Goal: Task Accomplishment & Management: Use online tool/utility

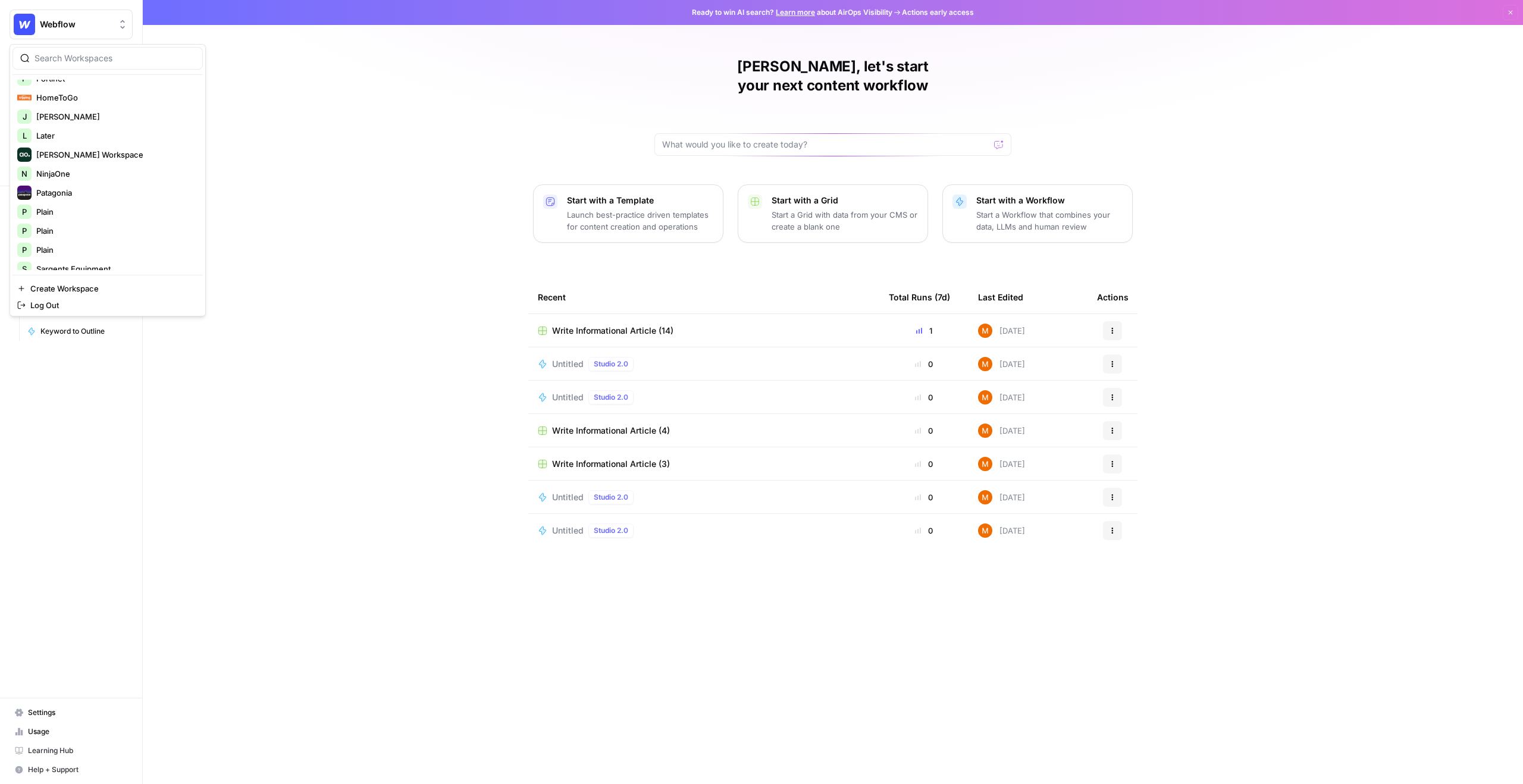
scroll to position [349, 0]
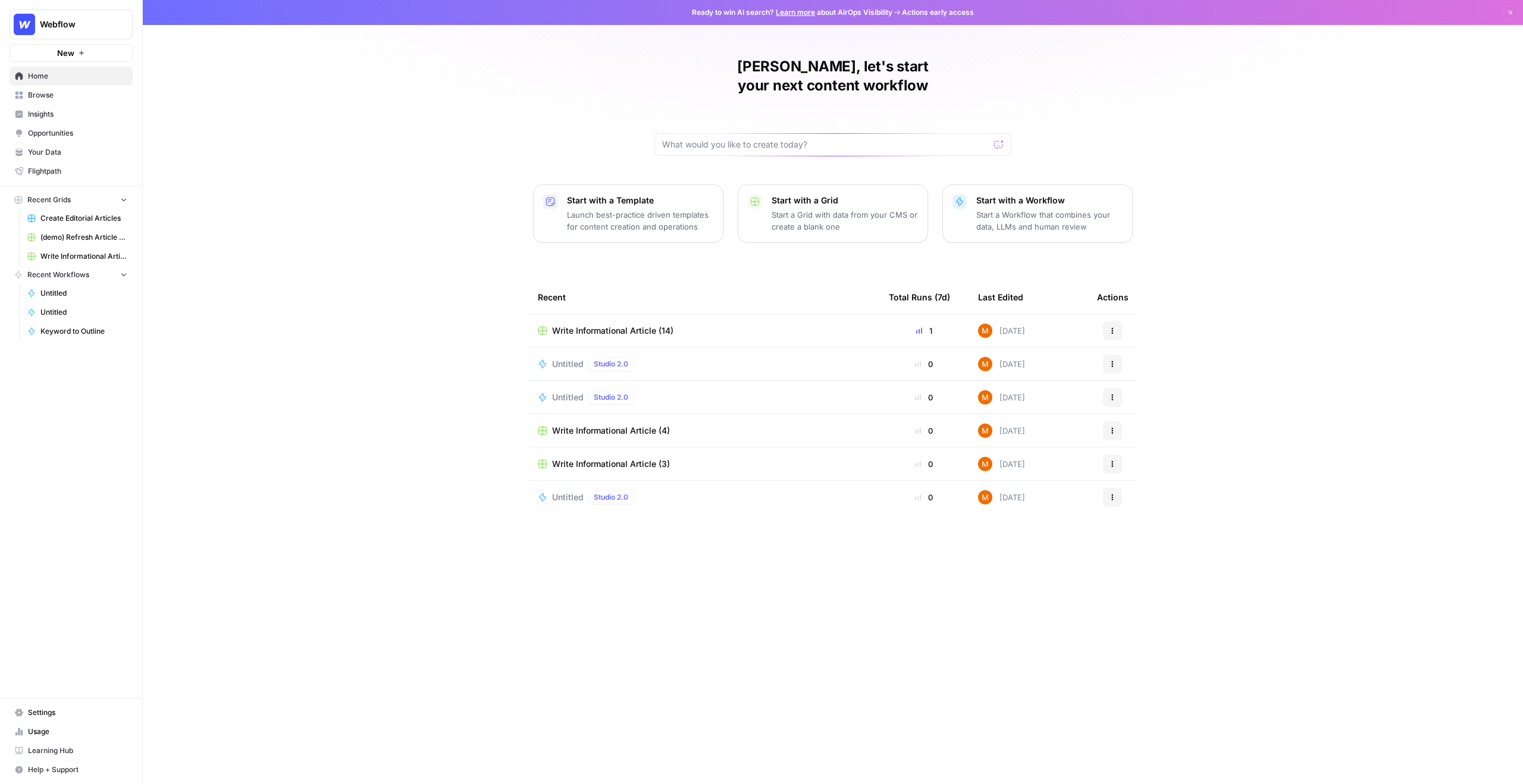
click at [64, 109] on span "Insights" at bounding box center [77, 115] width 99 height 11
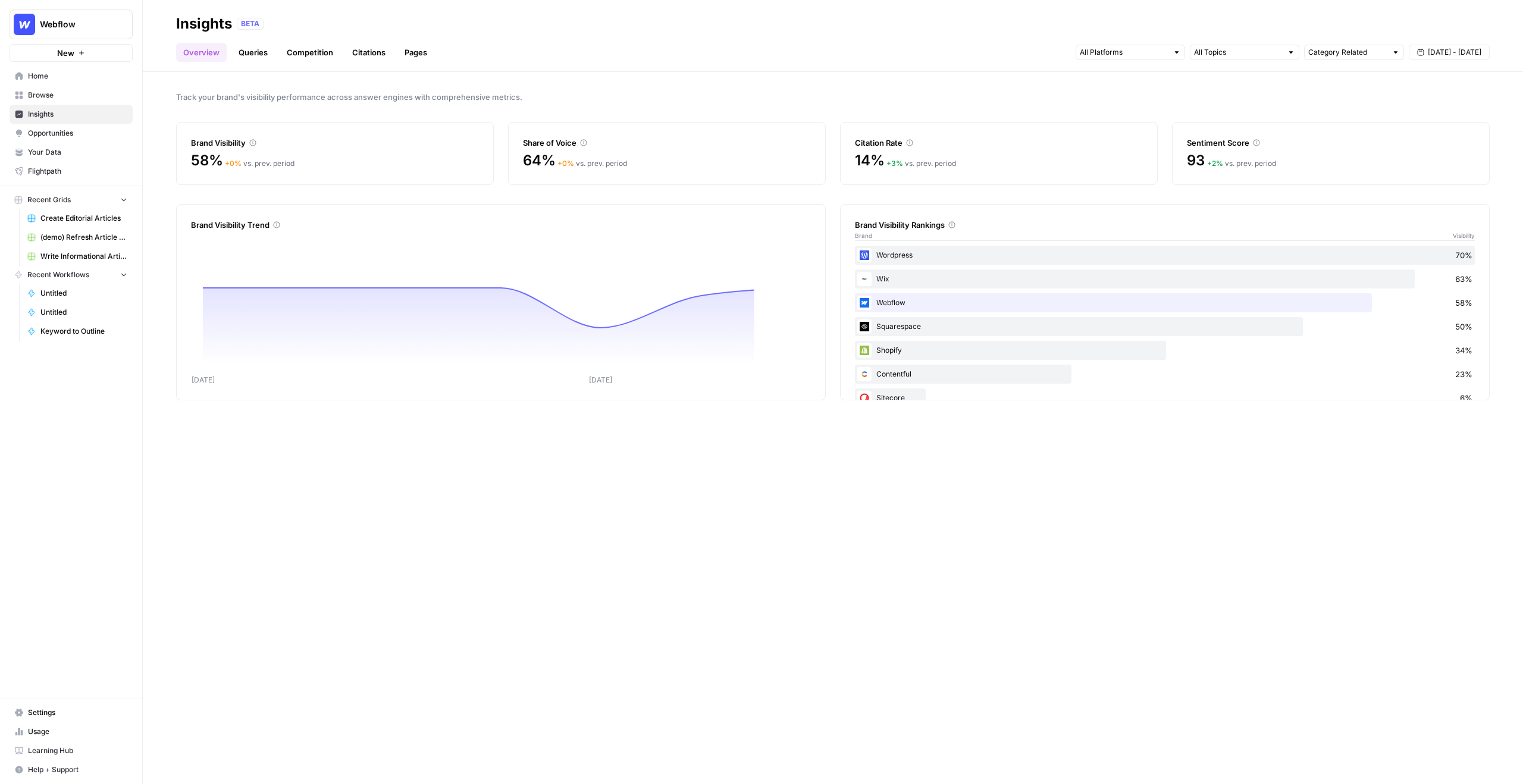
click at [64, 131] on span "Opportunities" at bounding box center [77, 134] width 99 height 11
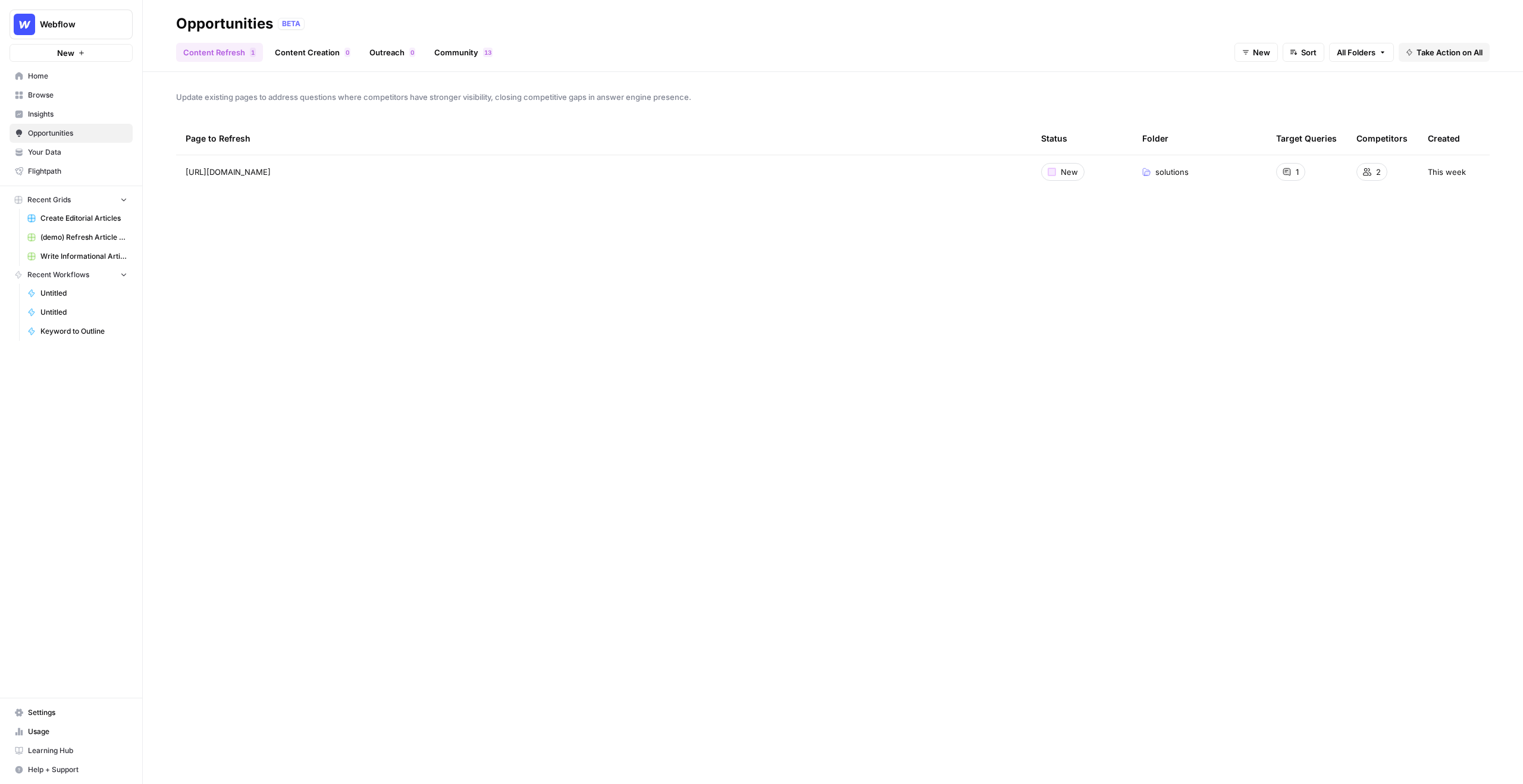
click at [298, 60] on link "Content Creation 0" at bounding box center [312, 52] width 90 height 19
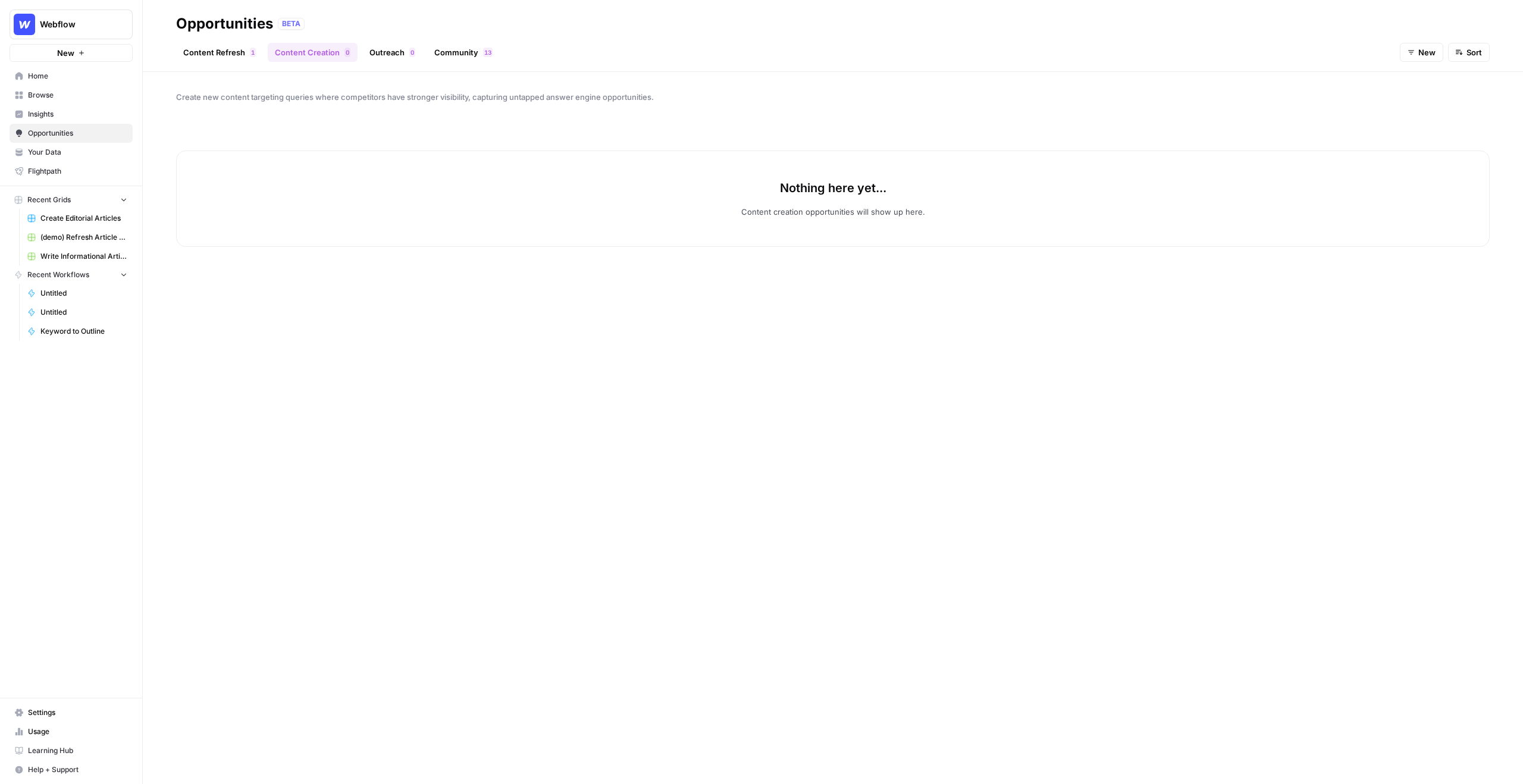
click at [212, 54] on link "Content Refresh 1" at bounding box center [219, 52] width 87 height 19
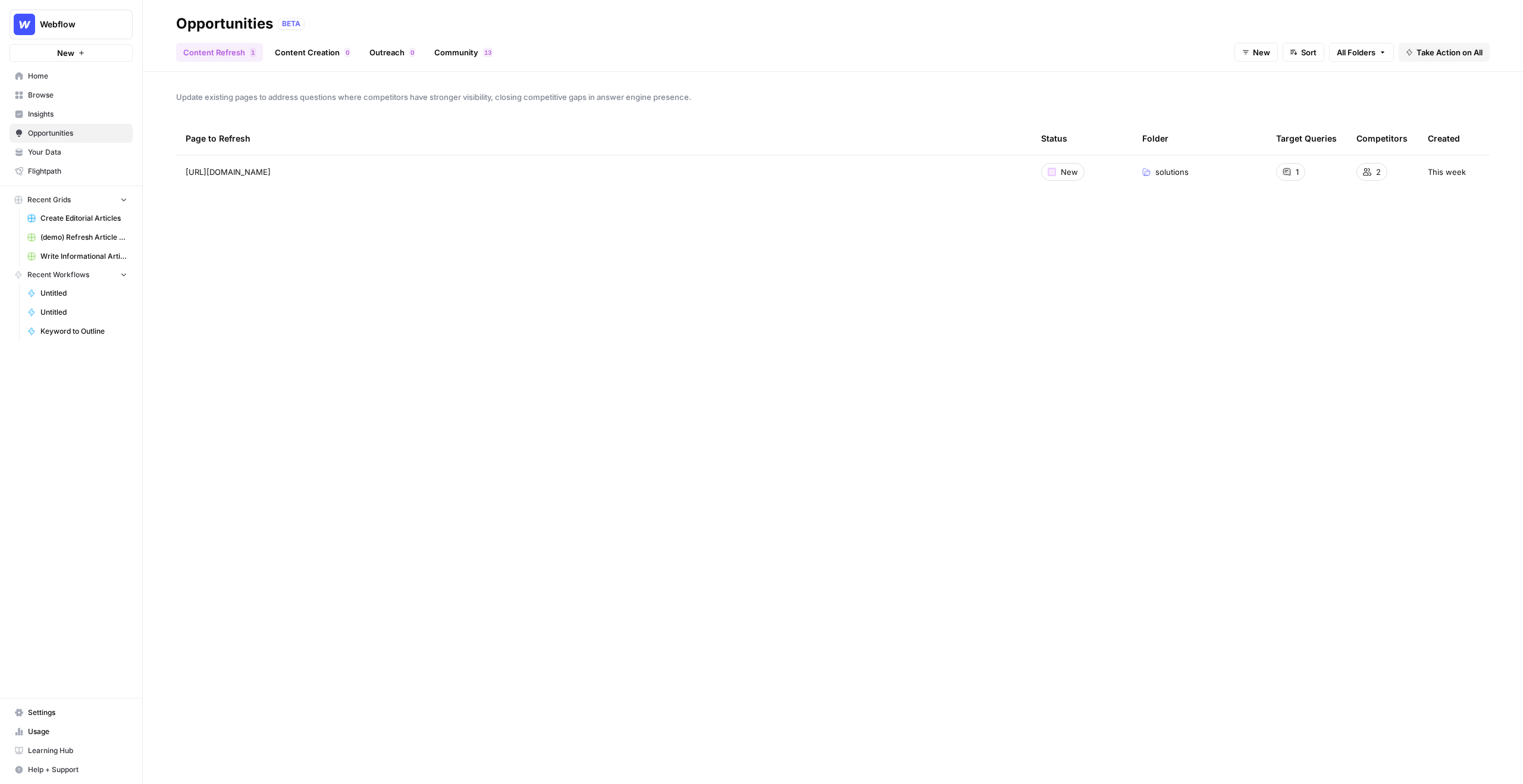
click at [80, 213] on span "Create Editorial Articles" at bounding box center [84, 218] width 87 height 11
click at [89, 117] on span "Insights" at bounding box center [77, 115] width 99 height 11
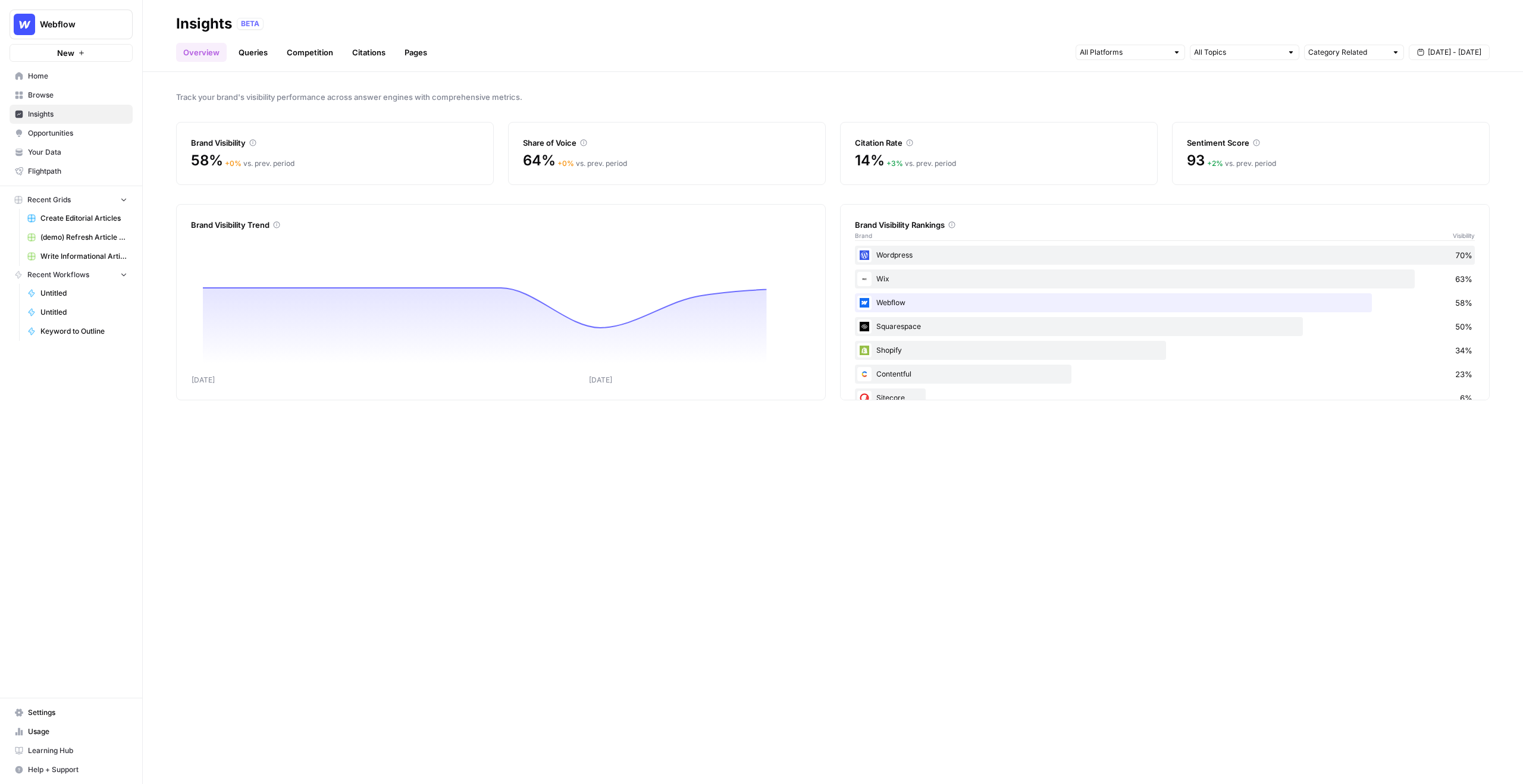
click at [89, 154] on span "Your Data" at bounding box center [77, 152] width 99 height 11
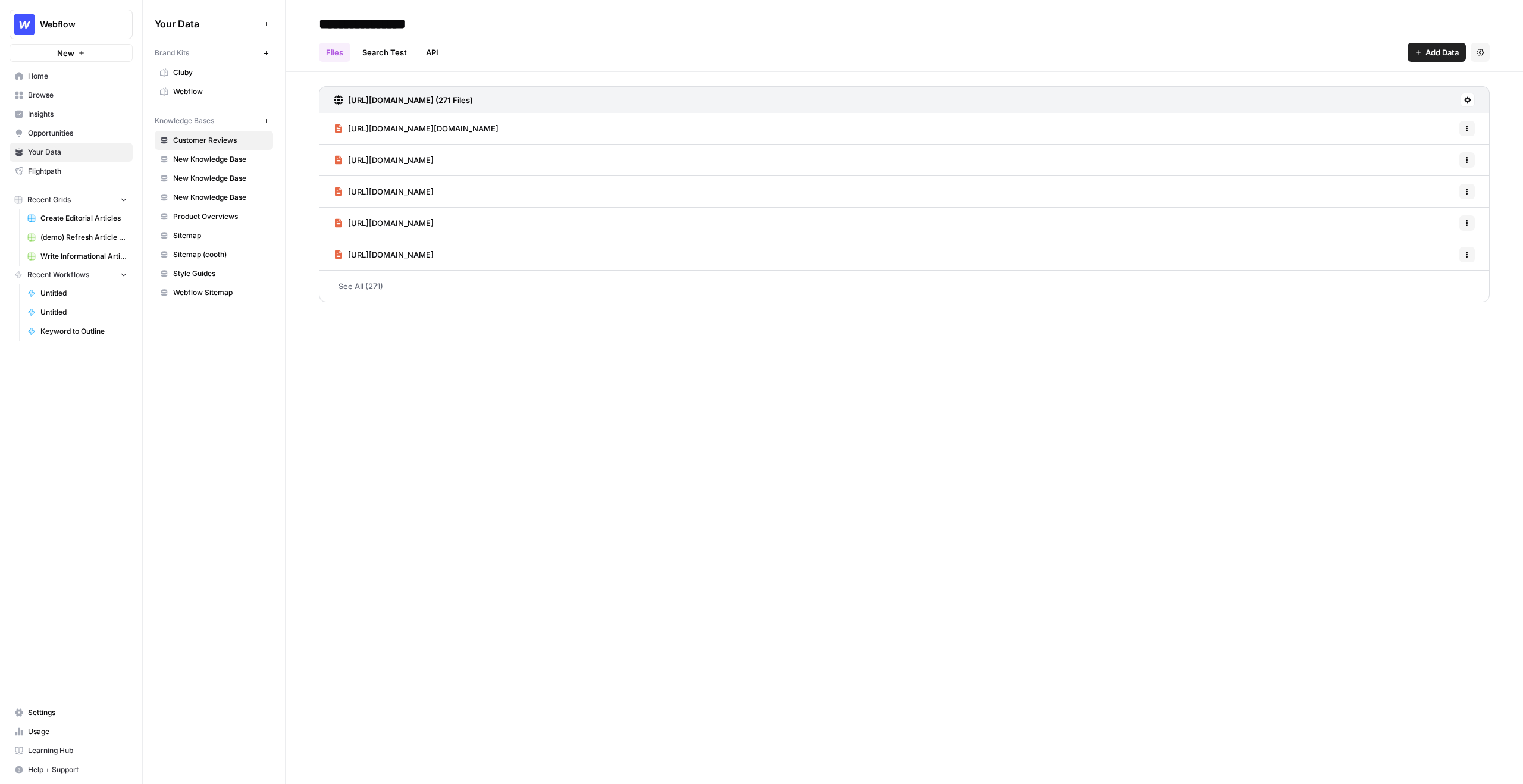
click at [209, 88] on span "Webflow" at bounding box center [220, 91] width 95 height 11
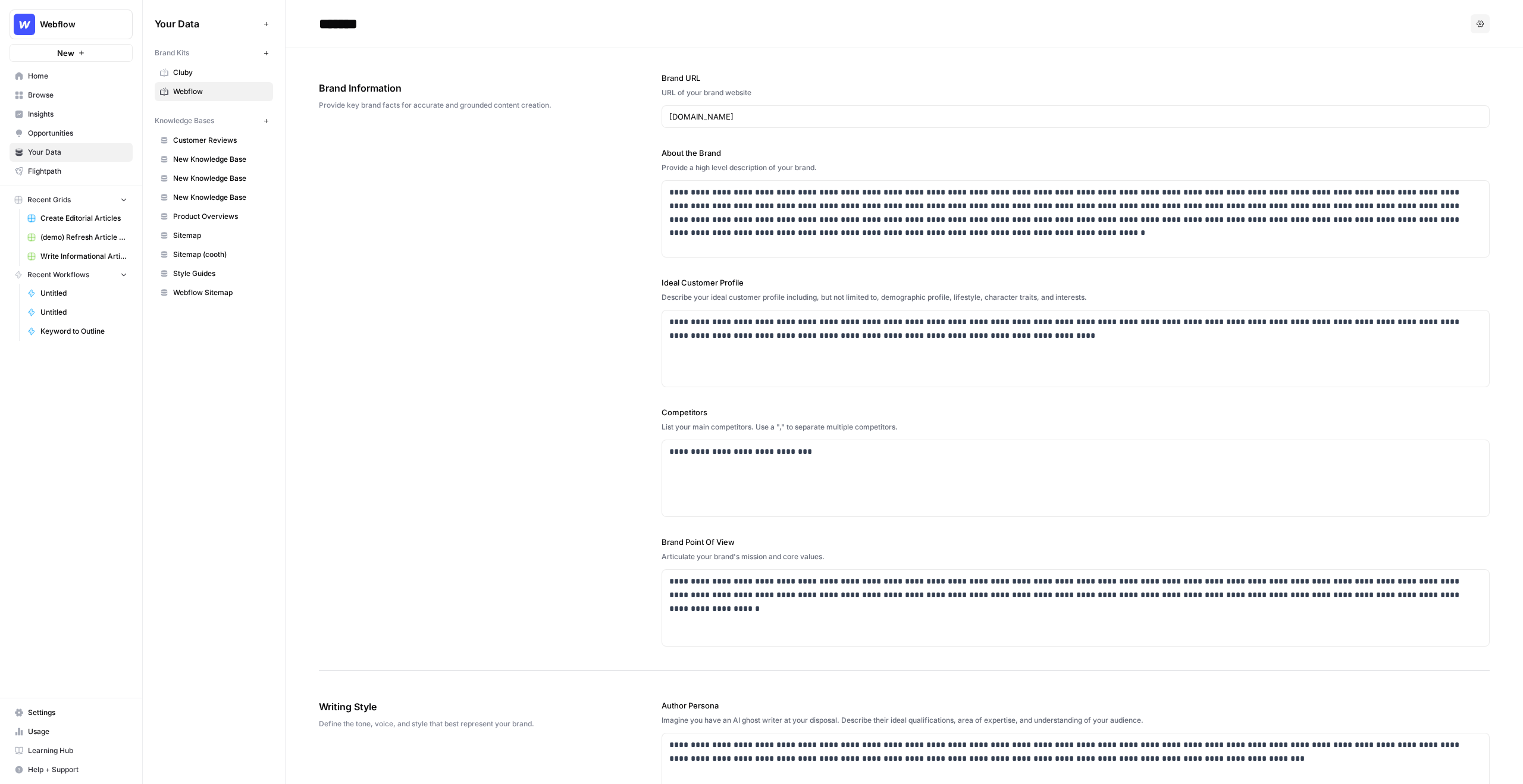
click at [213, 91] on span "Webflow" at bounding box center [220, 91] width 95 height 11
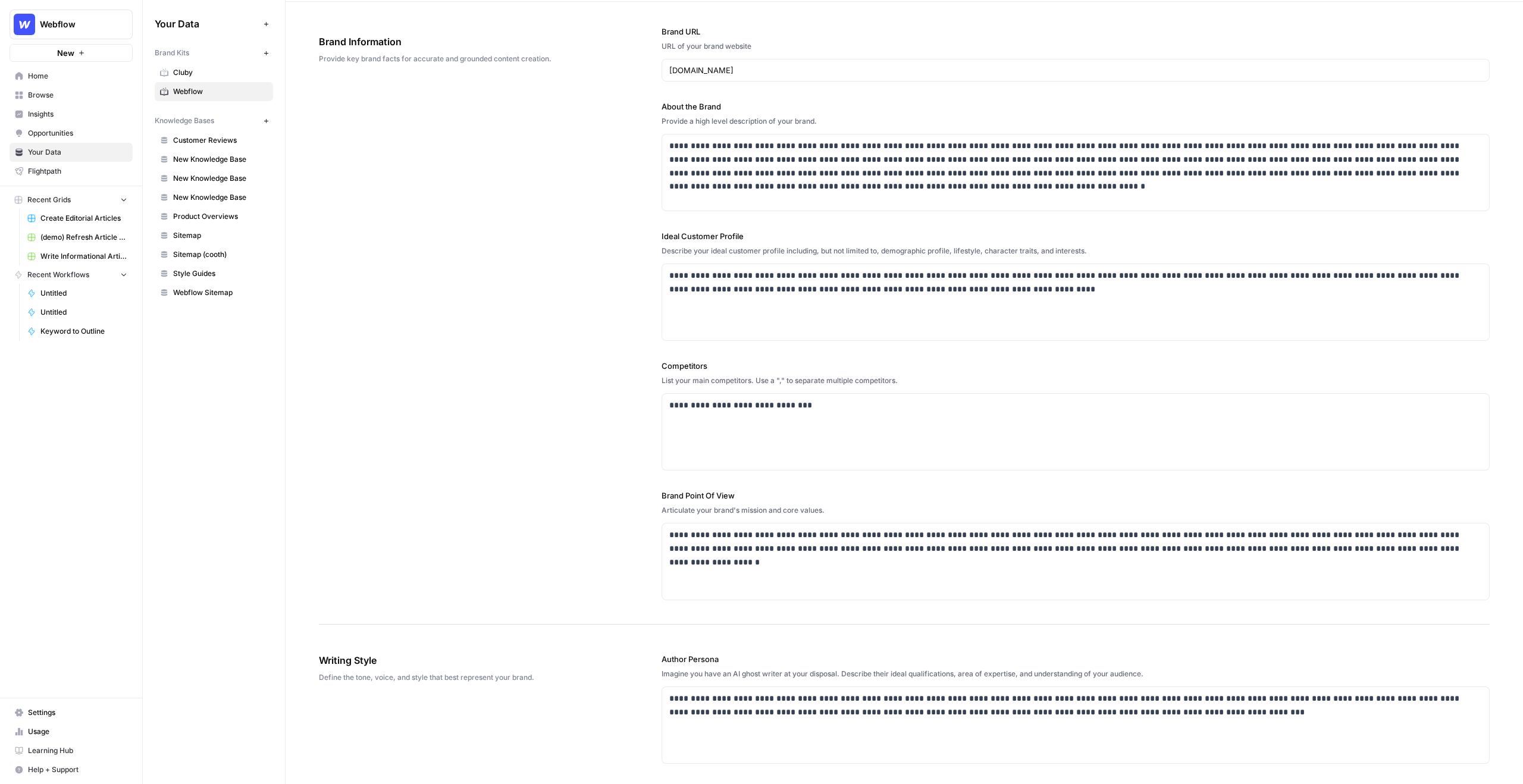
scroll to position [51, 0]
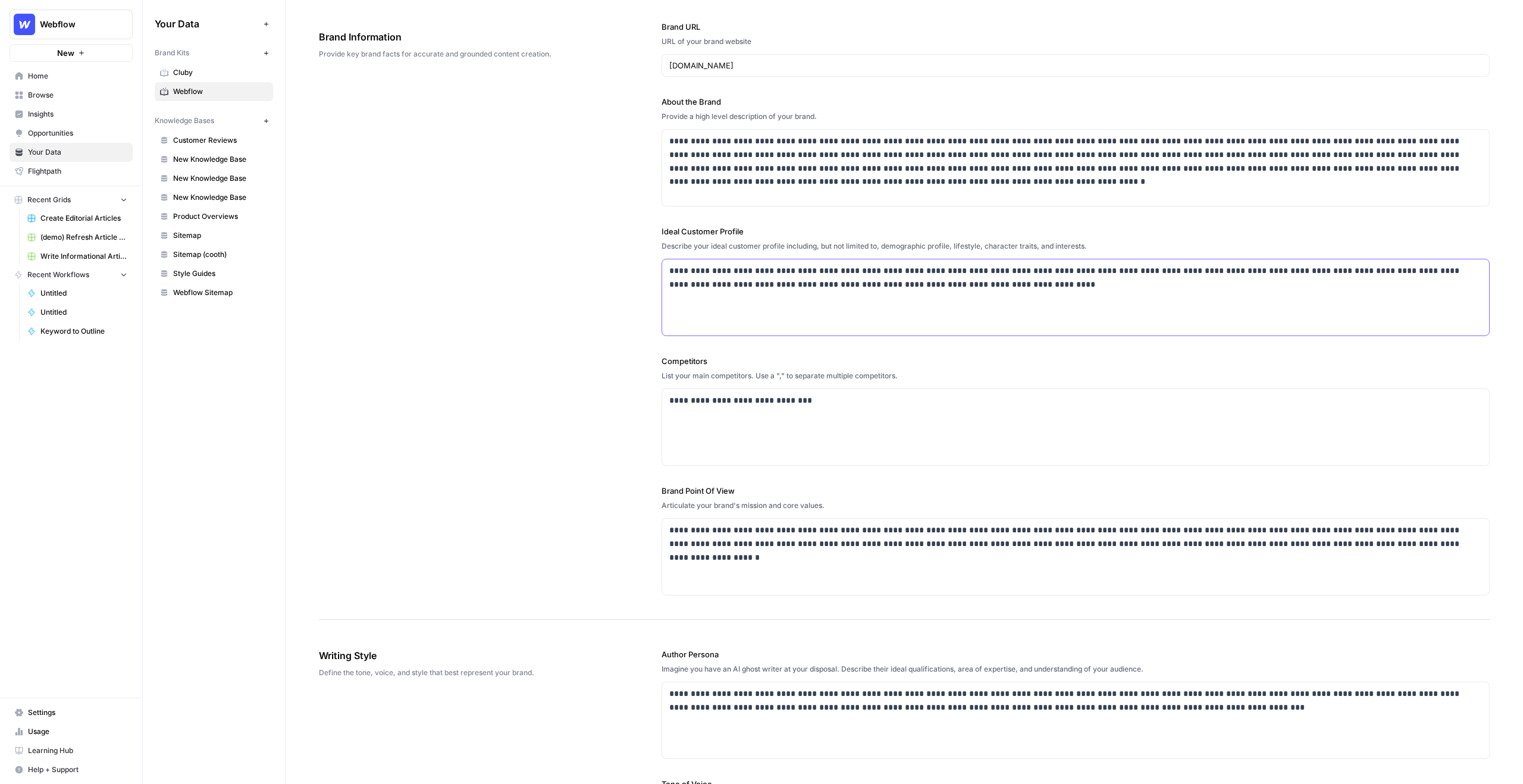
drag, startPoint x: 976, startPoint y: 288, endPoint x: 739, endPoint y: 290, distance: 237.0
click at [690, 269] on p "**********" at bounding box center [1075, 277] width 813 height 27
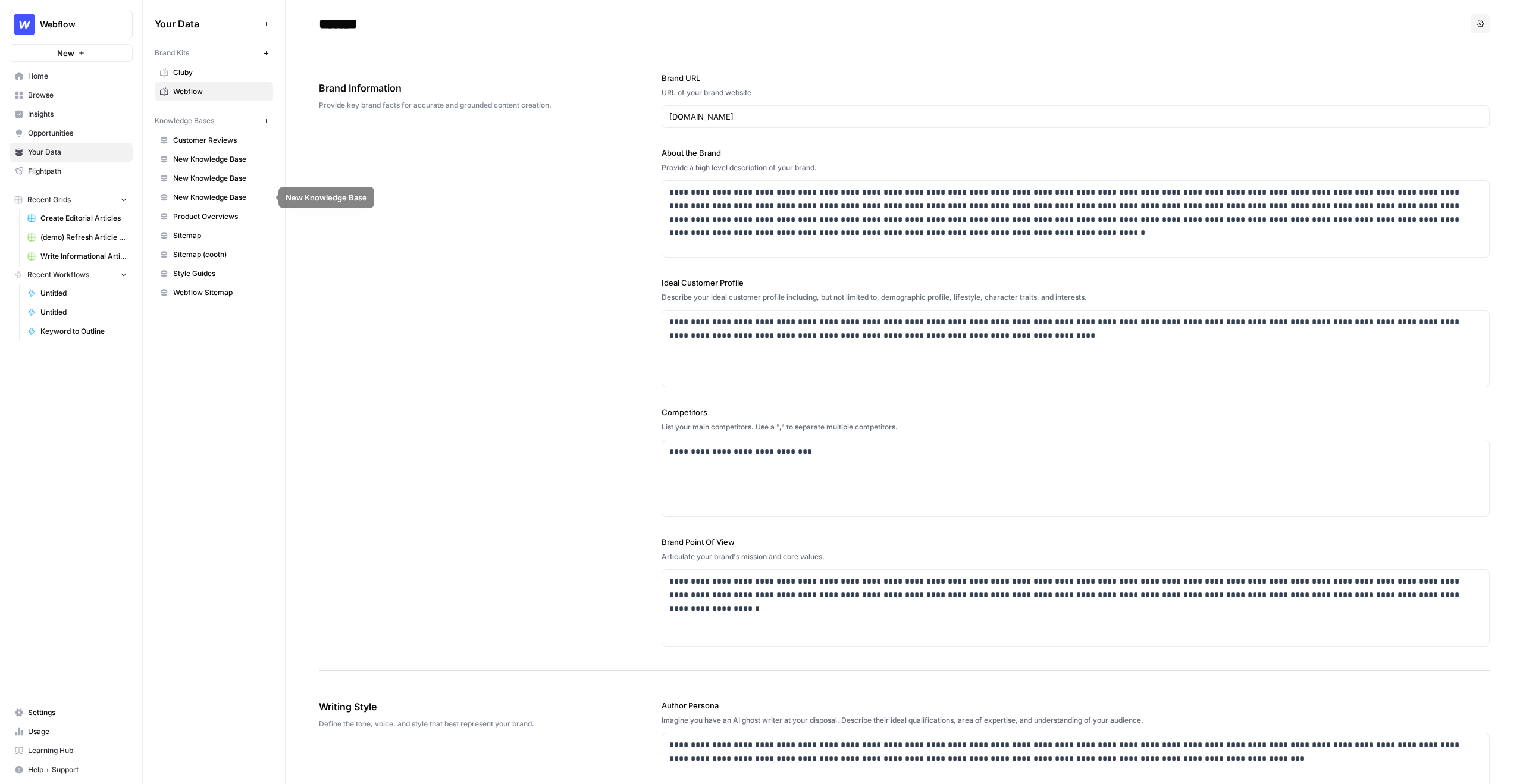
click at [190, 230] on span "Sitemap" at bounding box center [220, 236] width 95 height 11
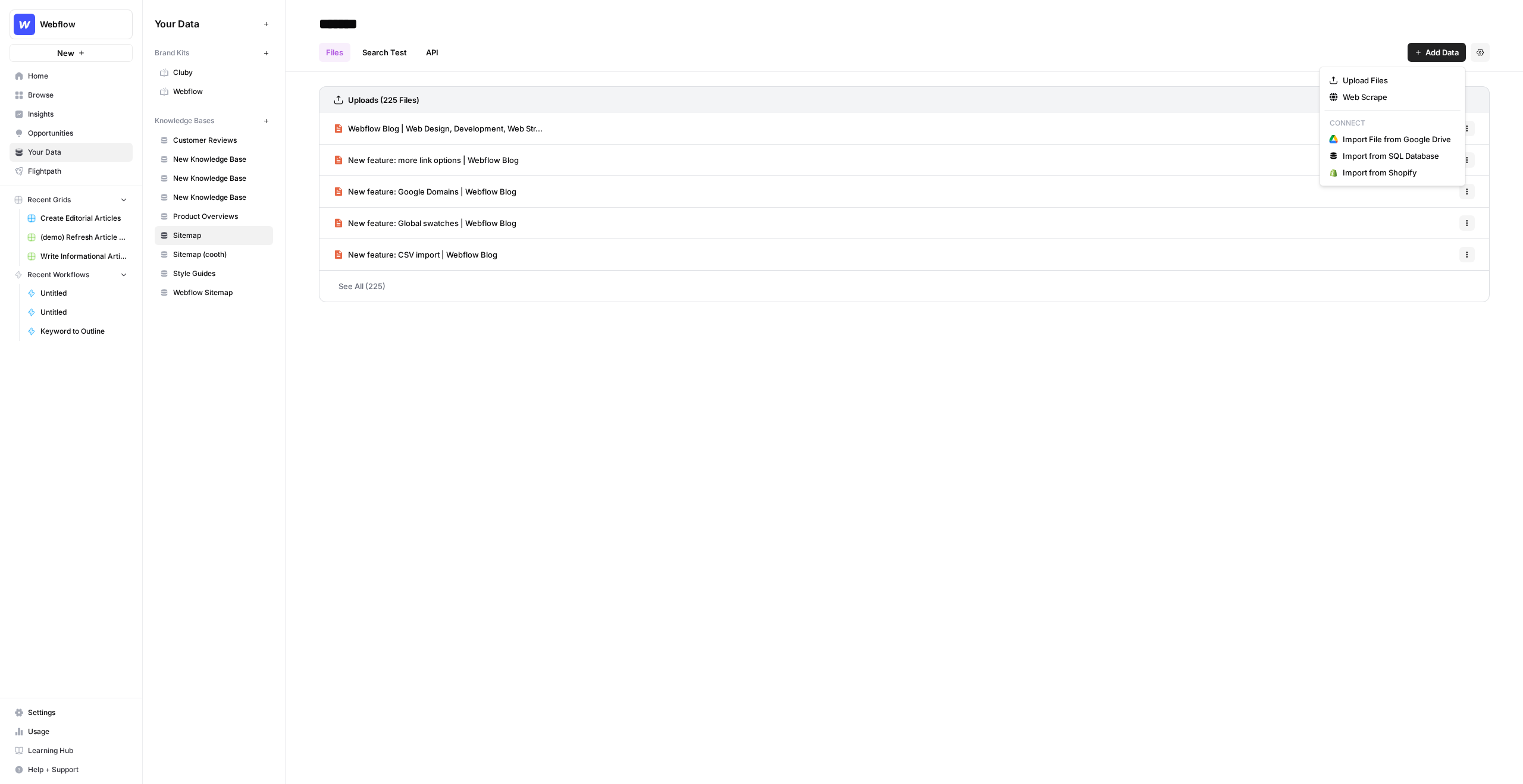
click at [1444, 46] on span "Add Data" at bounding box center [1442, 52] width 34 height 12
click at [1404, 96] on span "Web Scrape" at bounding box center [1397, 97] width 109 height 12
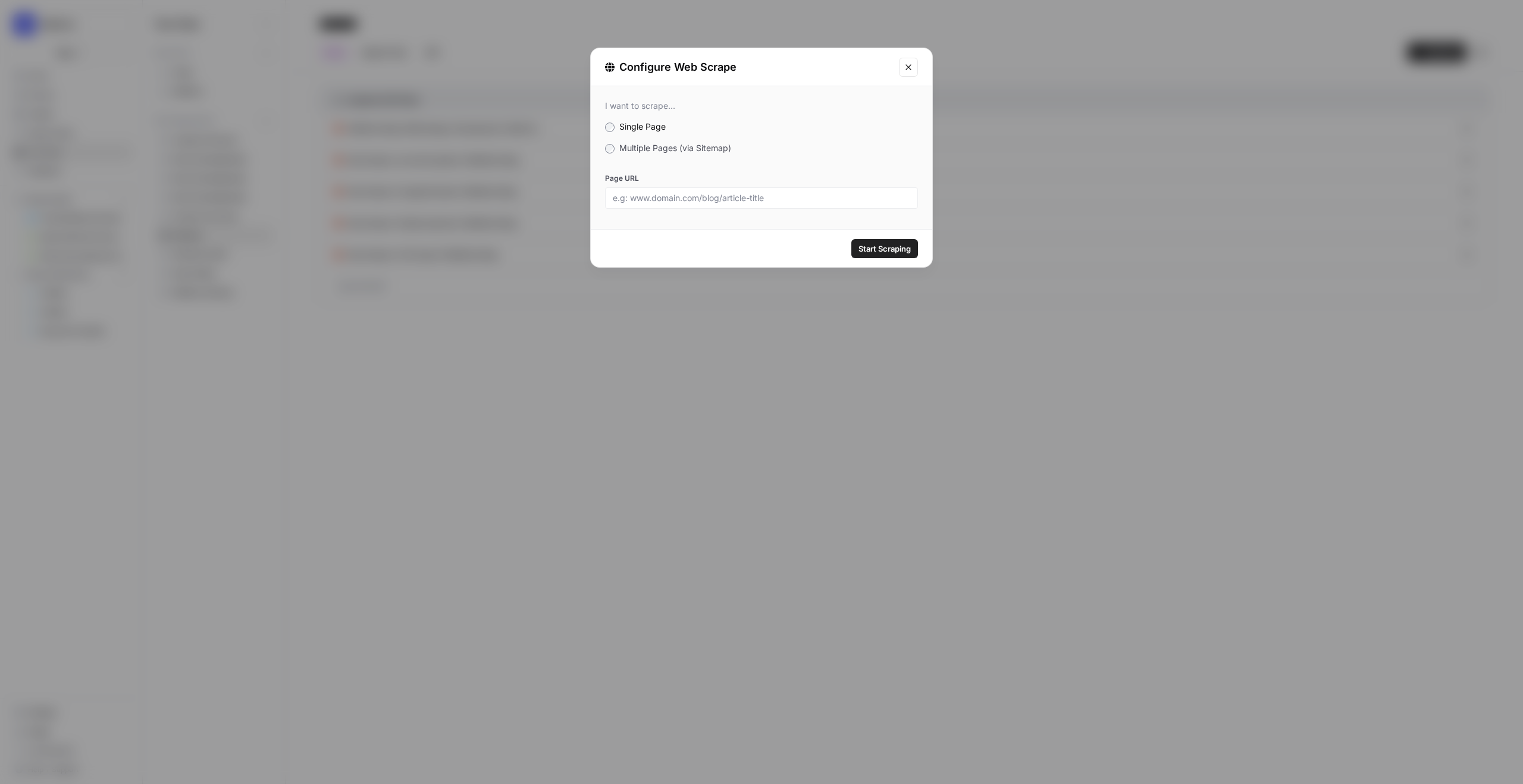
click at [646, 144] on span "Multiple Pages (via Sitemap)" at bounding box center [675, 148] width 112 height 10
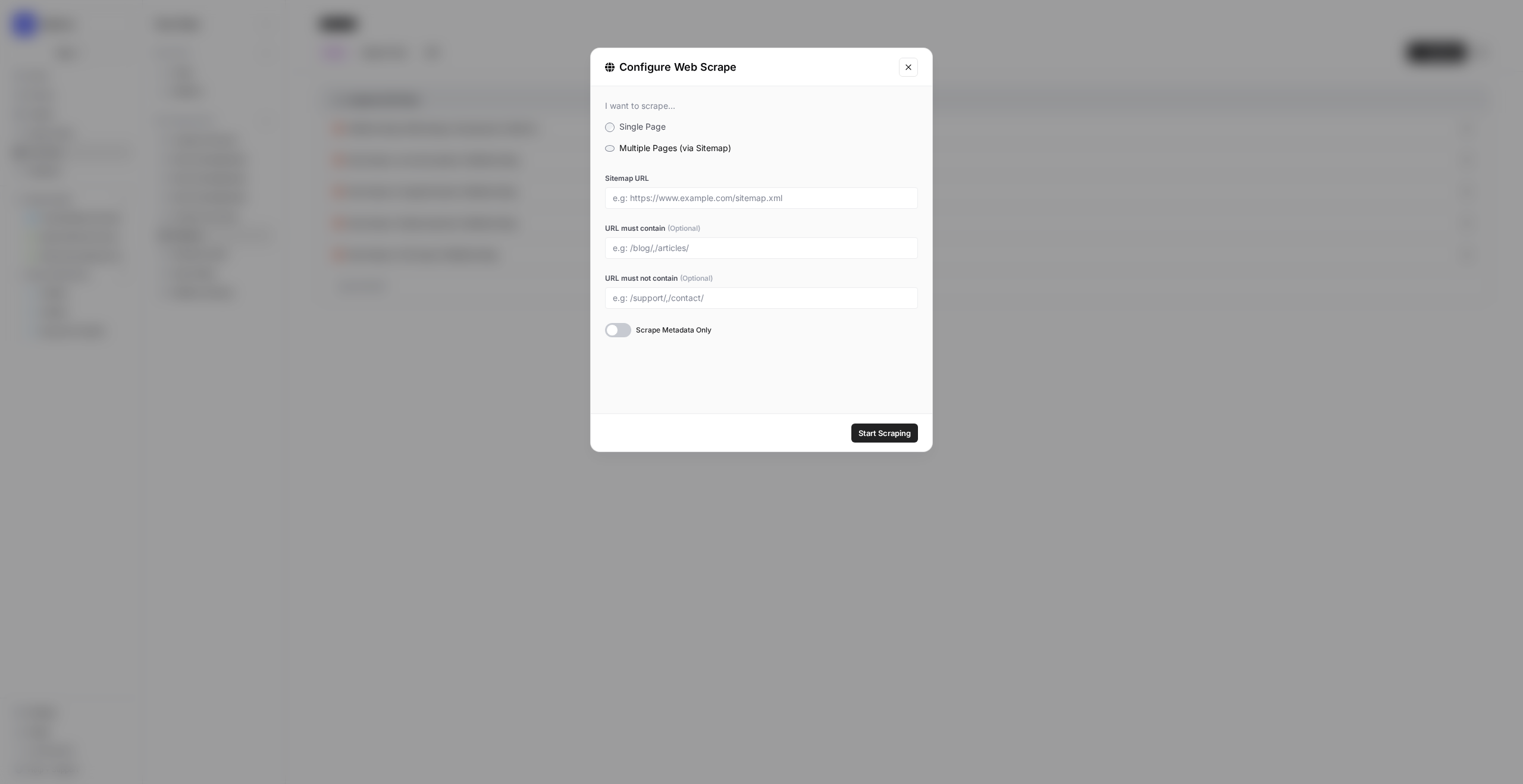
click at [1043, 332] on div "Configure Web Scrape I want to scrape... Single Page Multiple Pages (via Sitema…" at bounding box center [762, 392] width 1523 height 784
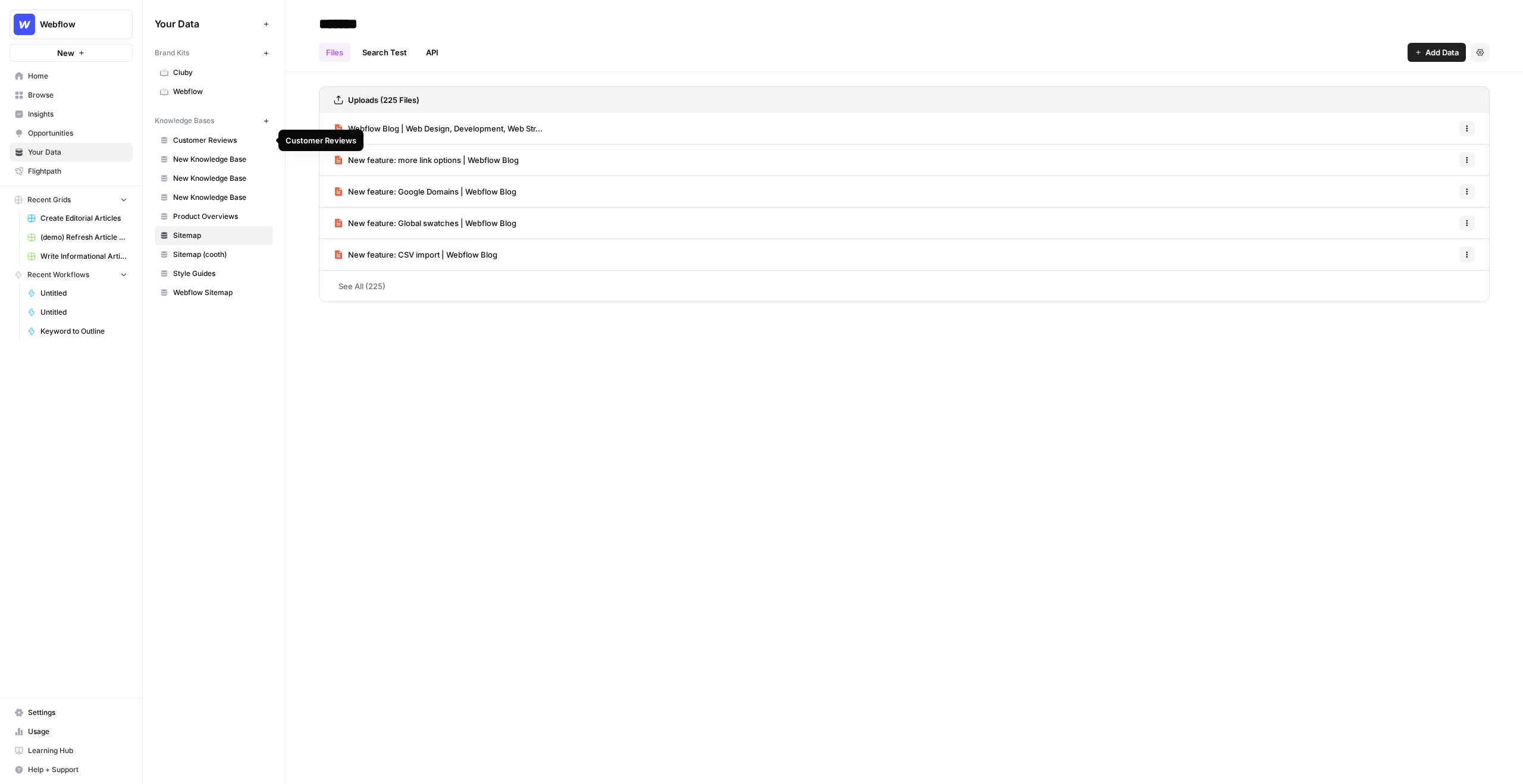
click at [214, 141] on span "Customer Reviews" at bounding box center [220, 141] width 95 height 11
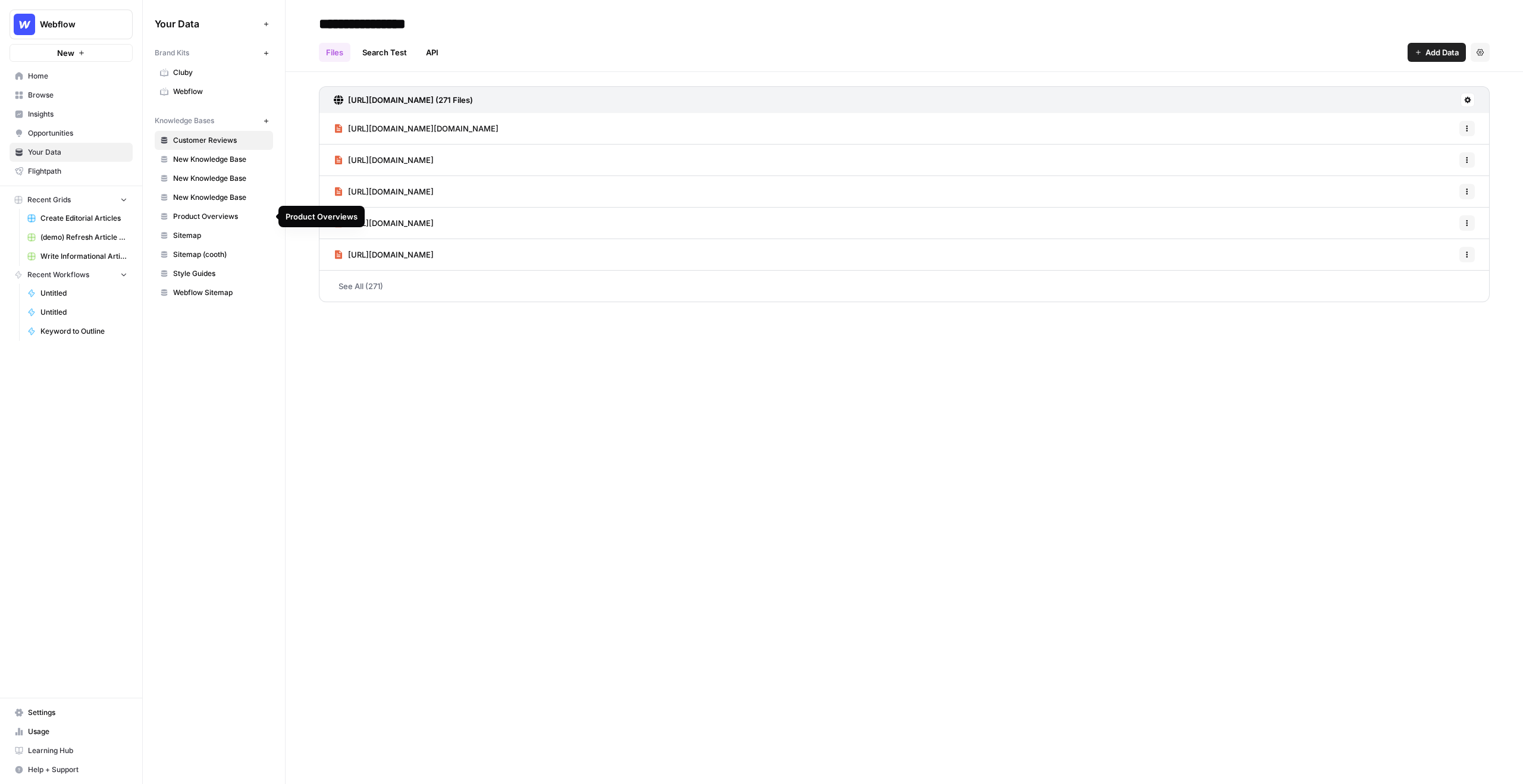
click at [236, 216] on span "Product Overviews" at bounding box center [220, 216] width 95 height 11
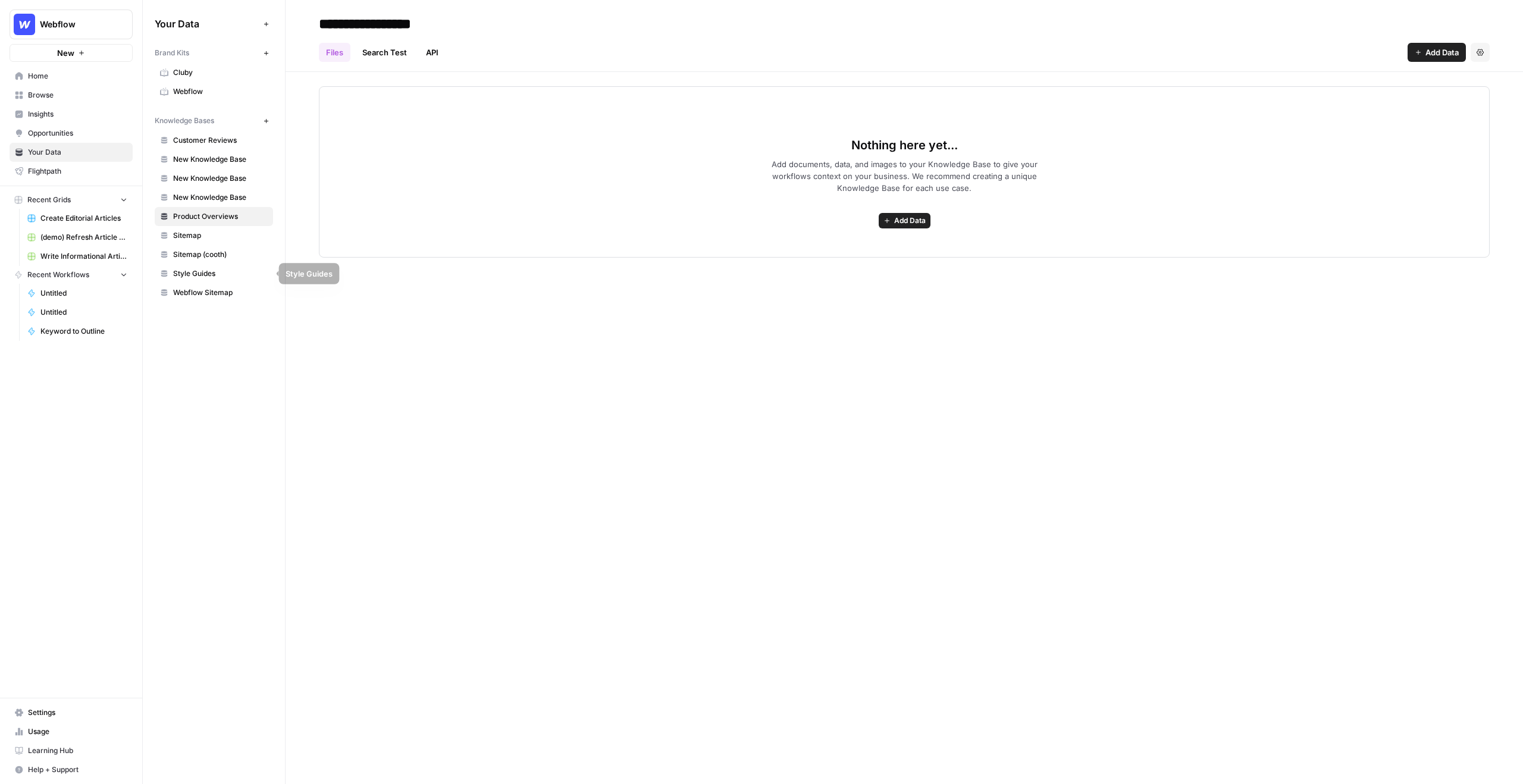
click at [223, 270] on span "Style Guides" at bounding box center [220, 274] width 95 height 11
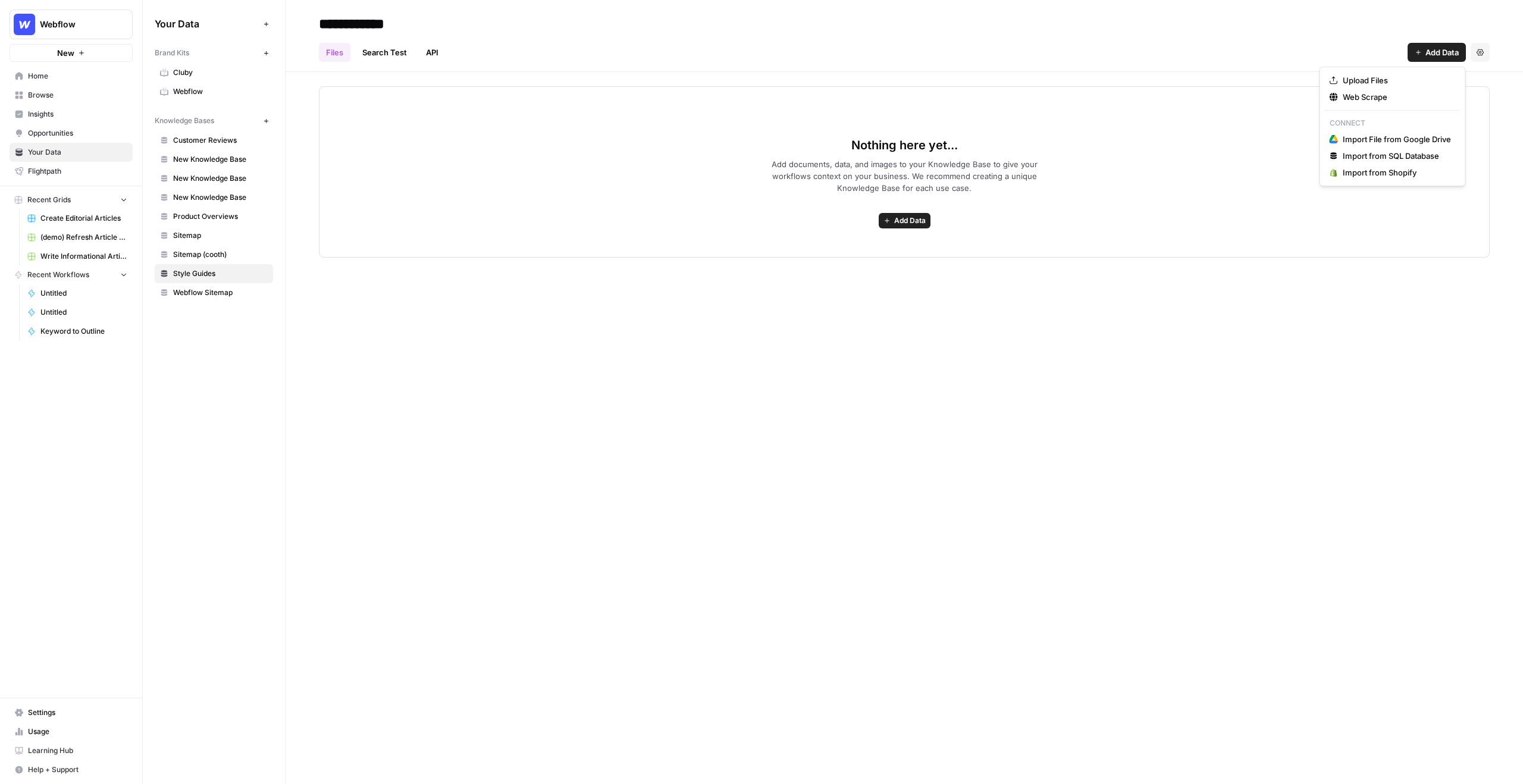
click at [1429, 58] on span "Add Data" at bounding box center [1442, 52] width 34 height 12
click at [1394, 85] on span "Upload Files" at bounding box center [1397, 80] width 109 height 12
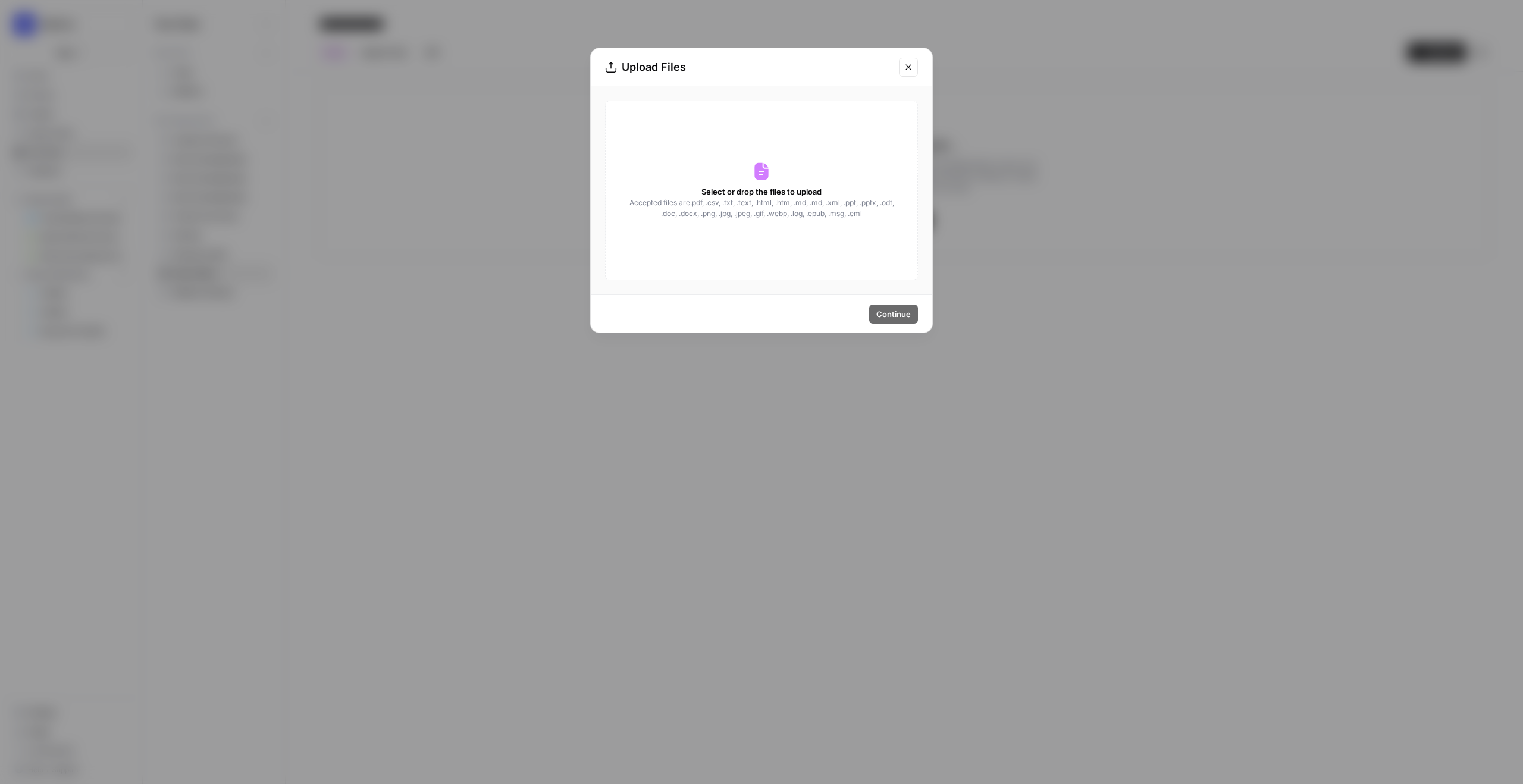
click at [907, 62] on button "Close modal" at bounding box center [908, 67] width 19 height 19
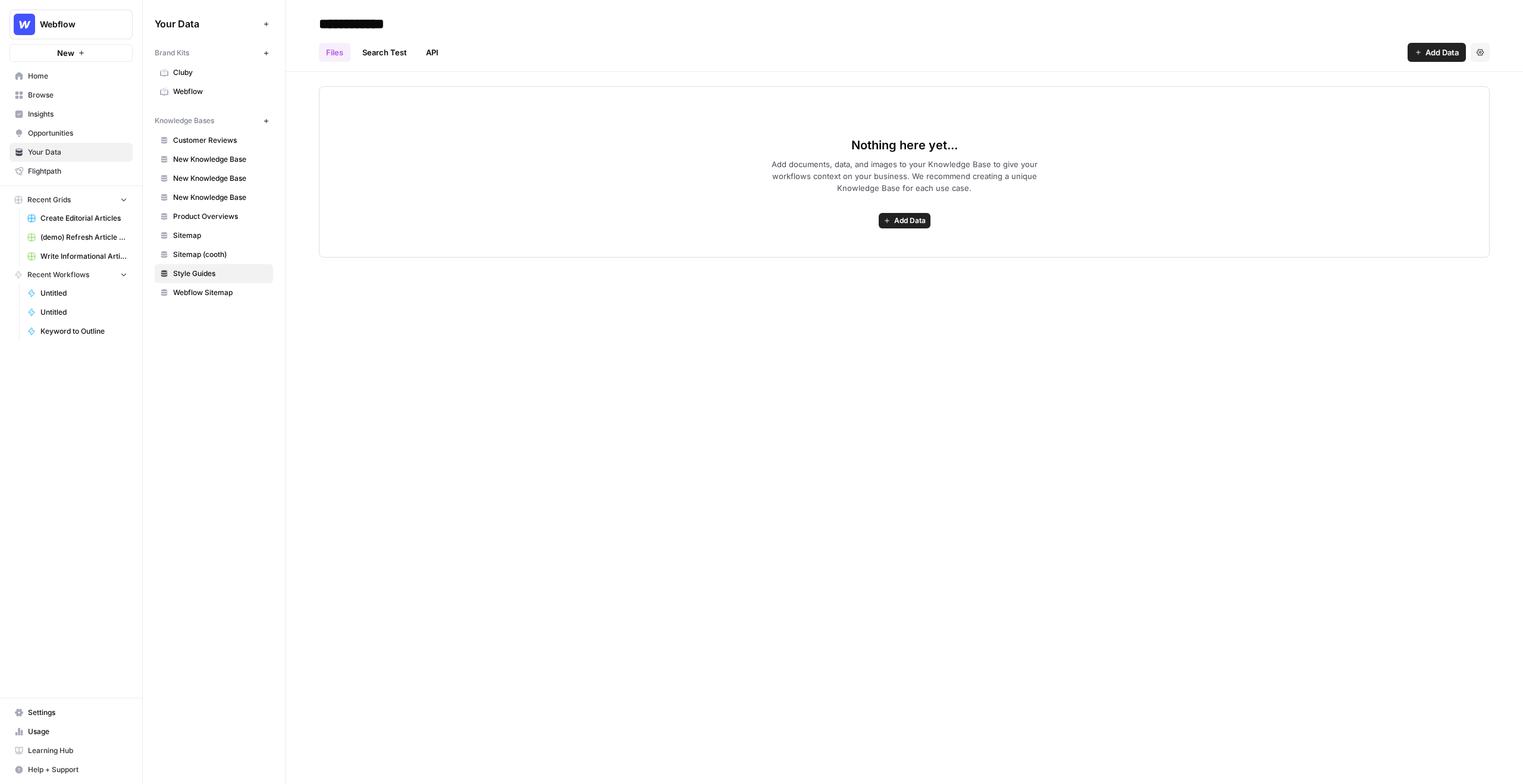
click at [1425, 54] on span "Add Data" at bounding box center [1442, 52] width 34 height 12
click at [528, 198] on div "Nothing here yet... Add documents, data, and images to your Knowledge Base to g…" at bounding box center [904, 171] width 1171 height 171
click at [106, 58] on button "New" at bounding box center [71, 52] width 123 height 18
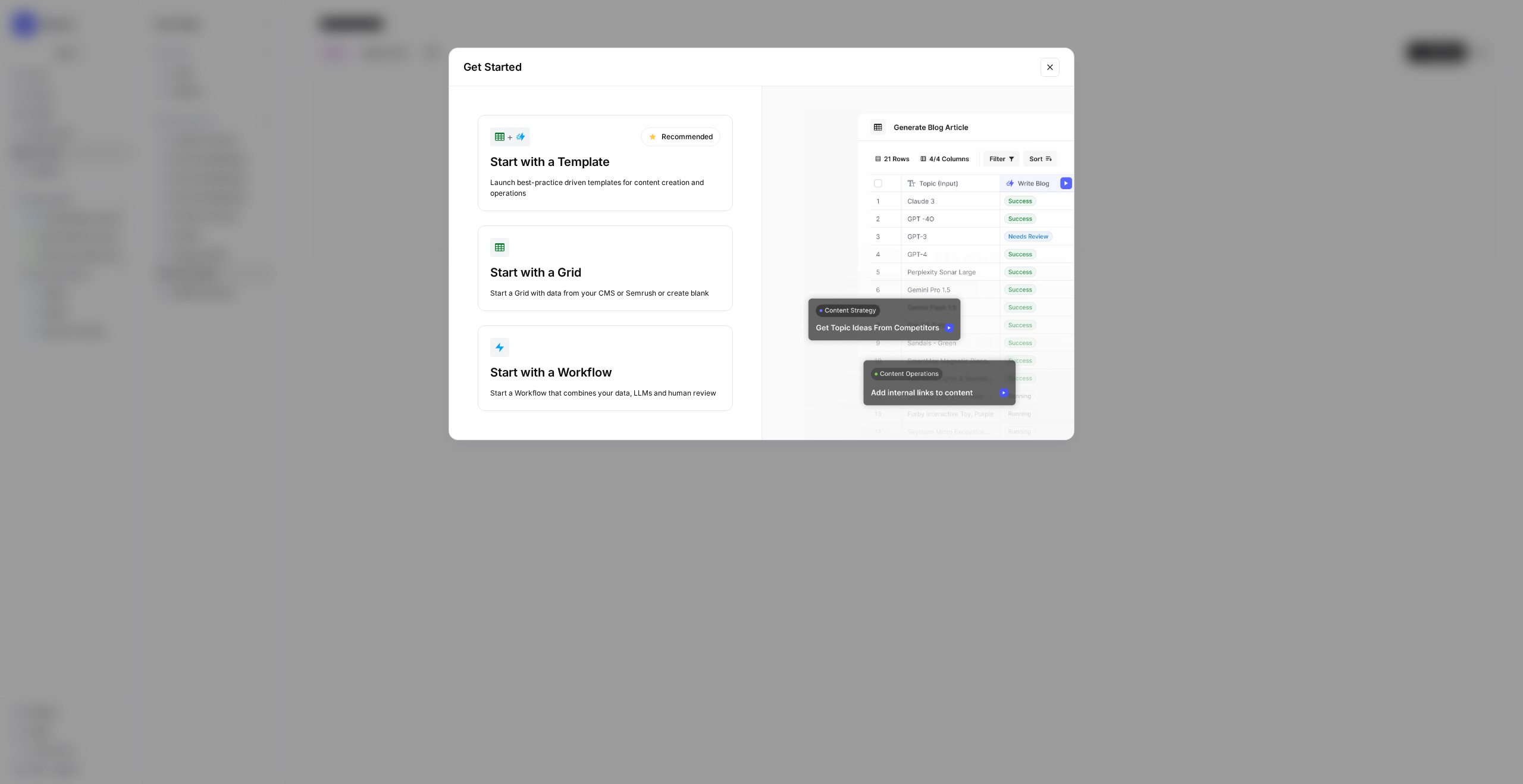
click at [565, 164] on div "Start with a Template" at bounding box center [605, 162] width 230 height 16
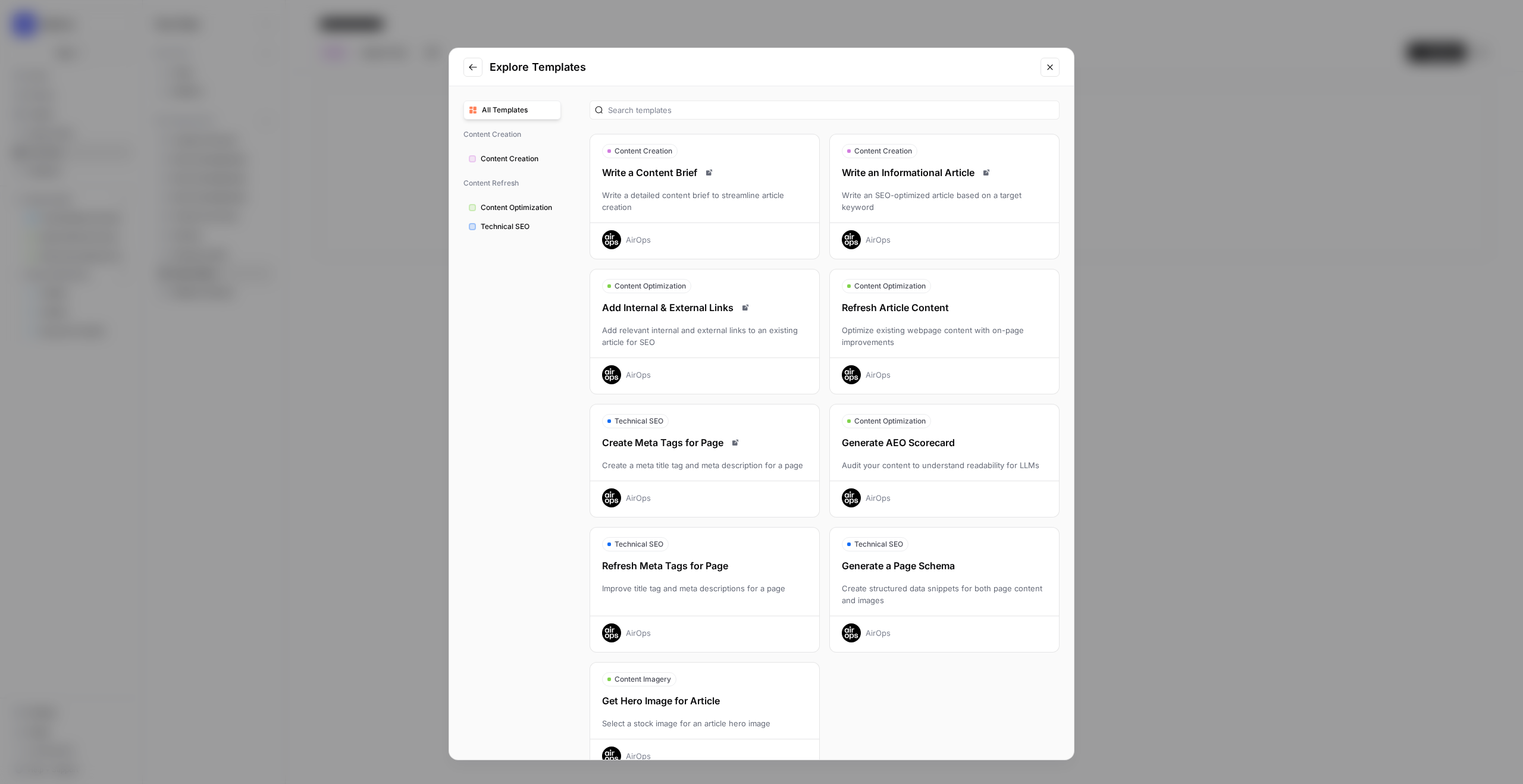
click at [1048, 73] on button "Close modal" at bounding box center [1050, 67] width 19 height 19
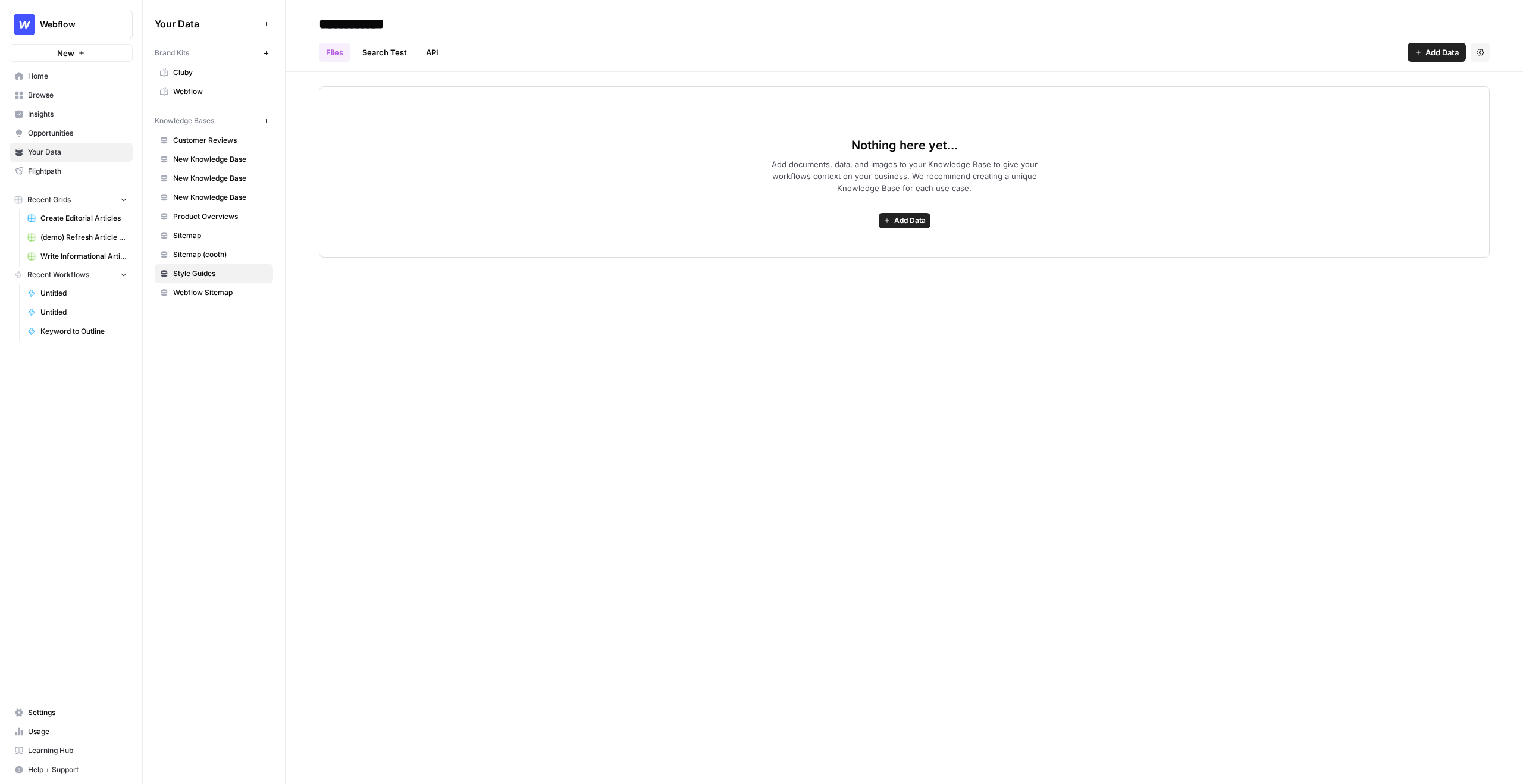
click at [88, 22] on span "Webflow" at bounding box center [76, 24] width 72 height 12
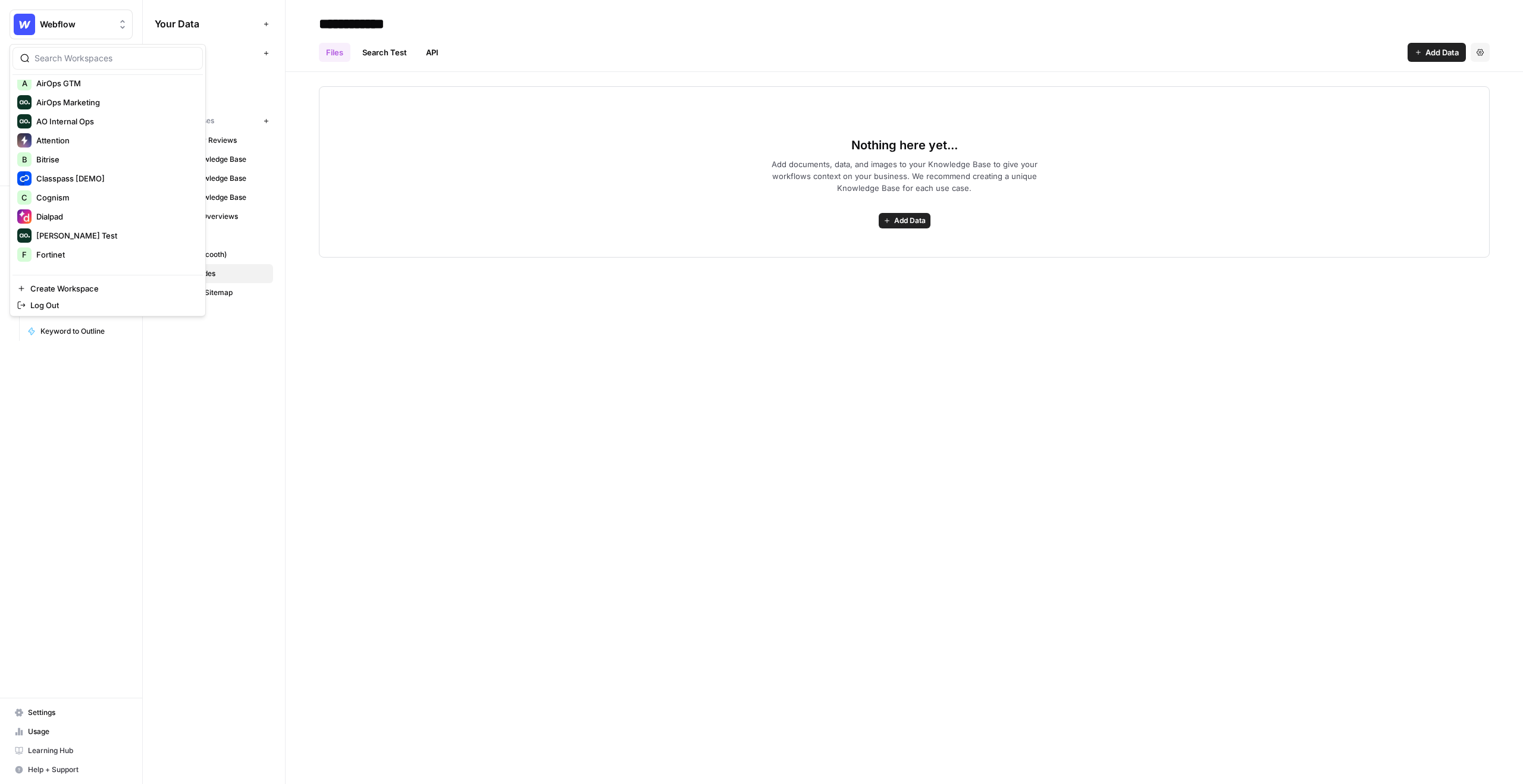
scroll to position [296, 0]
click at [93, 135] on span "Make The Dot" at bounding box center [115, 136] width 157 height 12
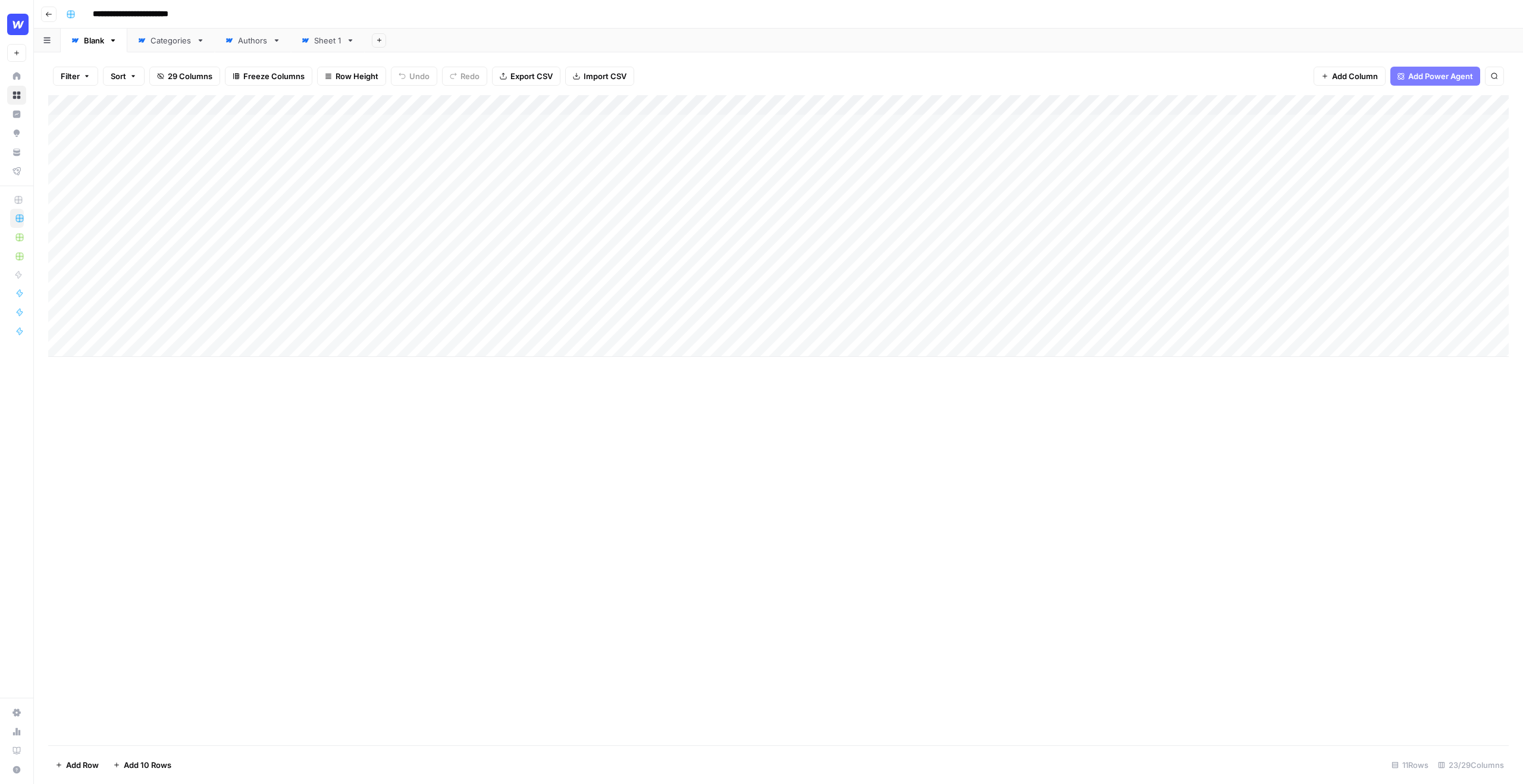
click at [132, 20] on input "**********" at bounding box center [140, 14] width 106 height 19
click at [129, 132] on div "Add Column" at bounding box center [779, 226] width 1461 height 262
click at [271, 125] on div "Add Column" at bounding box center [779, 226] width 1461 height 262
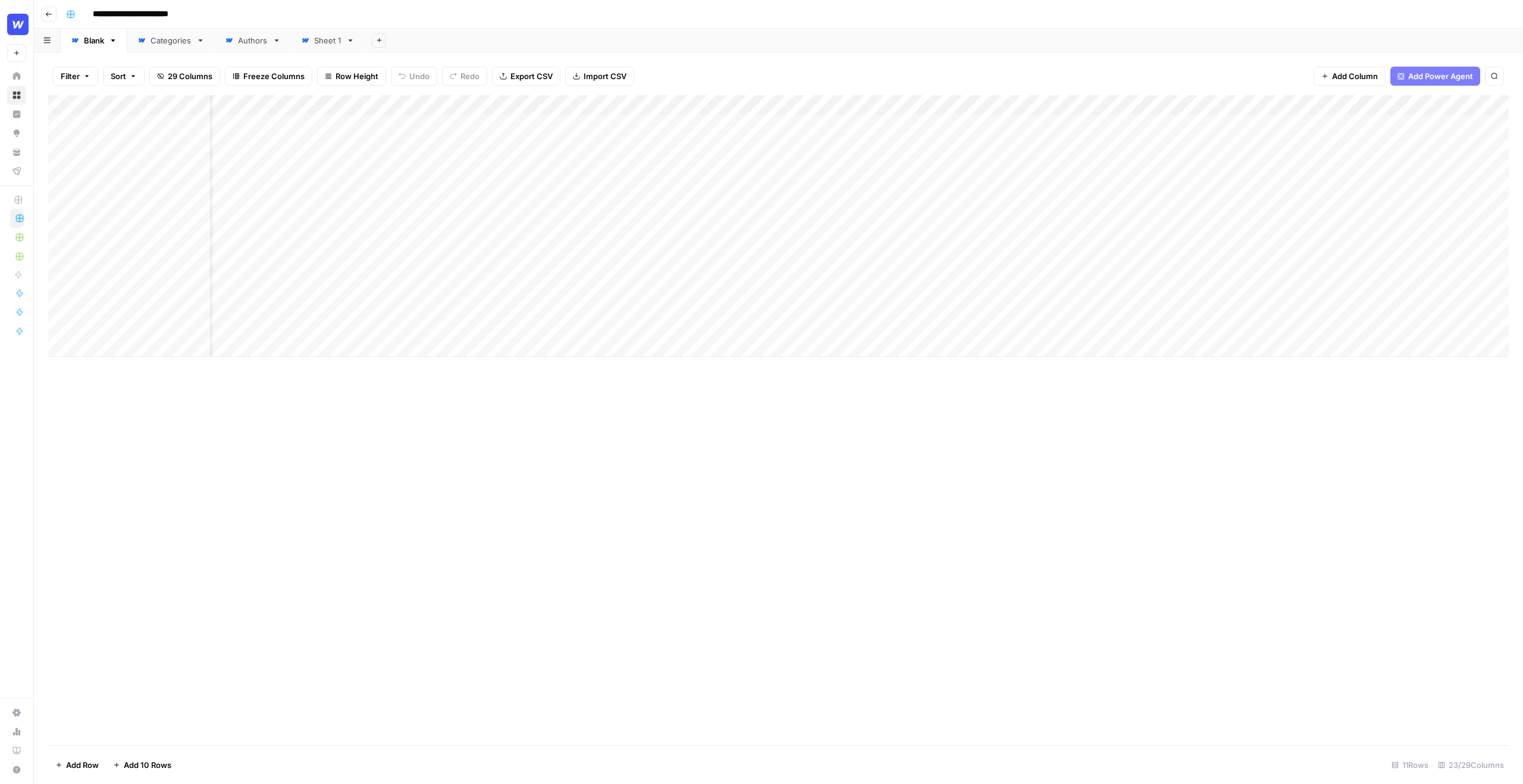
scroll to position [0, 54]
click at [899, 147] on div "Add Column" at bounding box center [779, 226] width 1461 height 262
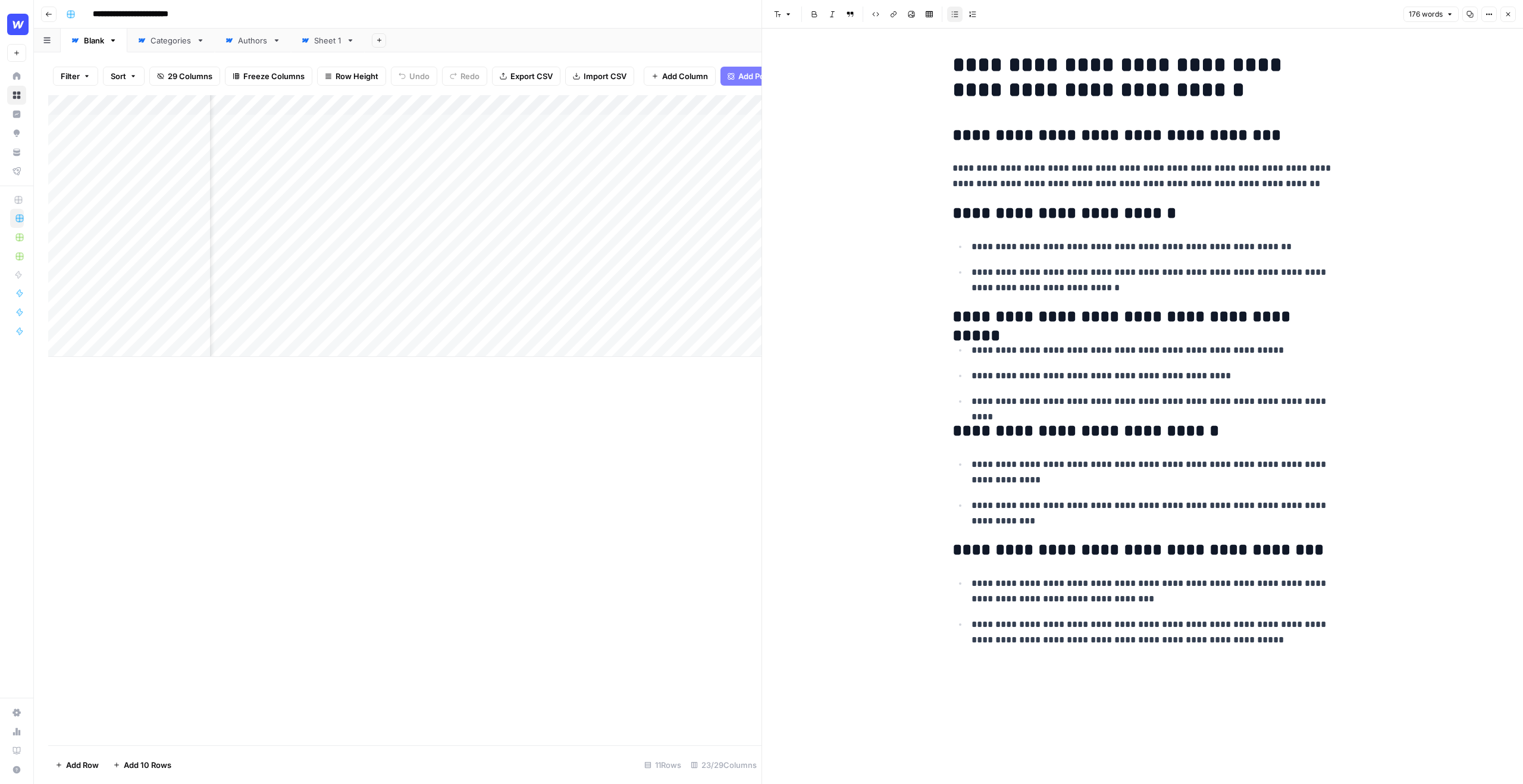
click at [1249, 663] on div "**********" at bounding box center [1143, 406] width 395 height 755
click at [1239, 647] on p "**********" at bounding box center [1152, 632] width 362 height 31
drag, startPoint x: 1239, startPoint y: 635, endPoint x: 1004, endPoint y: 626, distance: 235.2
click at [1004, 626] on p "**********" at bounding box center [1152, 632] width 362 height 31
click at [1025, 661] on span "Edit with AI" at bounding box center [1043, 661] width 37 height 11
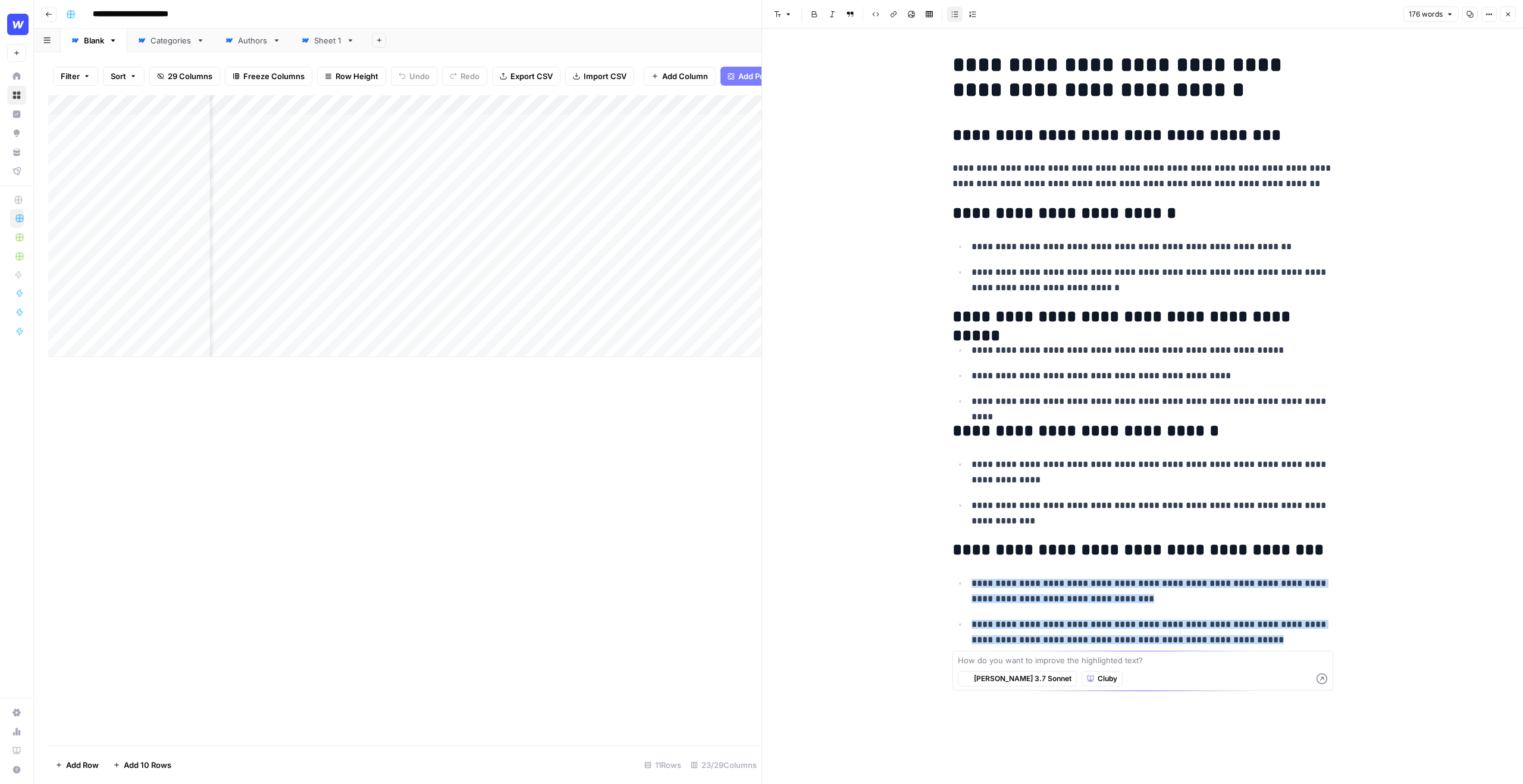
click at [1130, 465] on p "**********" at bounding box center [1152, 472] width 362 height 31
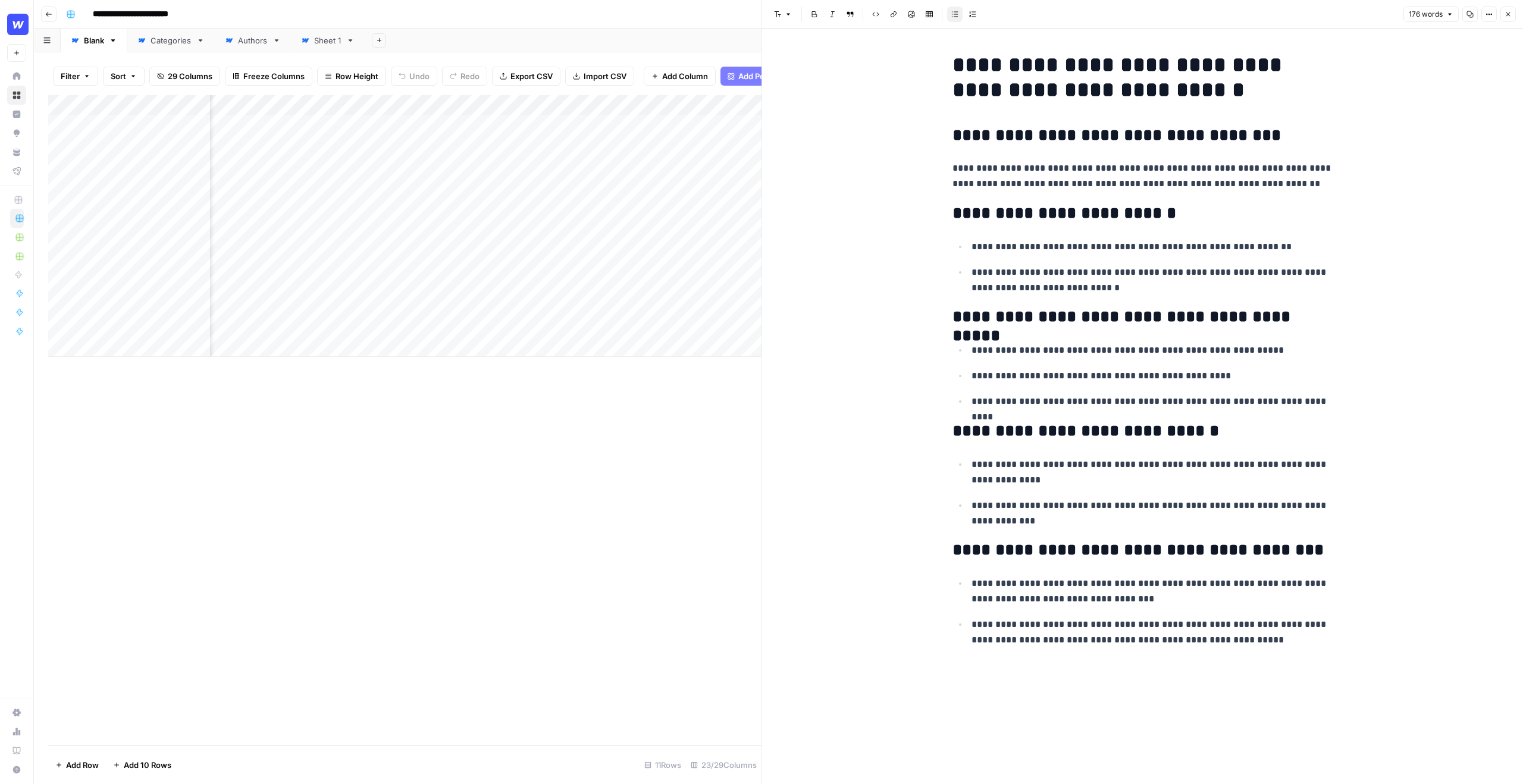
click at [1510, 11] on icon "button" at bounding box center [1508, 15] width 7 height 7
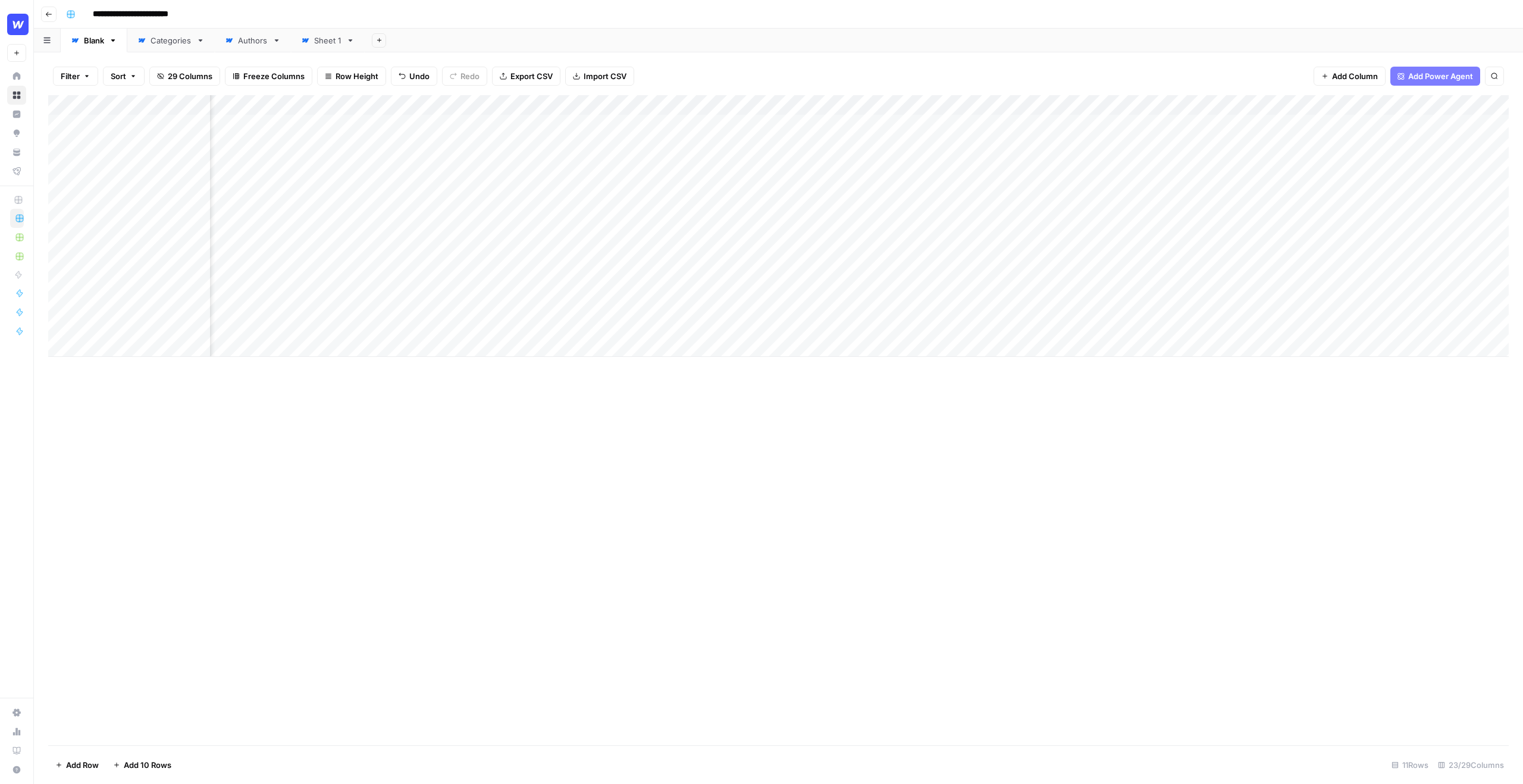
scroll to position [0, 304]
click at [868, 144] on div "Add Column" at bounding box center [779, 226] width 1461 height 262
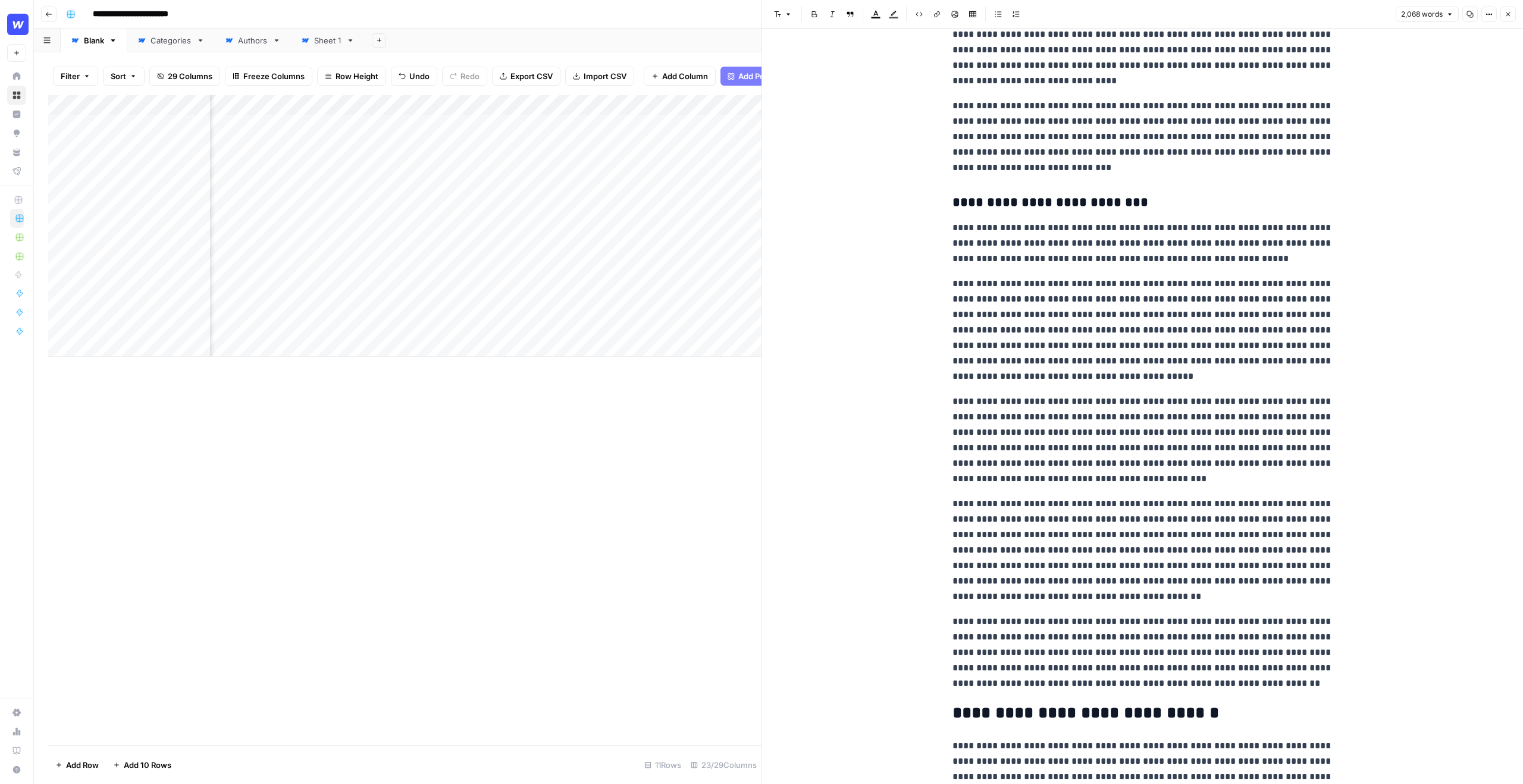
scroll to position [1359, 0]
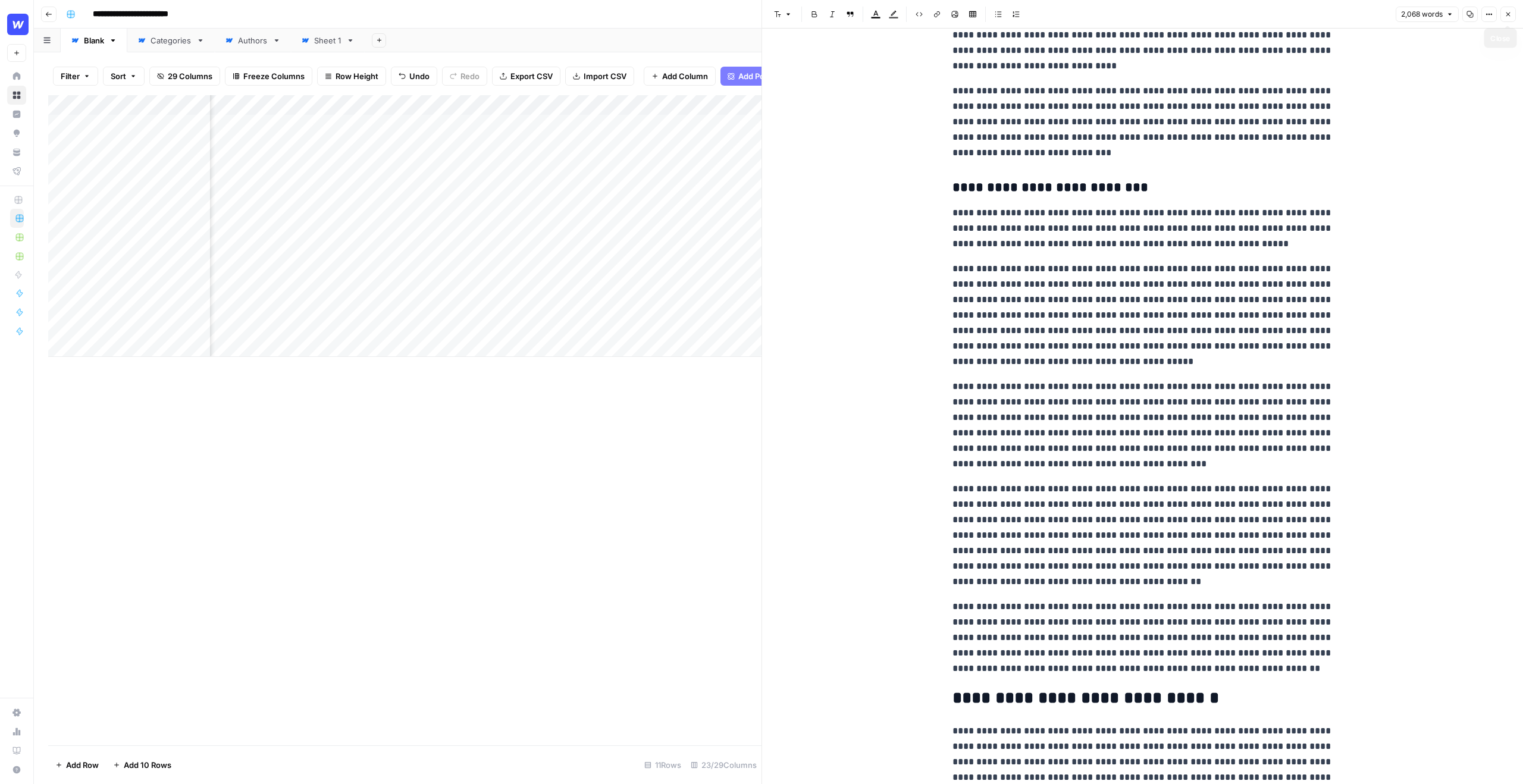
click at [1502, 12] on button "Close" at bounding box center [1508, 14] width 15 height 15
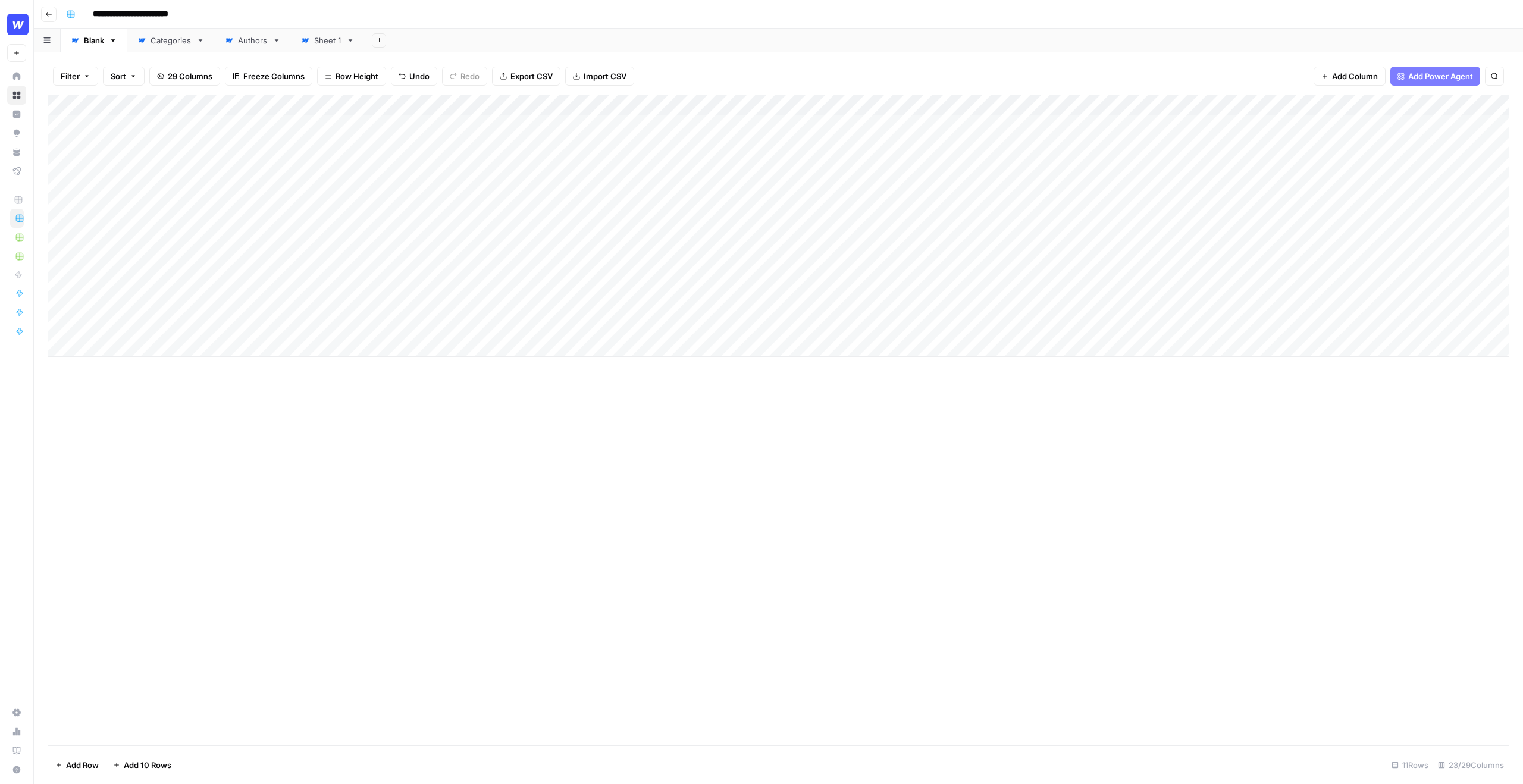
click at [552, 105] on div "Add Column" at bounding box center [779, 226] width 1461 height 262
type input "Create Outline"
click at [460, 219] on span "Edit Workflow" at bounding box center [493, 222] width 104 height 12
click at [566, 126] on div "Add Column" at bounding box center [779, 226] width 1461 height 262
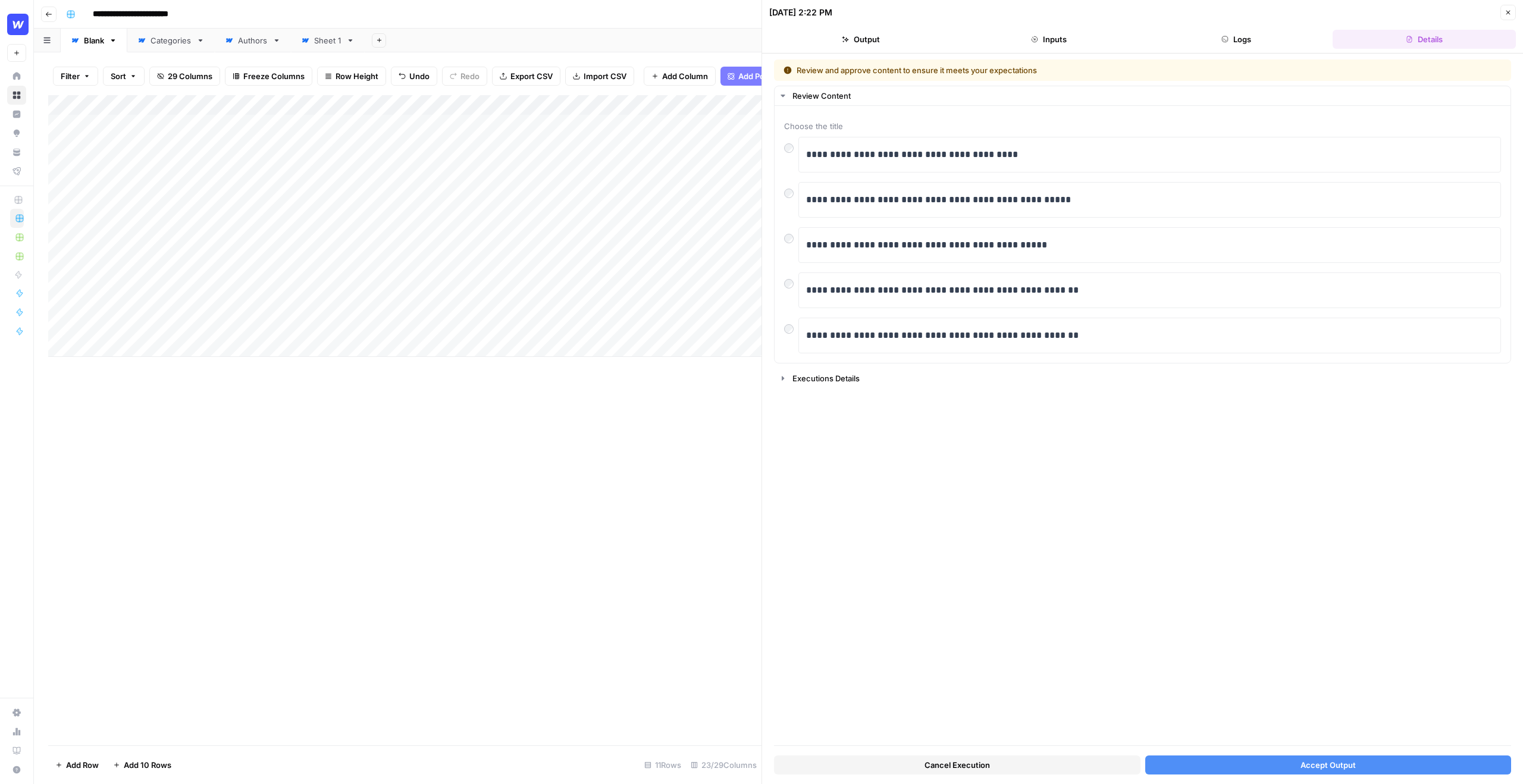
click at [1195, 764] on button "Accept Output" at bounding box center [1328, 764] width 366 height 19
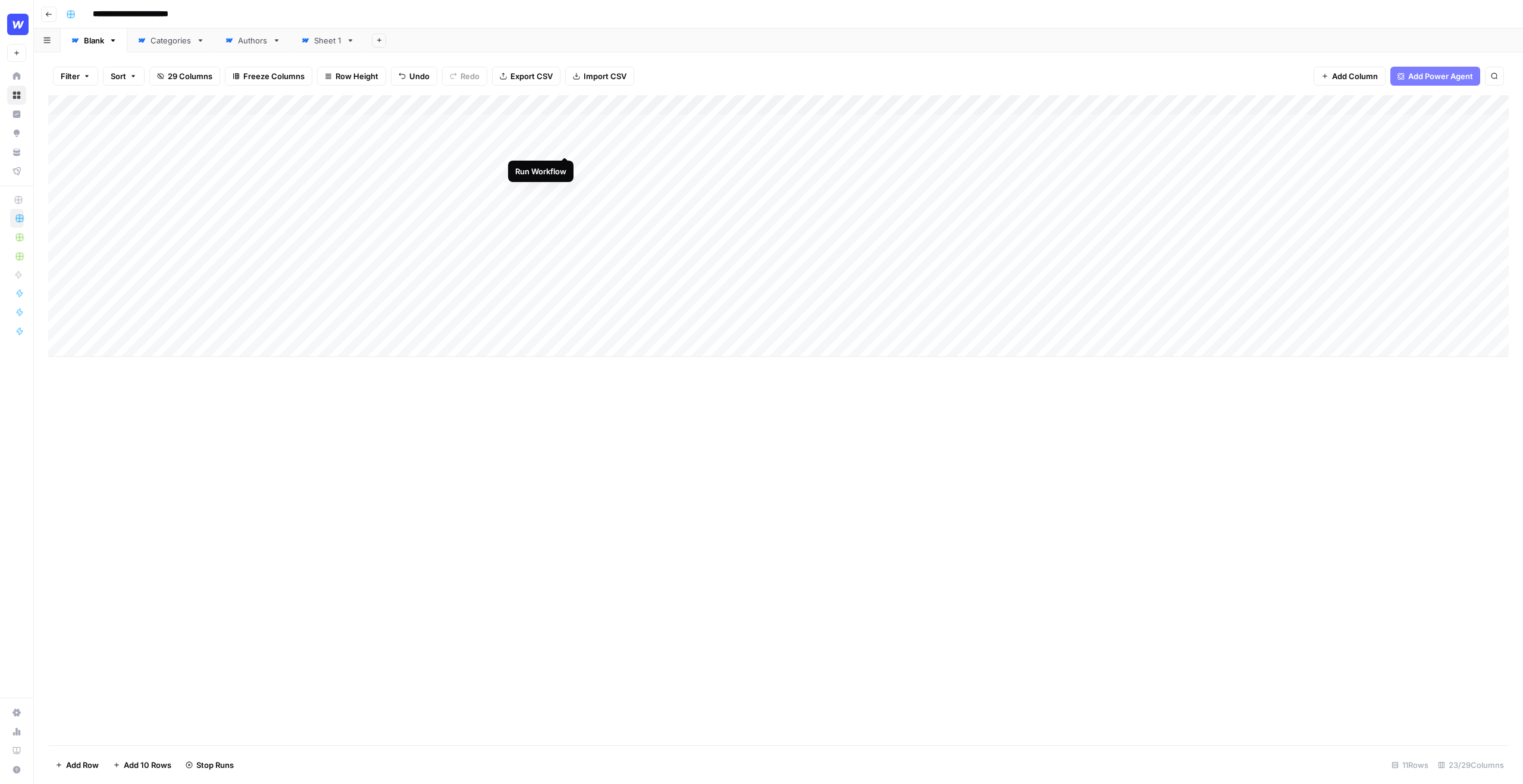
click at [563, 144] on div "Add Column" at bounding box center [779, 226] width 1461 height 262
click at [552, 107] on div "Add Column" at bounding box center [779, 226] width 1461 height 262
click at [477, 223] on span "Edit Workflow" at bounding box center [493, 222] width 104 height 12
click at [1025, 69] on div "Filter Sort 29 Columns Freeze Columns Row Height Undo Redo Export CSV Import CS…" at bounding box center [779, 76] width 1461 height 38
click at [1411, 72] on span "Add Power Agent" at bounding box center [1441, 76] width 65 height 12
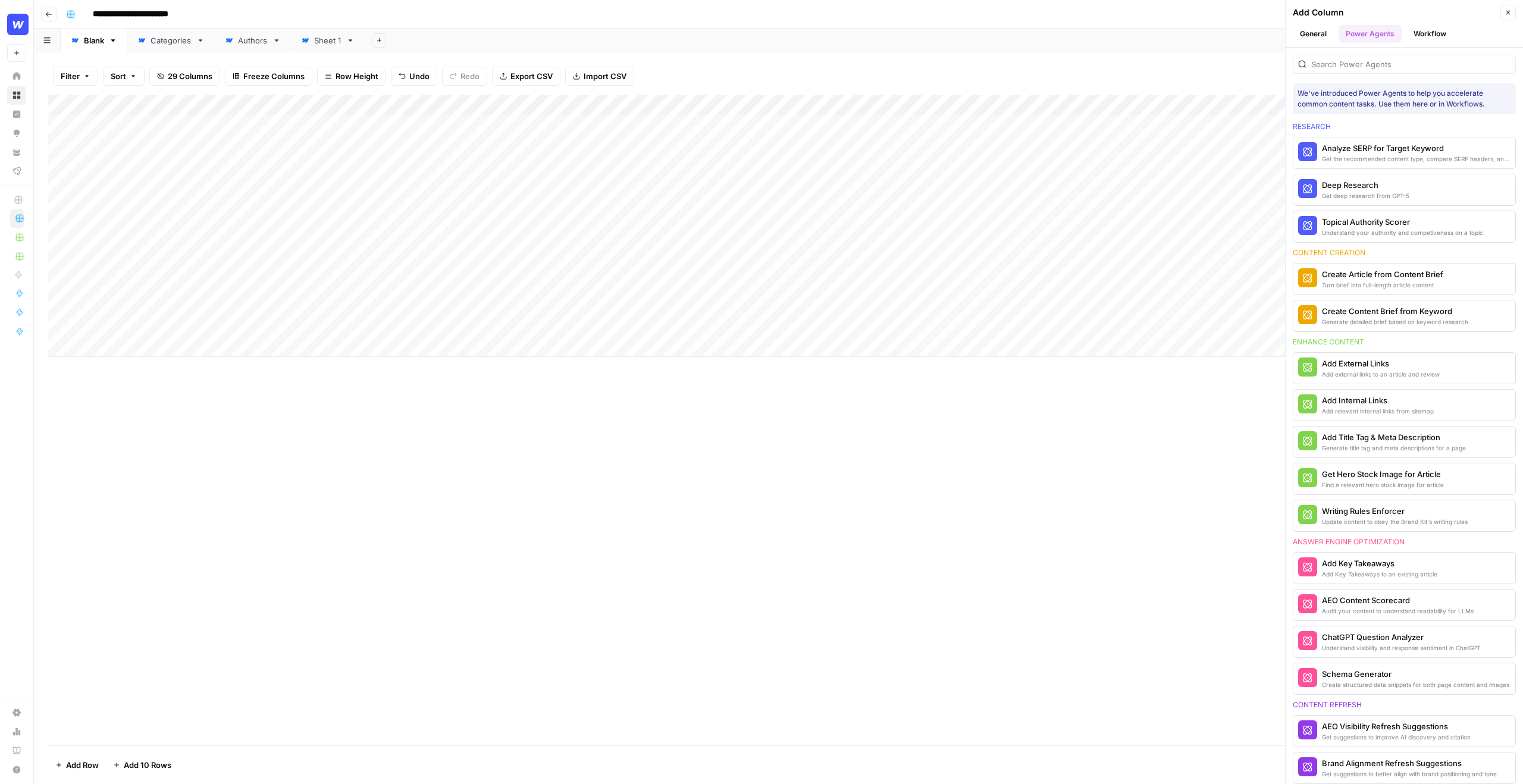
click at [1408, 38] on button "Workflow" at bounding box center [1430, 34] width 47 height 18
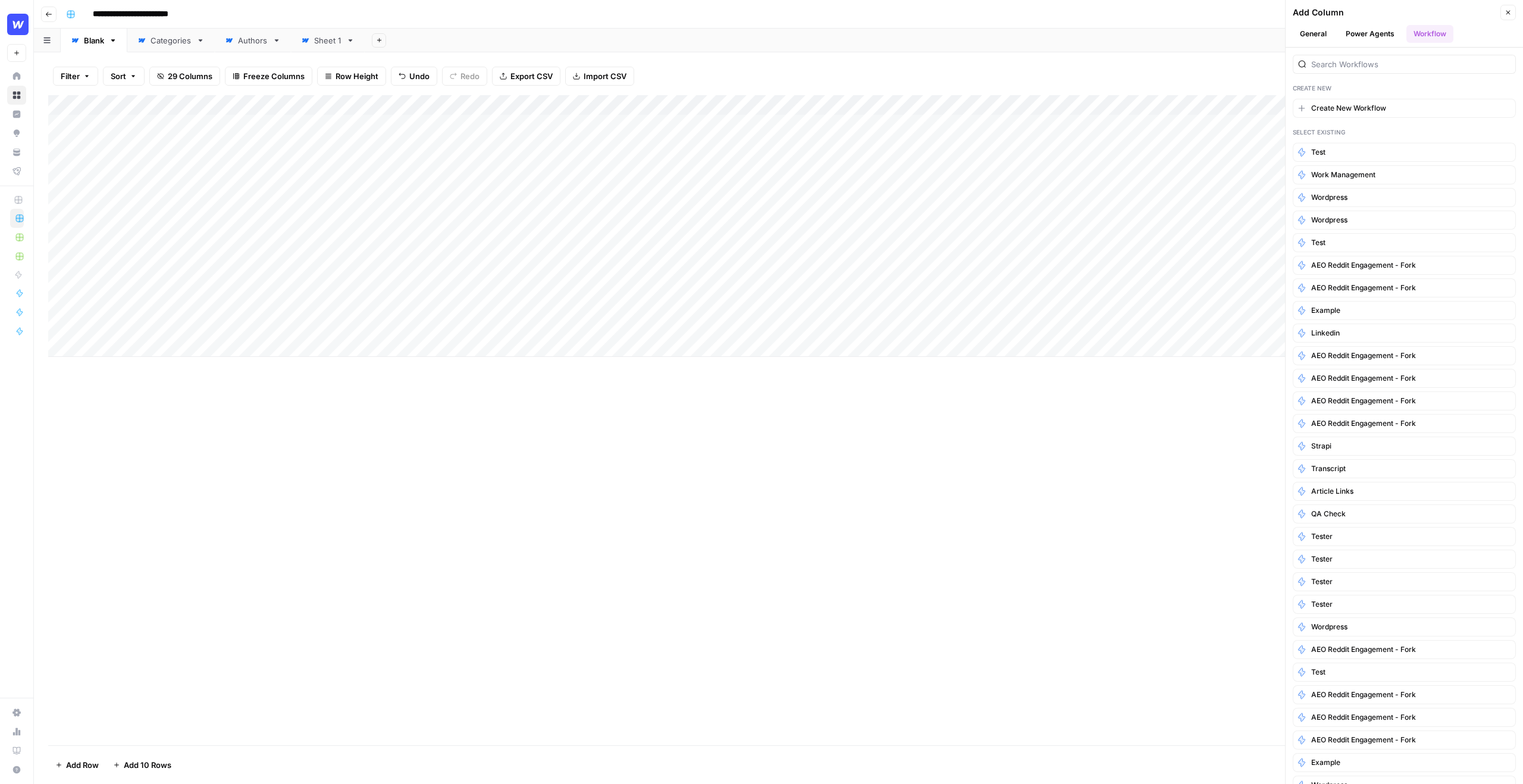
click at [1300, 32] on button "General" at bounding box center [1313, 34] width 41 height 18
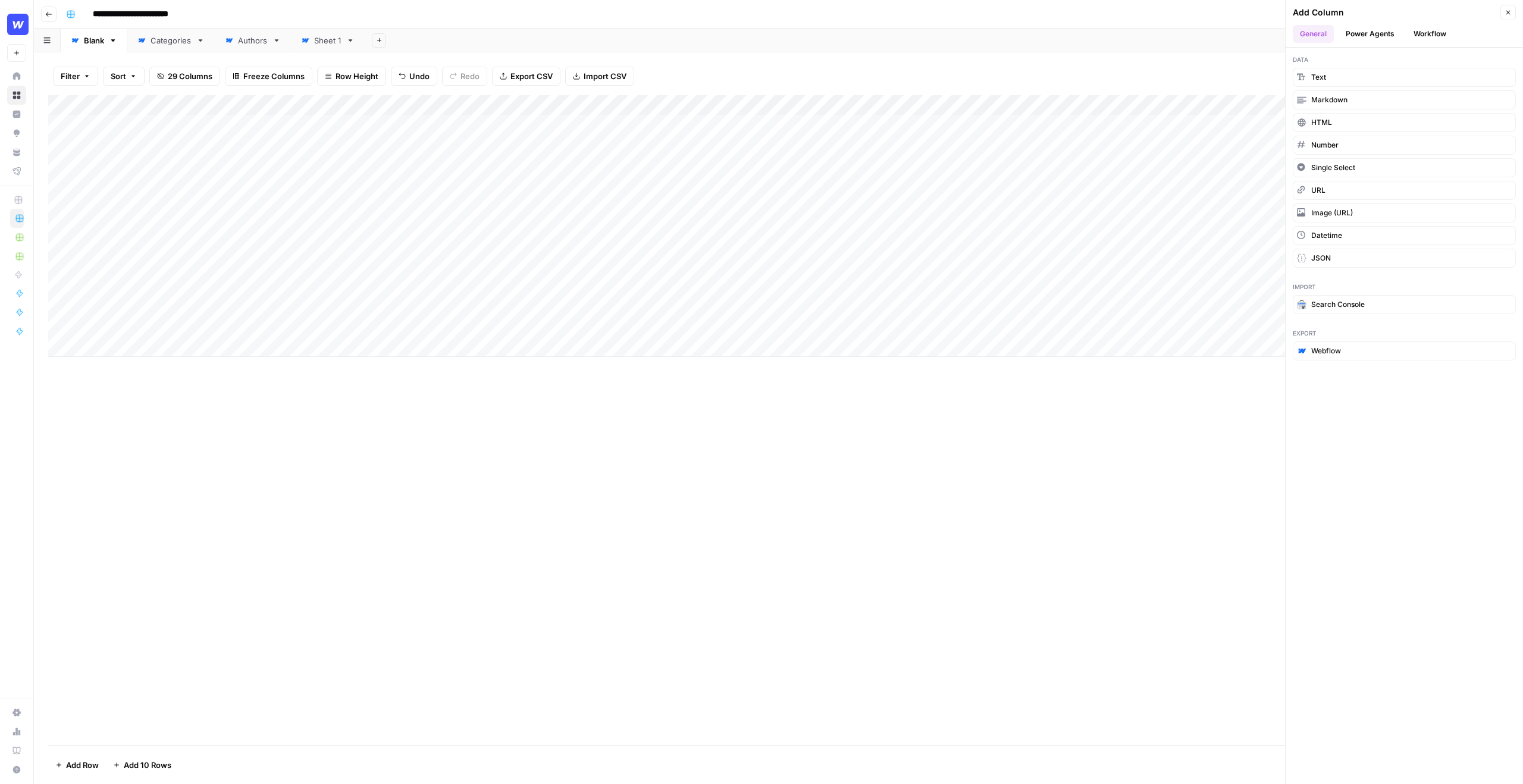
click at [1344, 34] on button "Power Agents" at bounding box center [1370, 34] width 63 height 18
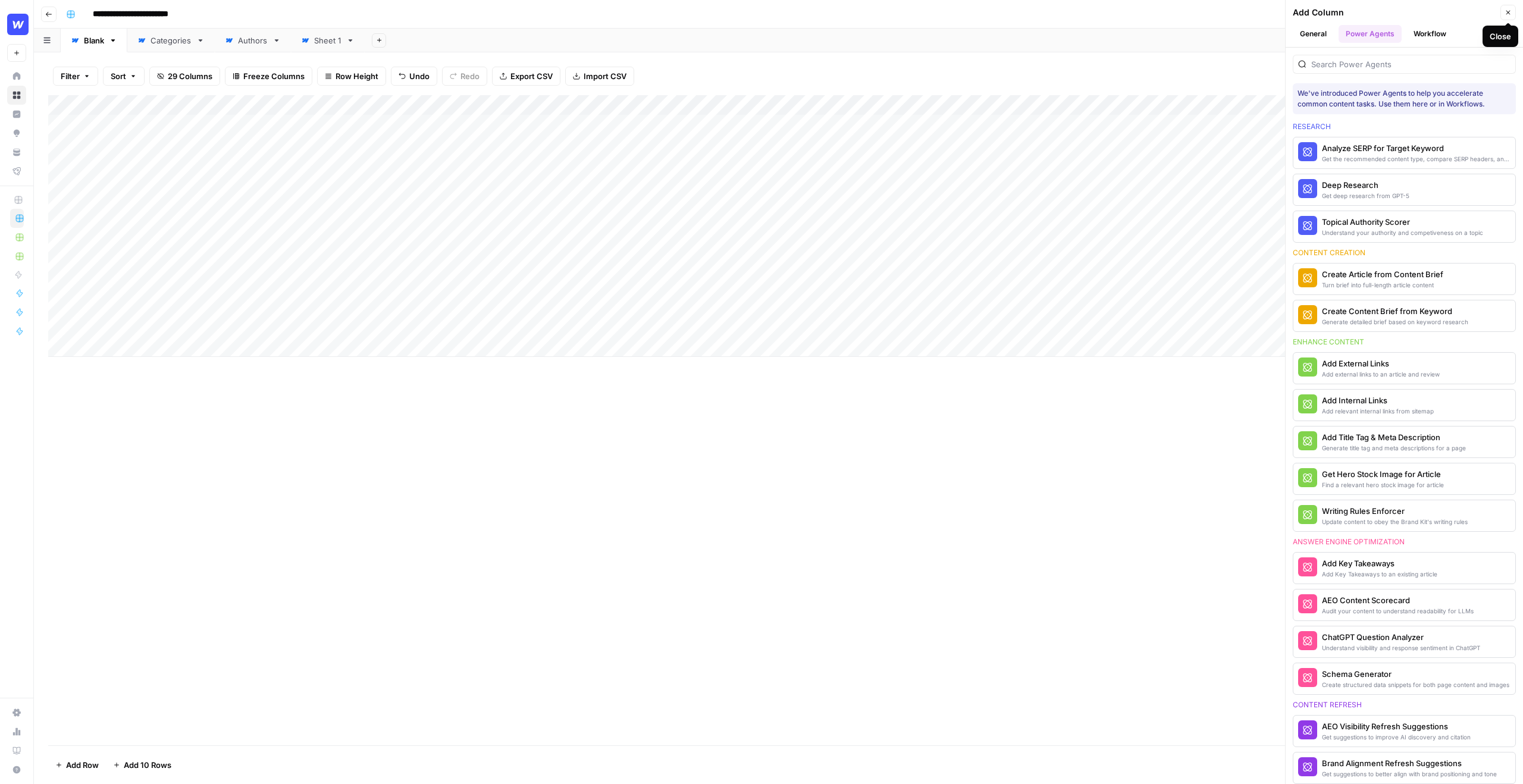
click at [1511, 13] on icon "button" at bounding box center [1508, 13] width 7 height 7
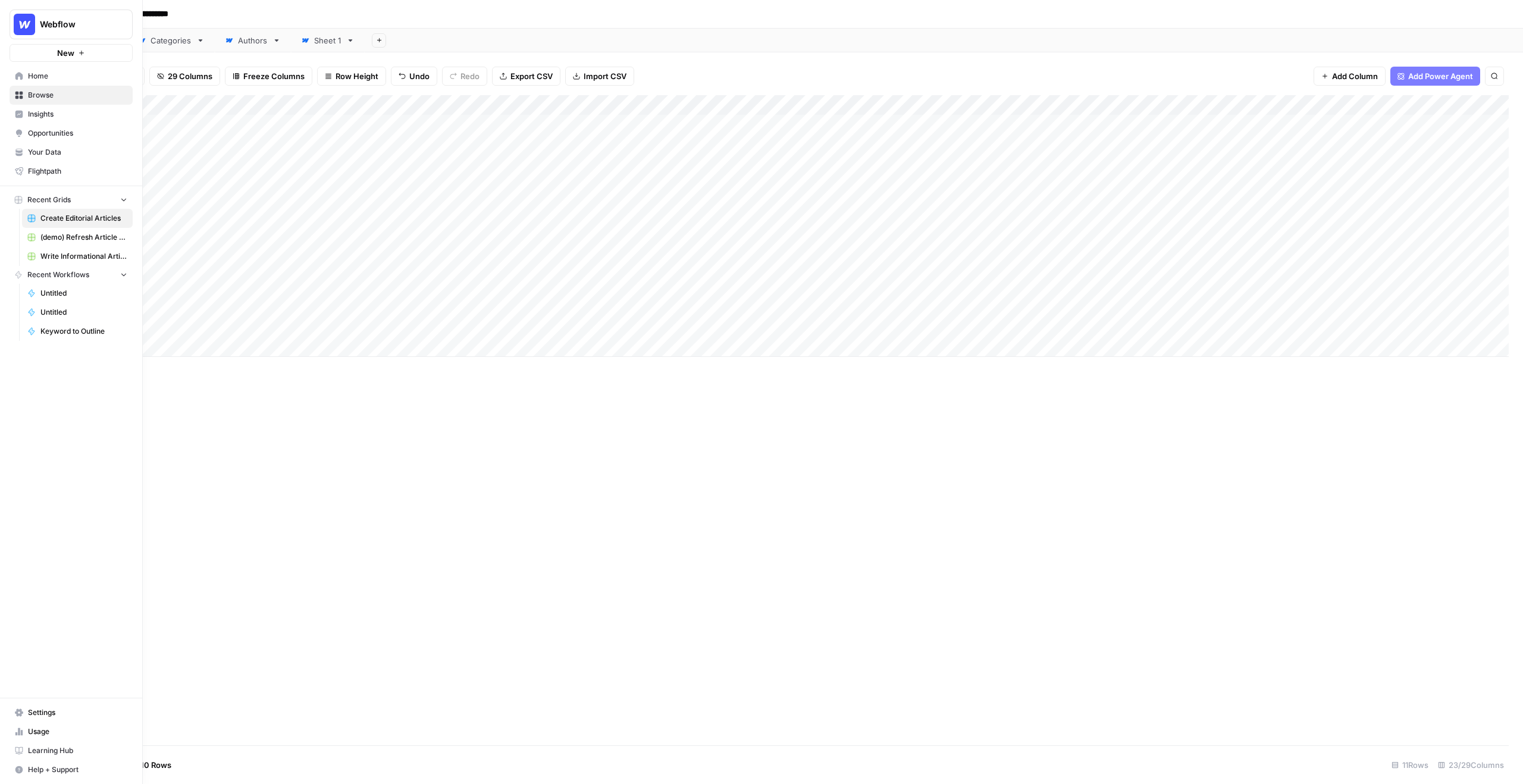
click at [65, 238] on span "(demo) Refresh Article Content & Analysis" at bounding box center [84, 238] width 87 height 11
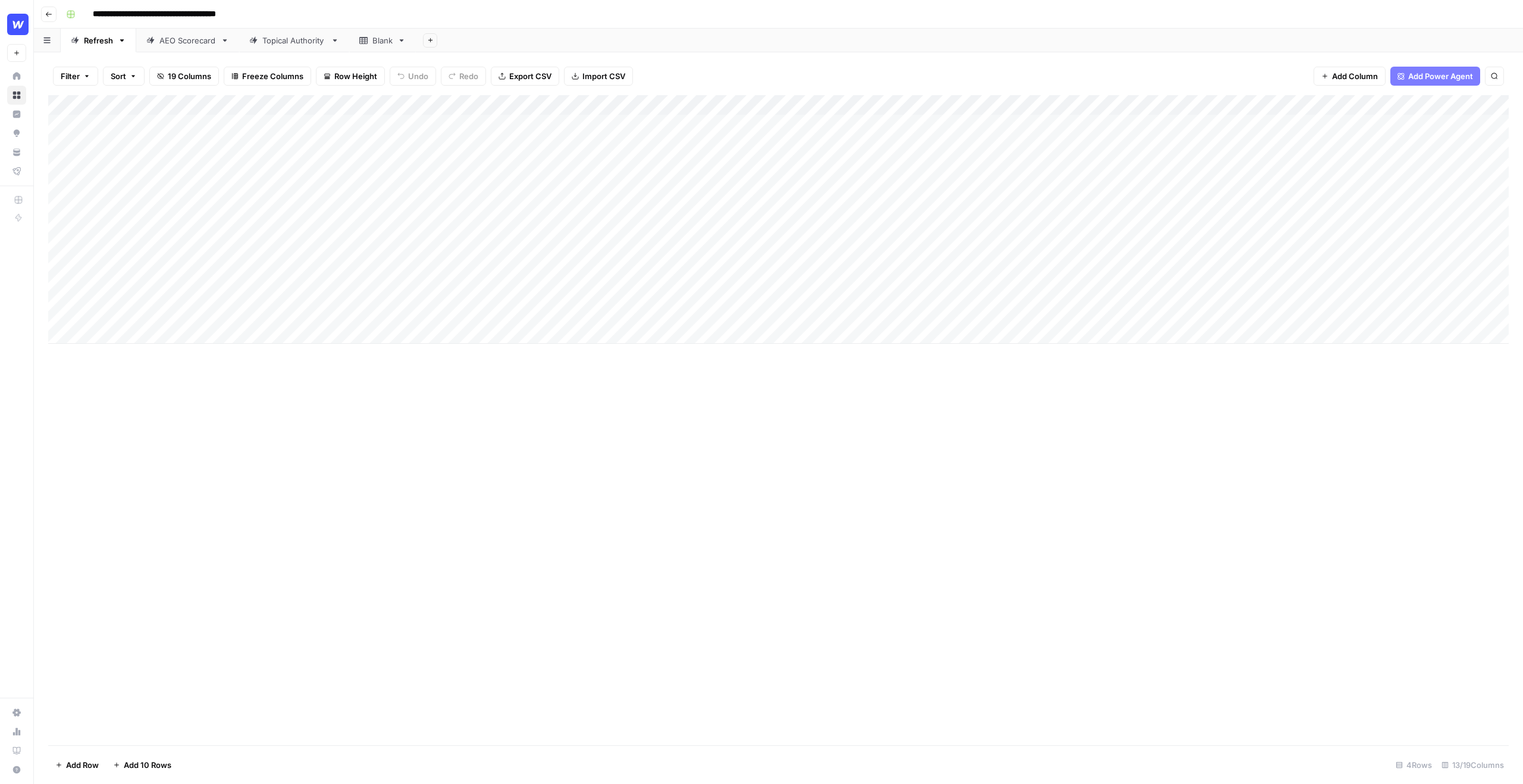
click at [146, 129] on div "Add Column" at bounding box center [779, 219] width 1461 height 249
click at [163, 155] on div "**********" at bounding box center [189, 140] width 200 height 54
click at [167, 191] on div "Add Column" at bounding box center [779, 219] width 1461 height 249
click at [1429, 81] on span "Add Power Agent" at bounding box center [1441, 76] width 65 height 12
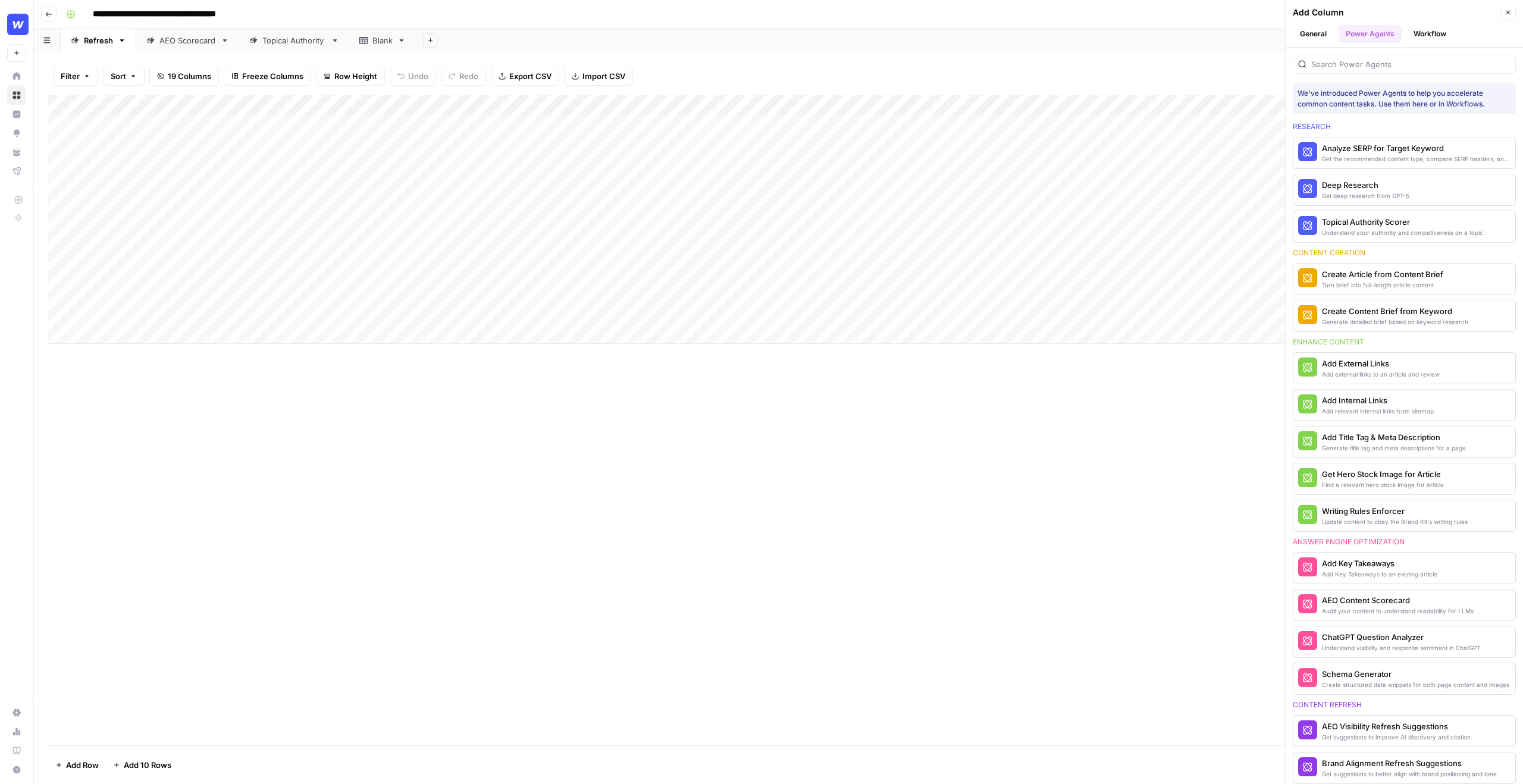
click at [1436, 38] on button "Workflow" at bounding box center [1430, 34] width 47 height 18
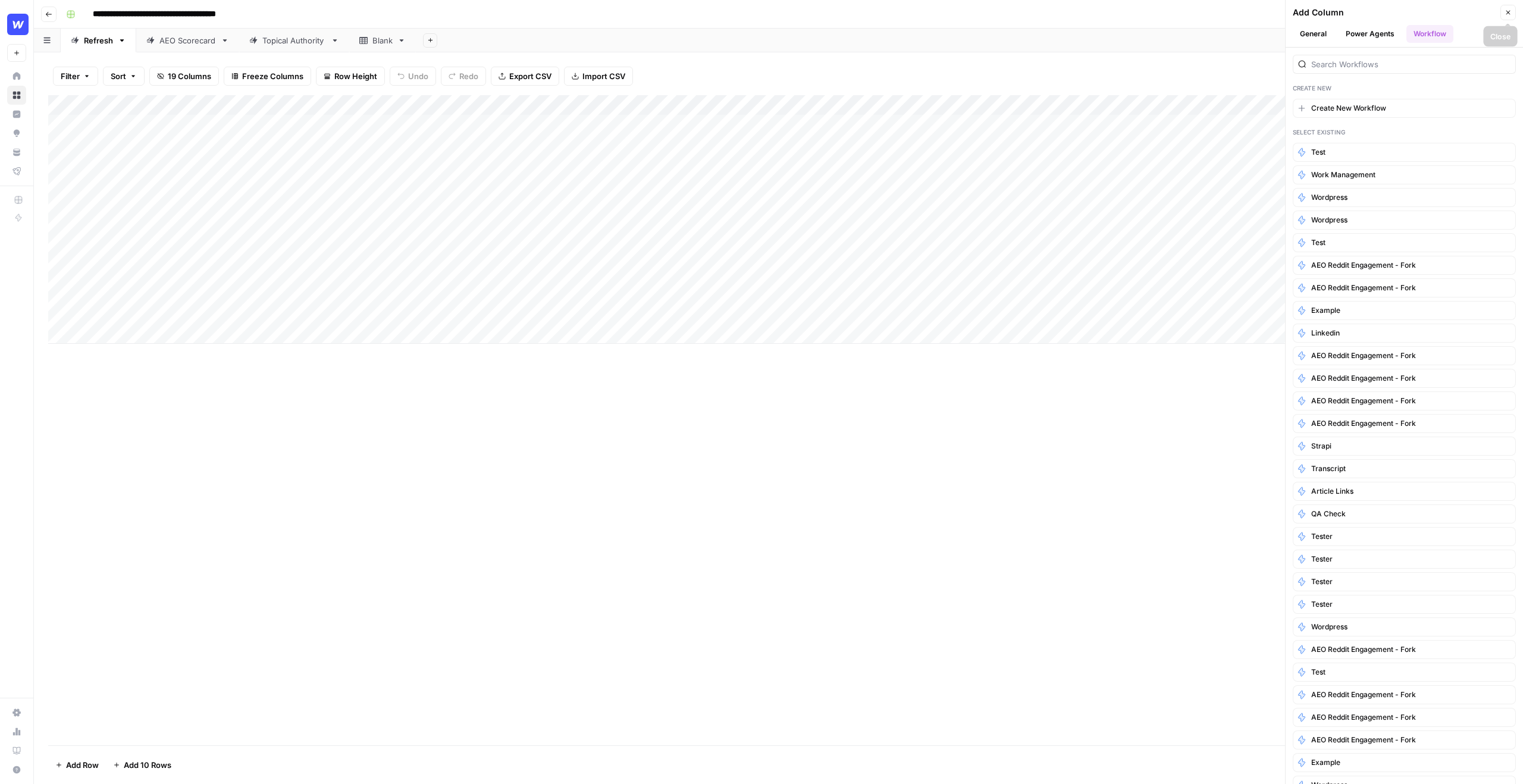
click at [1505, 14] on icon "button" at bounding box center [1508, 13] width 7 height 7
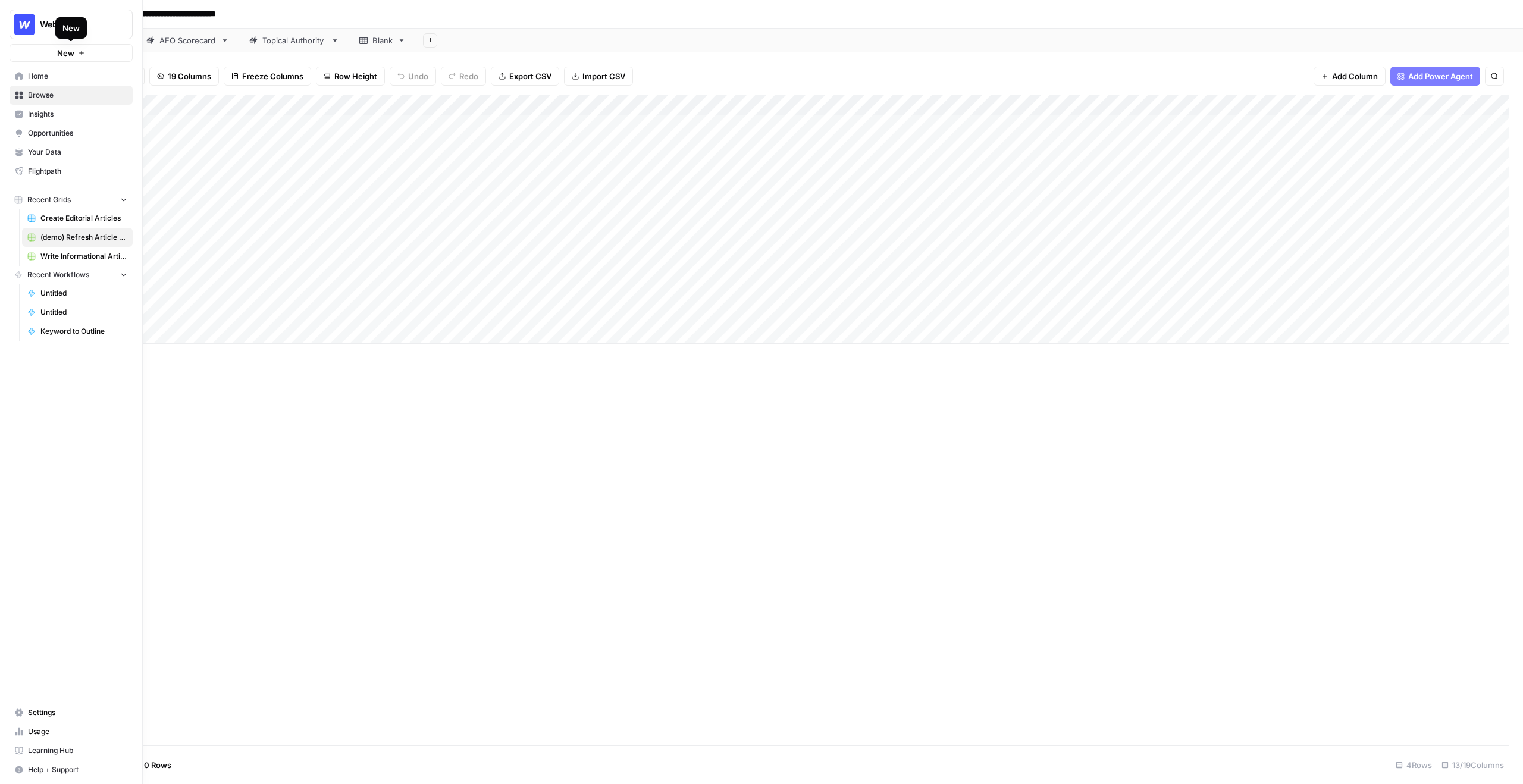
click at [60, 52] on span "New" at bounding box center [66, 53] width 17 height 12
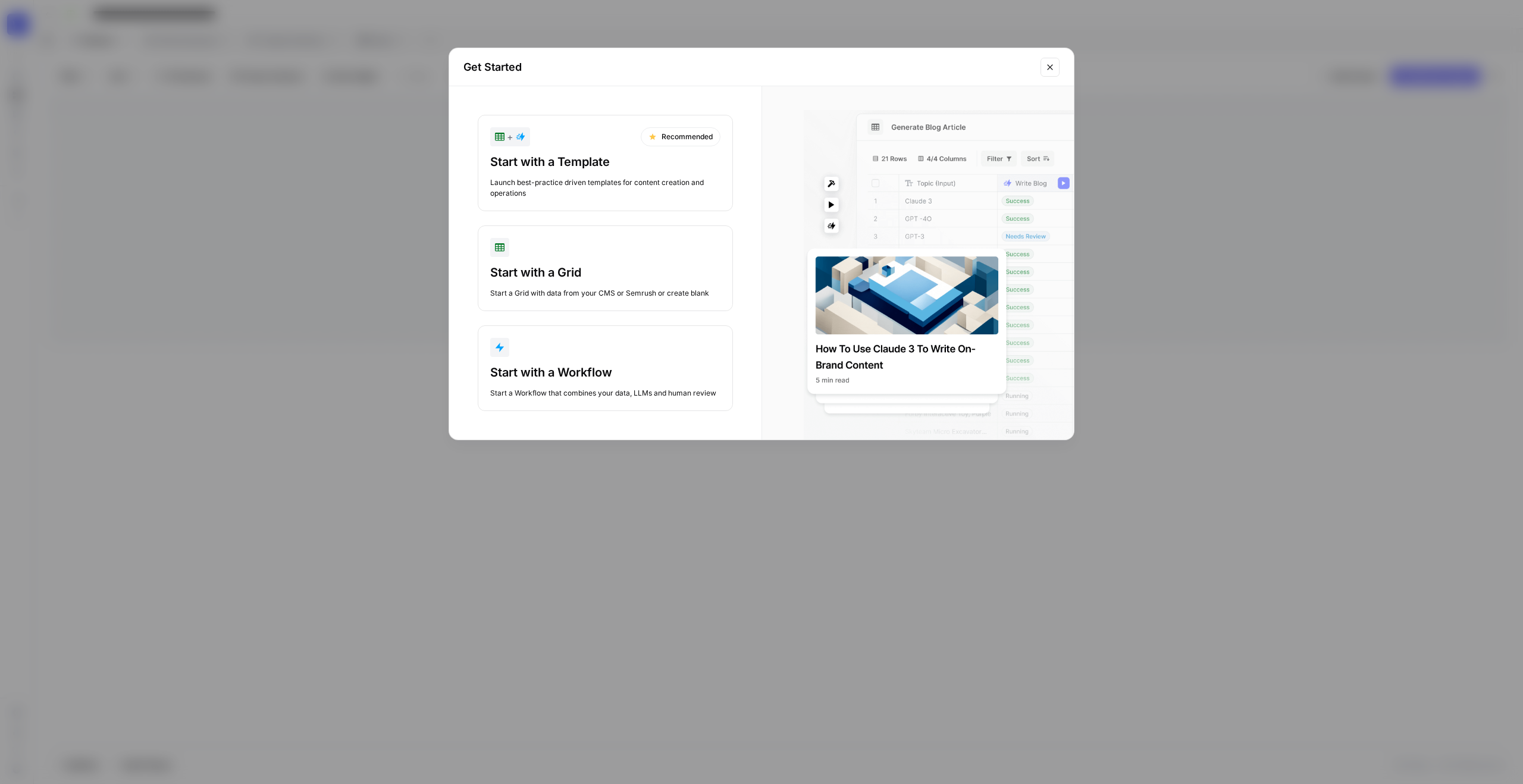
click at [1052, 71] on icon "Close modal" at bounding box center [1050, 67] width 10 height 10
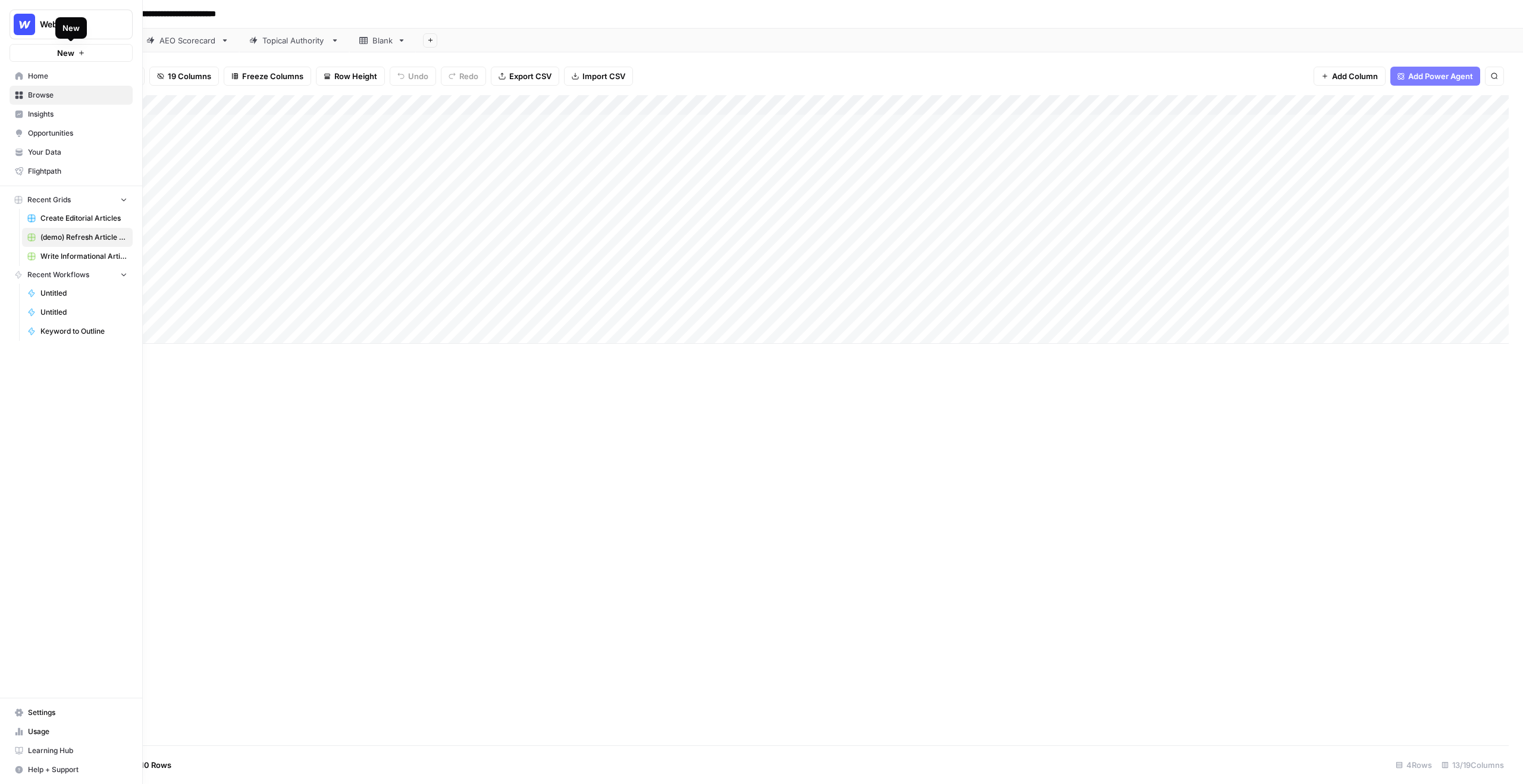
click at [75, 54] on button "New" at bounding box center [71, 52] width 123 height 18
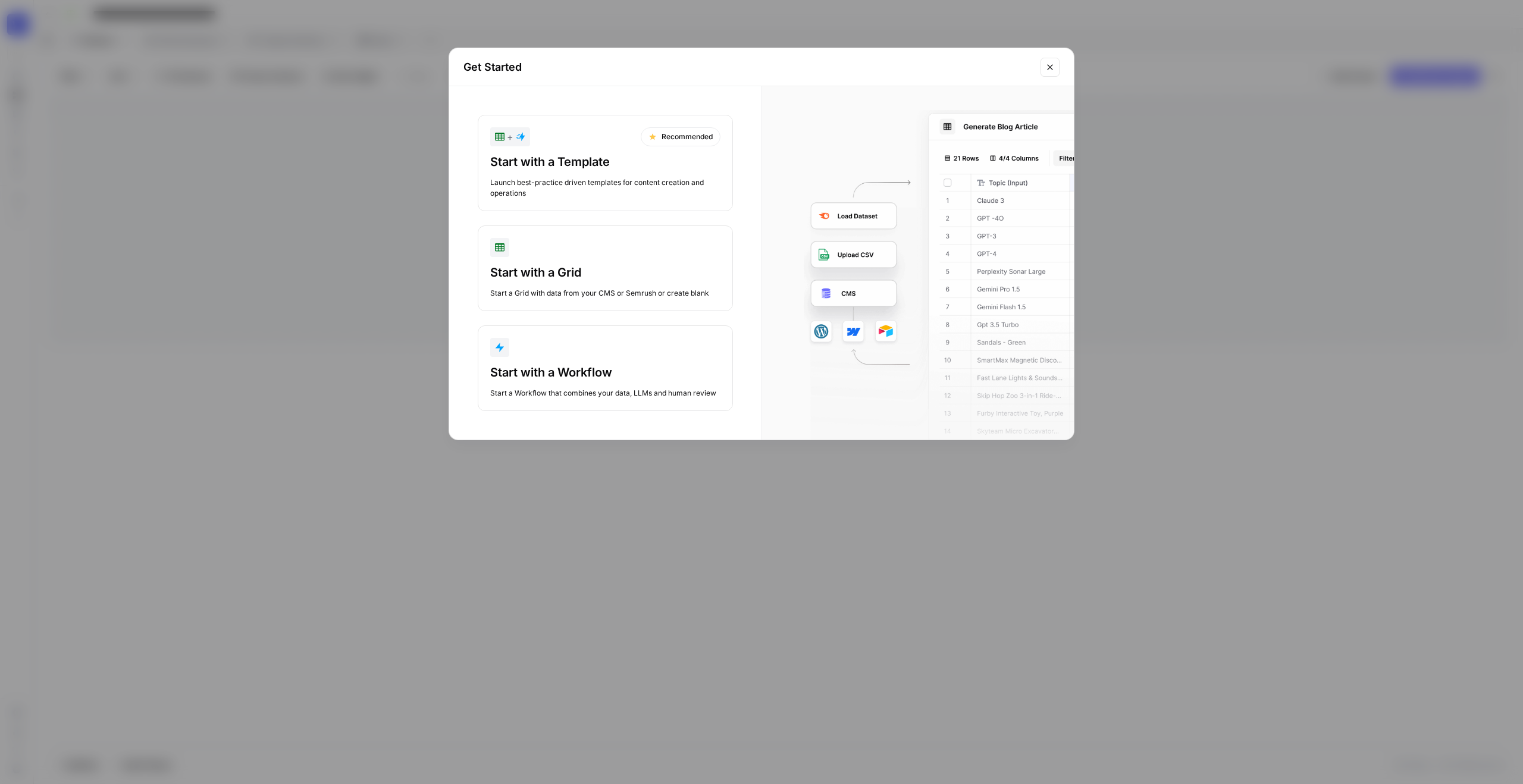
click at [602, 290] on div "Start a Grid with data from your CMS or Semrush or create blank" at bounding box center [605, 293] width 230 height 11
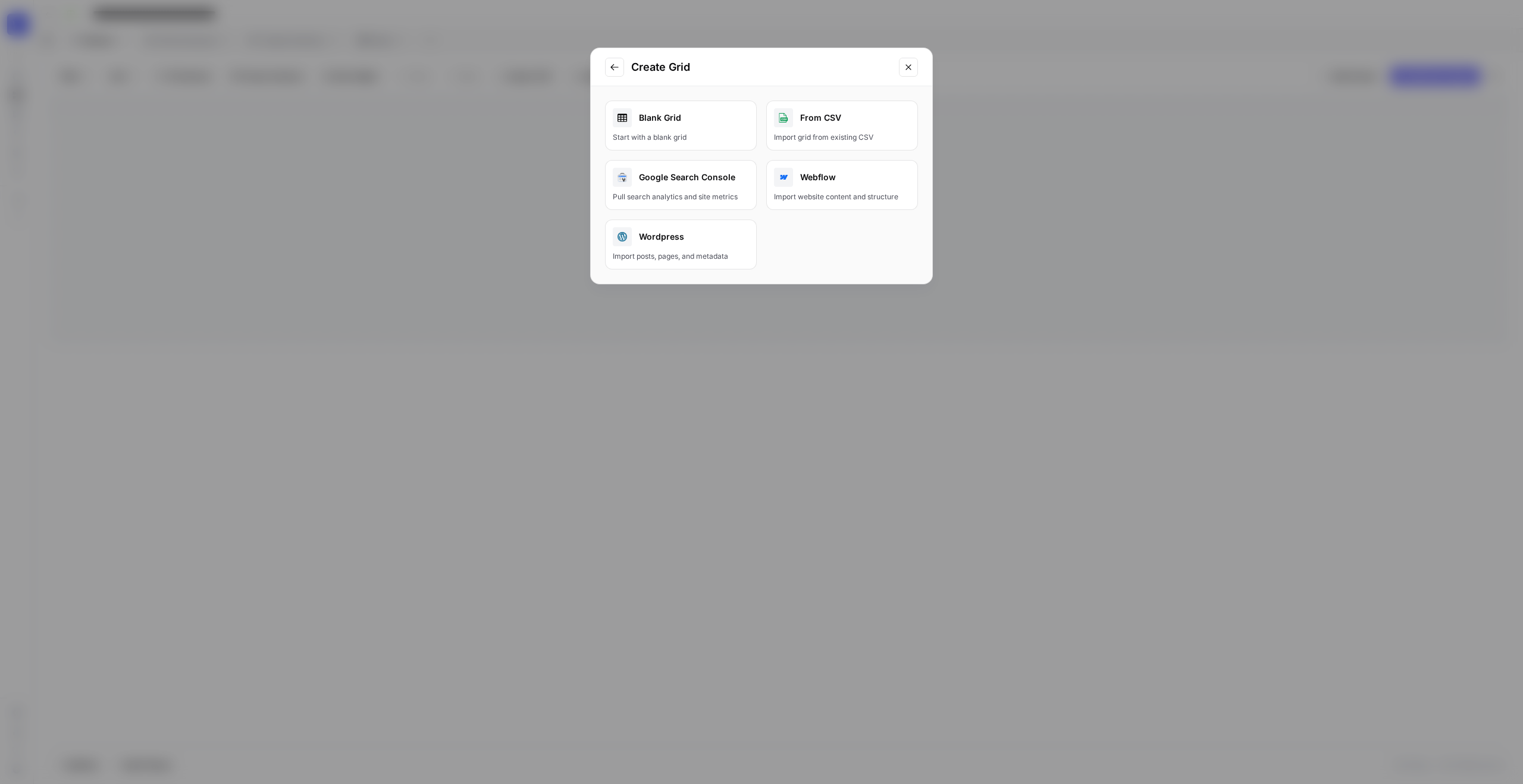
click at [696, 118] on div "Blank Grid" at bounding box center [680, 118] width 136 height 19
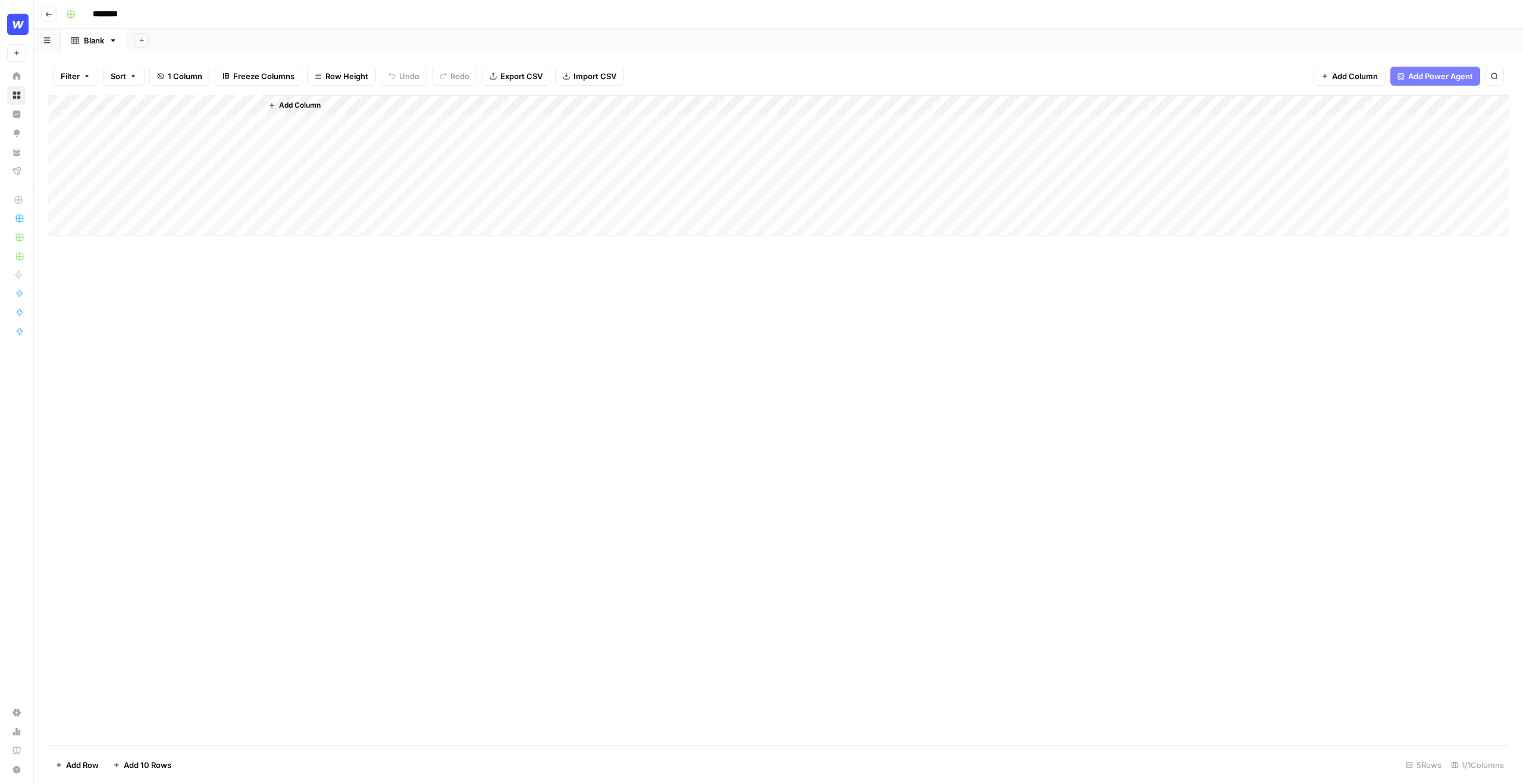
click at [184, 130] on div "Add Column" at bounding box center [779, 165] width 1461 height 140
click at [1443, 78] on span "Add Power Agent" at bounding box center [1441, 76] width 65 height 12
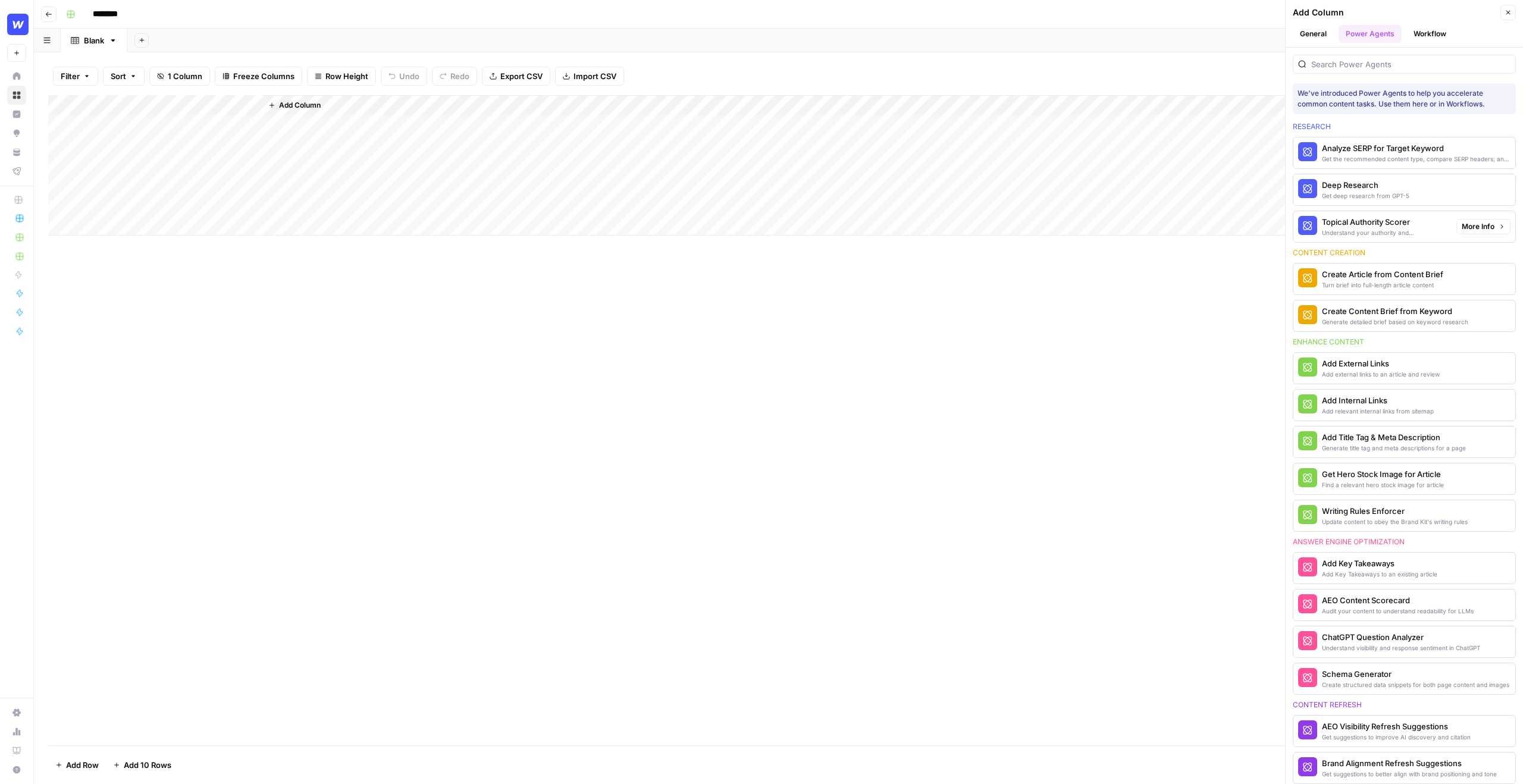
scroll to position [81, 0]
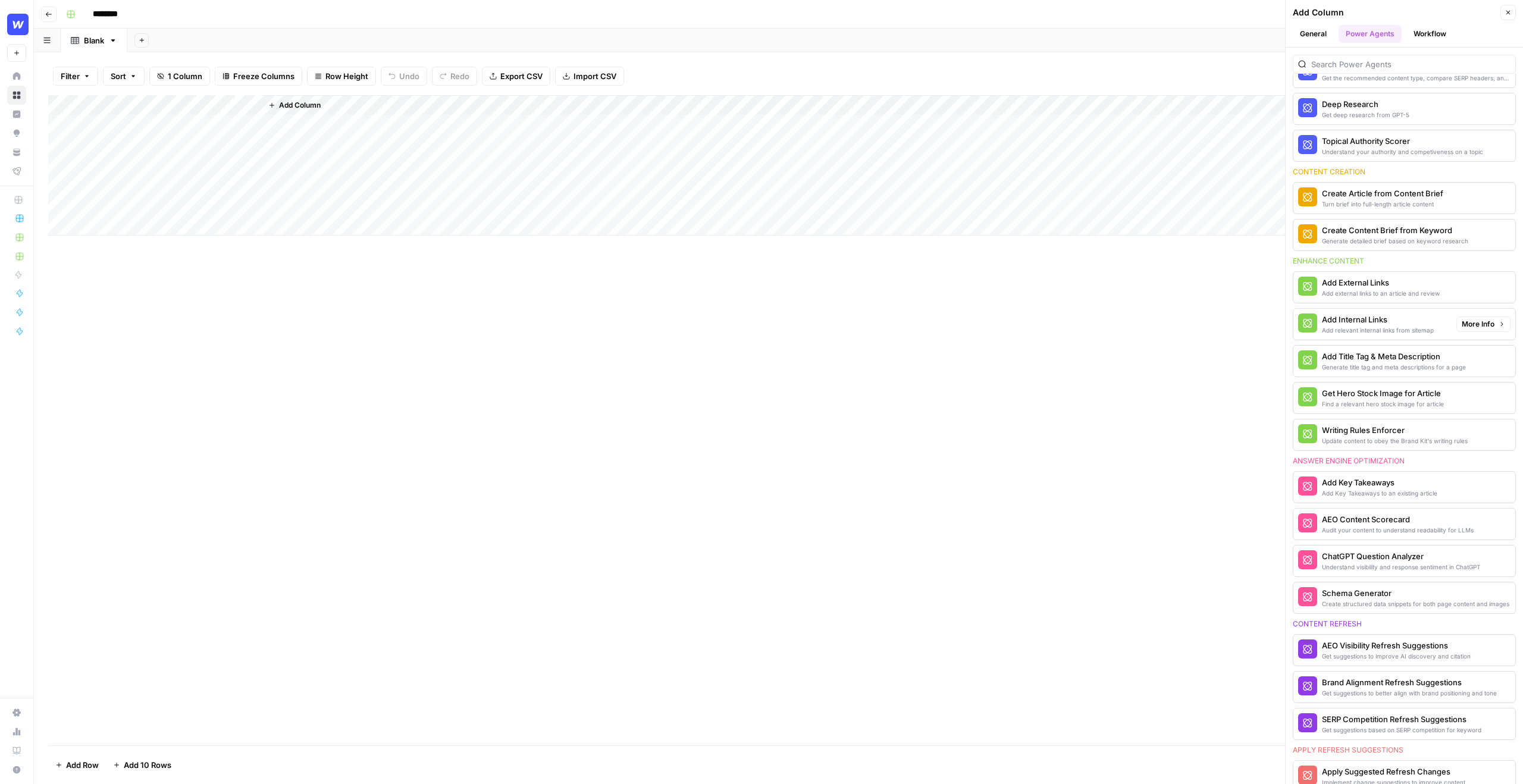
click at [1377, 323] on div "Add Internal Links" at bounding box center [1377, 319] width 112 height 12
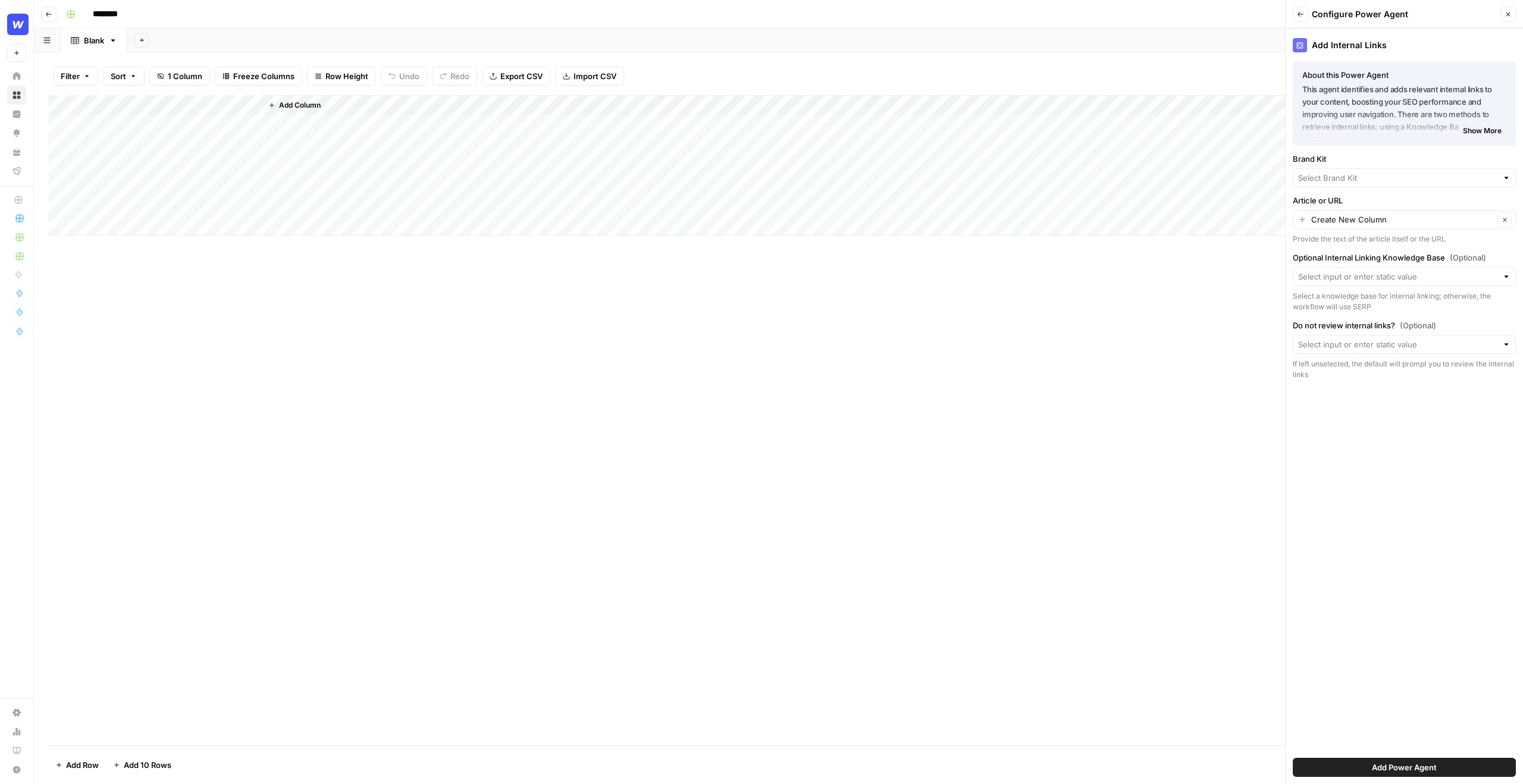
click at [1433, 768] on span "Add Power Agent" at bounding box center [1404, 768] width 65 height 12
click at [1329, 173] on input "Brand Kit" at bounding box center [1397, 178] width 199 height 12
click at [1337, 219] on span "Webflow" at bounding box center [1402, 223] width 198 height 12
type input "Webflow"
click at [1424, 761] on span "Add Power Agent" at bounding box center [1404, 768] width 65 height 12
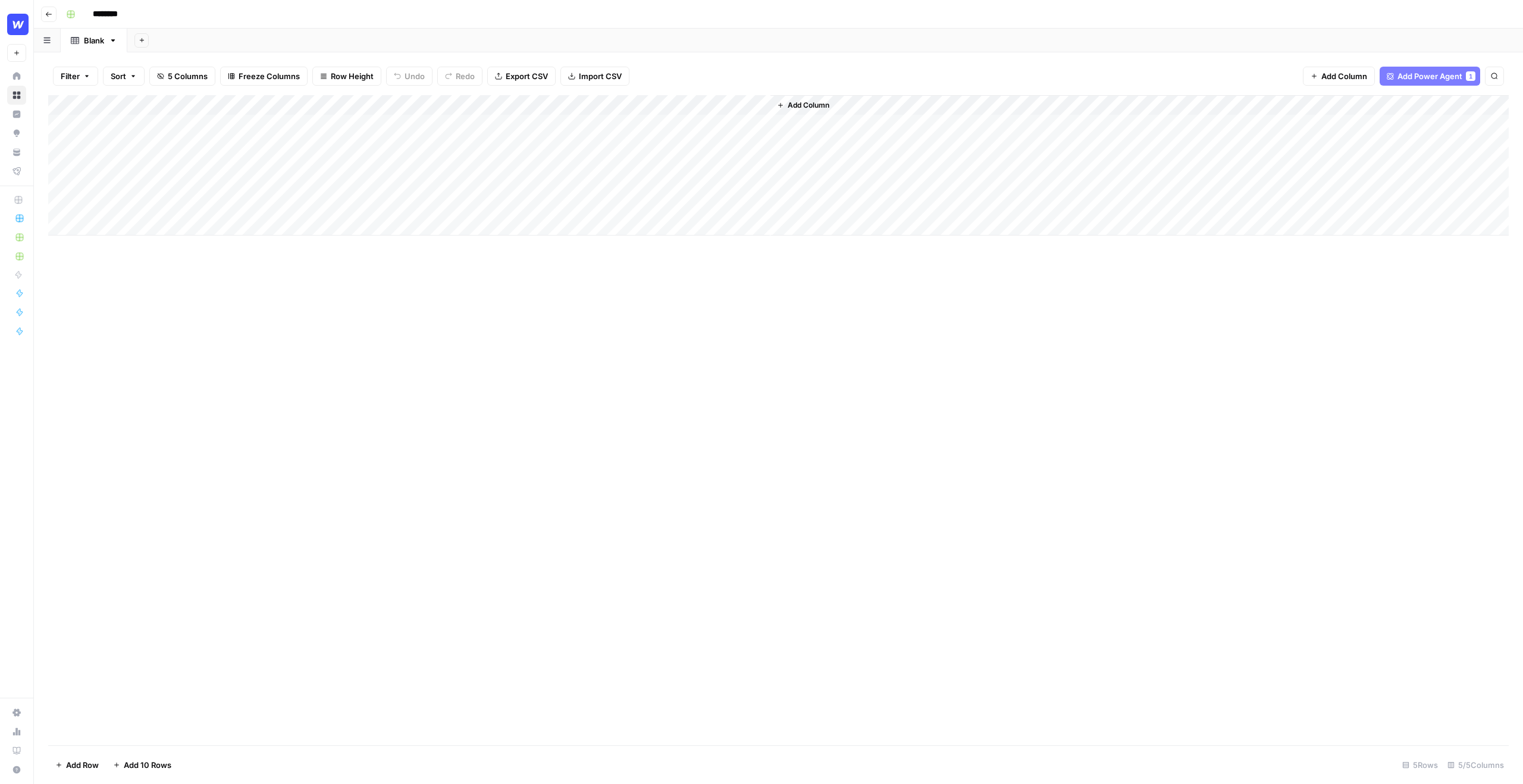
click at [312, 118] on div "Add Column" at bounding box center [779, 165] width 1461 height 140
click at [312, 107] on div "Add Column" at bounding box center [779, 165] width 1461 height 140
click at [386, 124] on div "Add Column" at bounding box center [779, 165] width 1461 height 140
click at [165, 119] on div "Add Column" at bounding box center [779, 165] width 1461 height 140
click at [327, 121] on div "Add Column" at bounding box center [779, 165] width 1461 height 140
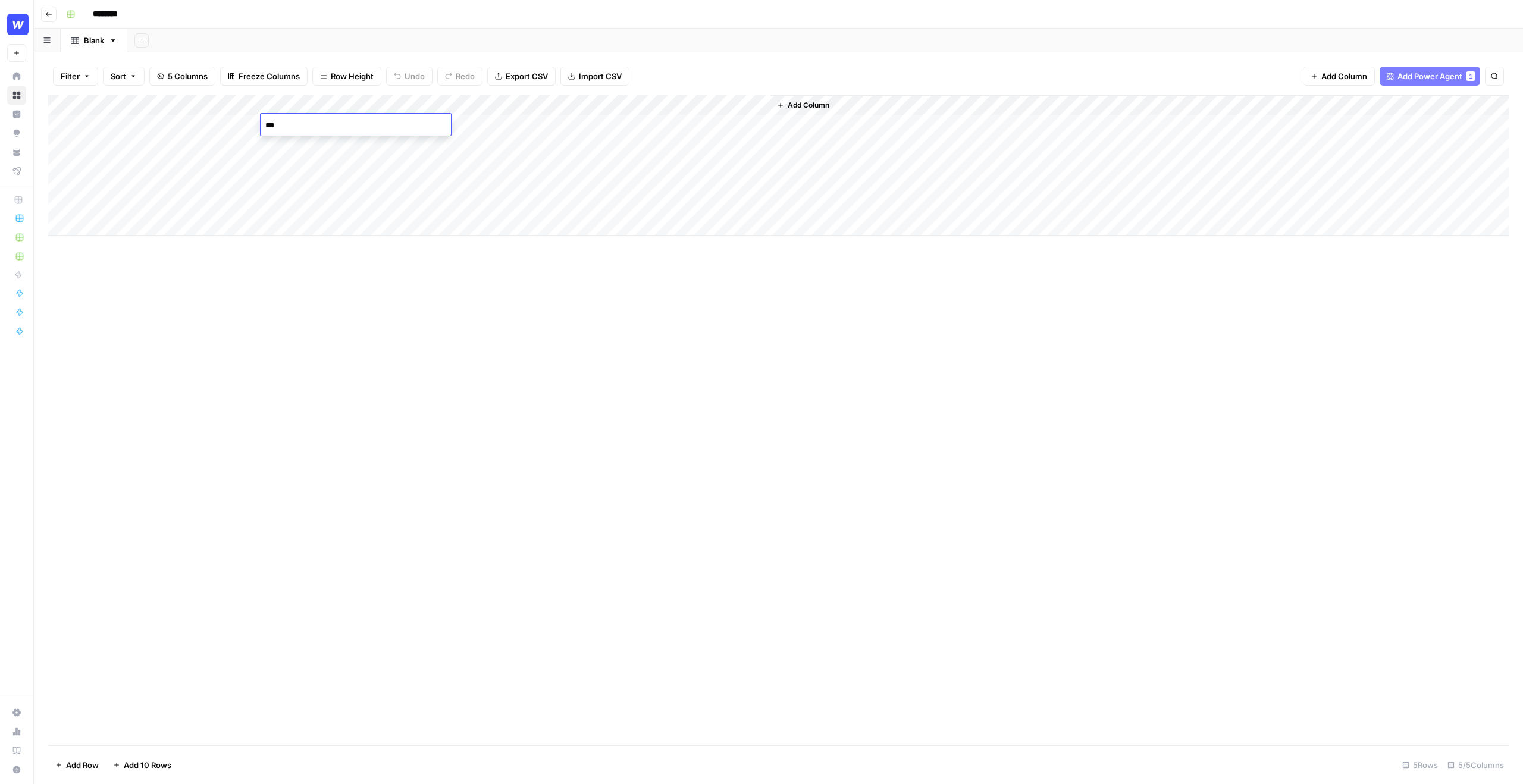
type textarea "***"
click at [307, 151] on div "Add Column" at bounding box center [779, 165] width 1461 height 140
type textarea "***"
click at [303, 171] on div "Add Column" at bounding box center [779, 165] width 1461 height 140
click at [796, 102] on span "Add Column" at bounding box center [808, 105] width 41 height 11
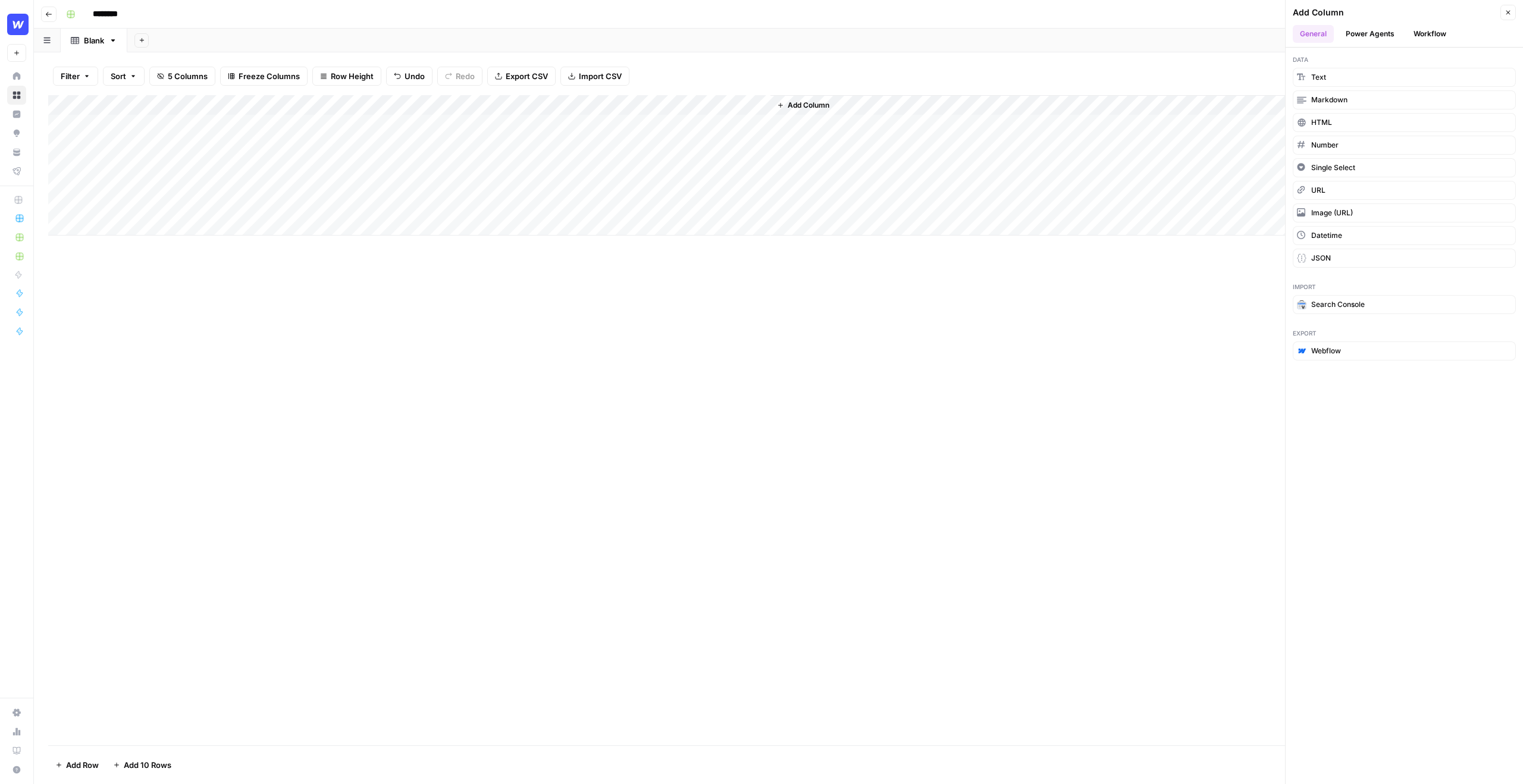
click at [1421, 35] on button "Workflow" at bounding box center [1430, 34] width 47 height 18
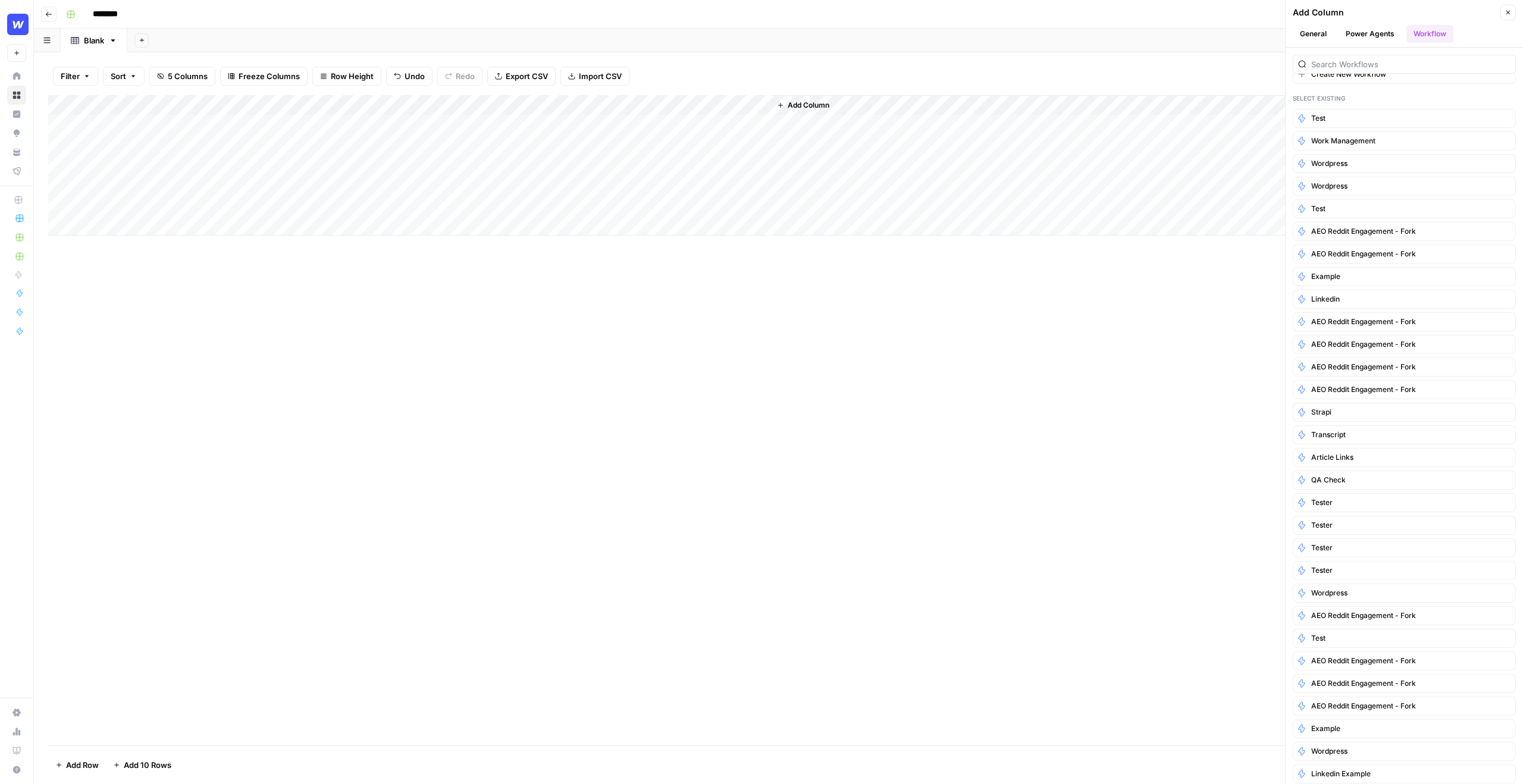
scroll to position [0, 0]
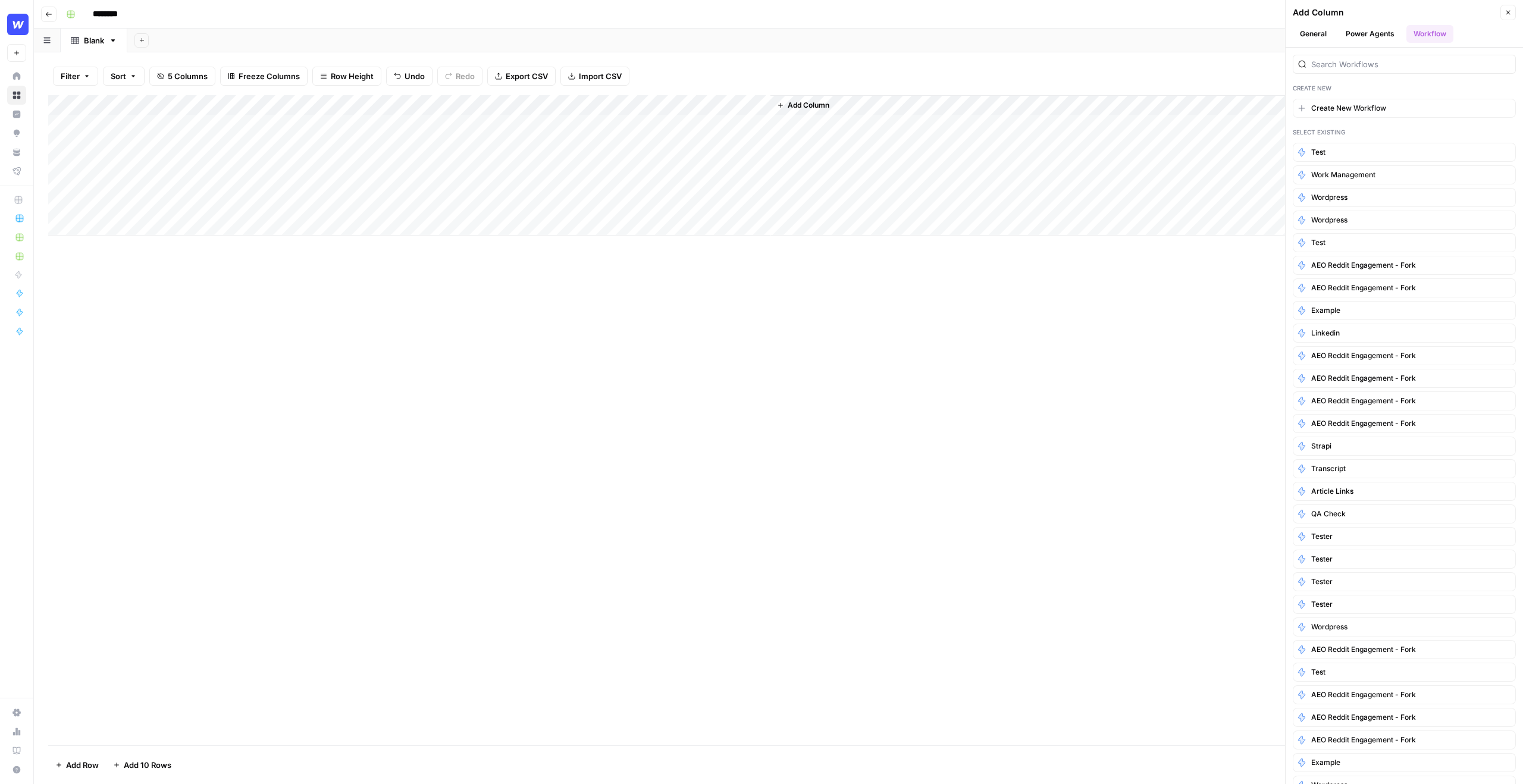
click at [1371, 38] on button "Power Agents" at bounding box center [1370, 34] width 63 height 18
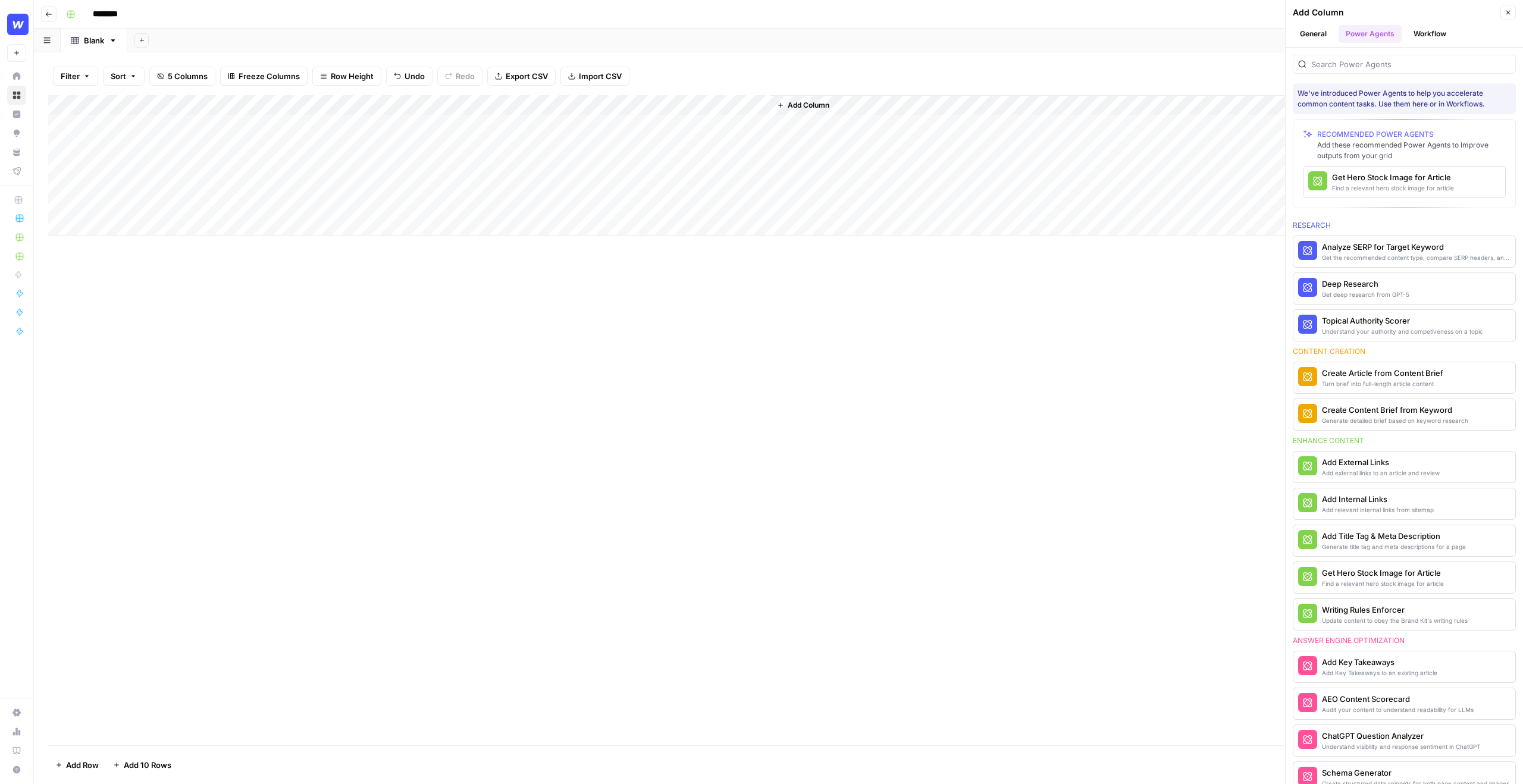
click at [1510, 16] on button "Close" at bounding box center [1508, 12] width 15 height 15
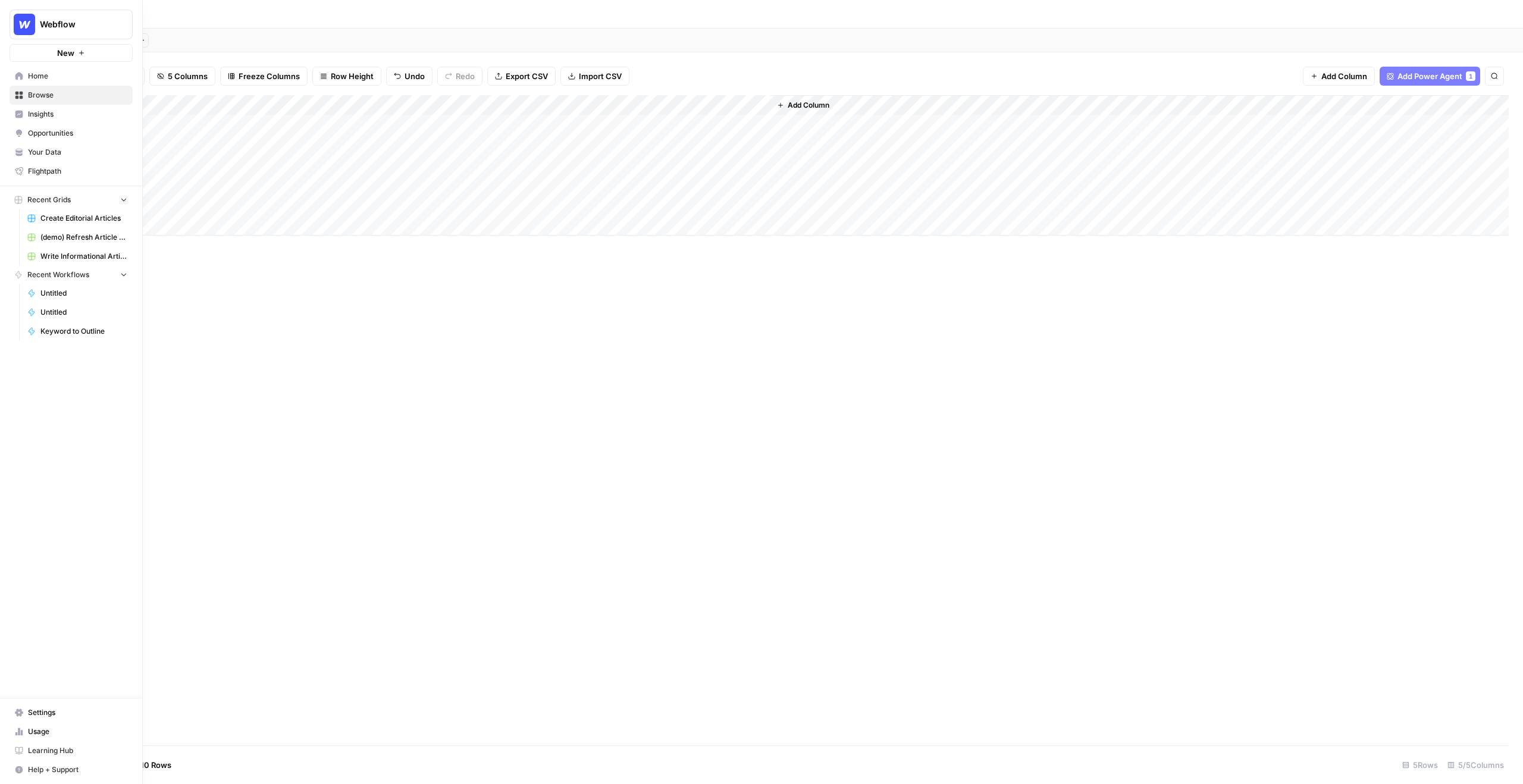
click at [66, 50] on span "New" at bounding box center [66, 53] width 17 height 12
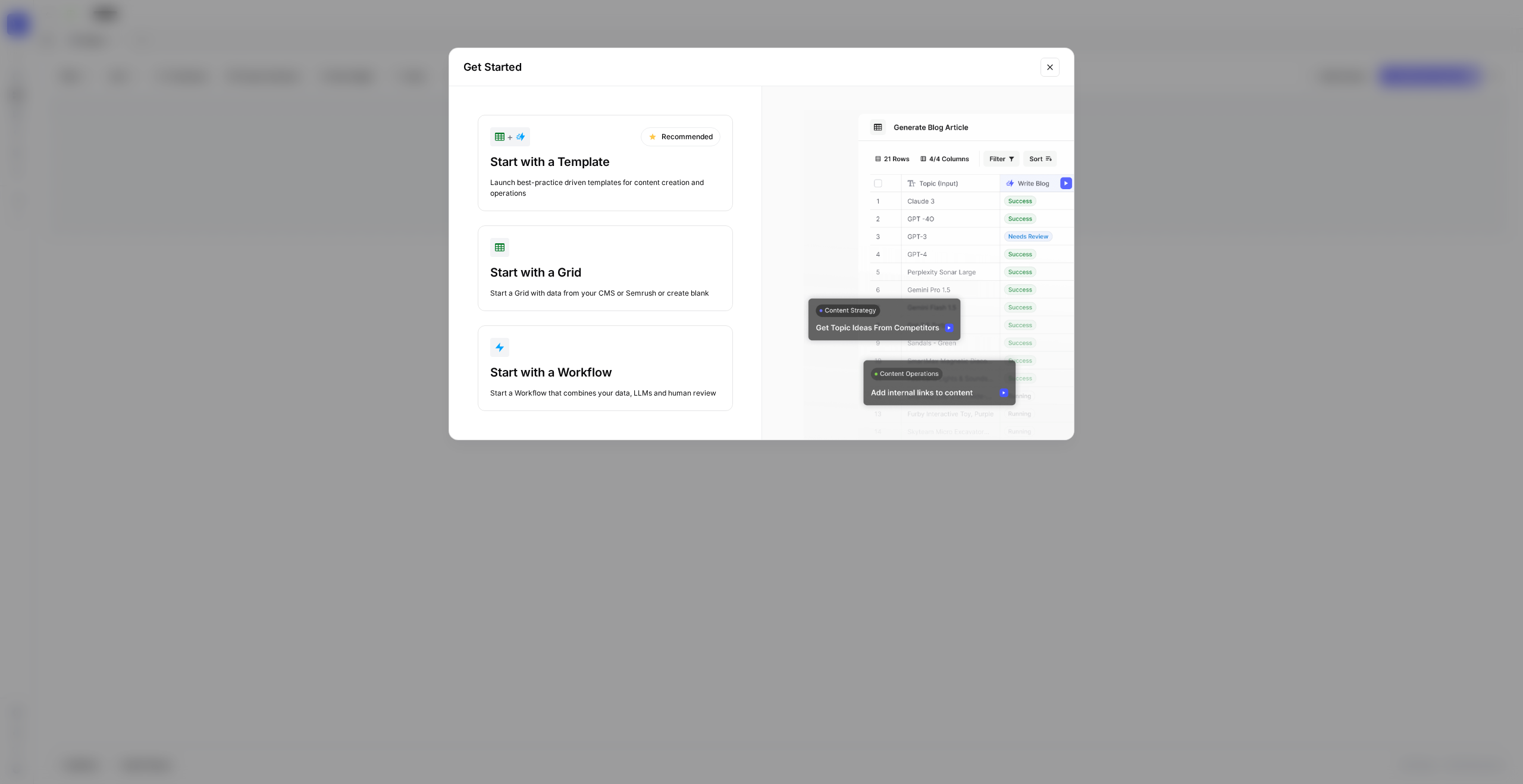
click at [583, 183] on div "Launch best-practice driven templates for content creation and operations" at bounding box center [605, 188] width 230 height 21
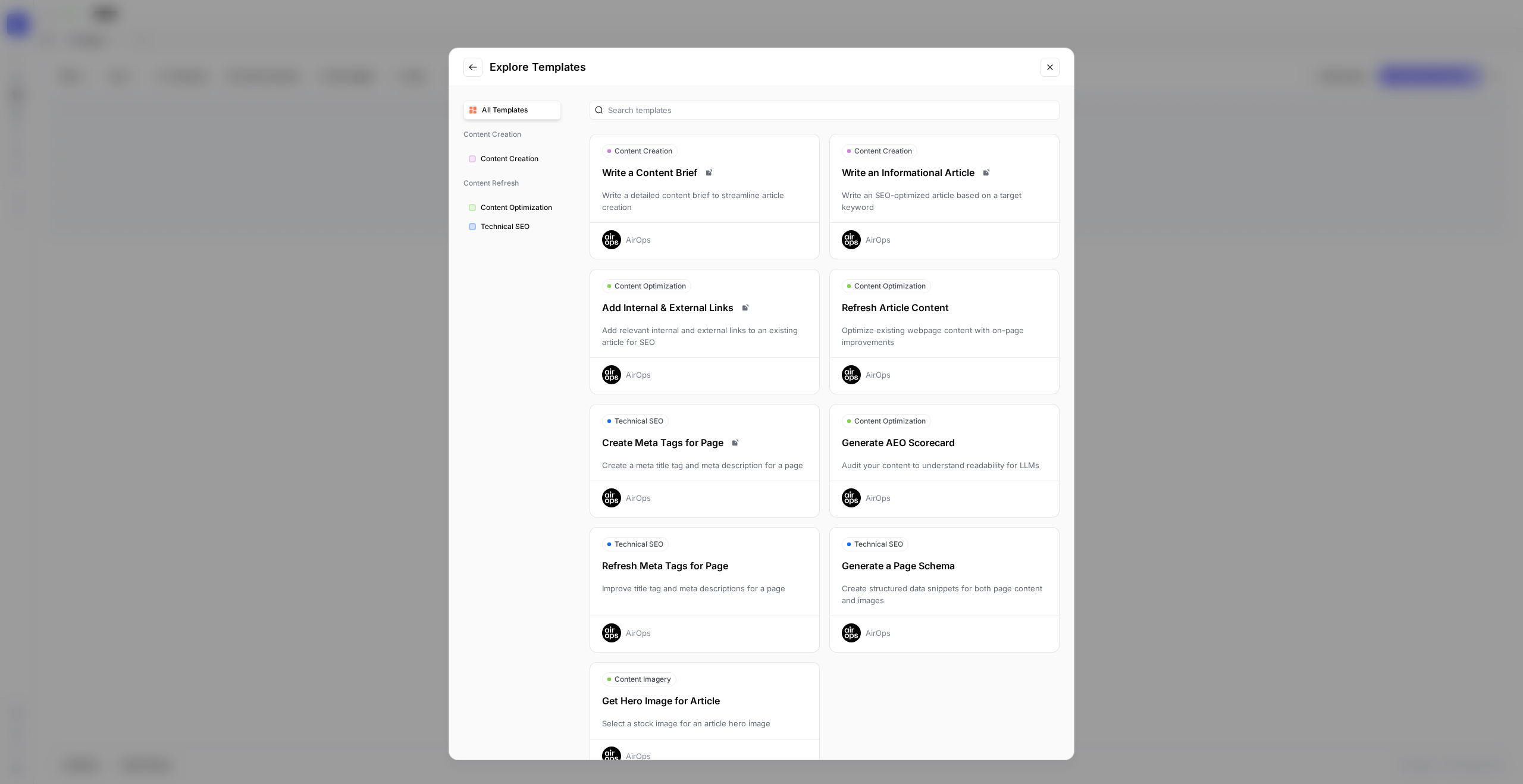
click at [879, 317] on div "Refresh Article Content Optimize existing webpage content with on-page improvem…" at bounding box center [944, 343] width 229 height 84
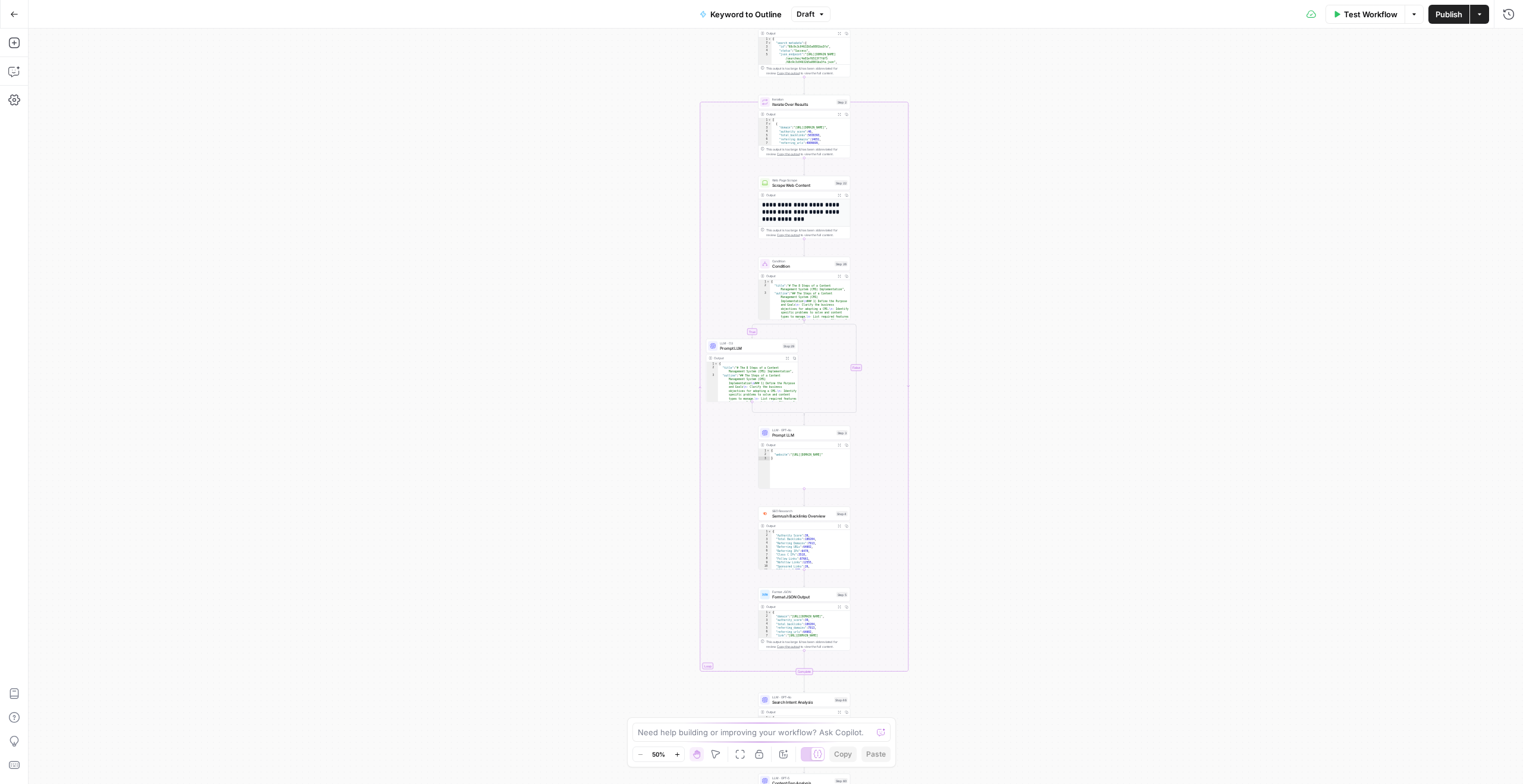
drag, startPoint x: 0, startPoint y: 0, endPoint x: 536, endPoint y: 471, distance: 713.5
click at [536, 471] on div "true false Workflow Set Inputs Inputs LLM · GPT-4o Search Query Step 40 Output …" at bounding box center [776, 406] width 1494 height 755
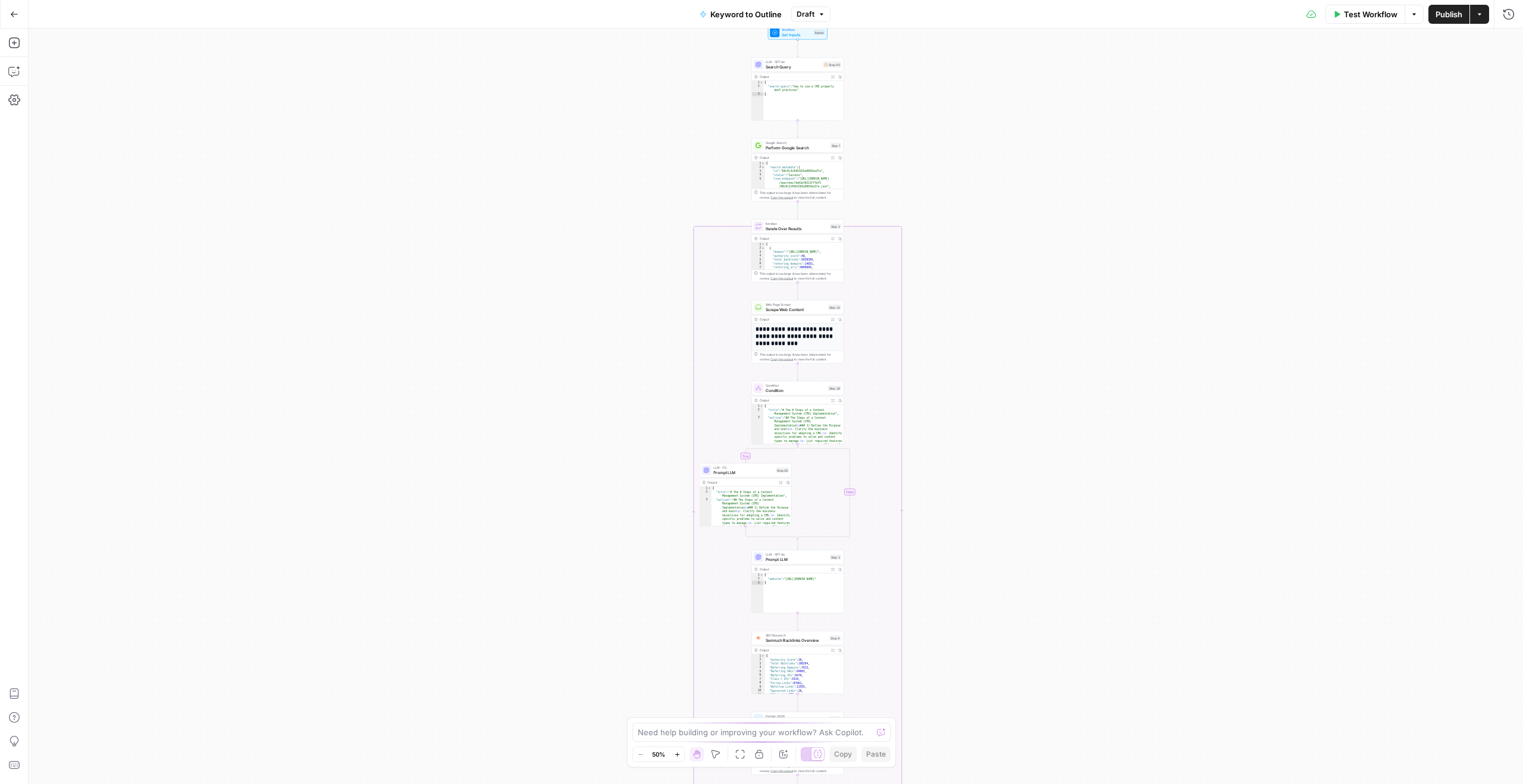
drag, startPoint x: 577, startPoint y: 289, endPoint x: 572, endPoint y: 438, distance: 149.1
click at [572, 438] on div "true false Workflow Set Inputs Inputs LLM · GPT-4o Search Query Step 40 Output …" at bounding box center [776, 406] width 1494 height 755
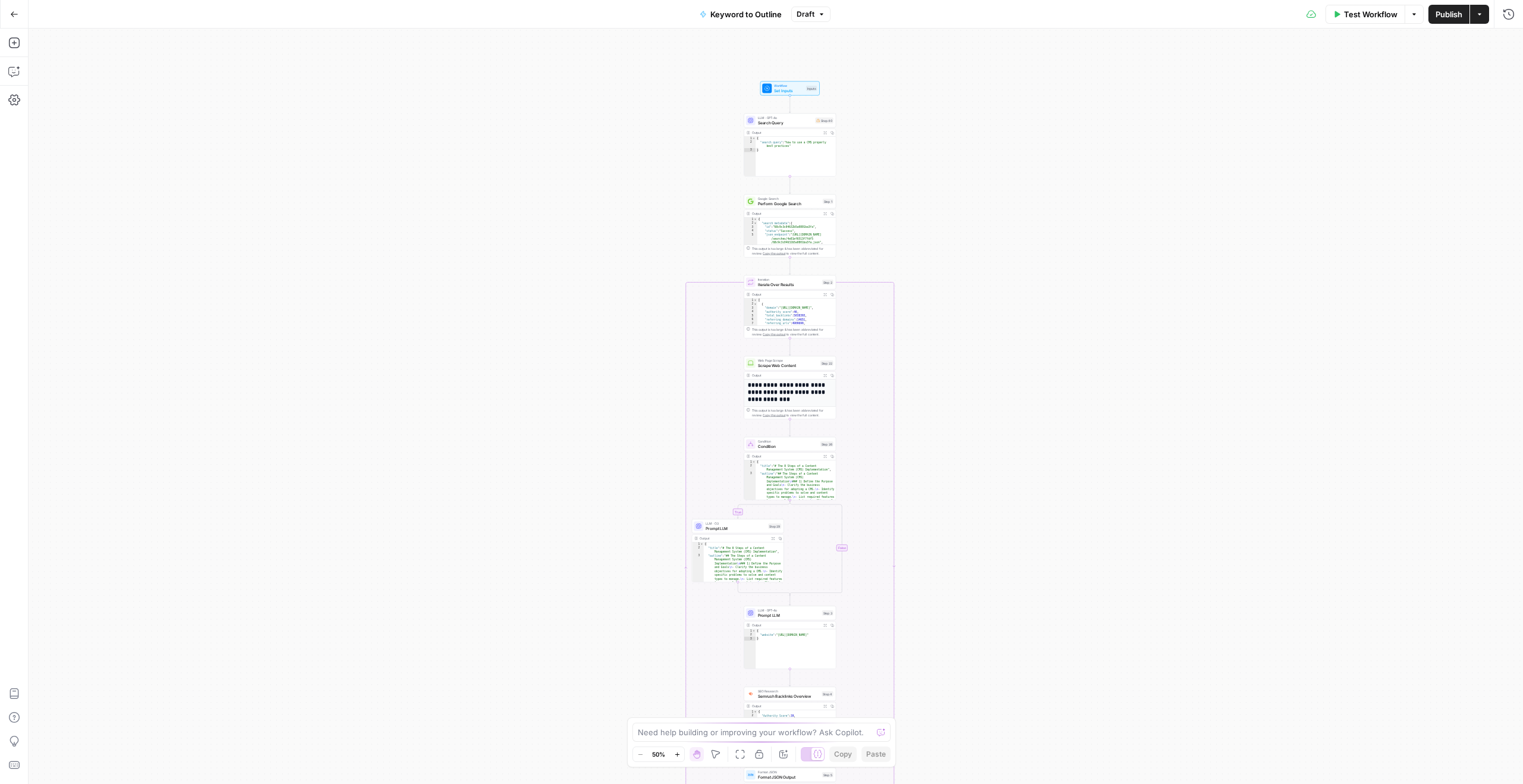
drag, startPoint x: 572, startPoint y: 438, endPoint x: 551, endPoint y: 508, distance: 73.1
click at [550, 508] on div "true false Workflow Set Inputs Inputs LLM · GPT-4o Search Query Step 40 Output …" at bounding box center [776, 406] width 1494 height 755
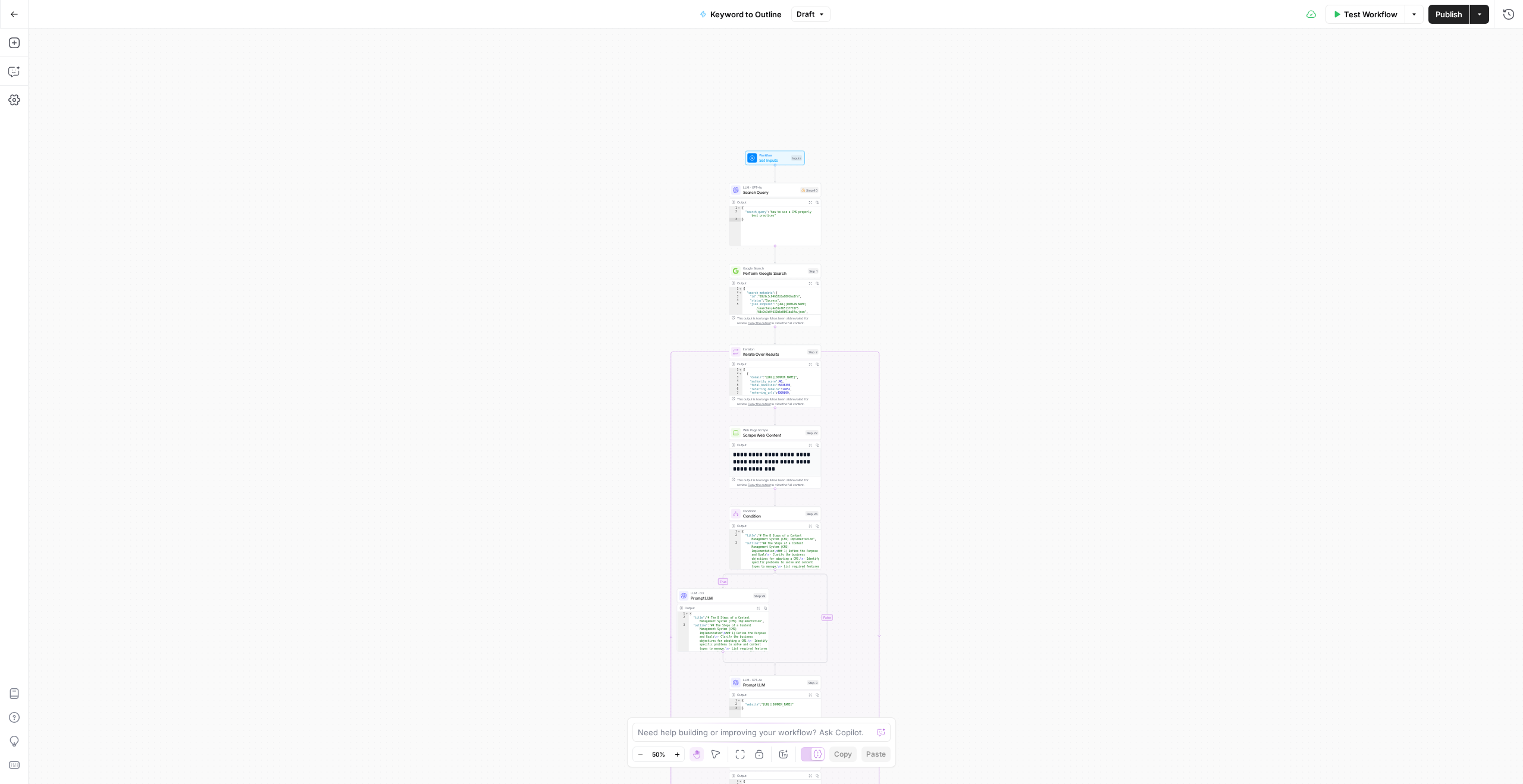
drag, startPoint x: 572, startPoint y: 341, endPoint x: 567, endPoint y: 382, distance: 41.3
click at [567, 382] on div "true false Workflow Set Inputs Inputs LLM · GPT-4o Search Query Step 40 Output …" at bounding box center [776, 406] width 1494 height 755
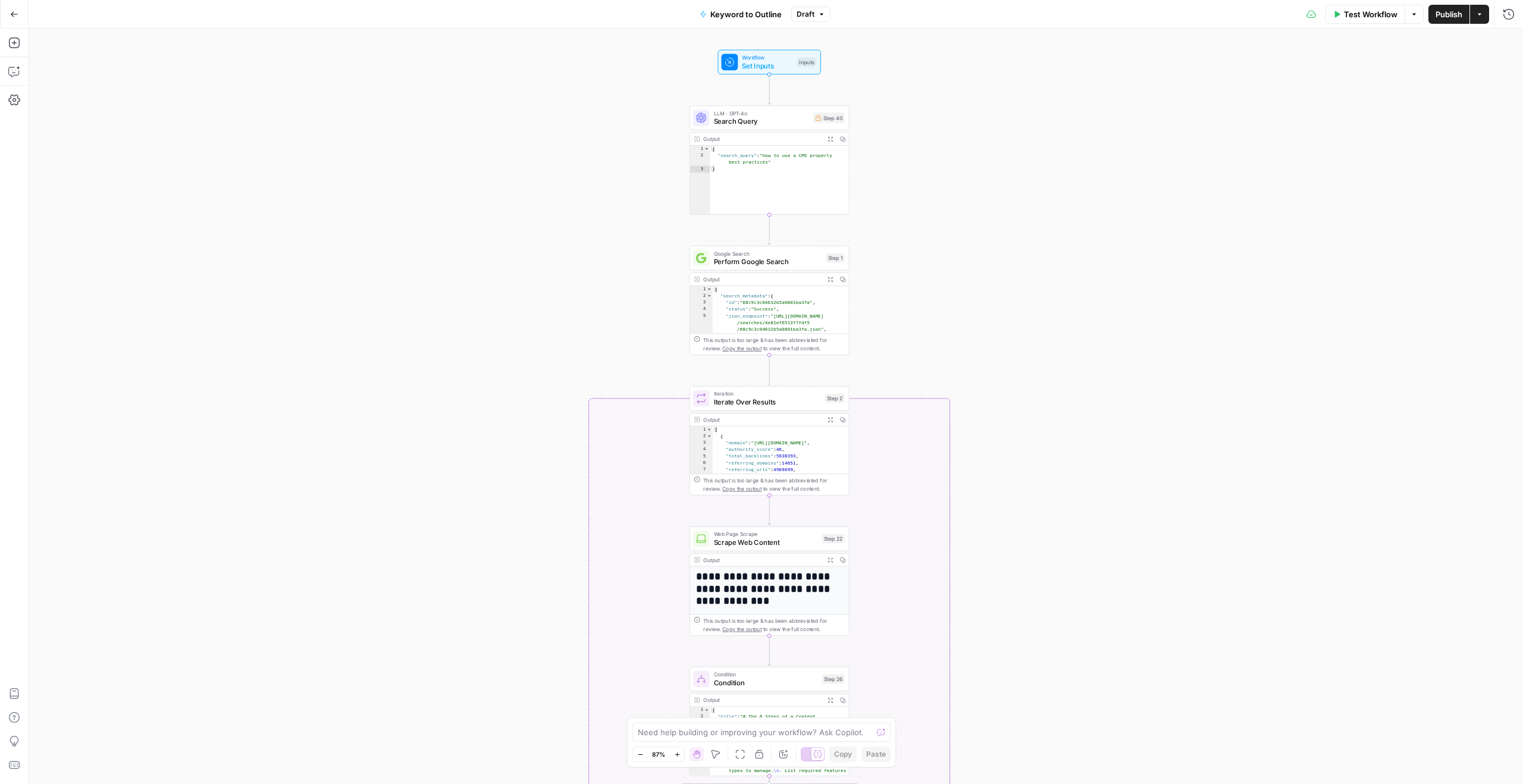
drag, startPoint x: 553, startPoint y: 380, endPoint x: 553, endPoint y: 438, distance: 58.0
click at [553, 438] on div "true false Workflow Set Inputs Inputs LLM · GPT-4o Search Query Step 40 Output …" at bounding box center [776, 406] width 1494 height 755
click at [11, 66] on icon "button" at bounding box center [15, 71] width 12 height 12
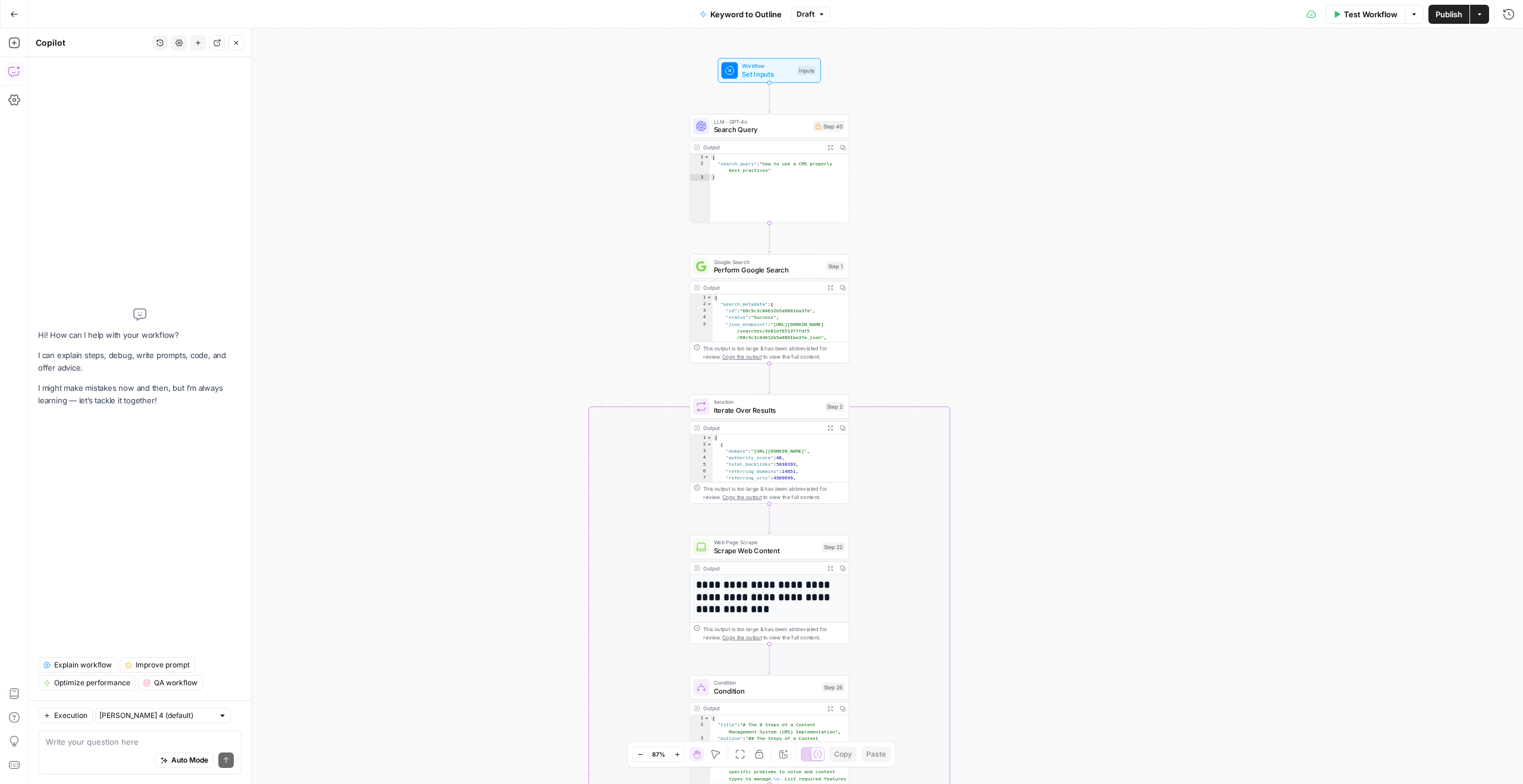
click at [98, 670] on span "Explain workflow" at bounding box center [83, 665] width 58 height 11
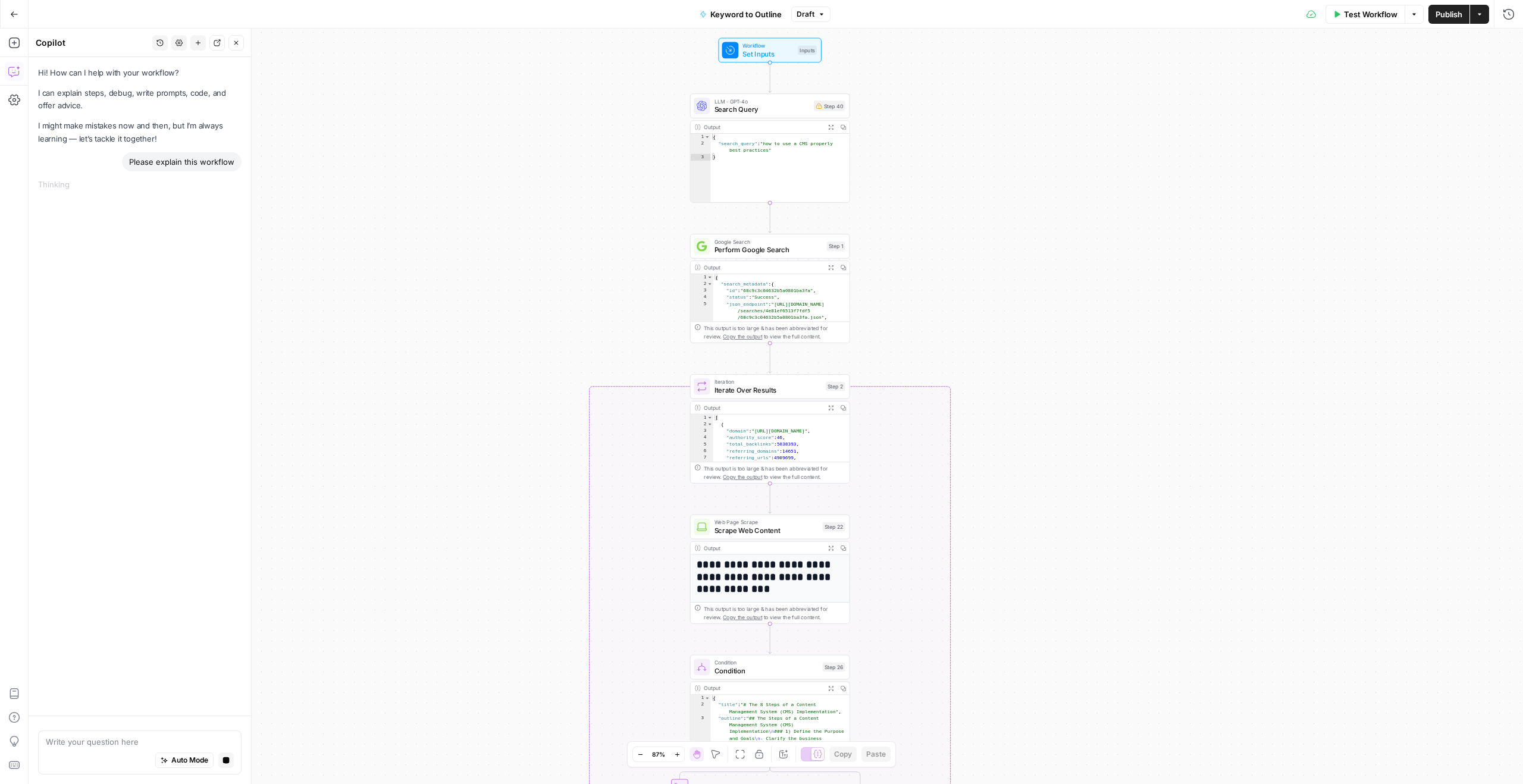
drag, startPoint x: 907, startPoint y: 258, endPoint x: 907, endPoint y: 238, distance: 20.0
click at [907, 238] on div "true false Workflow Set Inputs Inputs LLM · GPT-4o Search Query Step 40 Output …" at bounding box center [776, 406] width 1494 height 755
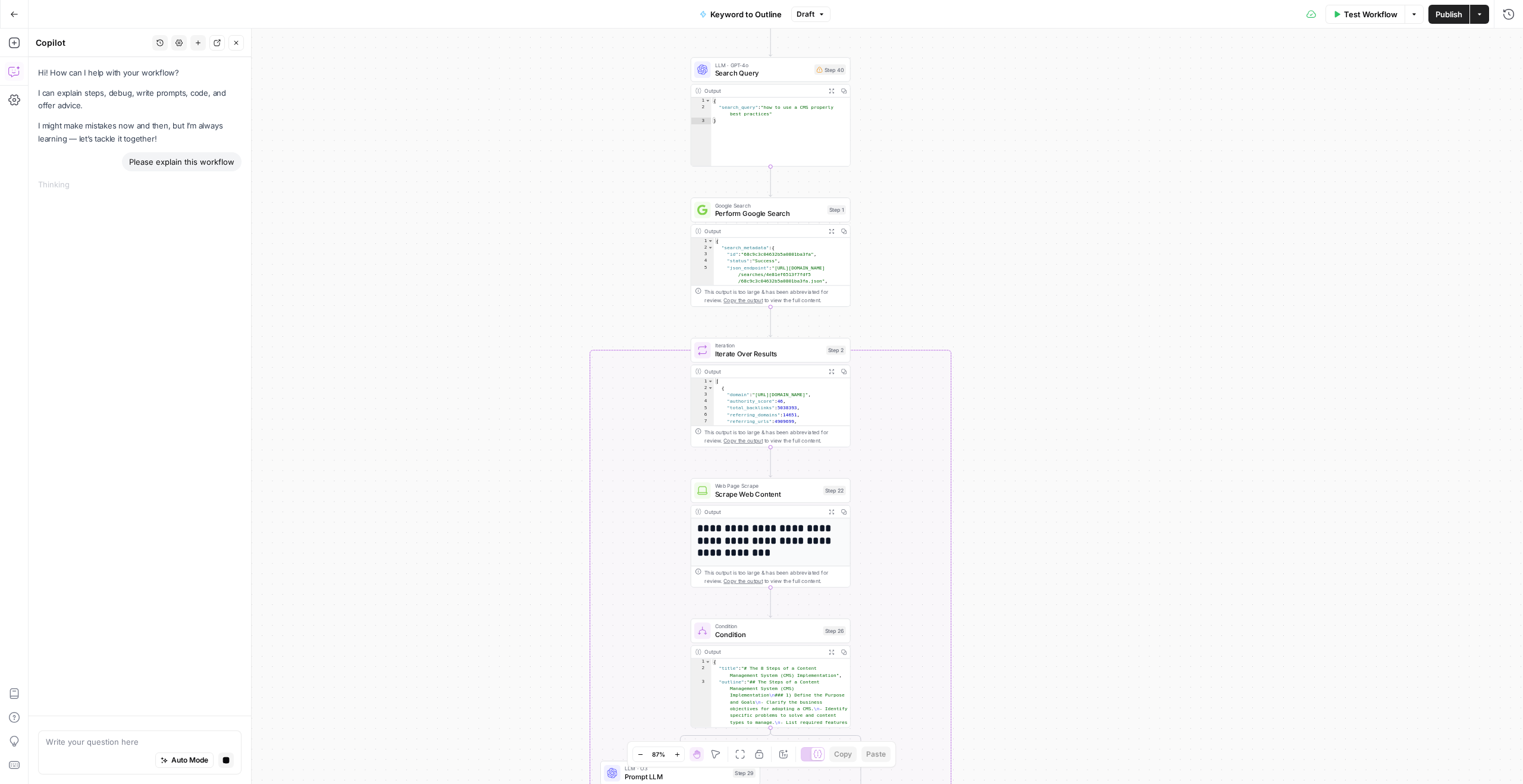
drag, startPoint x: 913, startPoint y: 238, endPoint x: 913, endPoint y: 202, distance: 36.0
click at [913, 202] on div "true false Workflow Set Inputs Inputs LLM · GPT-4o Search Query Step 40 Output …" at bounding box center [776, 406] width 1494 height 755
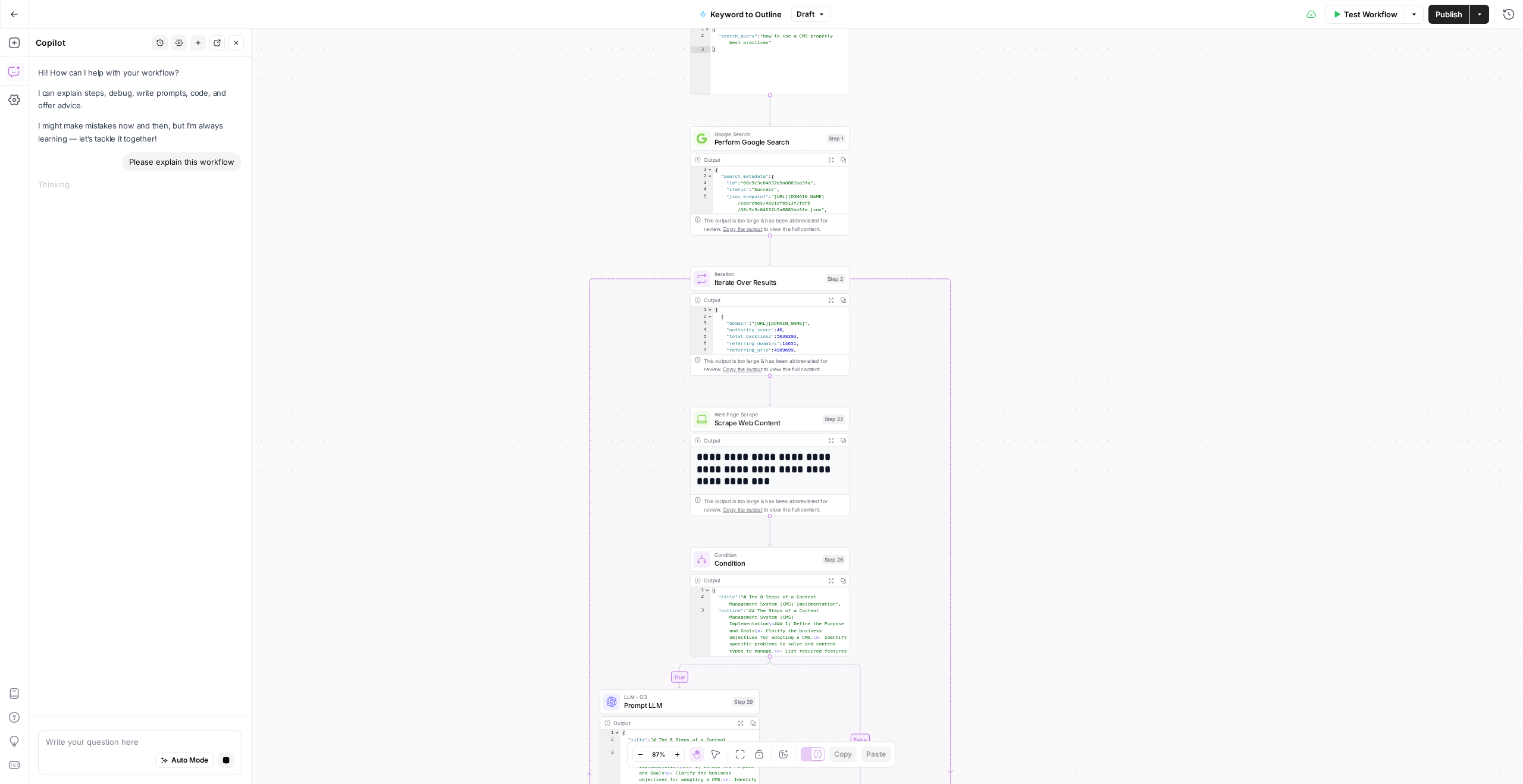
drag, startPoint x: 913, startPoint y: 202, endPoint x: 913, endPoint y: 131, distance: 71.0
click at [913, 131] on div "true false Workflow Set Inputs Inputs LLM · GPT-4o Search Query Step 40 Output …" at bounding box center [776, 406] width 1494 height 755
click at [755, 144] on span "Perform Google Search" at bounding box center [769, 141] width 109 height 10
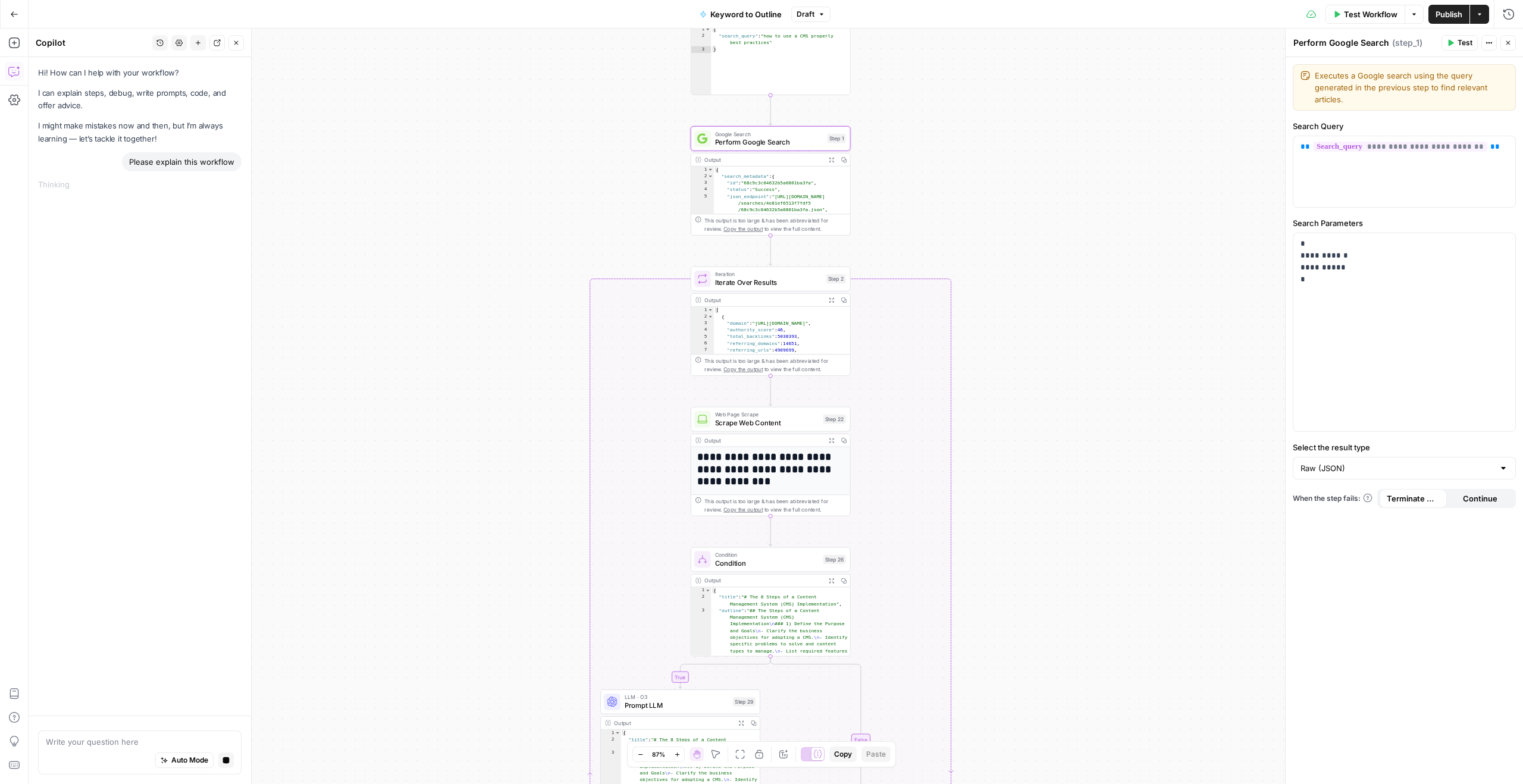
click at [1511, 40] on icon "button" at bounding box center [1508, 43] width 7 height 7
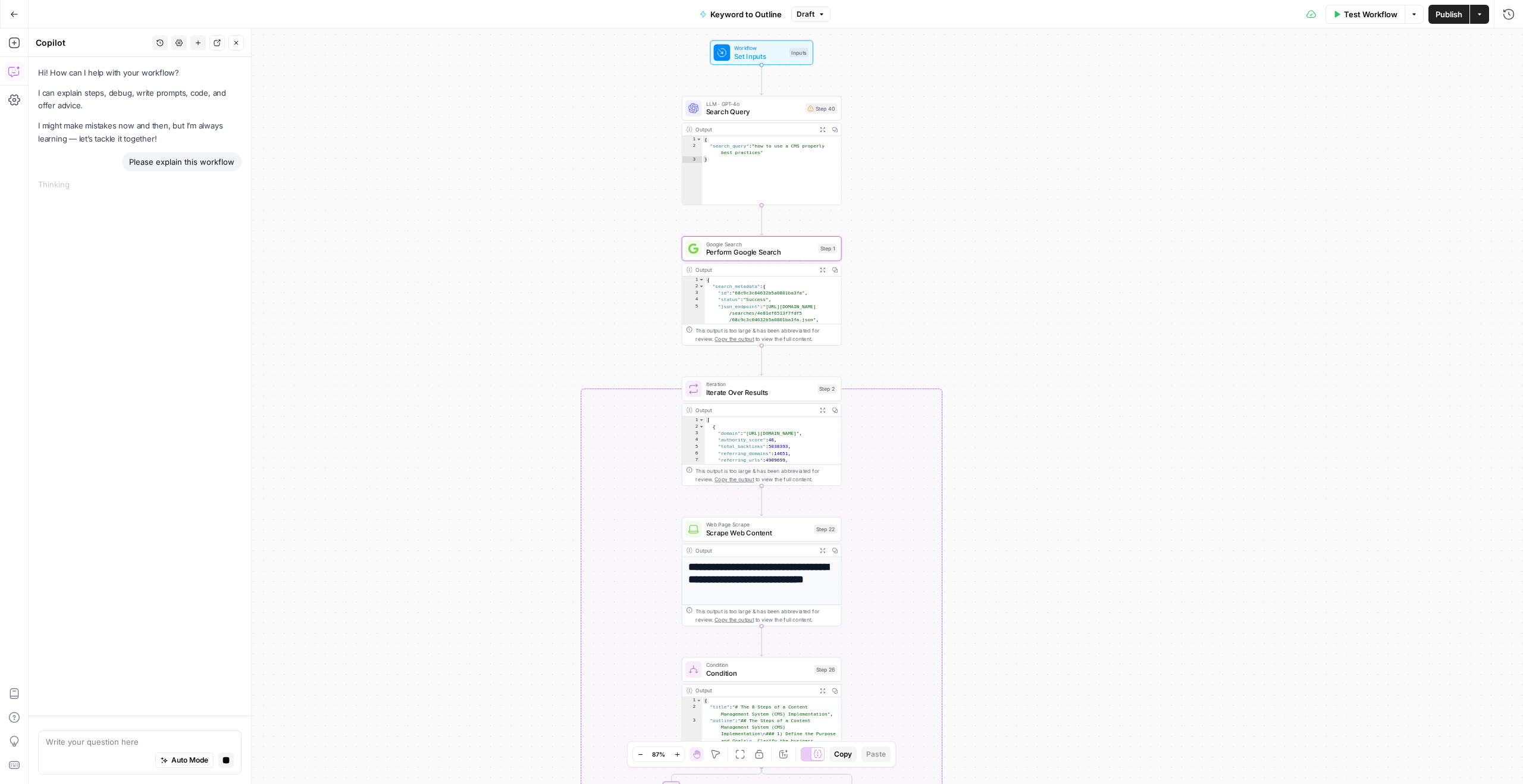
drag, startPoint x: 1058, startPoint y: 213, endPoint x: 1049, endPoint y: 323, distance: 110.4
click at [1049, 323] on div "true false Workflow Set Inputs Inputs LLM · GPT-4o Search Query Step 40 Output …" at bounding box center [776, 406] width 1494 height 755
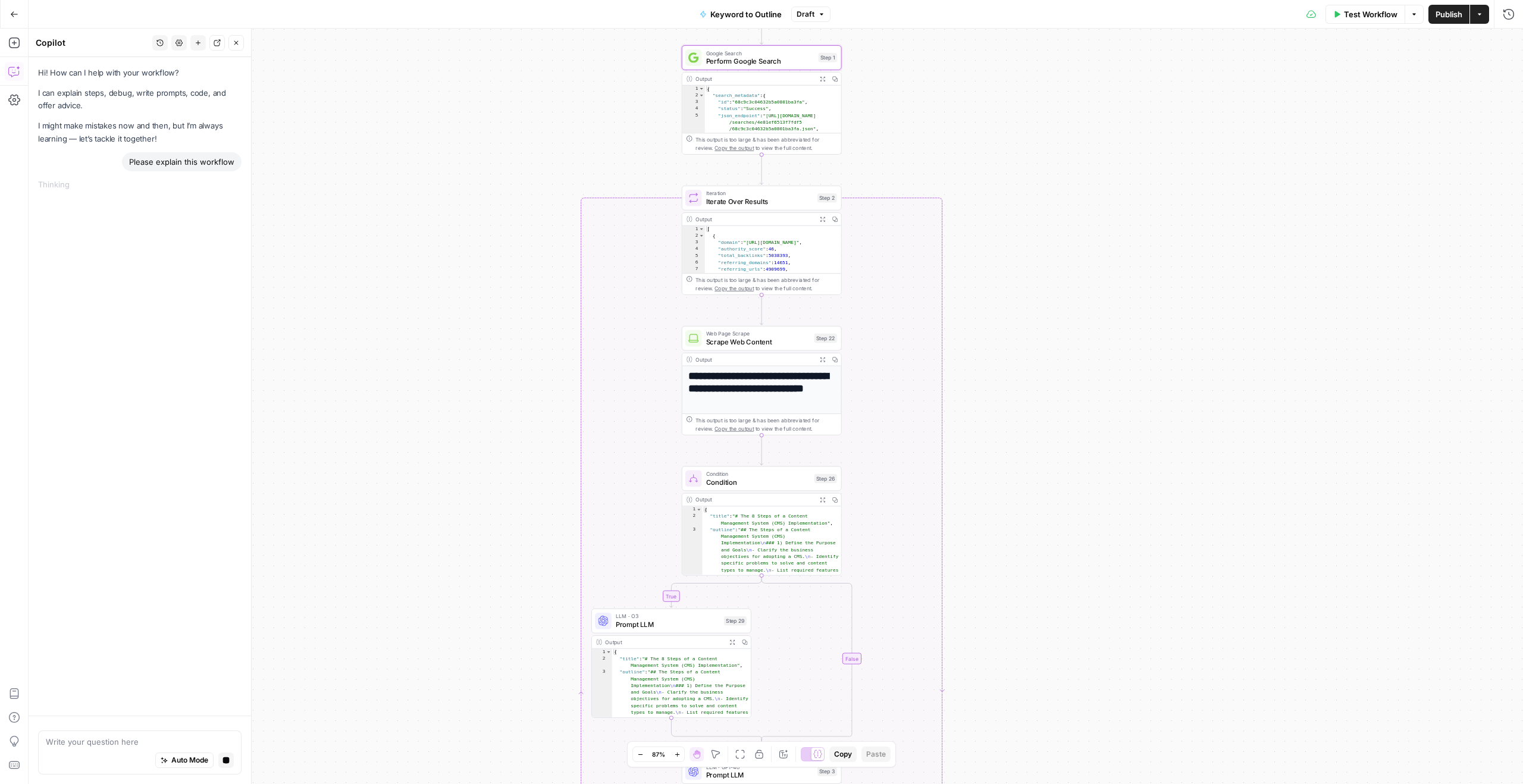
drag, startPoint x: 919, startPoint y: 310, endPoint x: 919, endPoint y: 118, distance: 192.0
click at [919, 118] on div "true false Workflow Set Inputs Inputs LLM · GPT-4o Search Query Step 40 Output …" at bounding box center [776, 406] width 1494 height 755
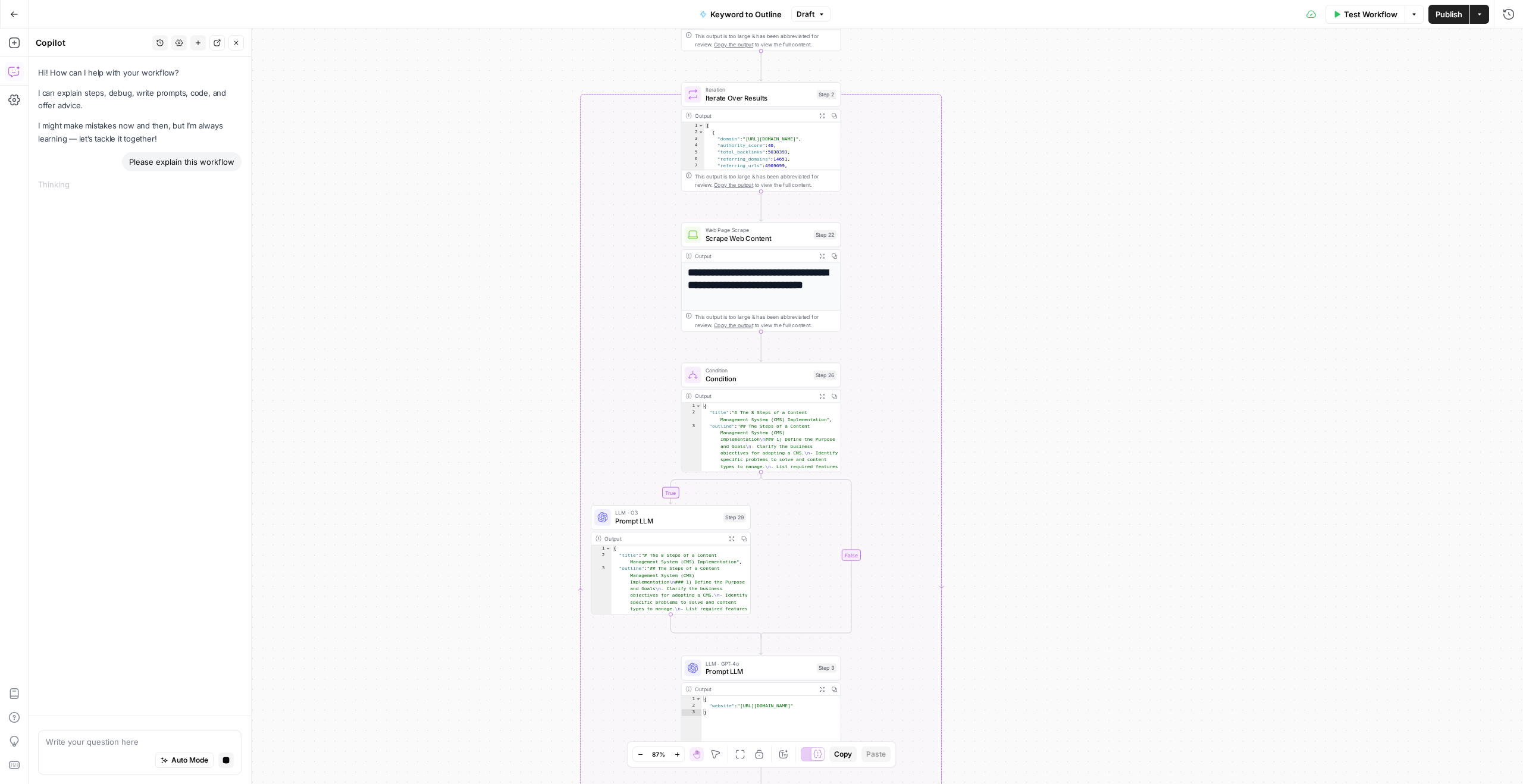
drag, startPoint x: 1002, startPoint y: 264, endPoint x: 1002, endPoint y: 162, distance: 102.0
click at [1002, 162] on div "true false Workflow Set Inputs Inputs LLM · GPT-4o Search Query Step 40 Output …" at bounding box center [776, 406] width 1494 height 755
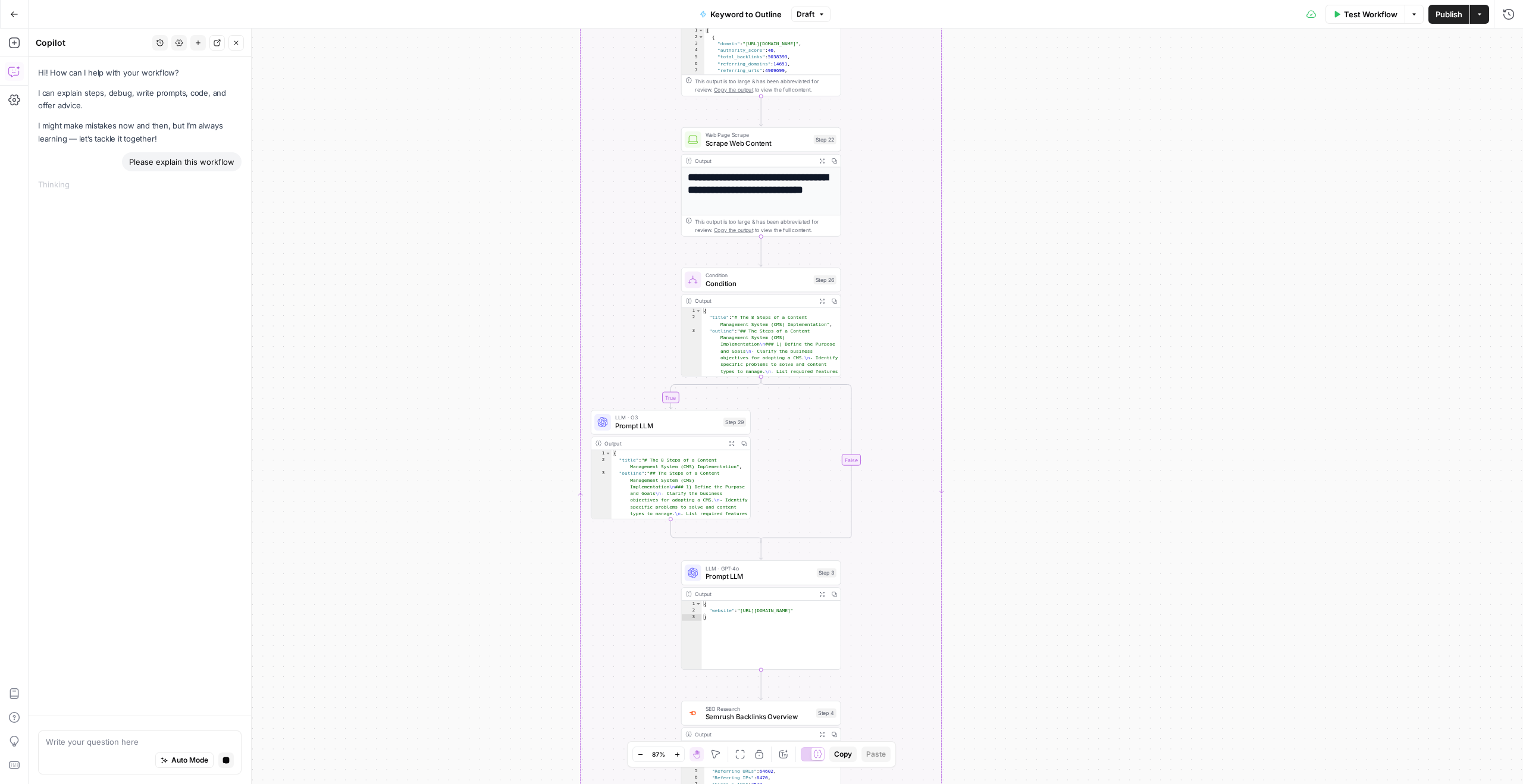
drag, startPoint x: 1009, startPoint y: 269, endPoint x: 1009, endPoint y: 174, distance: 95.0
click at [1009, 174] on div "true false Workflow Set Inputs Inputs LLM · GPT-4o Search Query Step 40 Output …" at bounding box center [776, 406] width 1494 height 755
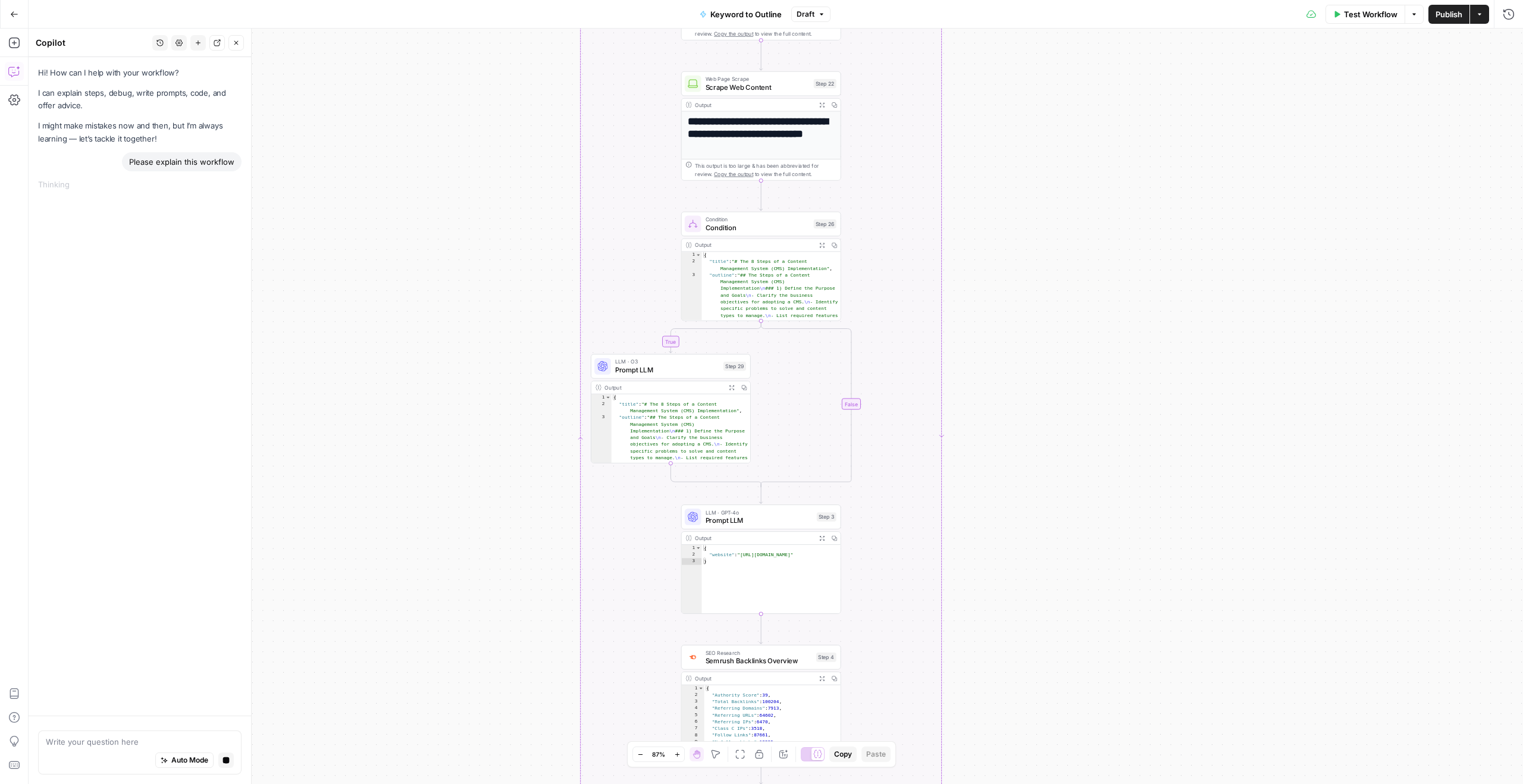
drag, startPoint x: 999, startPoint y: 318, endPoint x: 999, endPoint y: 155, distance: 163.0
click at [999, 155] on div "true false Workflow Set Inputs Inputs LLM · GPT-4o Search Query Step 40 Output …" at bounding box center [776, 406] width 1494 height 755
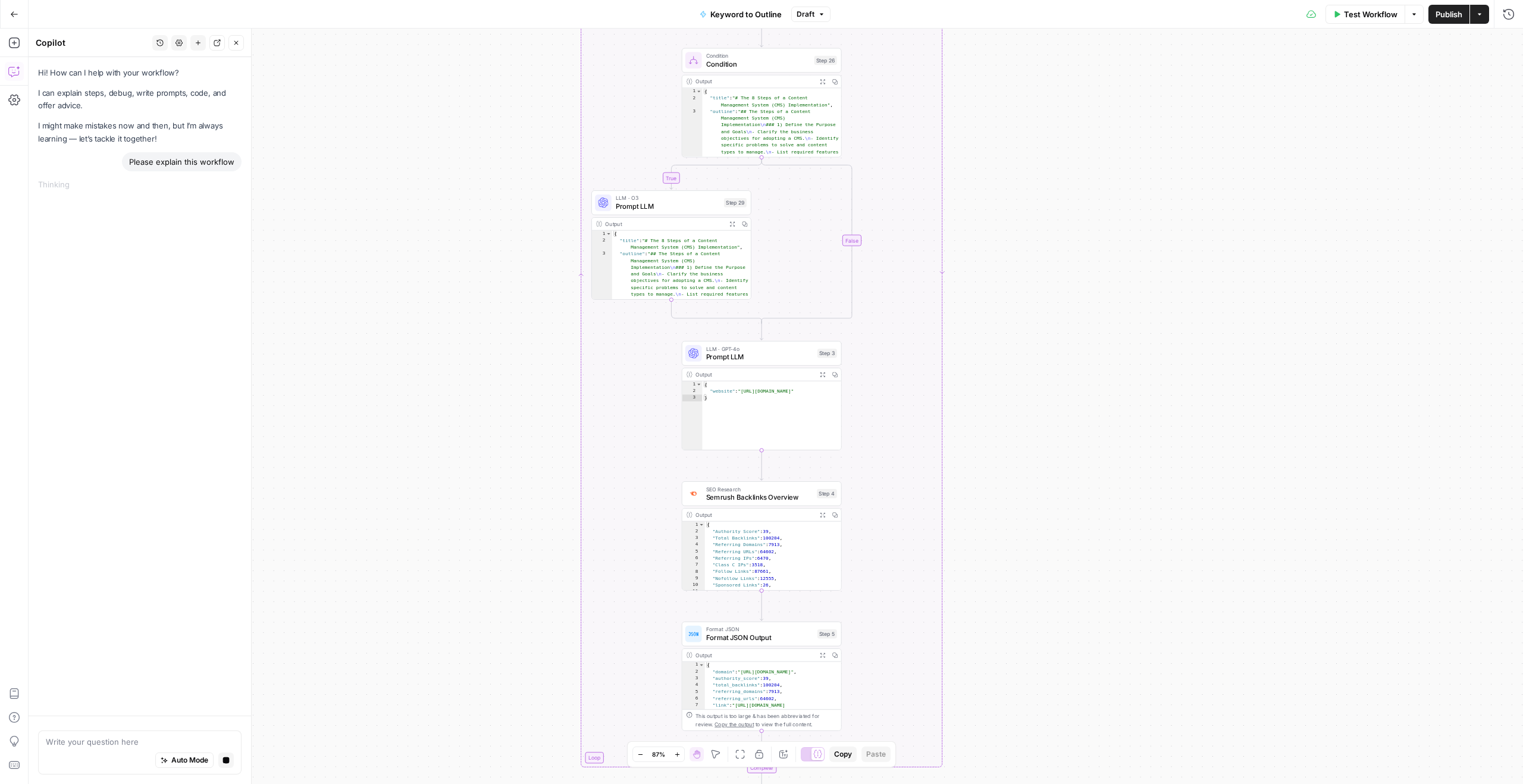
drag, startPoint x: 1000, startPoint y: 382, endPoint x: 1000, endPoint y: 266, distance: 116.0
click at [1000, 266] on div "true false Workflow Set Inputs Inputs LLM · GPT-4o Search Query Step 40 Output …" at bounding box center [776, 406] width 1494 height 755
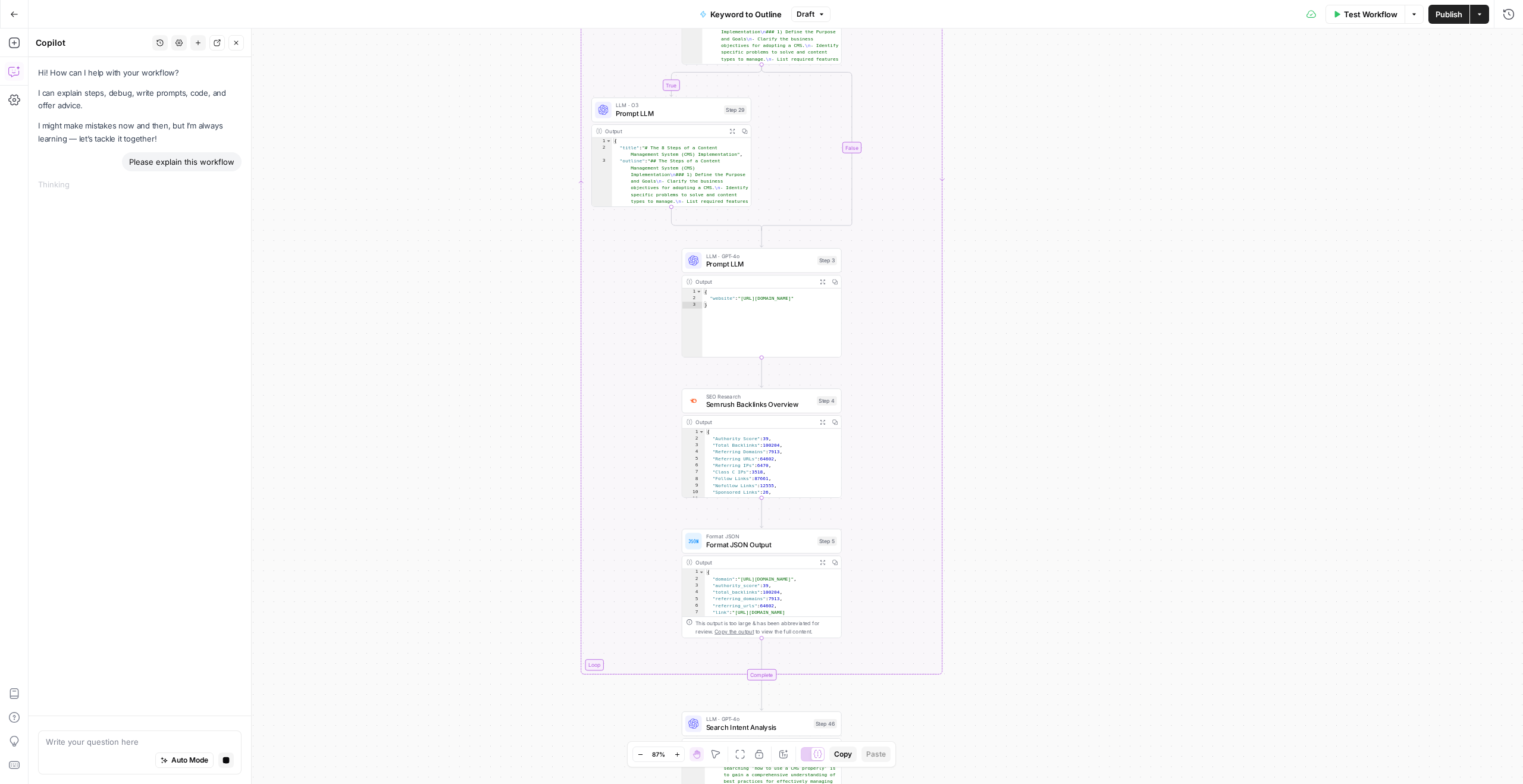
drag, startPoint x: 999, startPoint y: 358, endPoint x: 998, endPoint y: 268, distance: 90.0
click at [998, 267] on div "true false Workflow Set Inputs Inputs LLM · GPT-4o Search Query Step 40 Output …" at bounding box center [776, 406] width 1494 height 755
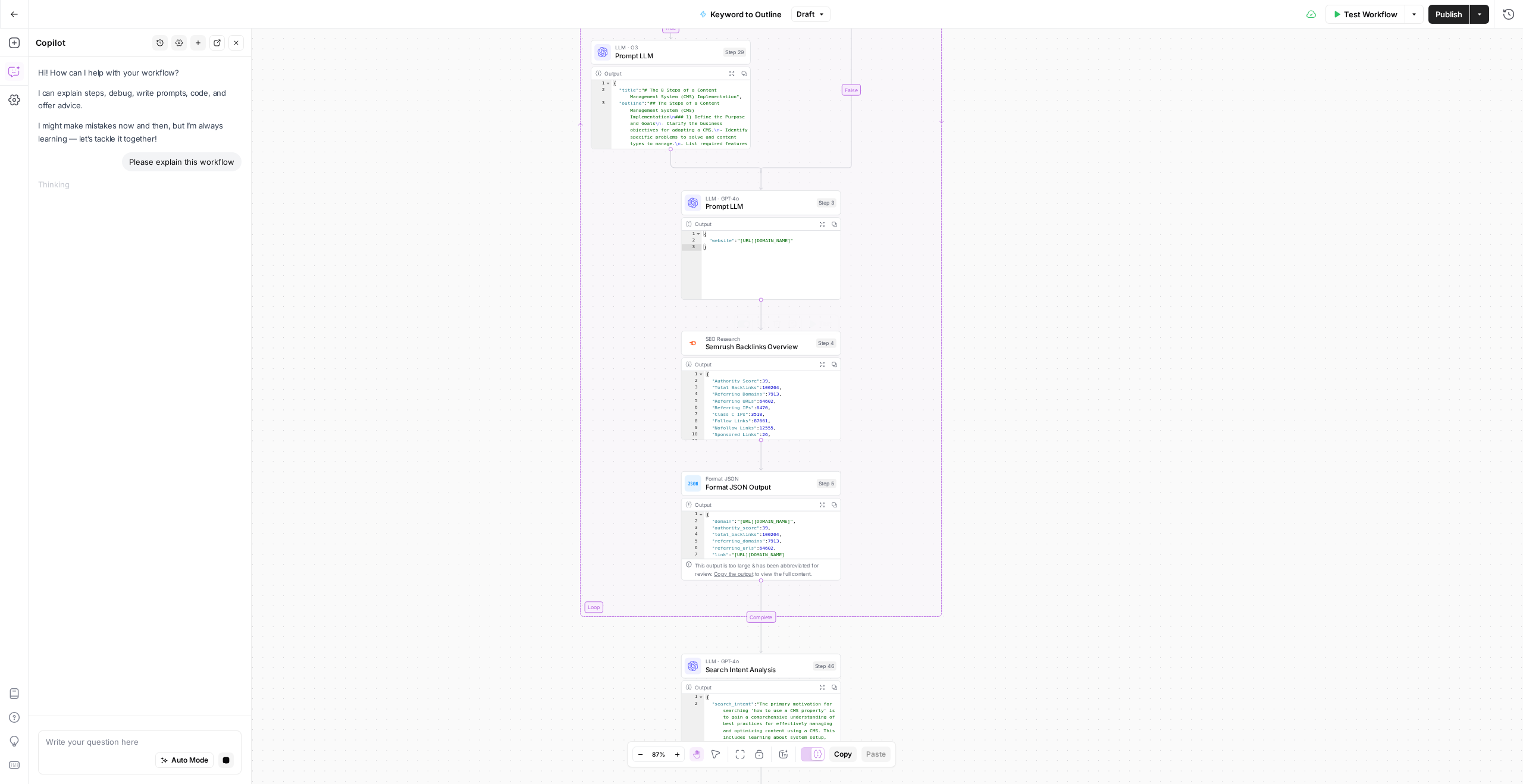
click at [729, 347] on span "Semrush Backlinks Overview" at bounding box center [758, 346] width 107 height 10
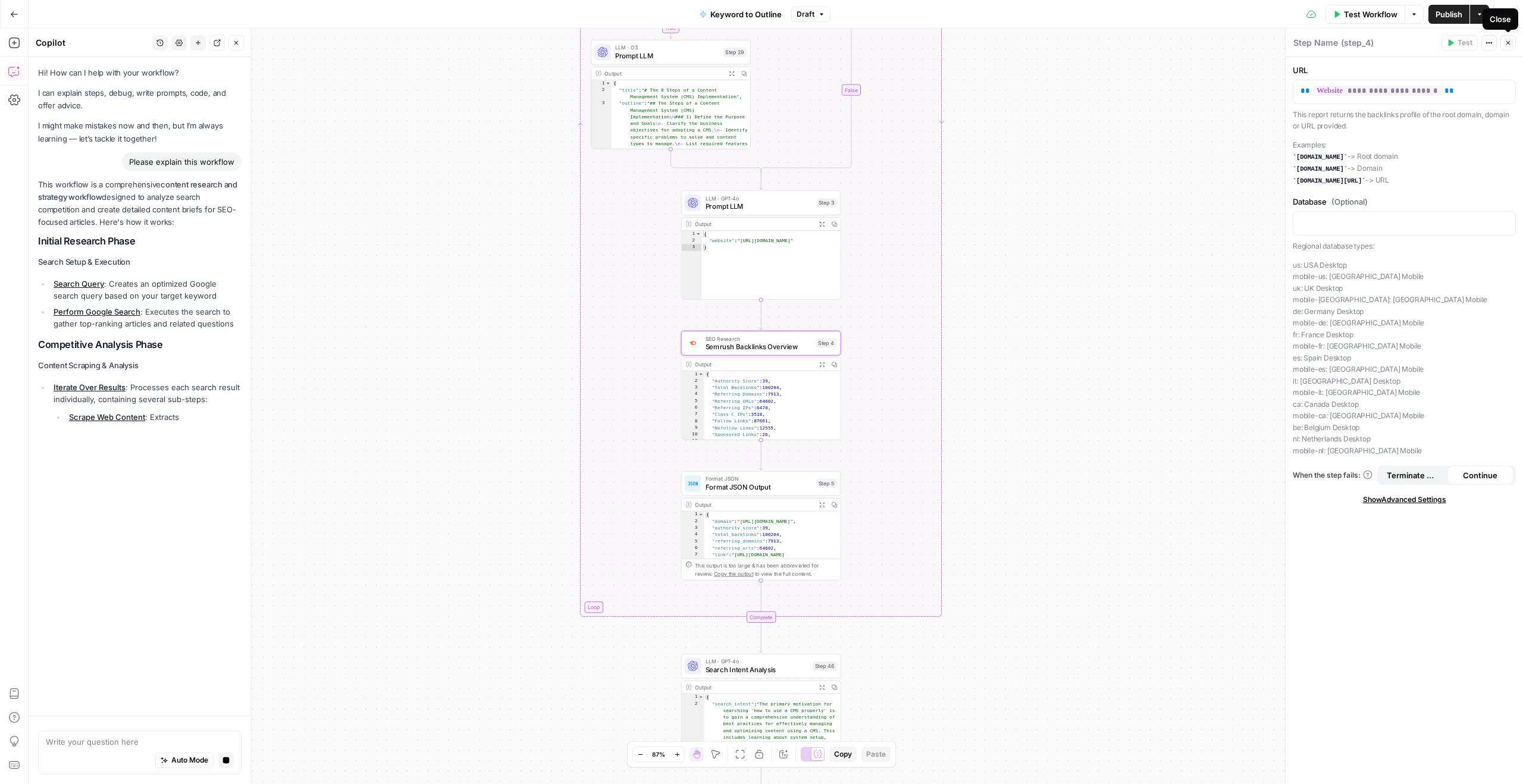
click at [1513, 42] on button "Close" at bounding box center [1508, 43] width 15 height 15
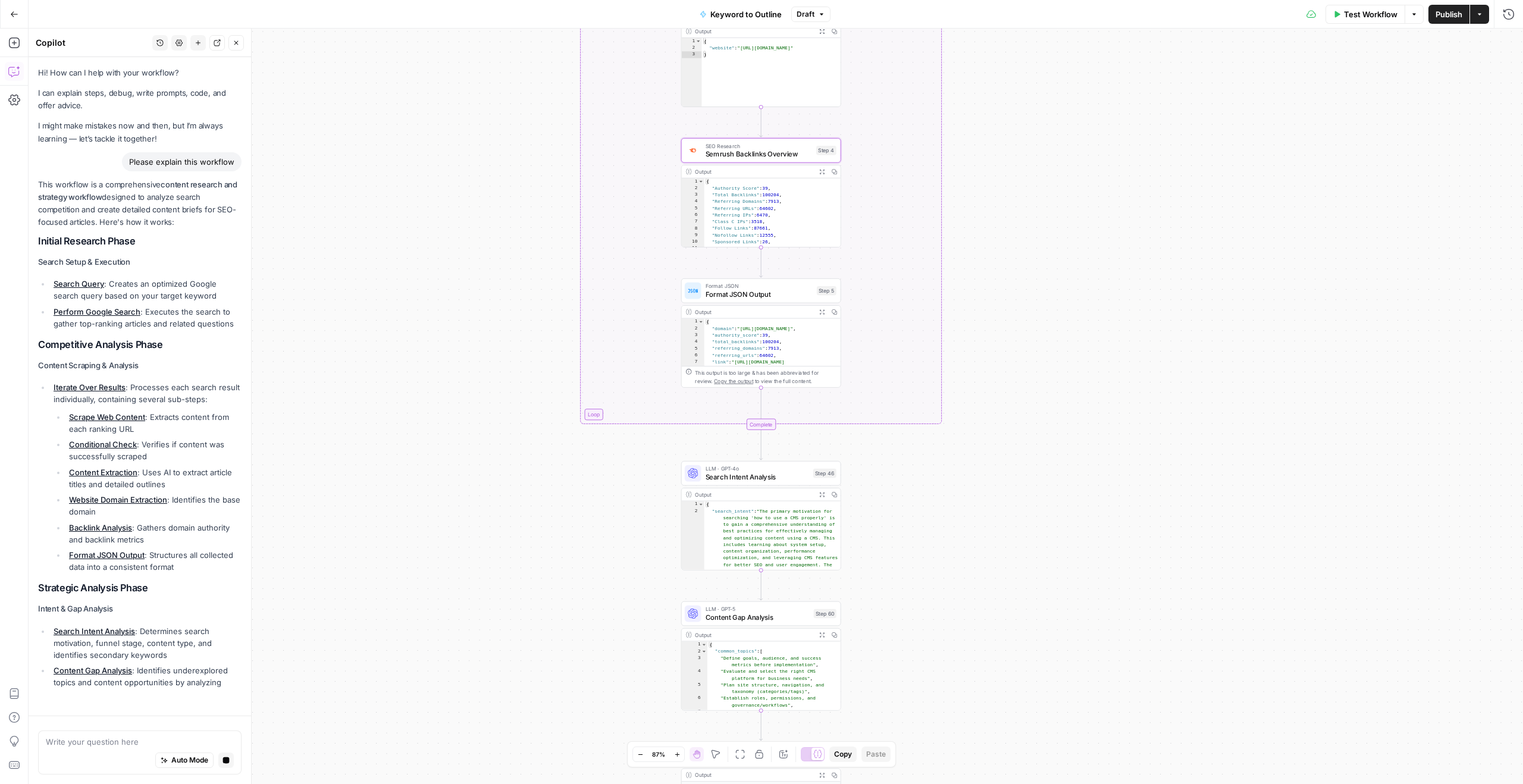
drag, startPoint x: 1045, startPoint y: 344, endPoint x: 1045, endPoint y: 151, distance: 193.0
click at [1045, 151] on div "true false Workflow Set Inputs Inputs LLM · GPT-4o Search Query Step 40 Output …" at bounding box center [776, 406] width 1494 height 755
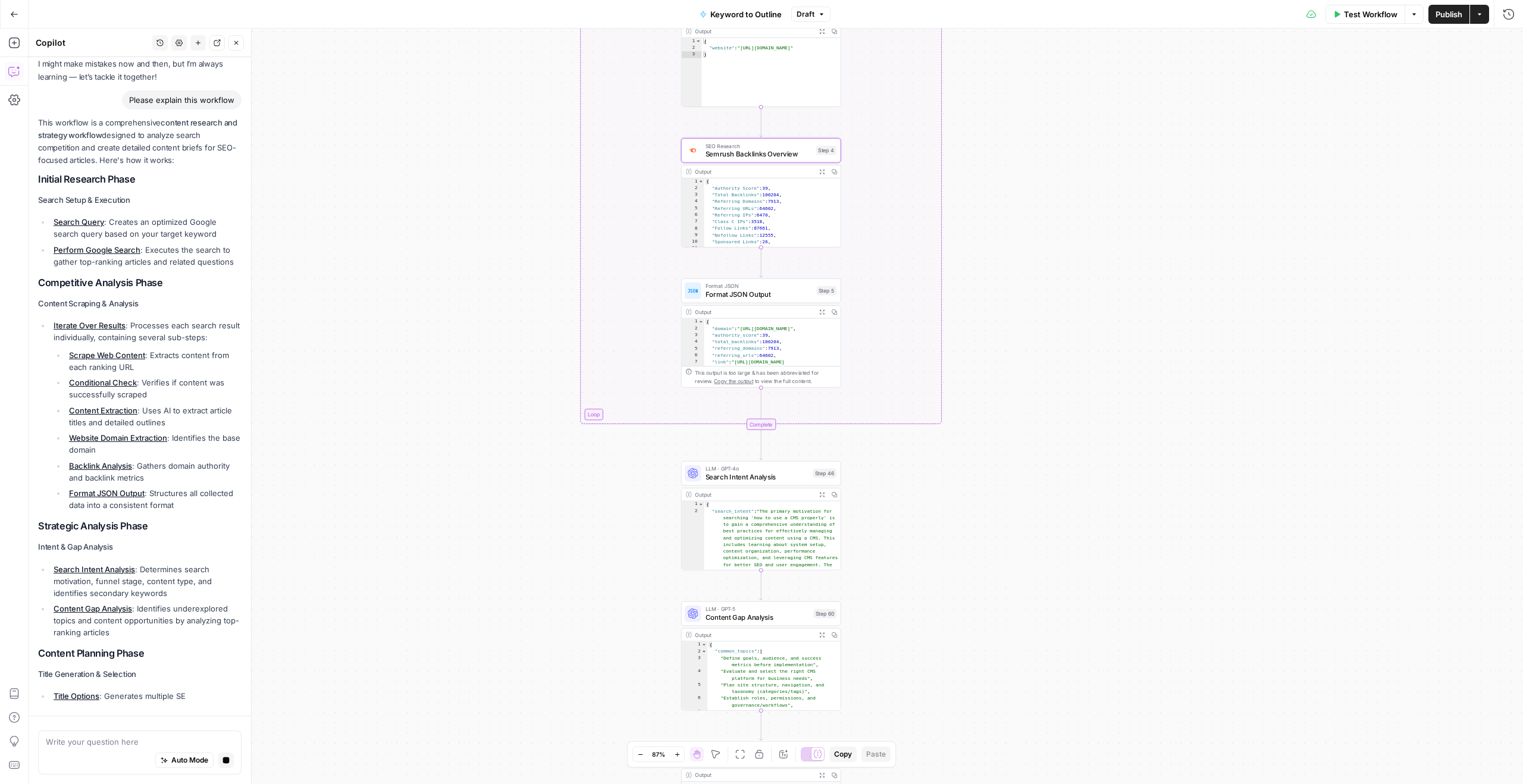
scroll to position [89, 0]
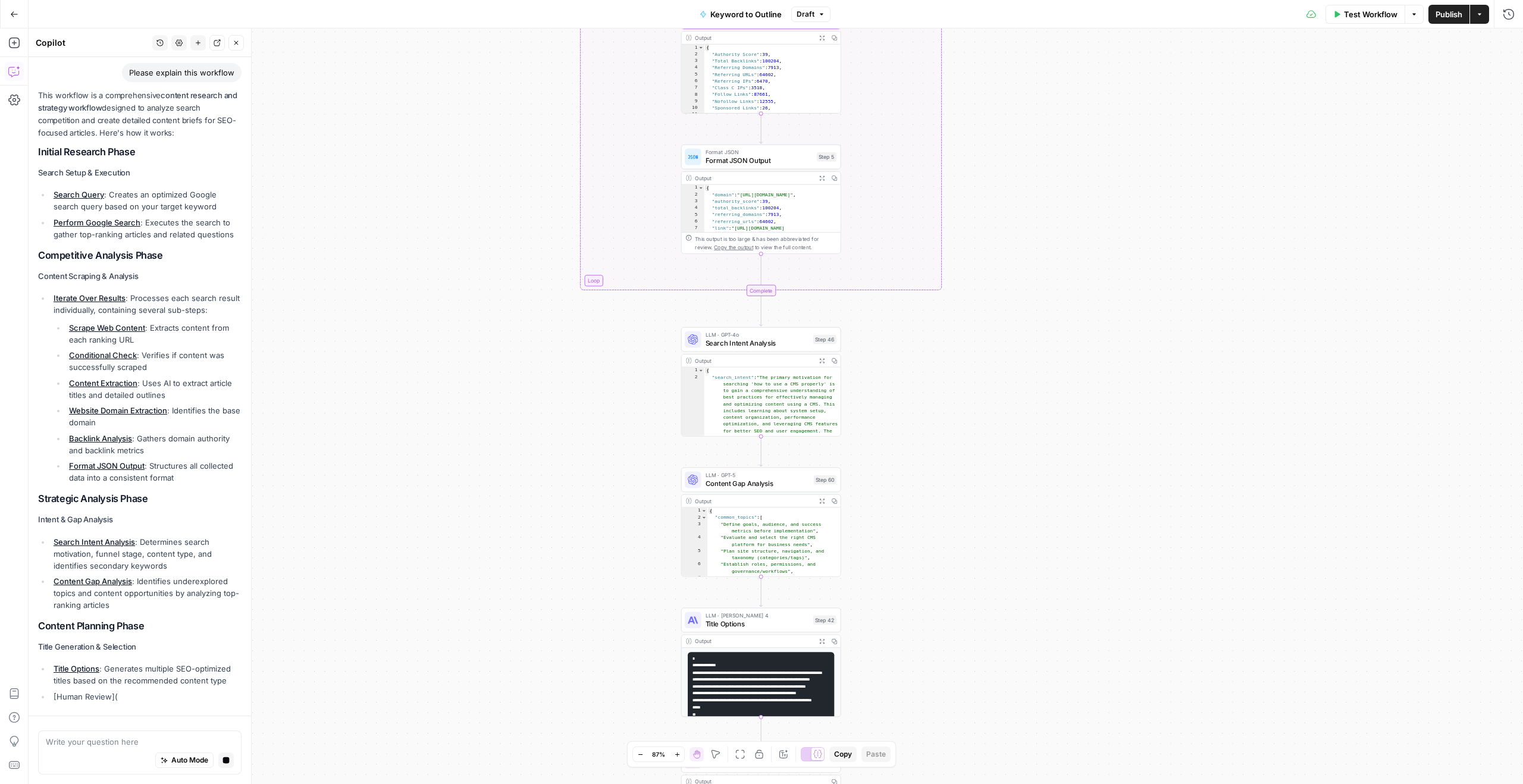
drag, startPoint x: 988, startPoint y: 273, endPoint x: 988, endPoint y: 140, distance: 133.0
click at [988, 139] on div "true false Workflow Set Inputs Inputs LLM · GPT-4o Search Query Step 40 Output …" at bounding box center [776, 406] width 1494 height 755
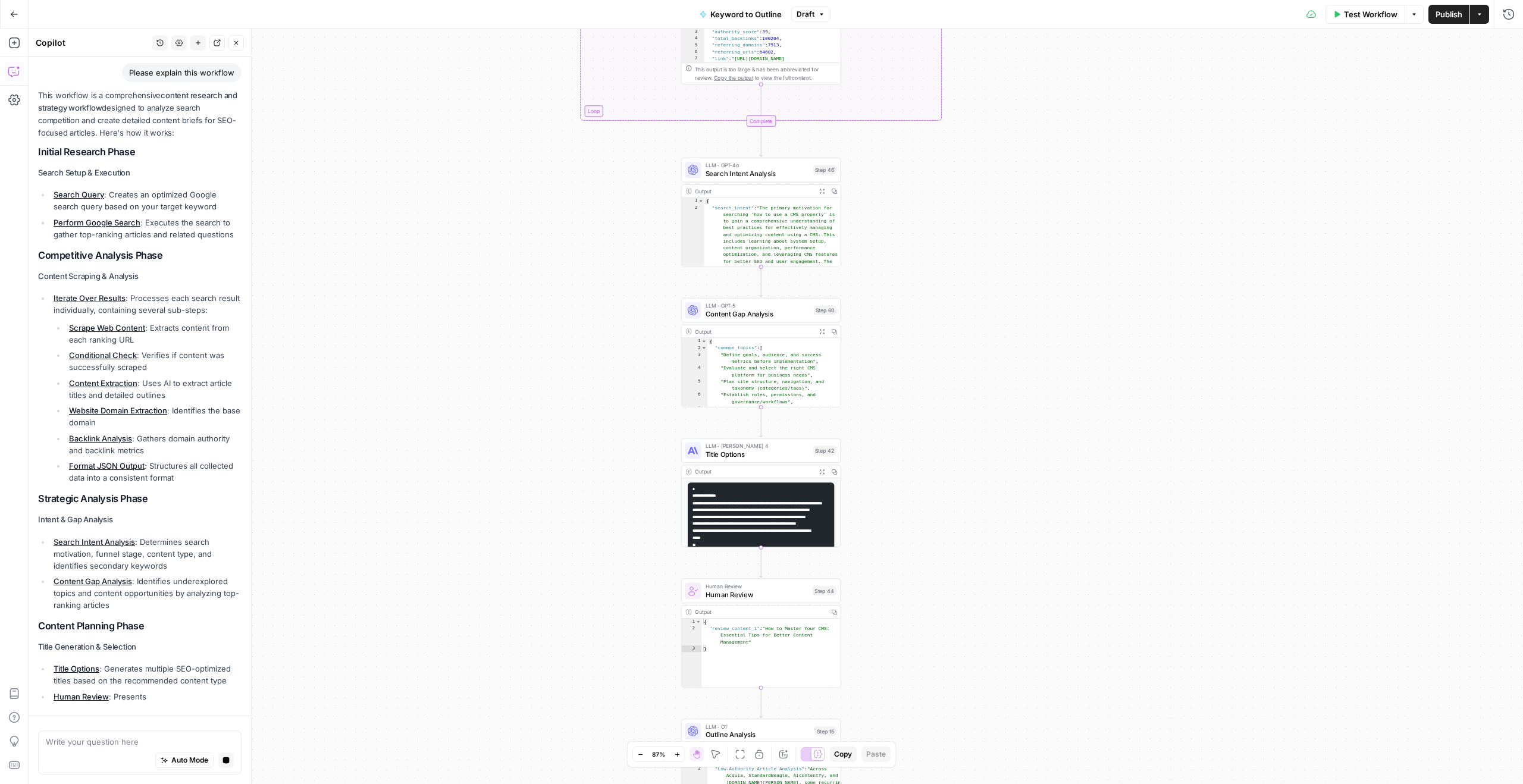
drag, startPoint x: 960, startPoint y: 365, endPoint x: 961, endPoint y: 196, distance: 169.0
click at [961, 196] on div "true false Workflow Set Inputs Inputs LLM · GPT-4o Search Query Step 40 Output …" at bounding box center [776, 406] width 1494 height 755
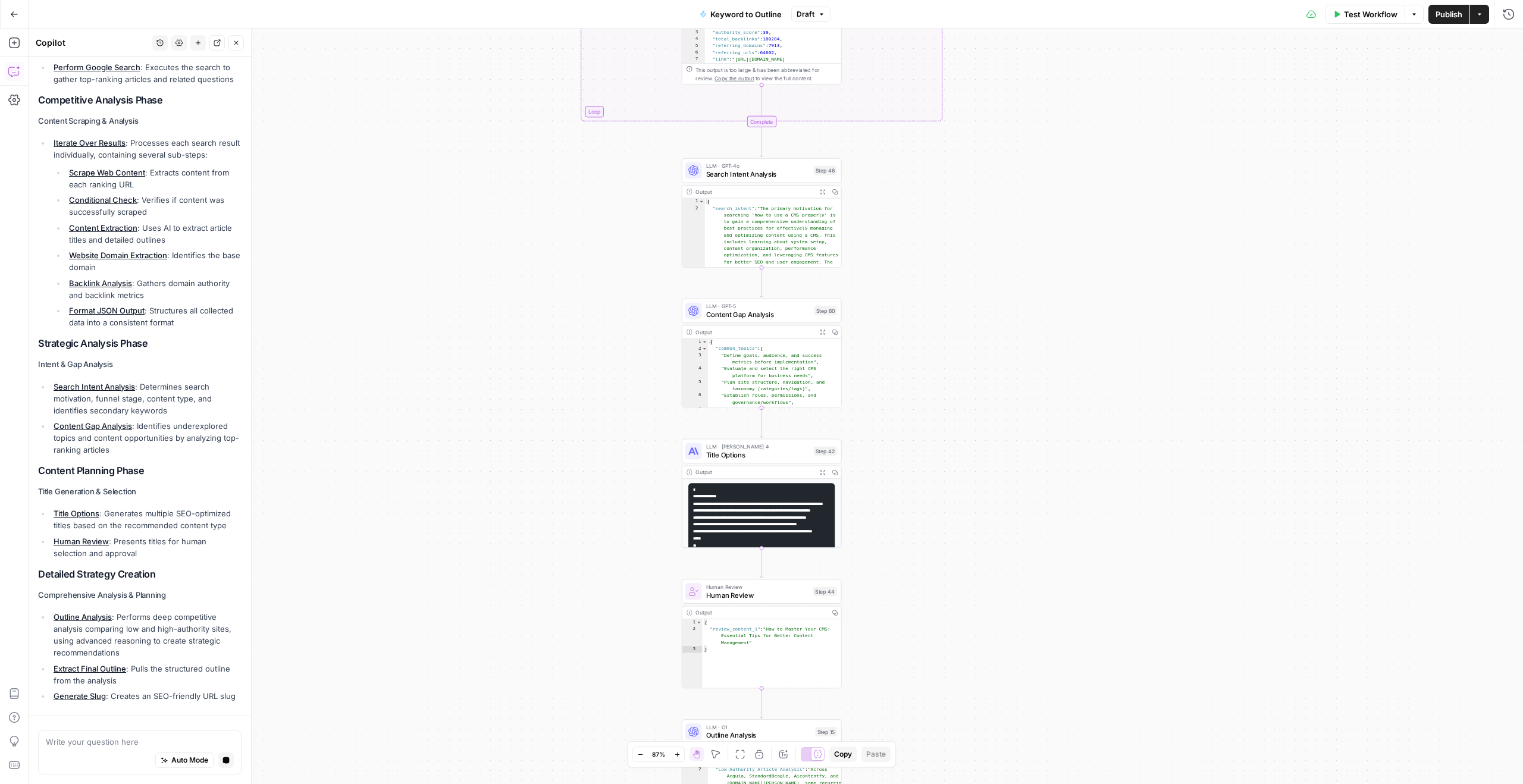
click at [735, 318] on span "Content Gap Analysis" at bounding box center [758, 314] width 104 height 10
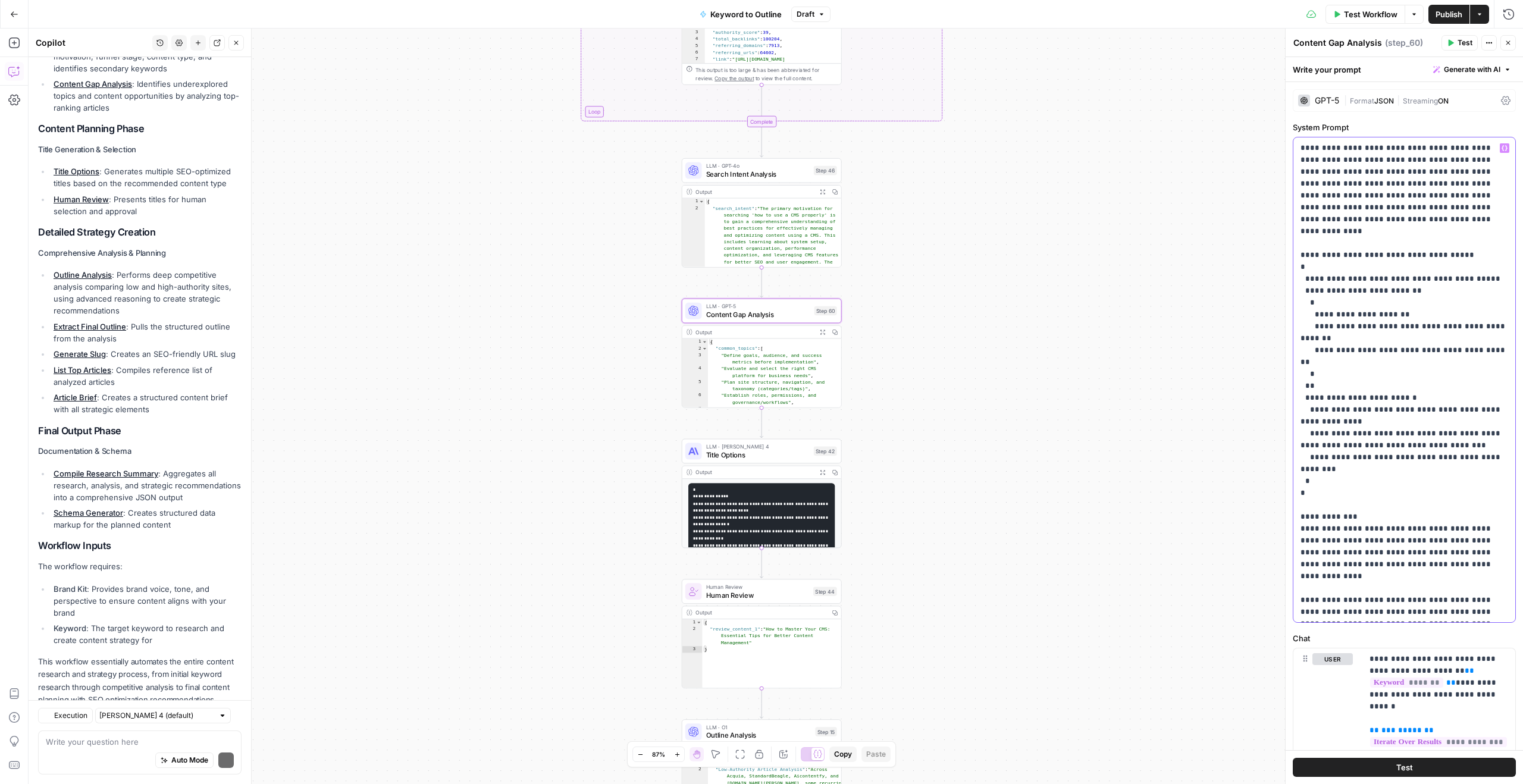
scroll to position [621, 0]
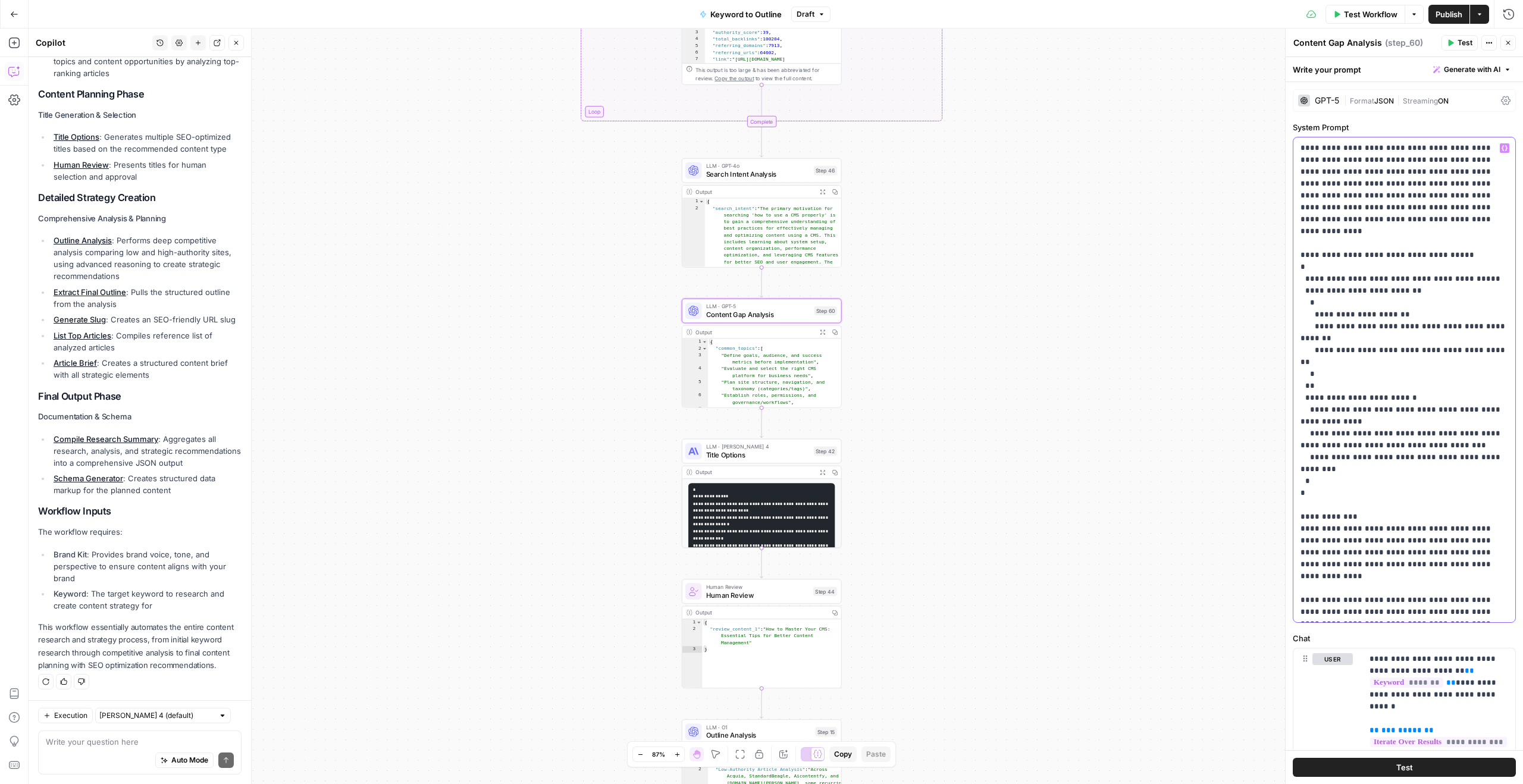
drag, startPoint x: 1302, startPoint y: 148, endPoint x: 1433, endPoint y: 151, distance: 131.0
click at [1433, 151] on p "**********" at bounding box center [1404, 529] width 208 height 774
drag, startPoint x: 1411, startPoint y: 174, endPoint x: 1424, endPoint y: 616, distance: 442.2
click at [1411, 174] on p "**********" at bounding box center [1404, 529] width 208 height 774
click at [1446, 163] on p "**********" at bounding box center [1404, 529] width 208 height 774
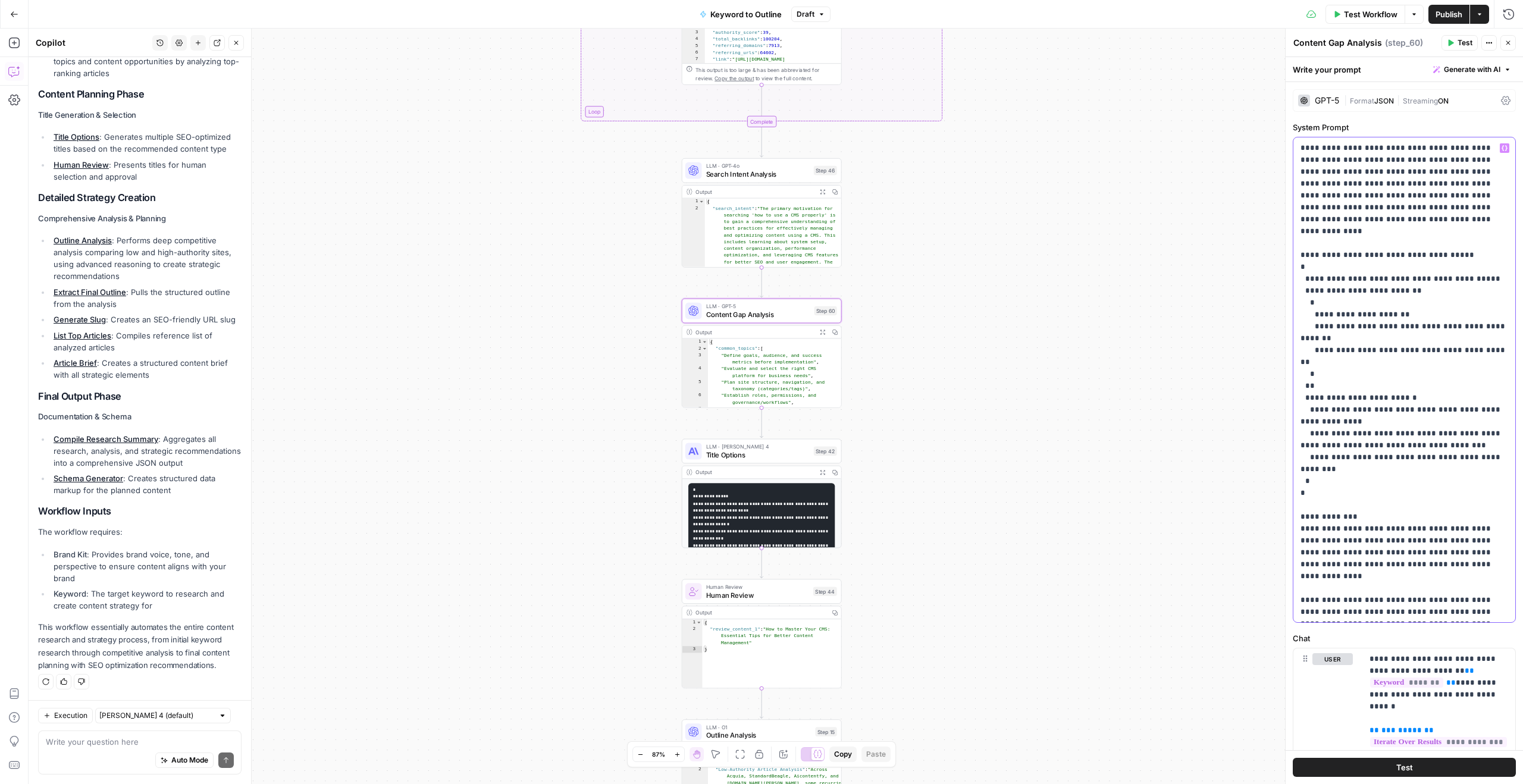
click at [1438, 351] on p "**********" at bounding box center [1404, 529] width 208 height 774
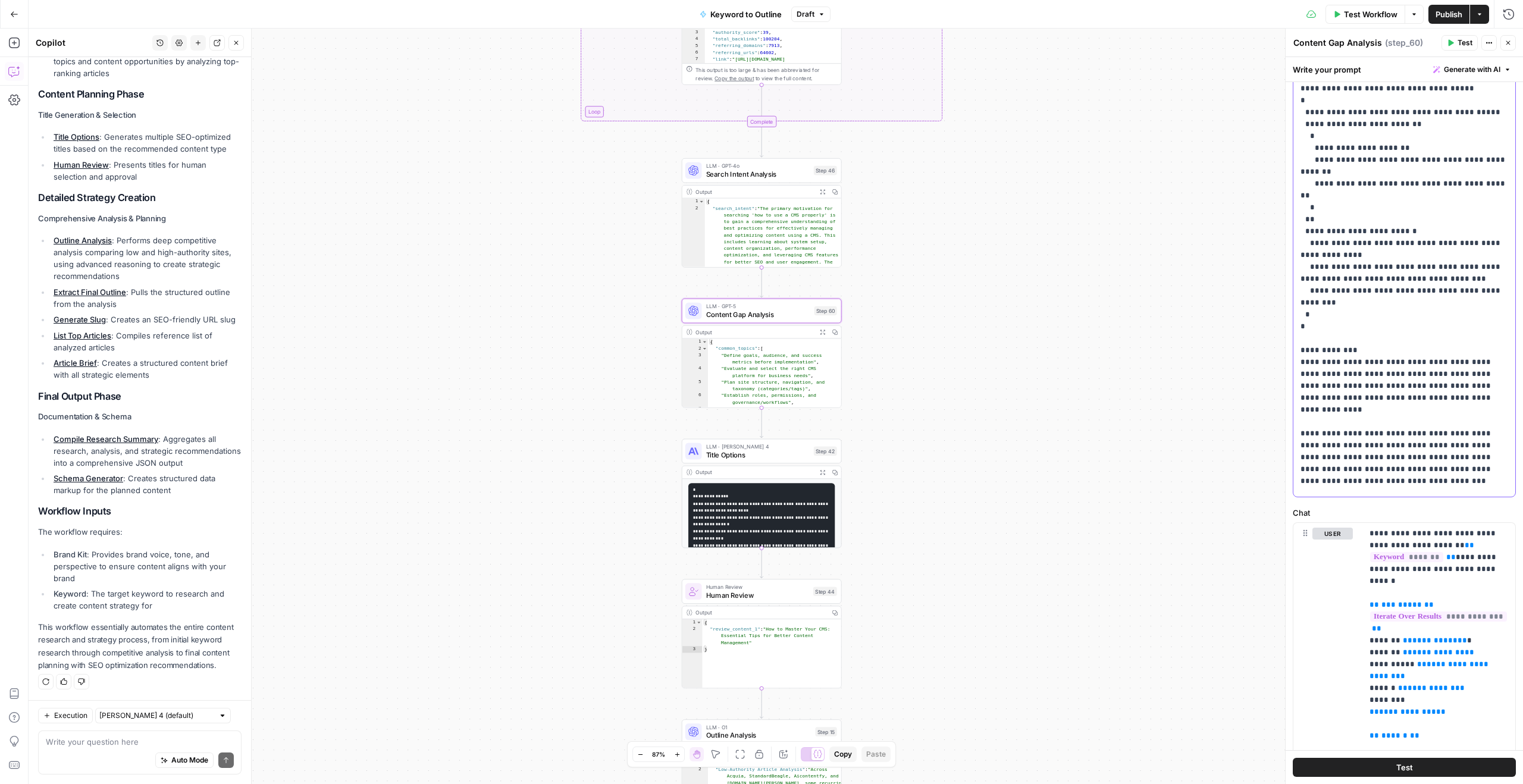
scroll to position [0, 0]
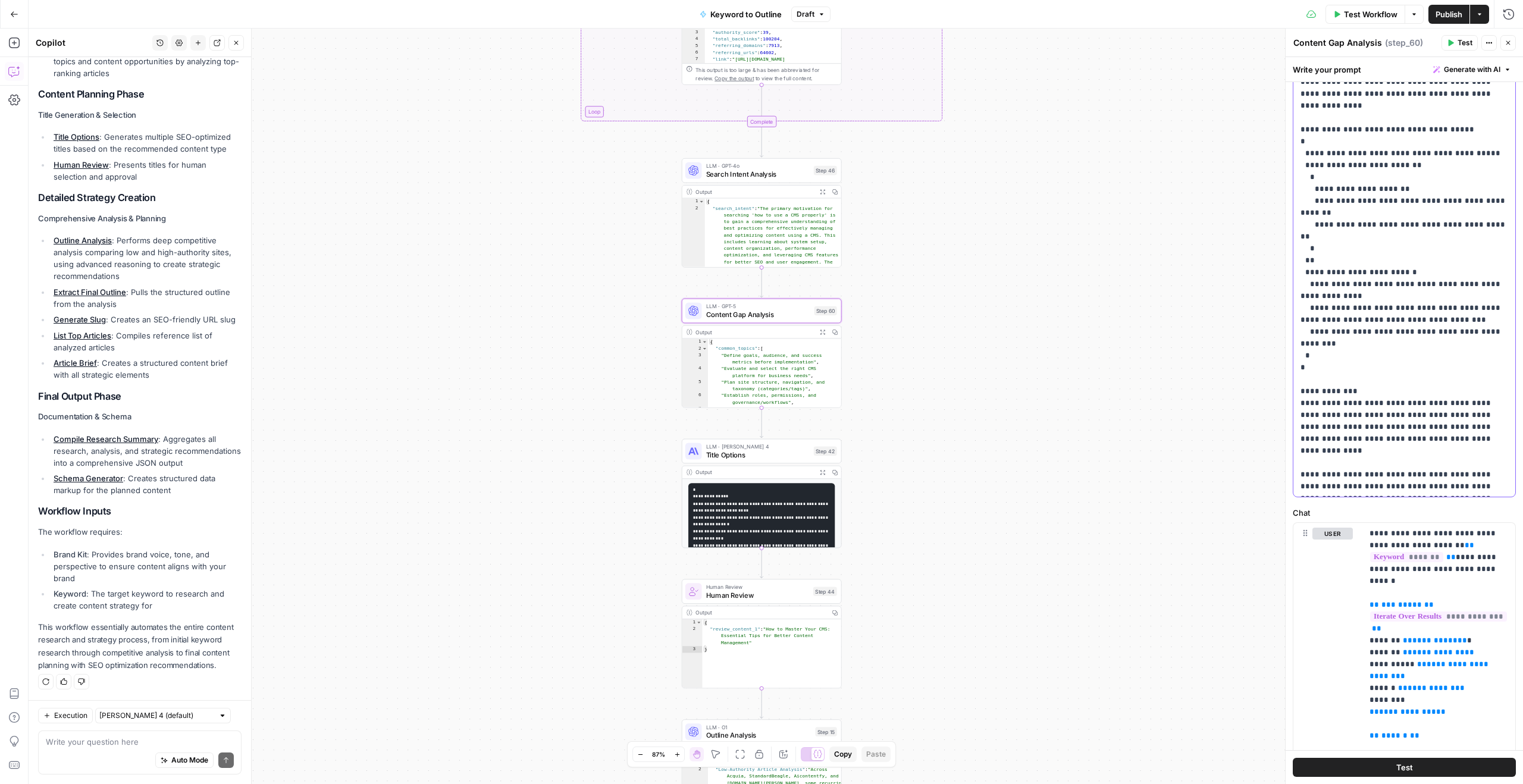
click at [1307, 111] on p "**********" at bounding box center [1404, 403] width 208 height 774
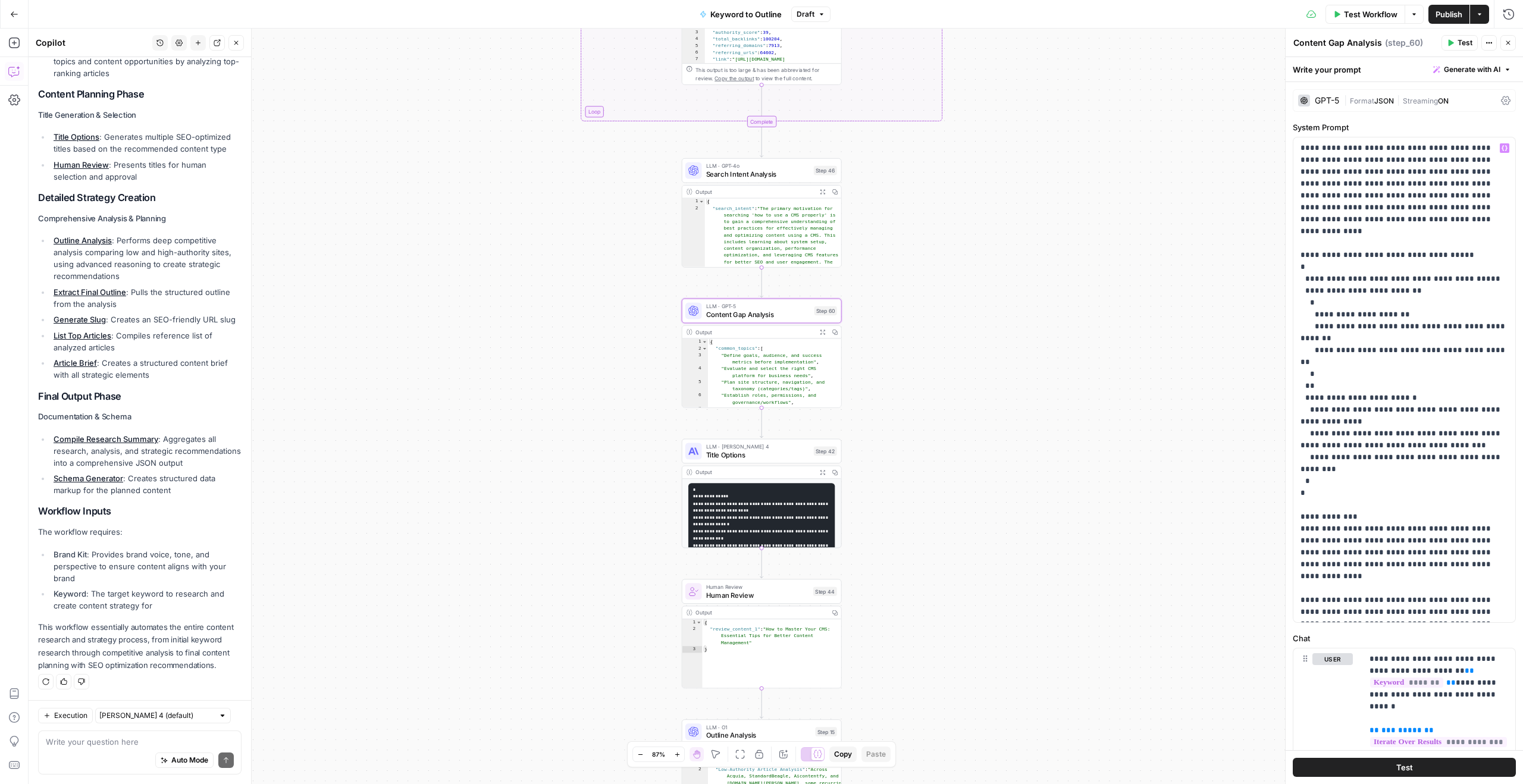
click at [1505, 46] on icon "button" at bounding box center [1508, 43] width 7 height 7
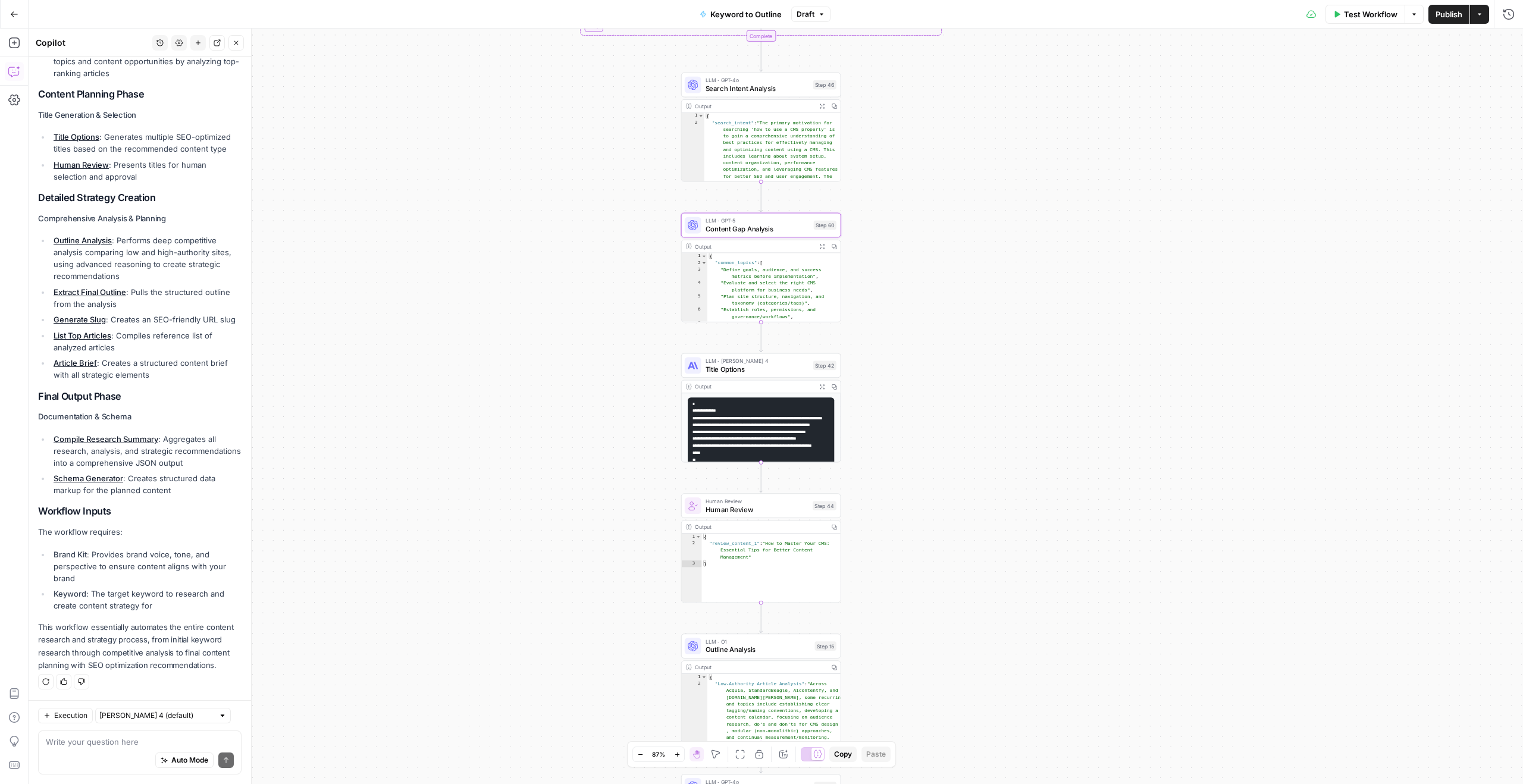
drag, startPoint x: 997, startPoint y: 332, endPoint x: 999, endPoint y: 243, distance: 89.0
click at [999, 243] on div "true false Workflow Set Inputs Inputs LLM · GPT-4o Search Query Step 40 Output …" at bounding box center [776, 406] width 1494 height 755
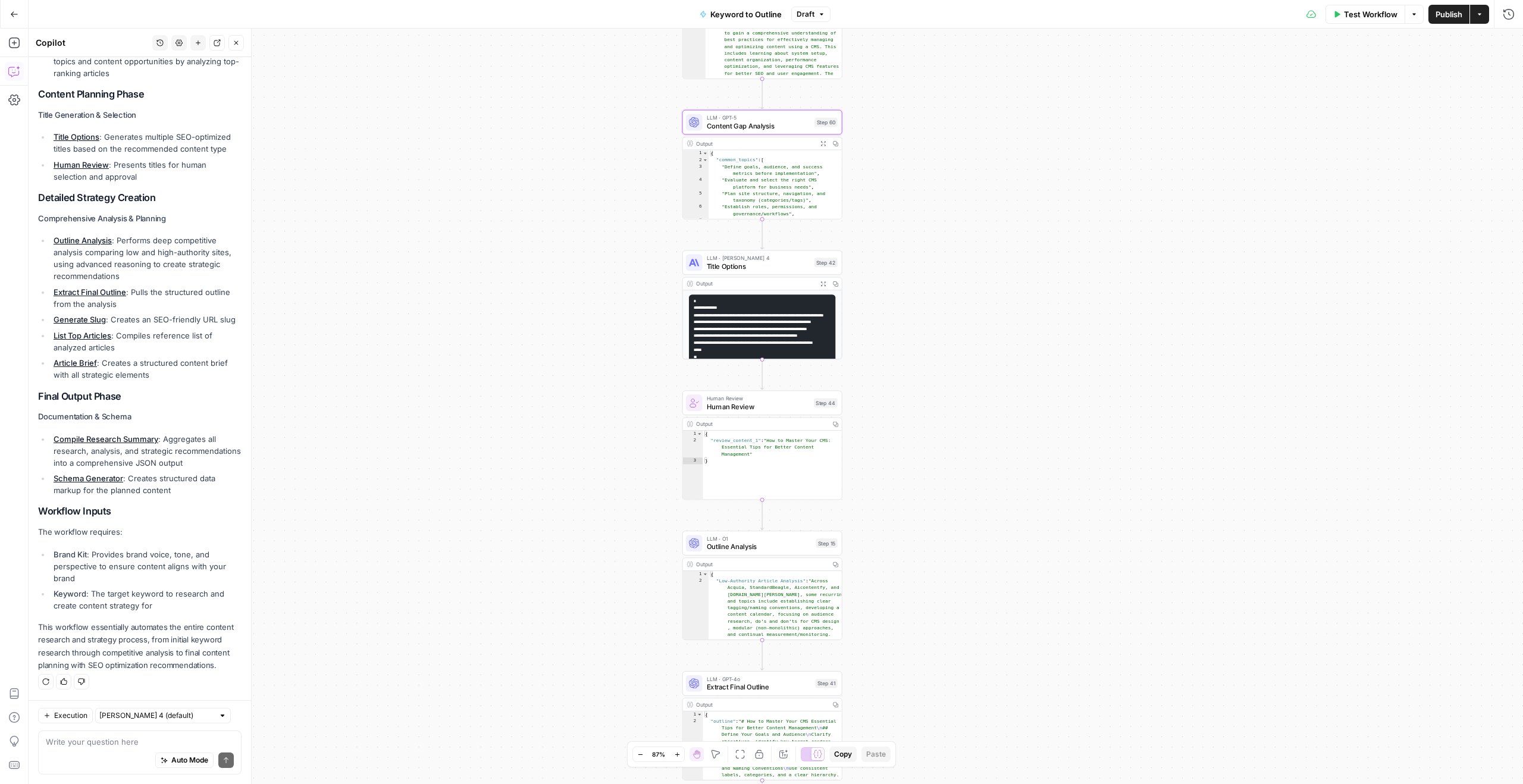
drag, startPoint x: 922, startPoint y: 320, endPoint x: 922, endPoint y: 212, distance: 108.0
click at [922, 211] on div "true false Workflow Set Inputs Inputs LLM · GPT-4o Search Query Step 40 Output …" at bounding box center [776, 406] width 1494 height 755
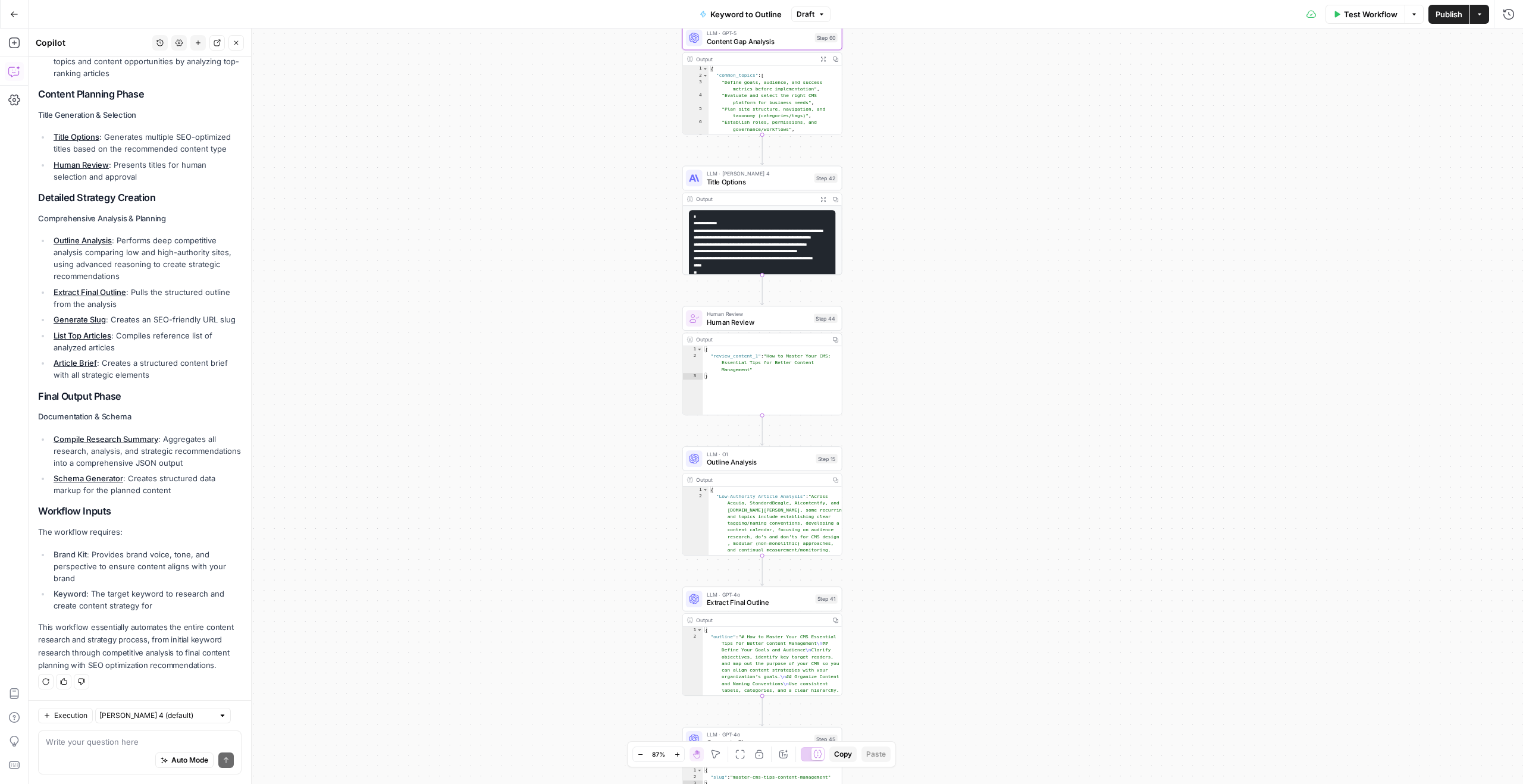
drag, startPoint x: 917, startPoint y: 227, endPoint x: 919, endPoint y: 149, distance: 78.0
click at [918, 148] on div "true false Workflow Set Inputs Inputs LLM · GPT-4o Search Query Step 40 Output …" at bounding box center [776, 406] width 1494 height 755
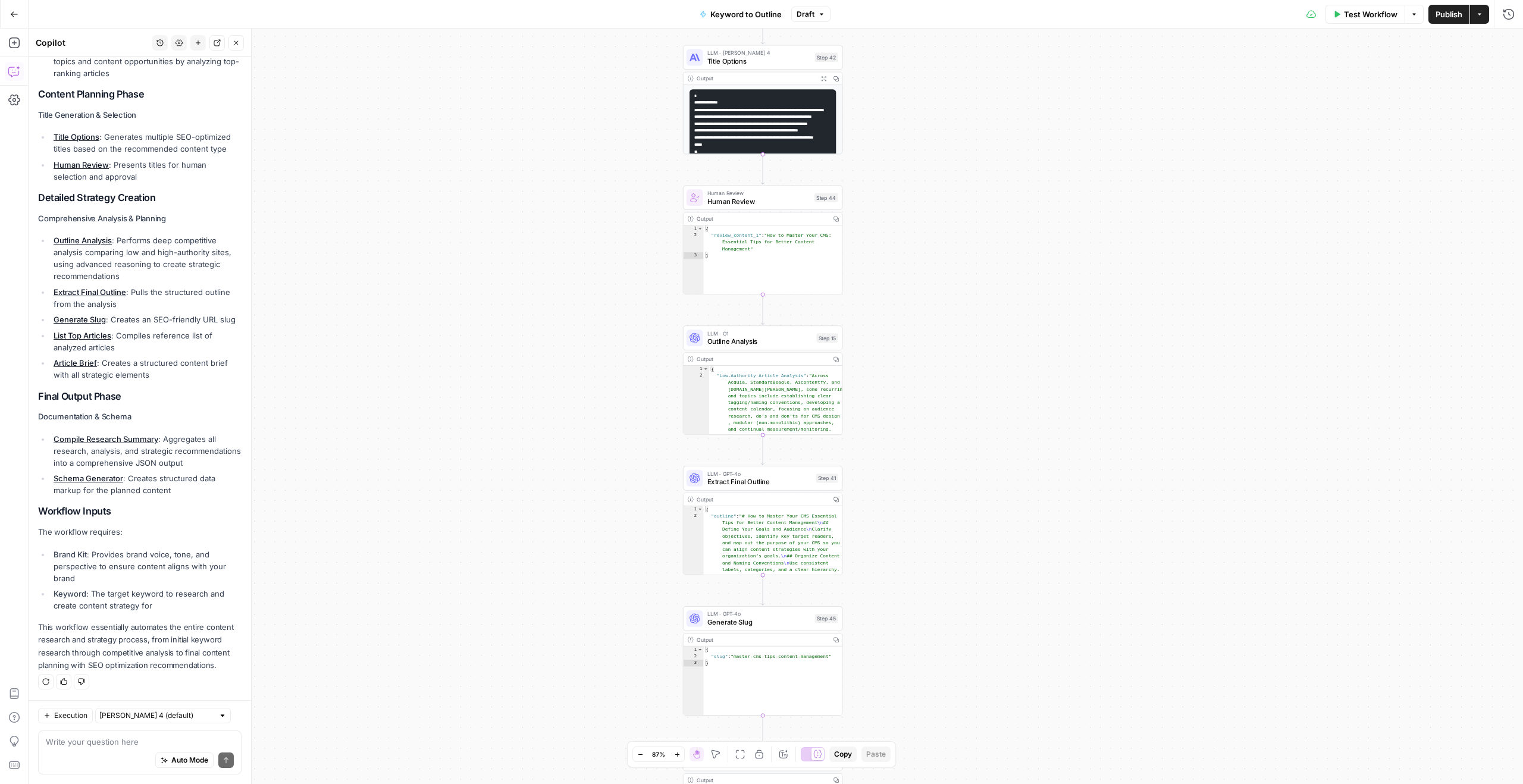
drag, startPoint x: 897, startPoint y: 372, endPoint x: 897, endPoint y: 245, distance: 127.0
click at [897, 245] on div "true false Workflow Set Inputs Inputs LLM · GPT-4o Search Query Step 40 Output …" at bounding box center [776, 406] width 1494 height 755
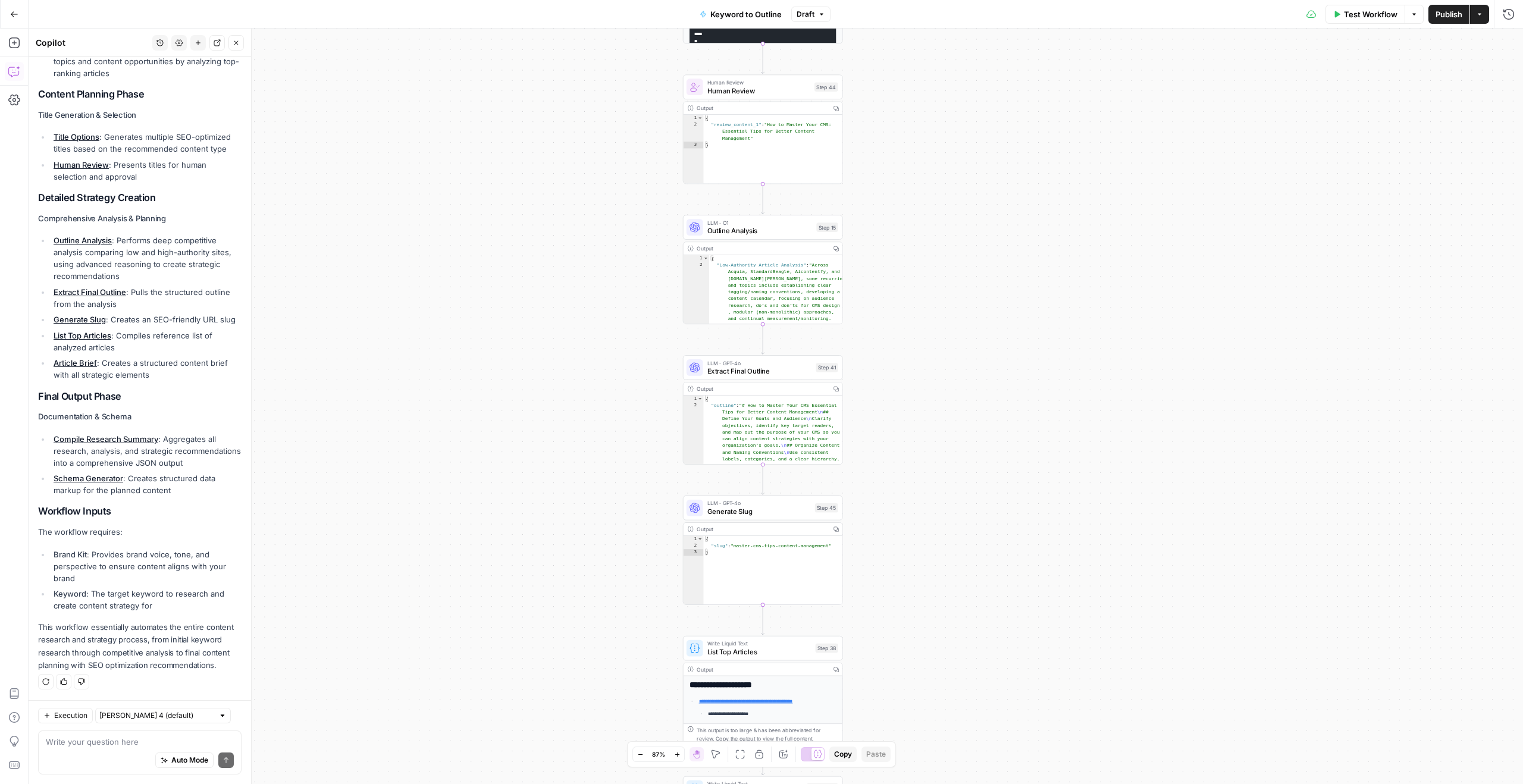
drag, startPoint x: 885, startPoint y: 391, endPoint x: 885, endPoint y: 289, distance: 102.0
click at [885, 289] on div "true false Workflow Set Inputs Inputs LLM · GPT-4o Search Query Step 40 Output …" at bounding box center [776, 406] width 1494 height 755
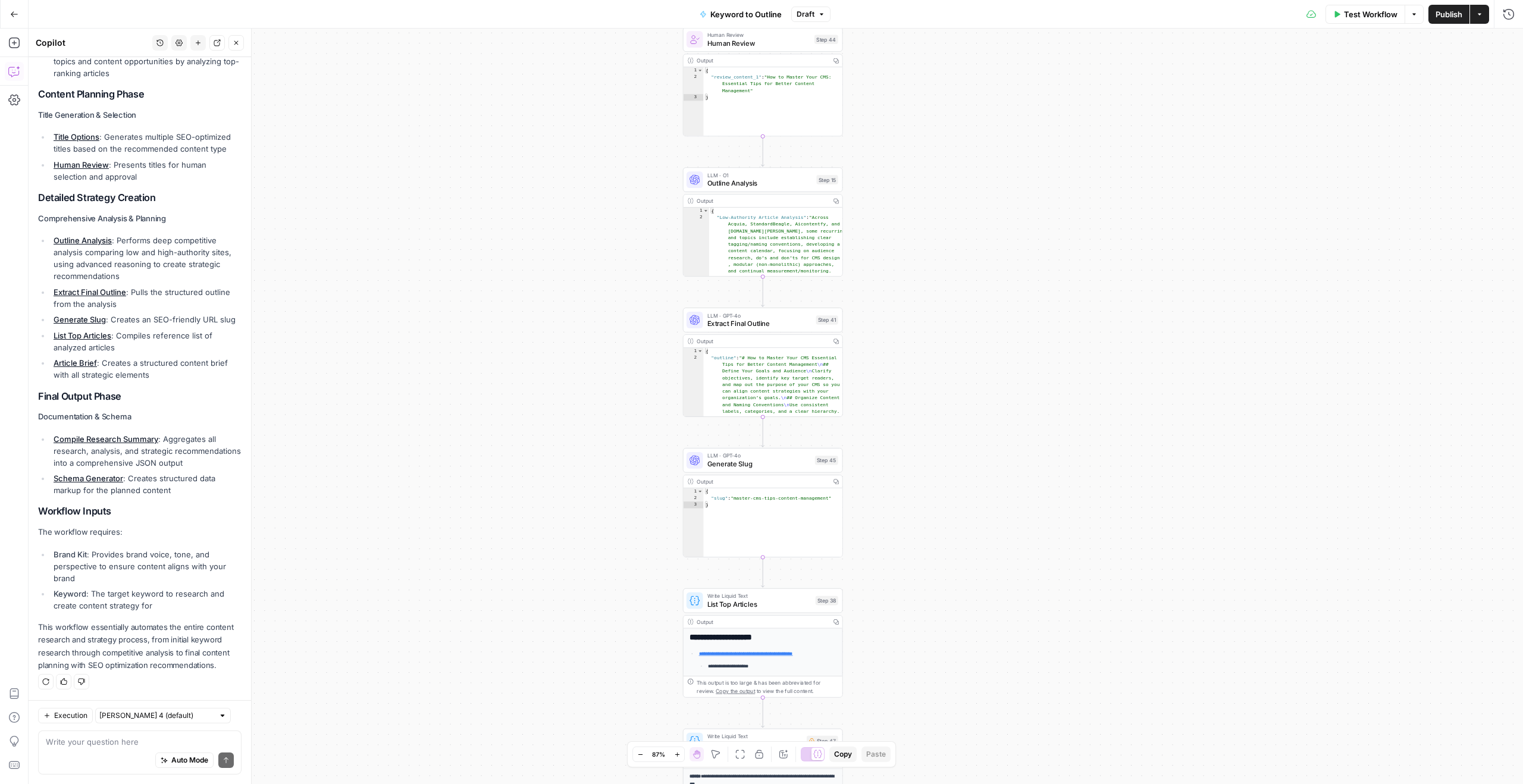
drag, startPoint x: 885, startPoint y: 289, endPoint x: 886, endPoint y: 223, distance: 66.0
click at [886, 223] on div "true false Workflow Set Inputs Inputs LLM · GPT-4o Search Query Step 40 Output …" at bounding box center [776, 406] width 1494 height 755
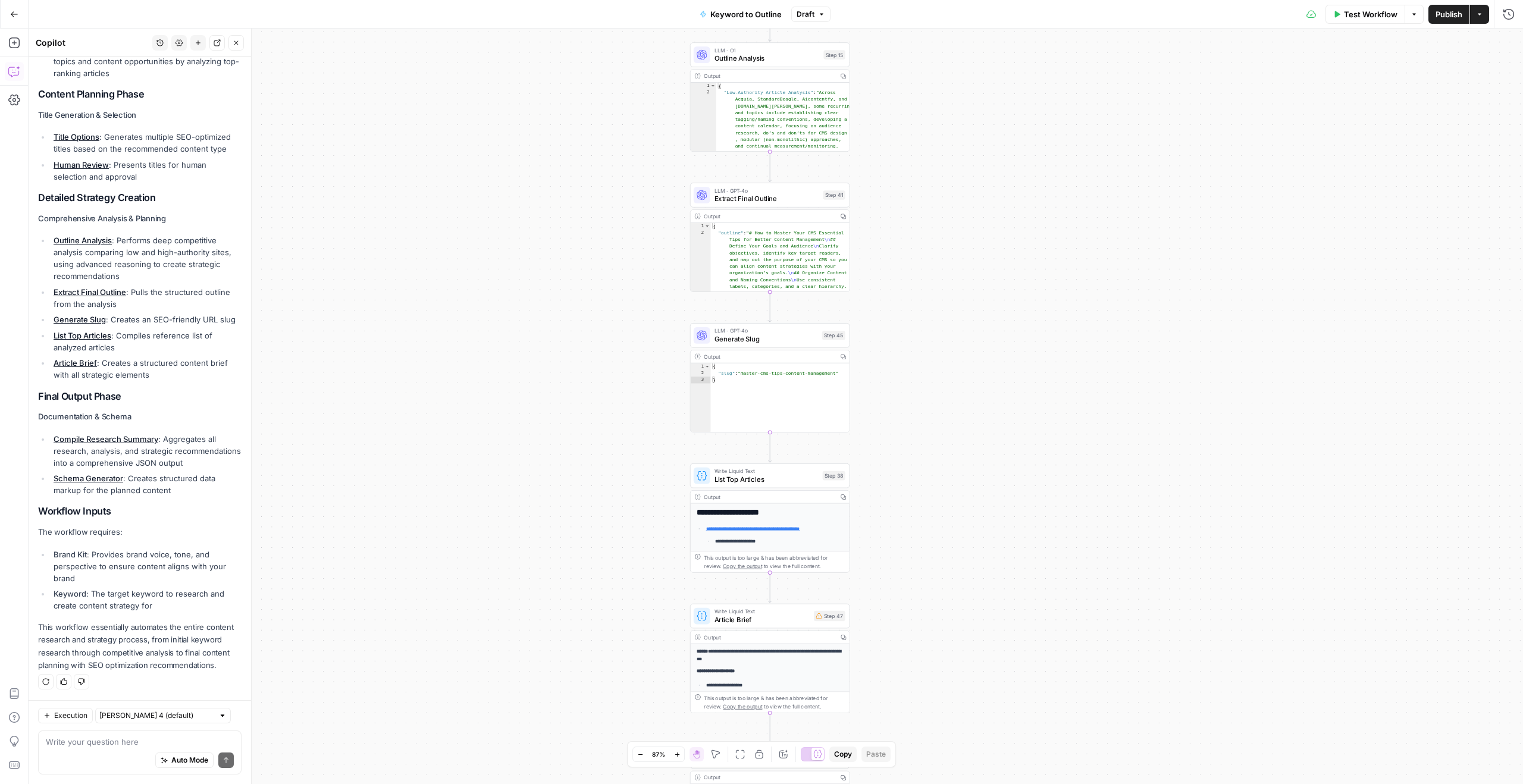
drag, startPoint x: 889, startPoint y: 343, endPoint x: 894, endPoint y: 234, distance: 109.1
click at [894, 234] on div "true false Workflow Set Inputs Inputs LLM · GPT-4o Search Query Step 40 Output …" at bounding box center [776, 406] width 1494 height 755
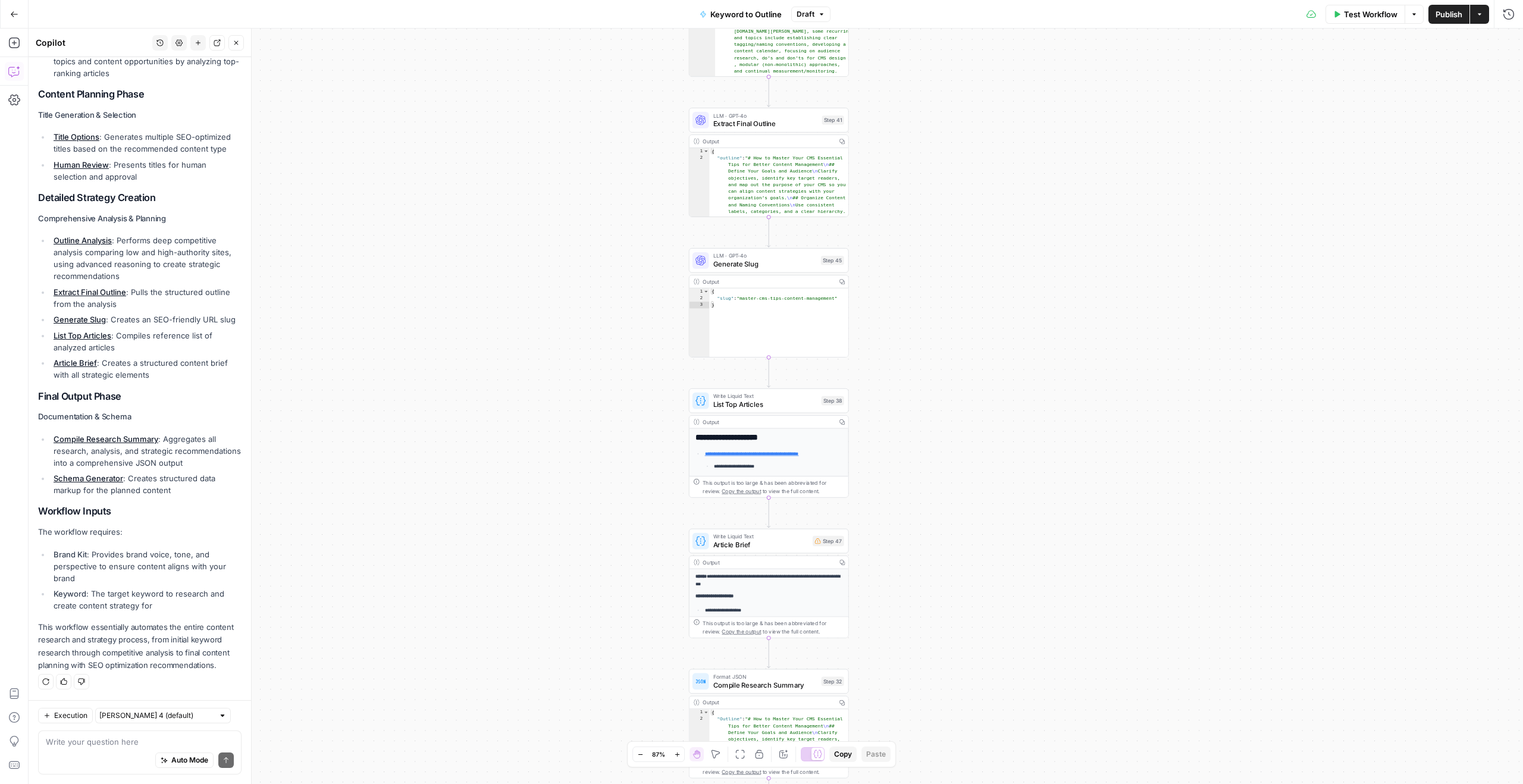
drag, startPoint x: 894, startPoint y: 234, endPoint x: 894, endPoint y: 163, distance: 71.0
click at [894, 163] on div "true false Workflow Set Inputs Inputs LLM · GPT-4o Search Query Step 40 Output …" at bounding box center [776, 406] width 1494 height 755
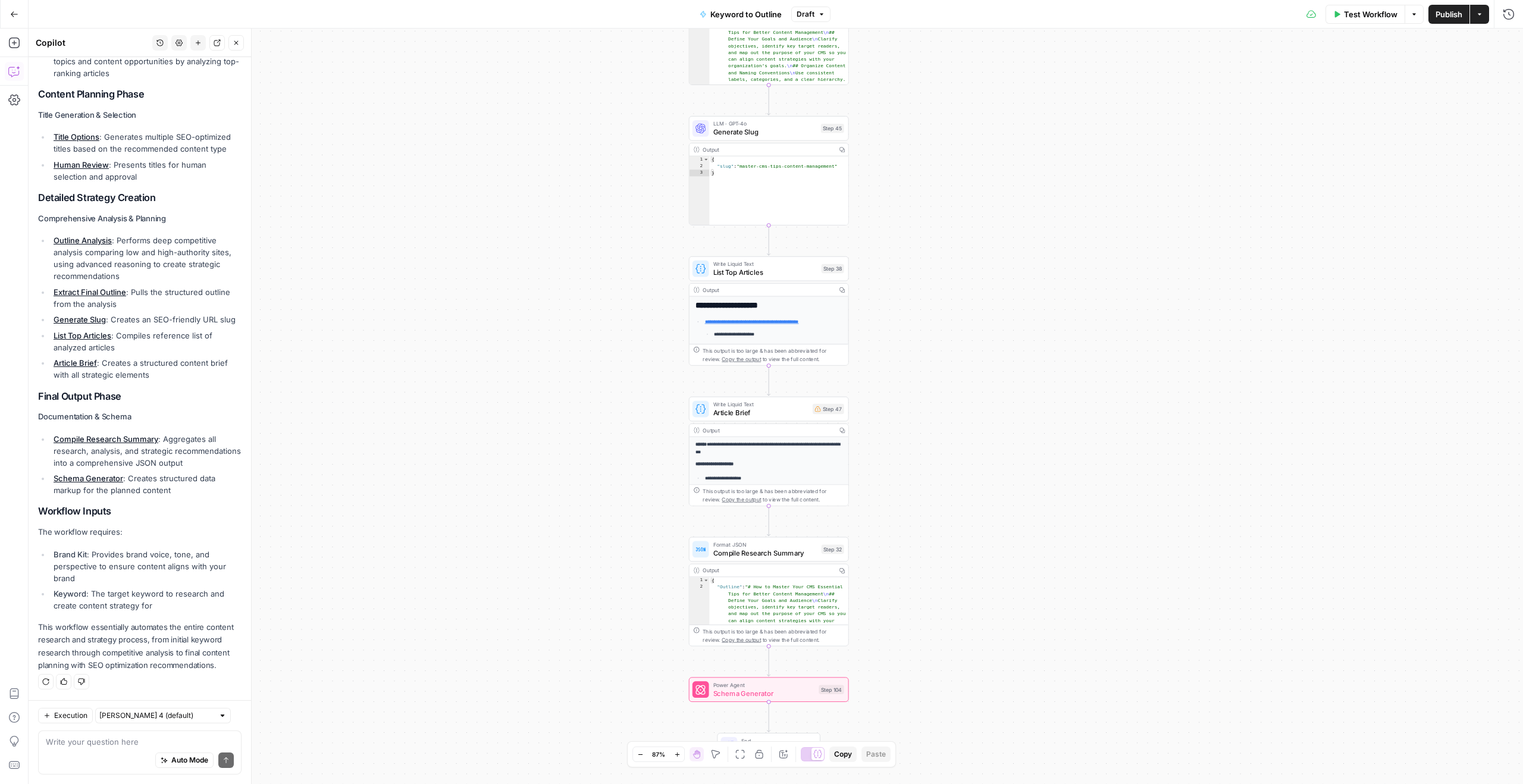
drag, startPoint x: 898, startPoint y: 313, endPoint x: 897, endPoint y: 180, distance: 133.0
click at [897, 179] on div "true false Workflow Set Inputs Inputs LLM · GPT-4o Search Query Step 40 Output …" at bounding box center [776, 406] width 1494 height 755
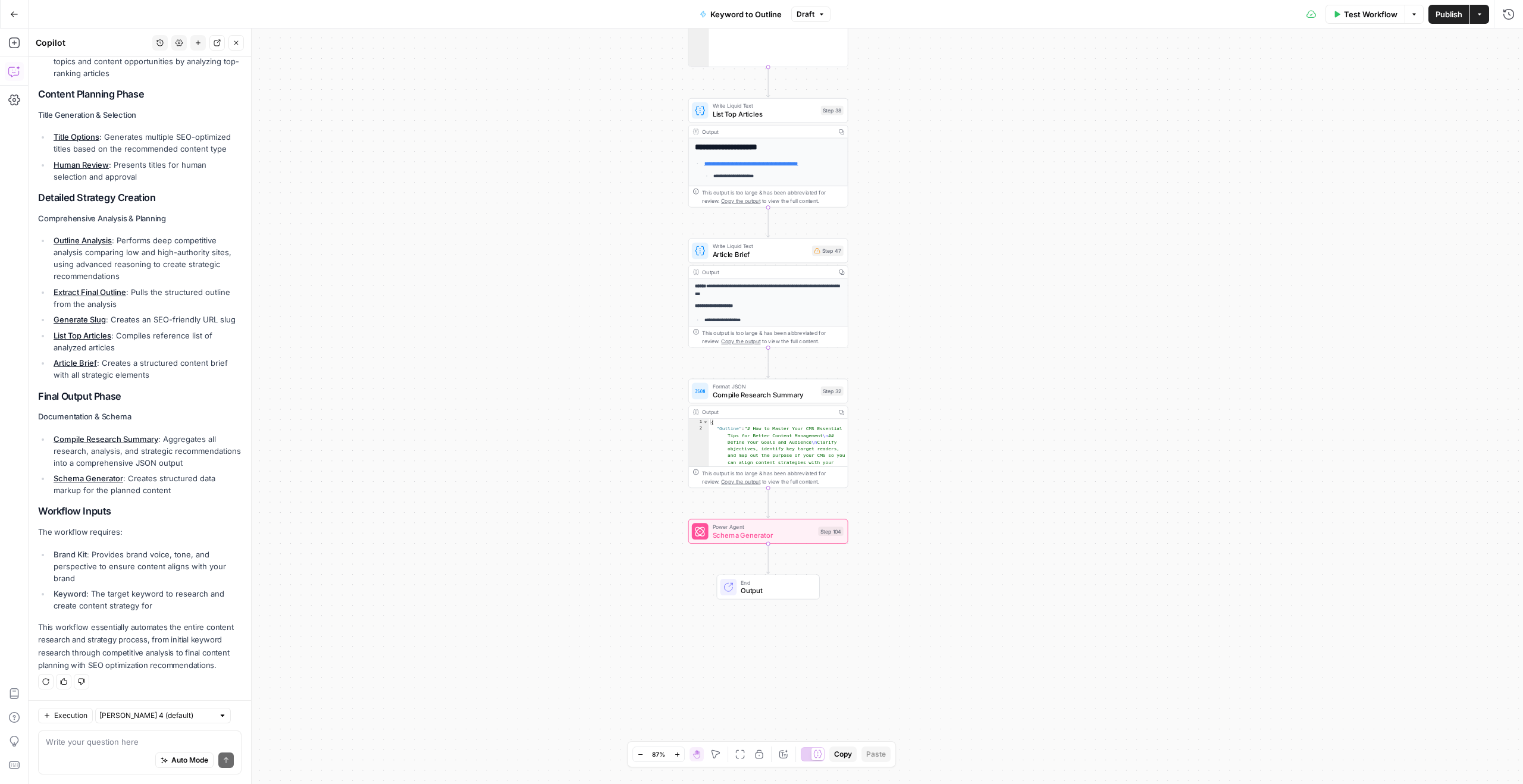
drag, startPoint x: 899, startPoint y: 294, endPoint x: 899, endPoint y: 136, distance: 158.0
click at [899, 135] on div "true false Workflow Set Inputs Inputs LLM · GPT-4o Search Query Step 40 Output …" at bounding box center [776, 406] width 1494 height 755
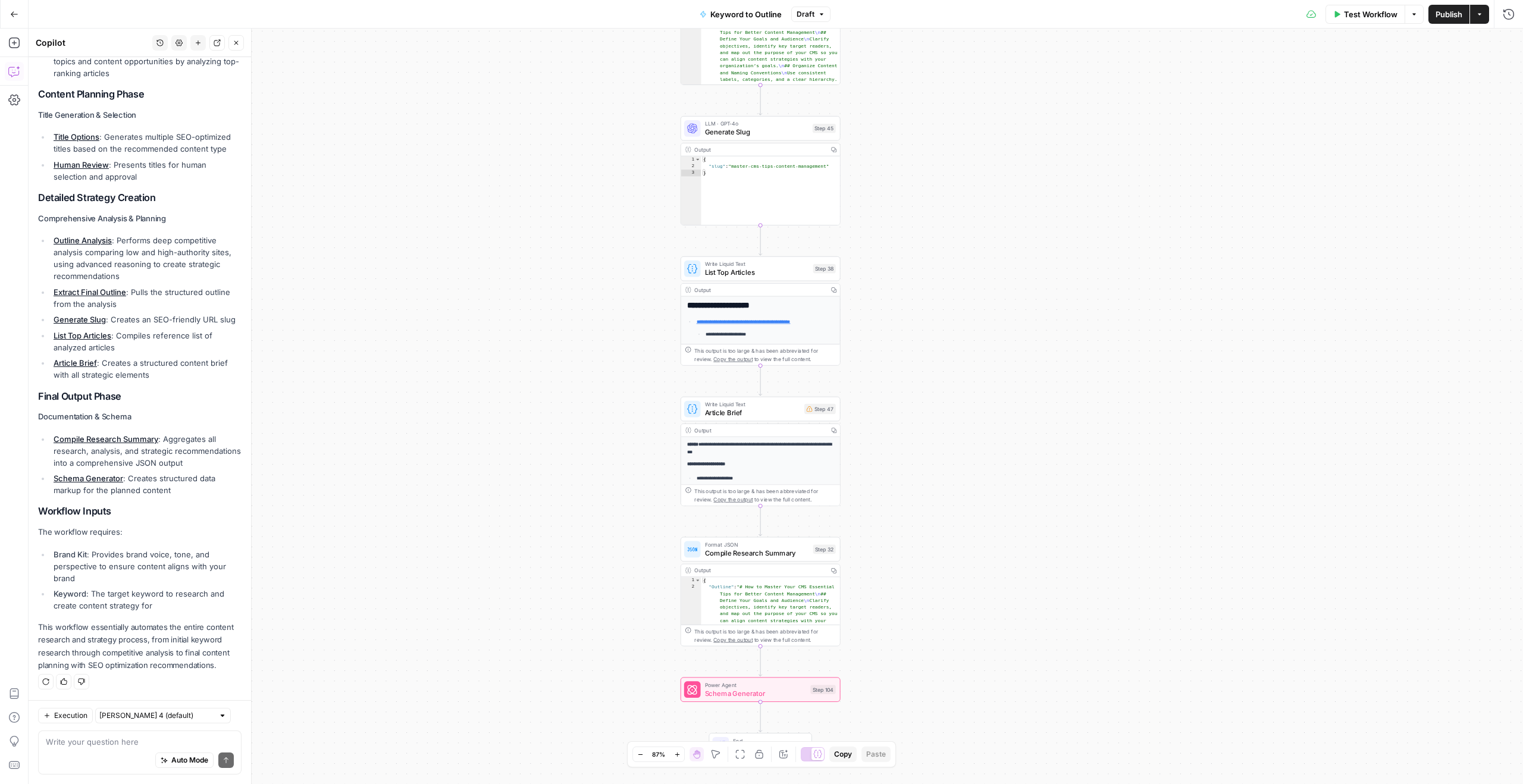
drag, startPoint x: 885, startPoint y: 207, endPoint x: 876, endPoint y: 365, distance: 158.3
click at [876, 365] on div "true false Workflow Set Inputs Inputs LLM · GPT-4o Search Query Step 40 Output …" at bounding box center [776, 406] width 1494 height 755
click at [12, 37] on icon "button" at bounding box center [14, 43] width 11 height 11
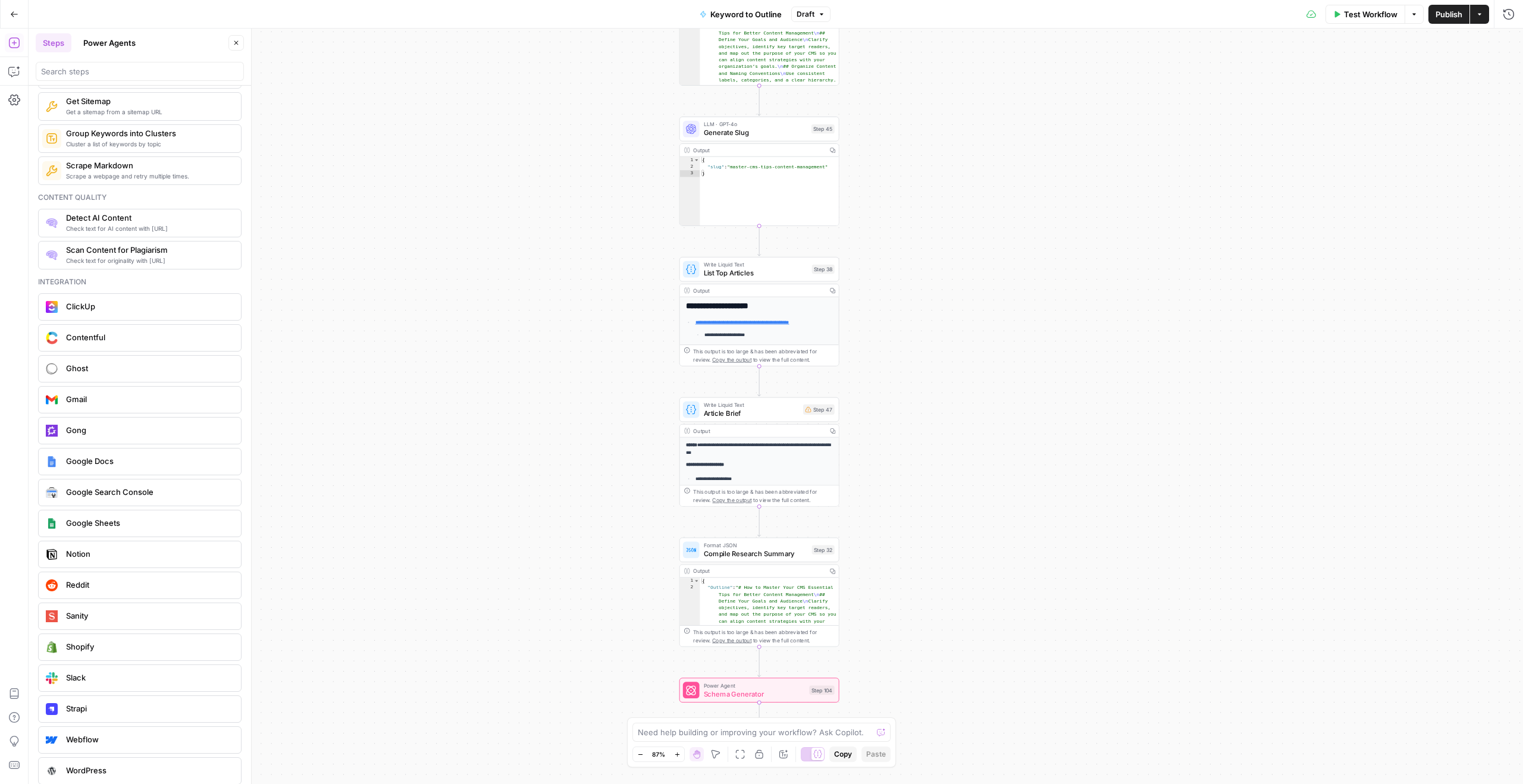
scroll to position [2053, 0]
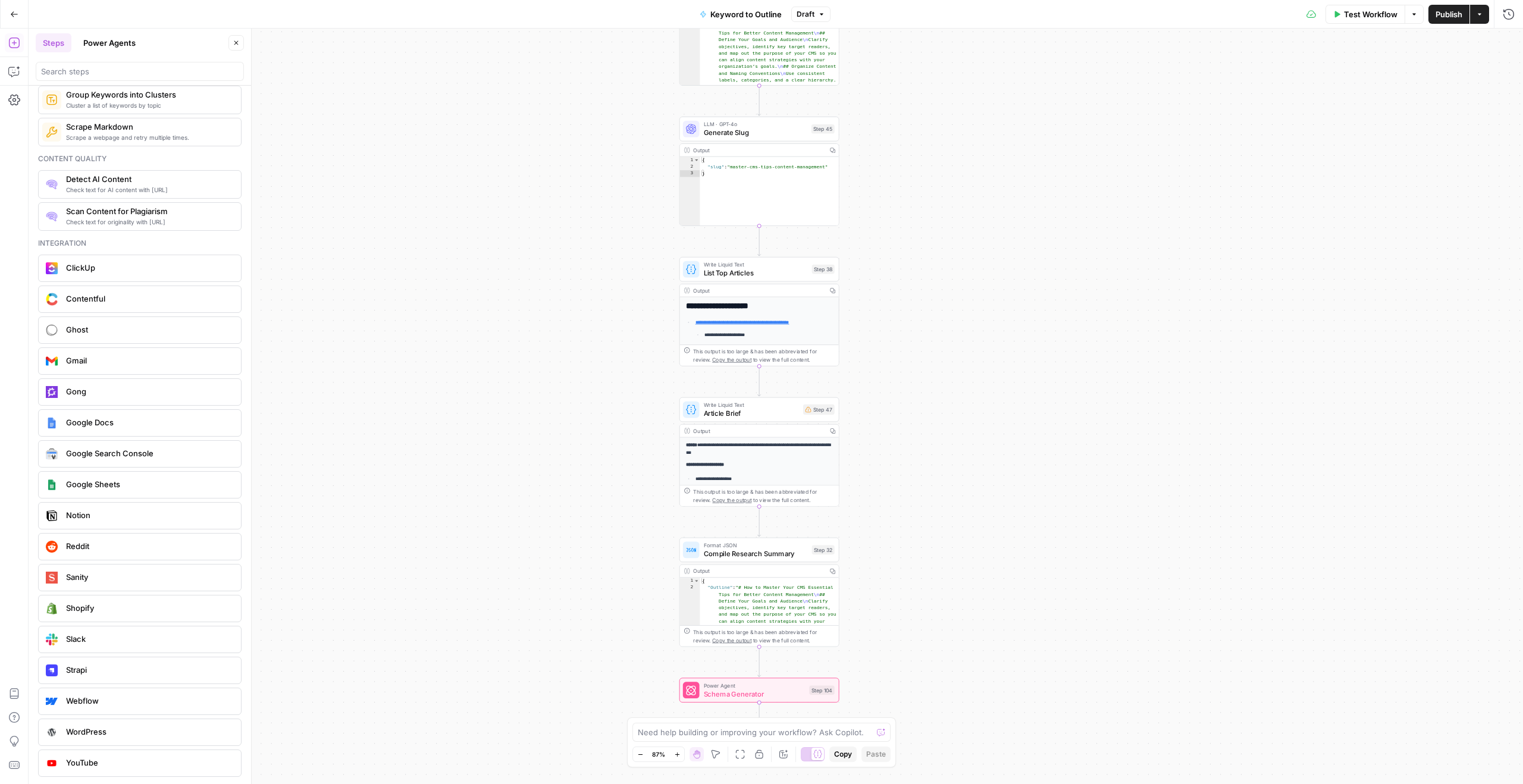
click at [122, 42] on button "Power Agents" at bounding box center [109, 43] width 66 height 19
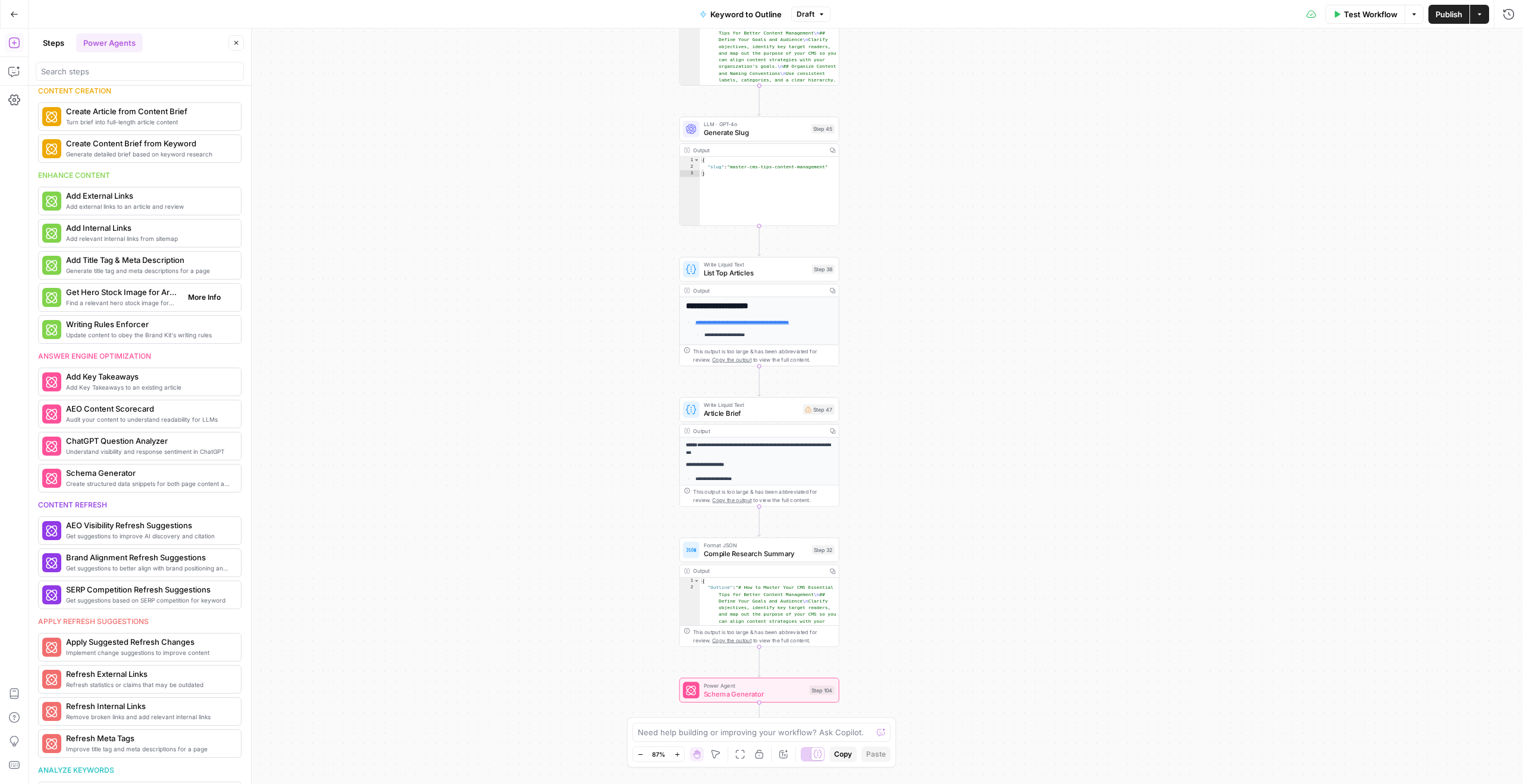
scroll to position [188, 0]
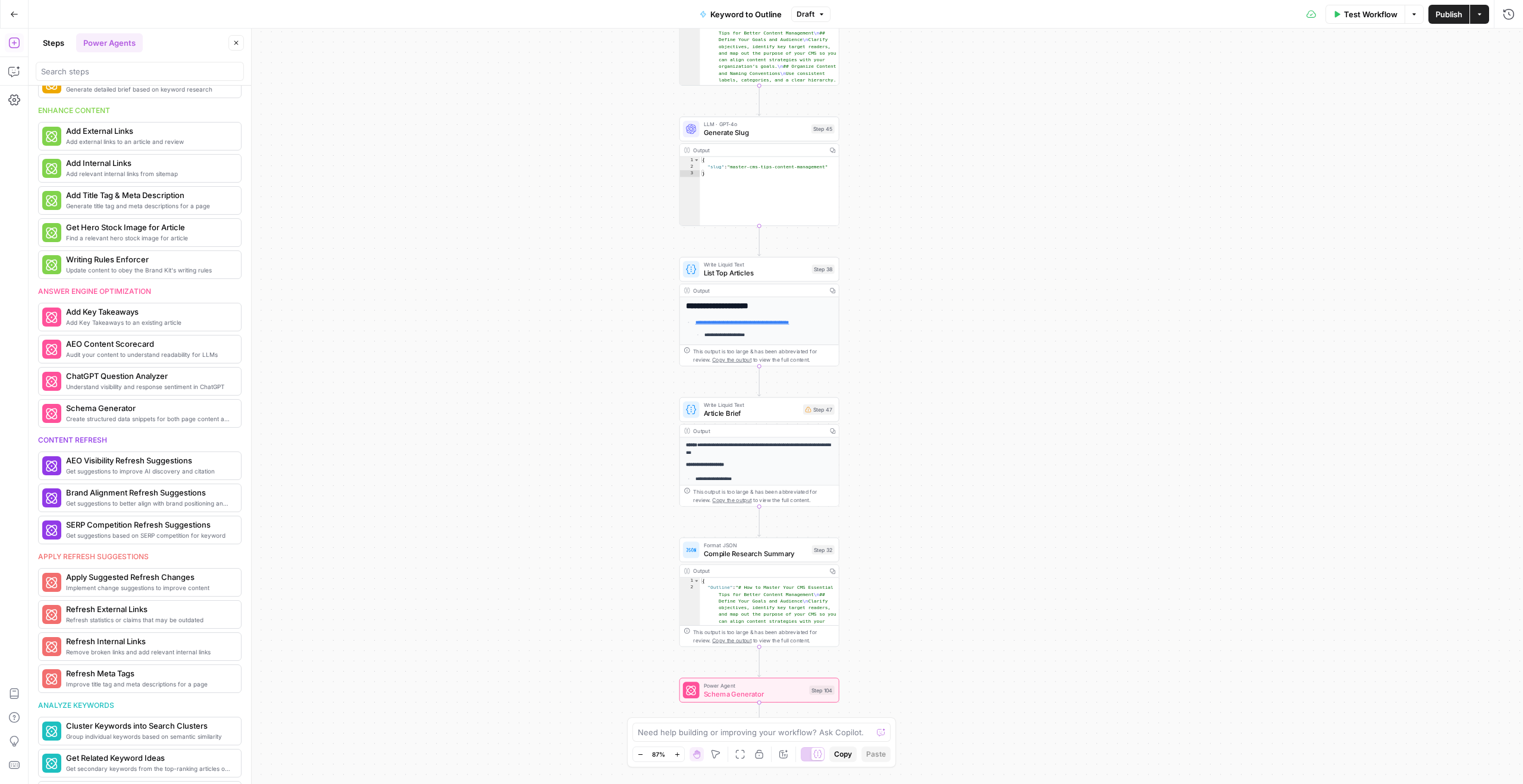
click at [53, 40] on button "Steps" at bounding box center [54, 43] width 36 height 19
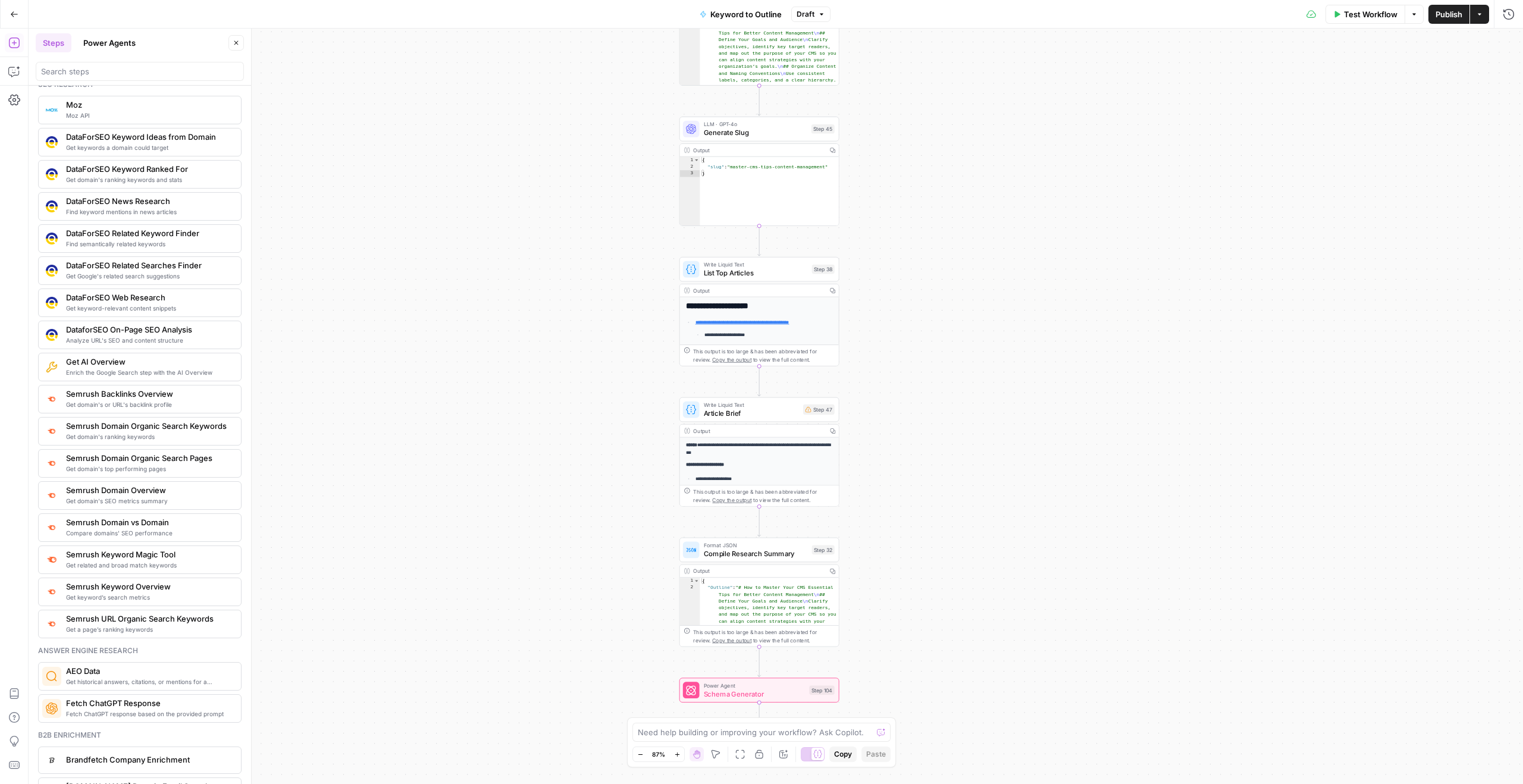
scroll to position [1051, 0]
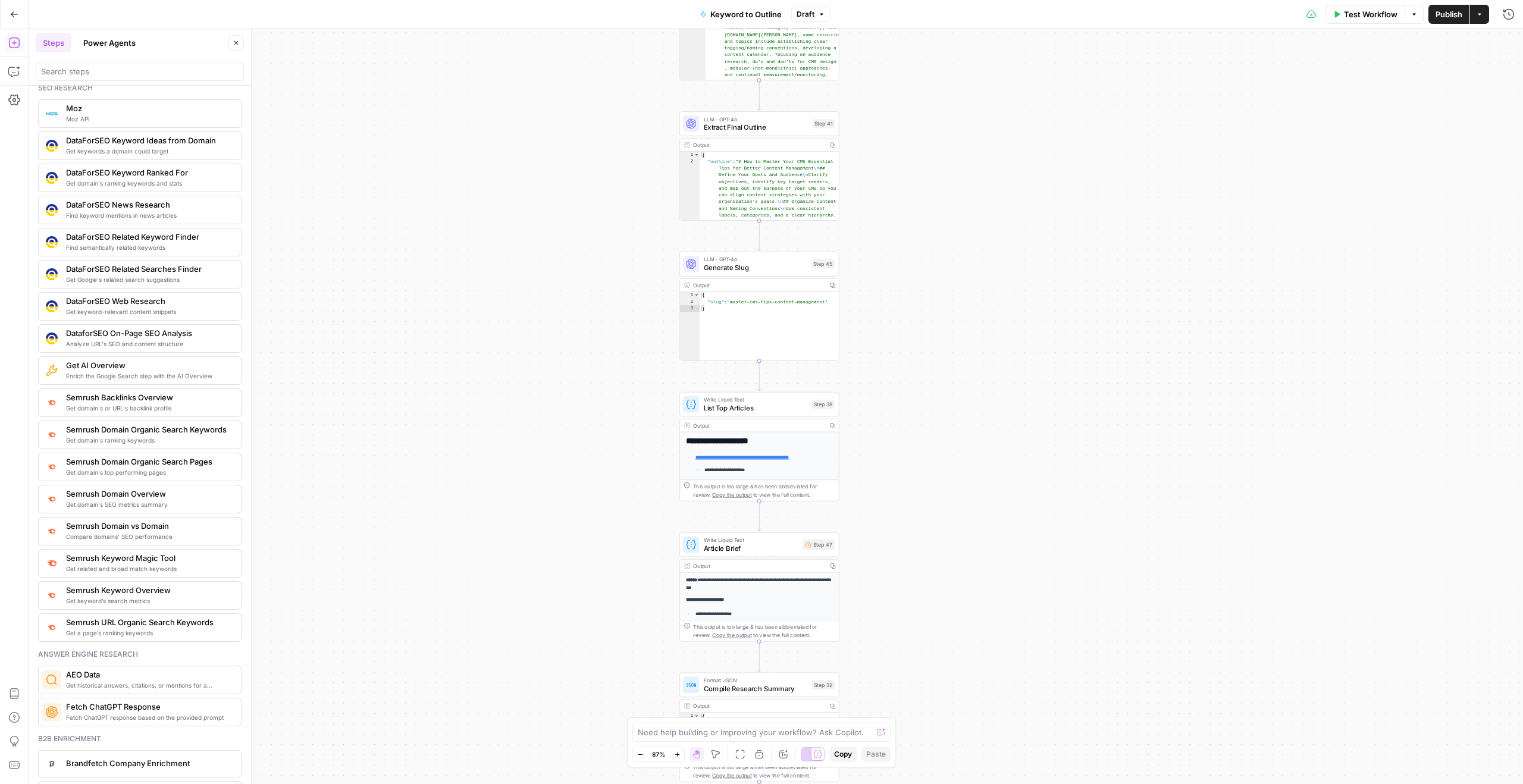
drag, startPoint x: 541, startPoint y: 313, endPoint x: 540, endPoint y: 686, distance: 373.0
click at [540, 686] on div "true false Workflow Set Inputs Inputs LLM · GPT-4o Search Query Step 40 Output …" at bounding box center [776, 406] width 1494 height 755
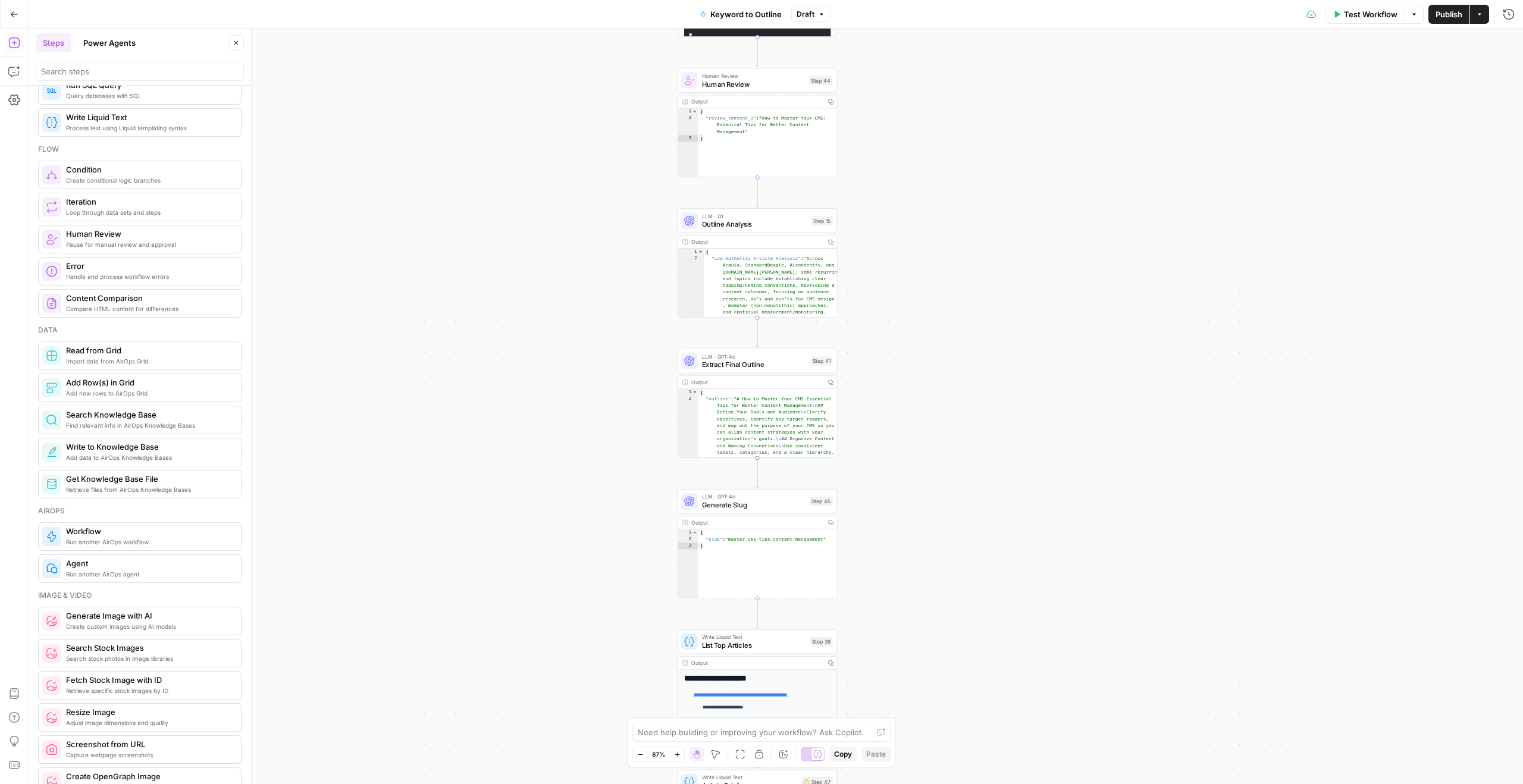
scroll to position [0, 0]
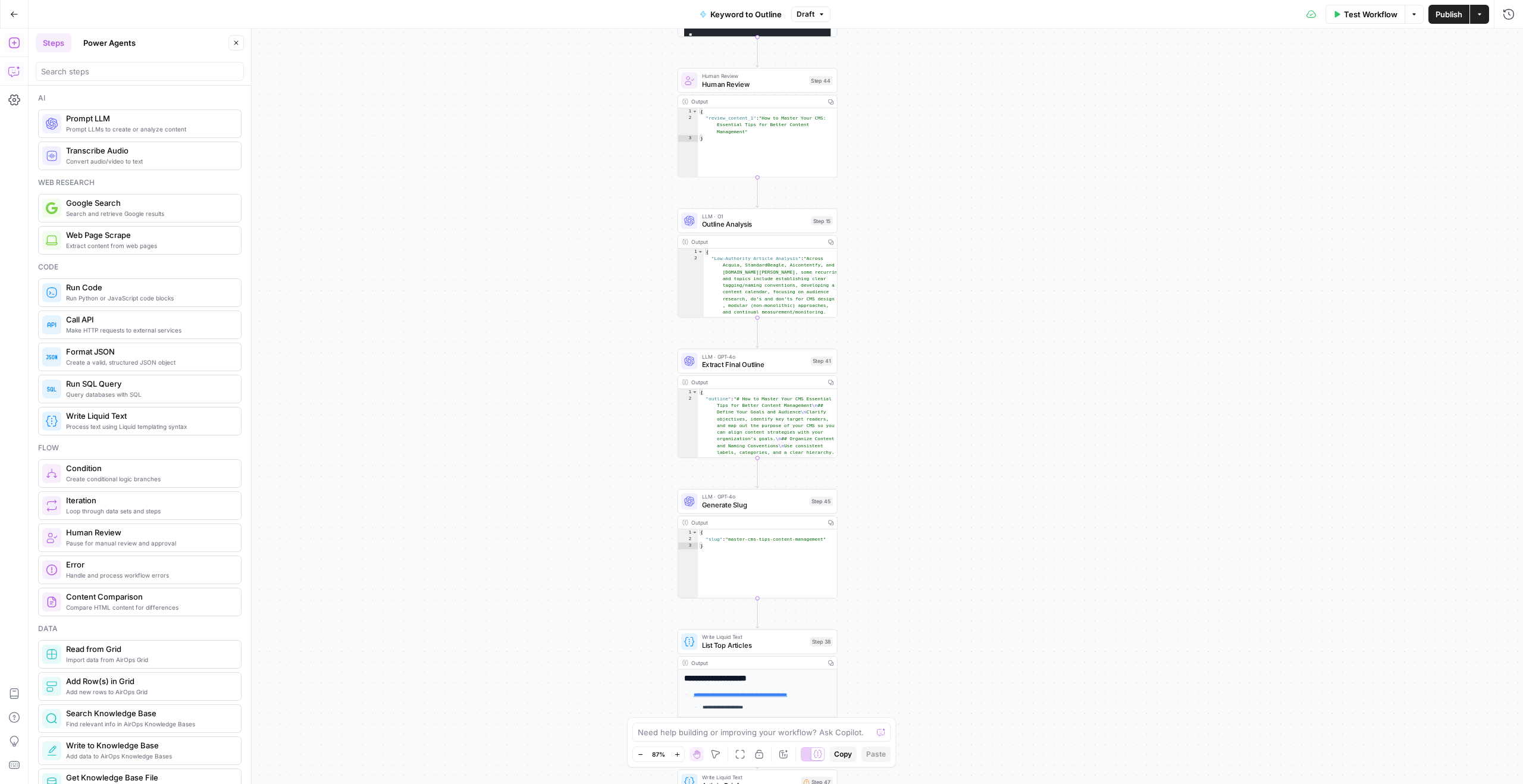
click at [12, 66] on icon "button" at bounding box center [15, 71] width 12 height 12
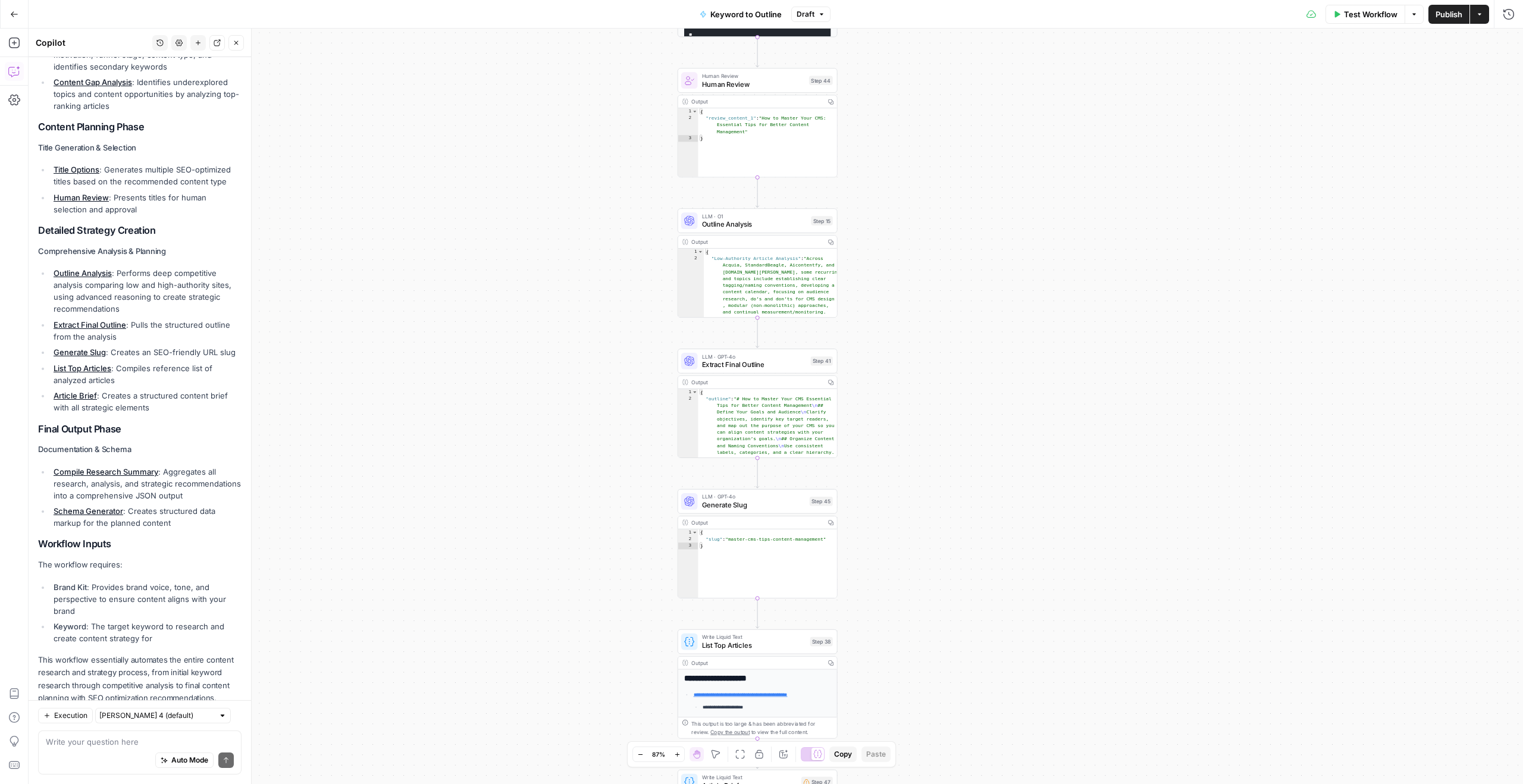
scroll to position [587, 0]
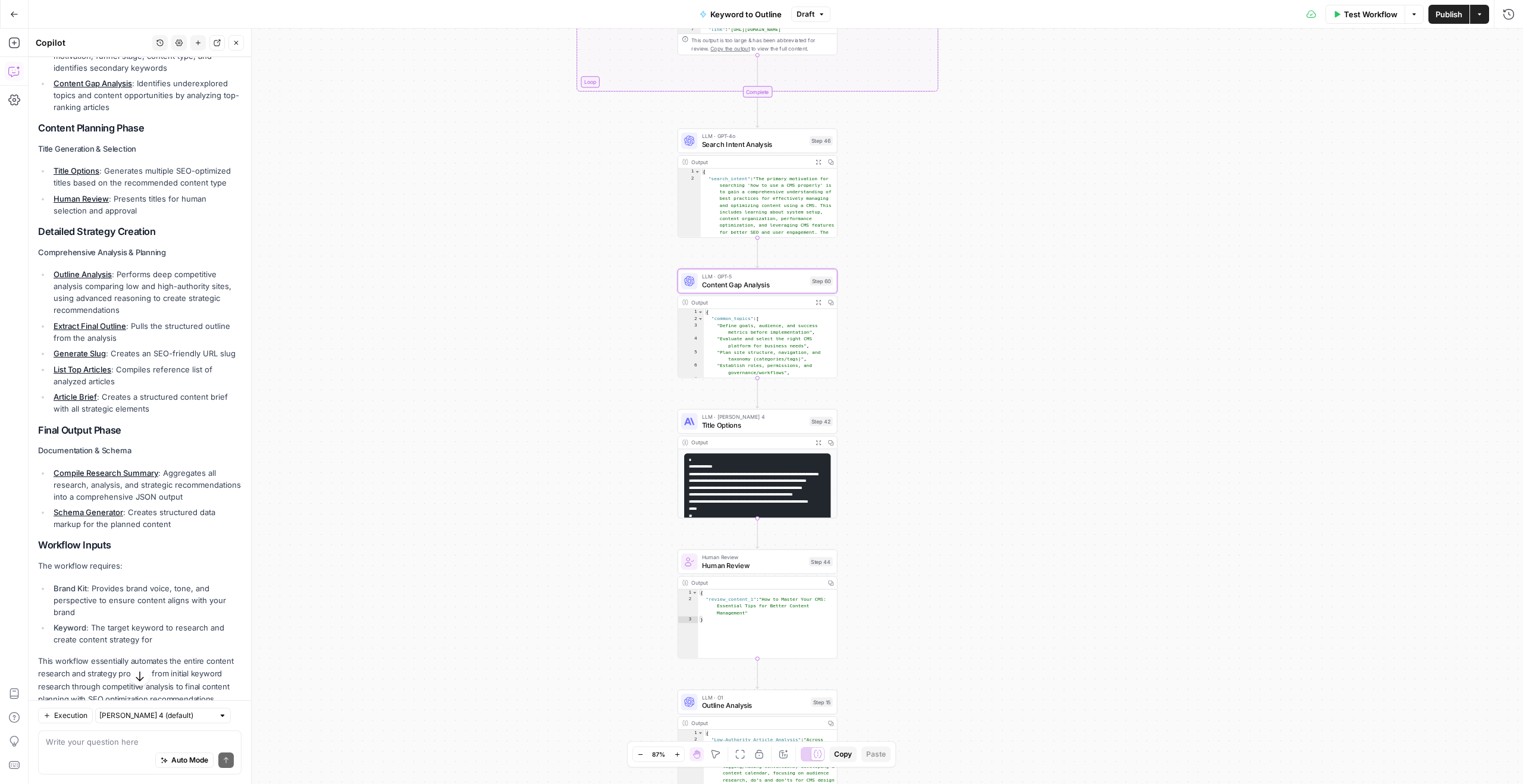
drag, startPoint x: 637, startPoint y: 302, endPoint x: 637, endPoint y: 783, distance: 481.0
click at [637, 783] on div "true false Workflow Set Inputs Inputs LLM · GPT-4o Search Query Step 40 Output …" at bounding box center [776, 406] width 1494 height 755
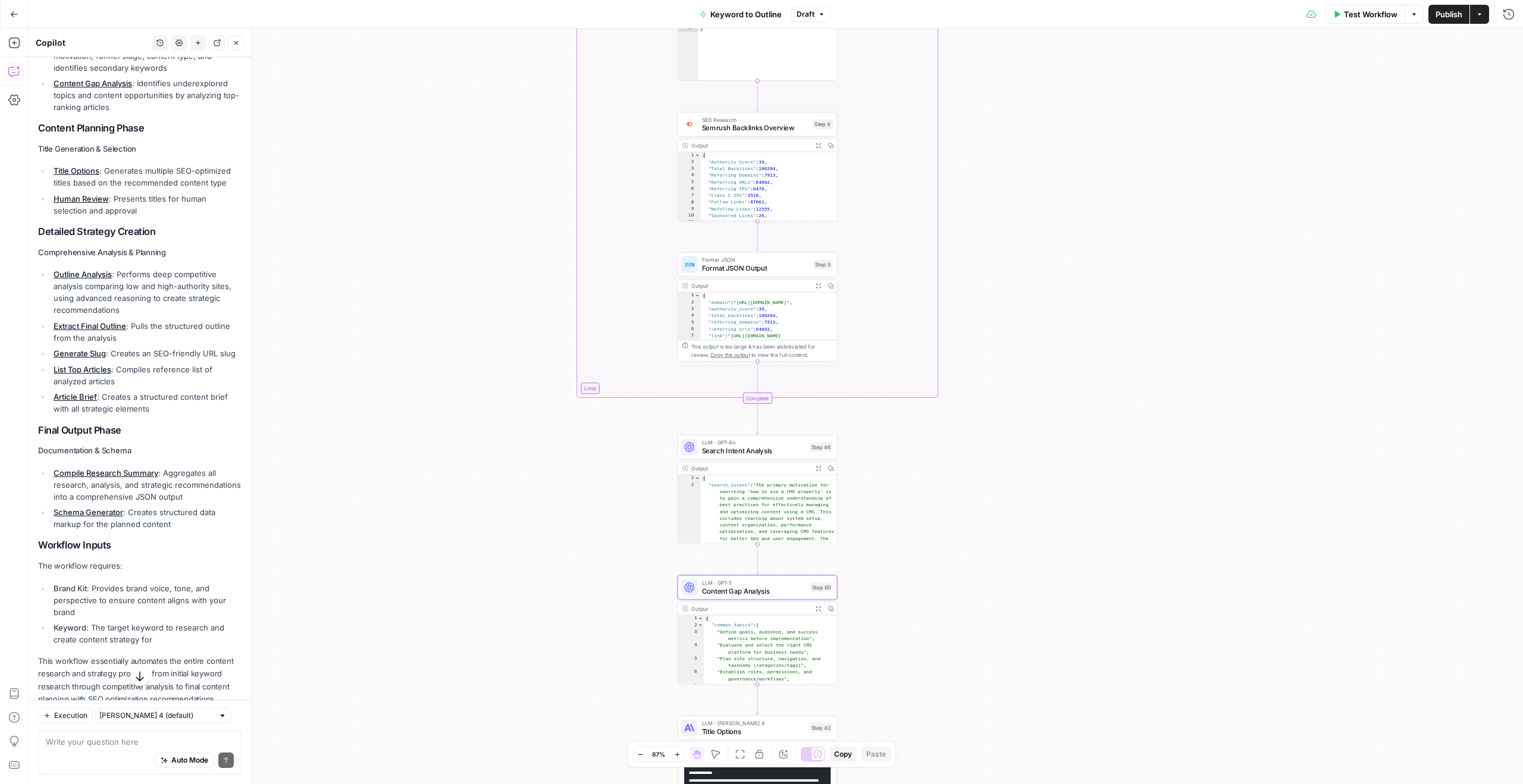
drag, startPoint x: 566, startPoint y: 376, endPoint x: 583, endPoint y: 783, distance: 407.4
click at [583, 783] on div "true false Workflow Set Inputs Inputs LLM · GPT-4o Search Query Step 40 Output …" at bounding box center [776, 406] width 1494 height 755
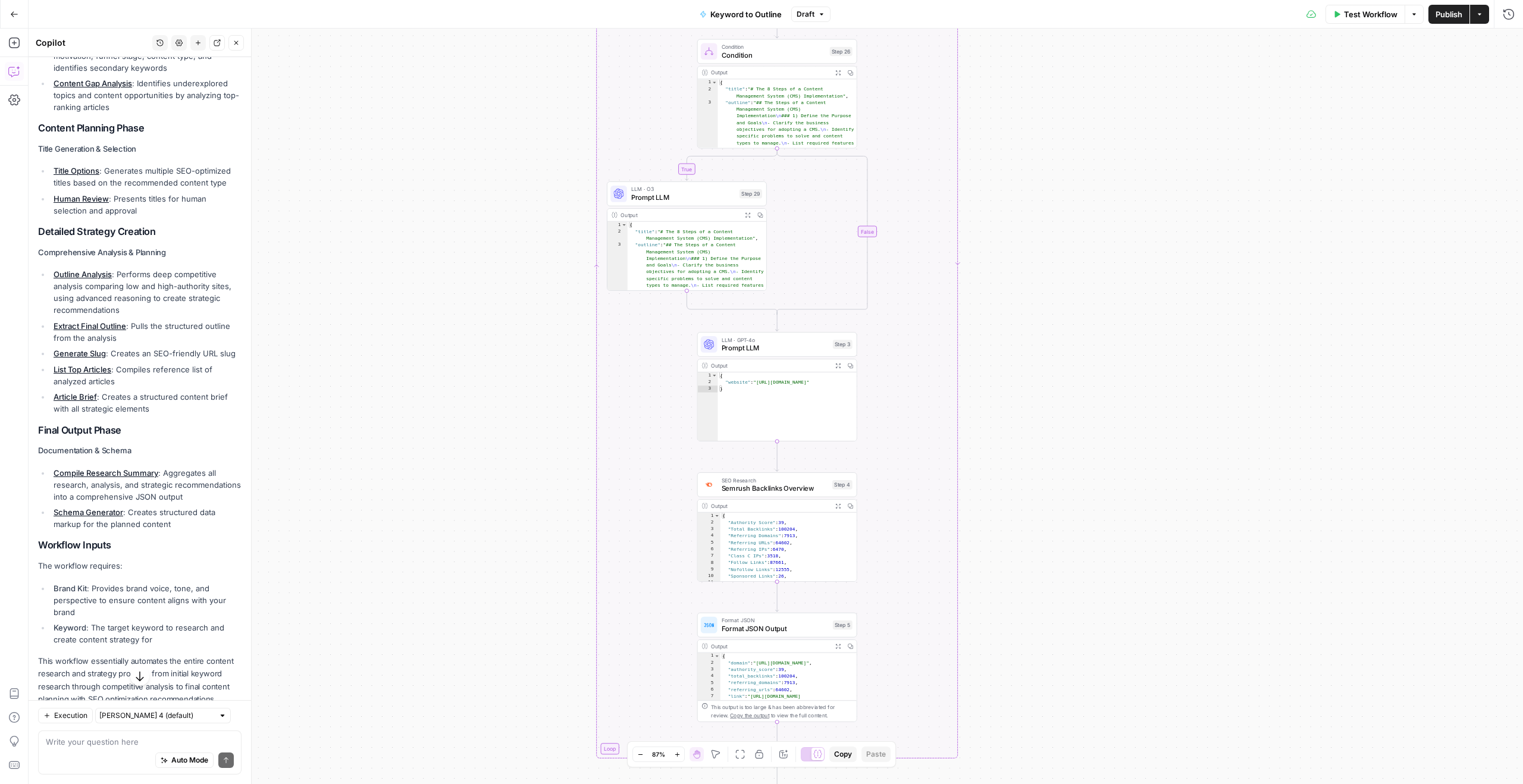
drag, startPoint x: 499, startPoint y: 381, endPoint x: 501, endPoint y: 640, distance: 259.0
click at [501, 640] on div "true false Workflow Set Inputs Inputs LLM · GPT-4o Search Query Step 40 Output …" at bounding box center [776, 406] width 1494 height 755
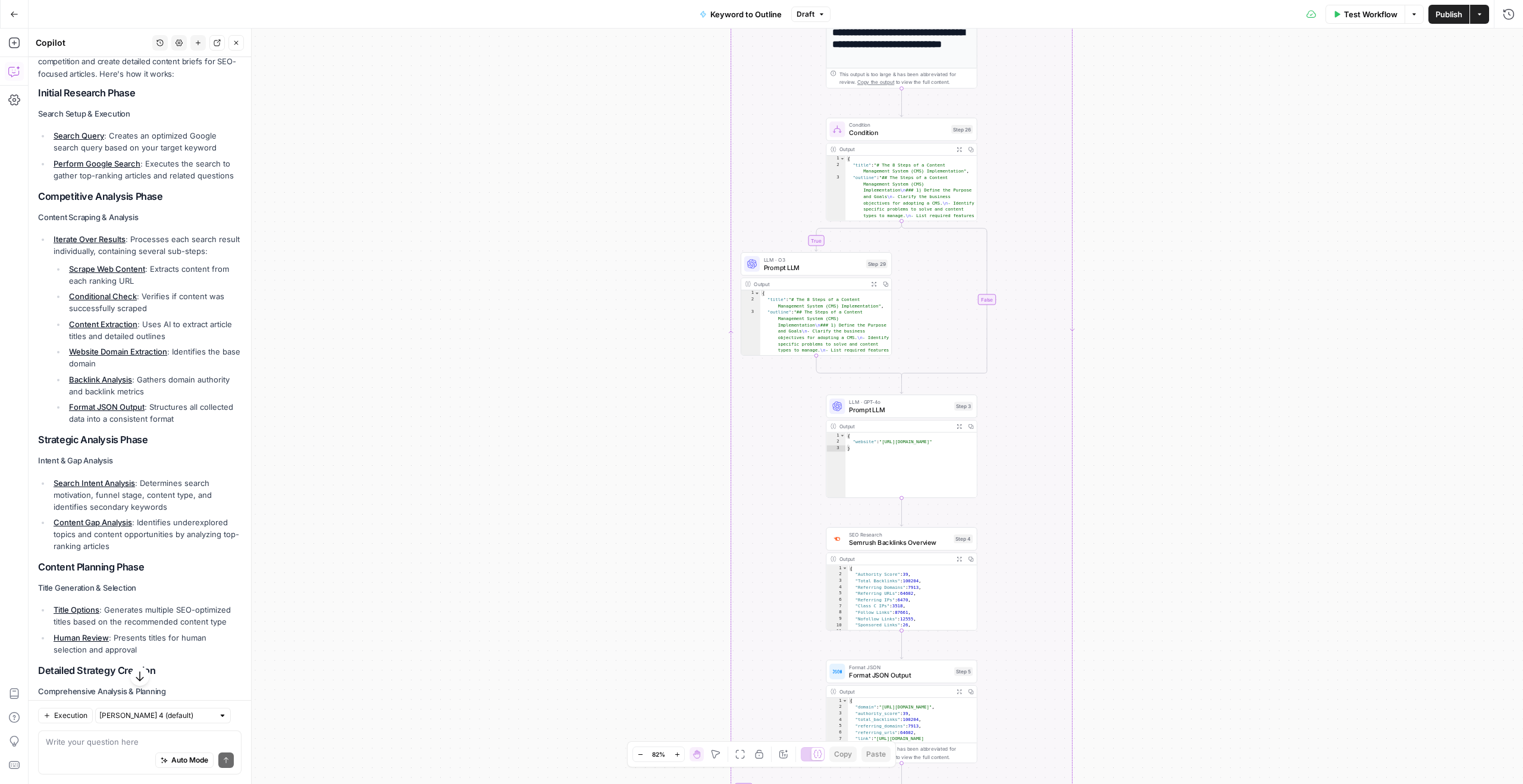
scroll to position [146, 0]
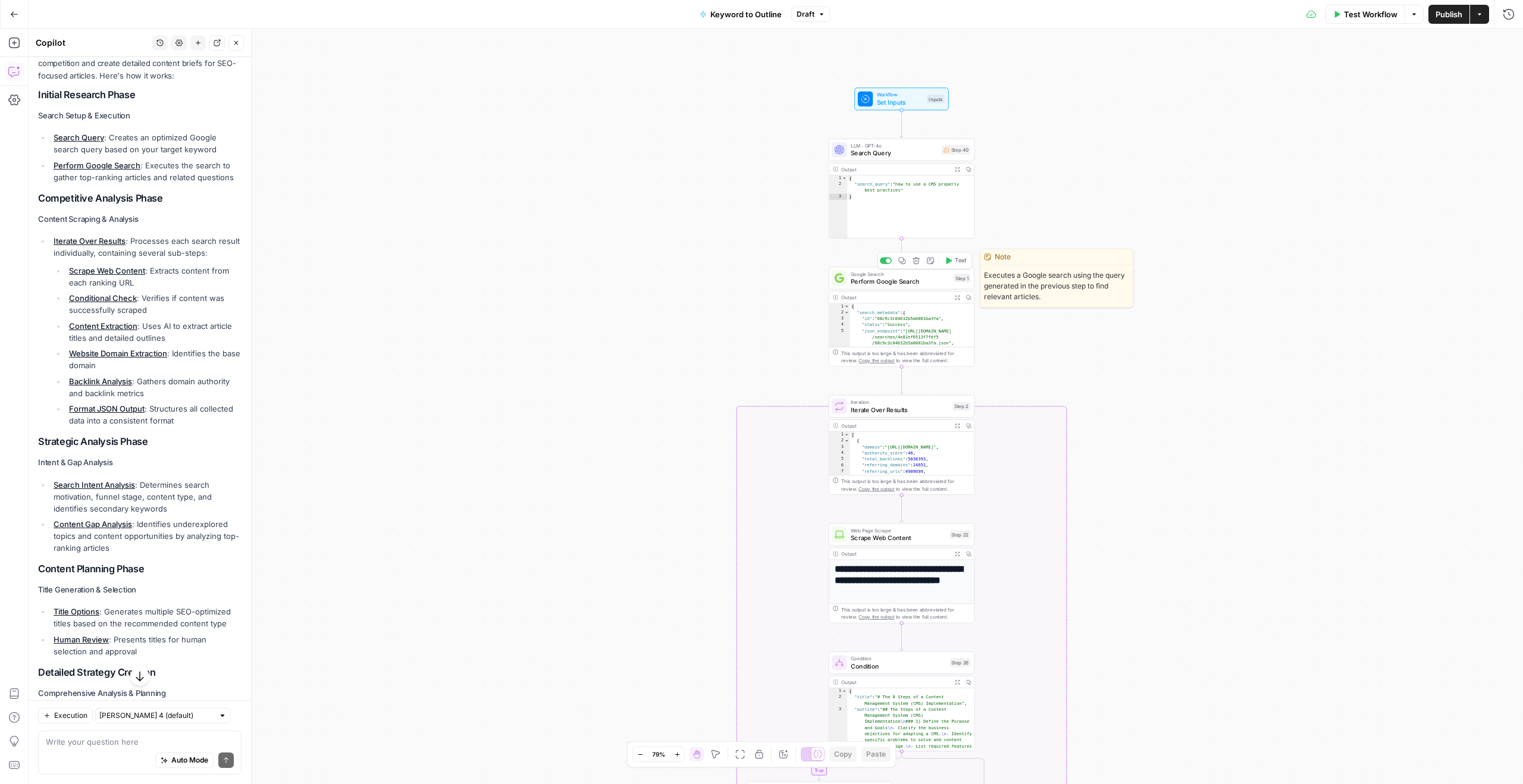
click at [881, 277] on span "Perform Google Search" at bounding box center [900, 282] width 99 height 10
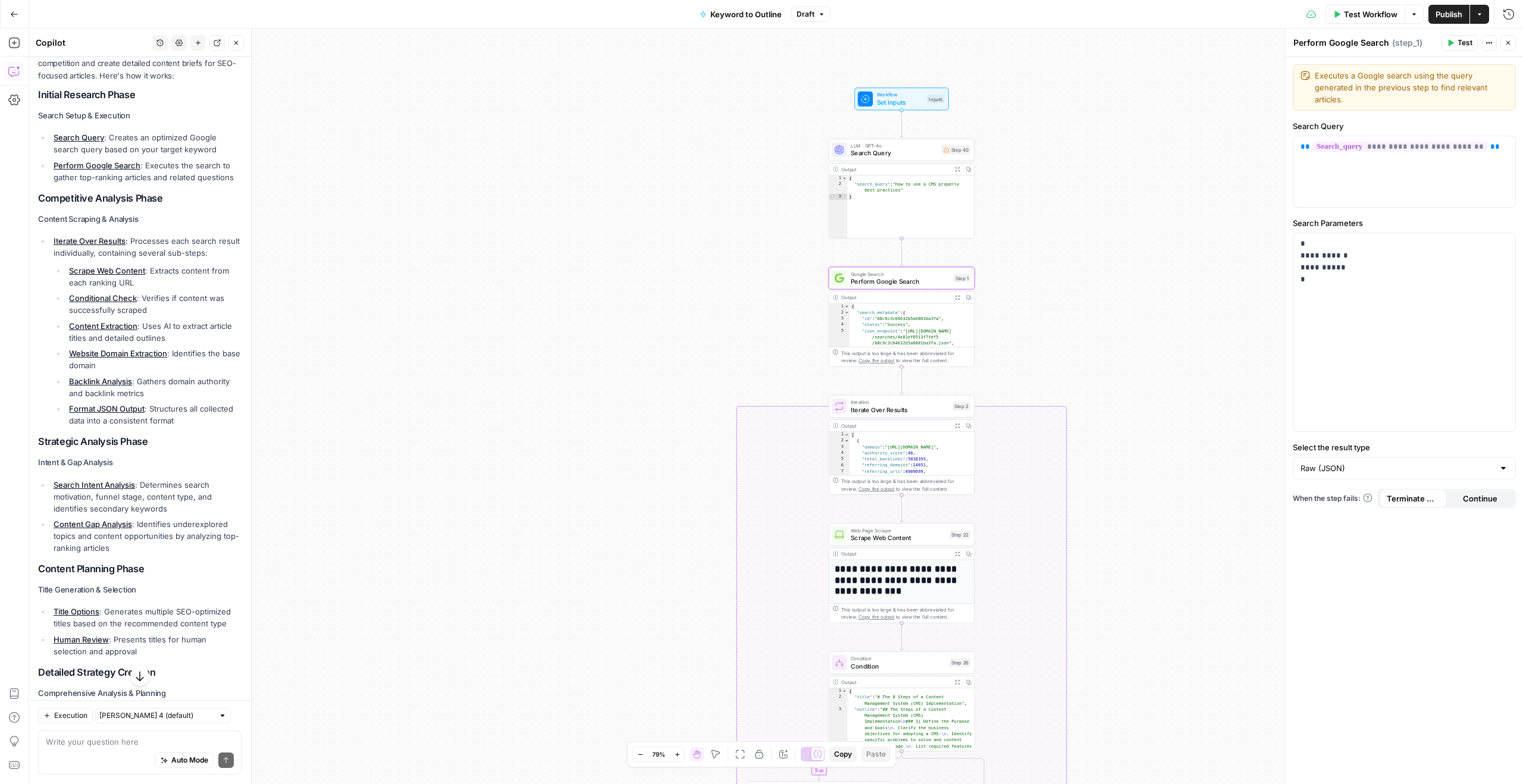
click at [1505, 45] on icon "button" at bounding box center [1508, 43] width 7 height 7
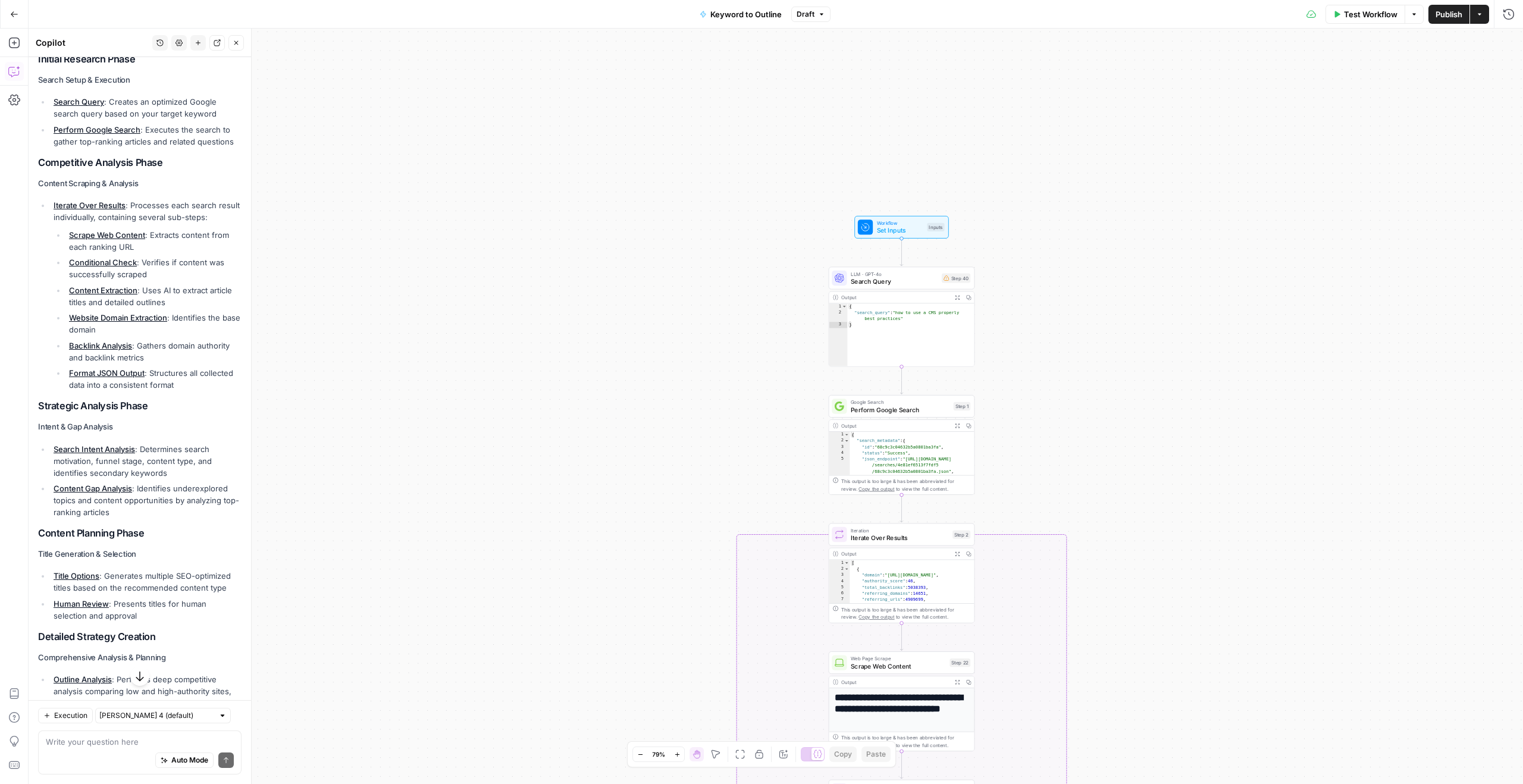
scroll to position [621, 0]
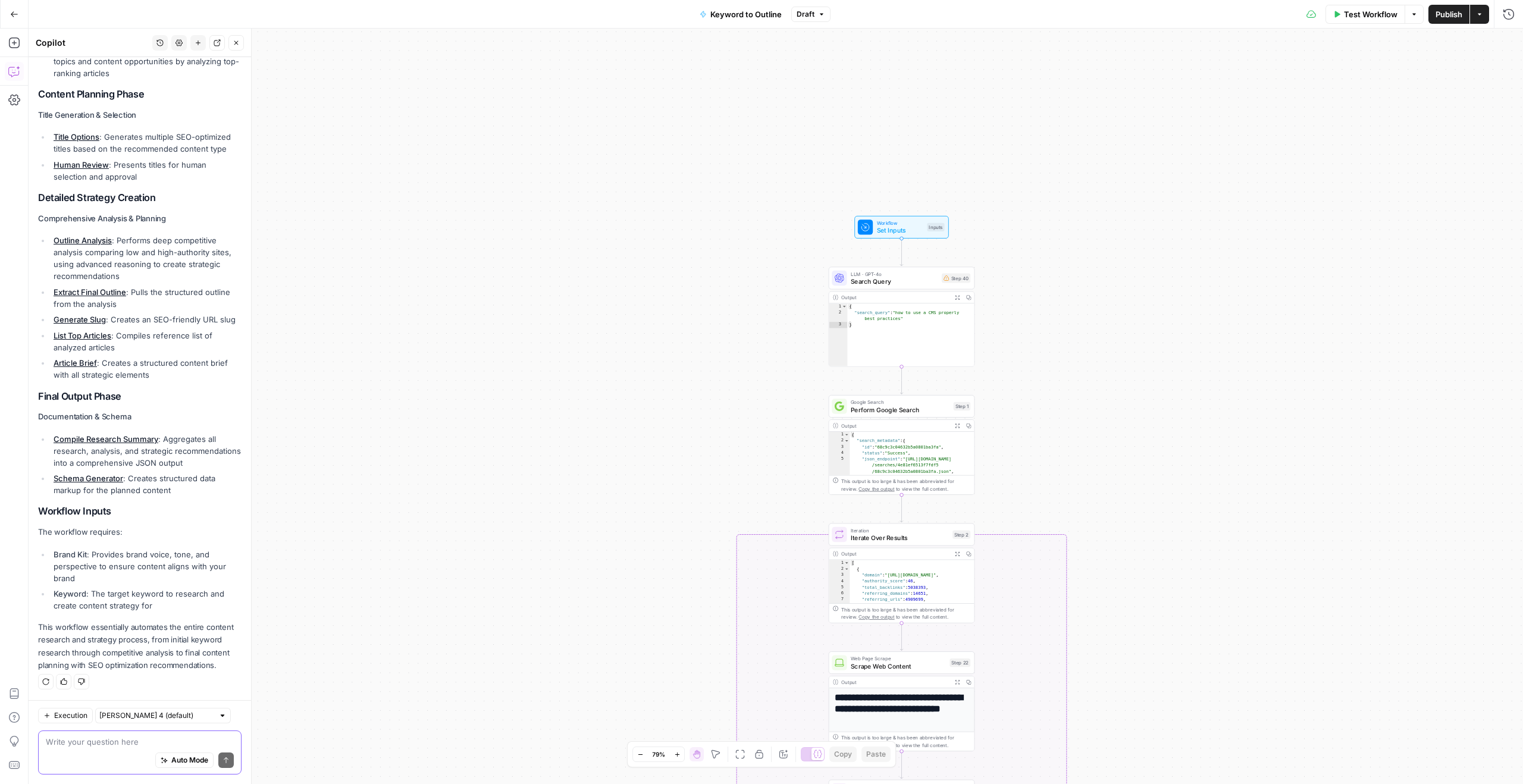
click at [89, 744] on textarea at bounding box center [140, 742] width 188 height 12
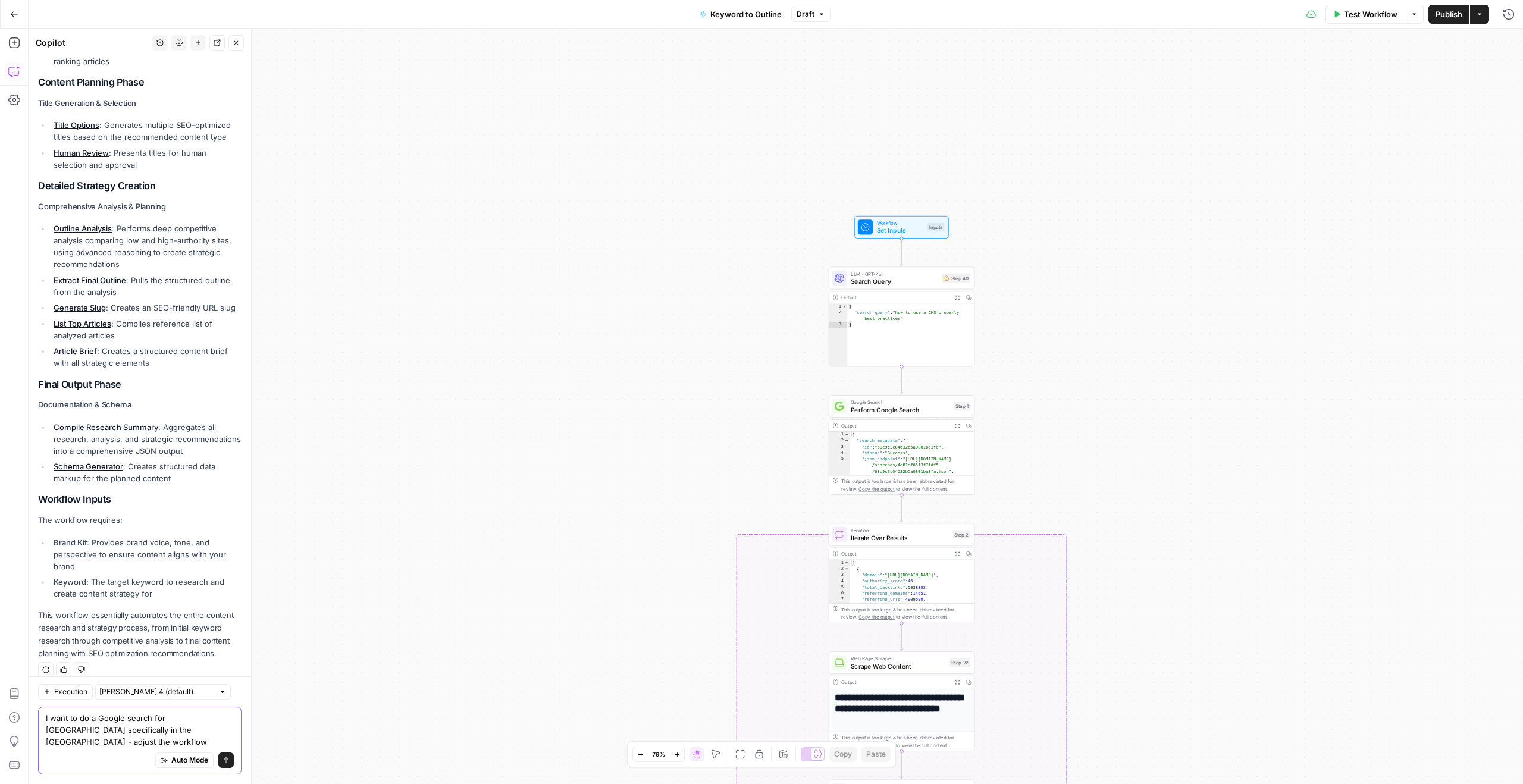
type textarea "I want to do a Google search for Chicago specifically in the US - adjust the wo…"
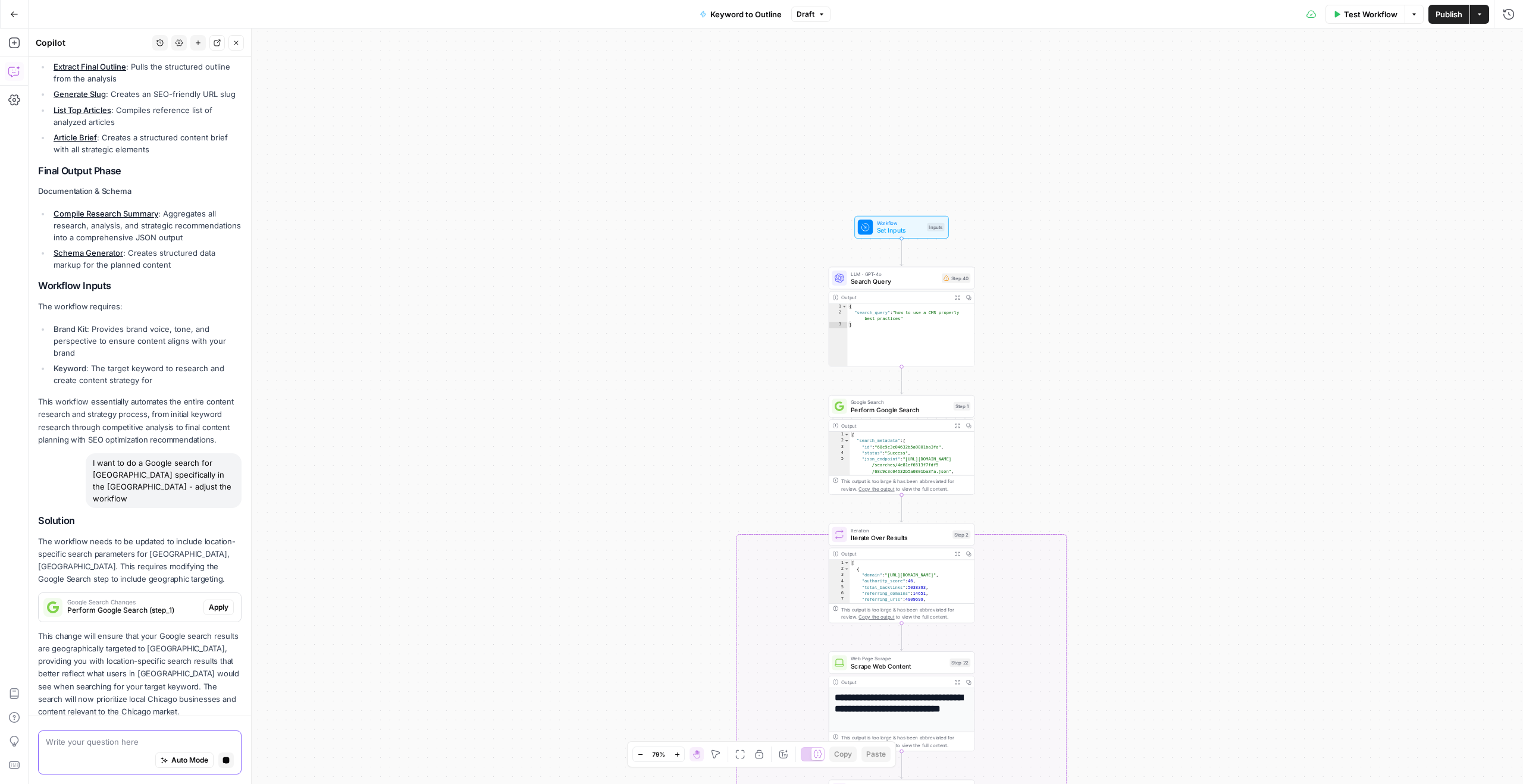
scroll to position [881, 0]
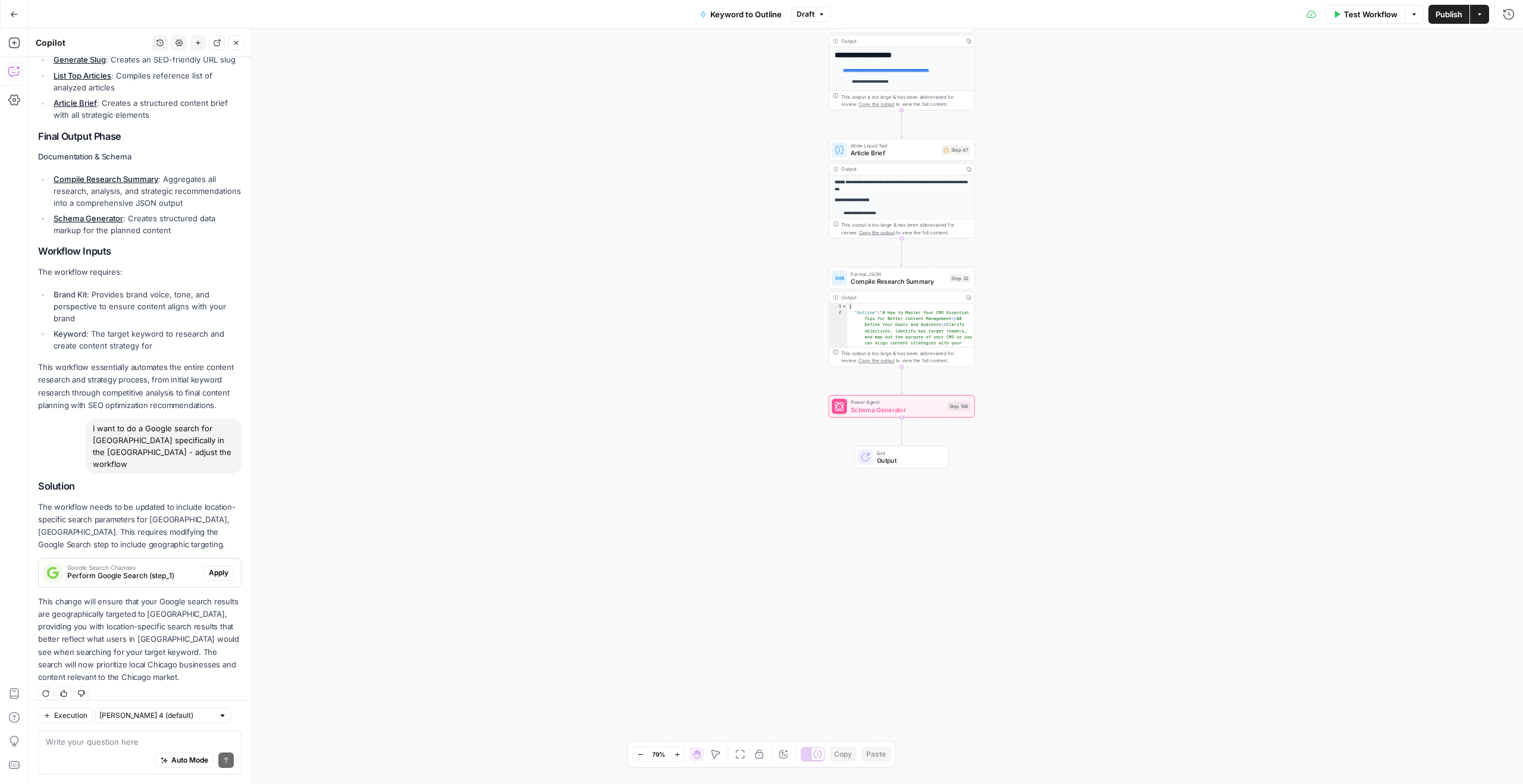
click at [15, 15] on icon "button" at bounding box center [15, 15] width 9 height 9
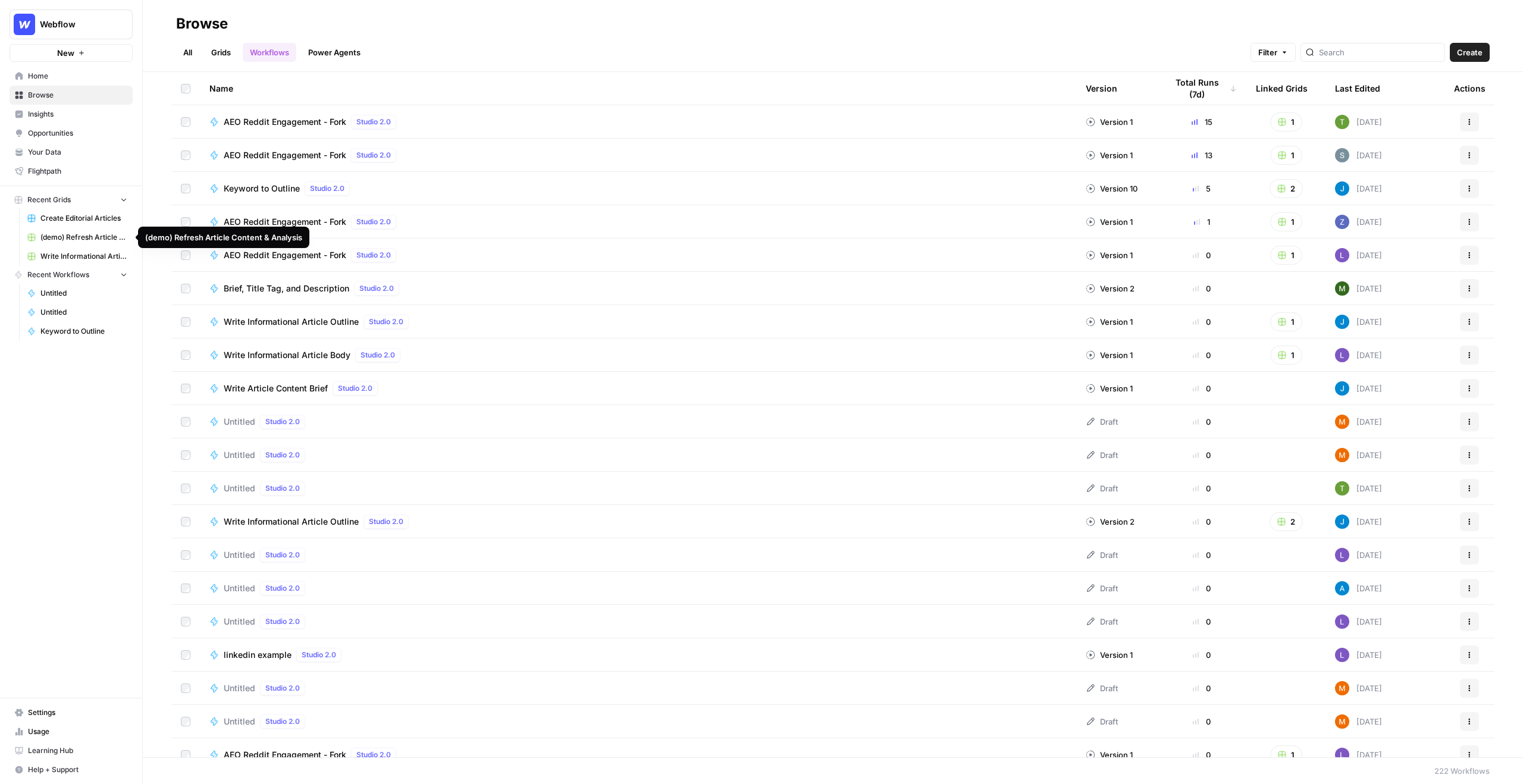
click at [78, 238] on span "(demo) Refresh Article Content & Analysis" at bounding box center [84, 238] width 87 height 11
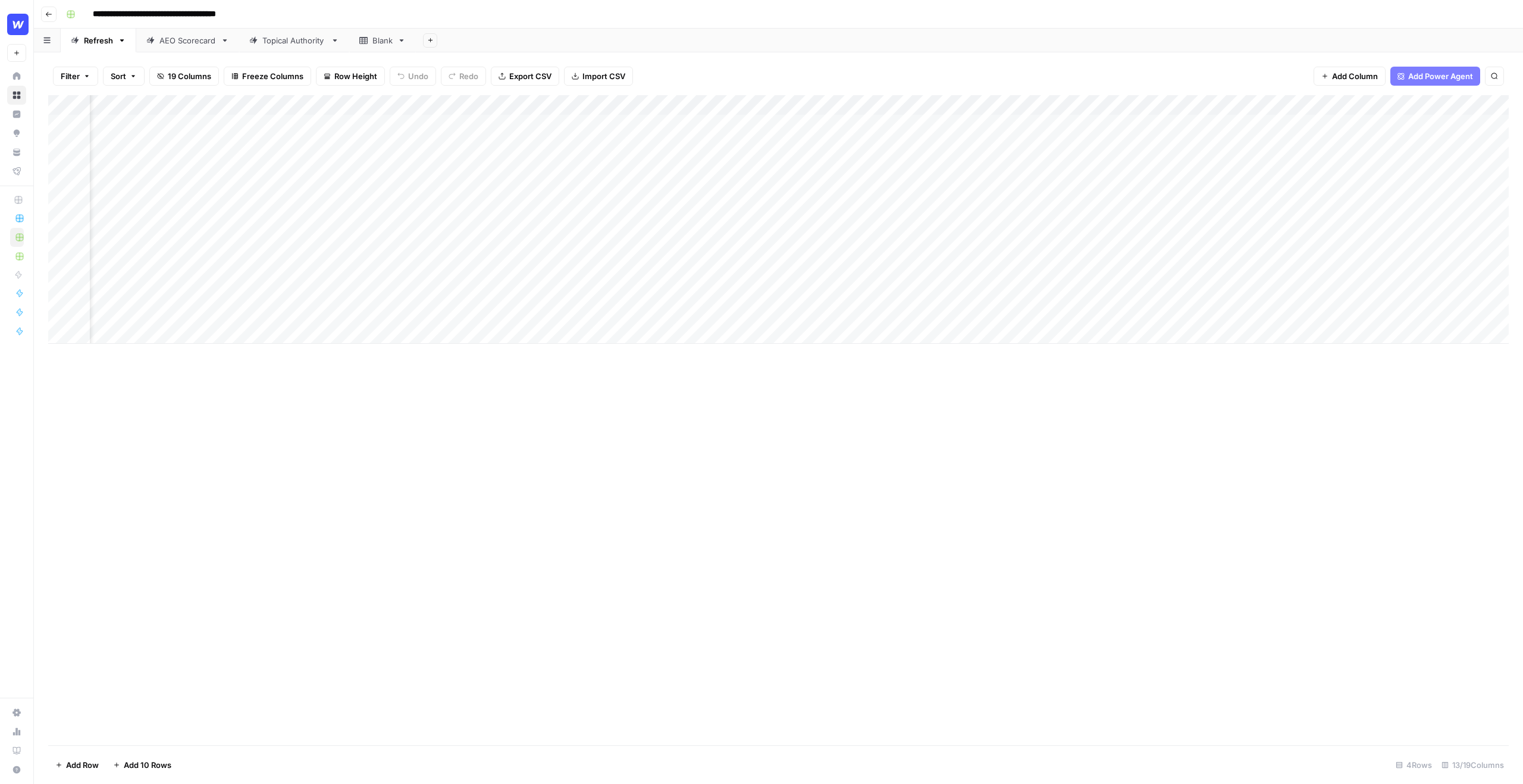
scroll to position [0, 62]
click at [717, 126] on div "Add Column" at bounding box center [779, 219] width 1461 height 249
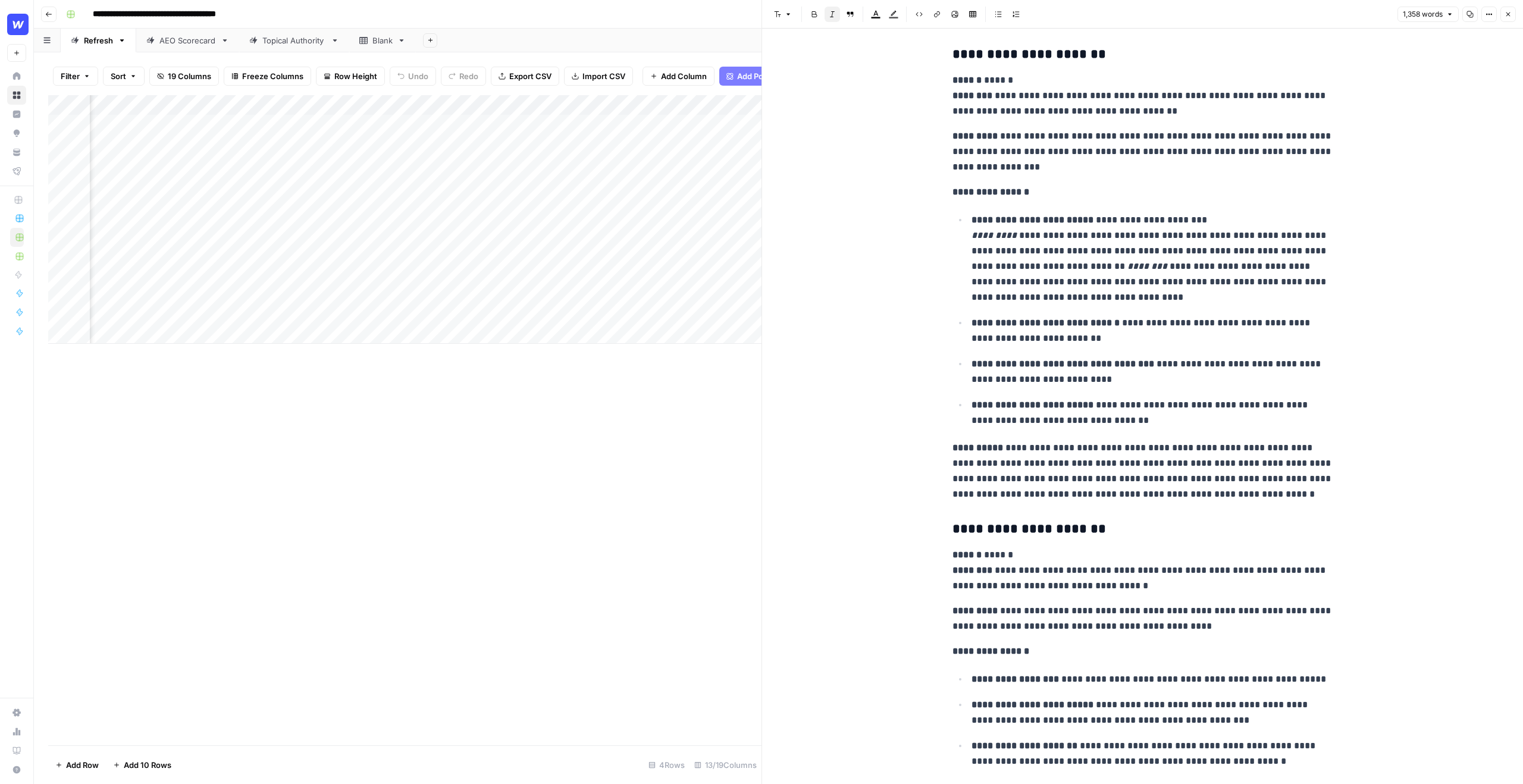
scroll to position [1963, 0]
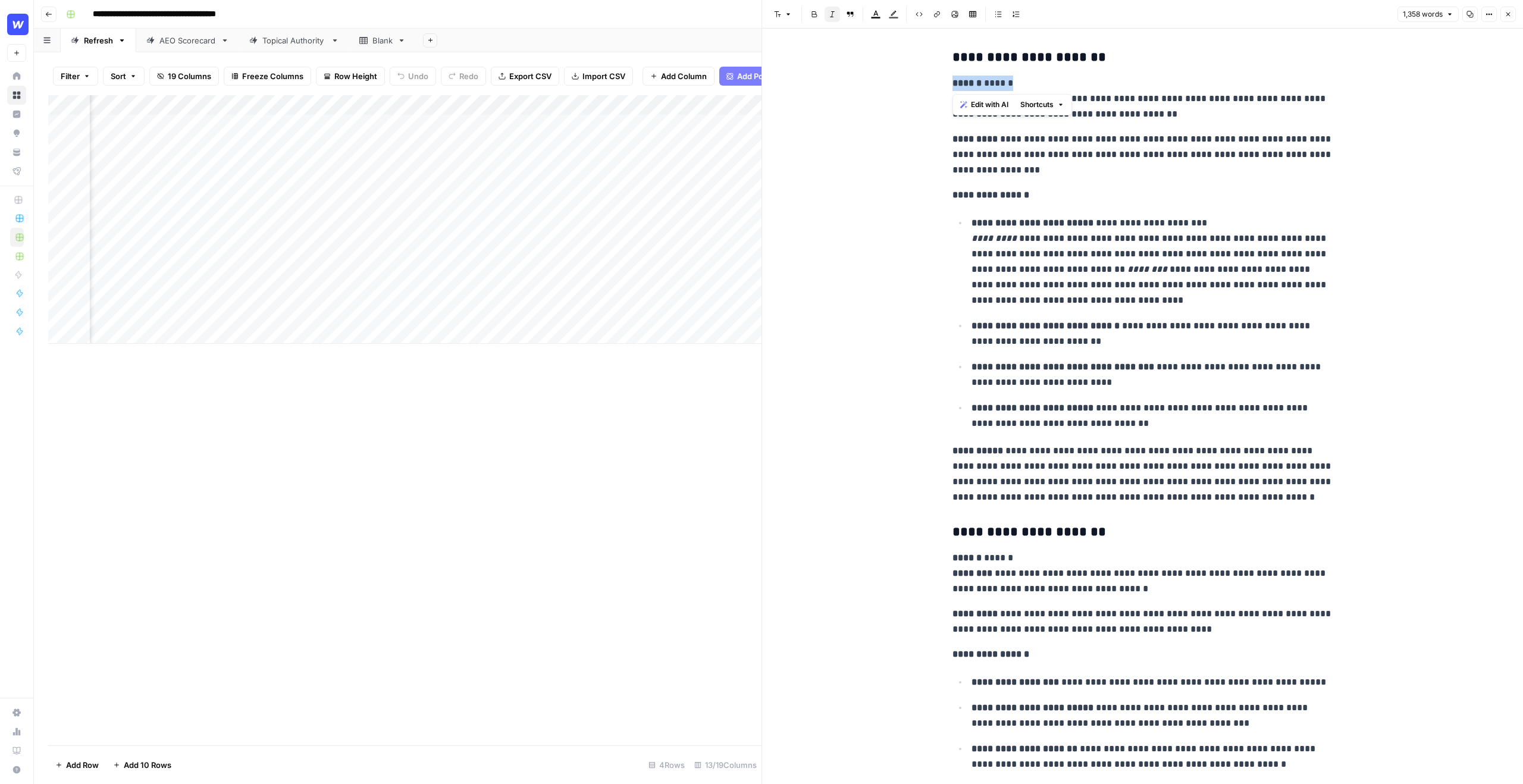
drag, startPoint x: 1021, startPoint y: 83, endPoint x: 930, endPoint y: 84, distance: 91.0
click at [930, 84] on div "**********" at bounding box center [1143, 282] width 761 height 4434
click at [1119, 84] on p "**********" at bounding box center [1143, 99] width 381 height 46
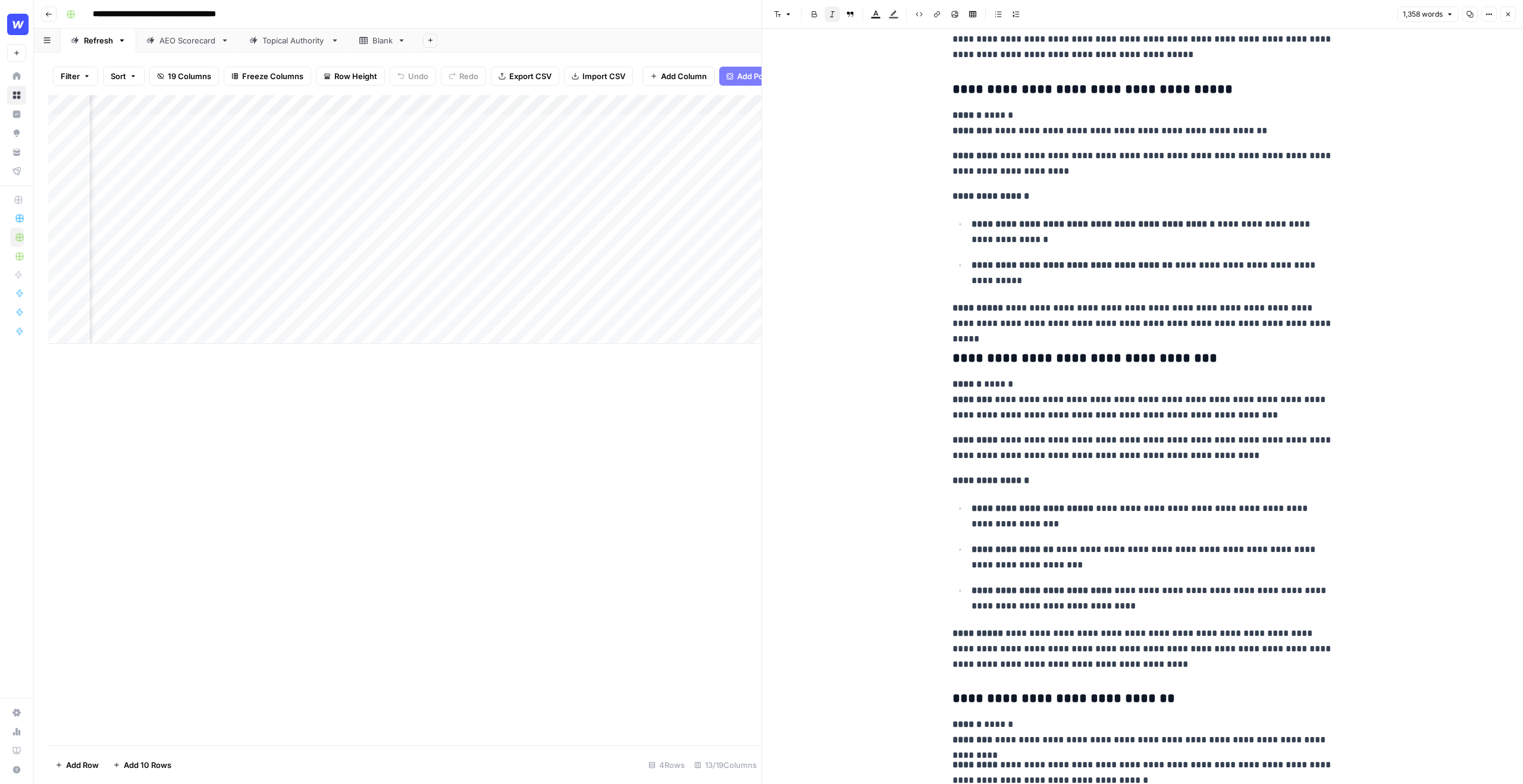
scroll to position [2740, 0]
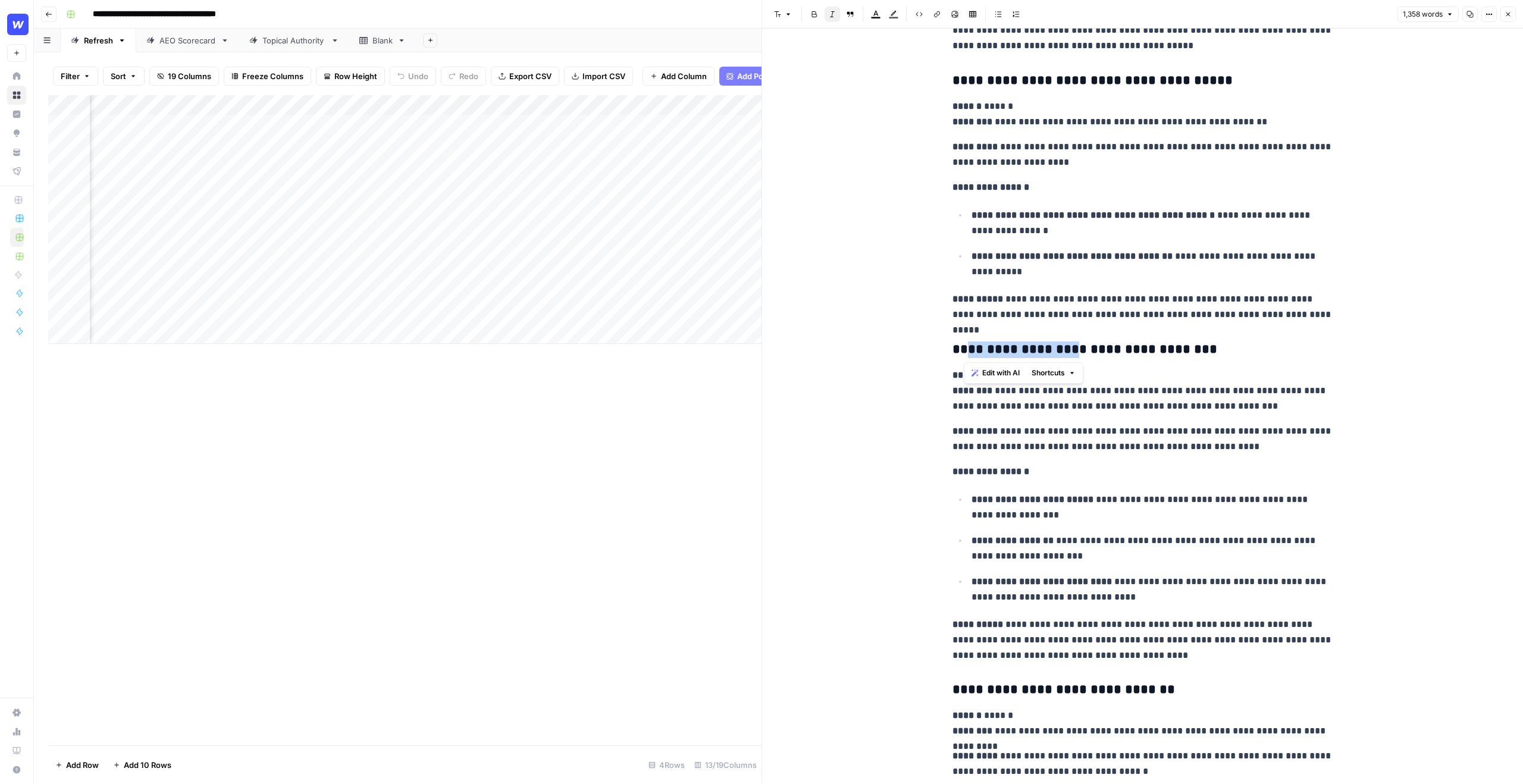
drag, startPoint x: 1056, startPoint y: 349, endPoint x: 965, endPoint y: 350, distance: 91.0
click at [965, 350] on h3 "**********" at bounding box center [1143, 349] width 381 height 16
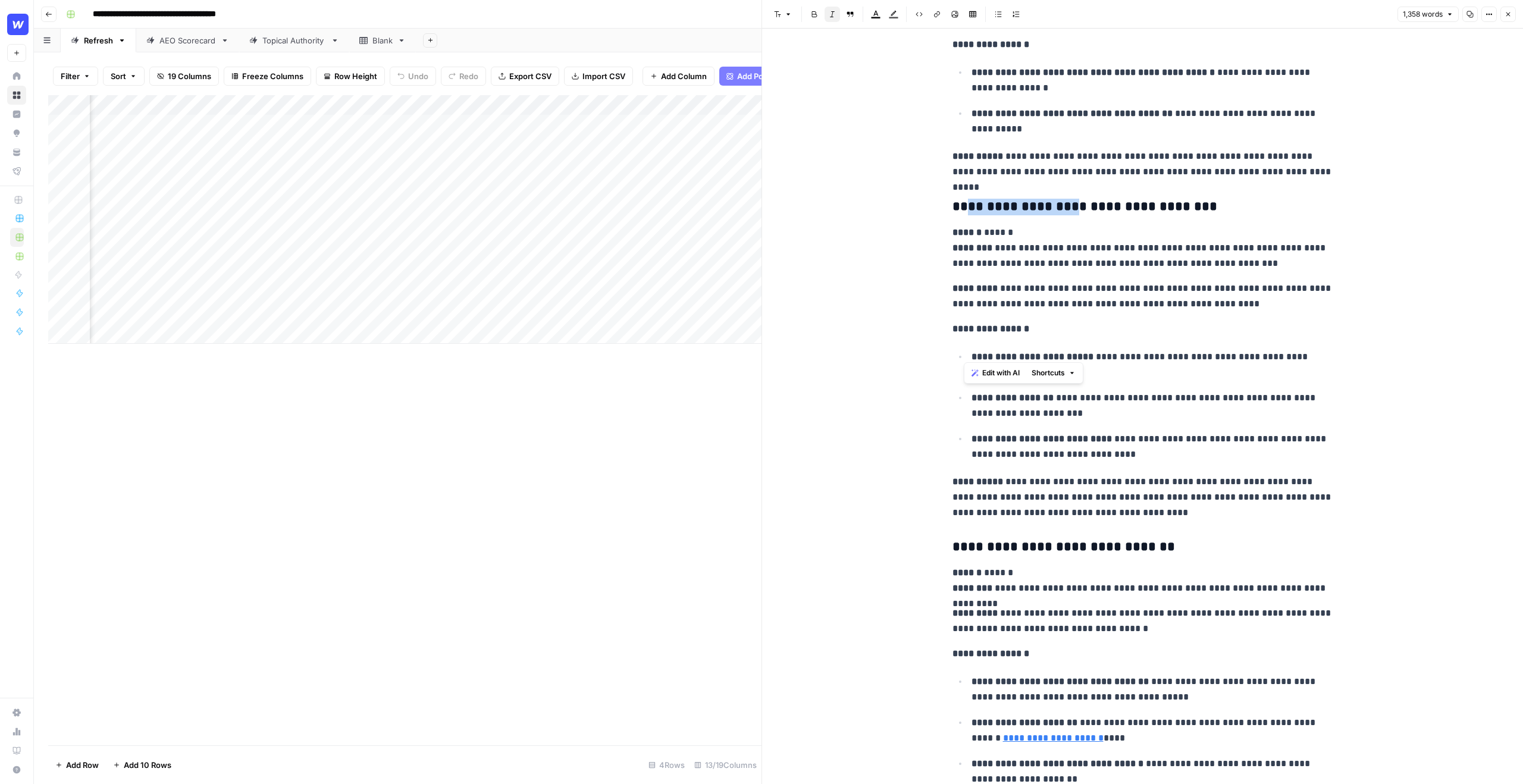
scroll to position [2893, 0]
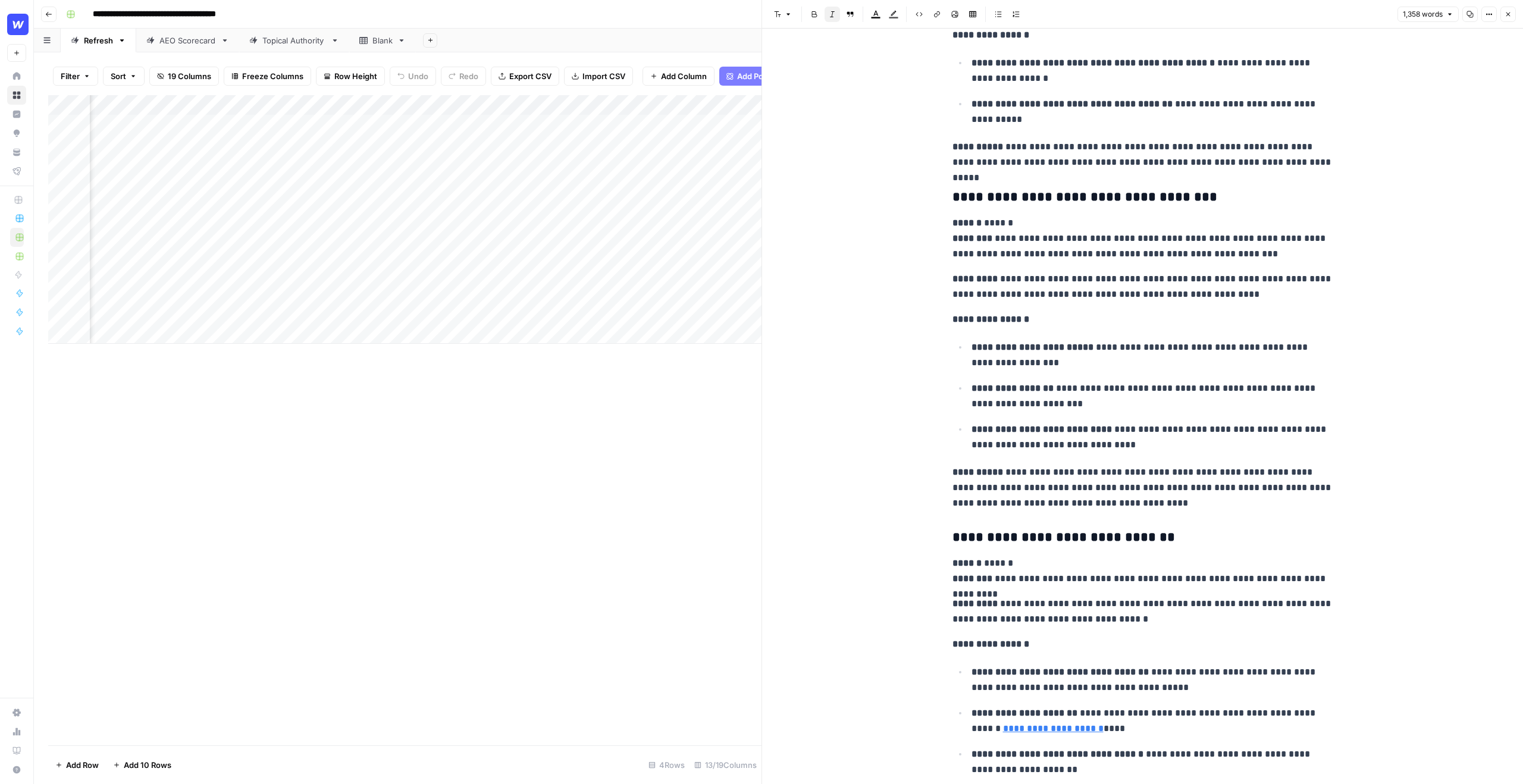
click at [1030, 539] on h3 "**********" at bounding box center [1143, 537] width 381 height 16
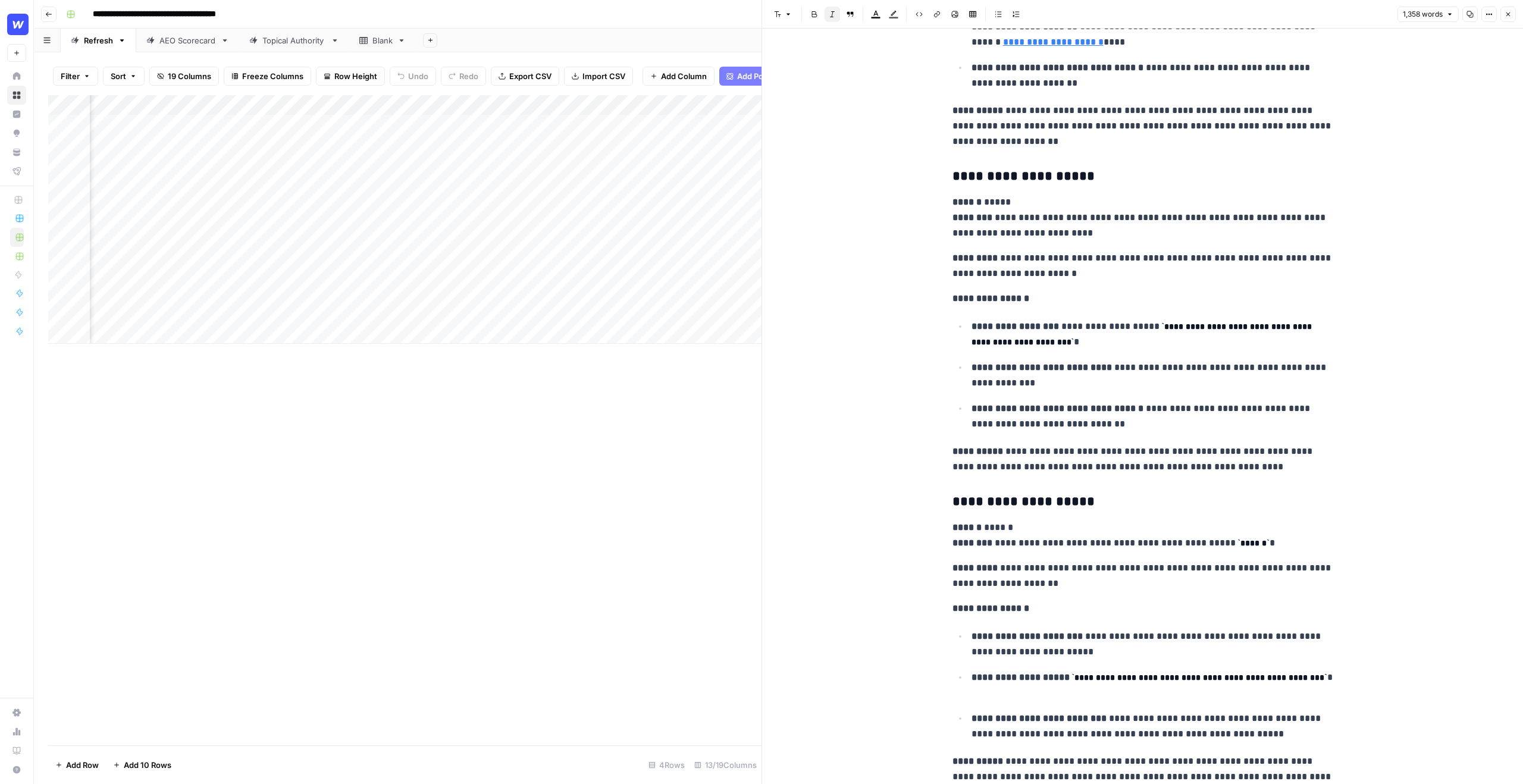
scroll to position [3580, 0]
drag, startPoint x: 1021, startPoint y: 532, endPoint x: 933, endPoint y: 532, distance: 88.0
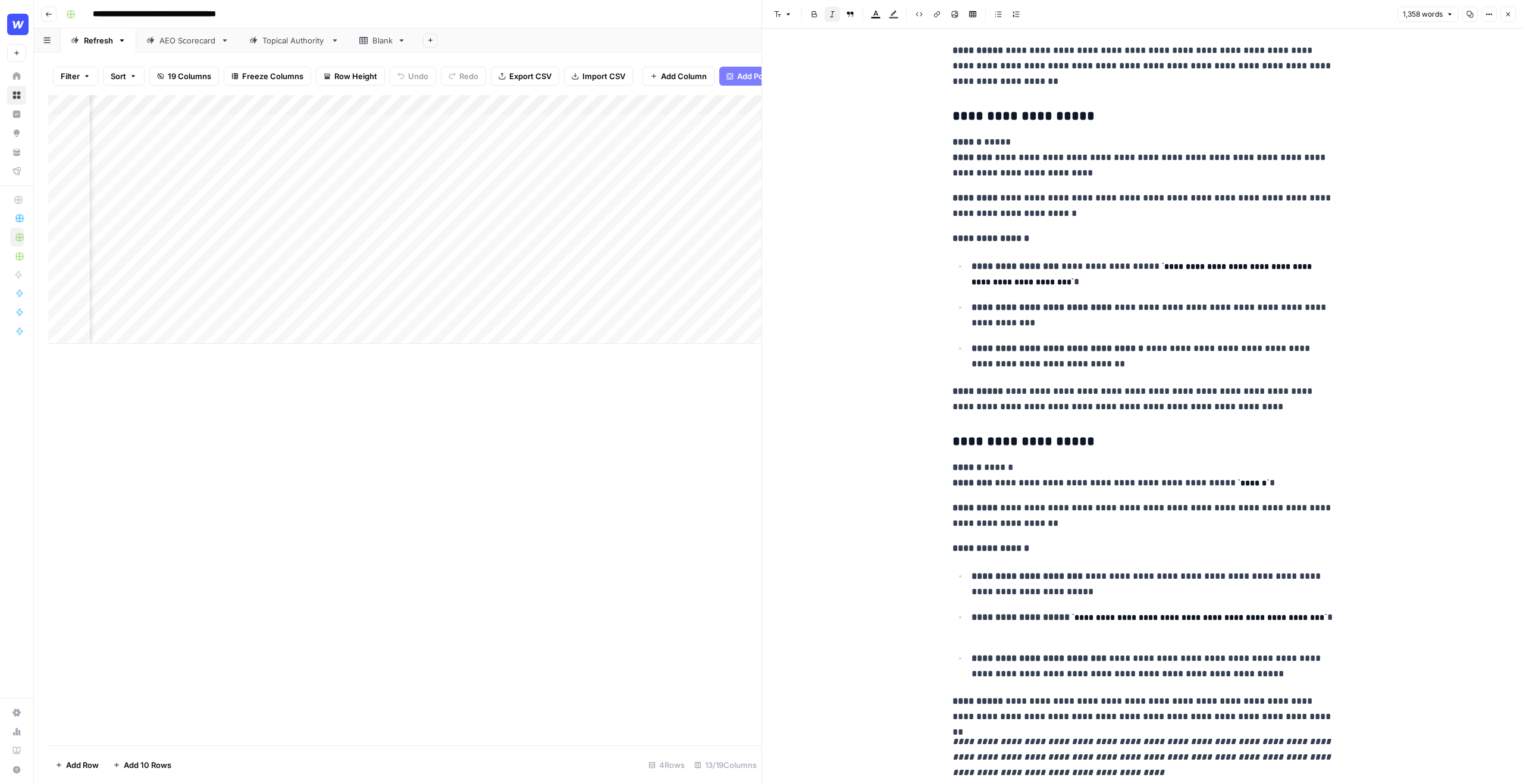
scroll to position [3679, 0]
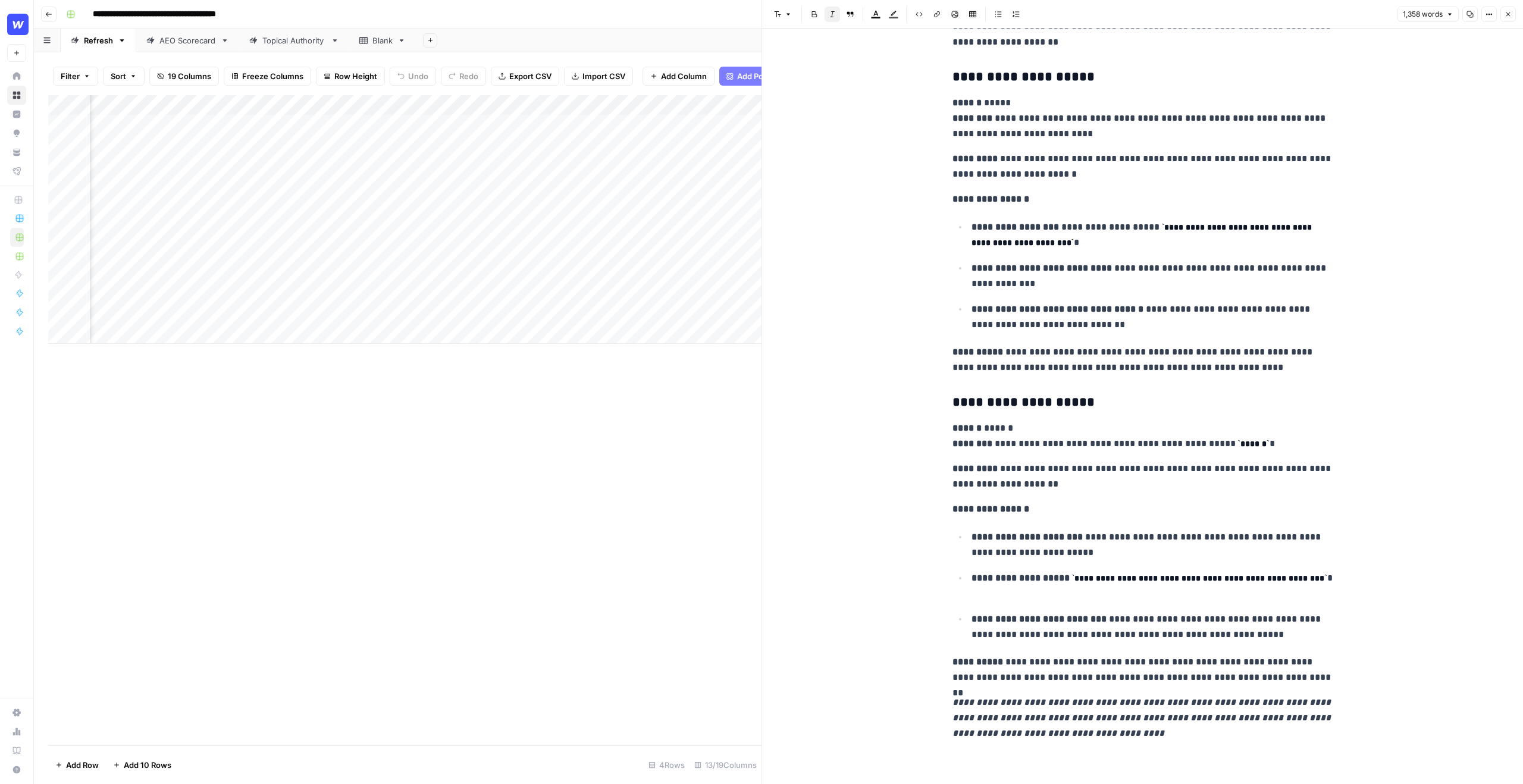
click at [1513, 14] on button "Close" at bounding box center [1508, 14] width 15 height 15
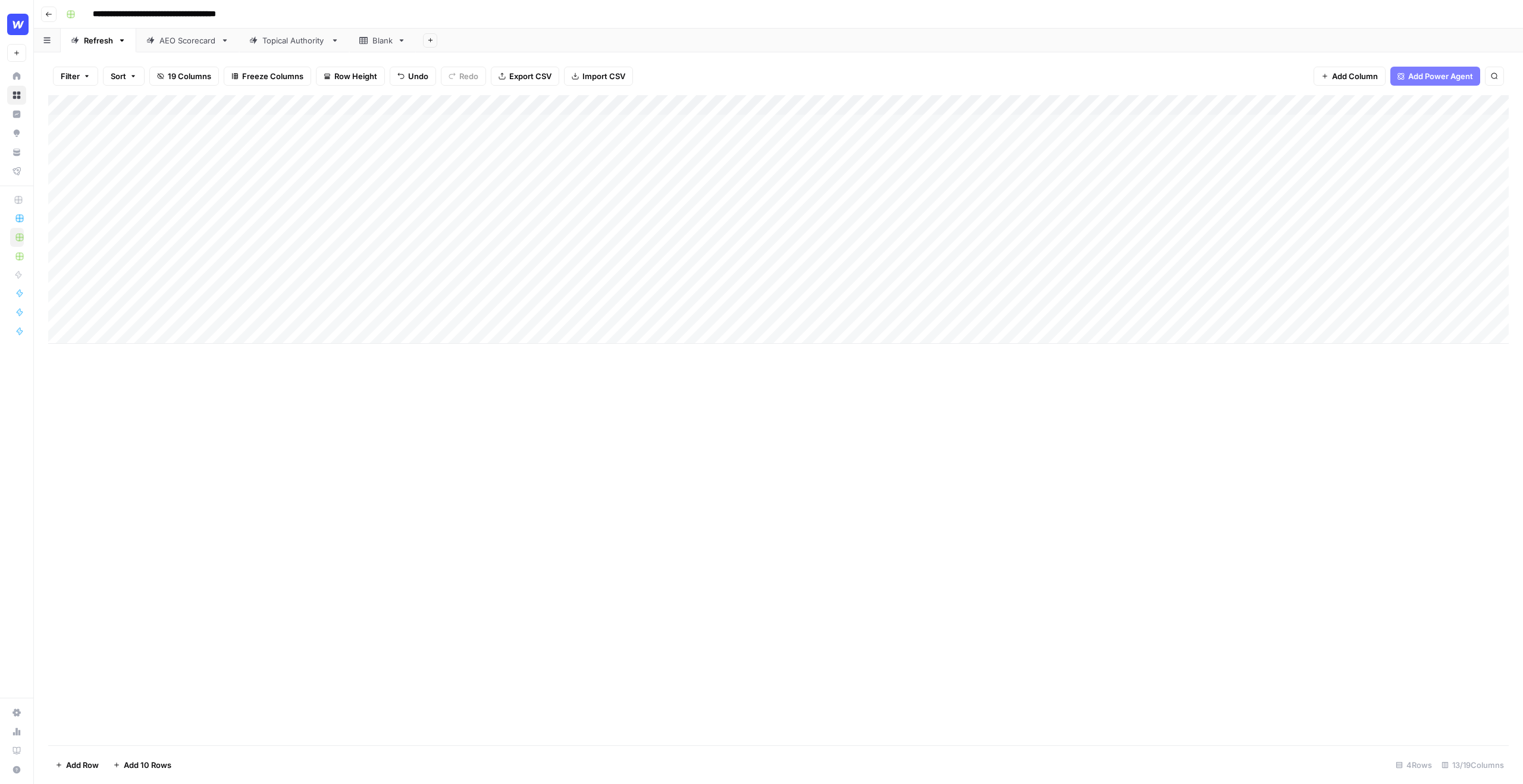
click at [735, 79] on div "Filter Sort 19 Columns Freeze Columns Row Height Undo Redo Export CSV Import CS…" at bounding box center [779, 76] width 1461 height 38
click at [780, 76] on div "Filter Sort 19 Columns Freeze Columns Row Height Undo Redo Export CSV Import CS…" at bounding box center [779, 76] width 1461 height 38
click at [1185, 126] on div "Add Column" at bounding box center [779, 219] width 1461 height 249
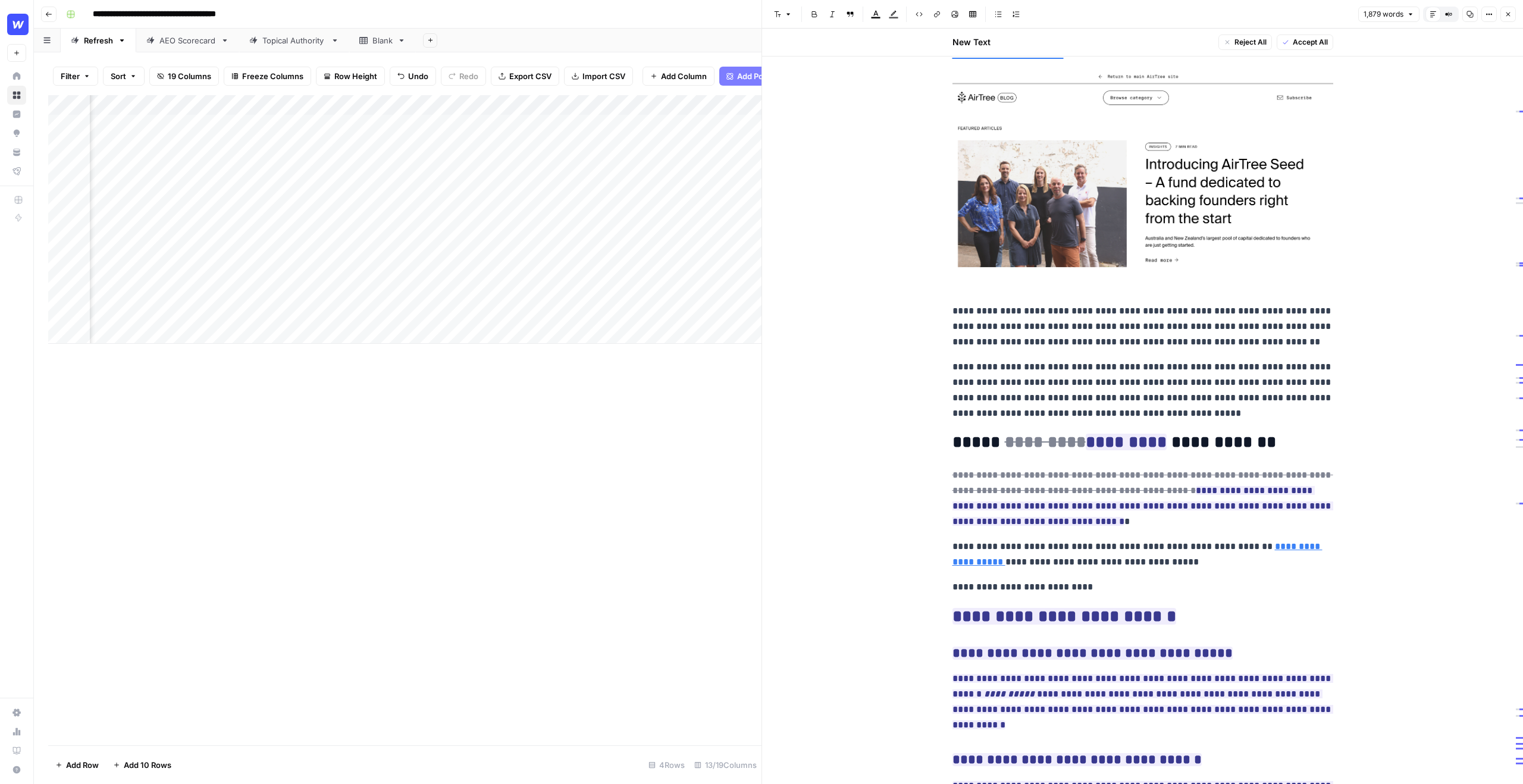
scroll to position [3928, 0]
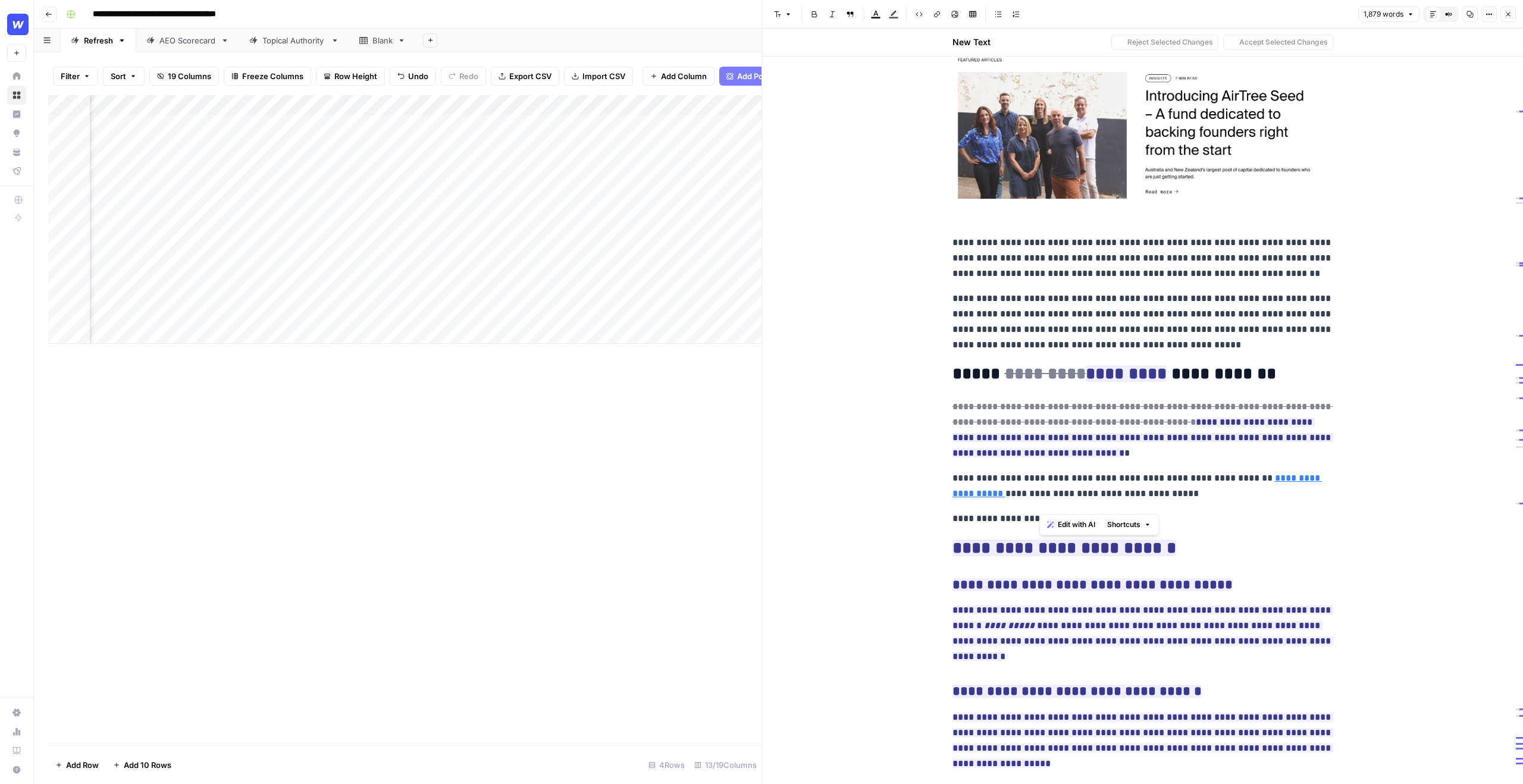
drag, startPoint x: 1211, startPoint y: 500, endPoint x: 1027, endPoint y: 507, distance: 184.1
click at [1027, 511] on p "**********" at bounding box center [1143, 518] width 381 height 15
click at [1091, 511] on p "**********" at bounding box center [1143, 518] width 381 height 15
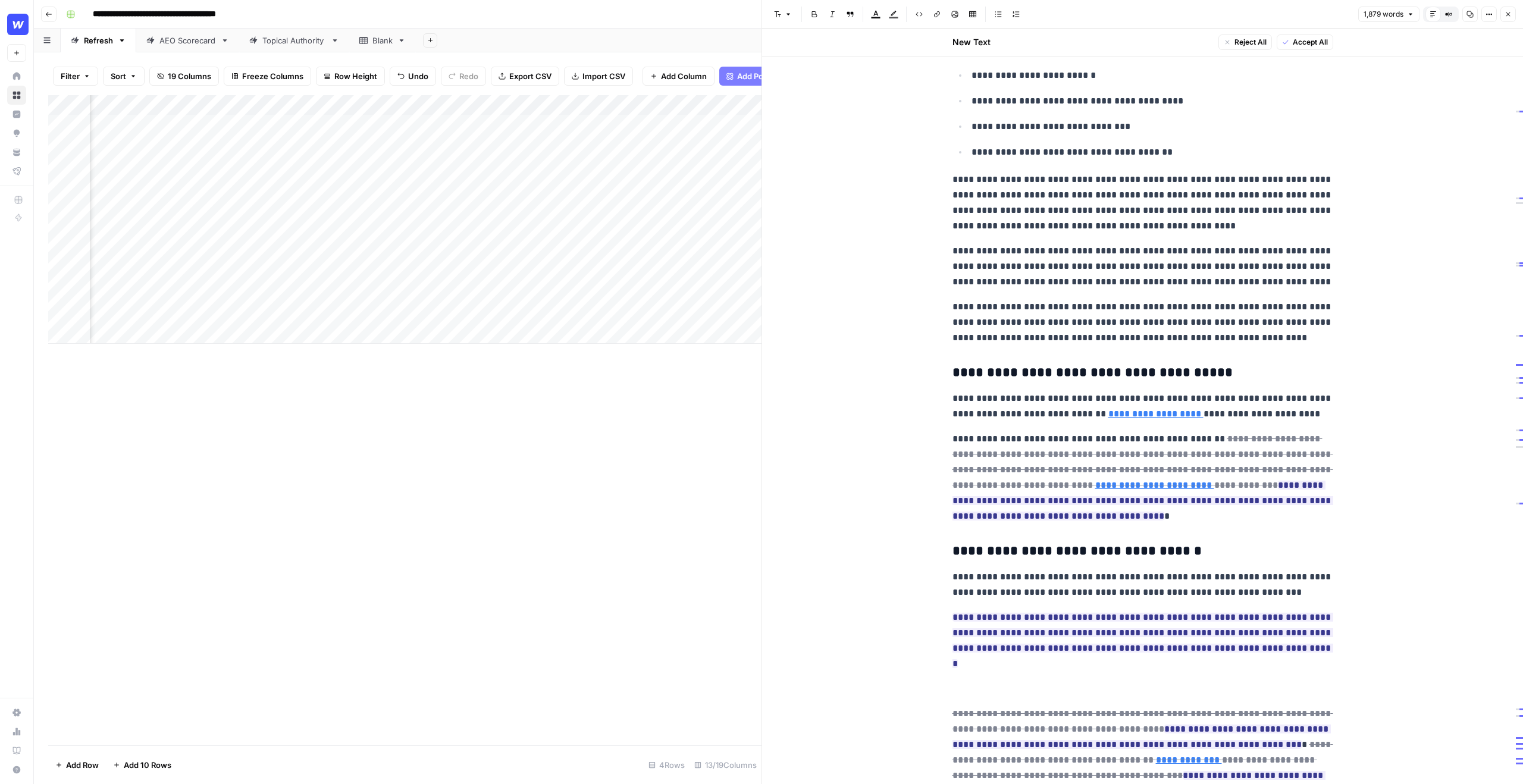
scroll to position [1488, 0]
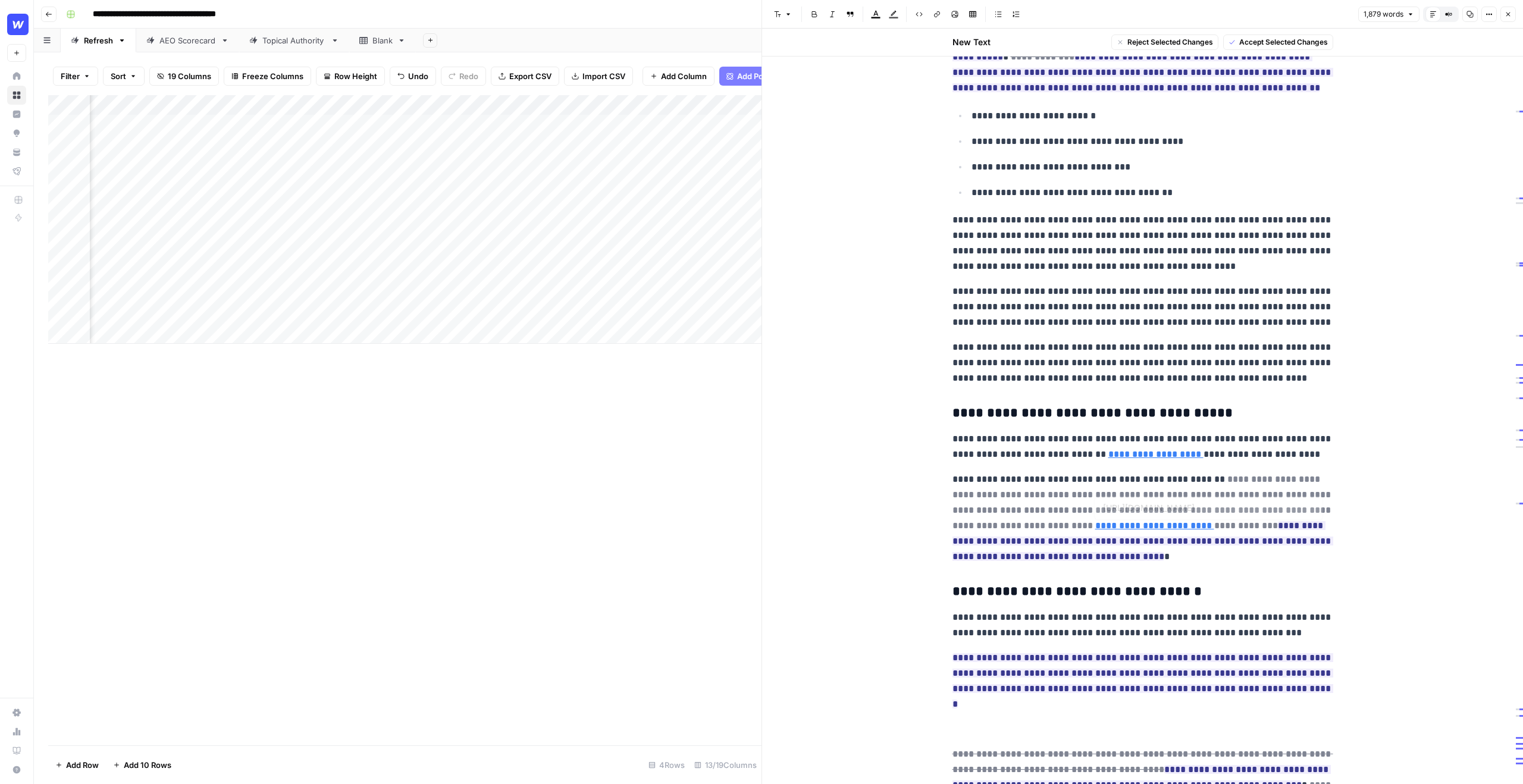
drag, startPoint x: 1154, startPoint y: 560, endPoint x: 1094, endPoint y: 524, distance: 70.0
click at [1093, 524] on p "**********" at bounding box center [1143, 518] width 381 height 93
click at [1093, 480] on p "**********" at bounding box center [1143, 518] width 381 height 93
click at [1204, 380] on p "**********" at bounding box center [1143, 363] width 381 height 46
drag, startPoint x: 1203, startPoint y: 380, endPoint x: 1029, endPoint y: 376, distance: 174.0
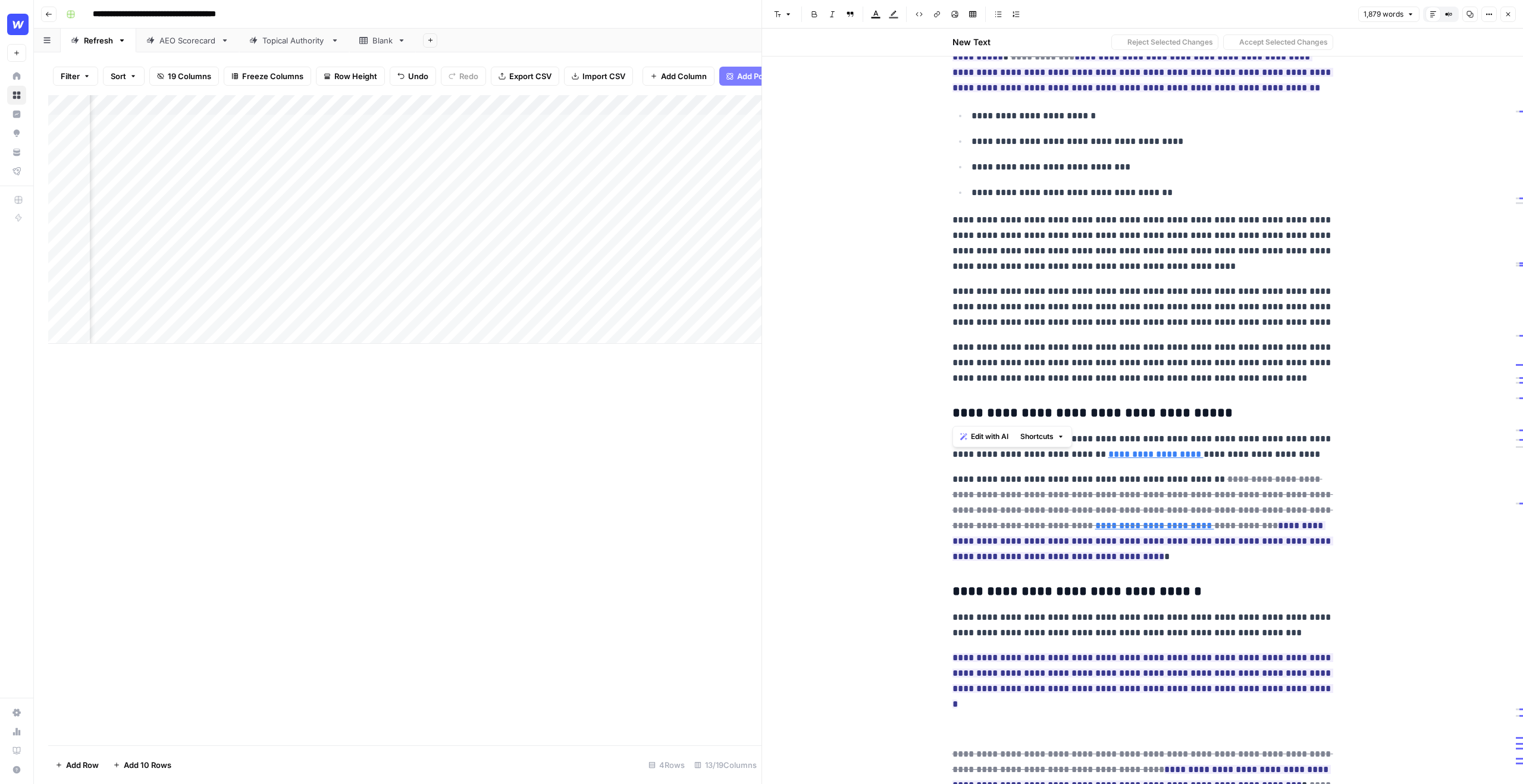
click at [1029, 376] on p "**********" at bounding box center [1143, 363] width 381 height 46
click at [992, 438] on span "Edit with AI" at bounding box center [990, 437] width 37 height 11
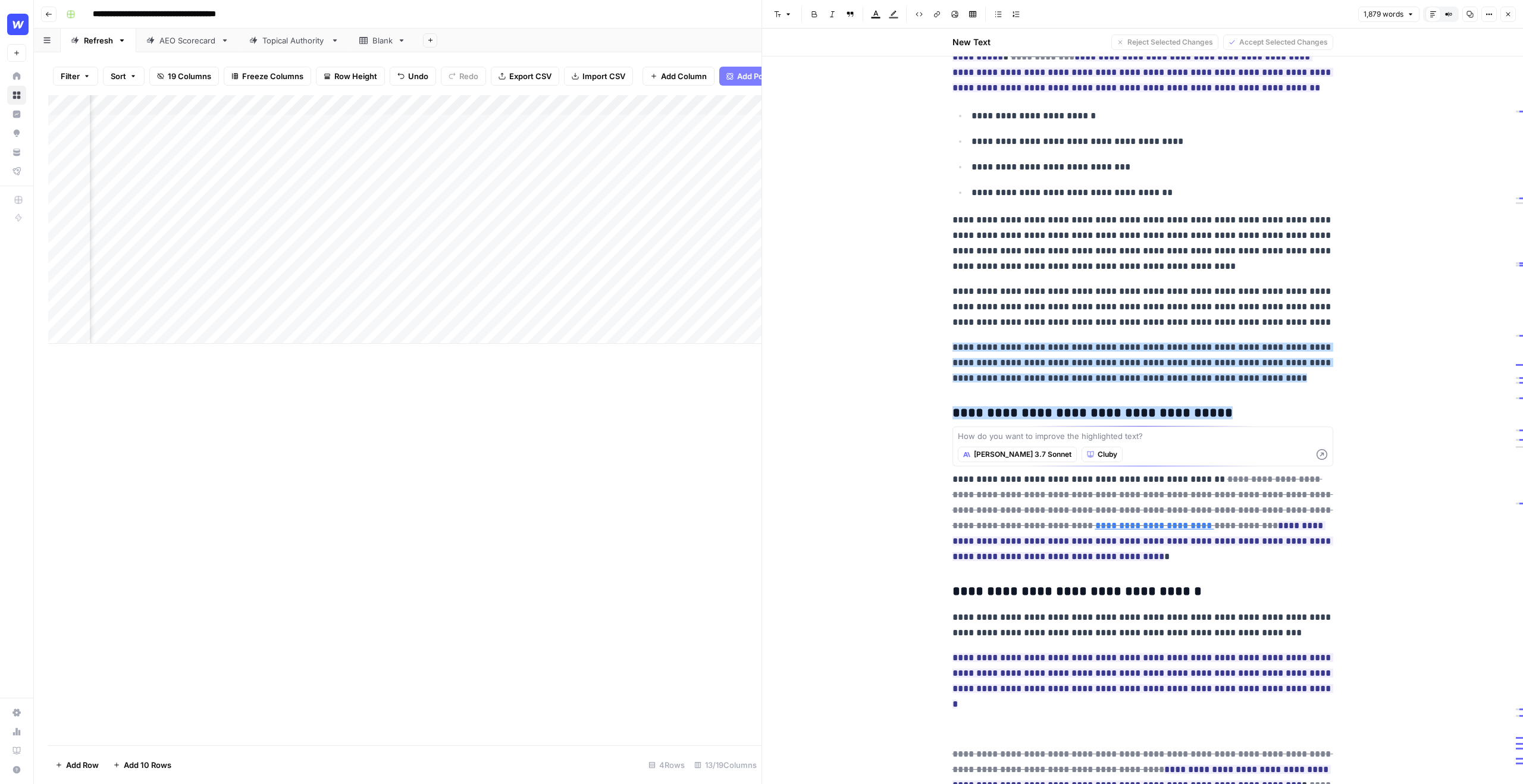
click at [1102, 438] on textarea at bounding box center [1143, 437] width 370 height 12
type textarea "t"
type textarea "M"
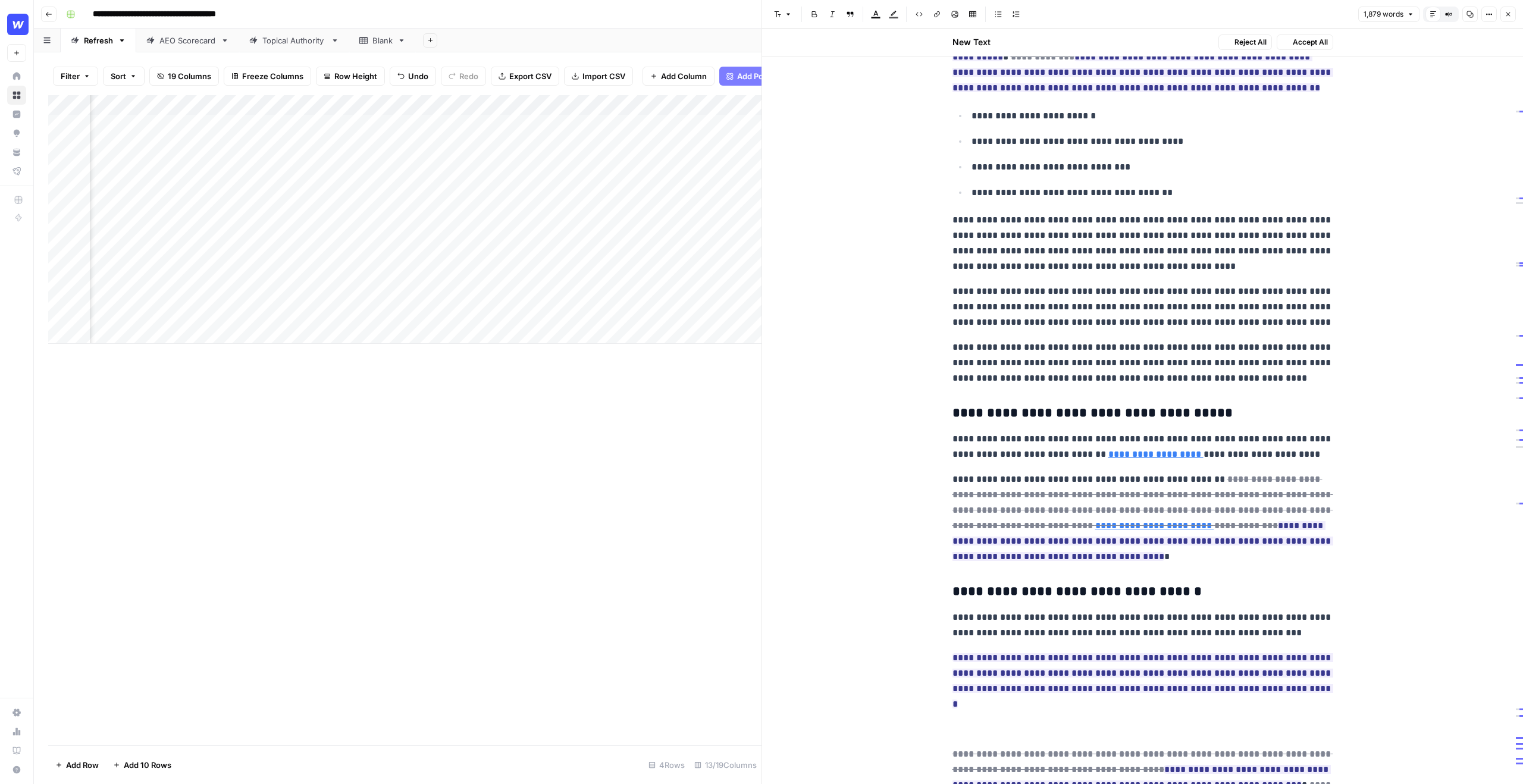
click at [1099, 262] on p "**********" at bounding box center [1143, 243] width 381 height 62
click at [1180, 258] on p "**********" at bounding box center [1143, 243] width 381 height 62
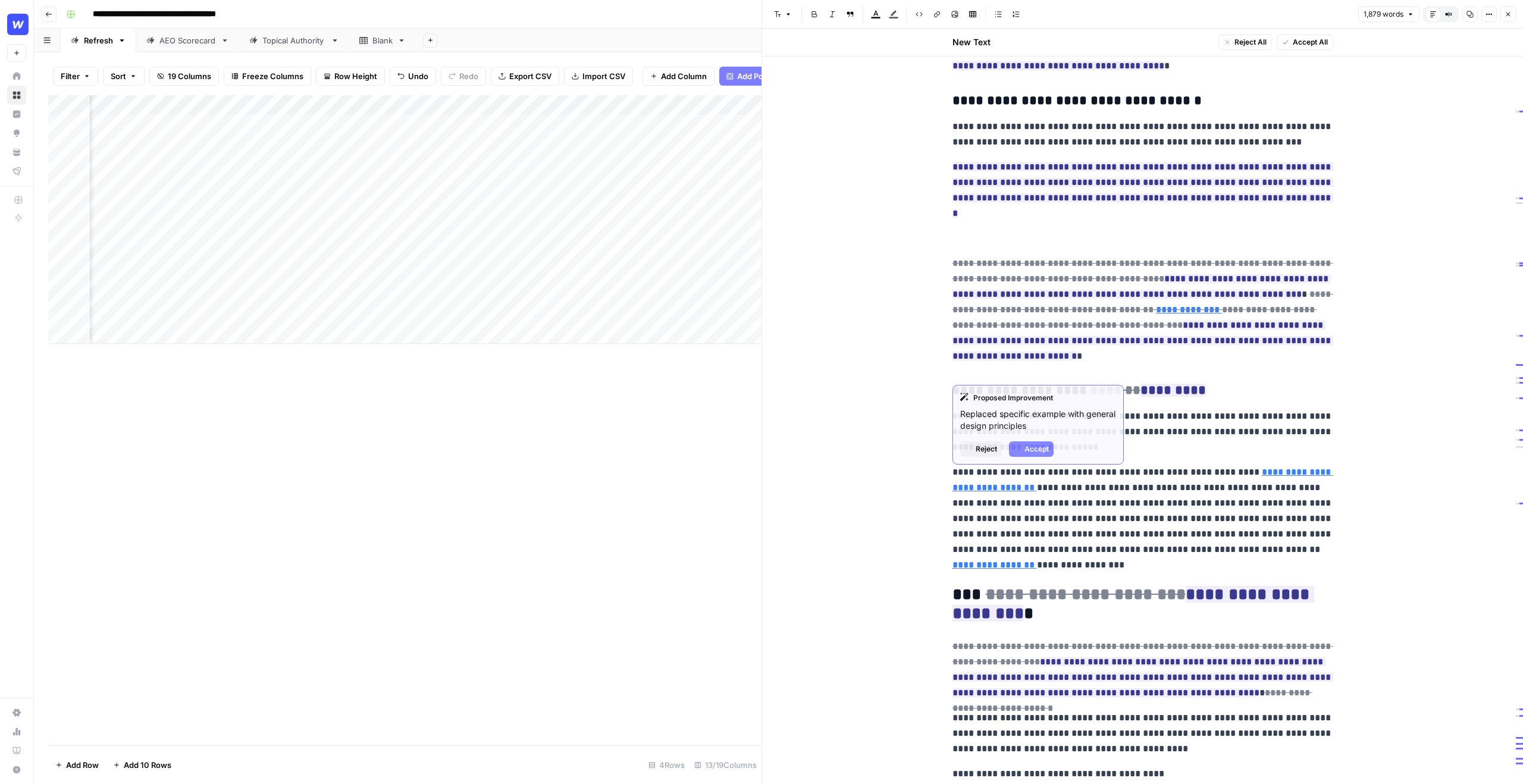
scroll to position [2154, 0]
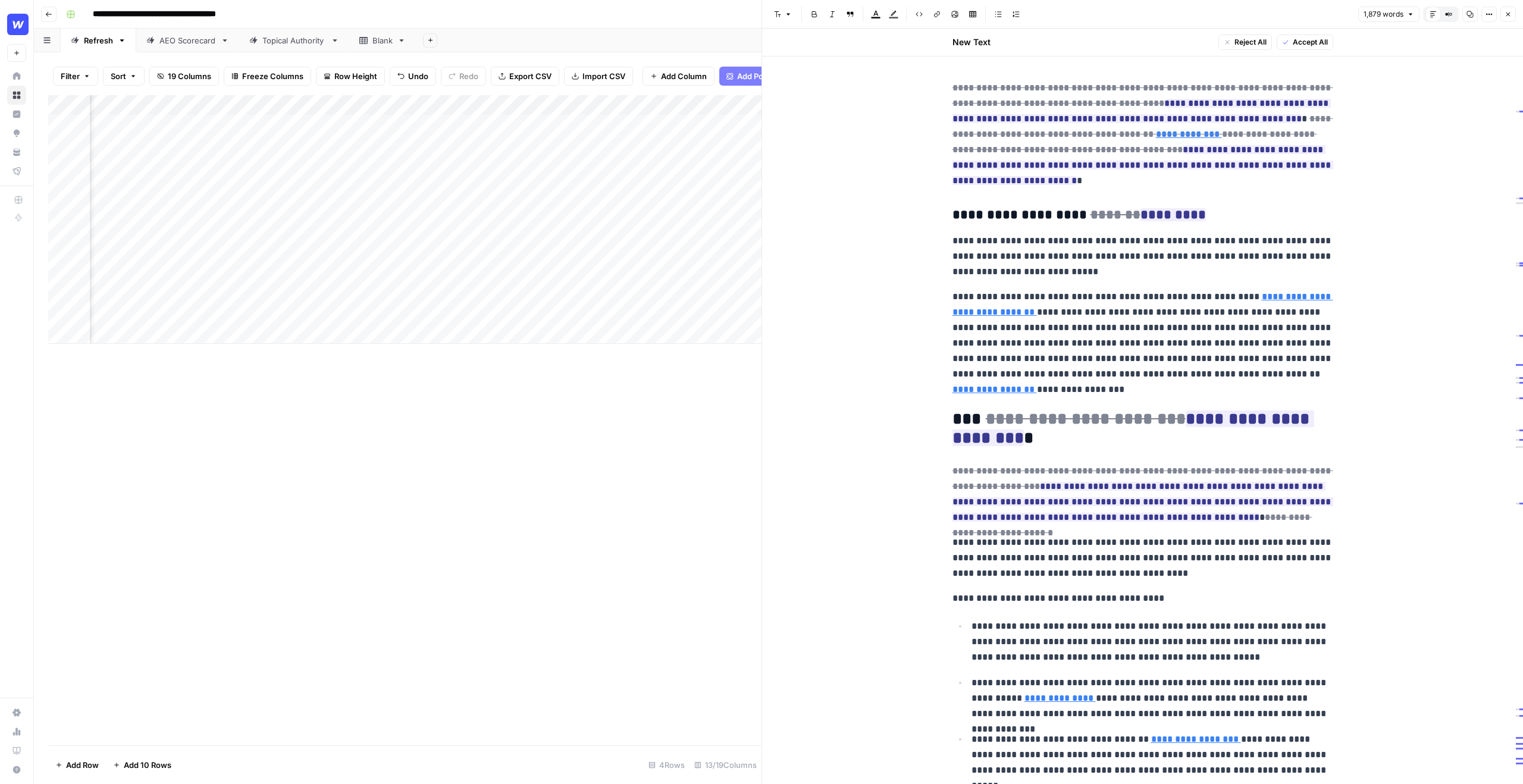
click at [1185, 535] on p "**********" at bounding box center [1143, 558] width 381 height 46
click at [1127, 556] on p "**********" at bounding box center [1143, 558] width 381 height 46
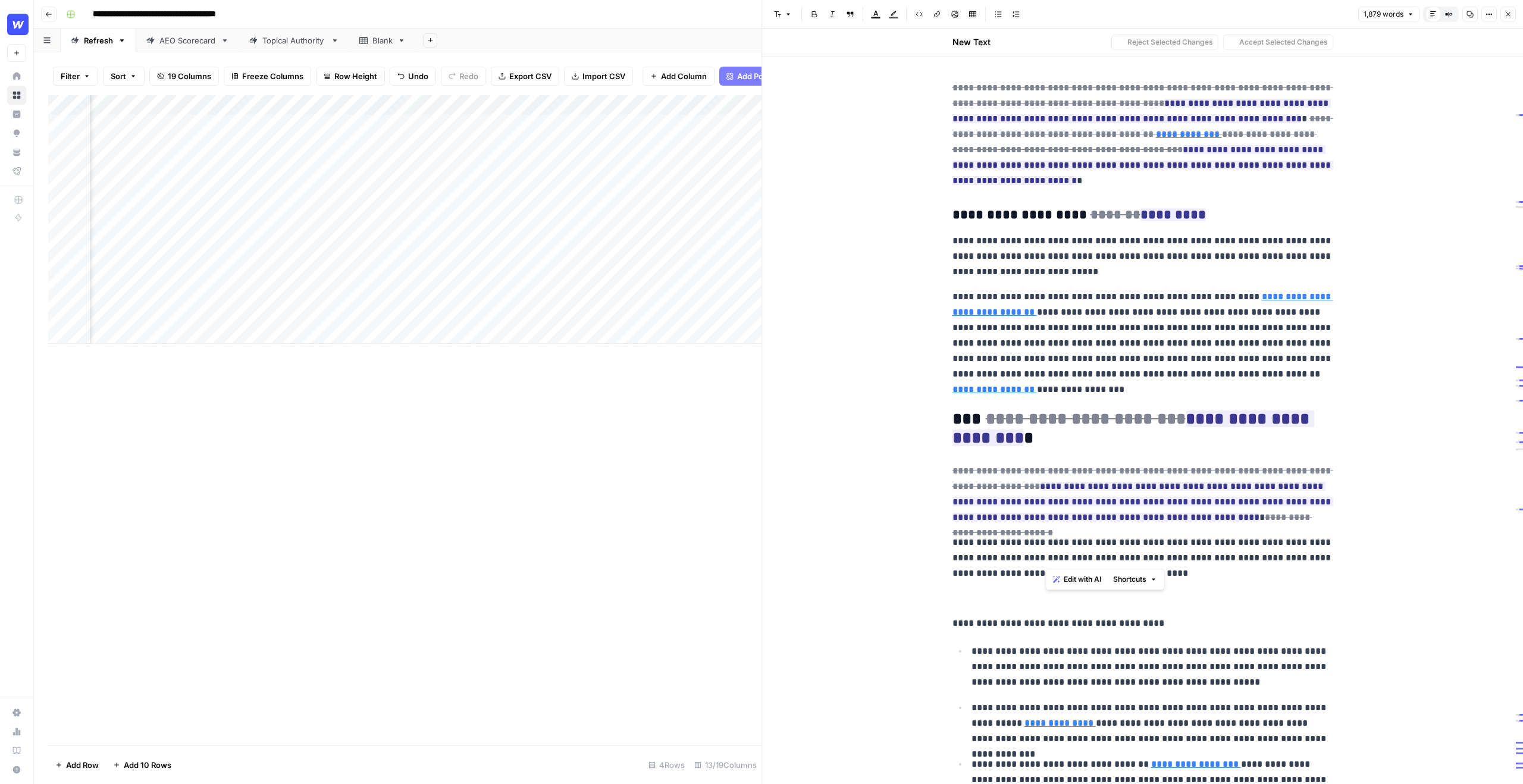
drag, startPoint x: 1121, startPoint y: 556, endPoint x: 1043, endPoint y: 555, distance: 78.0
click at [1043, 555] on p "**********" at bounding box center [1143, 558] width 381 height 46
click at [1055, 574] on button "Edit with AI" at bounding box center [1077, 579] width 58 height 15
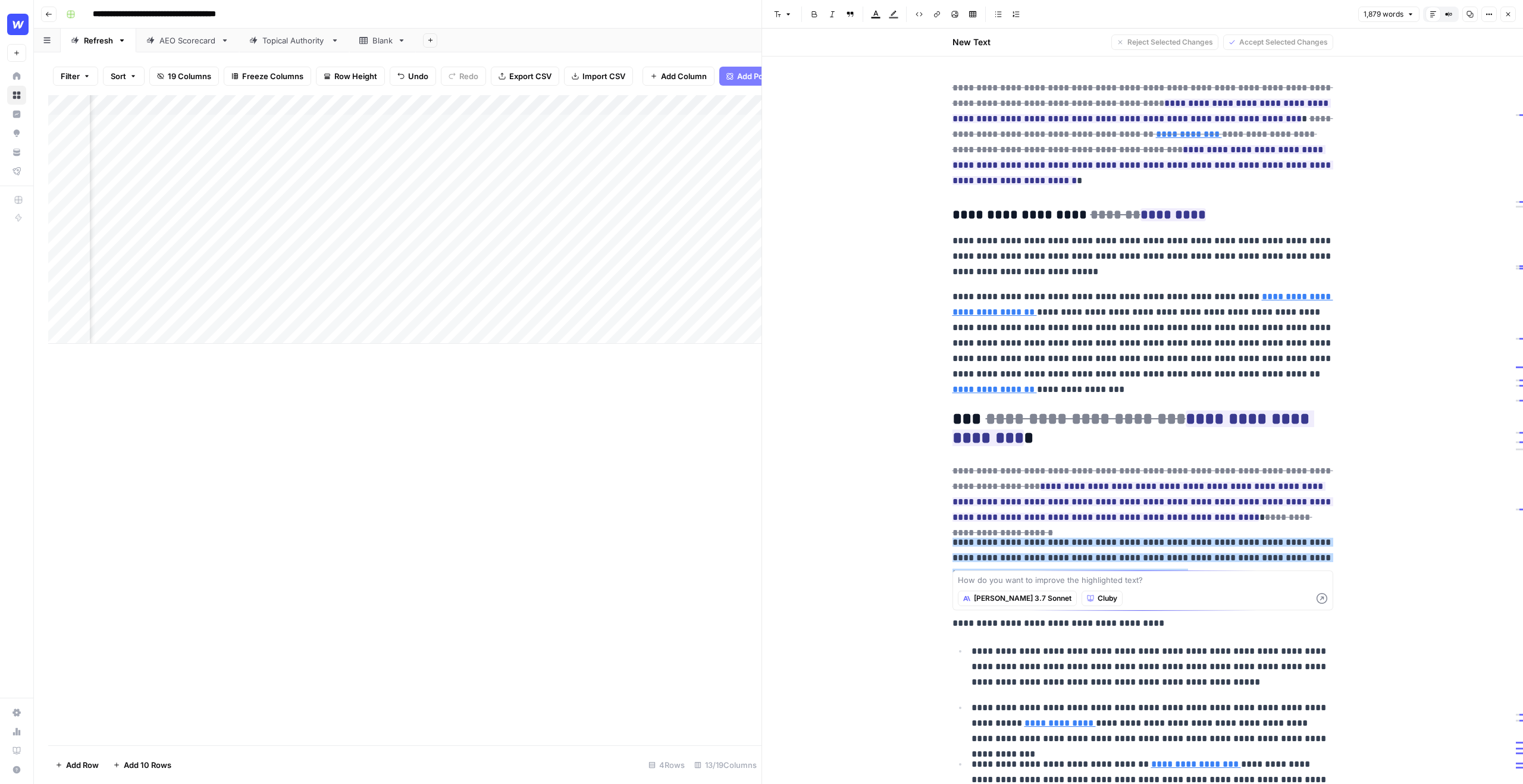
type textarea "A"
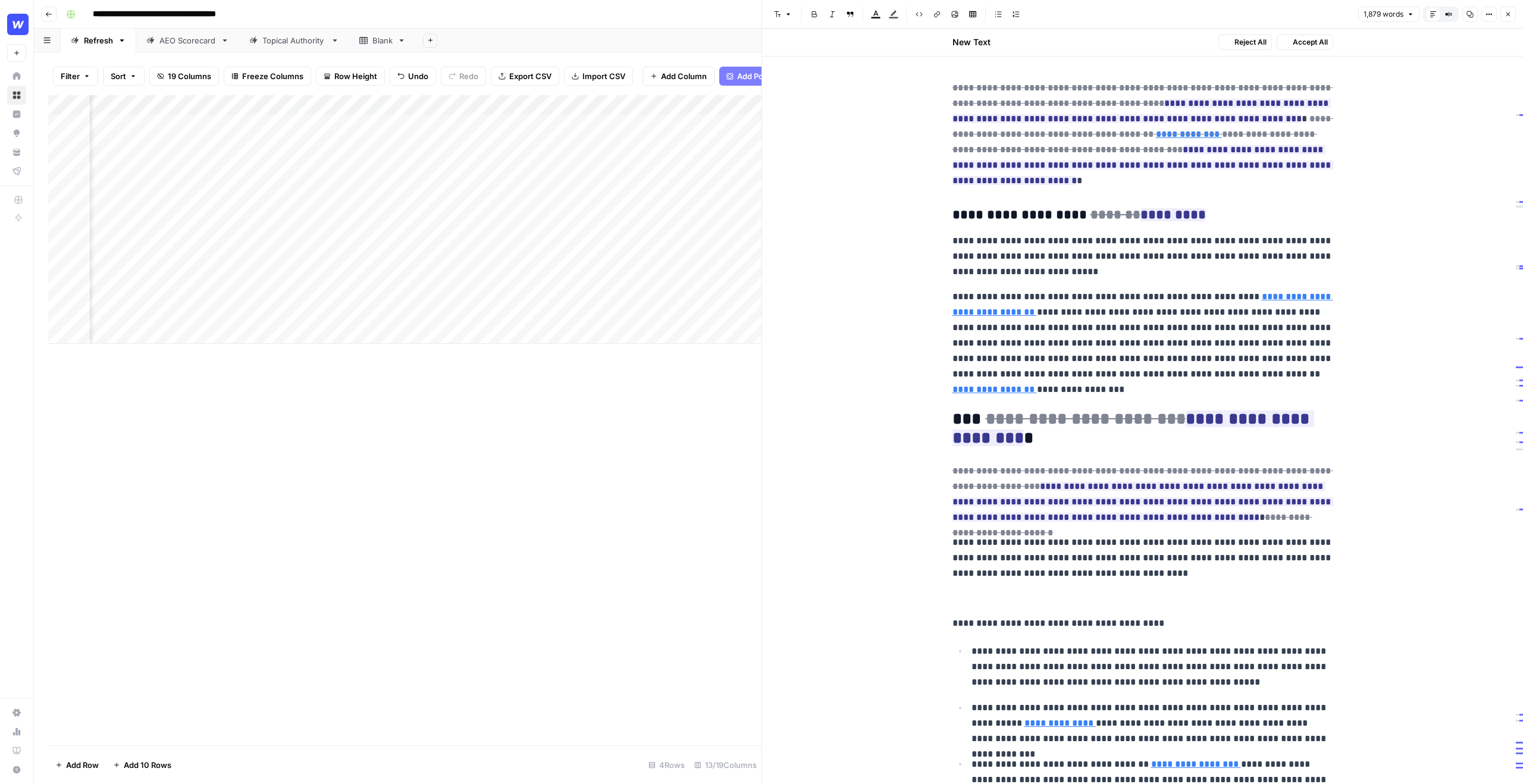
click at [1147, 560] on p "**********" at bounding box center [1143, 558] width 381 height 46
click at [1118, 591] on p at bounding box center [1143, 598] width 381 height 15
drag, startPoint x: 1108, startPoint y: 560, endPoint x: 959, endPoint y: 542, distance: 150.1
click at [959, 542] on p "**********" at bounding box center [1143, 558] width 381 height 46
click at [1145, 539] on p "**********" at bounding box center [1143, 558] width 381 height 46
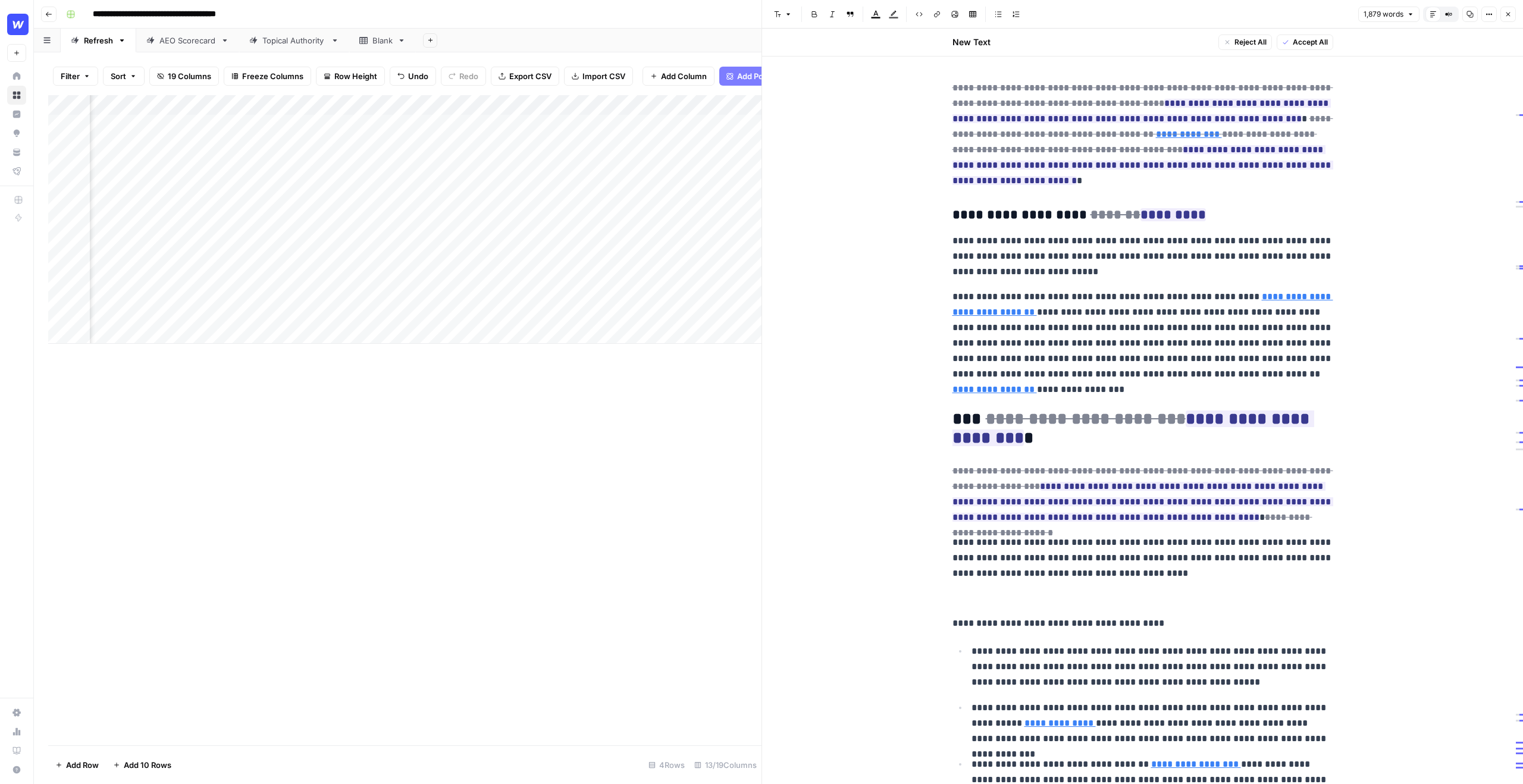
click at [1119, 591] on p at bounding box center [1143, 598] width 381 height 15
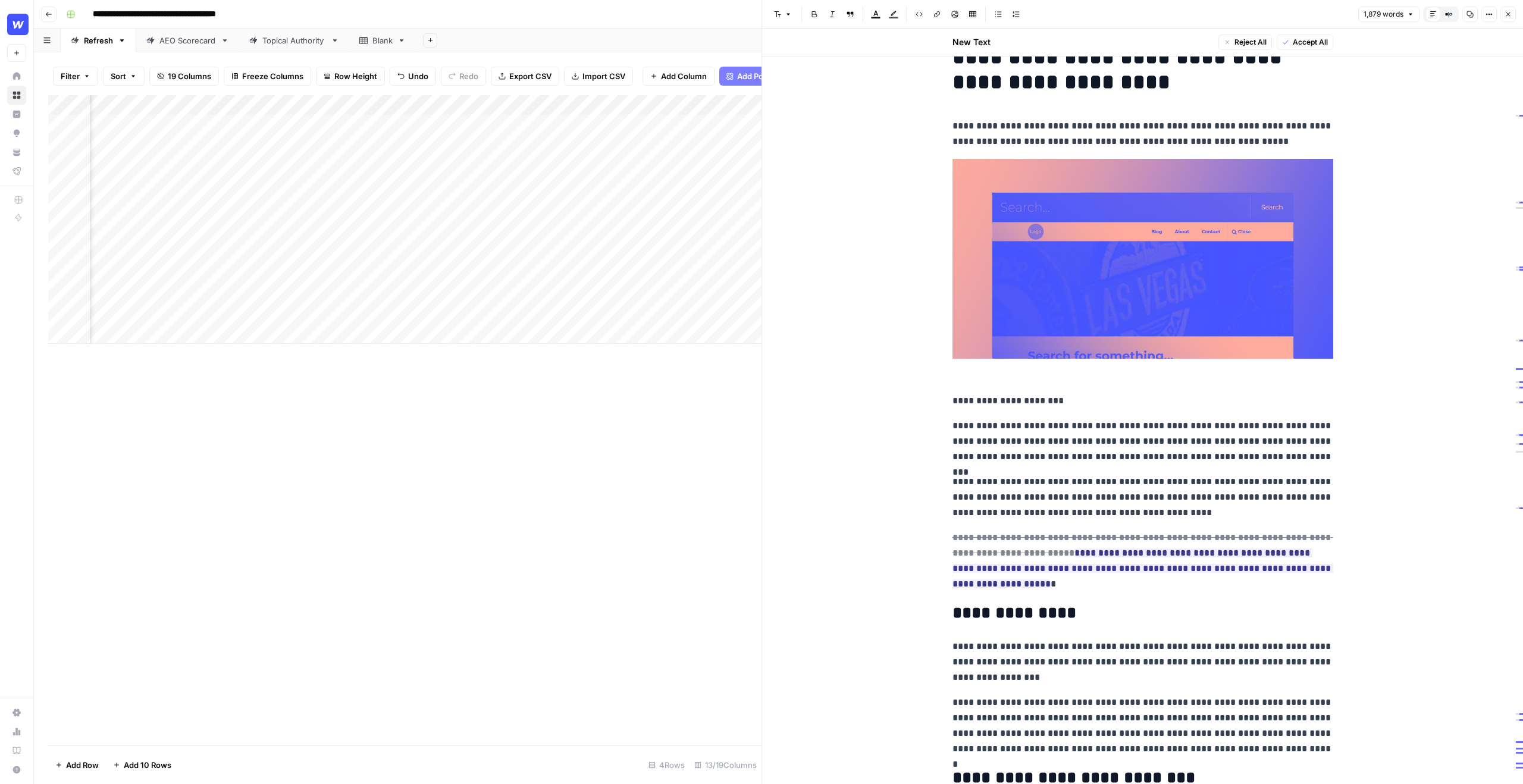
scroll to position [0, 0]
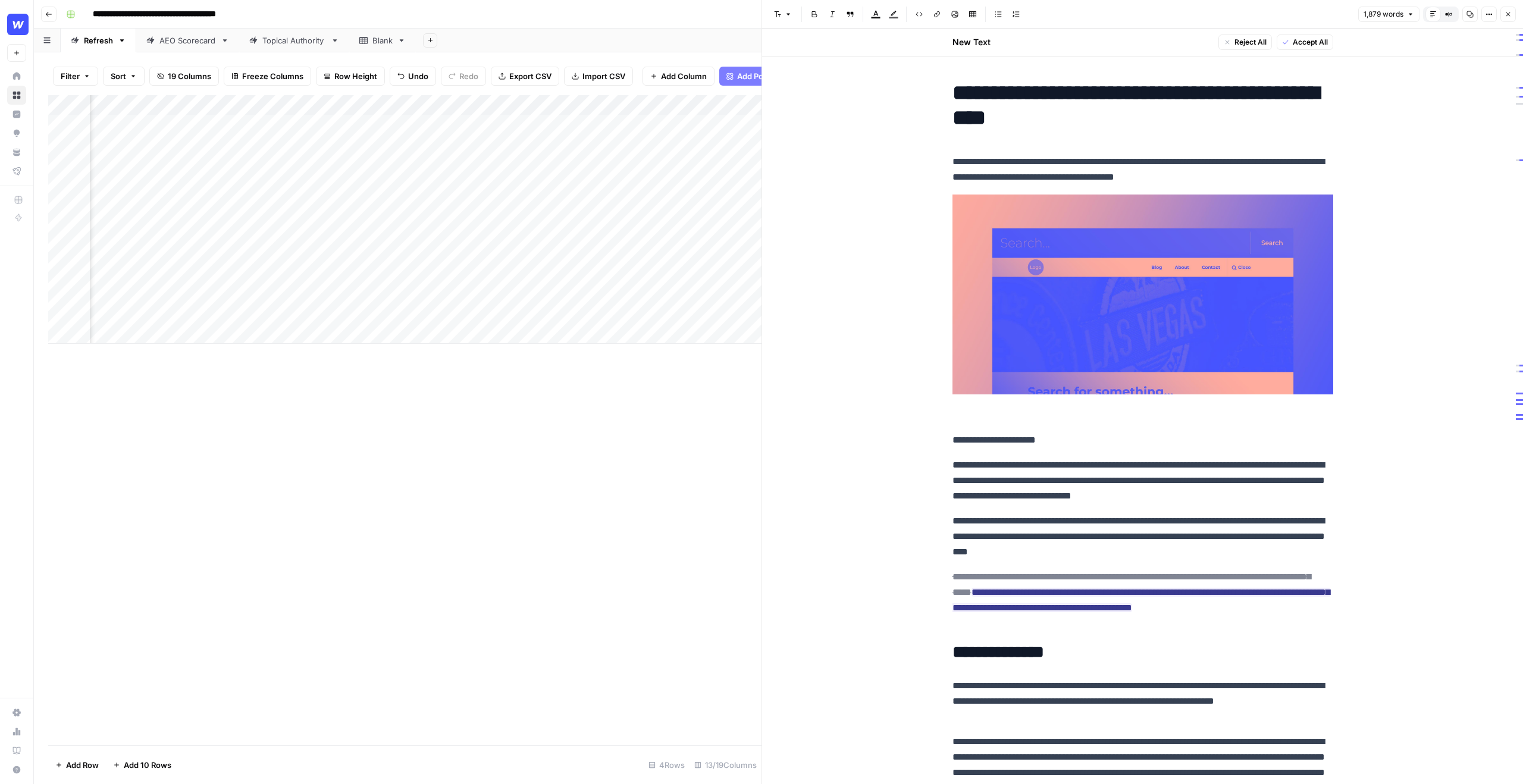
click at [1508, 17] on icon "button" at bounding box center [1508, 15] width 7 height 7
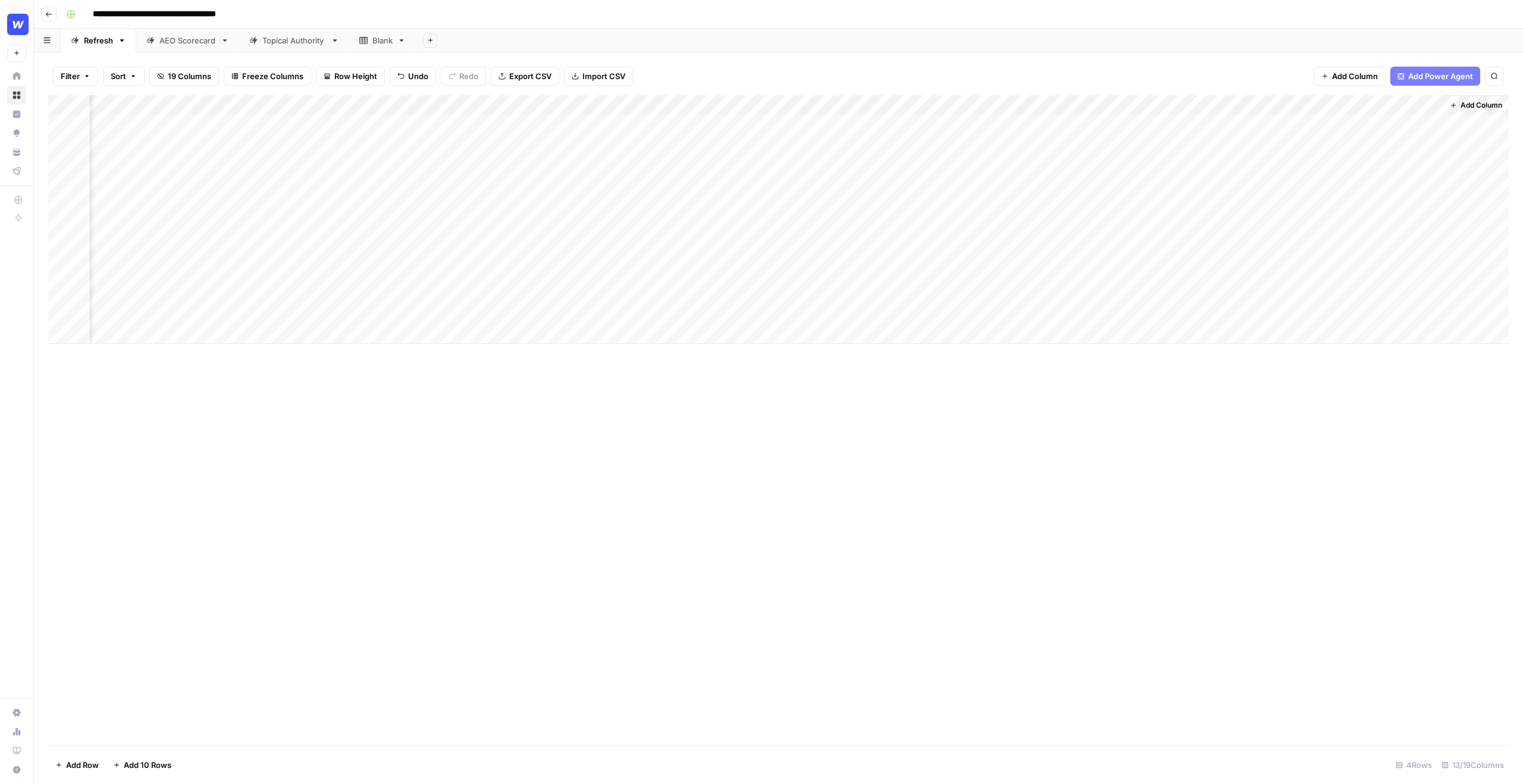
scroll to position [0, 456]
click at [1182, 122] on div "Add Column" at bounding box center [779, 219] width 1461 height 249
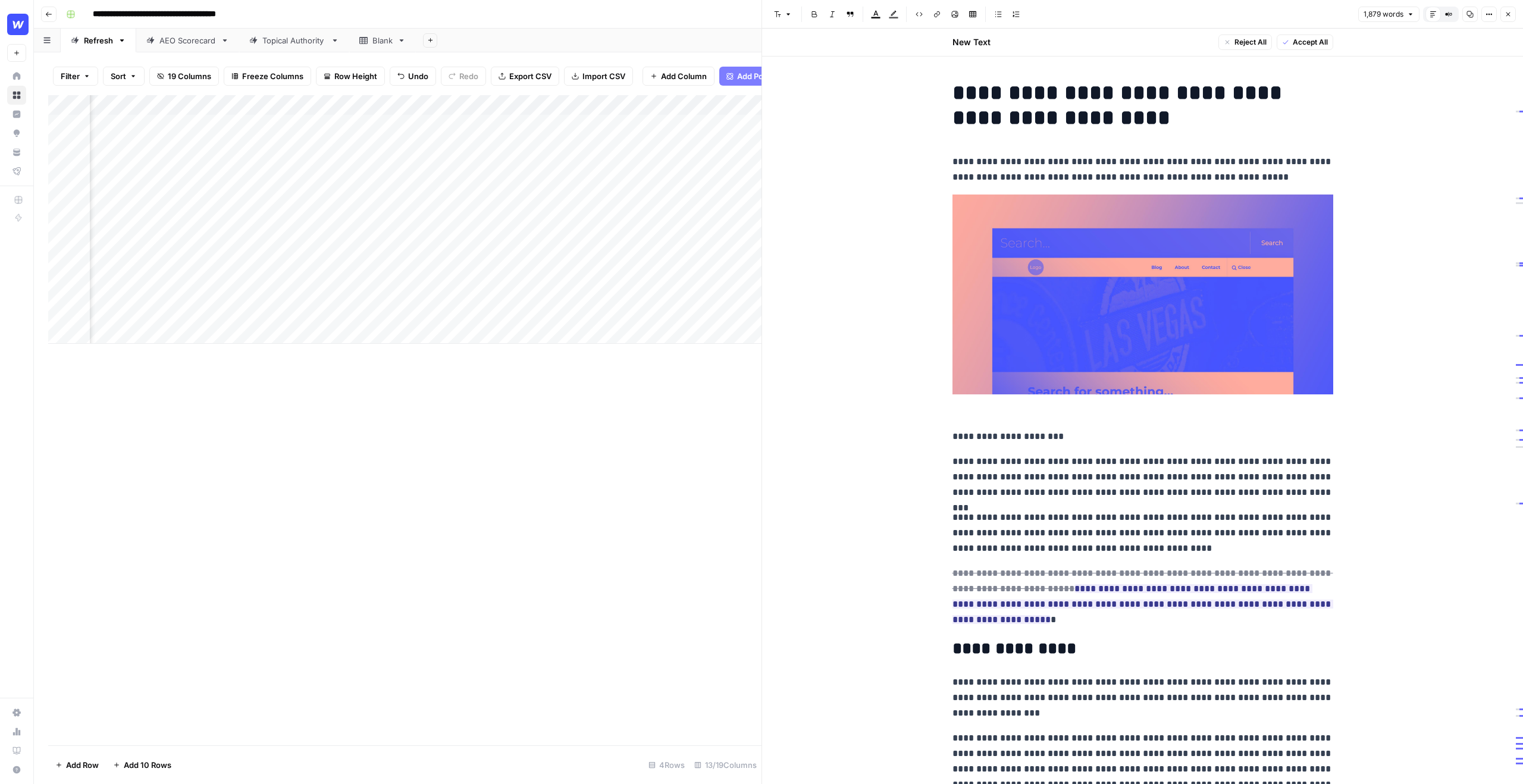
click at [1235, 491] on p "**********" at bounding box center [1143, 477] width 381 height 46
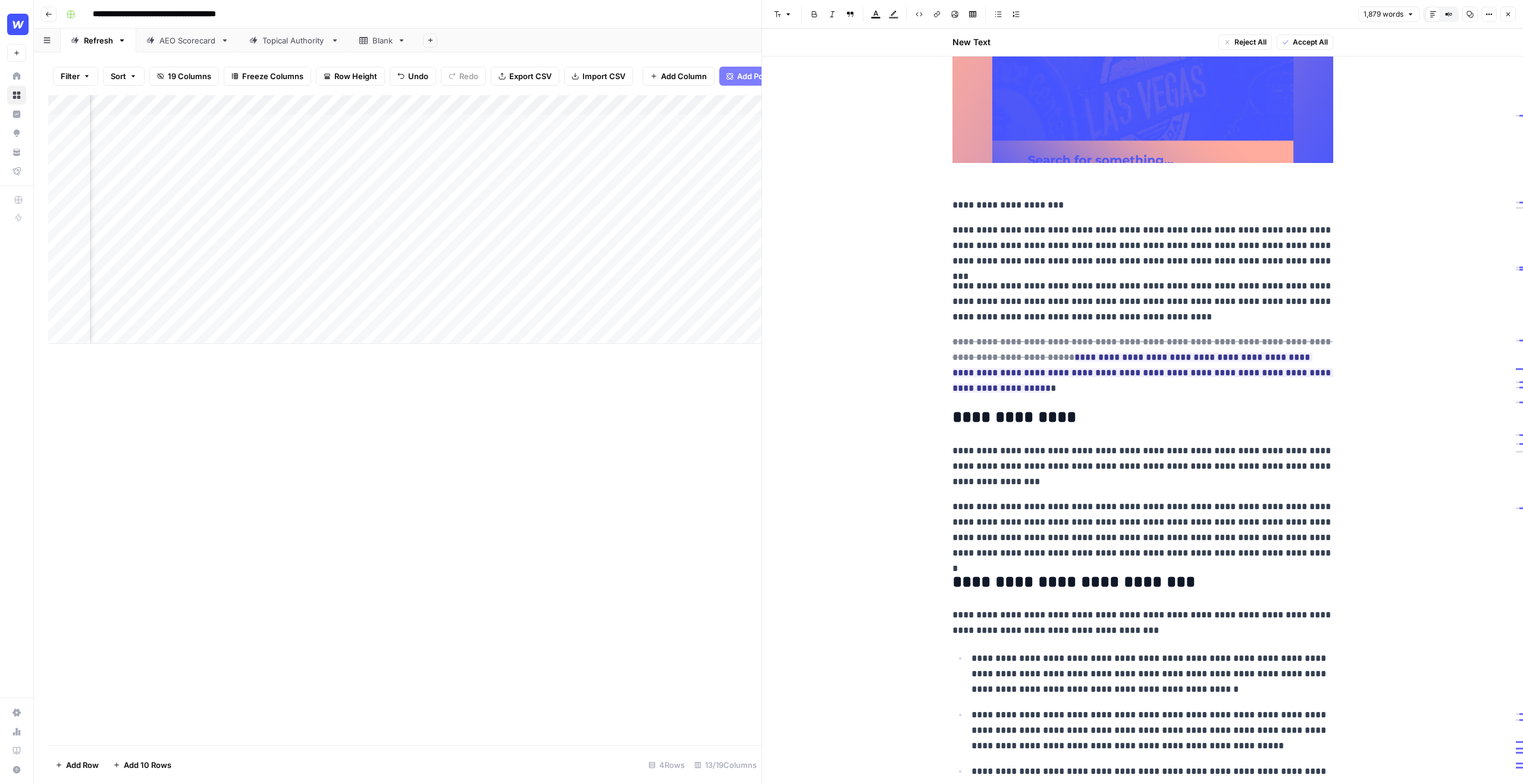
scroll to position [231, 0]
click at [1261, 502] on p "**********" at bounding box center [1143, 530] width 381 height 62
click at [1187, 473] on p "**********" at bounding box center [1143, 467] width 381 height 46
click at [1174, 479] on p "**********" at bounding box center [1143, 467] width 381 height 46
drag, startPoint x: 1004, startPoint y: 481, endPoint x: 940, endPoint y: 451, distance: 70.7
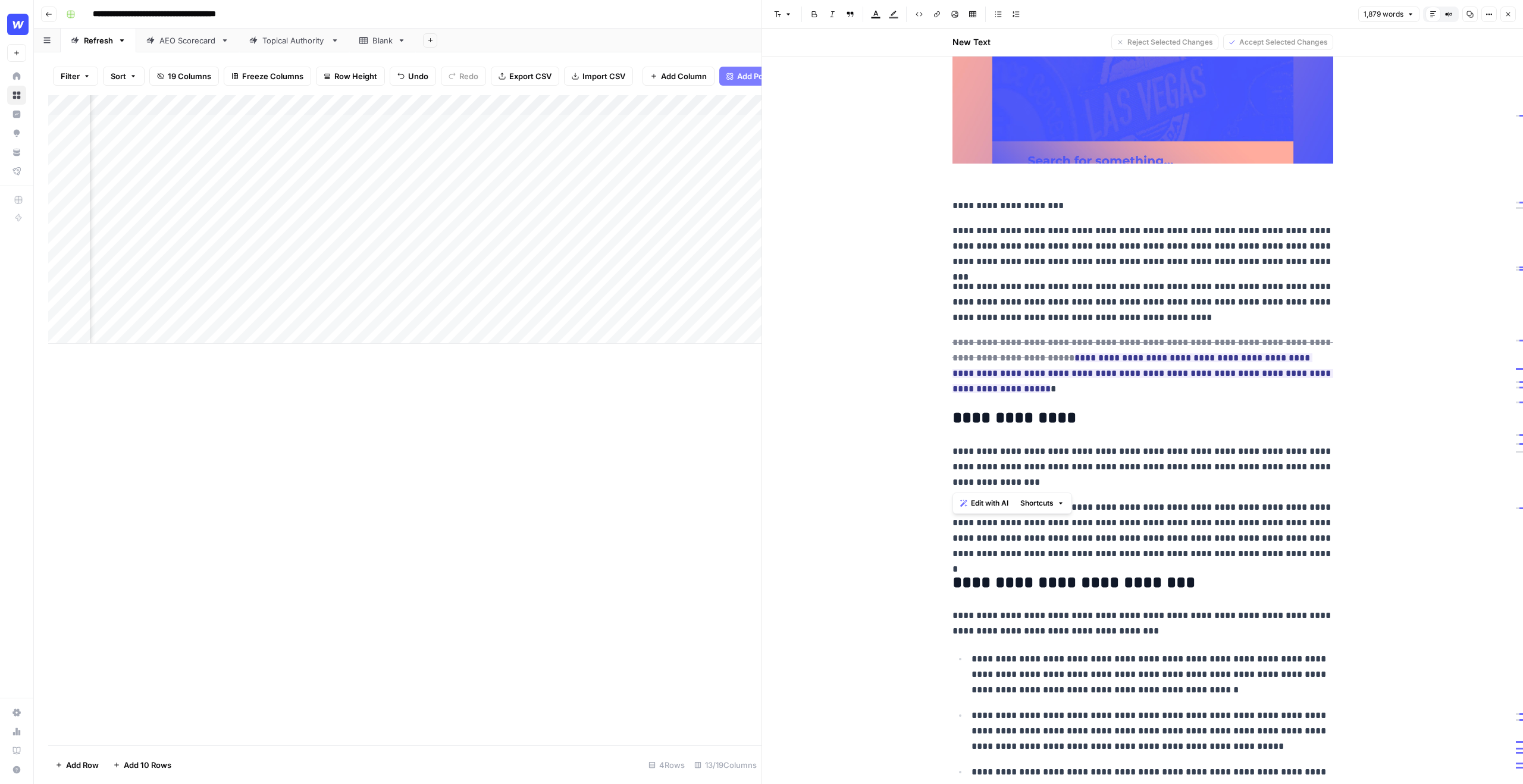
click at [1061, 507] on button "Shortcuts" at bounding box center [1043, 503] width 54 height 15
click at [1105, 480] on p "**********" at bounding box center [1143, 467] width 381 height 46
click at [1505, 16] on icon "button" at bounding box center [1508, 15] width 7 height 7
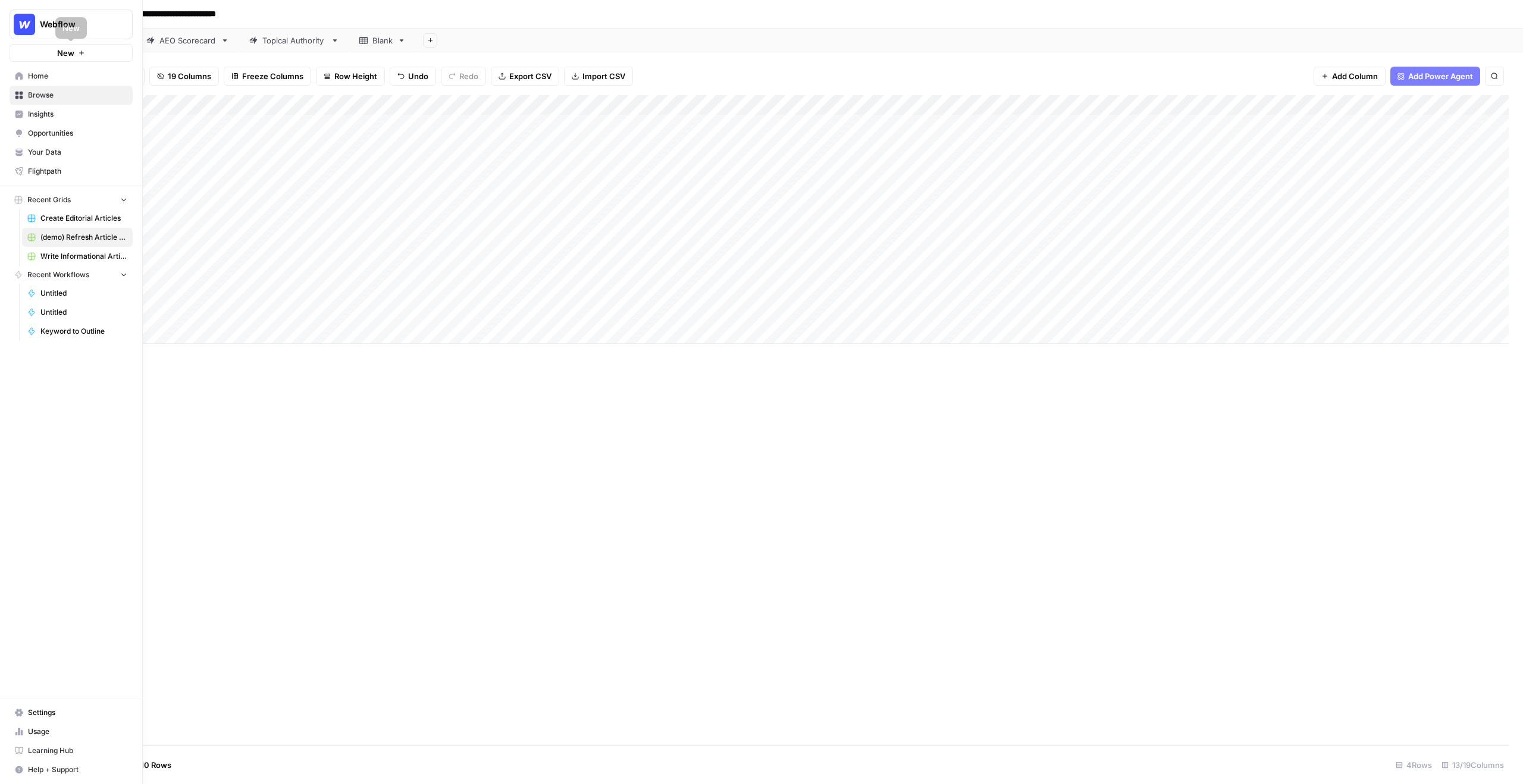
click at [105, 50] on button "New" at bounding box center [71, 52] width 123 height 18
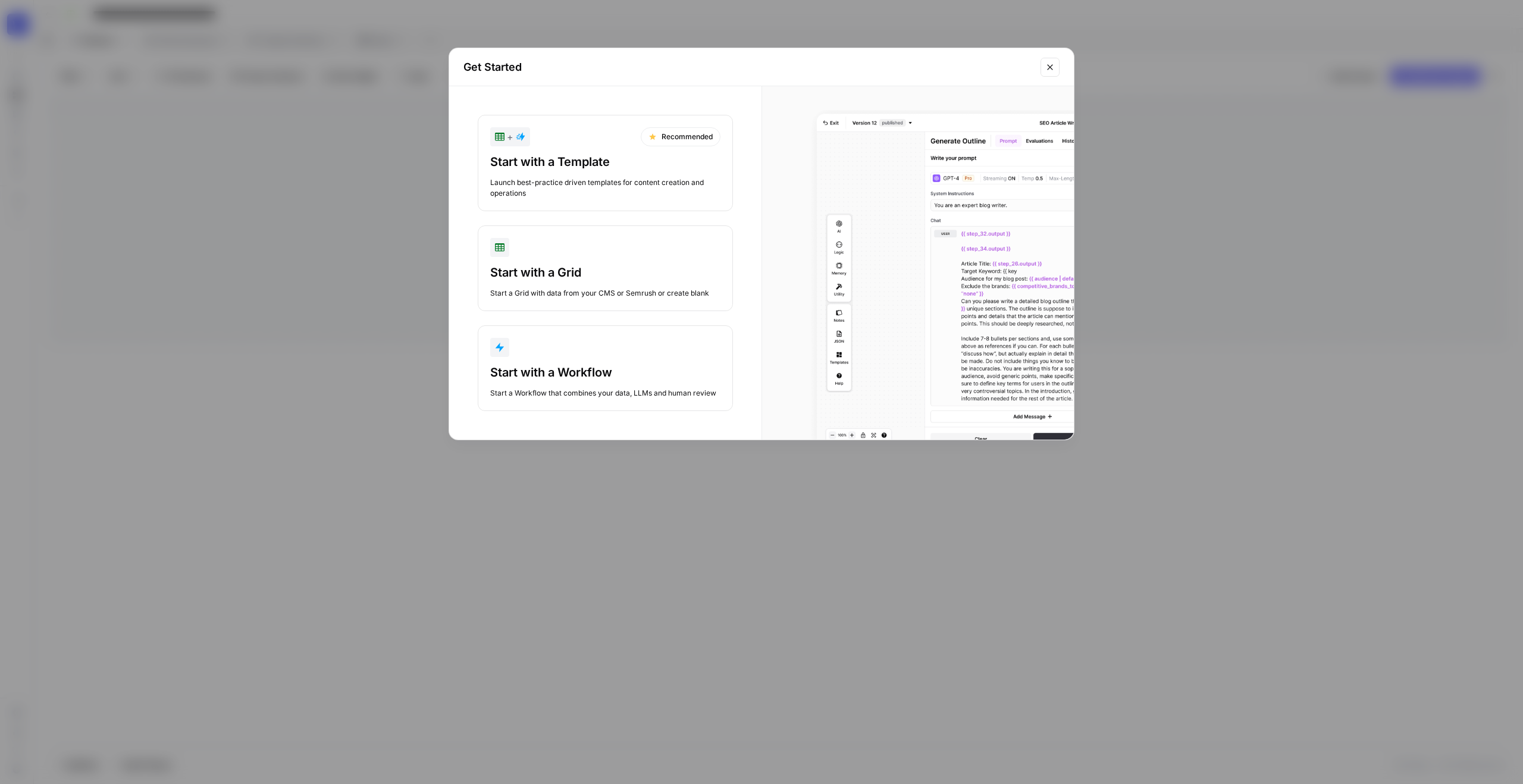
click at [592, 356] on div "button" at bounding box center [605, 347] width 230 height 19
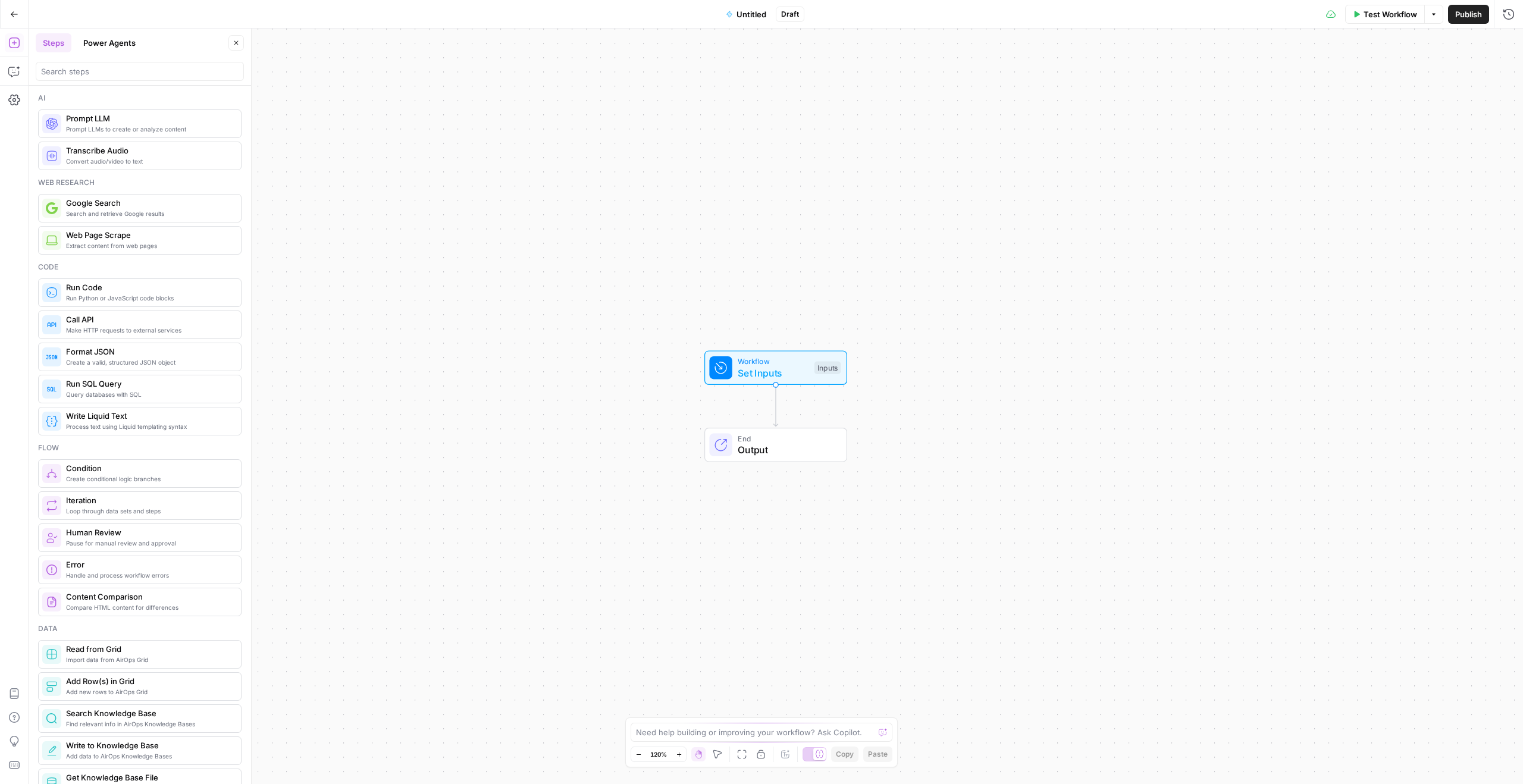
click at [115, 43] on button "Power Agents" at bounding box center [109, 43] width 66 height 19
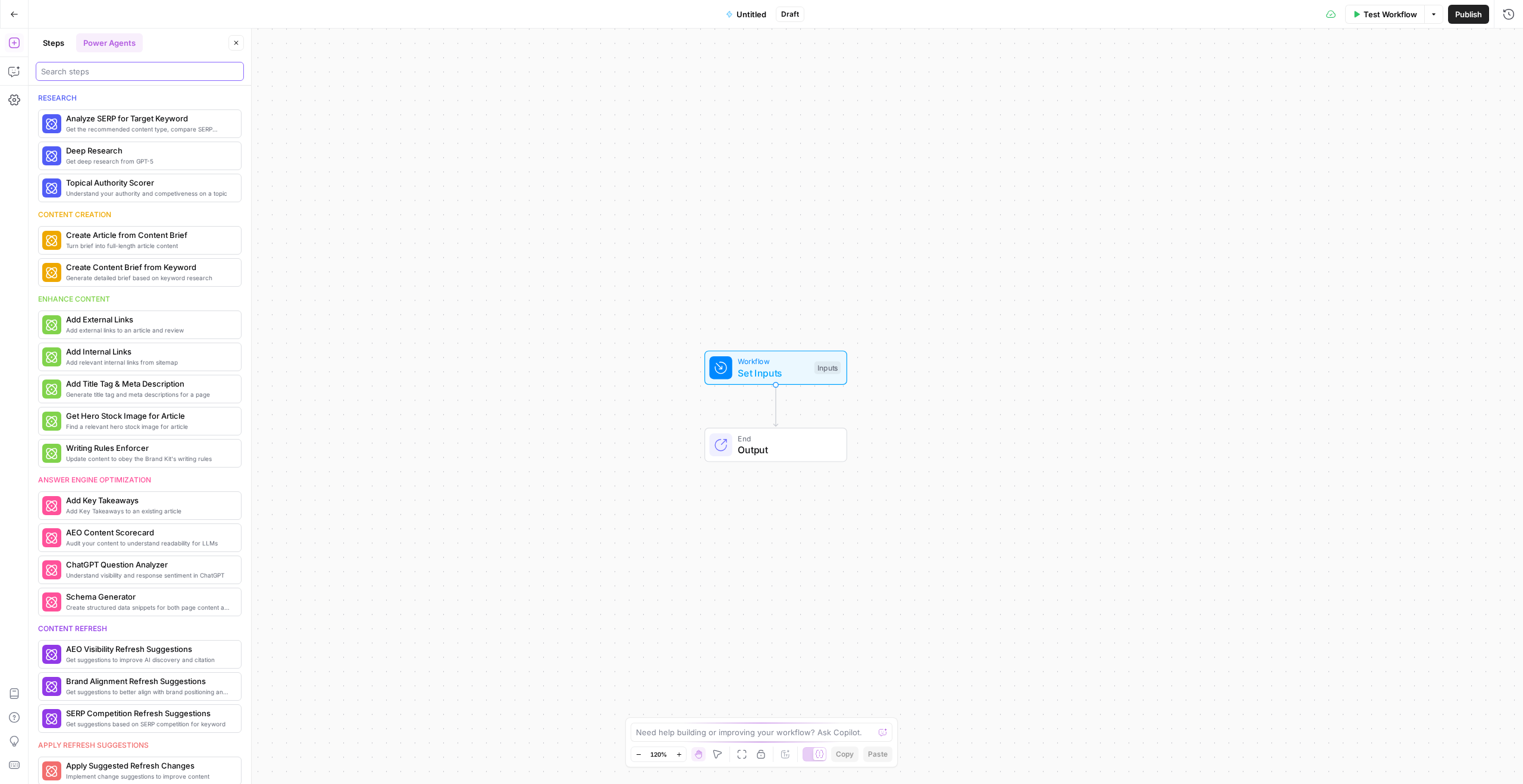
click at [102, 71] on input "search" at bounding box center [140, 71] width 198 height 12
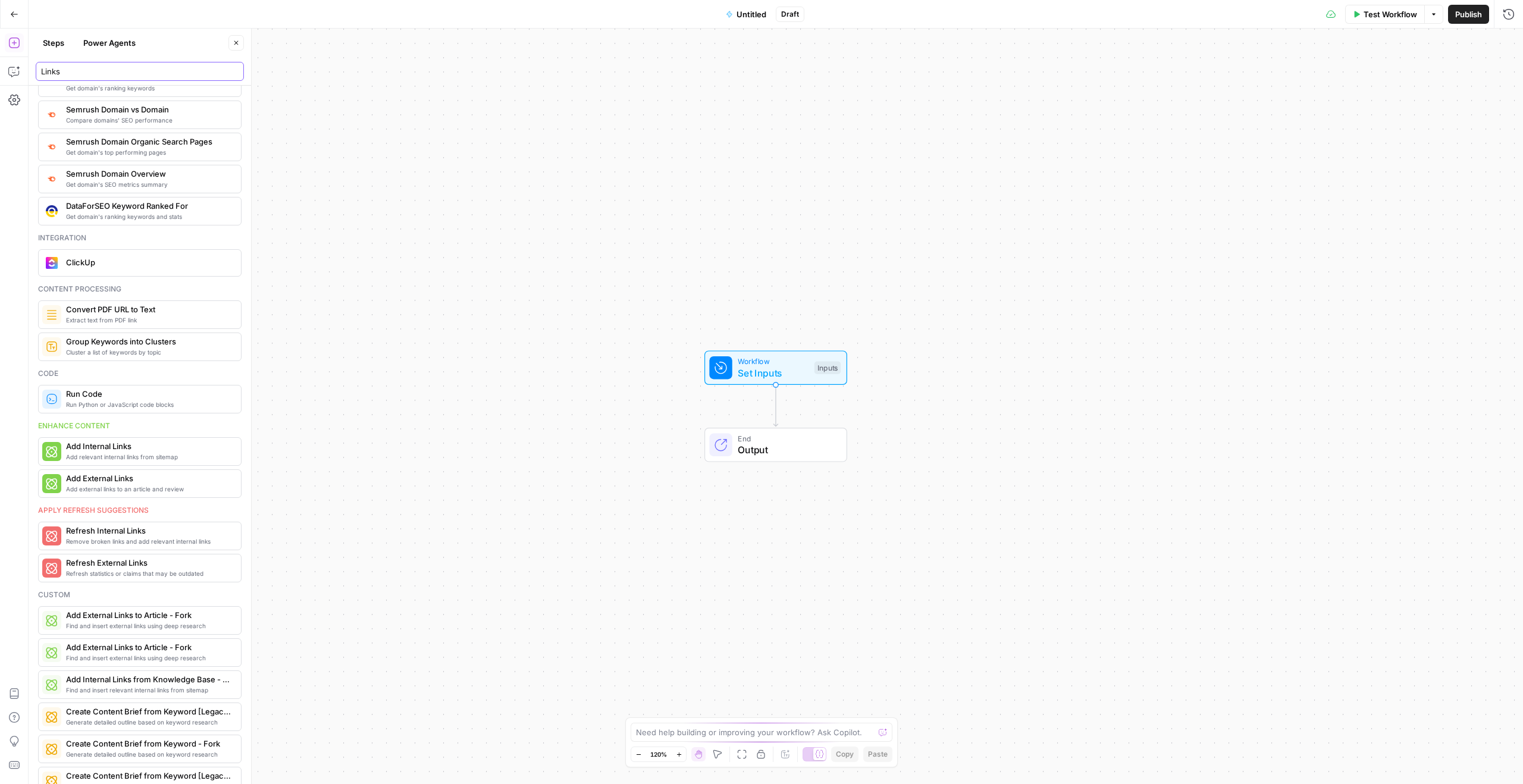
scroll to position [91, 0]
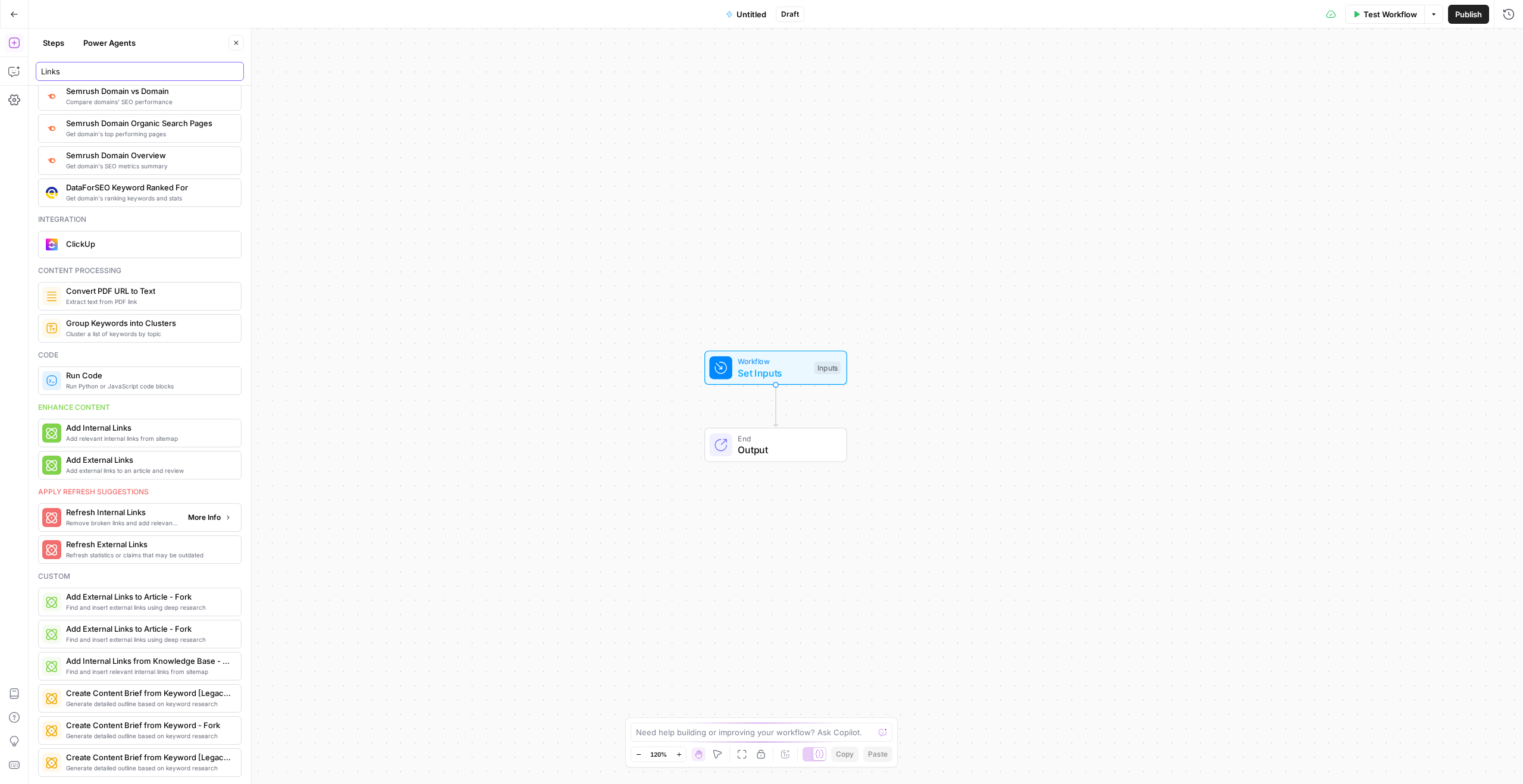
type input "Links"
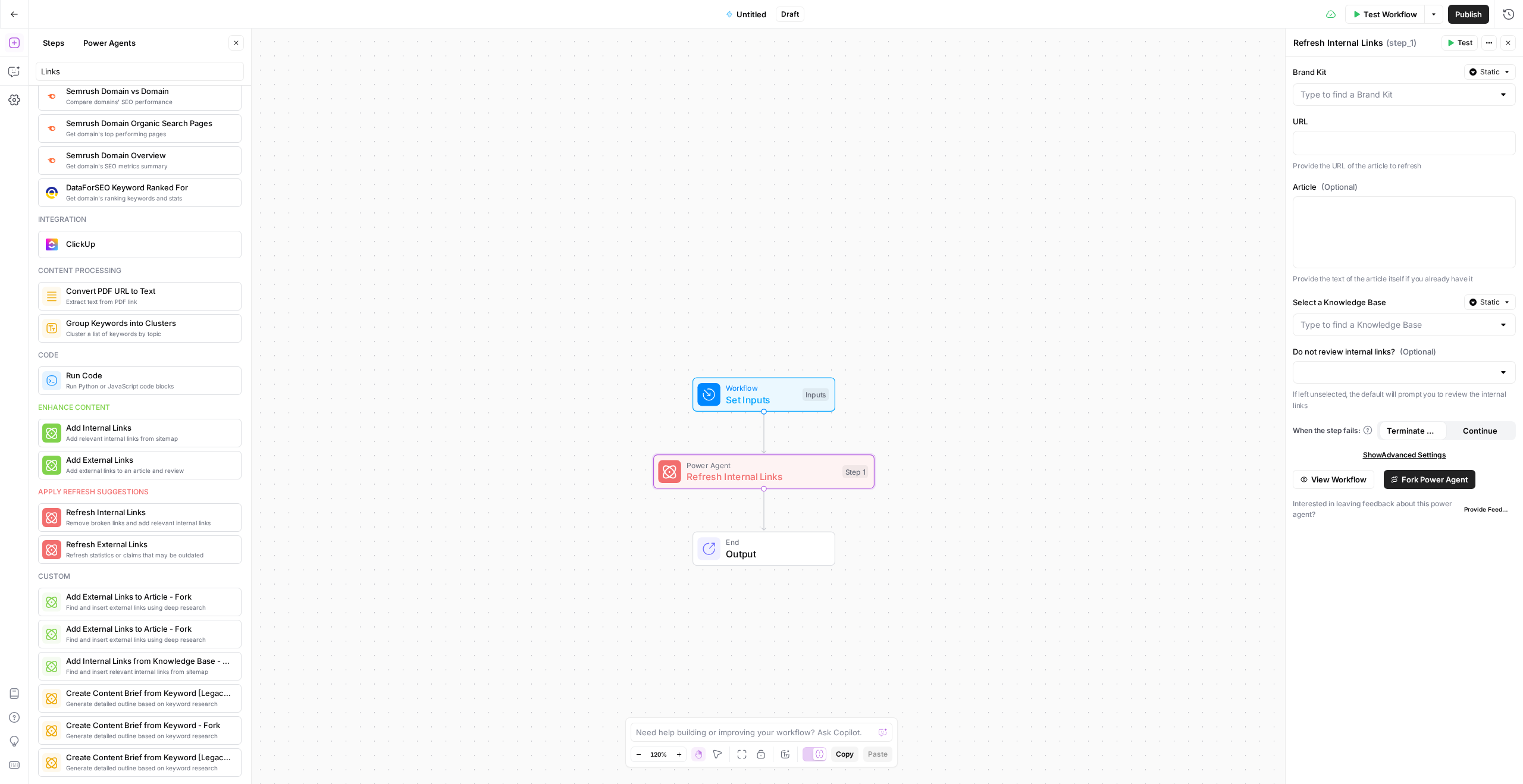
drag, startPoint x: 947, startPoint y: 390, endPoint x: 935, endPoint y: 416, distance: 28.6
click at [935, 416] on div "Workflow Set Inputs Inputs Power Agent Refresh Internal Links Step 1 End Output" at bounding box center [776, 406] width 1494 height 755
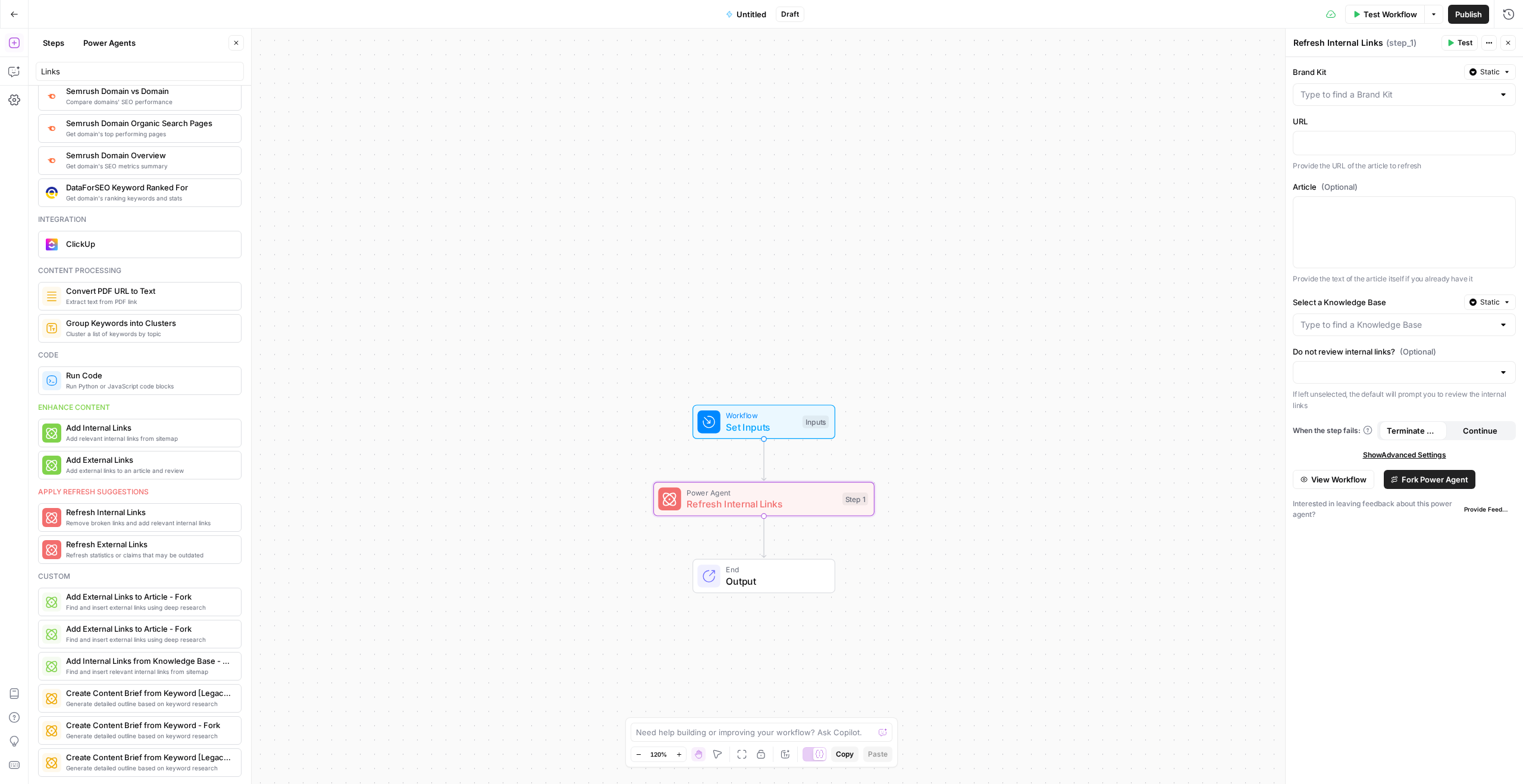
drag, startPoint x: 932, startPoint y: 376, endPoint x: 932, endPoint y: 404, distance: 28.0
click at [932, 404] on div "Workflow Set Inputs Inputs Power Agent Refresh Internal Links Step 1 End Output" at bounding box center [776, 406] width 1494 height 755
click at [17, 69] on icon "button" at bounding box center [15, 71] width 12 height 12
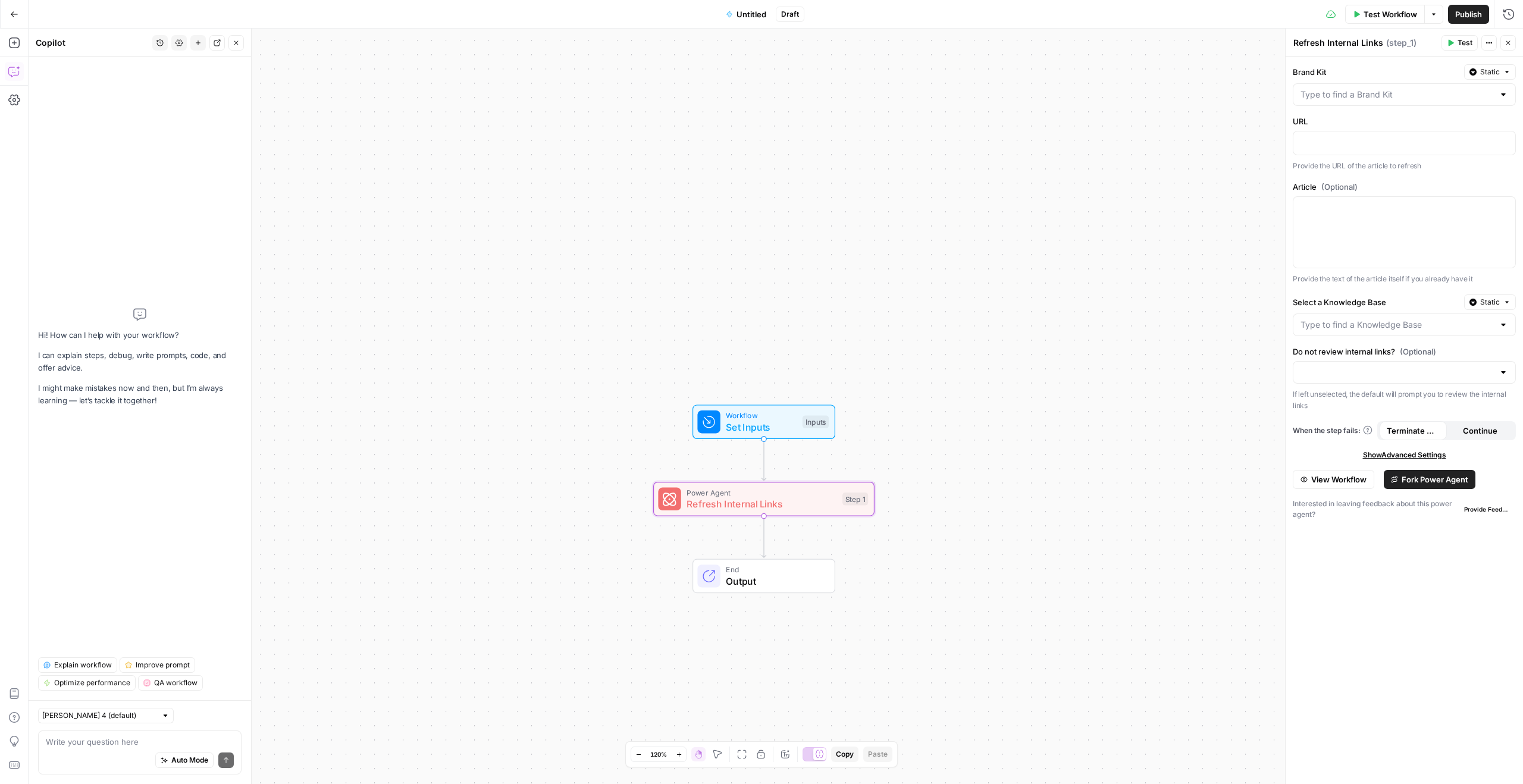
click at [106, 748] on div "Auto Mode Send" at bounding box center [140, 761] width 188 height 26
type textarea "I want to add links to this workflow"
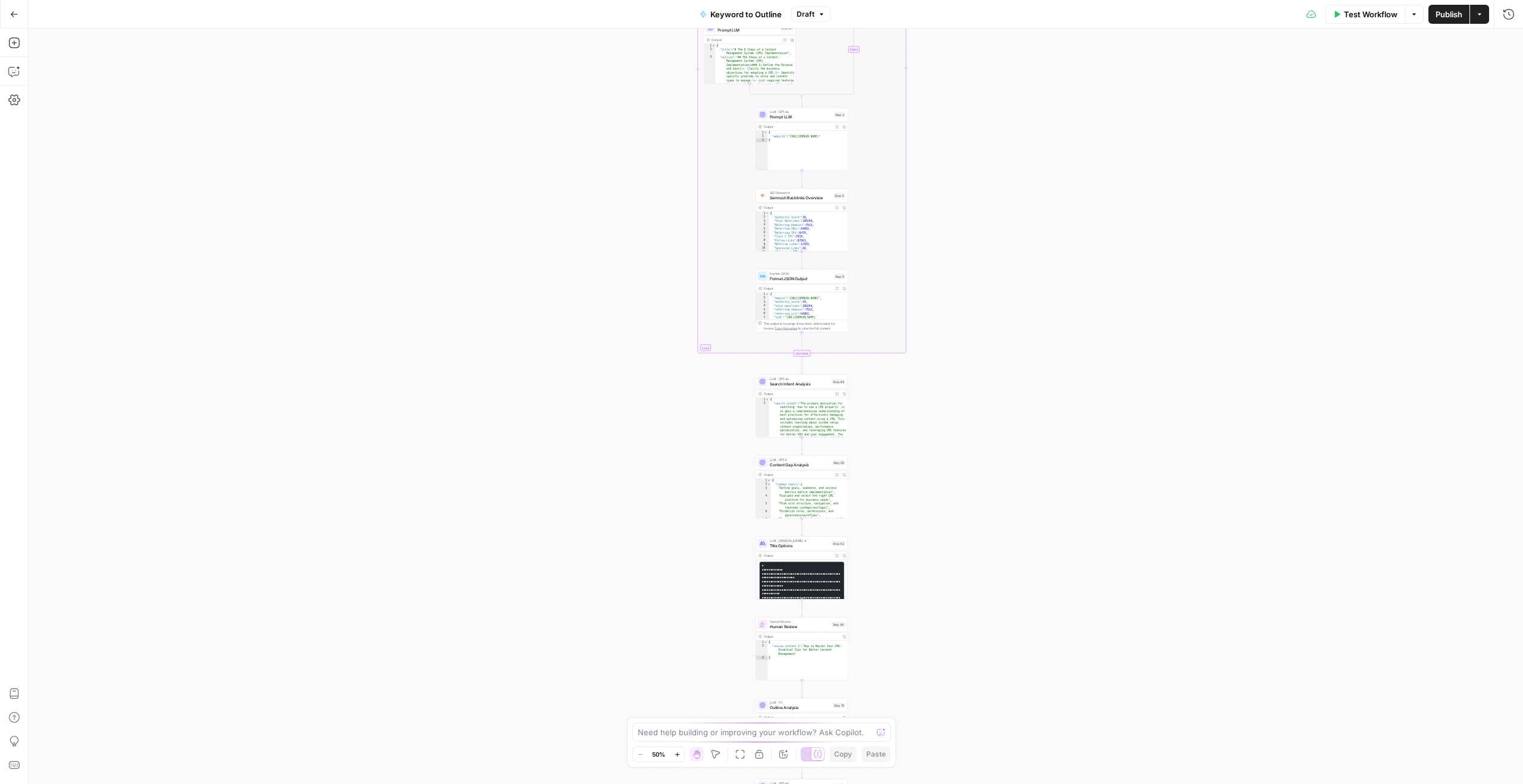
drag, startPoint x: 629, startPoint y: 215, endPoint x: 629, endPoint y: 463, distance: 248.0
click at [629, 465] on div "true false Workflow Set Inputs Inputs LLM · GPT-4o Search Query Step 40 Output …" at bounding box center [776, 406] width 1494 height 755
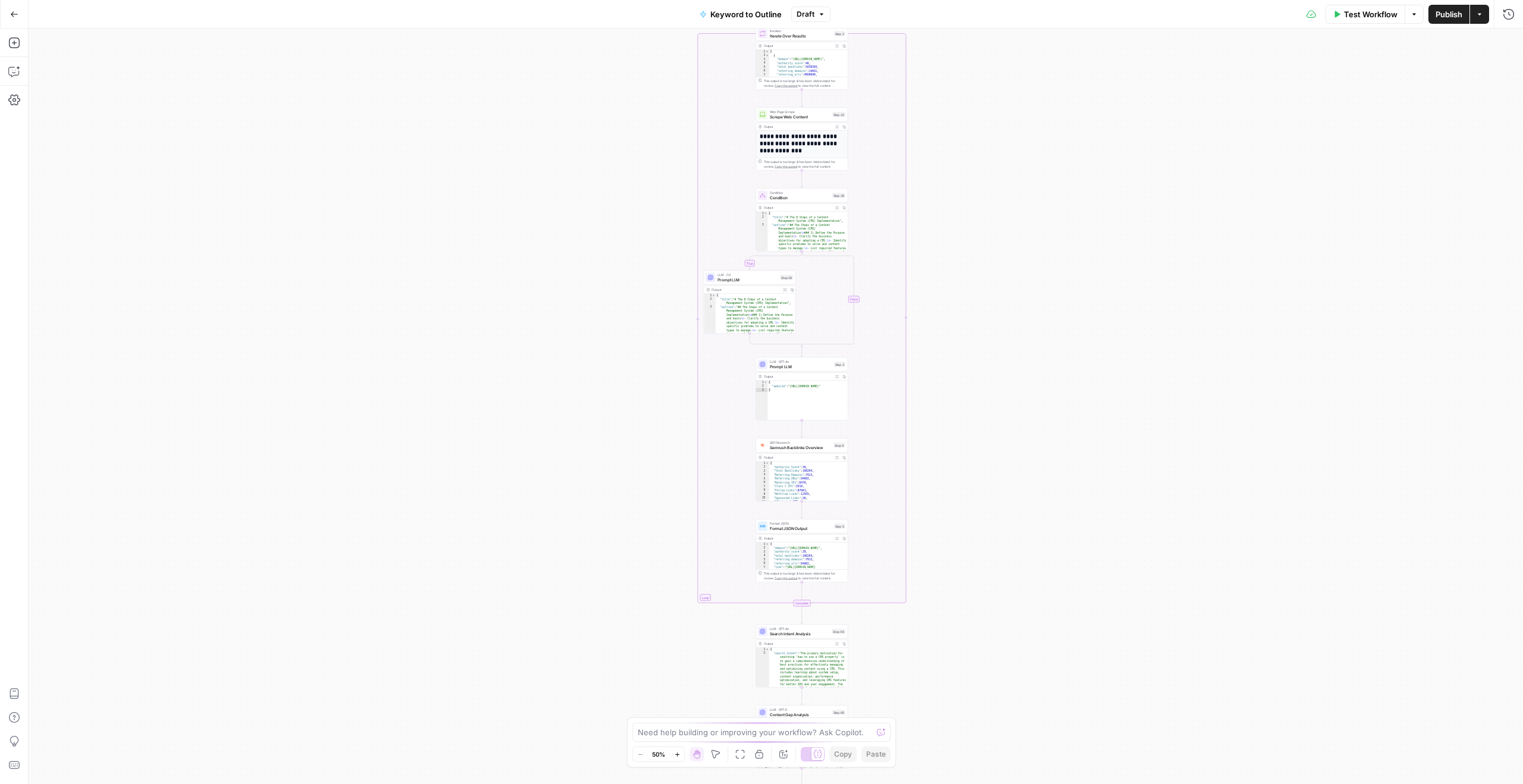
drag, startPoint x: 629, startPoint y: 260, endPoint x: 613, endPoint y: 520, distance: 260.5
click at [613, 520] on div "true false Workflow Set Inputs Inputs LLM · GPT-4o Search Query Step 40 Output …" at bounding box center [776, 406] width 1494 height 755
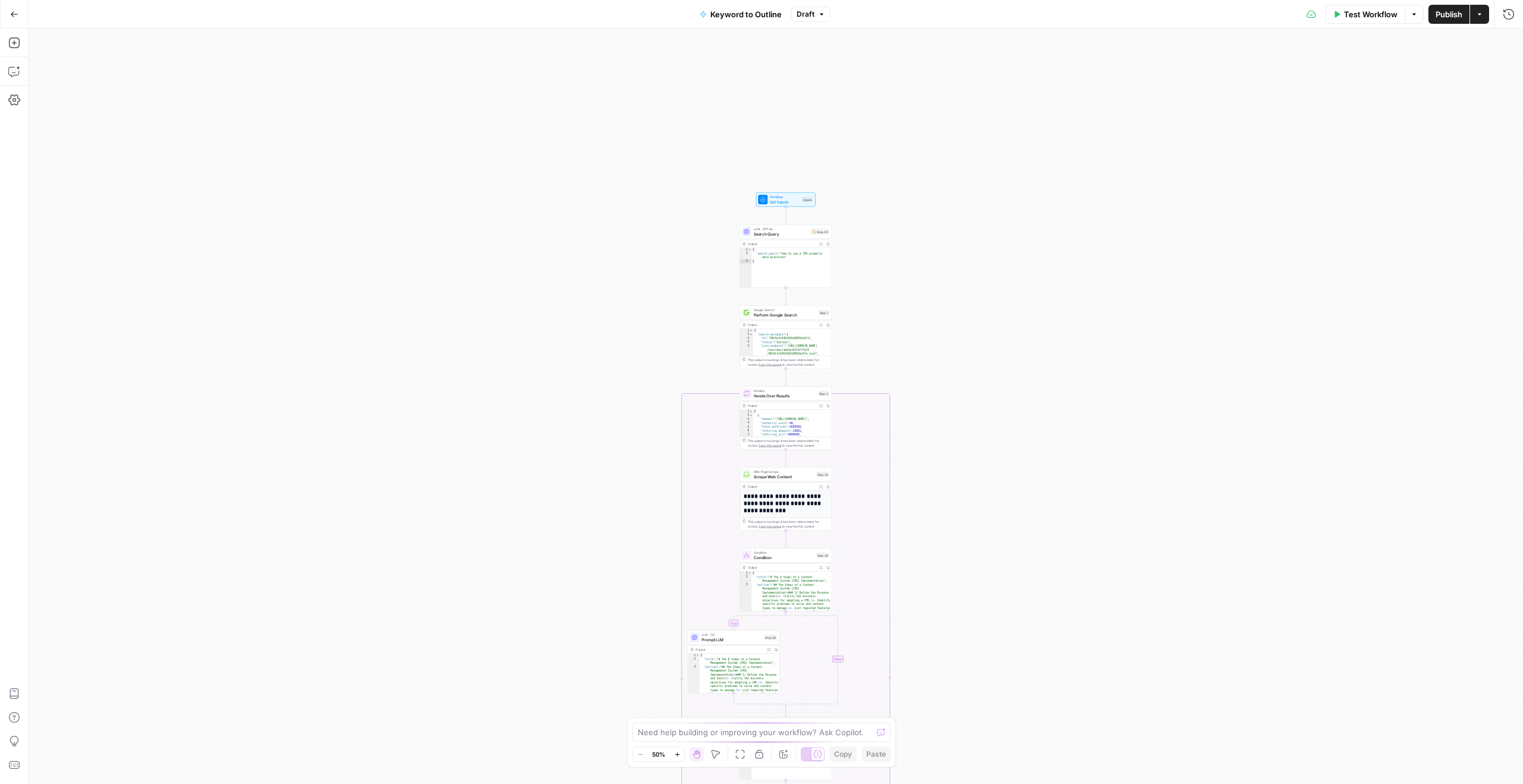
drag, startPoint x: 601, startPoint y: 302, endPoint x: 601, endPoint y: 402, distance: 100.0
click at [601, 402] on div "true false Workflow Set Inputs Inputs LLM · GPT-4o Search Query Step 40 Output …" at bounding box center [776, 406] width 1494 height 755
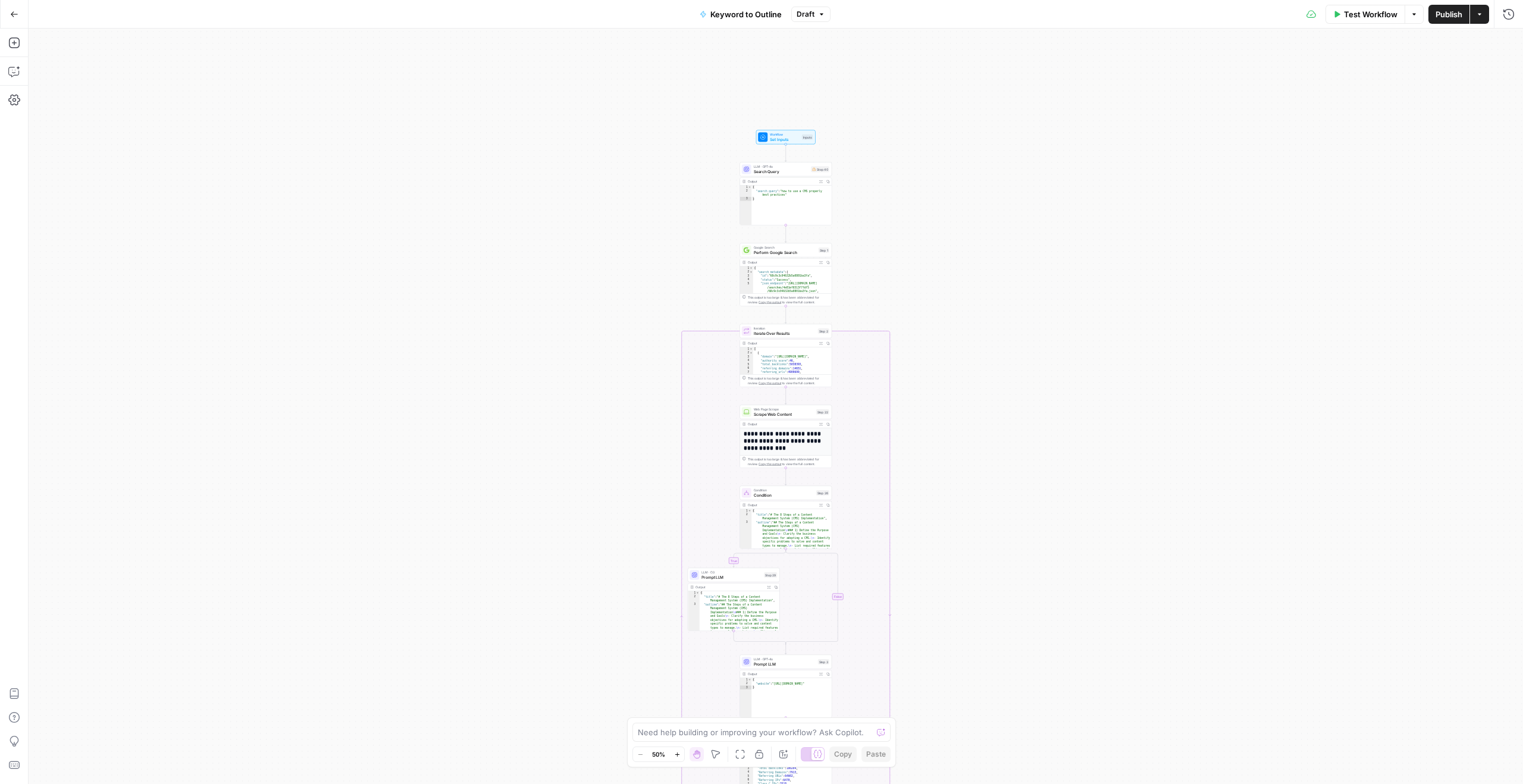
drag, startPoint x: 475, startPoint y: 141, endPoint x: 475, endPoint y: 79, distance: 62.0
click at [475, 79] on div "true false Workflow Set Inputs Inputs LLM · GPT-4o Search Query Step 40 Output …" at bounding box center [776, 406] width 1494 height 755
click at [1512, 11] on icon "button" at bounding box center [1509, 14] width 11 height 11
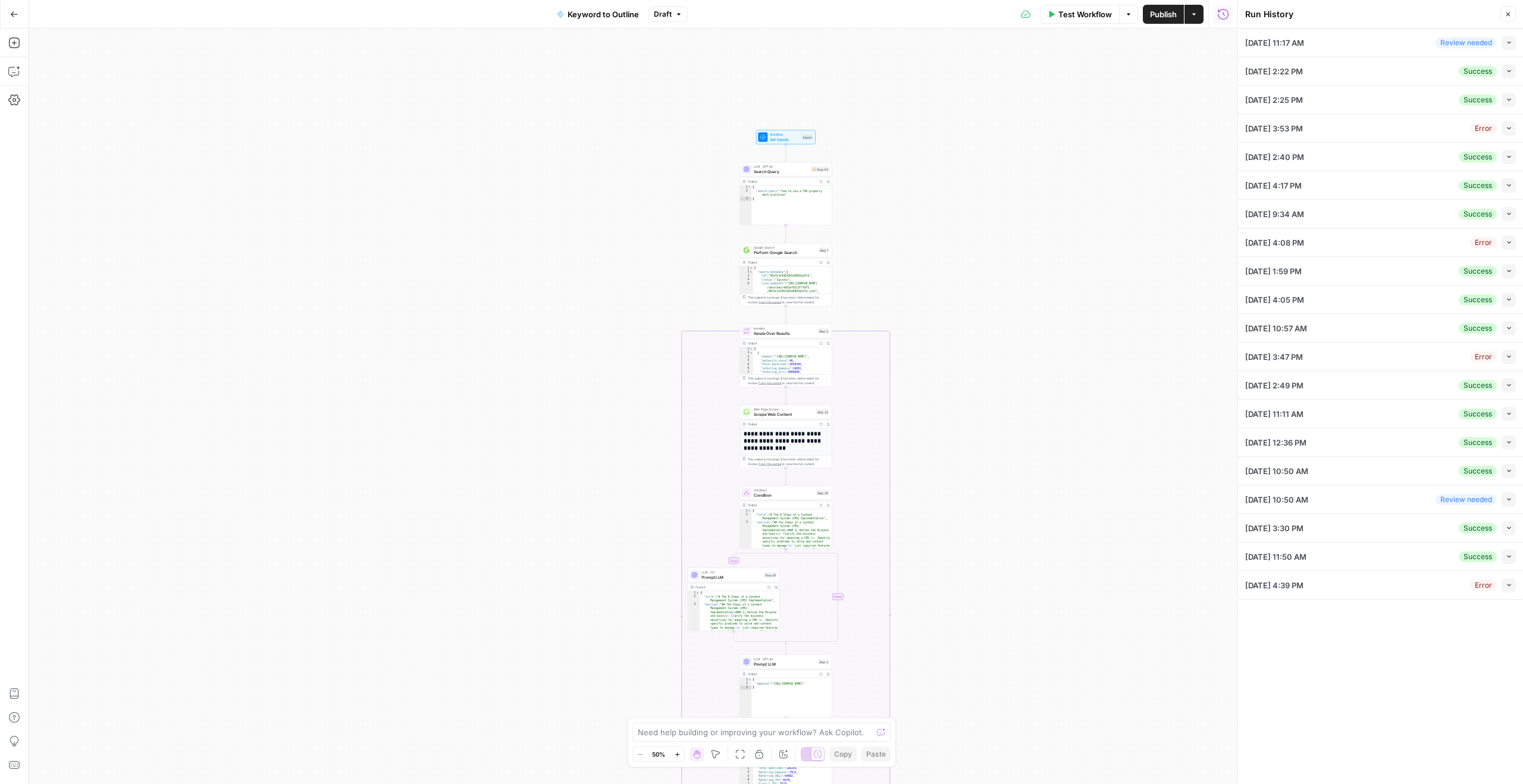
click at [1510, 97] on icon "button" at bounding box center [1509, 99] width 7 height 7
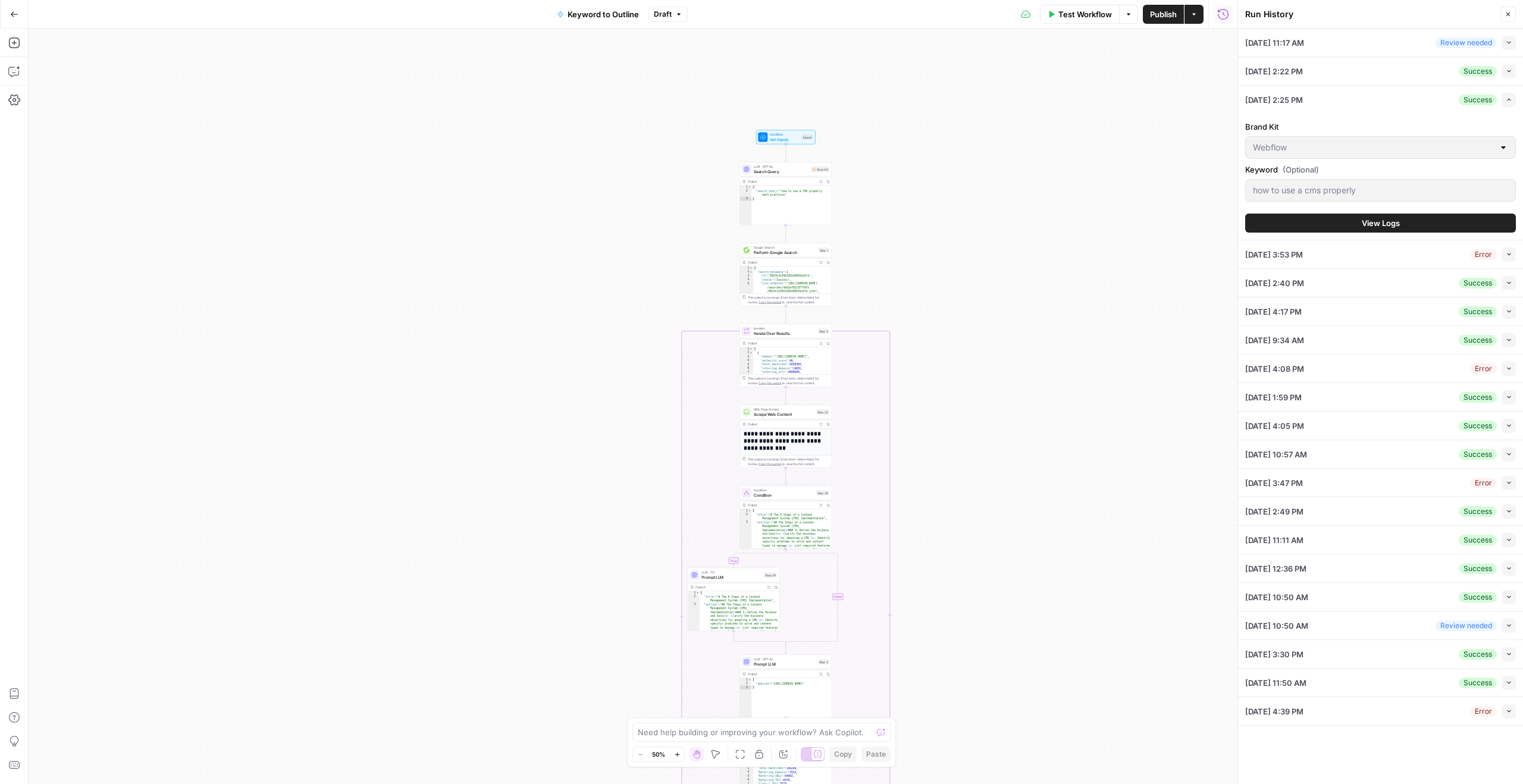
click at [1354, 212] on div "Brand Kit Webflow Keyword (Optional) how to use a cms properly View Logs" at bounding box center [1380, 176] width 271 height 126
click at [1353, 216] on button "View Logs" at bounding box center [1380, 223] width 271 height 19
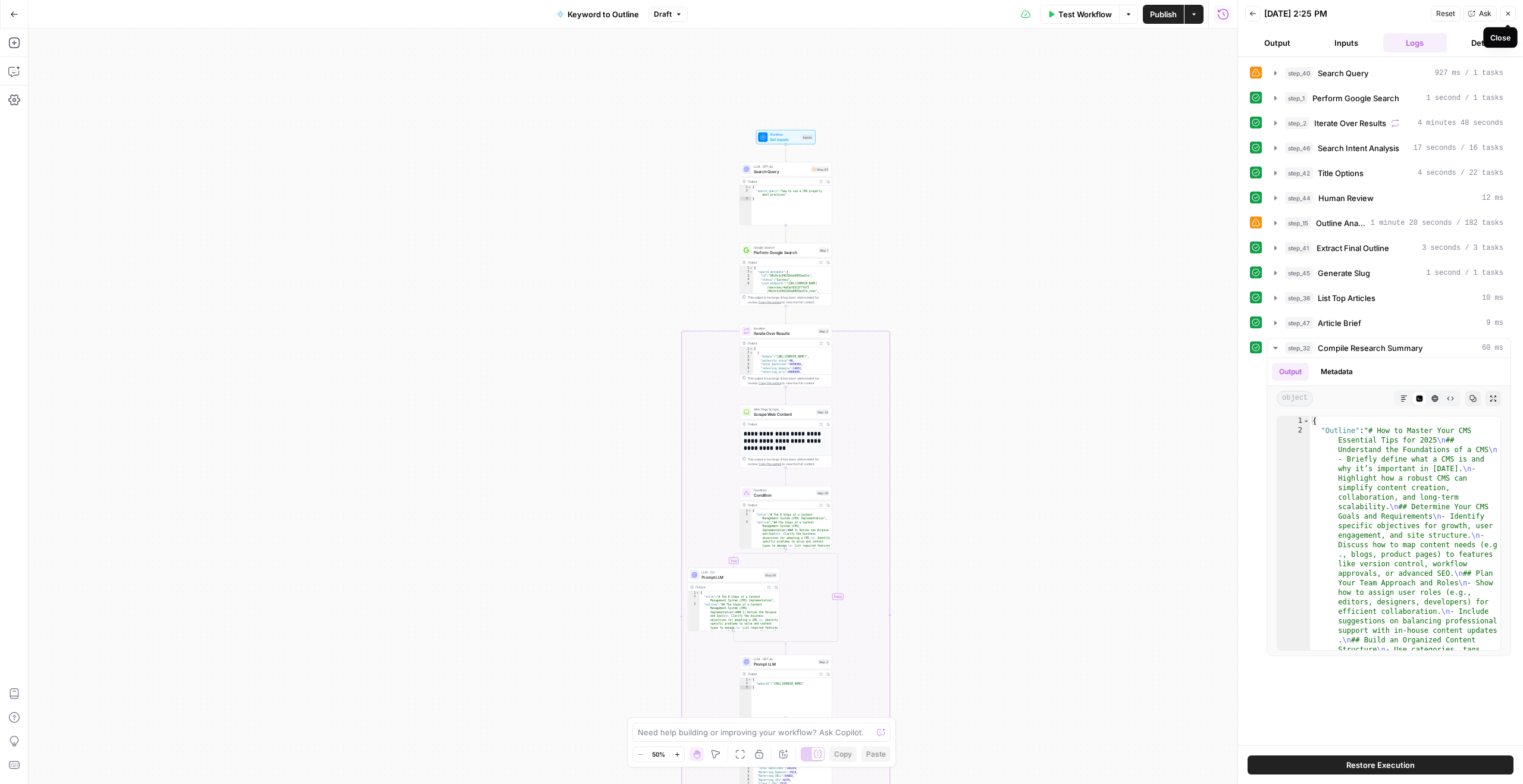
click at [1505, 11] on icon "button" at bounding box center [1508, 14] width 7 height 7
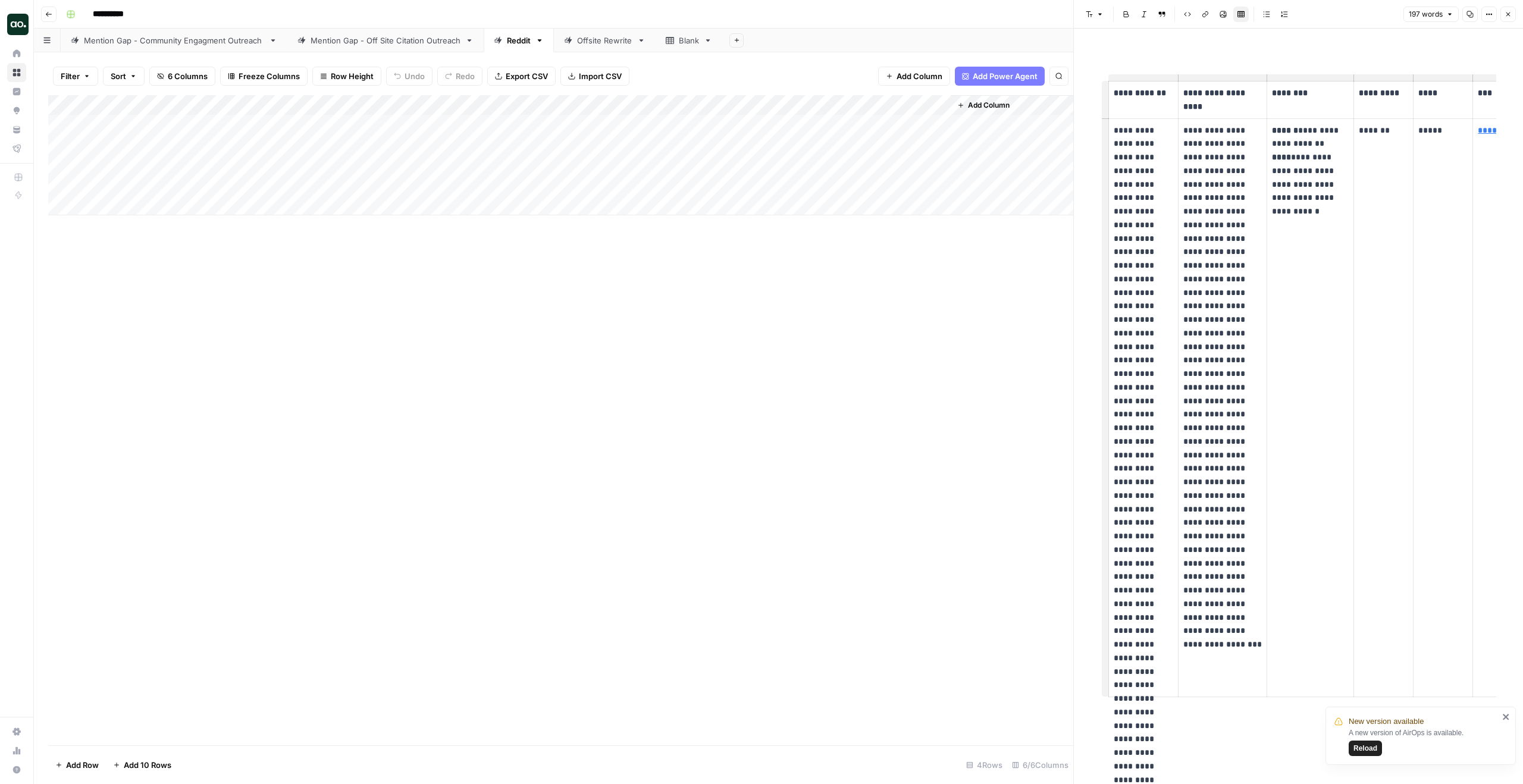
click at [1511, 17] on icon "button" at bounding box center [1508, 15] width 7 height 7
click at [421, 41] on div "Mention Gap - Off Site Citation Outreach" at bounding box center [385, 41] width 150 height 12
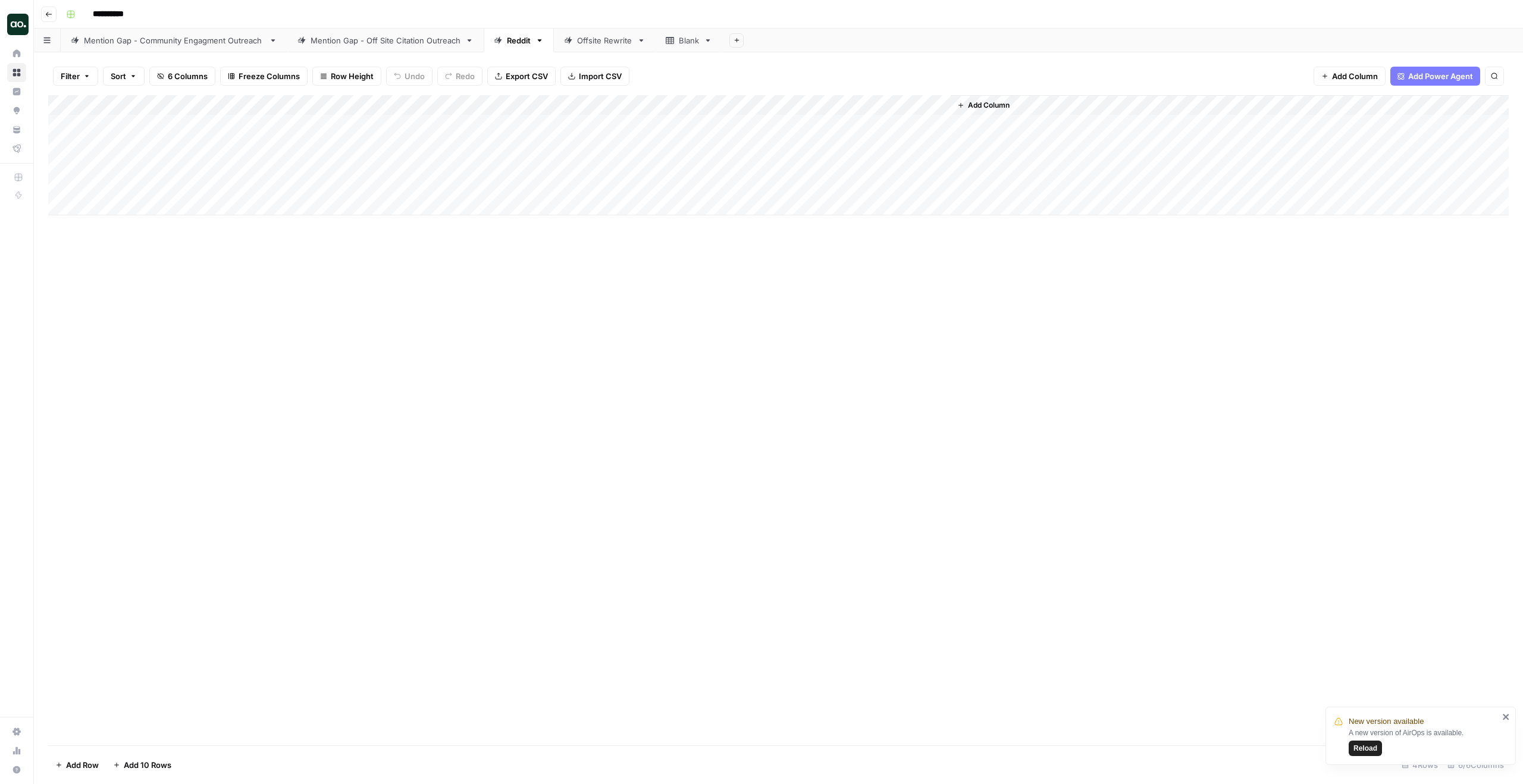
click at [421, 40] on div "Mention Gap - Off Site Citation Outreach" at bounding box center [385, 41] width 150 height 12
click at [1073, 127] on div "Add Column" at bounding box center [779, 297] width 1461 height 404
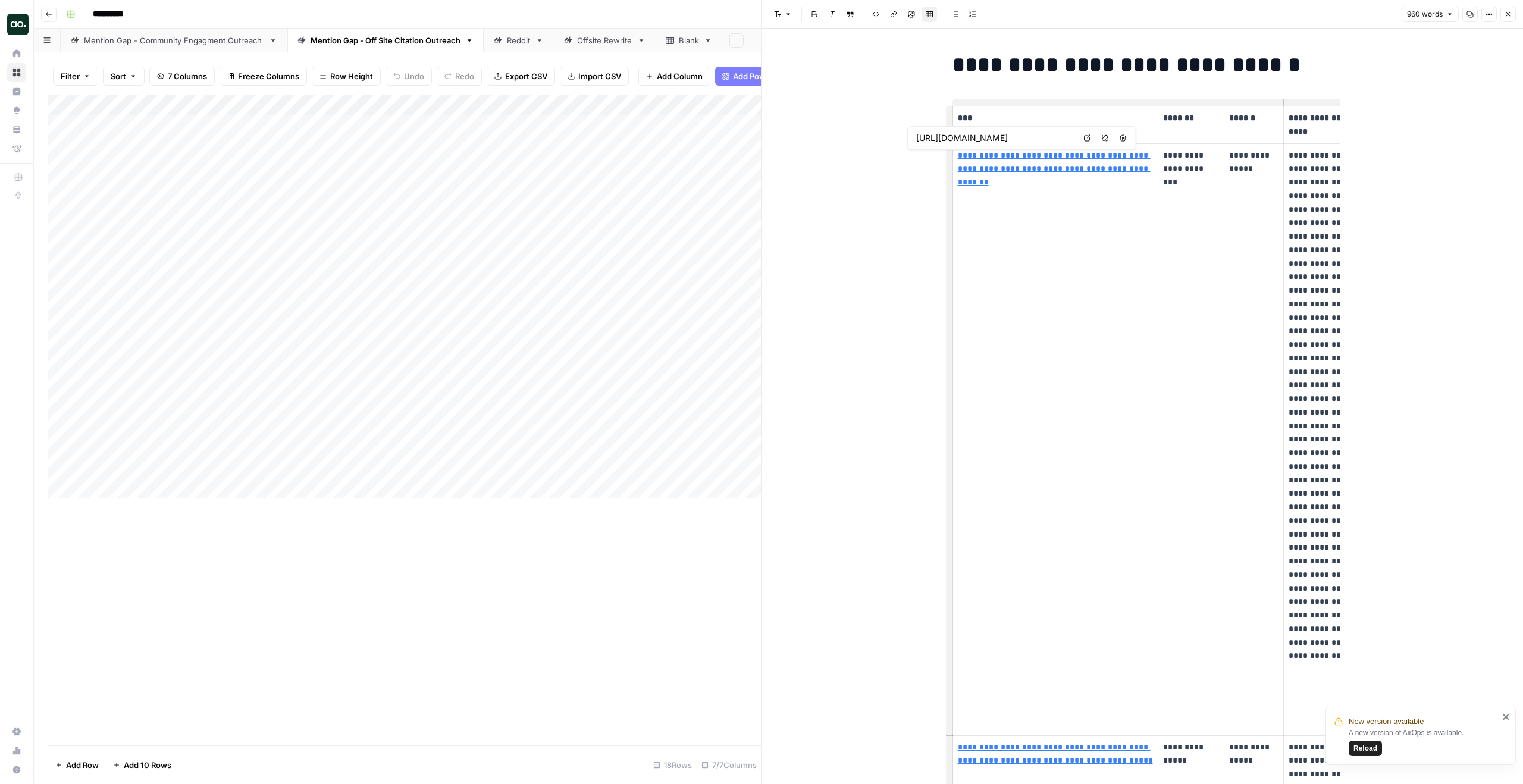
scroll to position [0, 93]
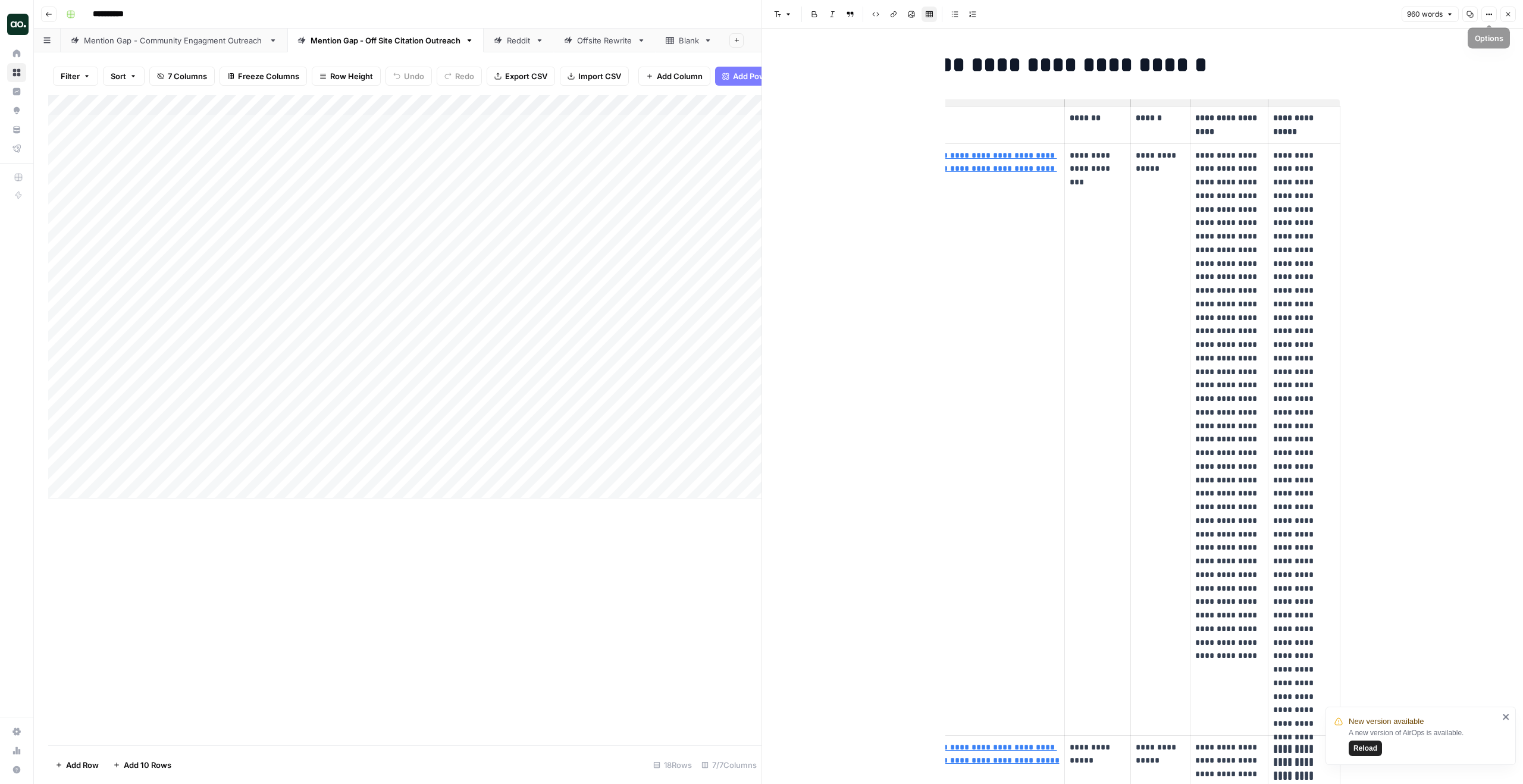
click at [1501, 15] on button "Close" at bounding box center [1508, 14] width 15 height 15
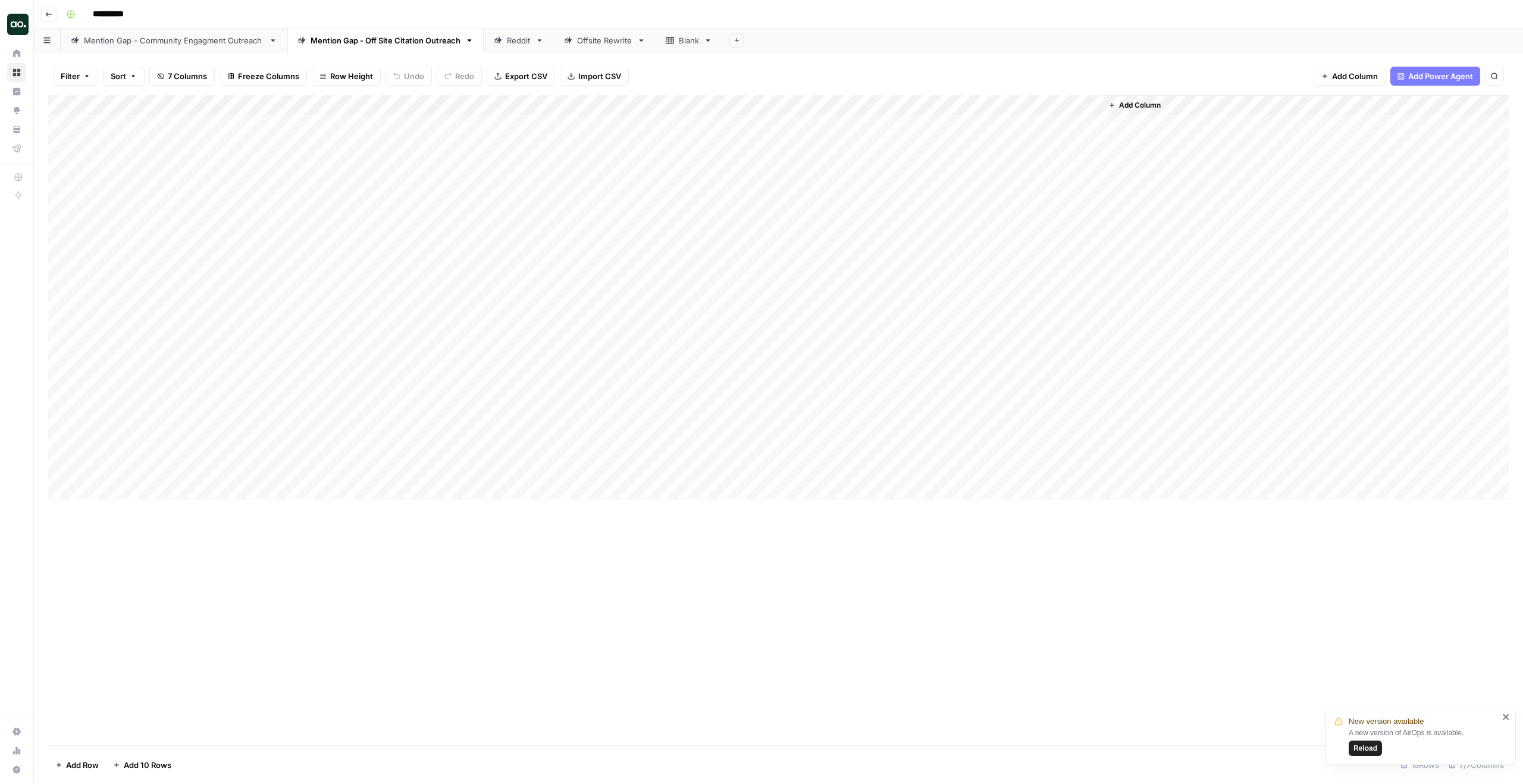
click at [518, 46] on div "Reddit" at bounding box center [518, 41] width 24 height 12
click at [926, 124] on div "Add Column" at bounding box center [779, 155] width 1461 height 120
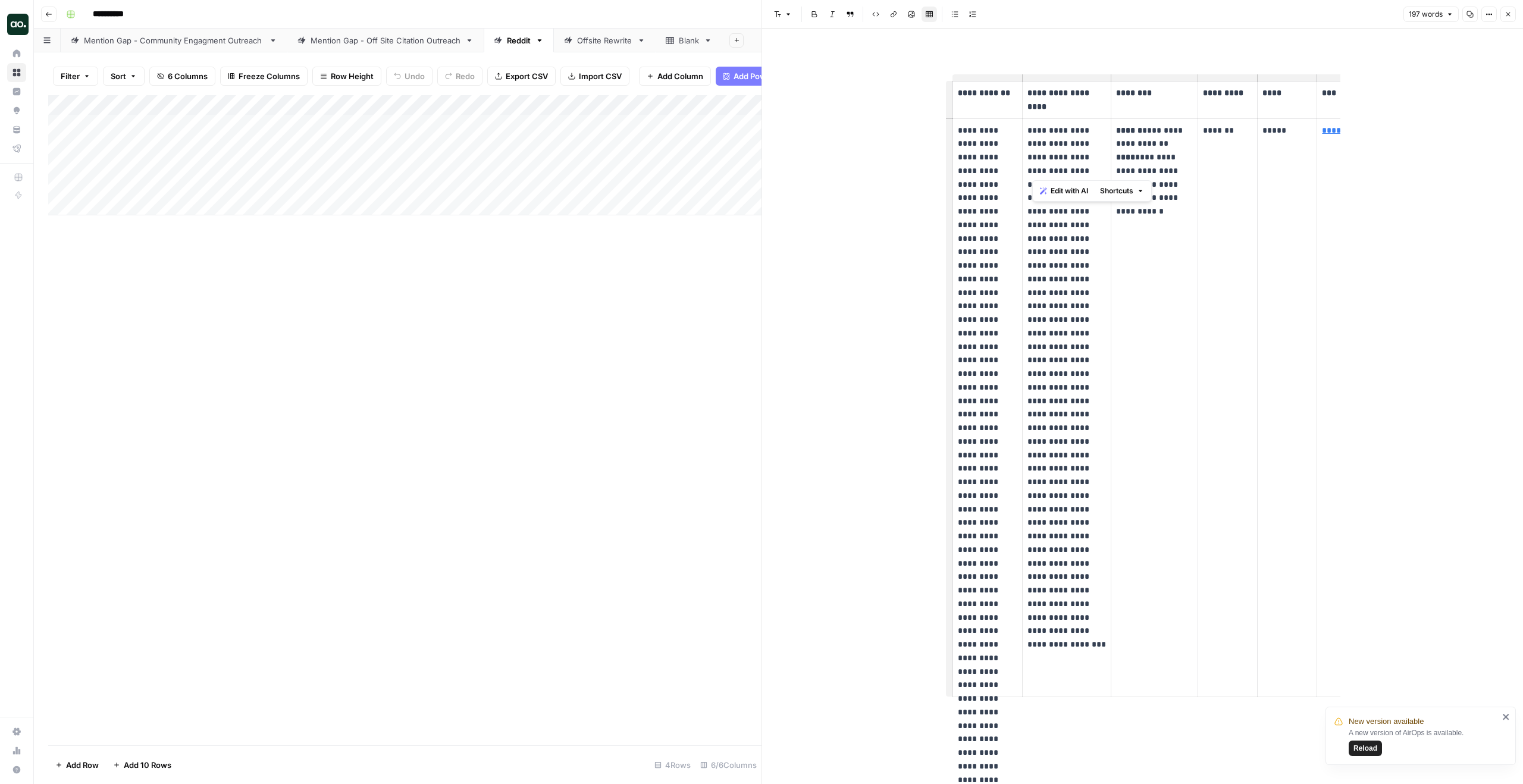
drag, startPoint x: 1033, startPoint y: 129, endPoint x: 1070, endPoint y: 168, distance: 53.8
click at [1070, 169] on p "**********" at bounding box center [1067, 360] width 79 height 474
click at [1070, 168] on p "**********" at bounding box center [1067, 360] width 79 height 474
click at [1508, 13] on icon "button" at bounding box center [1508, 15] width 7 height 7
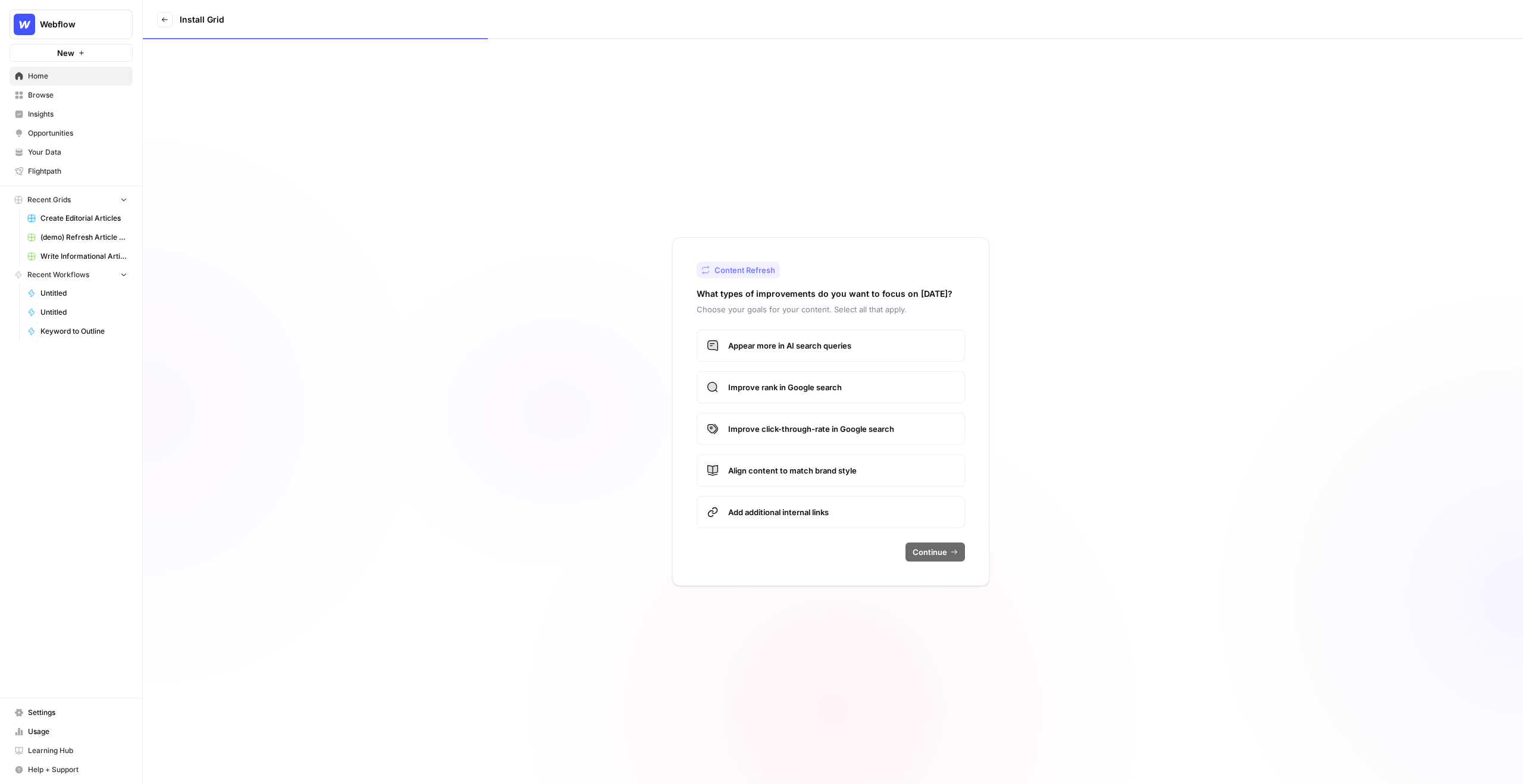
click at [51, 109] on span "Insights" at bounding box center [77, 115] width 99 height 11
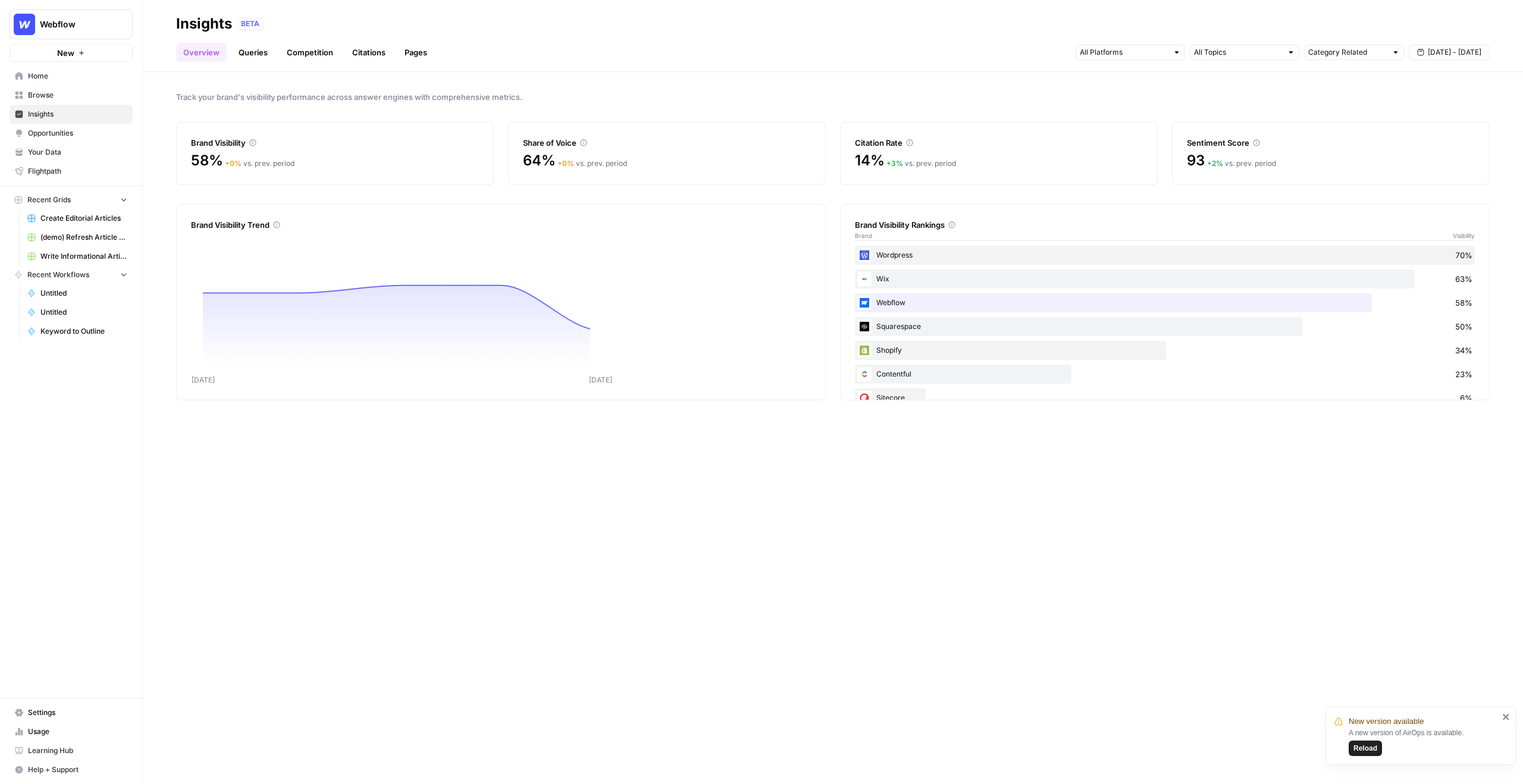
click at [1366, 751] on span "Reload" at bounding box center [1365, 749] width 24 height 11
click at [87, 137] on span "Opportunities" at bounding box center [77, 134] width 99 height 11
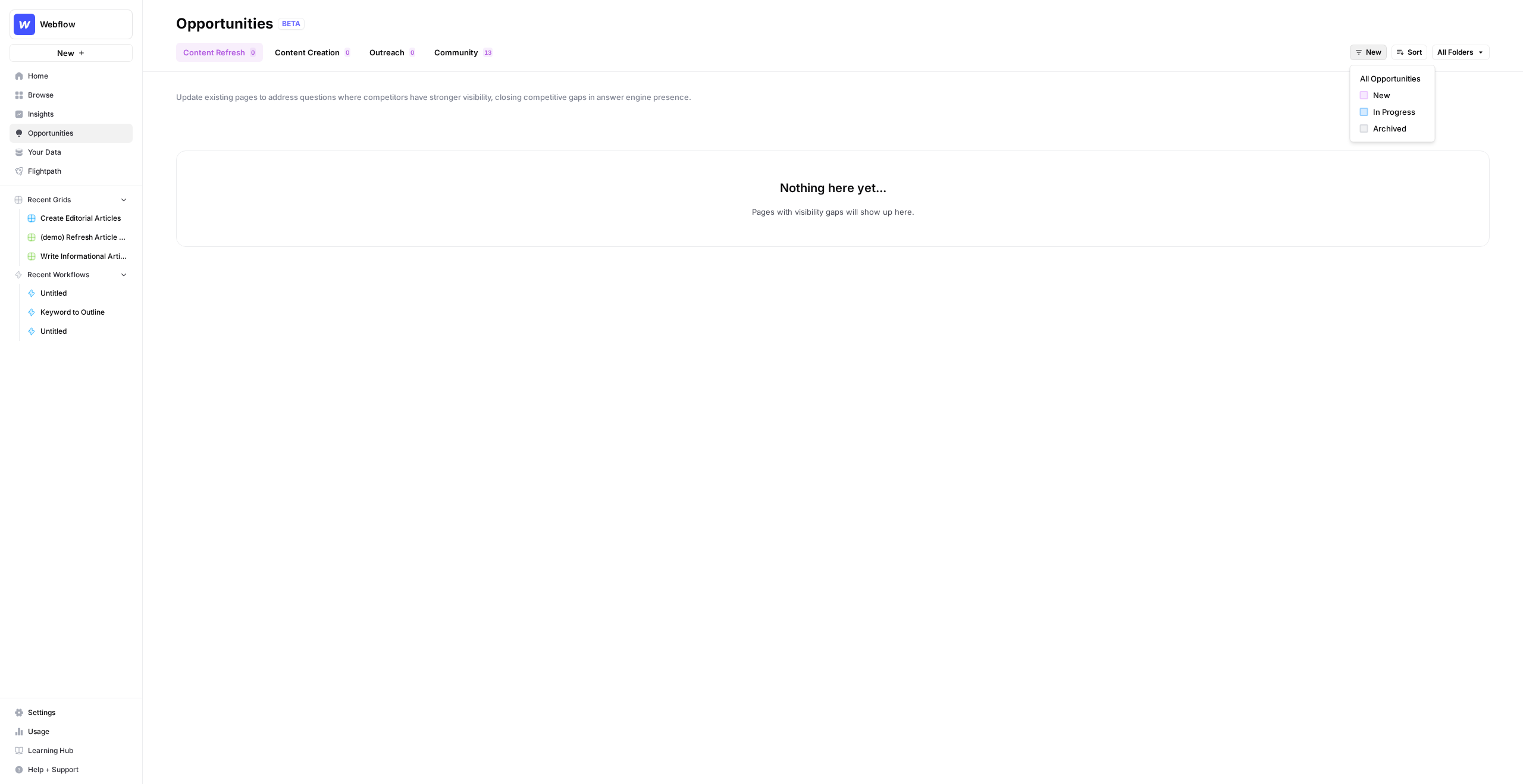
click at [1378, 49] on span "New" at bounding box center [1374, 52] width 15 height 11
click at [1376, 74] on span "All Opportunities" at bounding box center [1391, 79] width 61 height 12
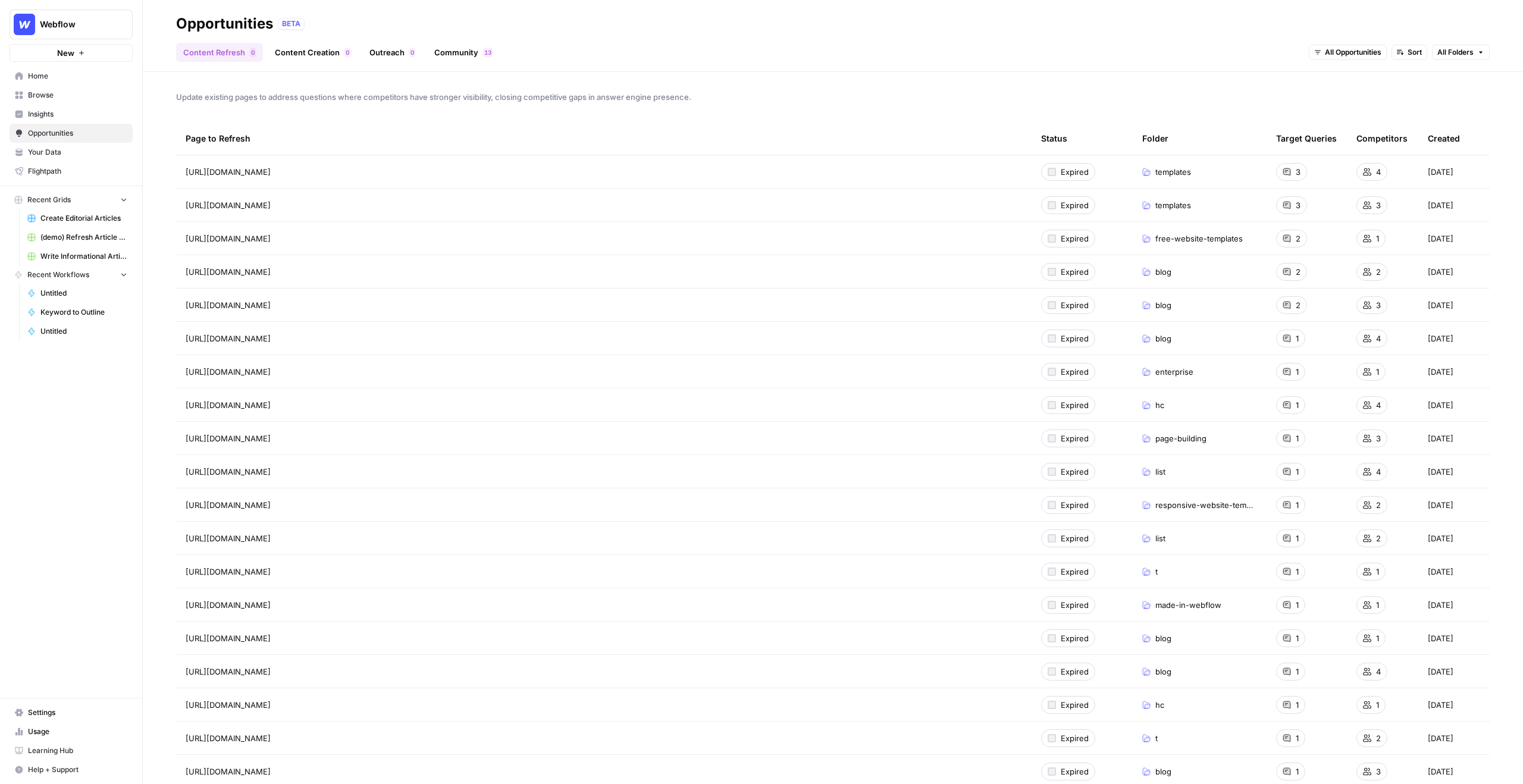
click at [73, 108] on link "Insights" at bounding box center [71, 114] width 123 height 19
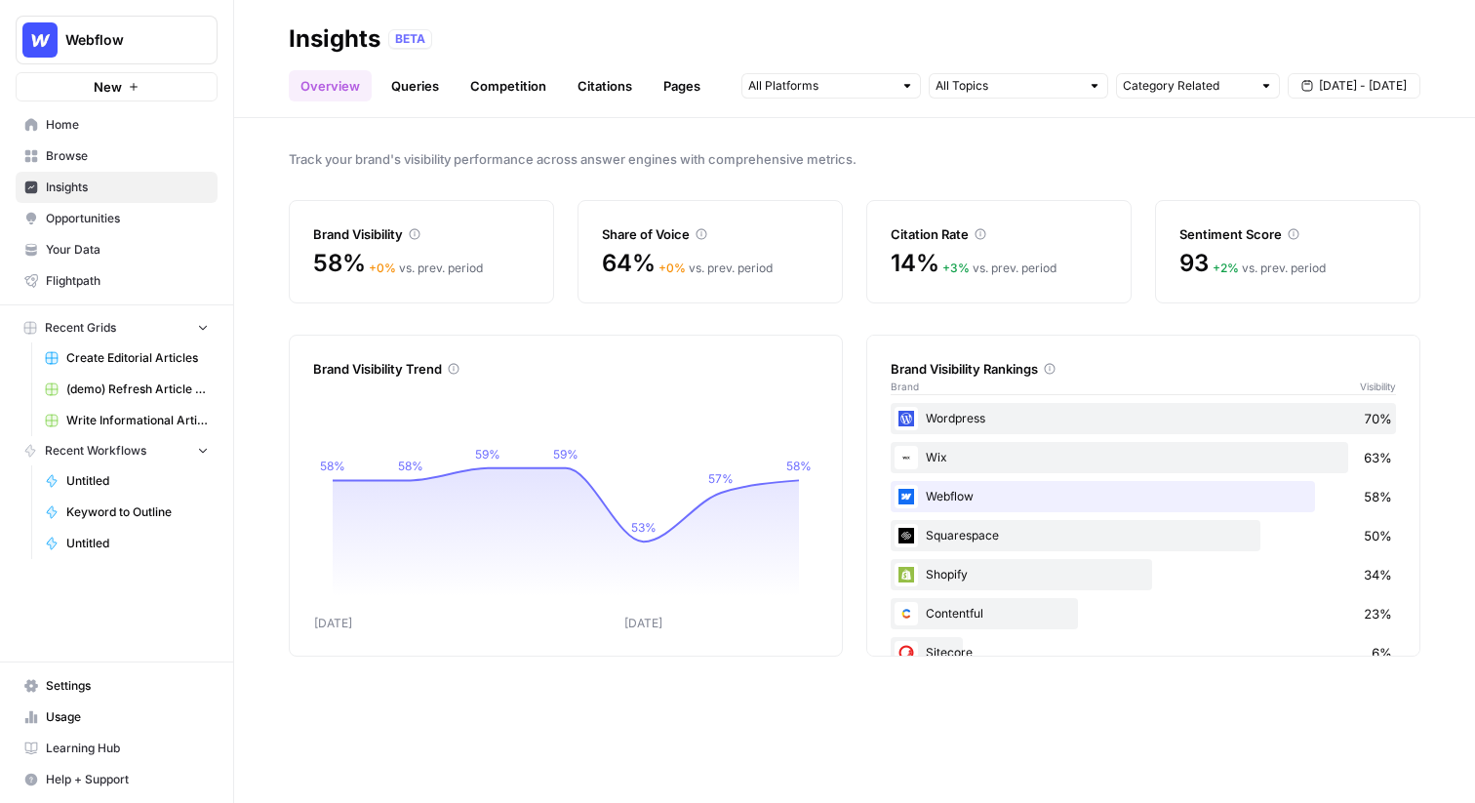
click at [236, 42] on icon "button" at bounding box center [237, 39] width 14 height 14
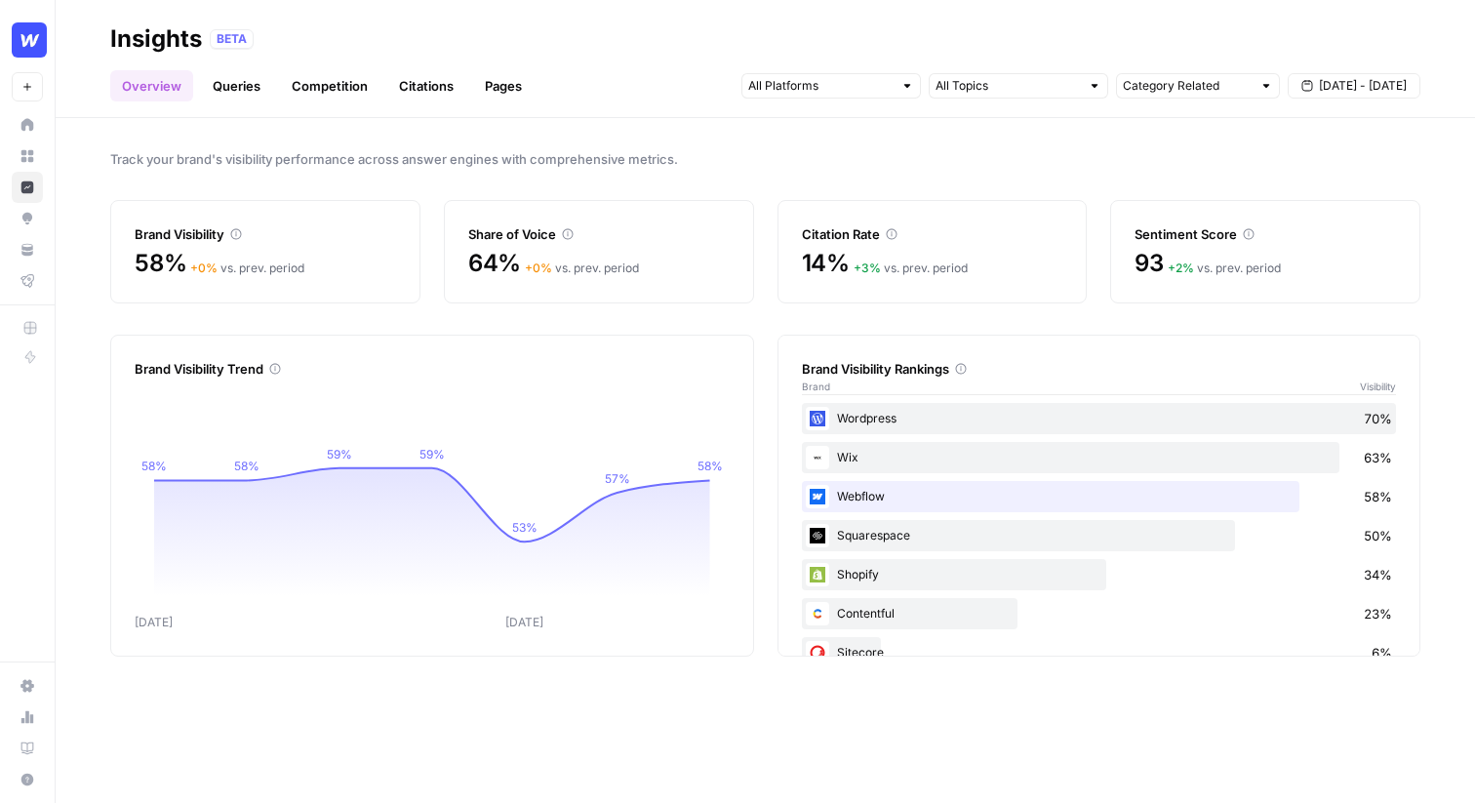
click at [304, 61] on div "Overview Queries Competition Citations Pages Category Related [DATE] - [DATE]" at bounding box center [765, 78] width 1311 height 47
click at [305, 47] on div "BETA" at bounding box center [815, 39] width 1211 height 20
click at [238, 141] on div "Track your brand's visibility performance across answer engines with comprehens…" at bounding box center [766, 460] width 1420 height 685
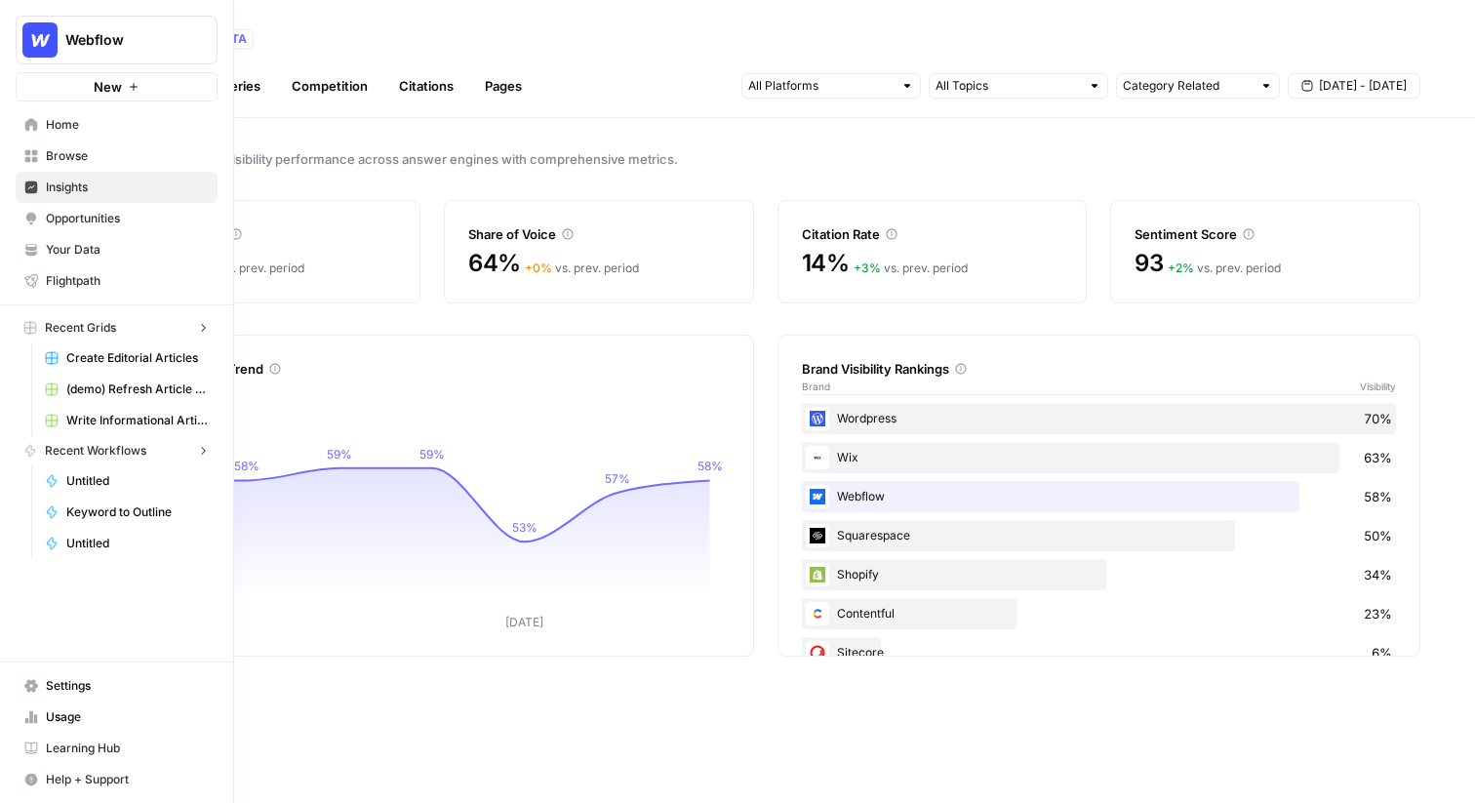
click at [230, 41] on icon "button" at bounding box center [237, 39] width 14 height 14
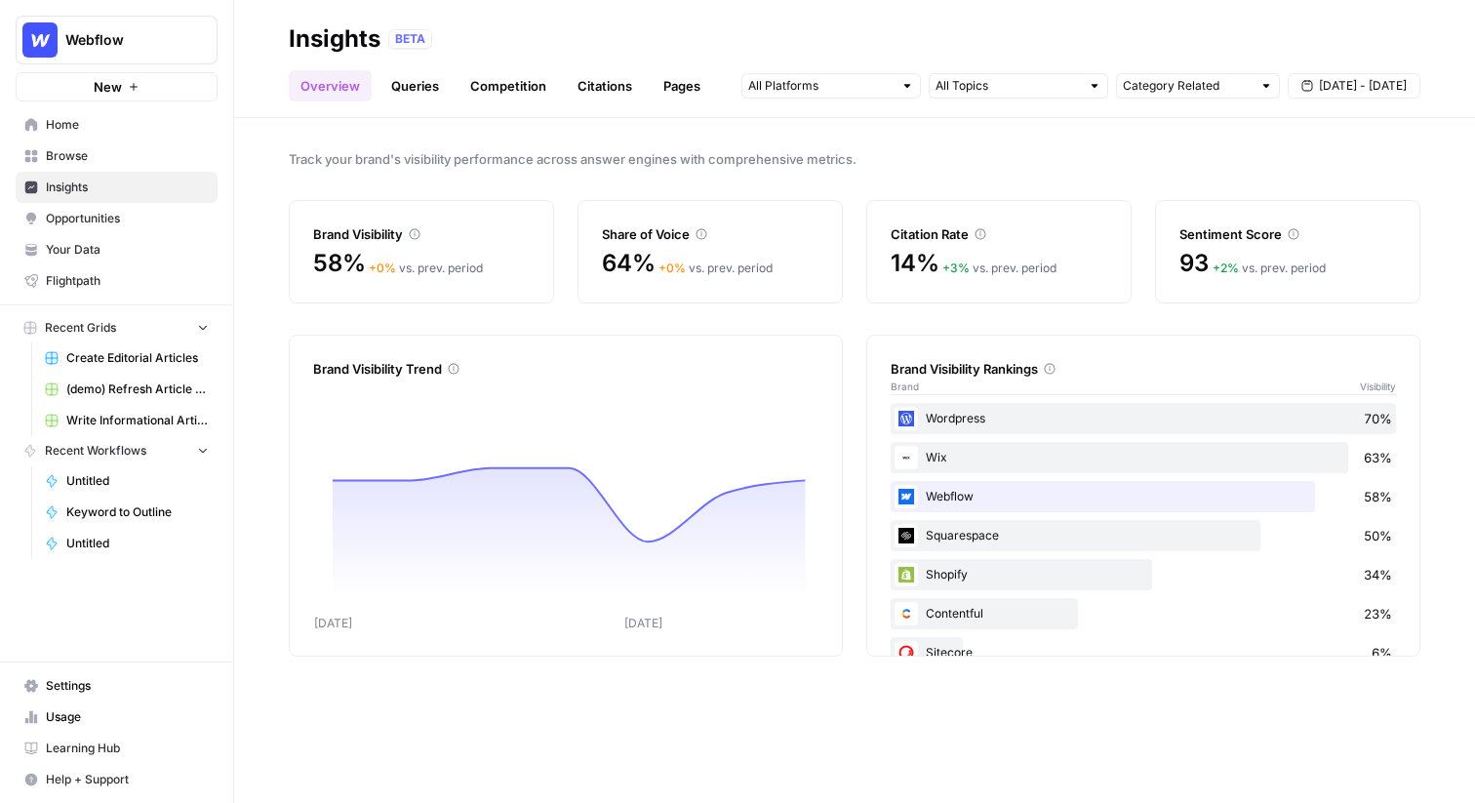
click at [150, 250] on span "Your Data" at bounding box center [127, 250] width 163 height 18
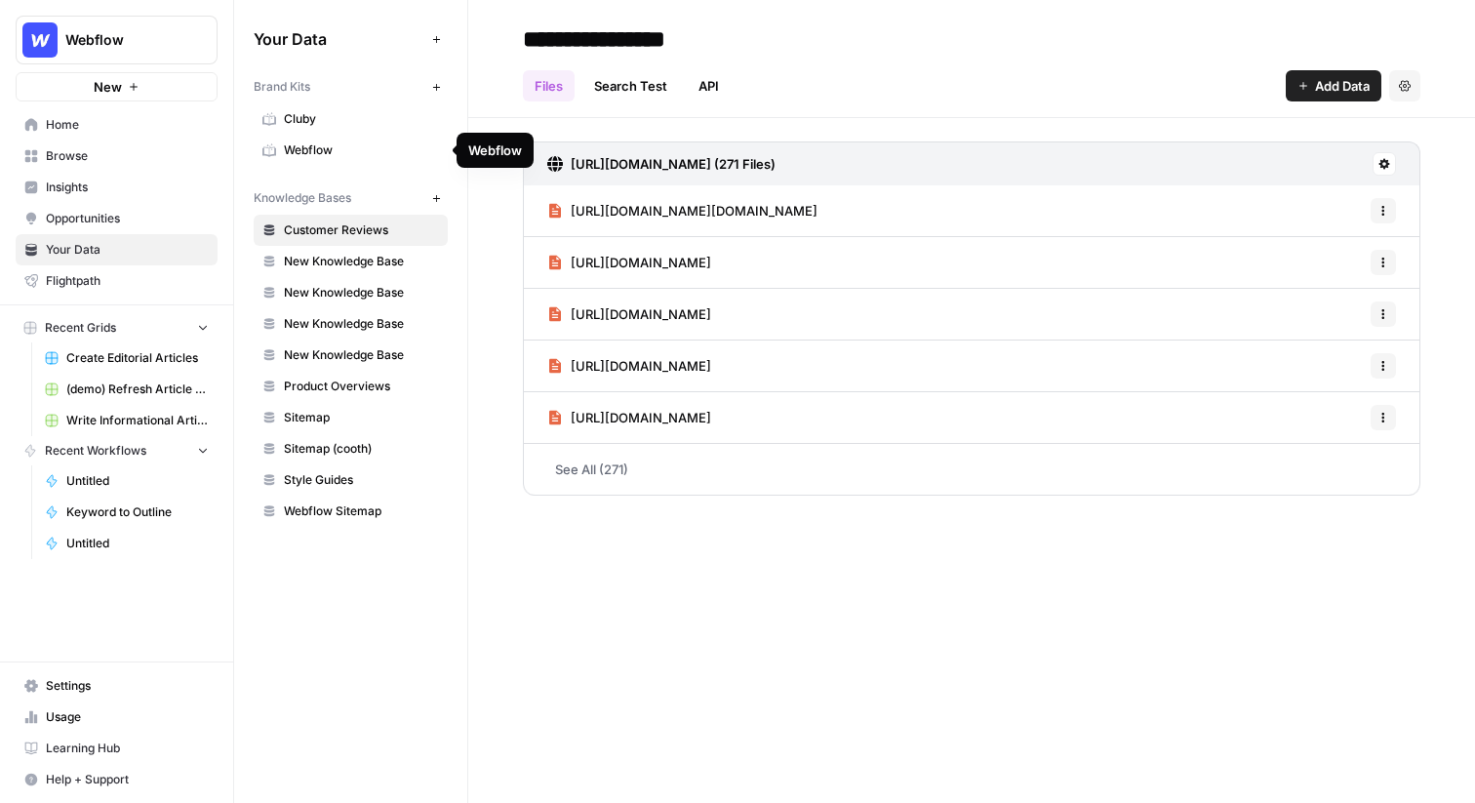
click at [318, 145] on span "Webflow" at bounding box center [361, 150] width 155 height 18
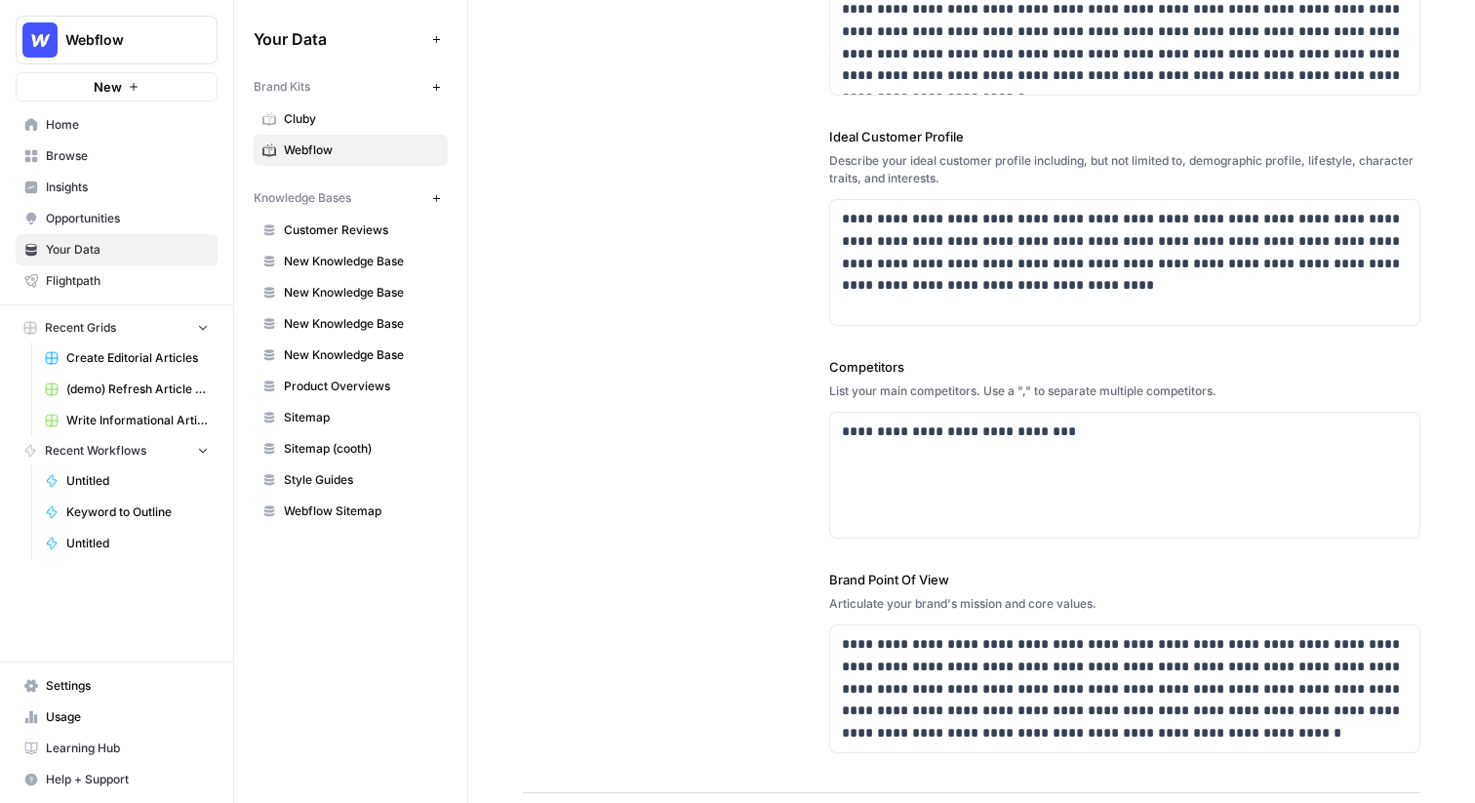
scroll to position [398, 0]
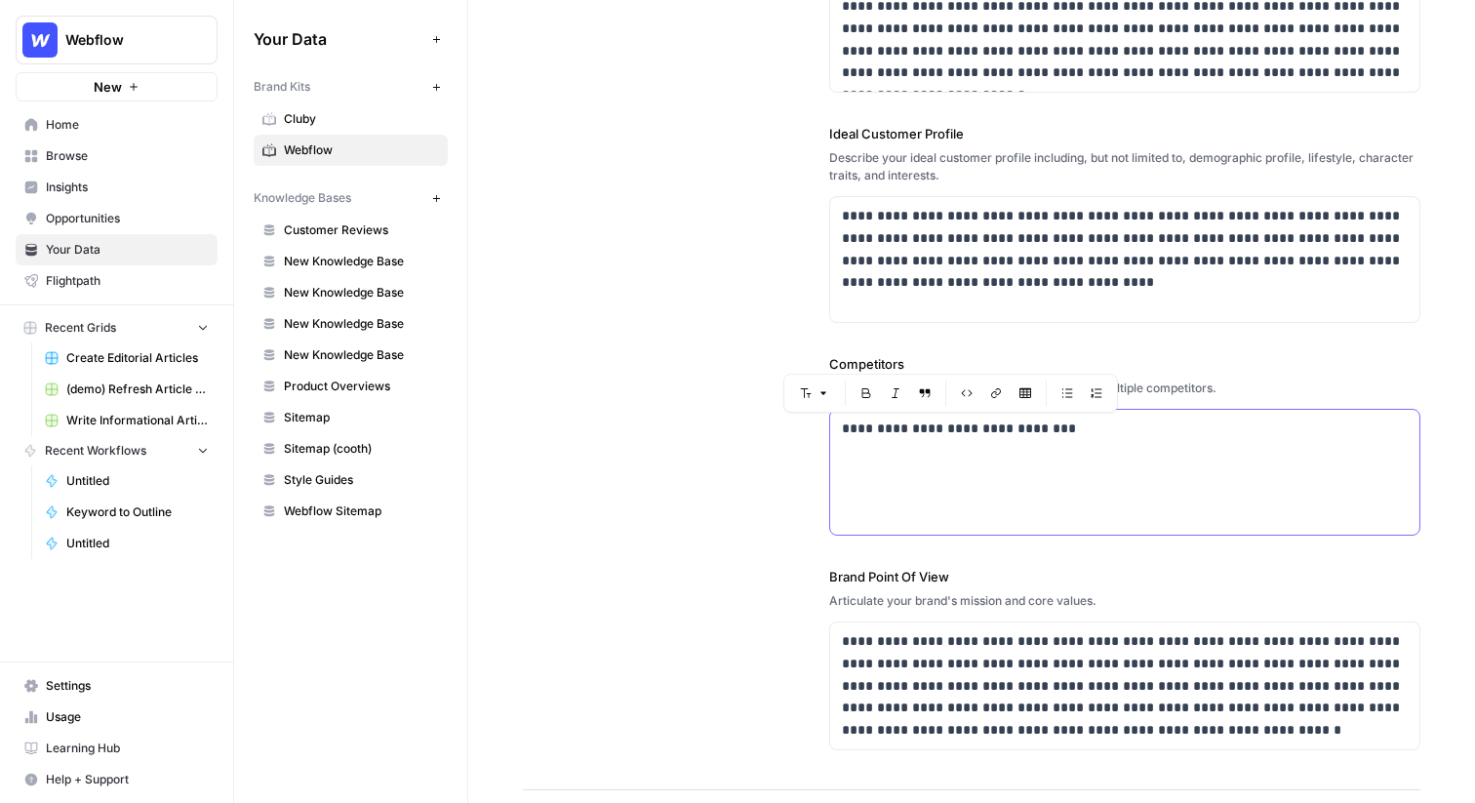
click at [1070, 430] on p "**********" at bounding box center [1125, 429] width 566 height 22
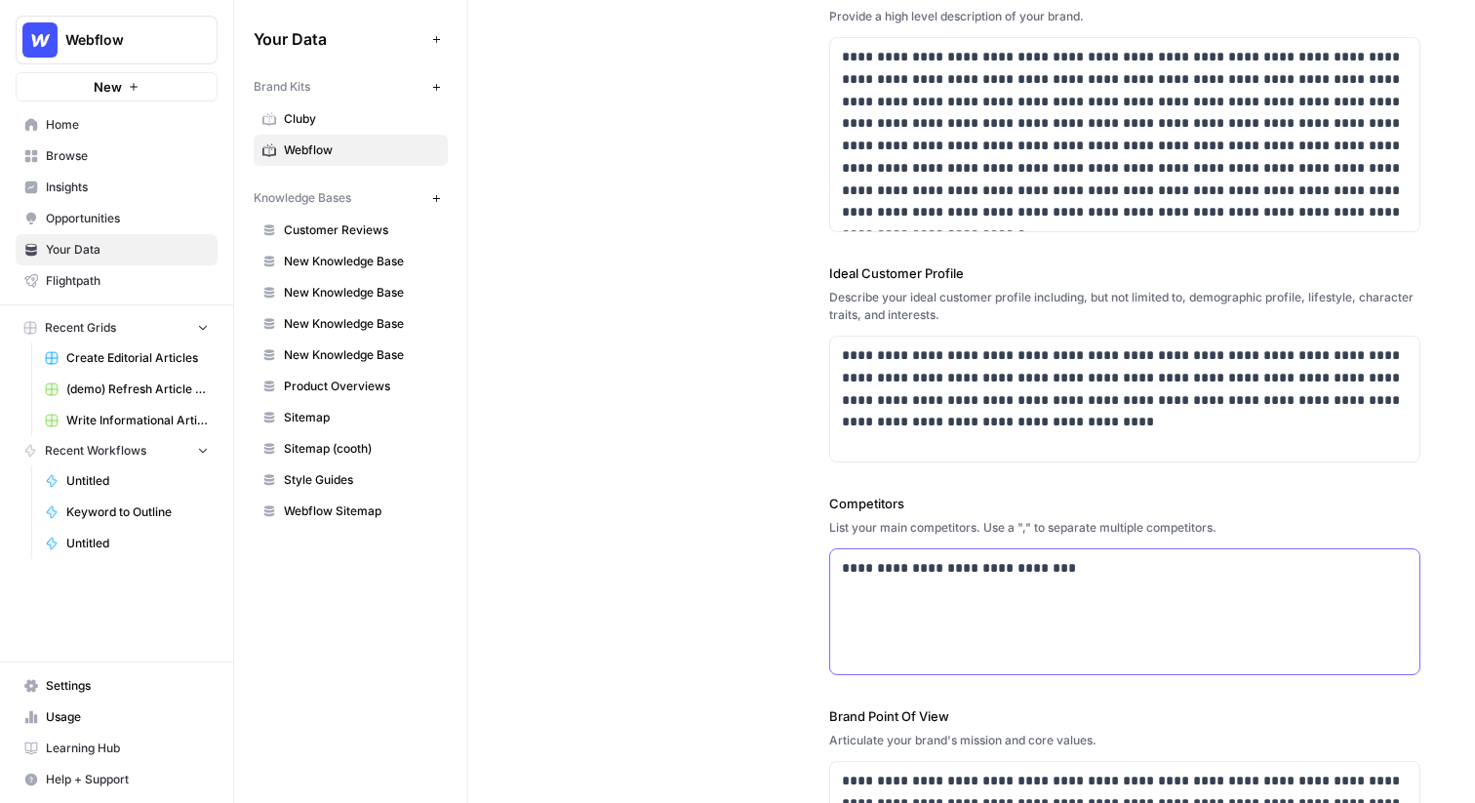
scroll to position [0, 0]
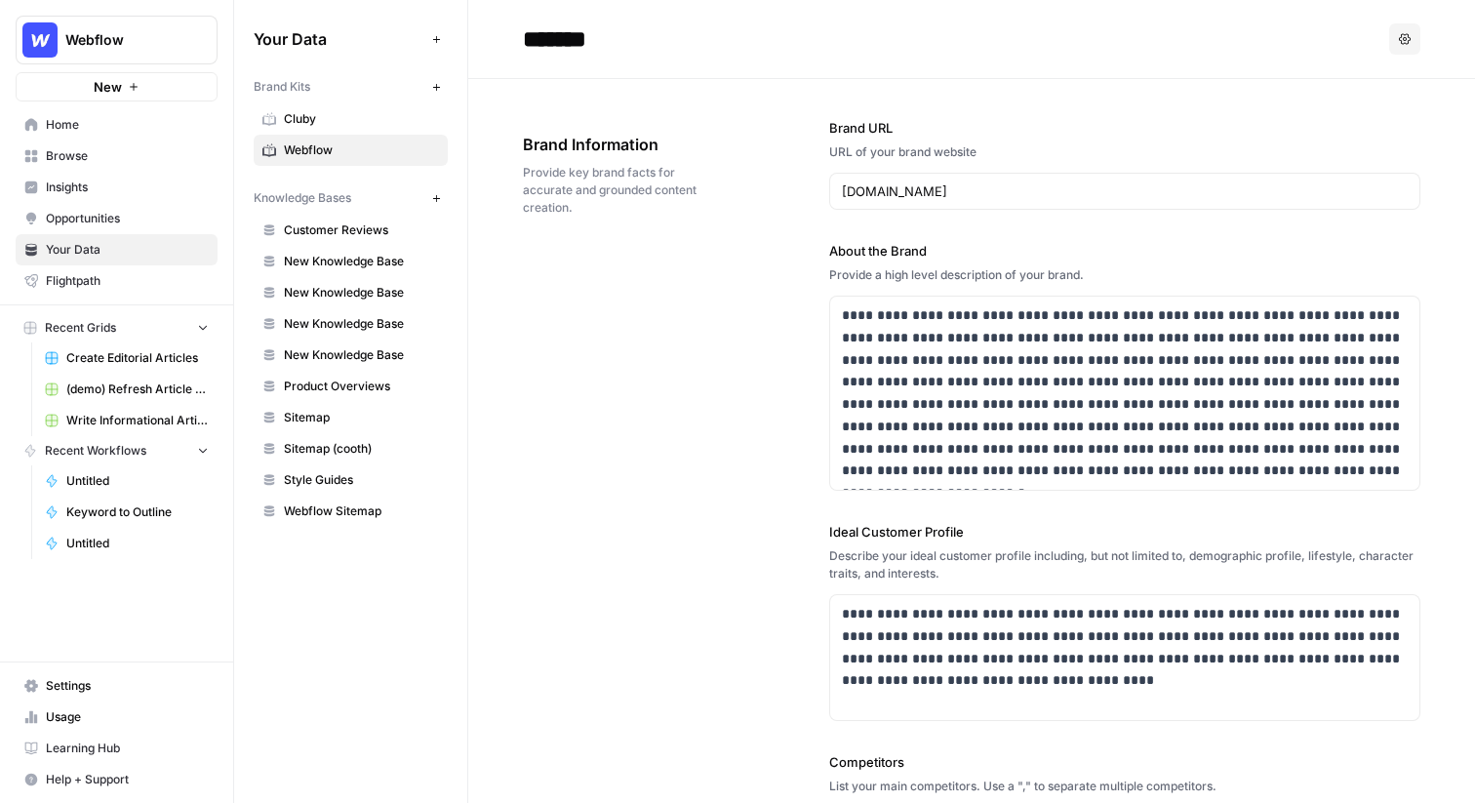
click at [80, 182] on span "Insights" at bounding box center [127, 188] width 163 height 18
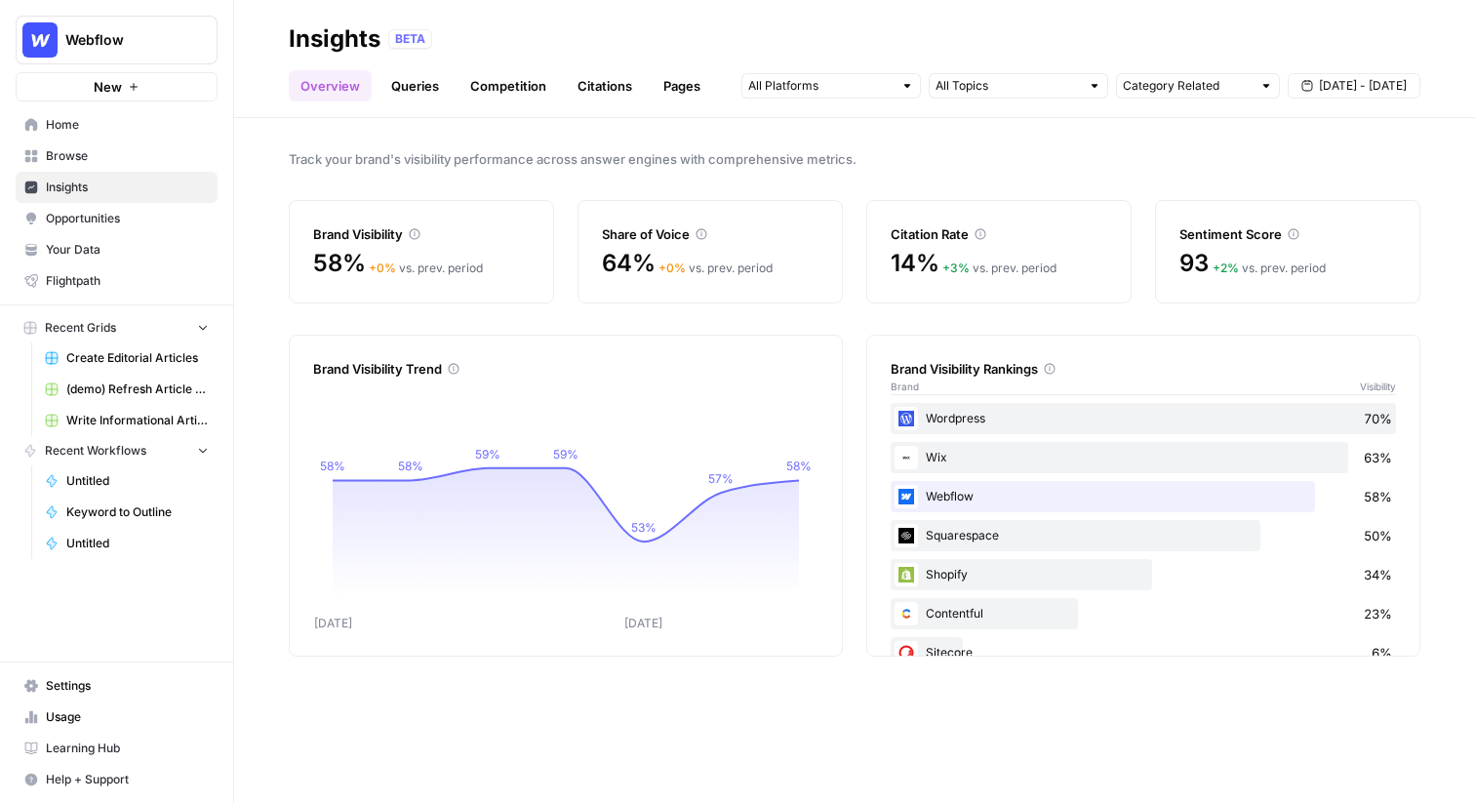
click at [899, 86] on div at bounding box center [832, 85] width 180 height 25
click at [888, 84] on input "text" at bounding box center [820, 86] width 144 height 20
click at [898, 54] on div "Insights BETA" at bounding box center [855, 38] width 1132 height 31
click at [1372, 73] on button "[DATE] - [DATE]" at bounding box center [1354, 85] width 133 height 25
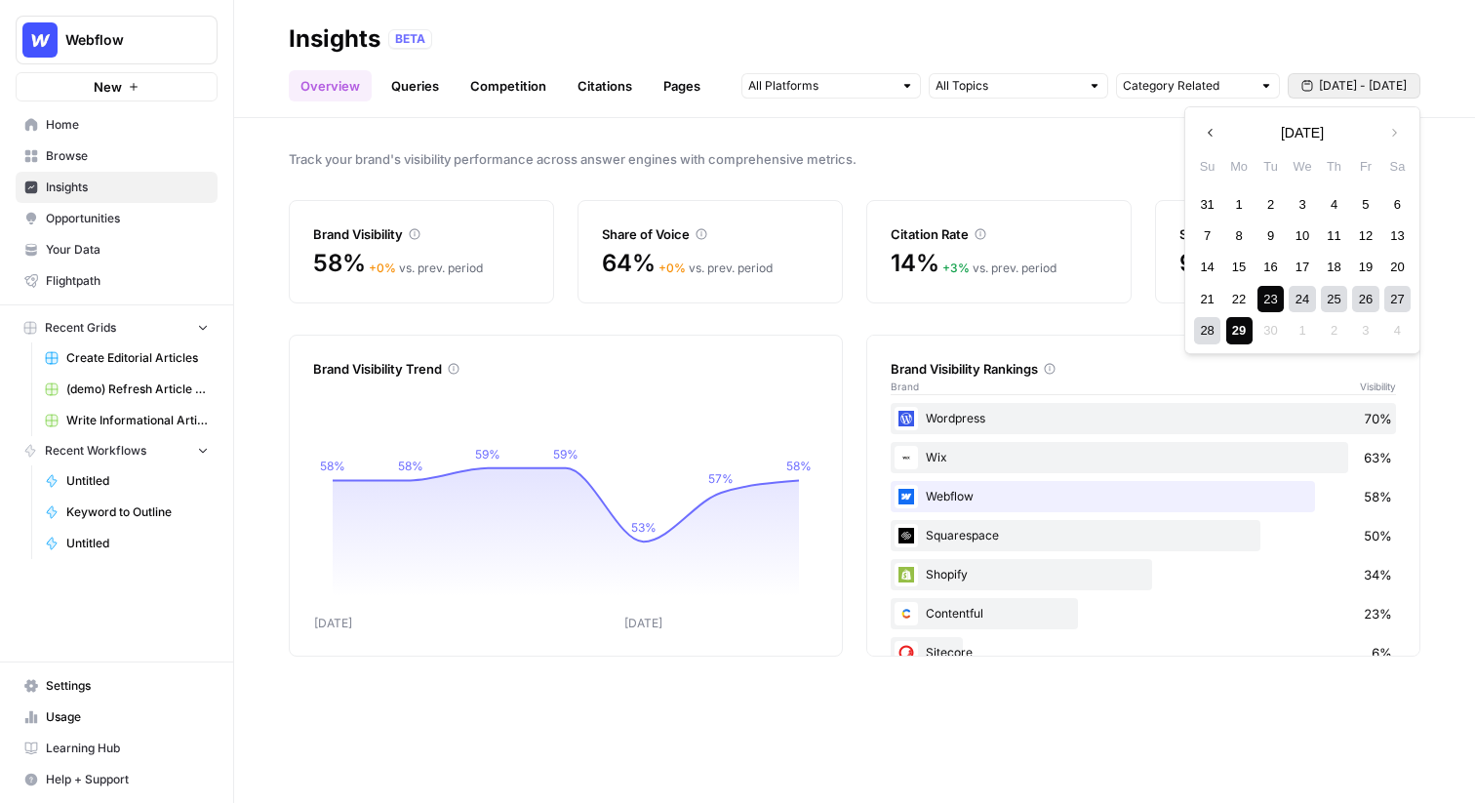
click at [1326, 84] on span "[DATE] - [DATE]" at bounding box center [1363, 86] width 88 height 18
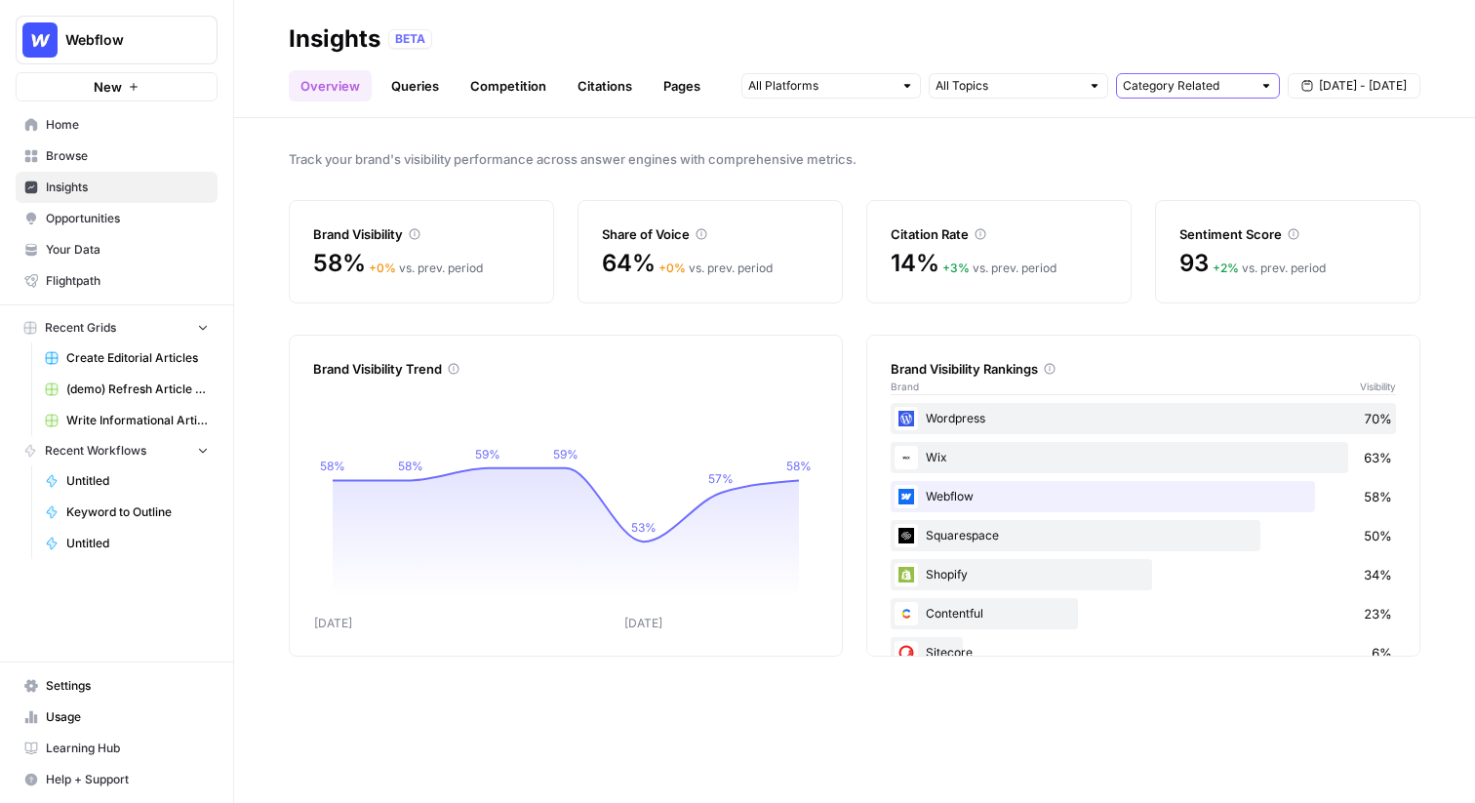
click at [1216, 93] on input "text" at bounding box center [1187, 86] width 129 height 20
click at [1201, 79] on input "text" at bounding box center [1187, 86] width 129 height 20
click at [1184, 82] on input "text" at bounding box center [1187, 86] width 129 height 20
type input "Category Related"
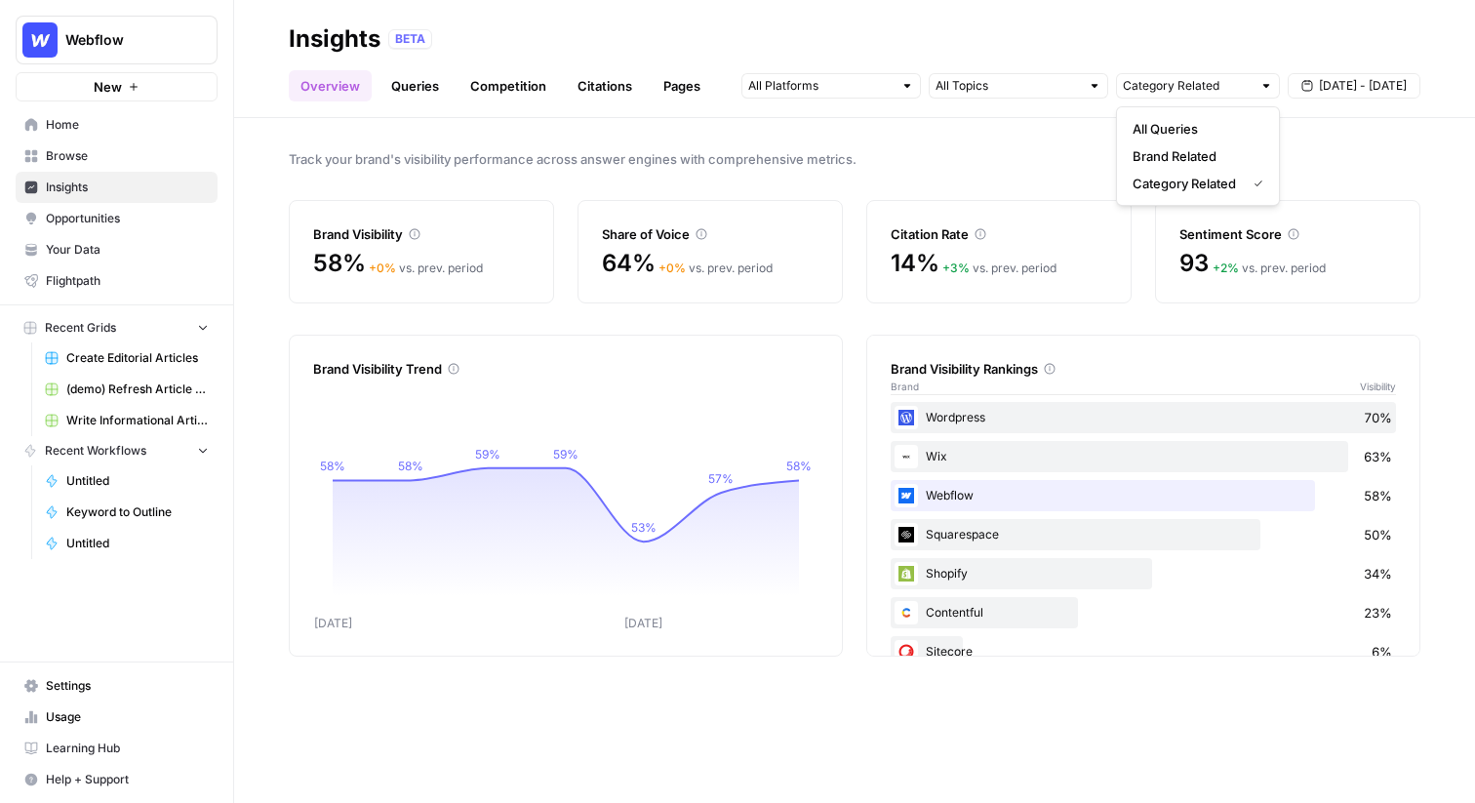
click at [1184, 52] on div "Insights BETA" at bounding box center [855, 38] width 1132 height 31
click at [420, 82] on link "Queries" at bounding box center [415, 85] width 71 height 31
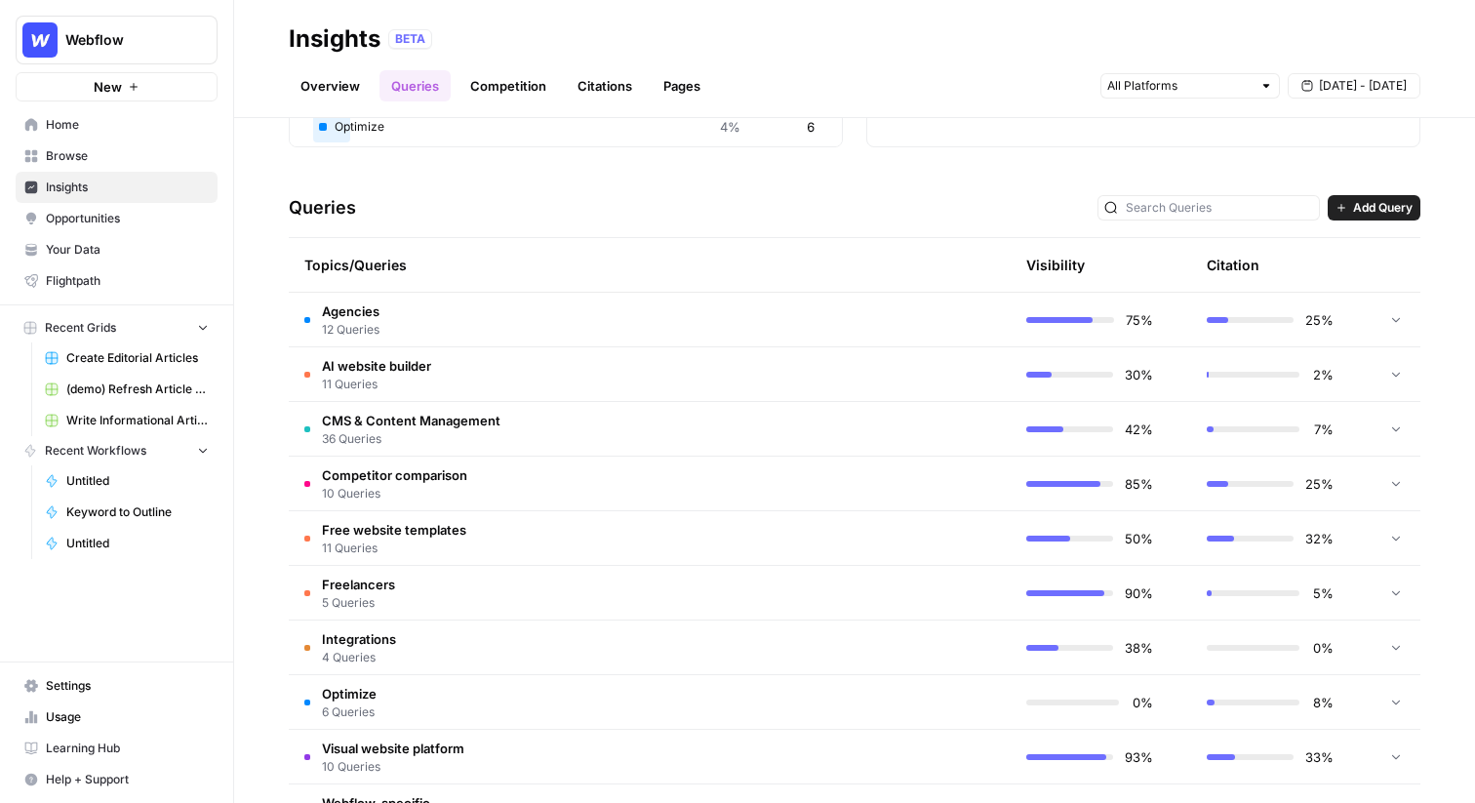
scroll to position [402, 0]
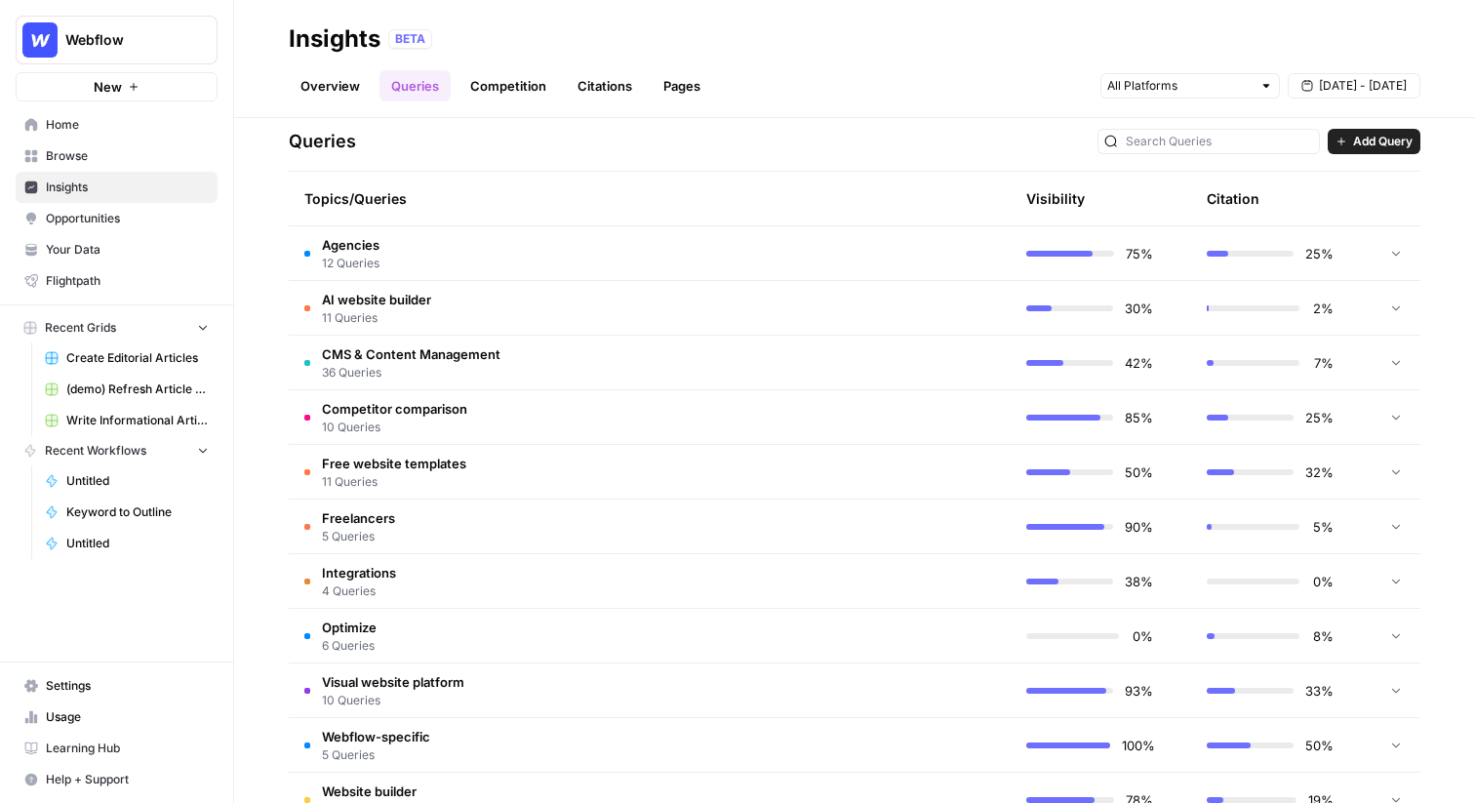
click at [617, 259] on td "Agencies 12 Queries" at bounding box center [557, 253] width 537 height 54
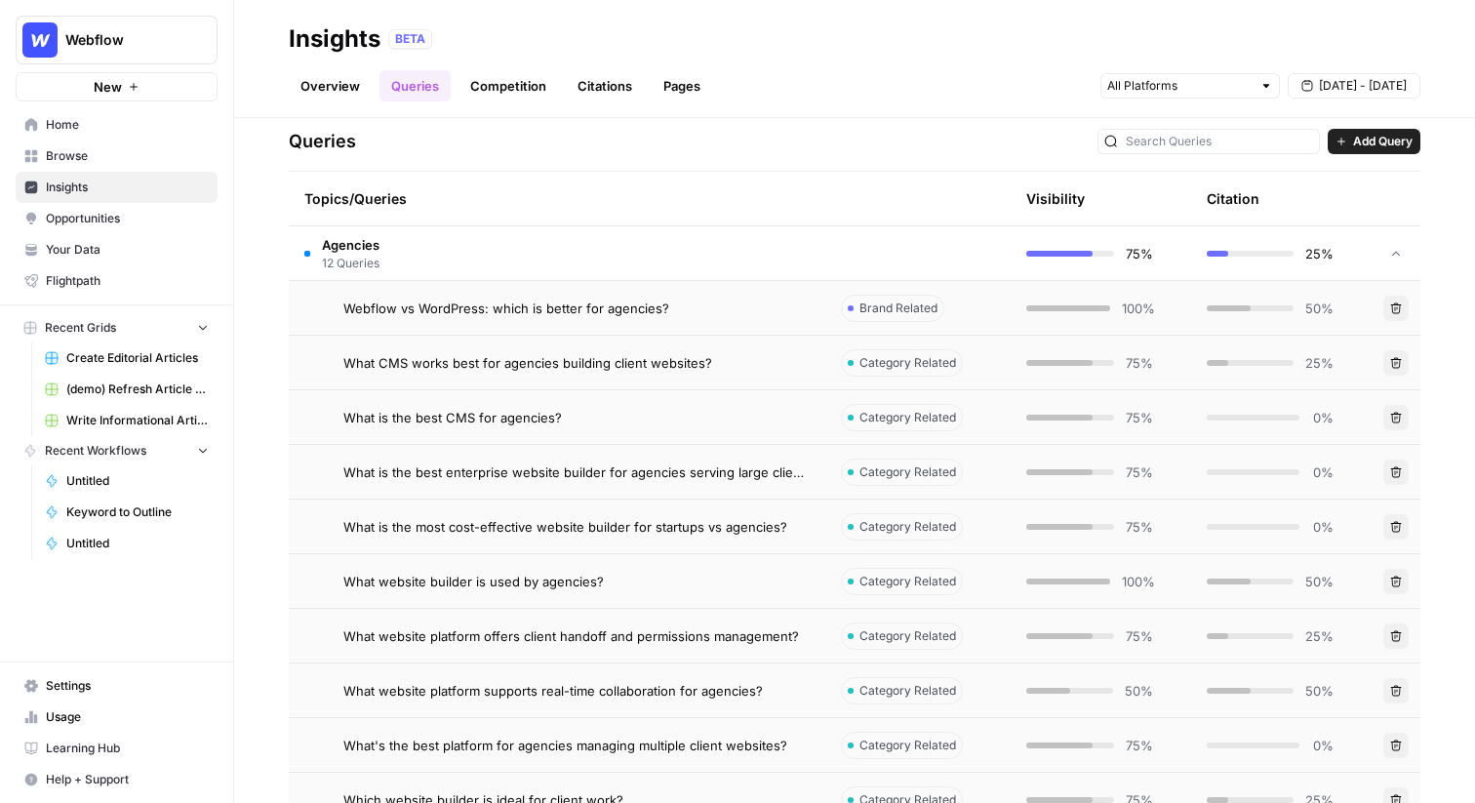
click at [506, 311] on span "Webflow vs WordPress: which is better for agencies?" at bounding box center [506, 309] width 326 height 20
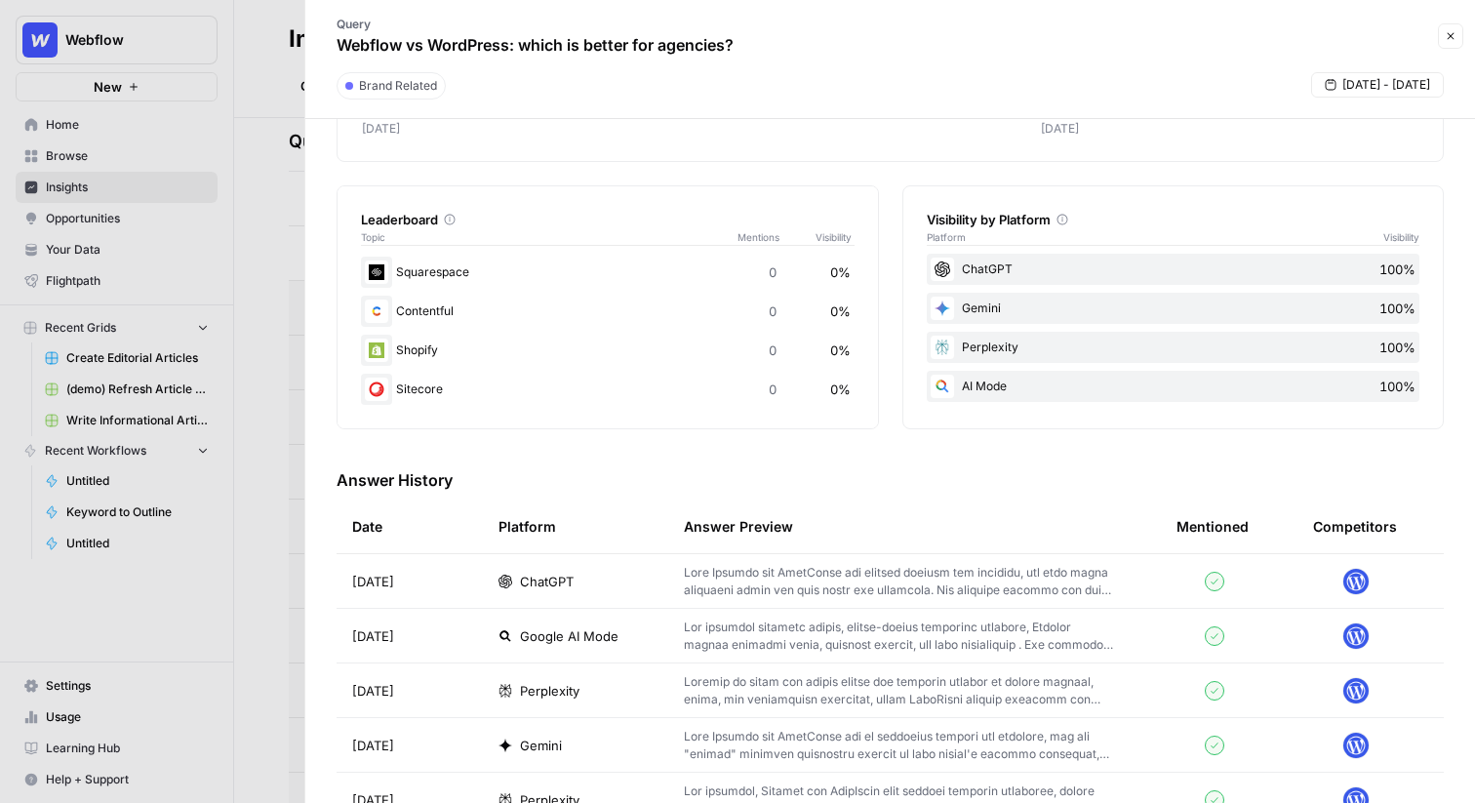
scroll to position [330, 0]
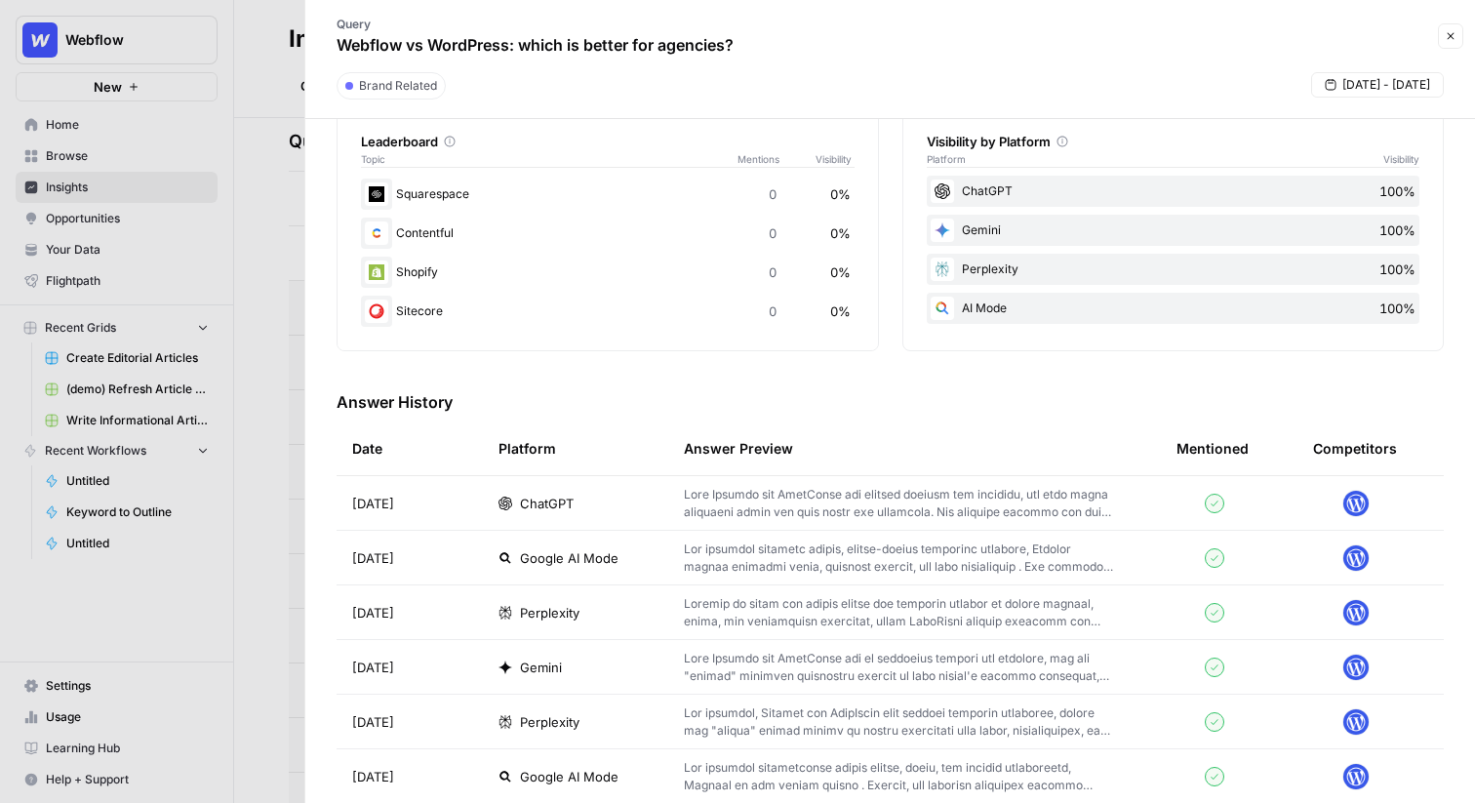
click at [587, 496] on div "ChatGPT" at bounding box center [576, 504] width 154 height 20
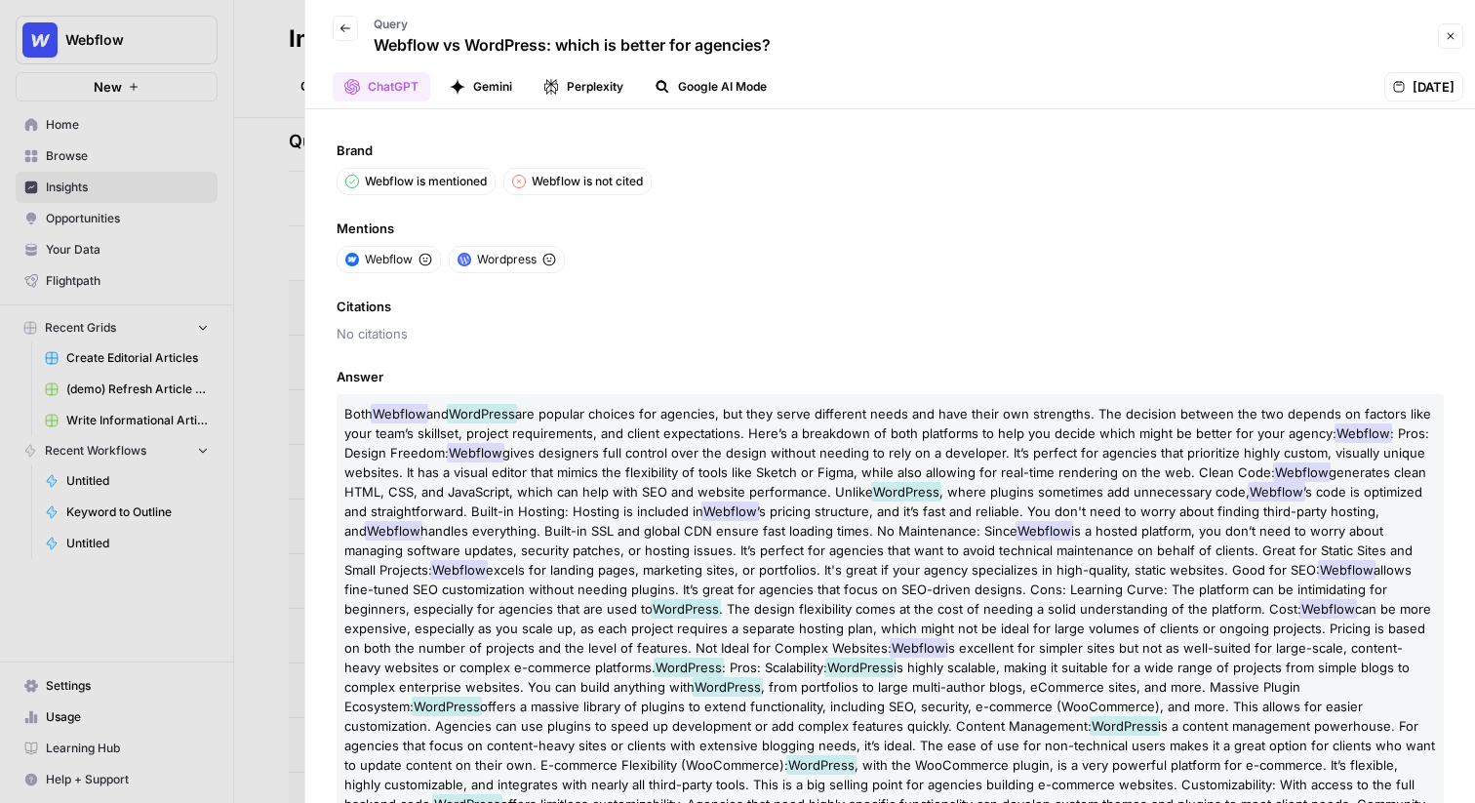
click at [457, 81] on icon "button" at bounding box center [458, 87] width 16 height 16
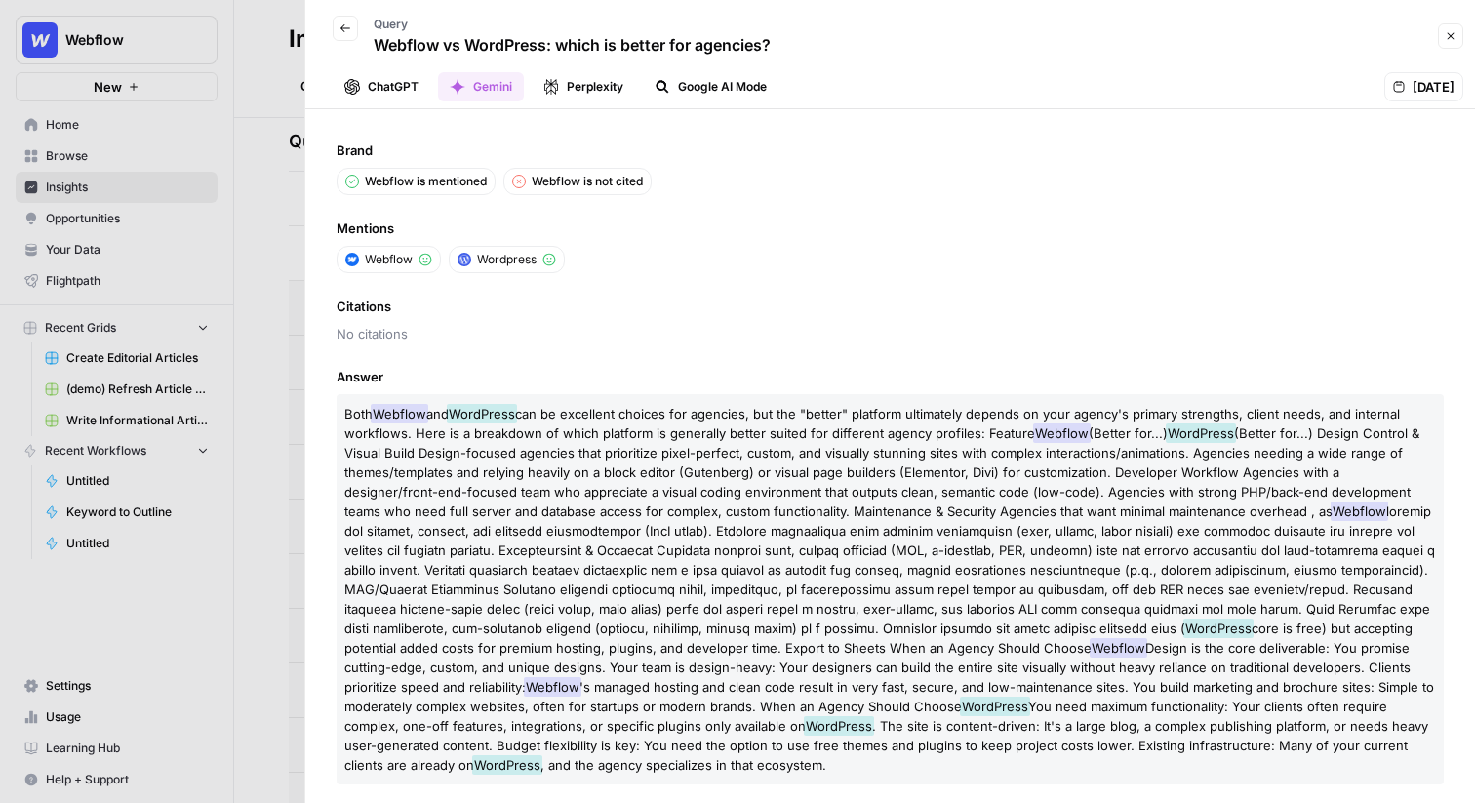
click at [590, 83] on button "Perplexity" at bounding box center [583, 86] width 103 height 29
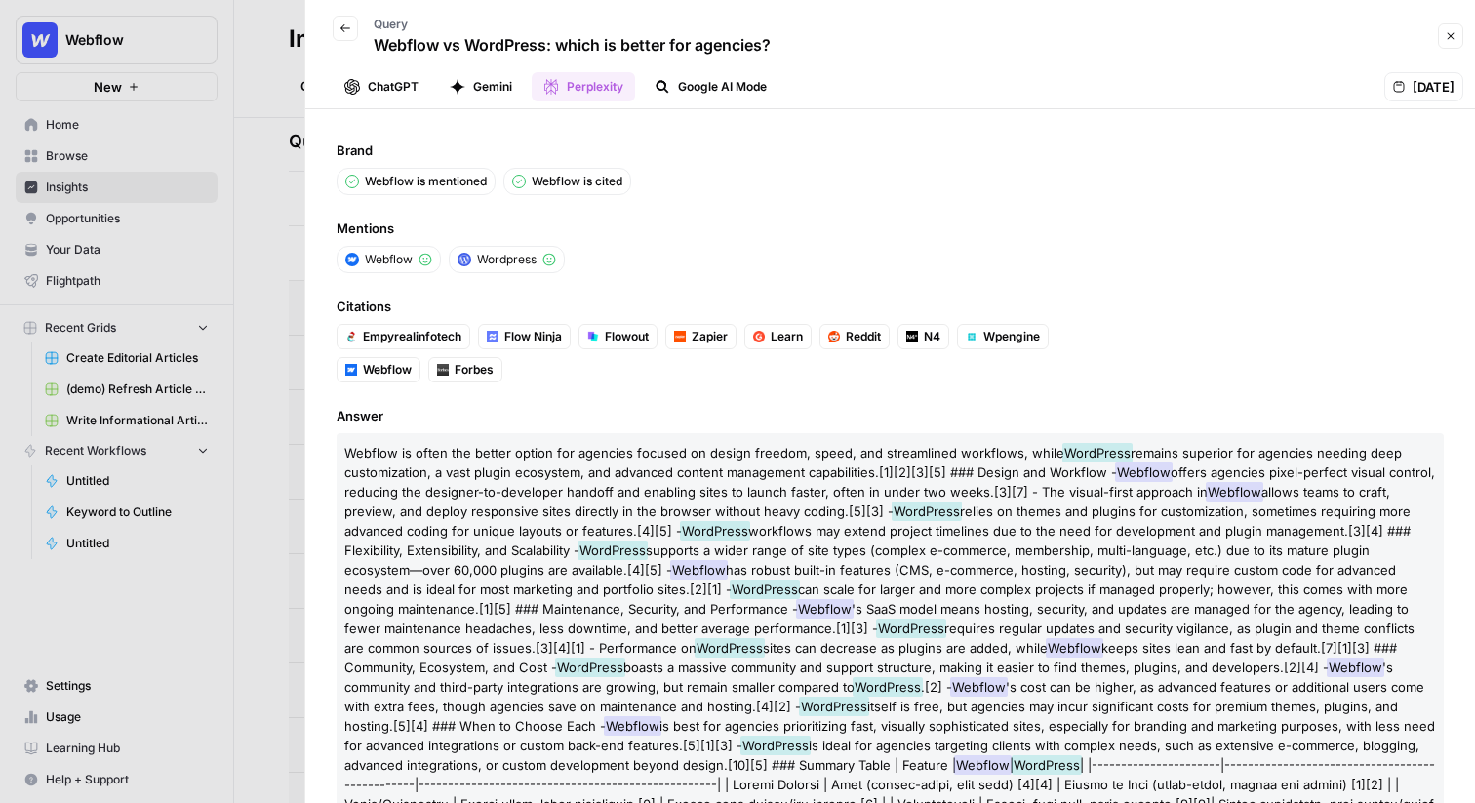
click at [737, 78] on button "Google AI Mode" at bounding box center [711, 86] width 136 height 29
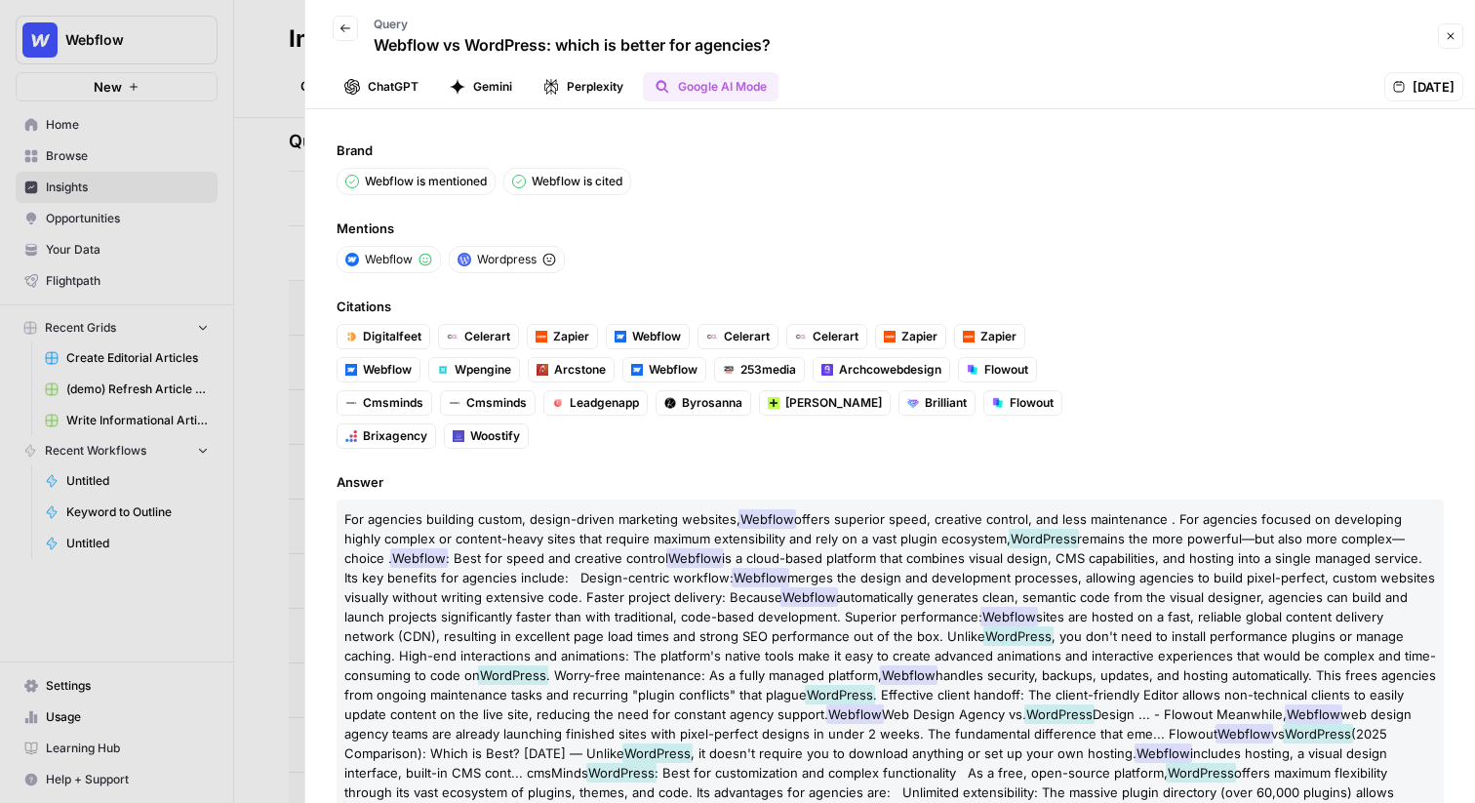
click at [595, 89] on button "Perplexity" at bounding box center [583, 86] width 103 height 29
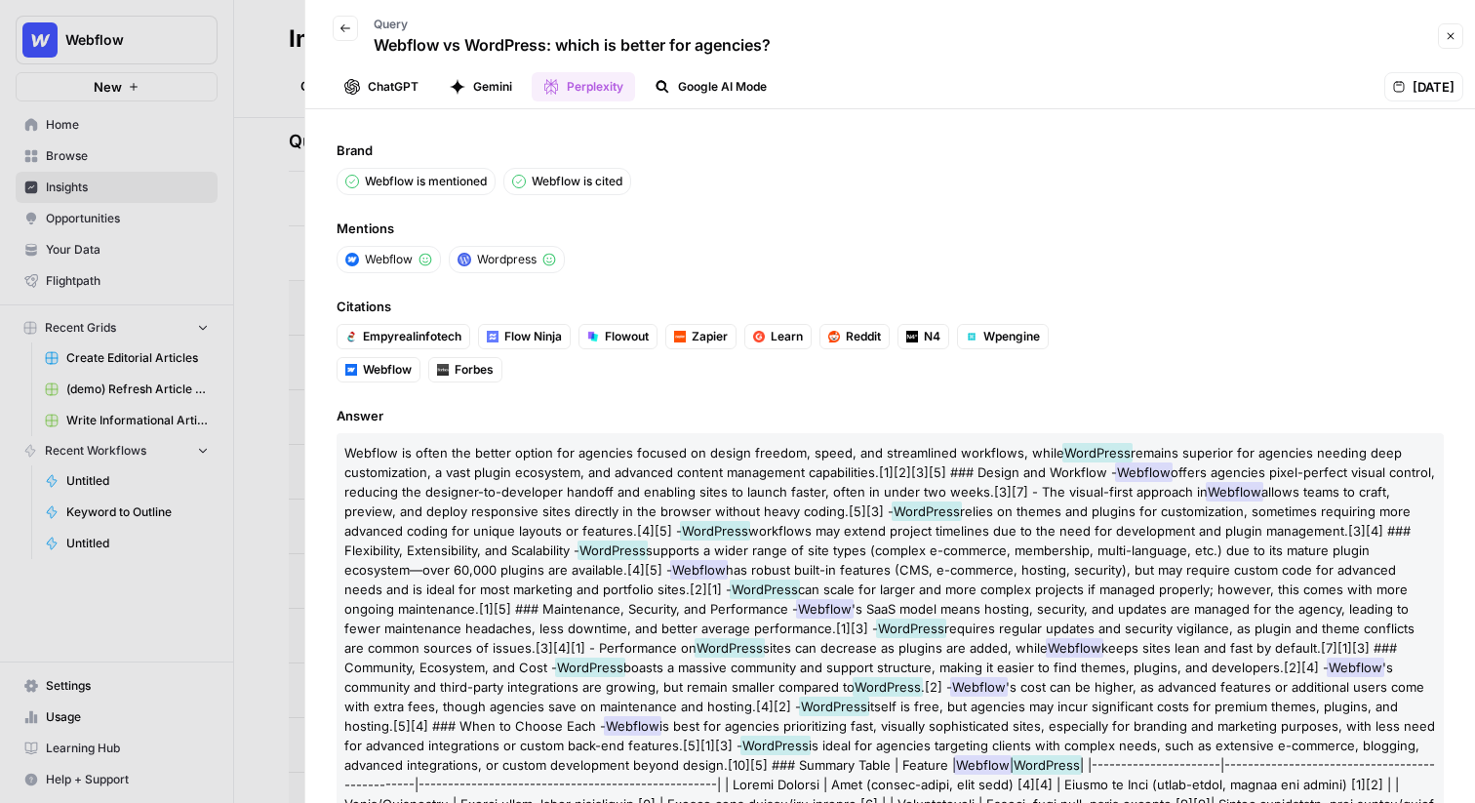
click at [527, 96] on ul "ChatGPT Gemini Perplexity Google AI Mode" at bounding box center [556, 86] width 446 height 29
click at [508, 90] on button "Gemini" at bounding box center [481, 86] width 86 height 29
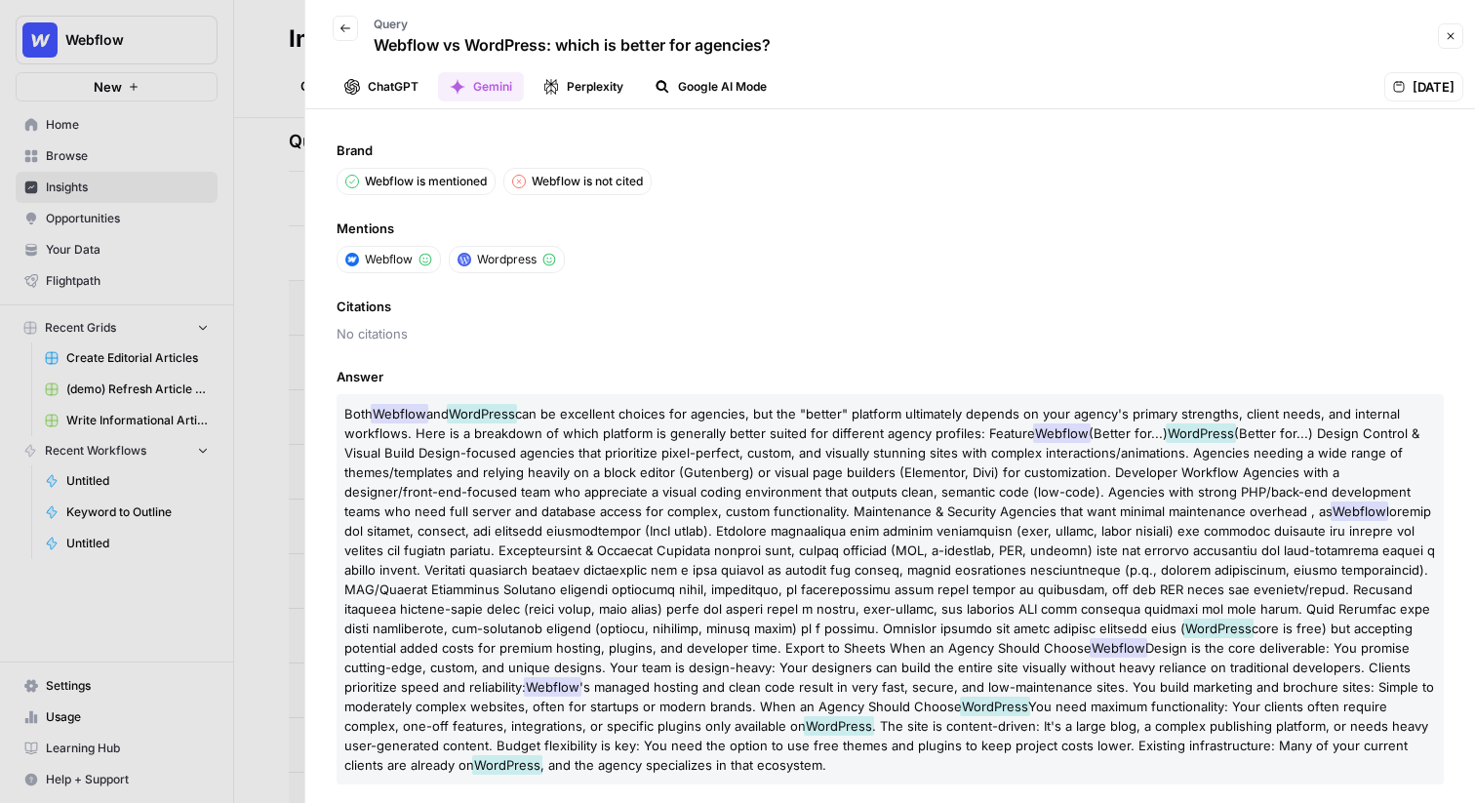
click at [581, 90] on button "Perplexity" at bounding box center [583, 86] width 103 height 29
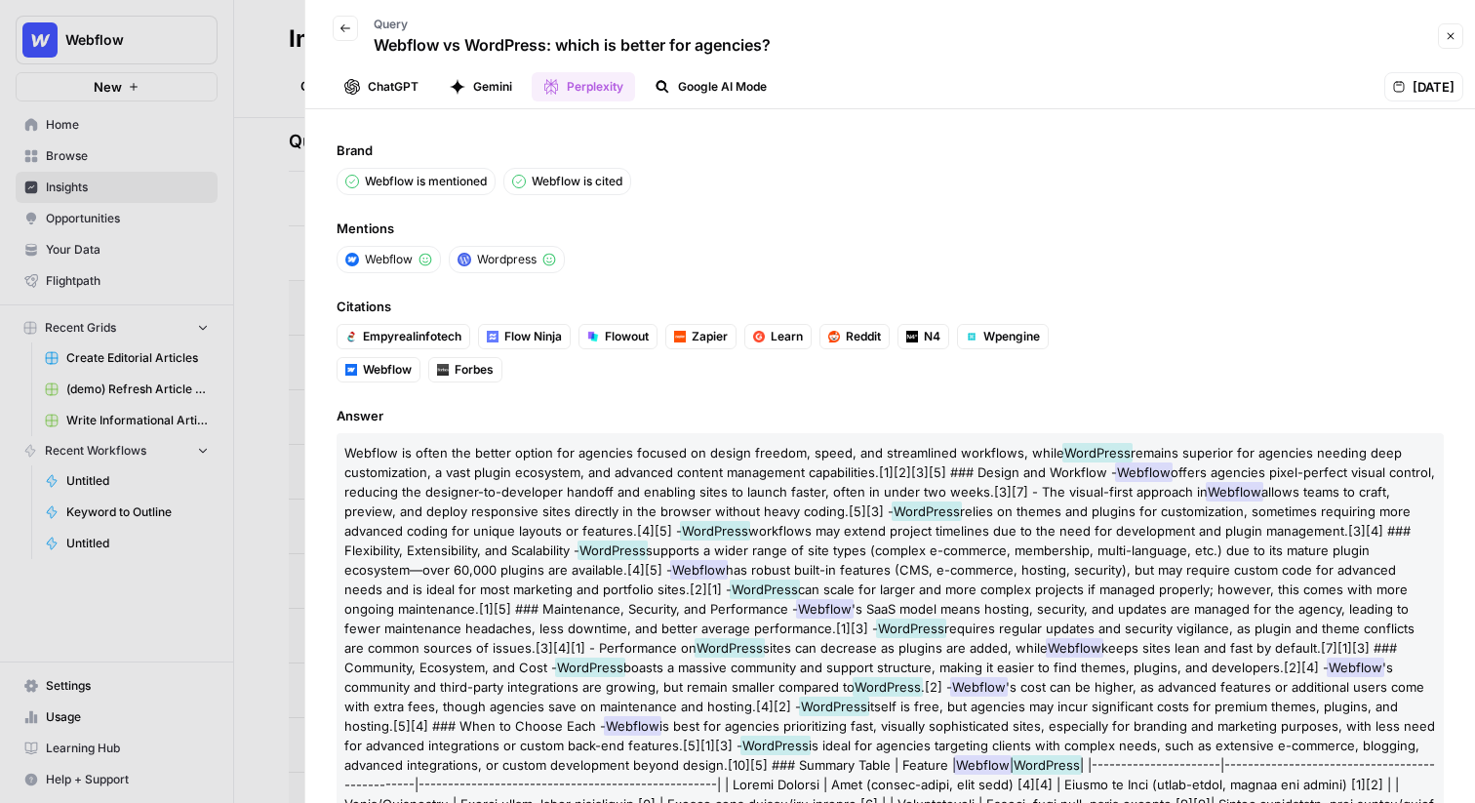
click at [747, 79] on button "Google AI Mode" at bounding box center [711, 86] width 136 height 29
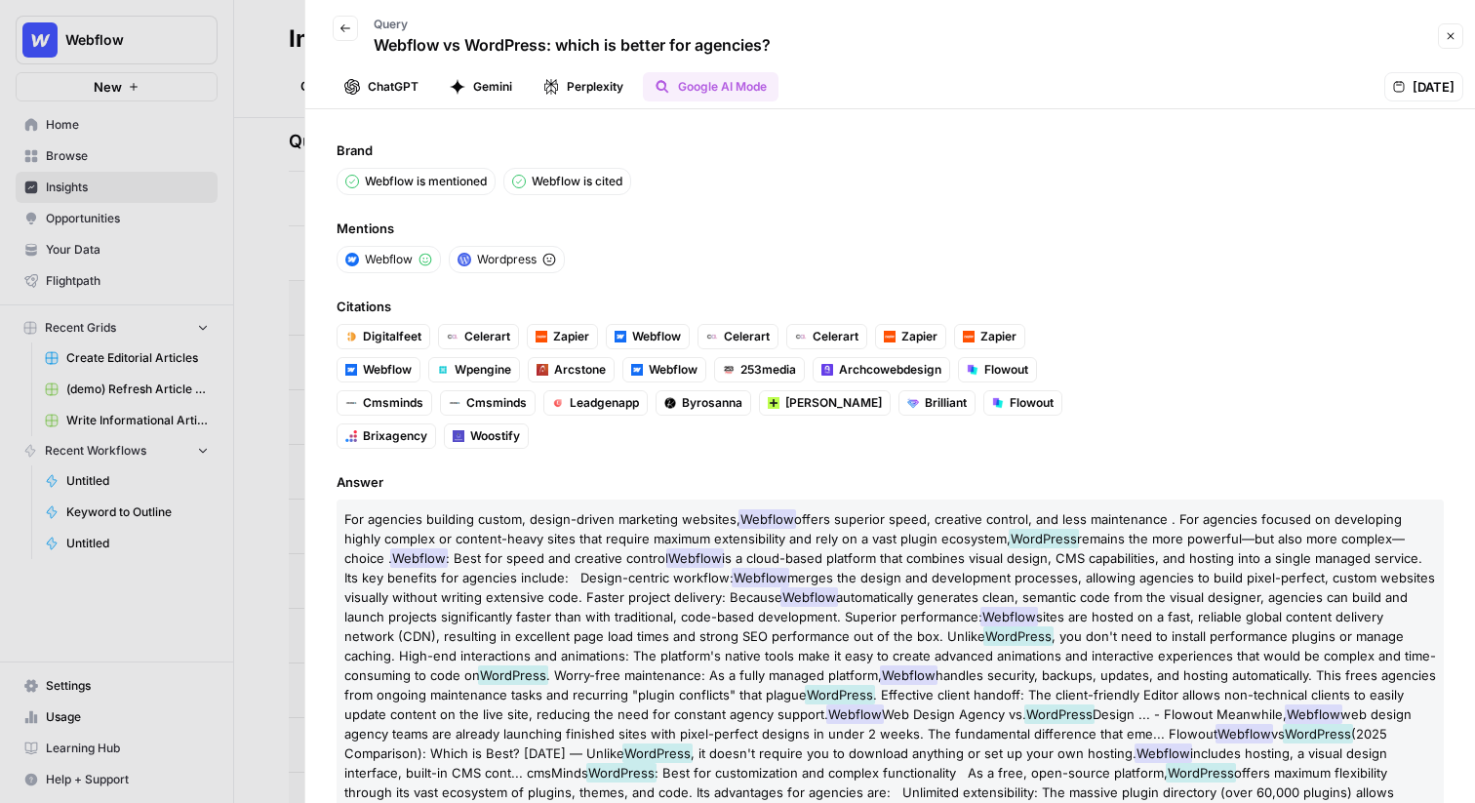
click at [1453, 42] on button "Close" at bounding box center [1450, 35] width 25 height 25
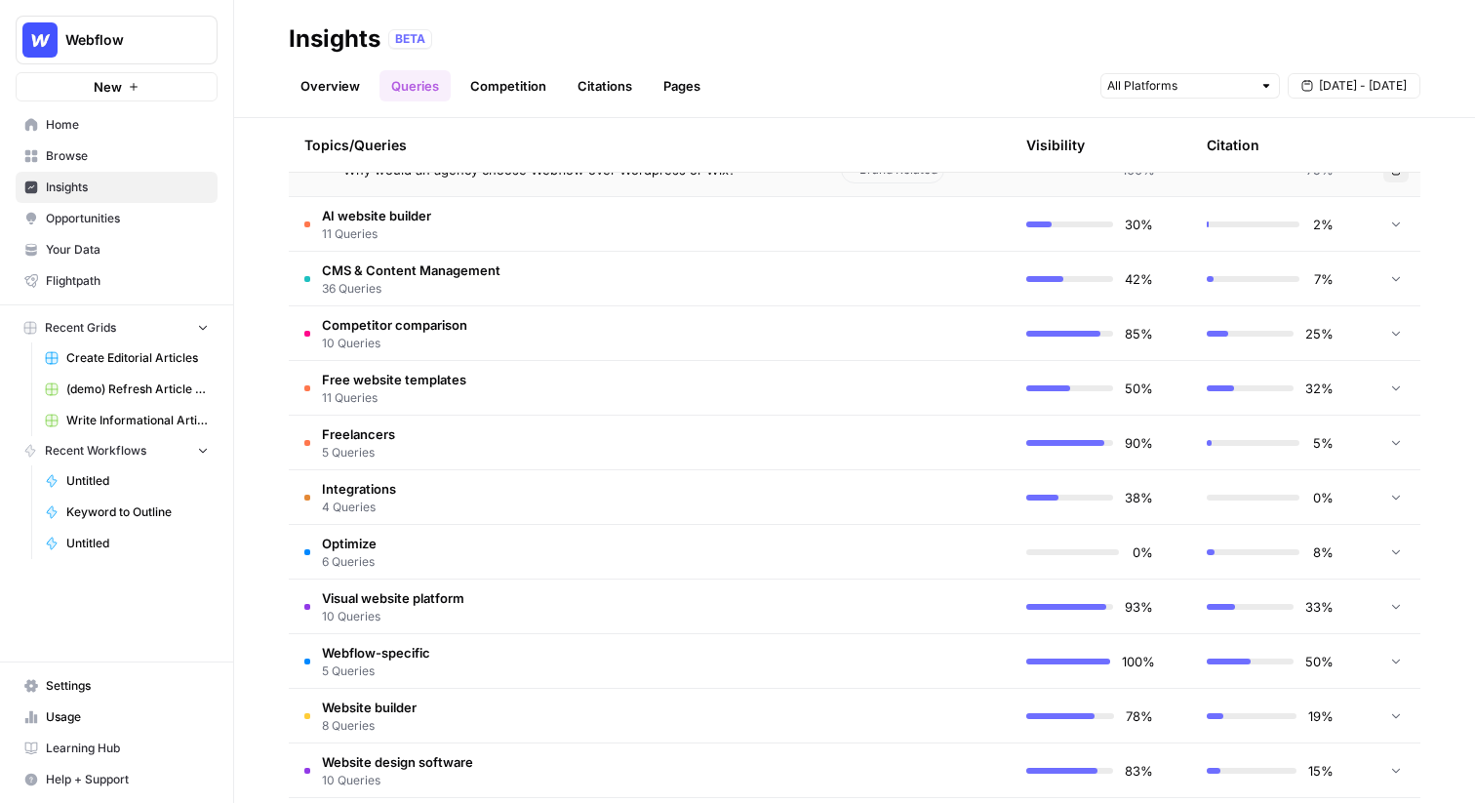
scroll to position [1144, 0]
click at [538, 601] on td "Visual website platform 10 Queries" at bounding box center [557, 605] width 537 height 54
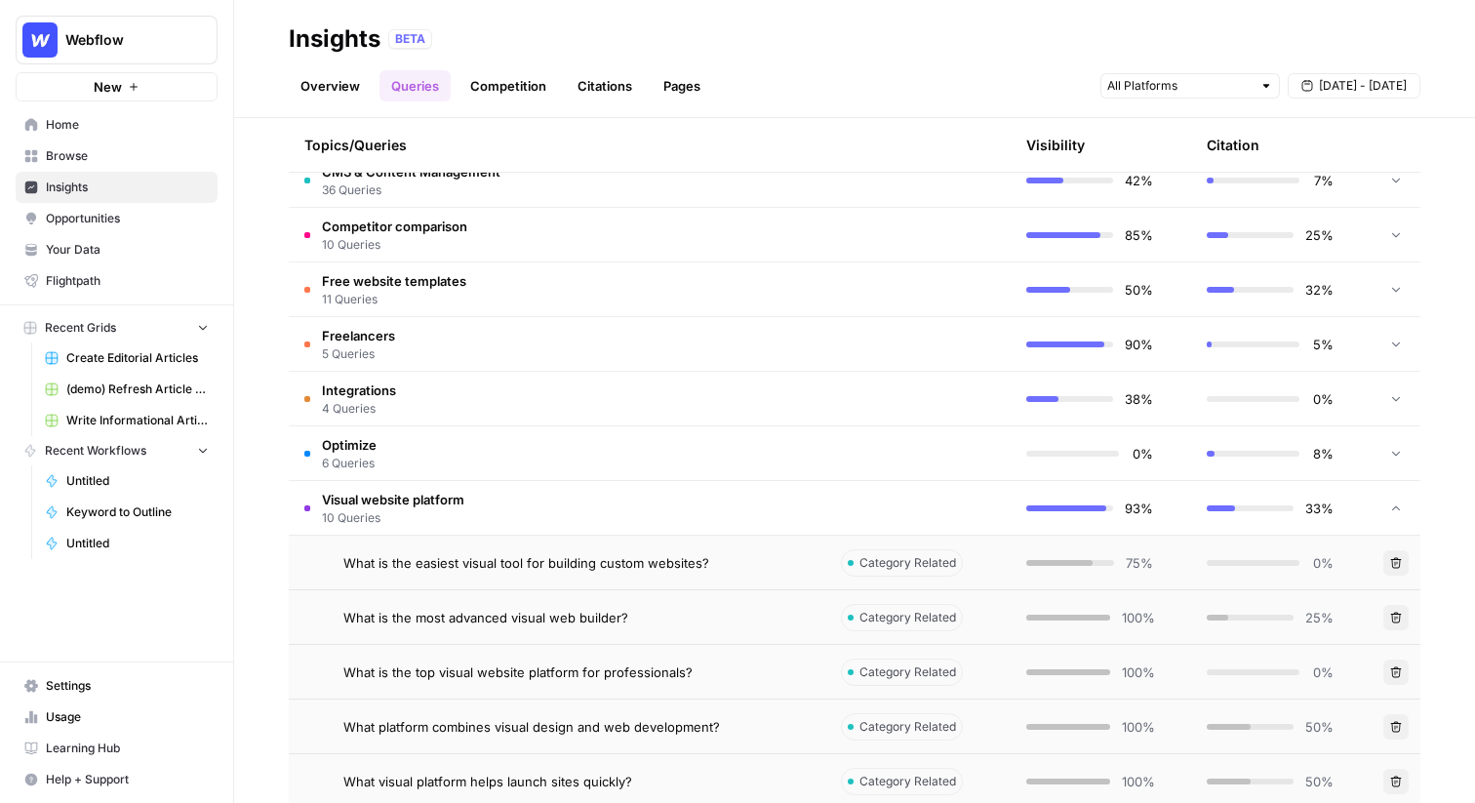
scroll to position [1276, 0]
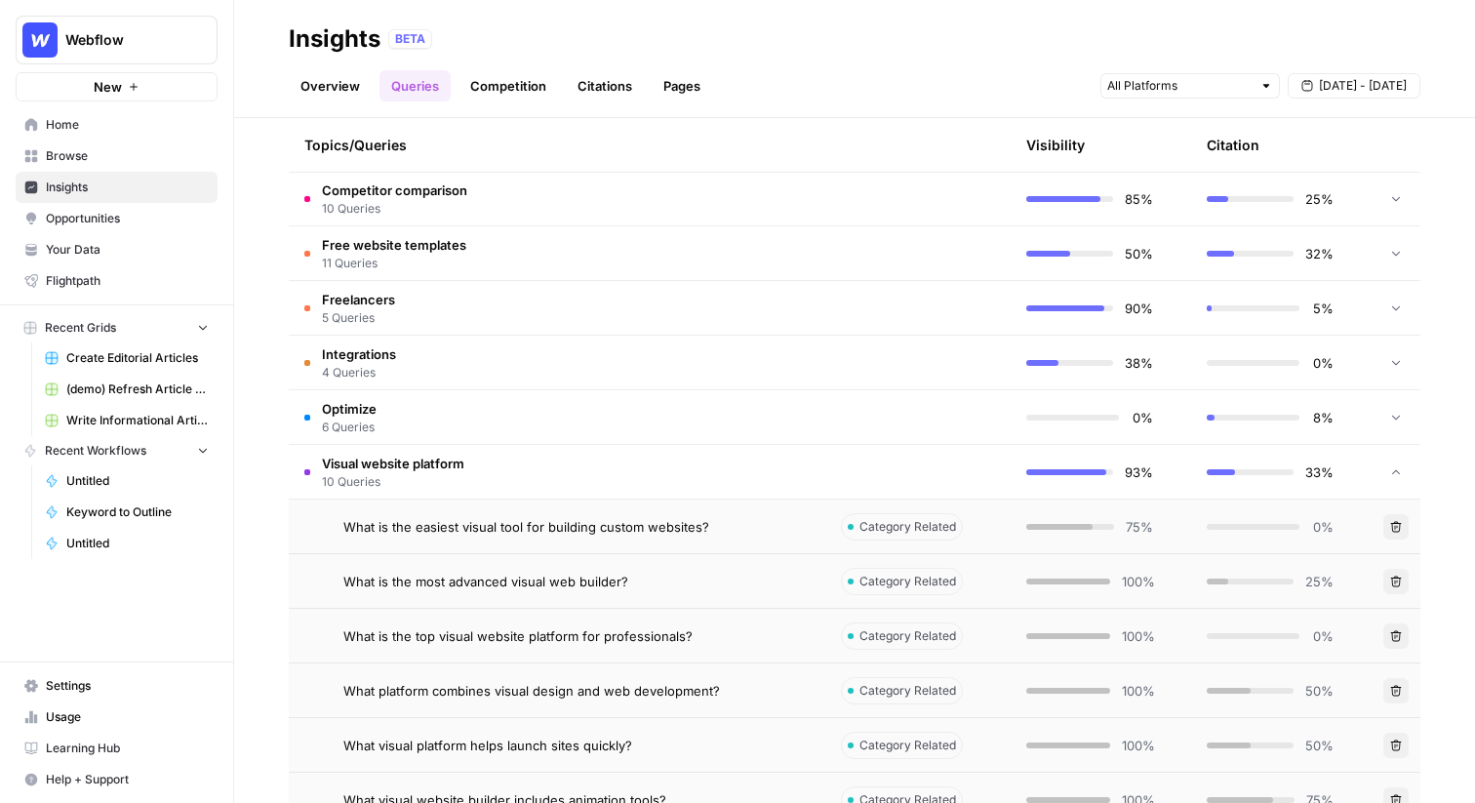
click at [542, 582] on span "What is the most advanced visual web builder?" at bounding box center [485, 582] width 285 height 20
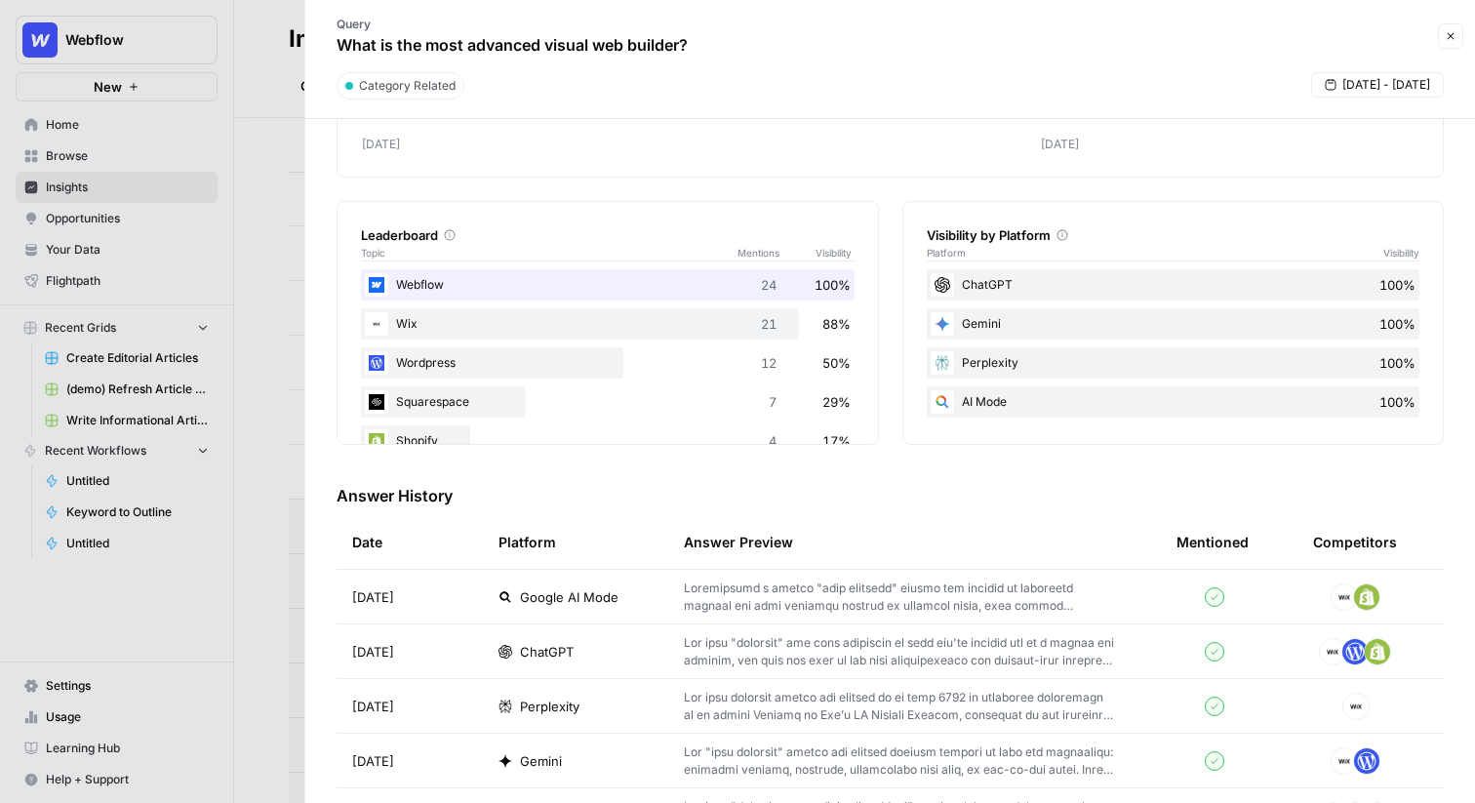
click at [1454, 38] on icon "button" at bounding box center [1451, 36] width 12 height 12
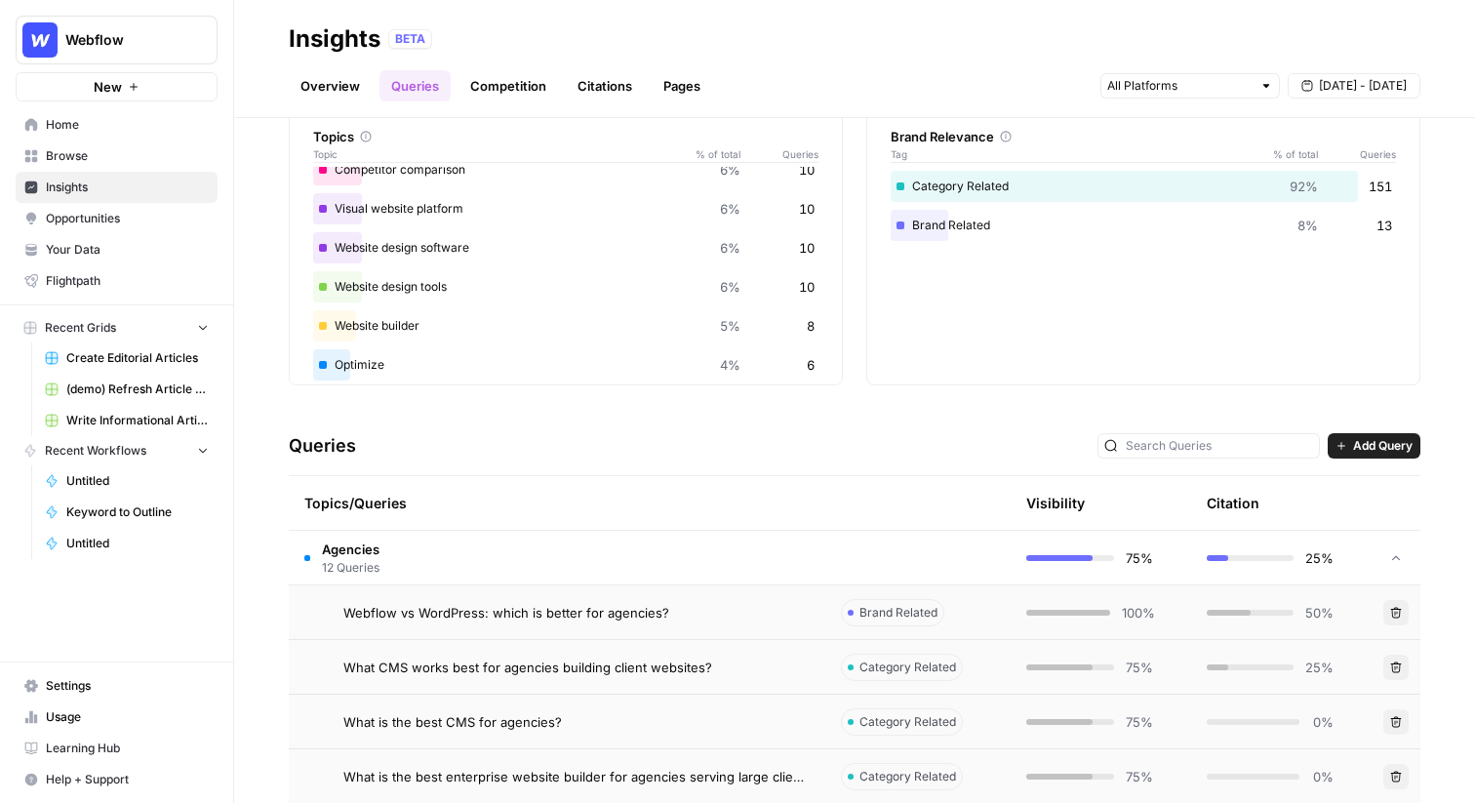
scroll to position [84, 0]
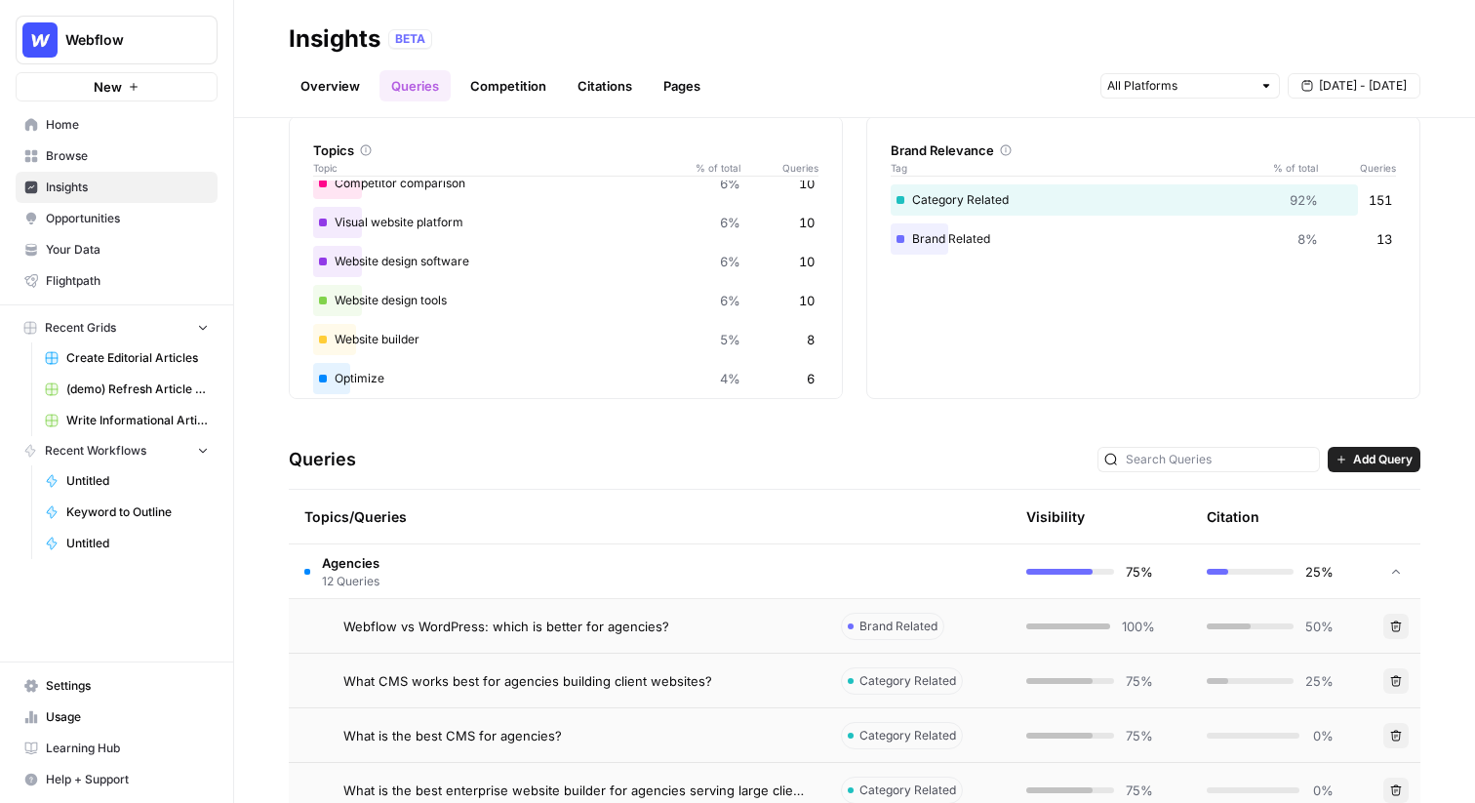
click at [585, 580] on td "Agencies 12 Queries" at bounding box center [557, 572] width 537 height 54
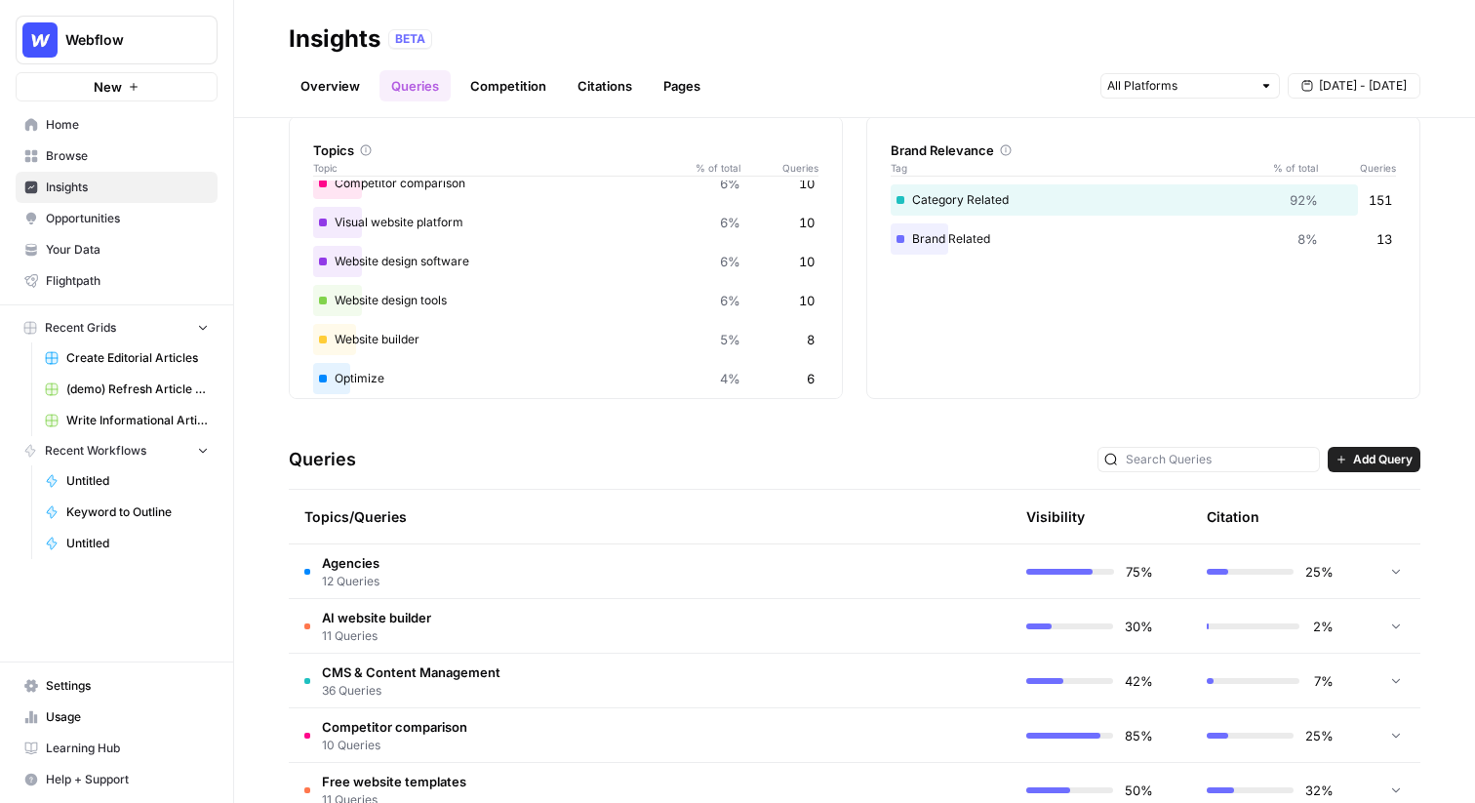
click at [1372, 464] on span "Add Query" at bounding box center [1383, 460] width 60 height 18
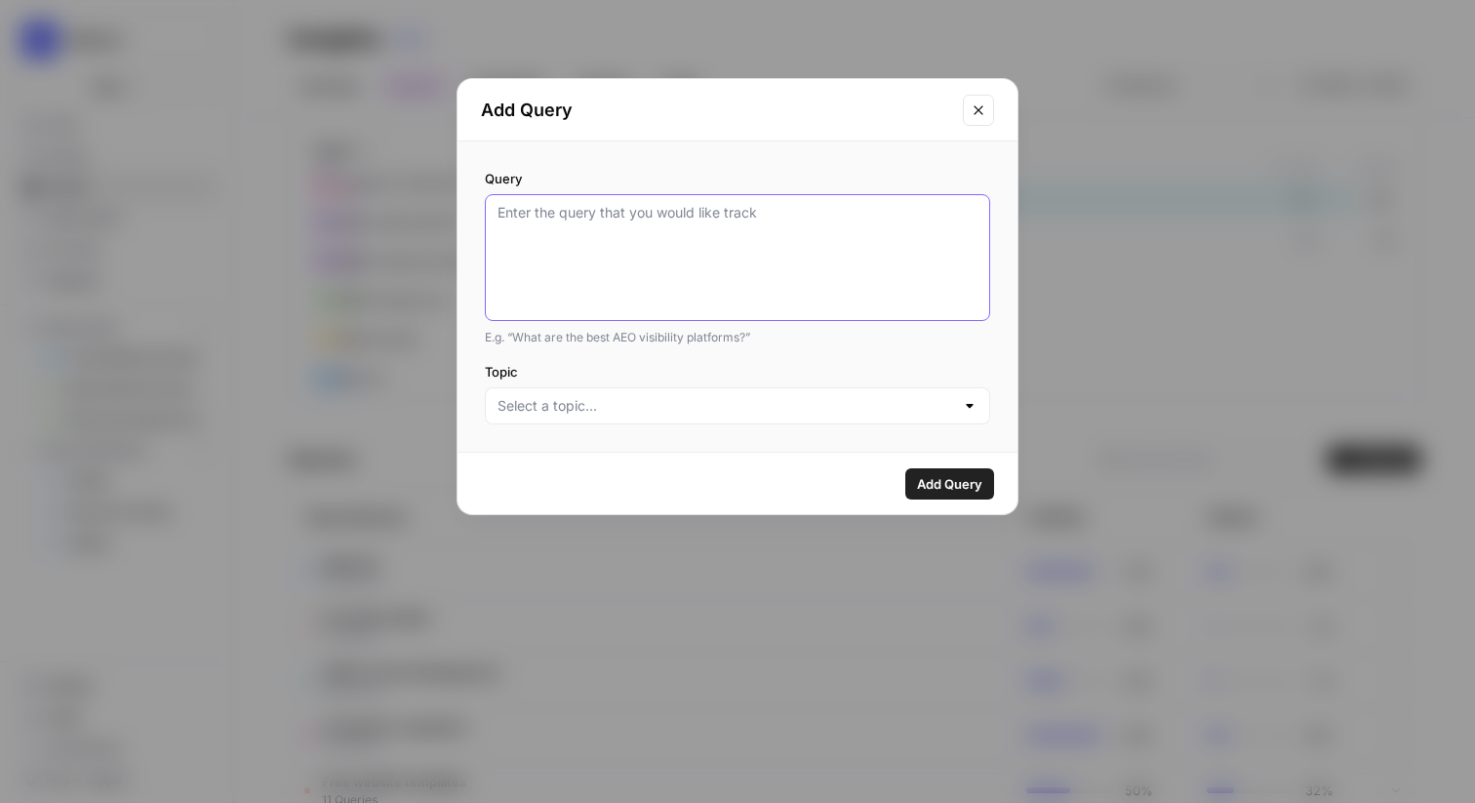
click at [810, 228] on textarea "Query" at bounding box center [738, 257] width 480 height 109
type textarea "t"
click at [983, 114] on icon "Close modal" at bounding box center [978, 109] width 9 height 9
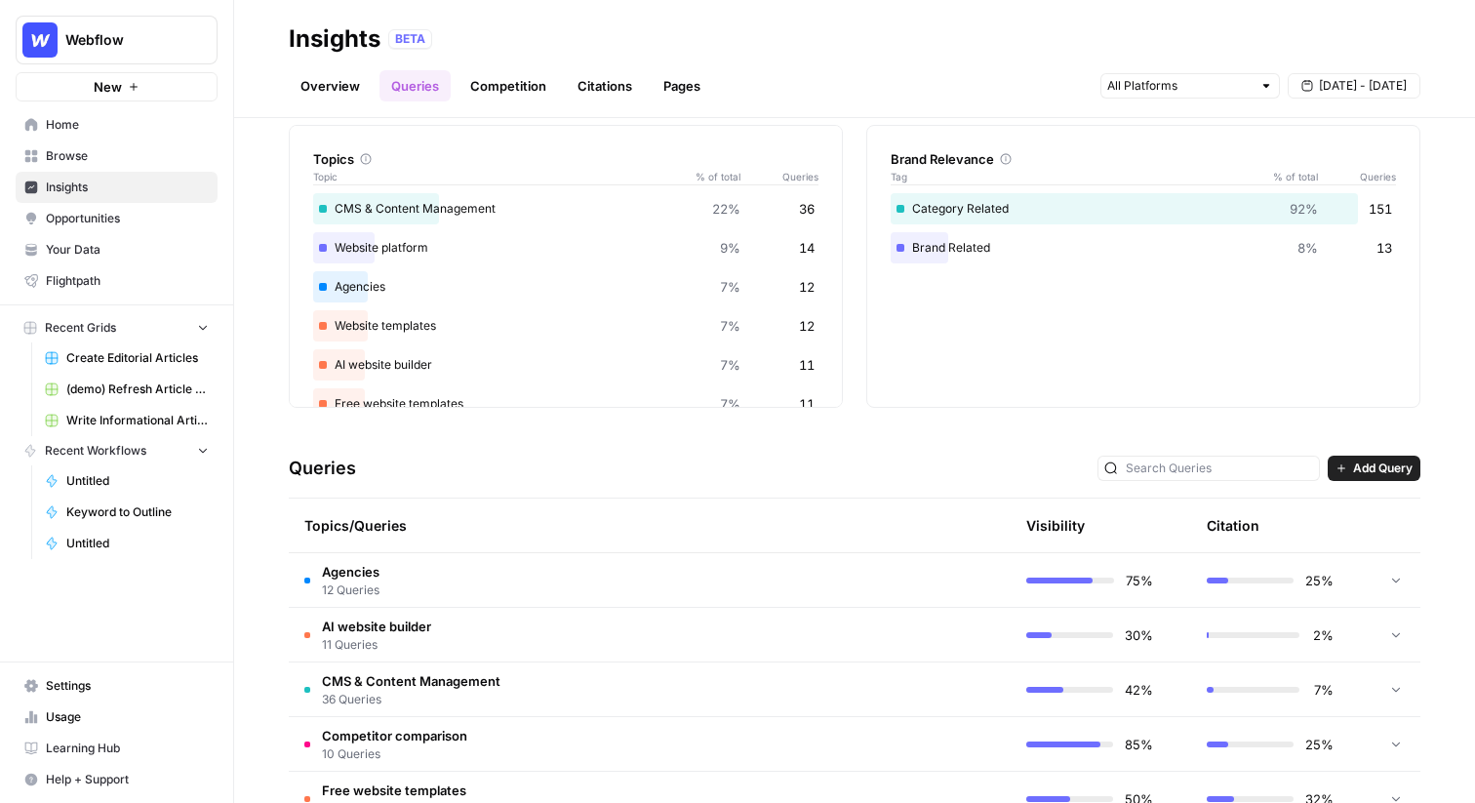
scroll to position [0, 0]
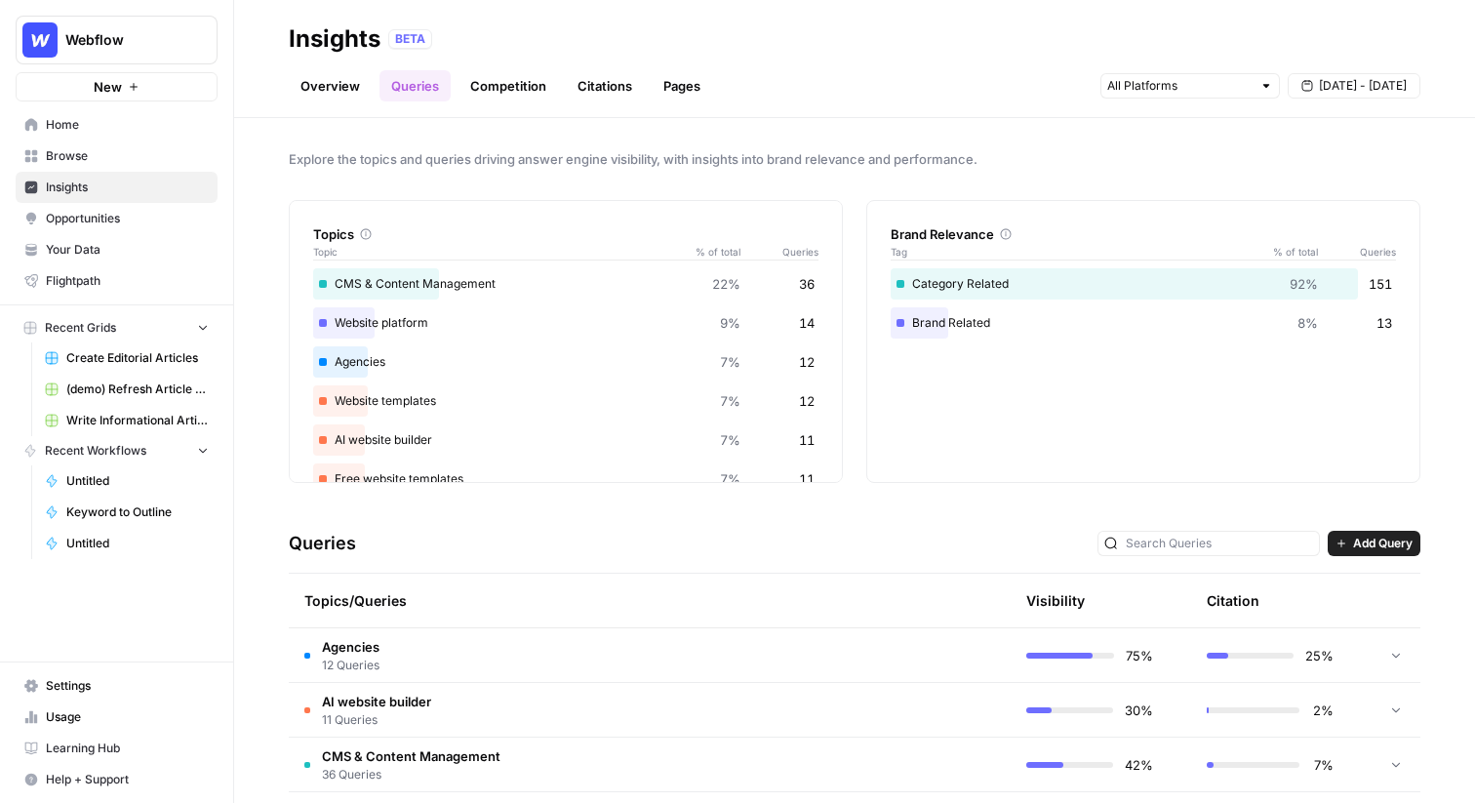
click at [308, 74] on link "Overview" at bounding box center [330, 85] width 83 height 31
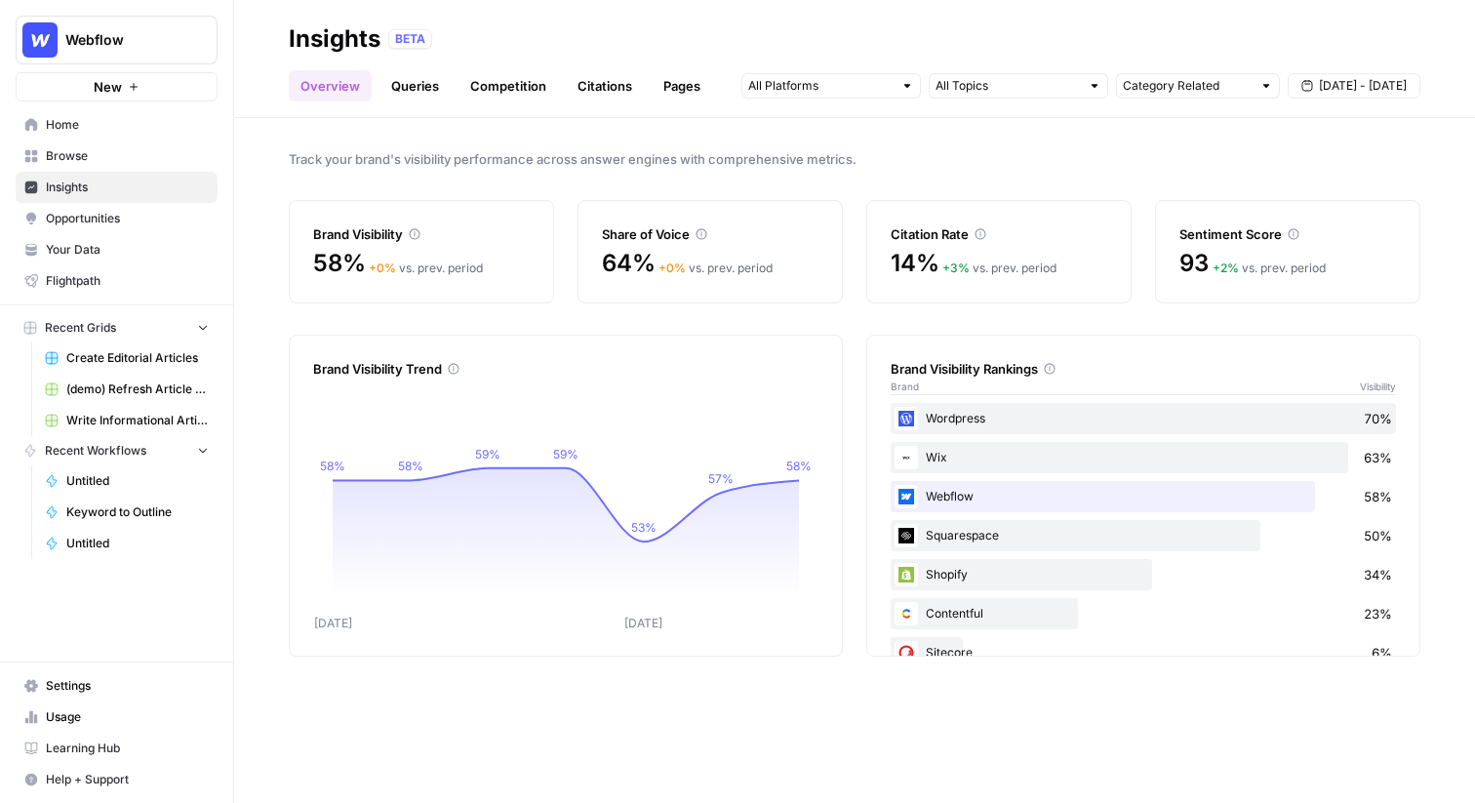
click at [427, 99] on link "Queries" at bounding box center [415, 85] width 71 height 31
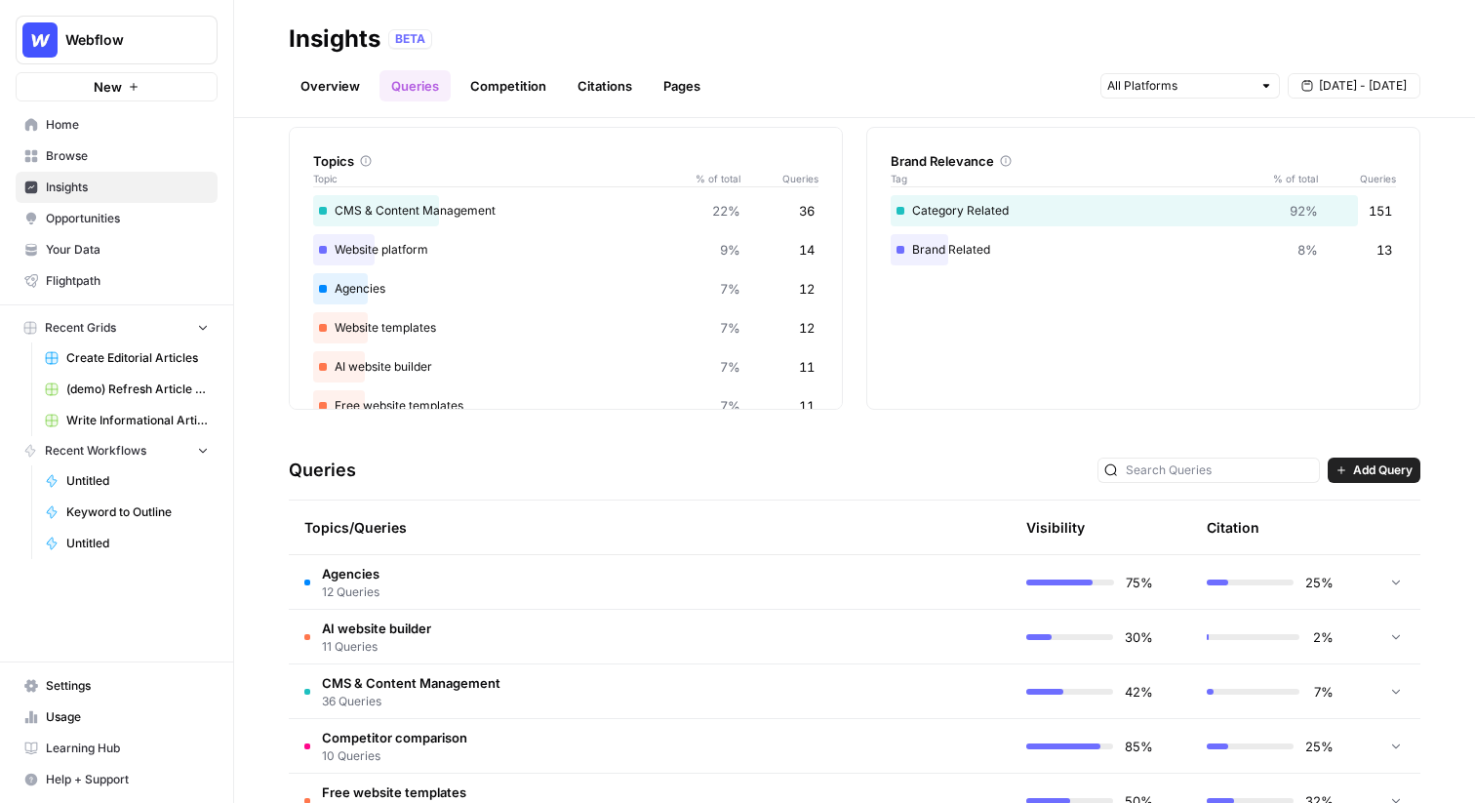
click at [485, 606] on td "Agencies 12 Queries" at bounding box center [557, 582] width 537 height 54
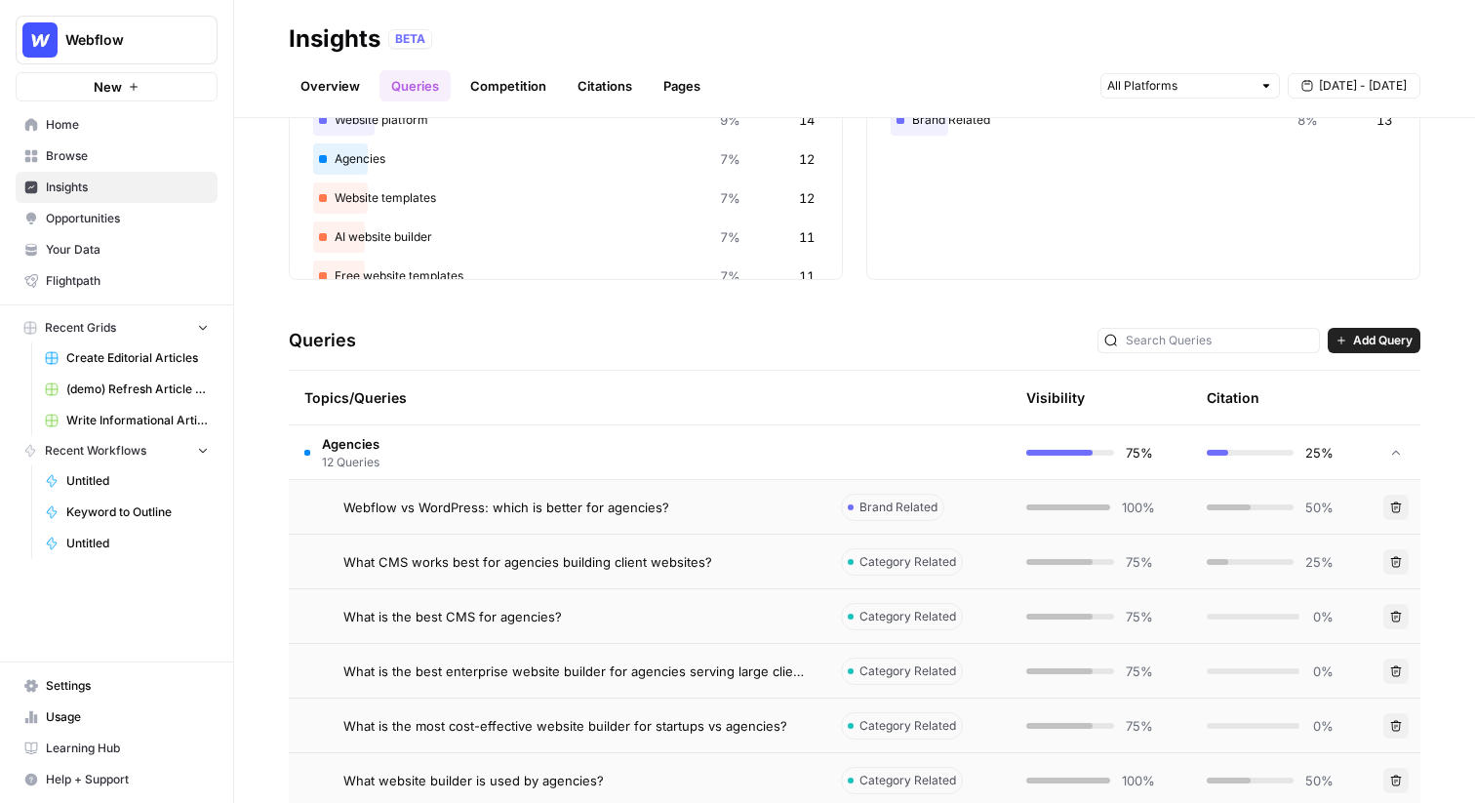
scroll to position [204, 0]
click at [509, 519] on td "Webflow vs WordPress: which is better for agencies?" at bounding box center [557, 506] width 537 height 54
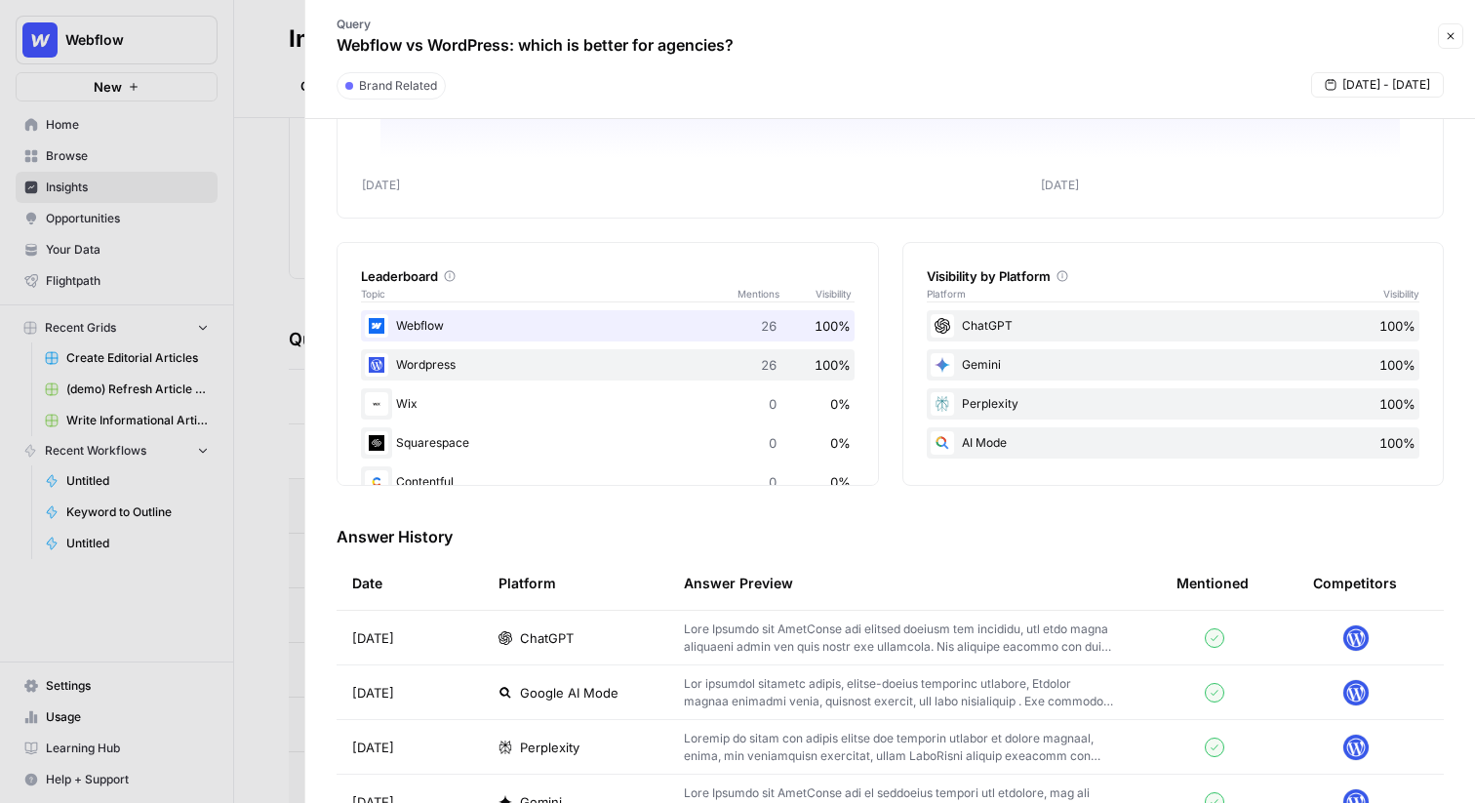
scroll to position [339, 0]
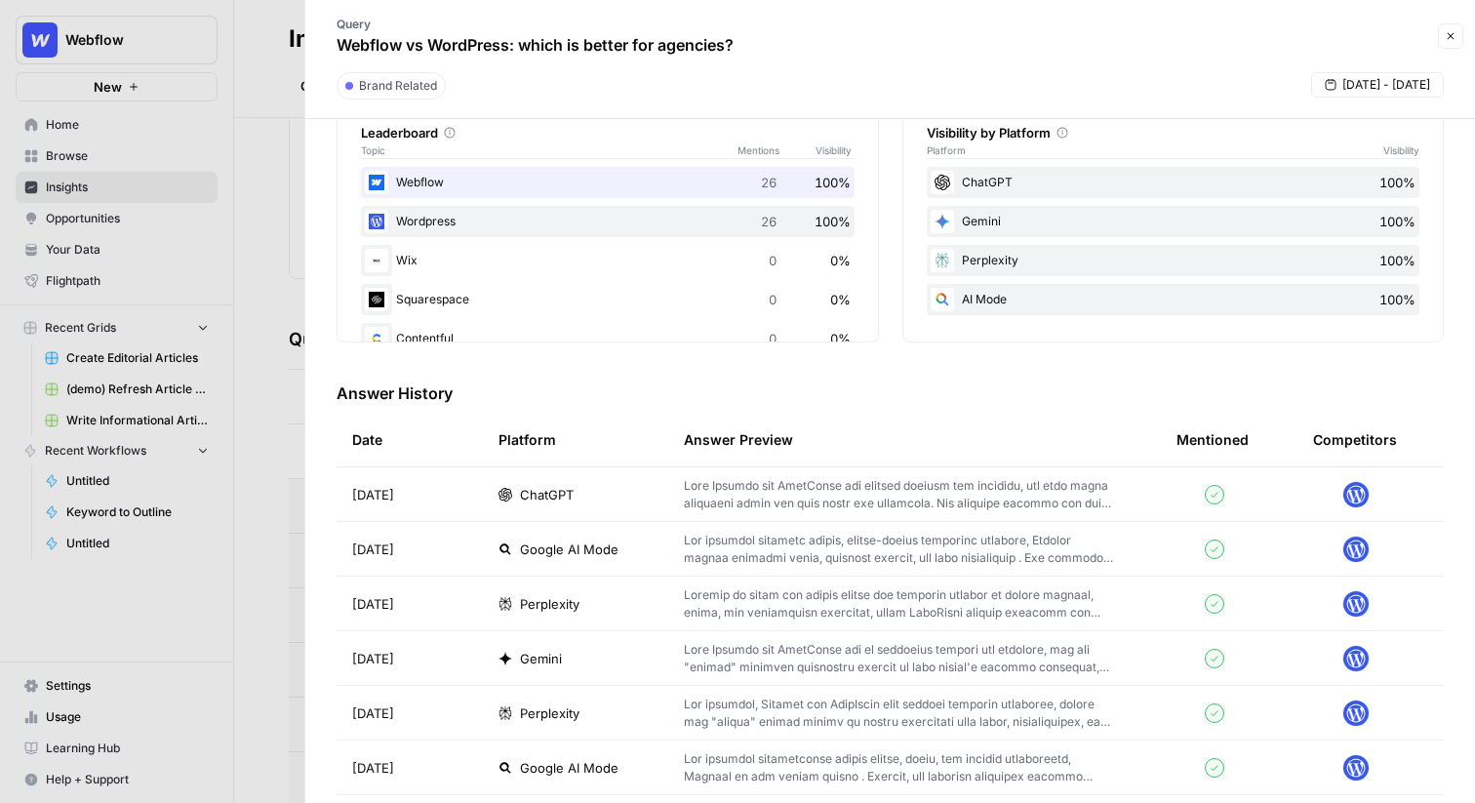
click at [377, 492] on span "Sep 29, 2025" at bounding box center [373, 495] width 42 height 20
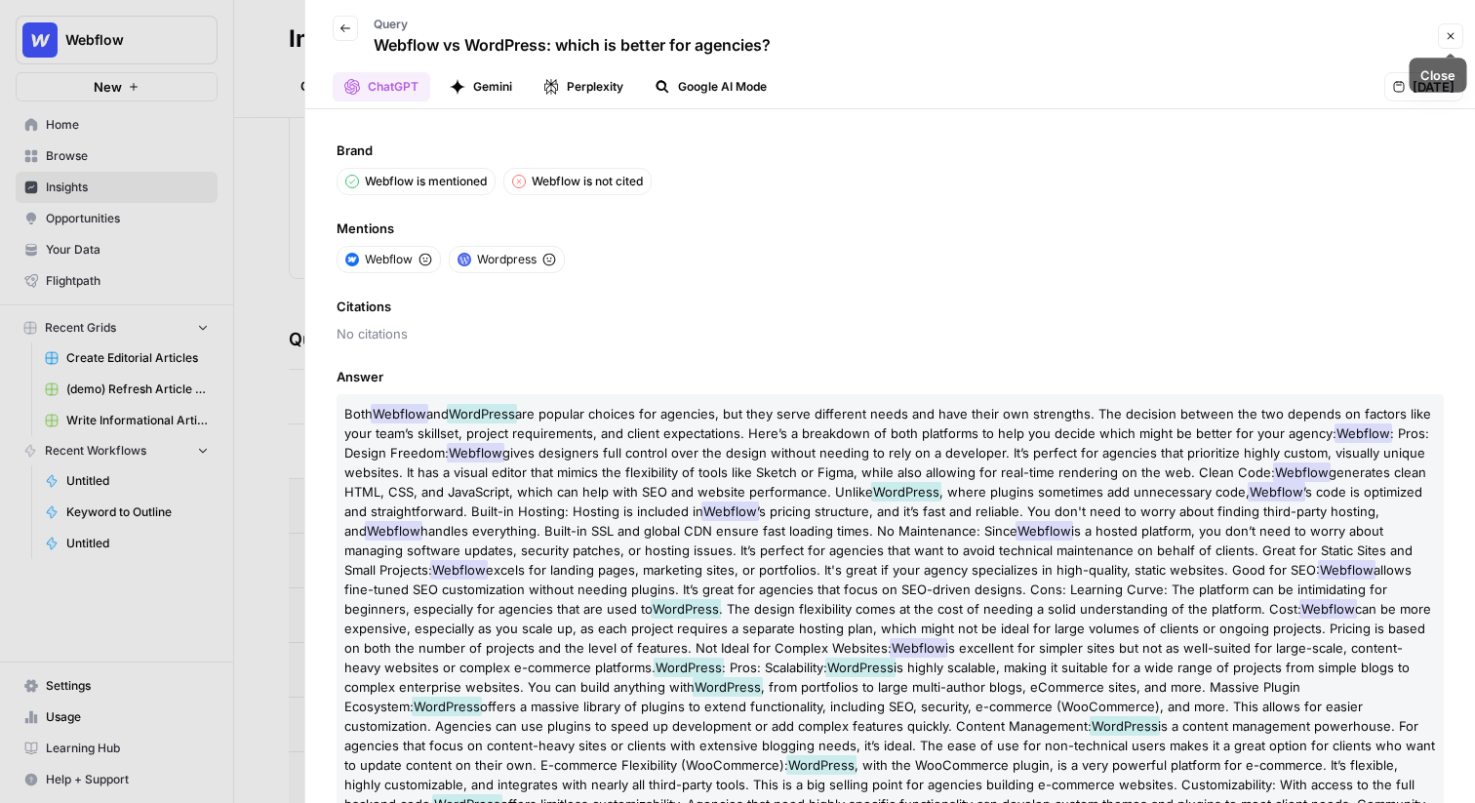
click at [1463, 32] on button "Close" at bounding box center [1450, 35] width 25 height 25
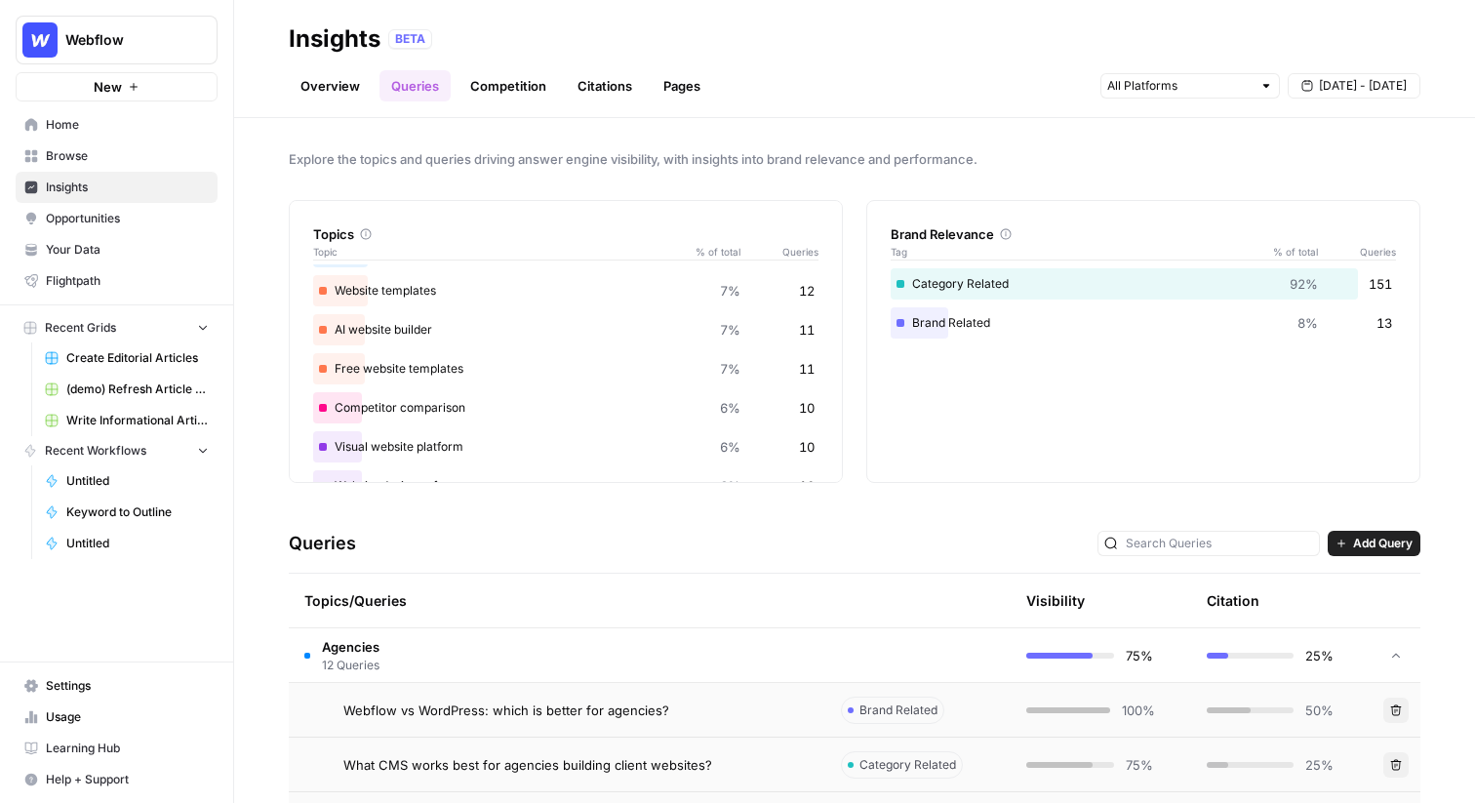
click at [539, 80] on link "Competition" at bounding box center [509, 85] width 100 height 31
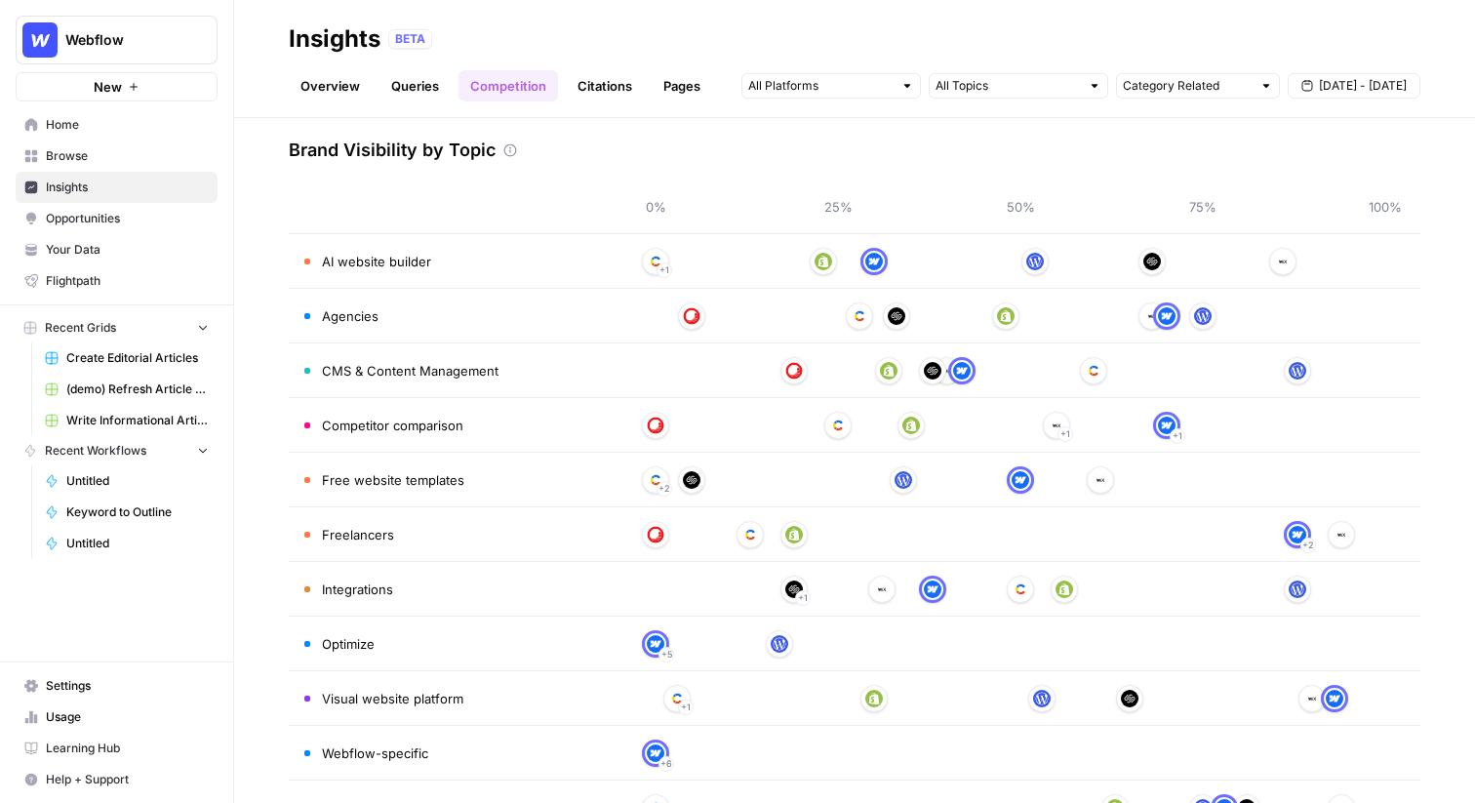
scroll to position [119, 0]
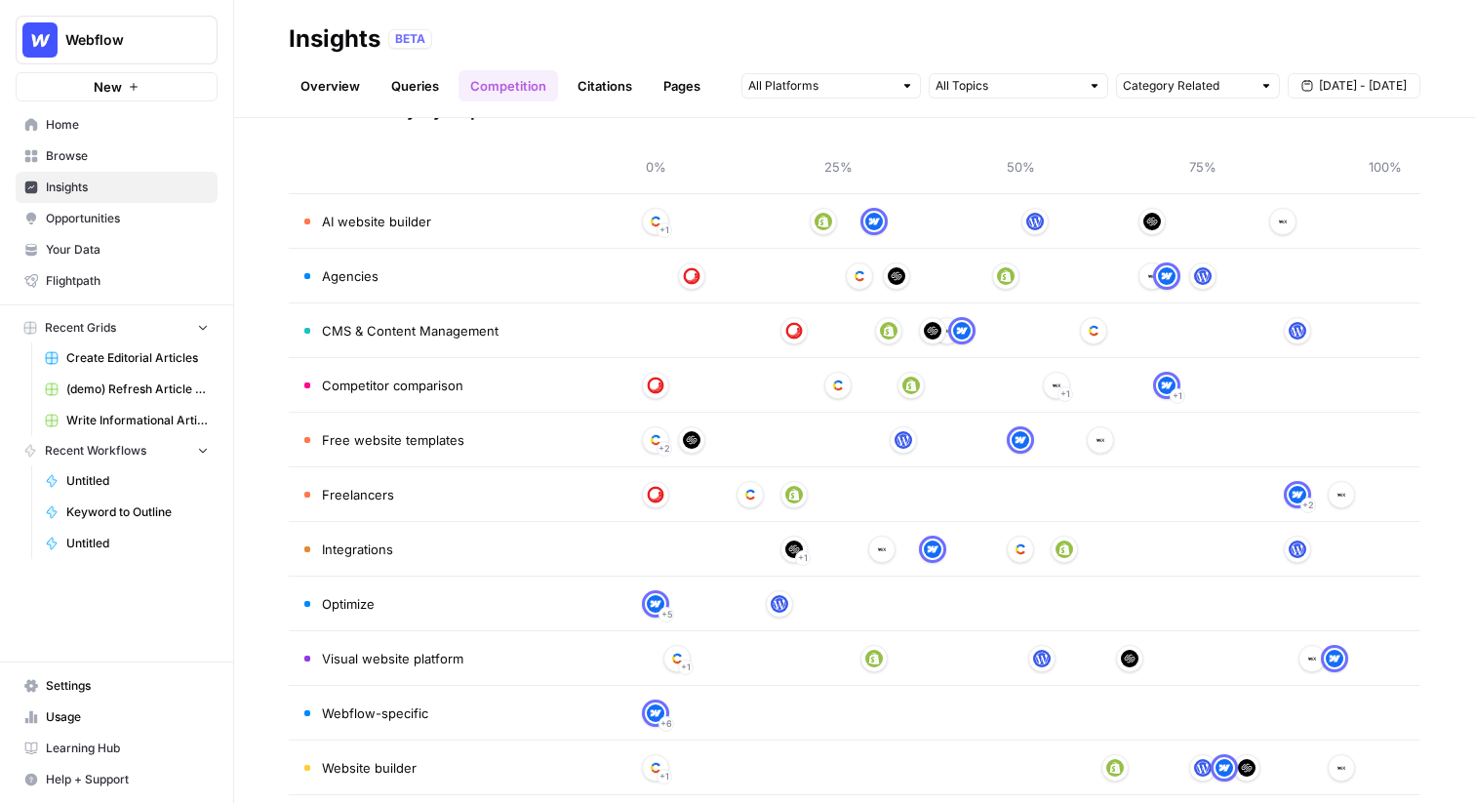
click at [596, 72] on link "Citations" at bounding box center [605, 85] width 78 height 31
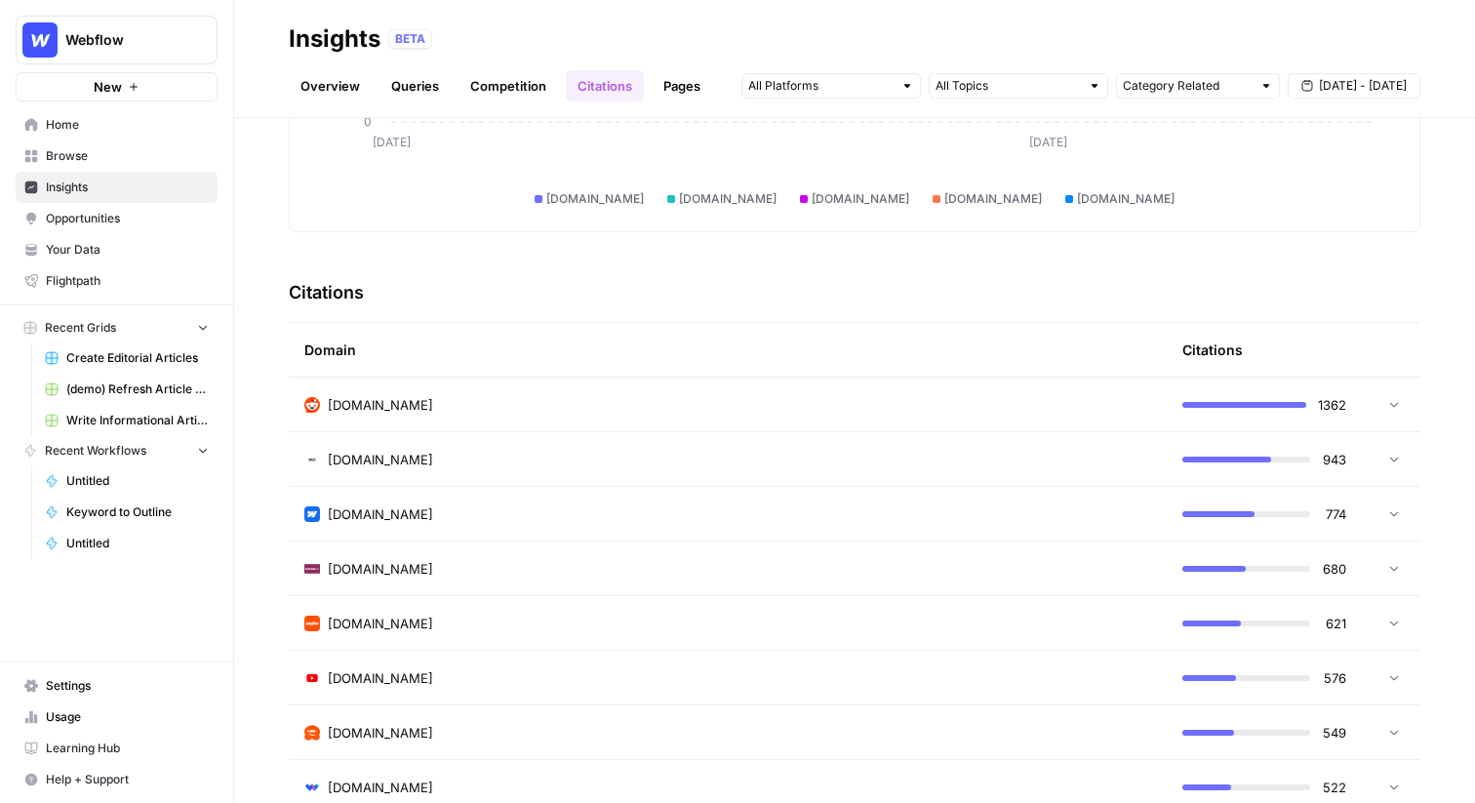
scroll to position [346, 0]
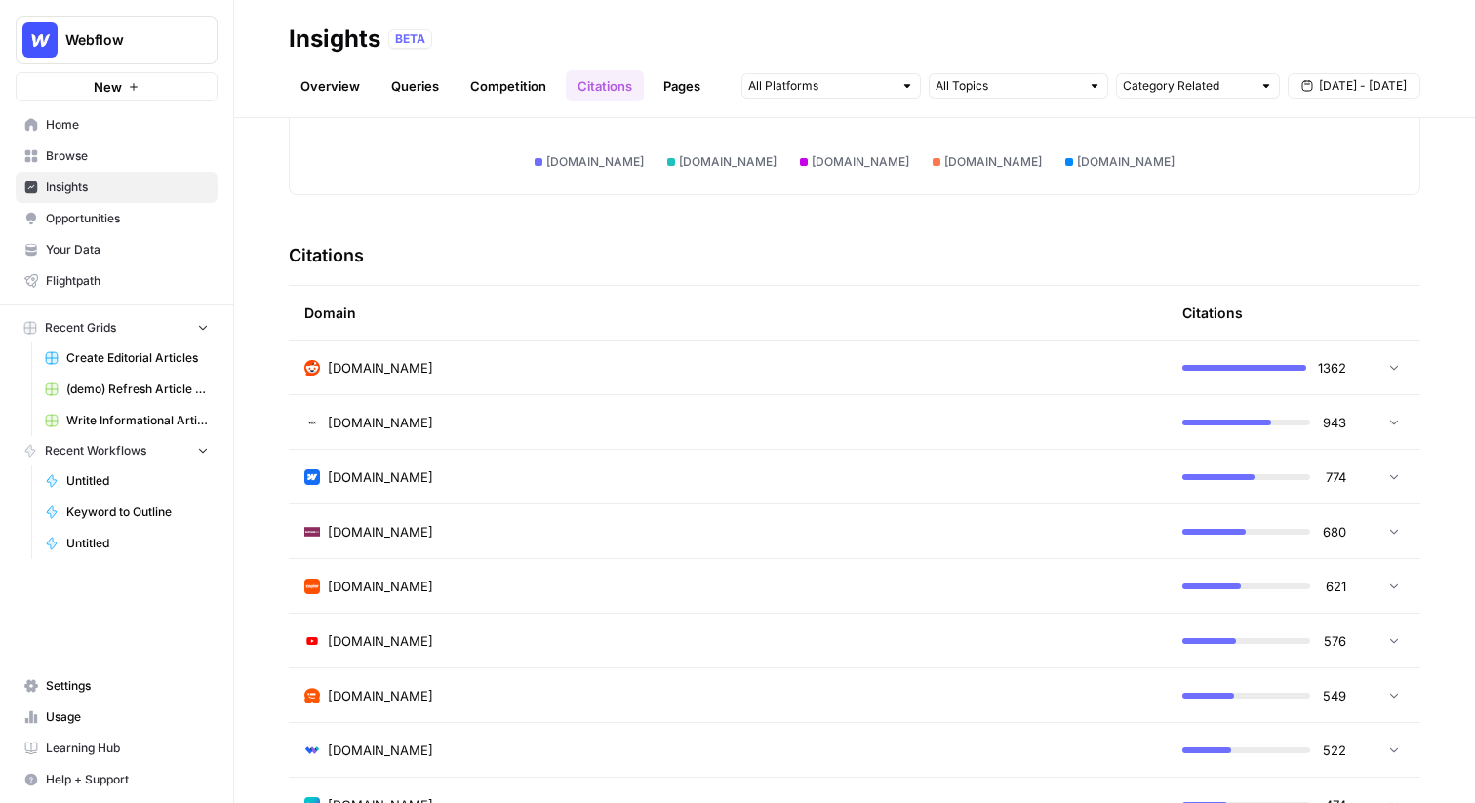
click at [1148, 355] on td "reddit.com" at bounding box center [728, 368] width 878 height 54
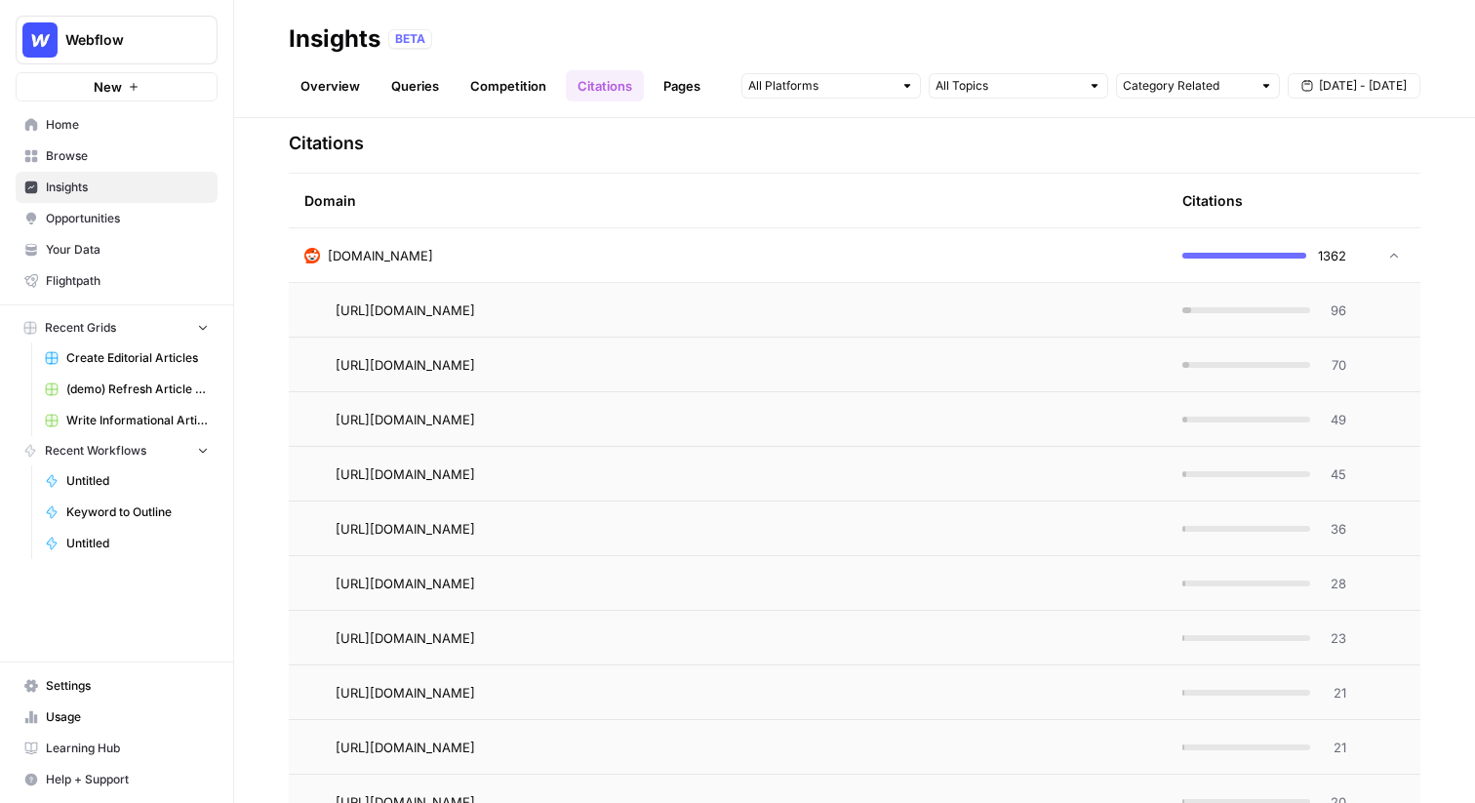
scroll to position [453, 0]
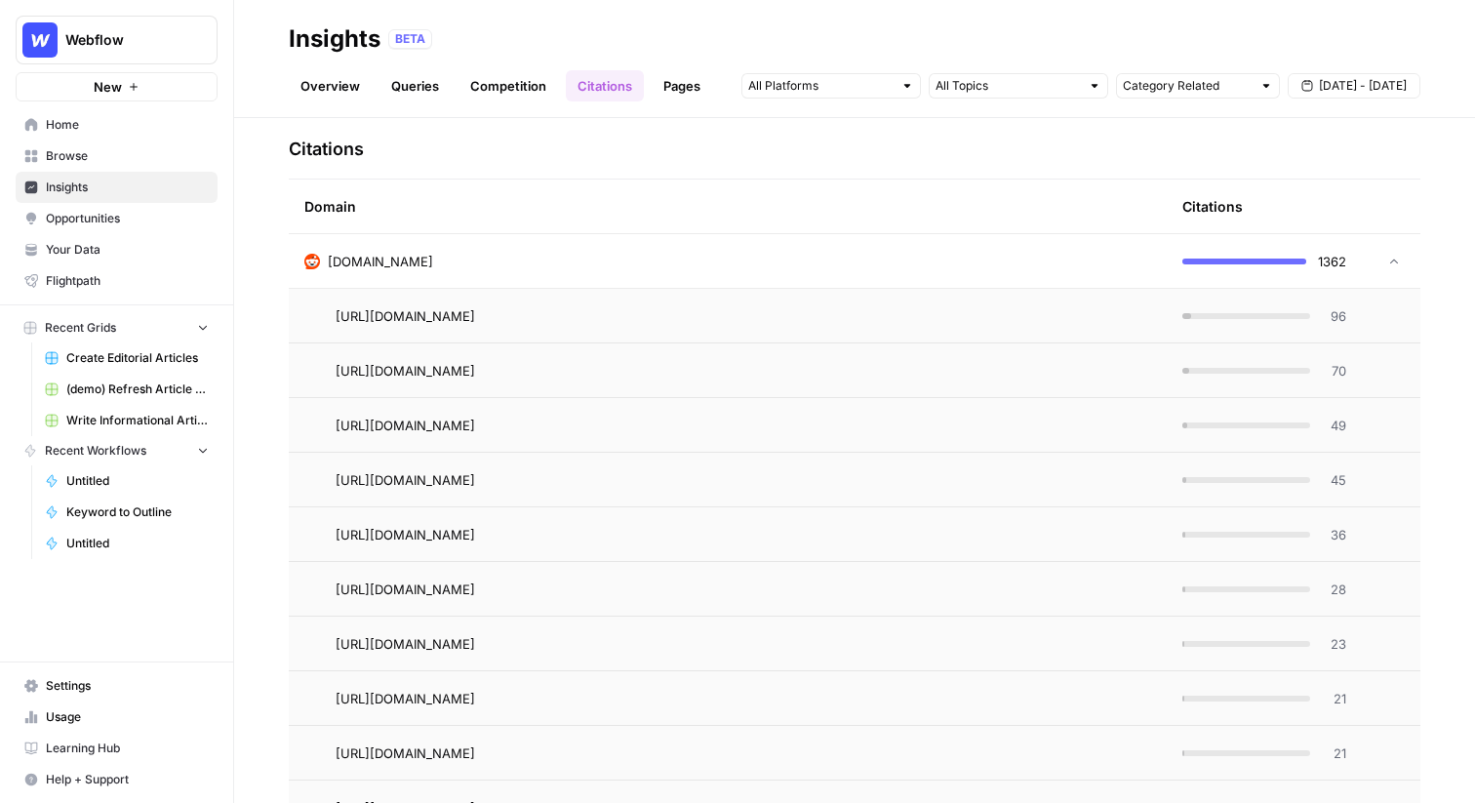
click at [1010, 266] on div "reddit.com" at bounding box center [727, 262] width 847 height 20
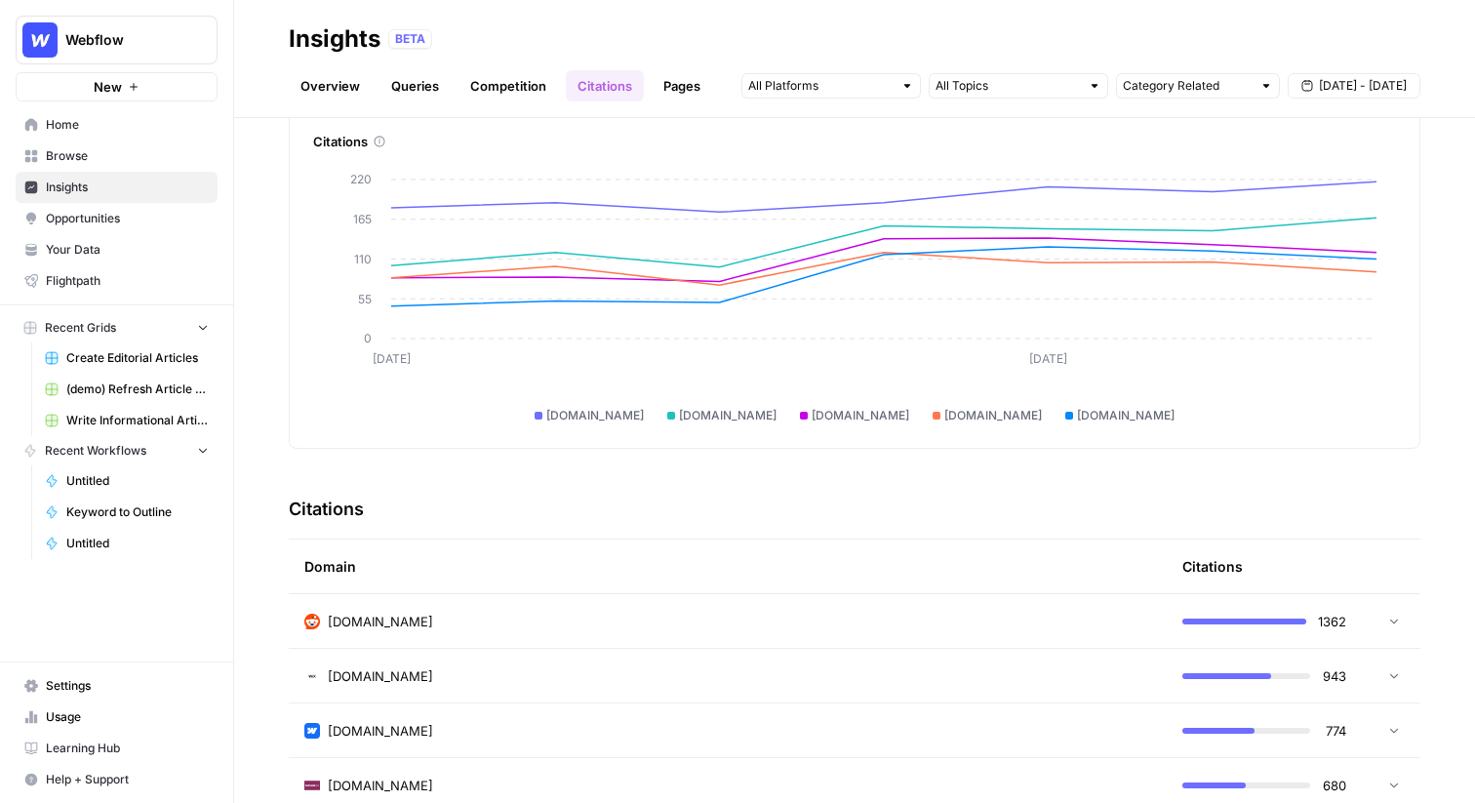
scroll to position [0, 0]
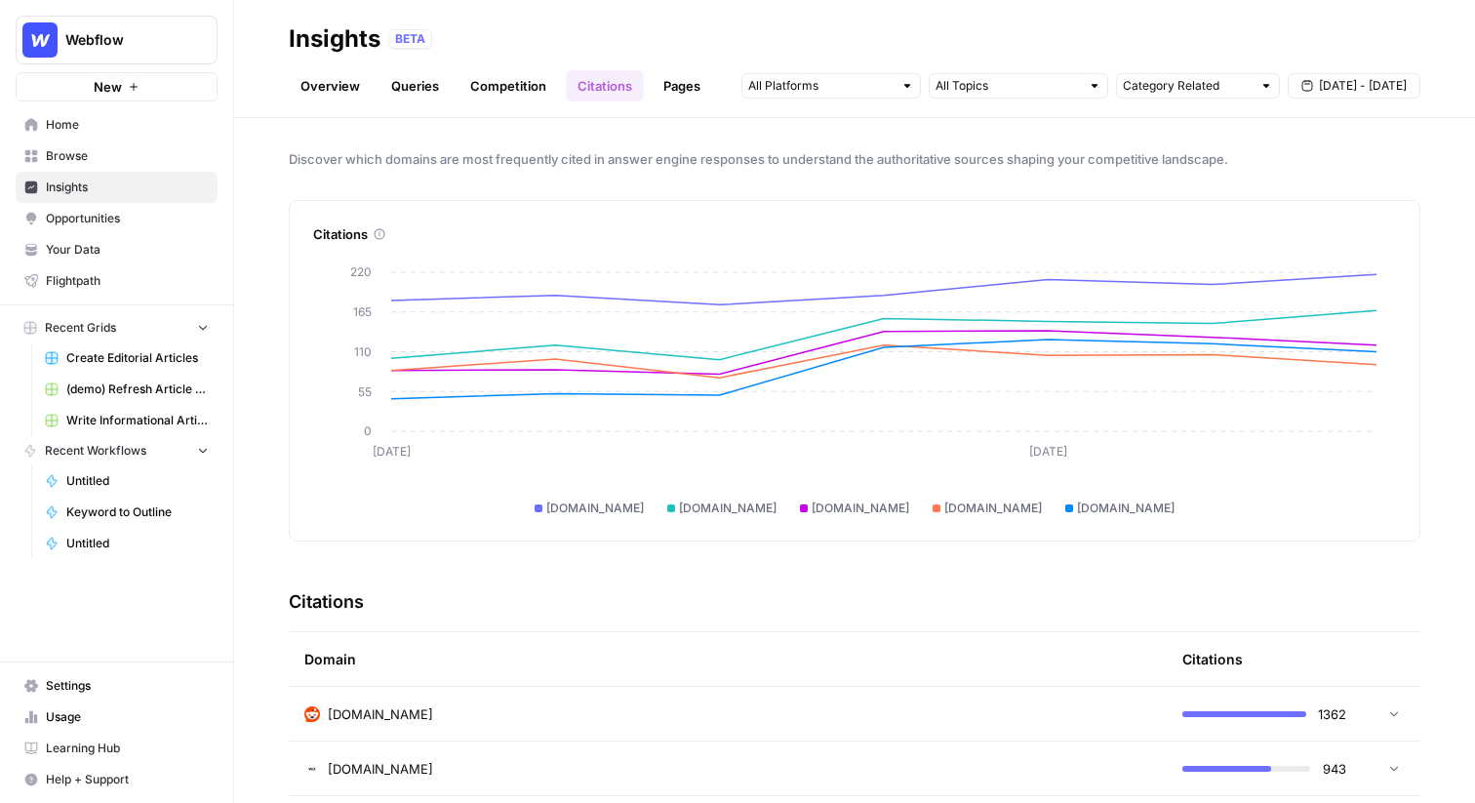
click at [703, 96] on link "Pages" at bounding box center [682, 85] width 61 height 31
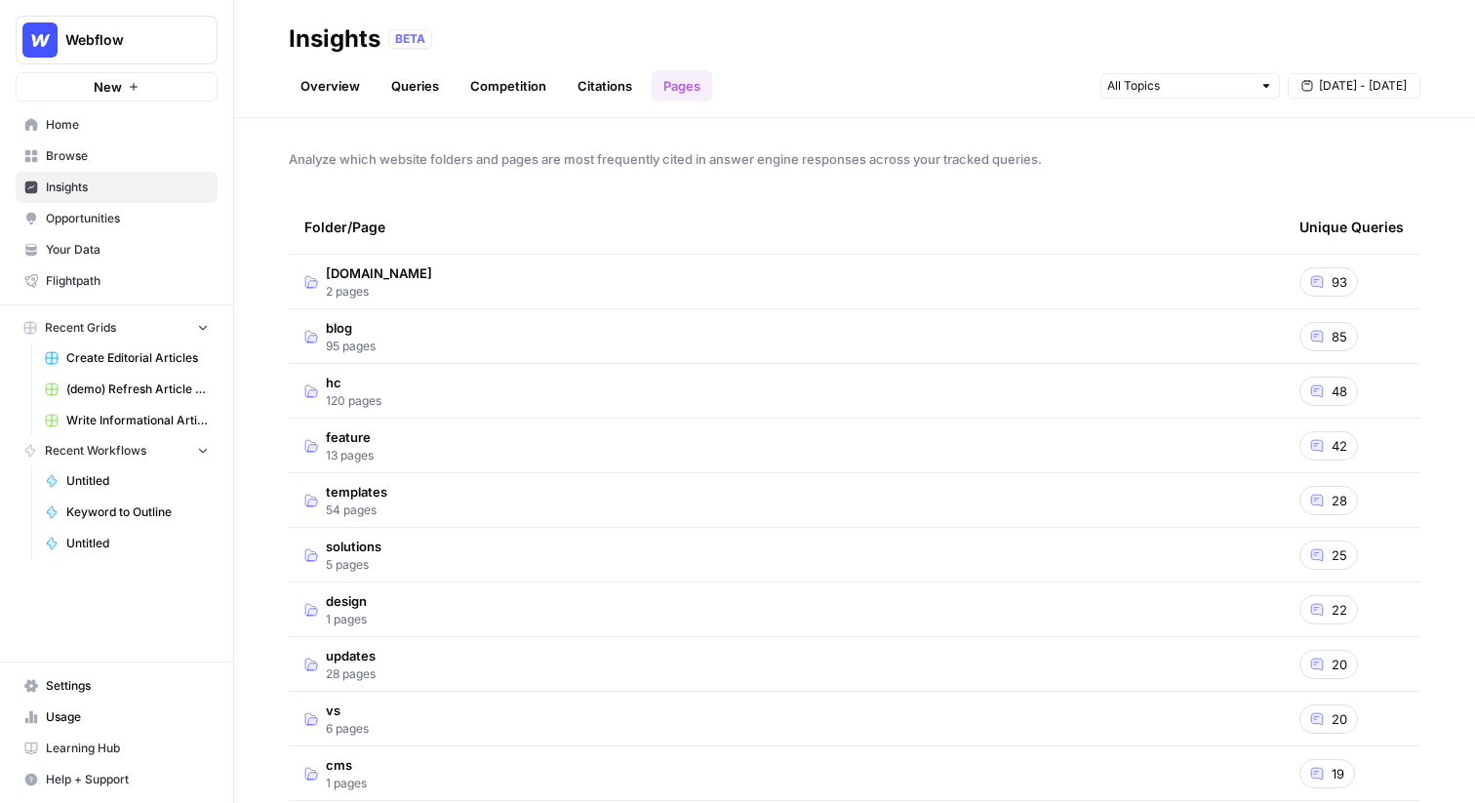
click at [592, 96] on link "Citations" at bounding box center [605, 85] width 78 height 31
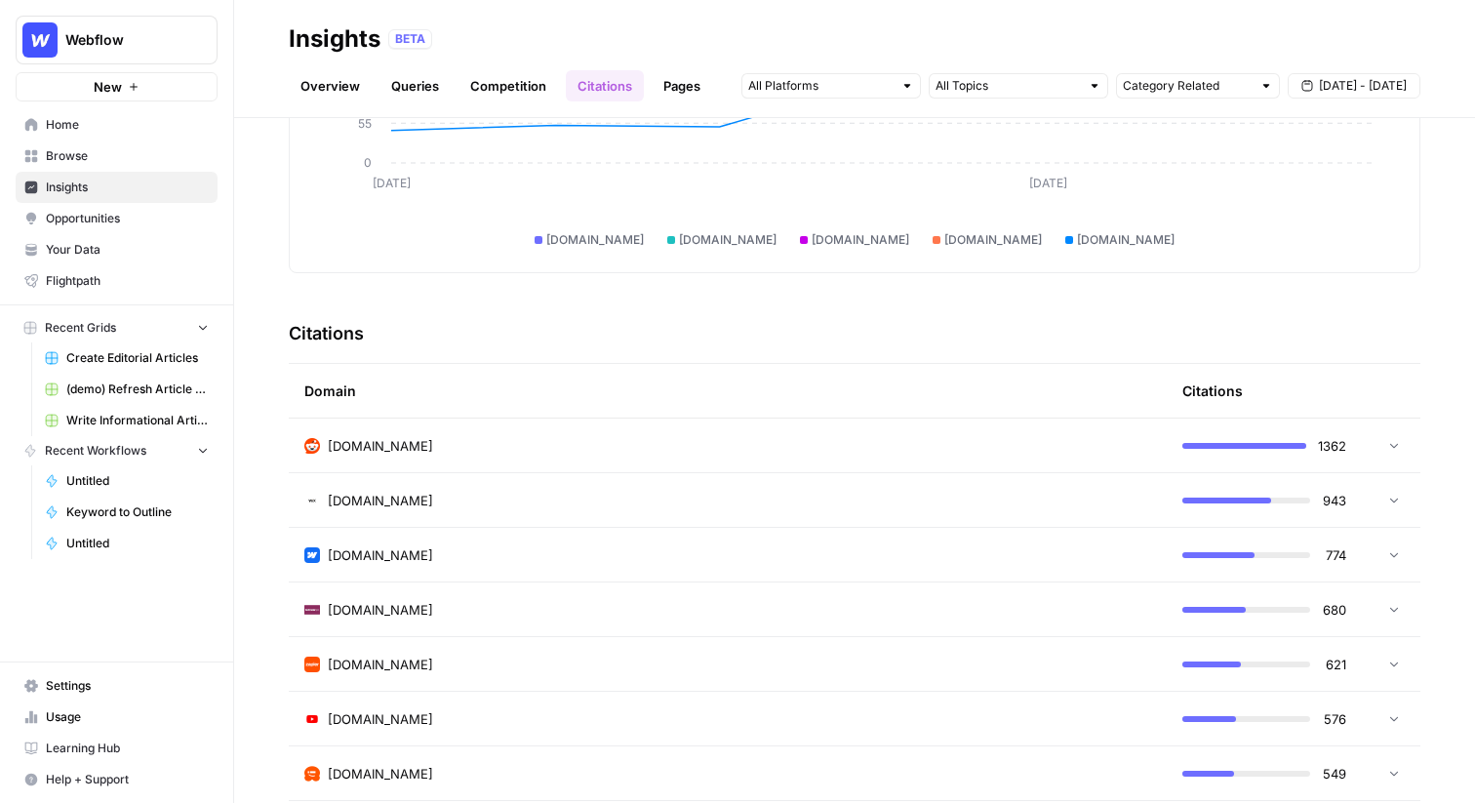
scroll to position [410, 0]
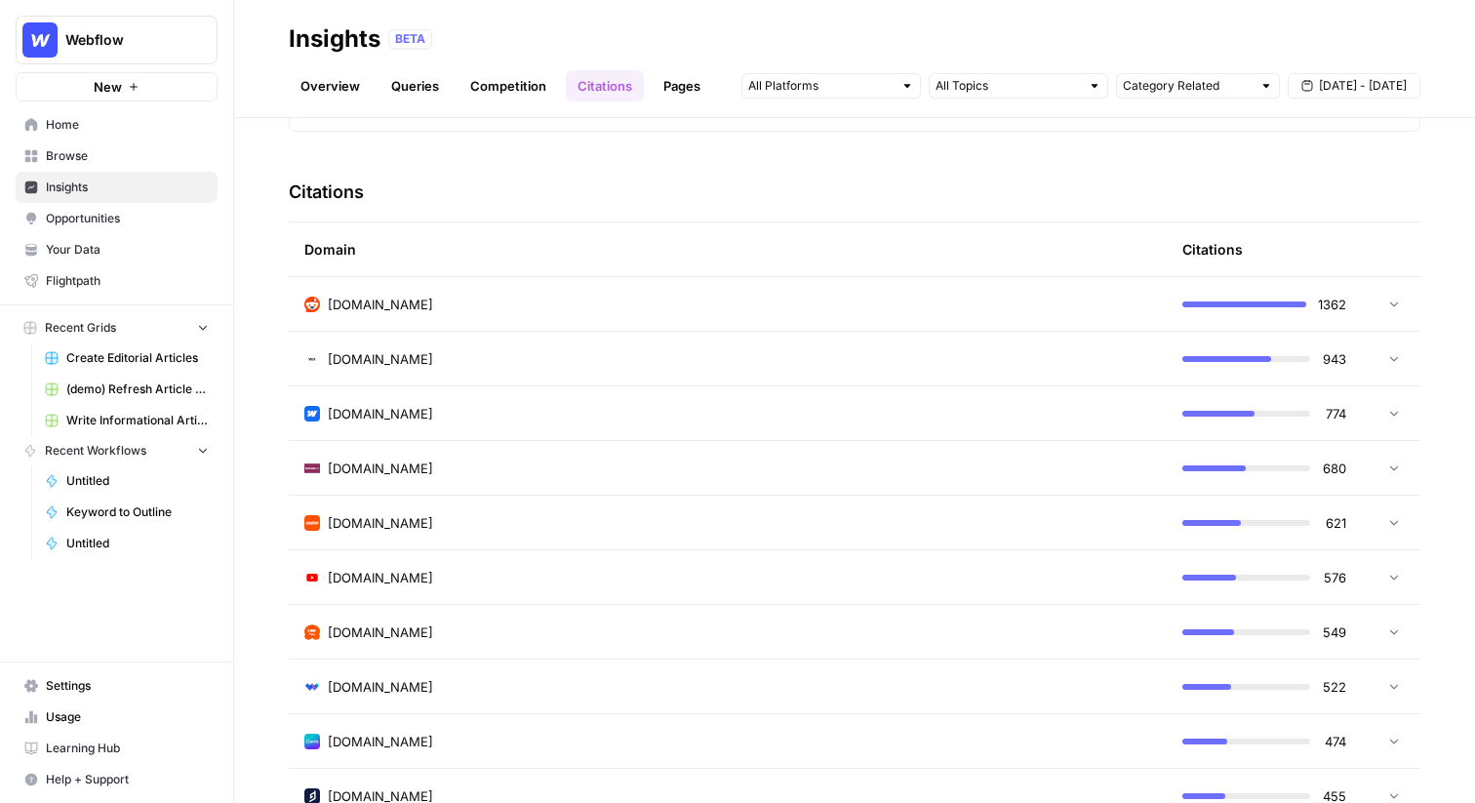
click at [1070, 346] on td "wix.com" at bounding box center [728, 359] width 878 height 54
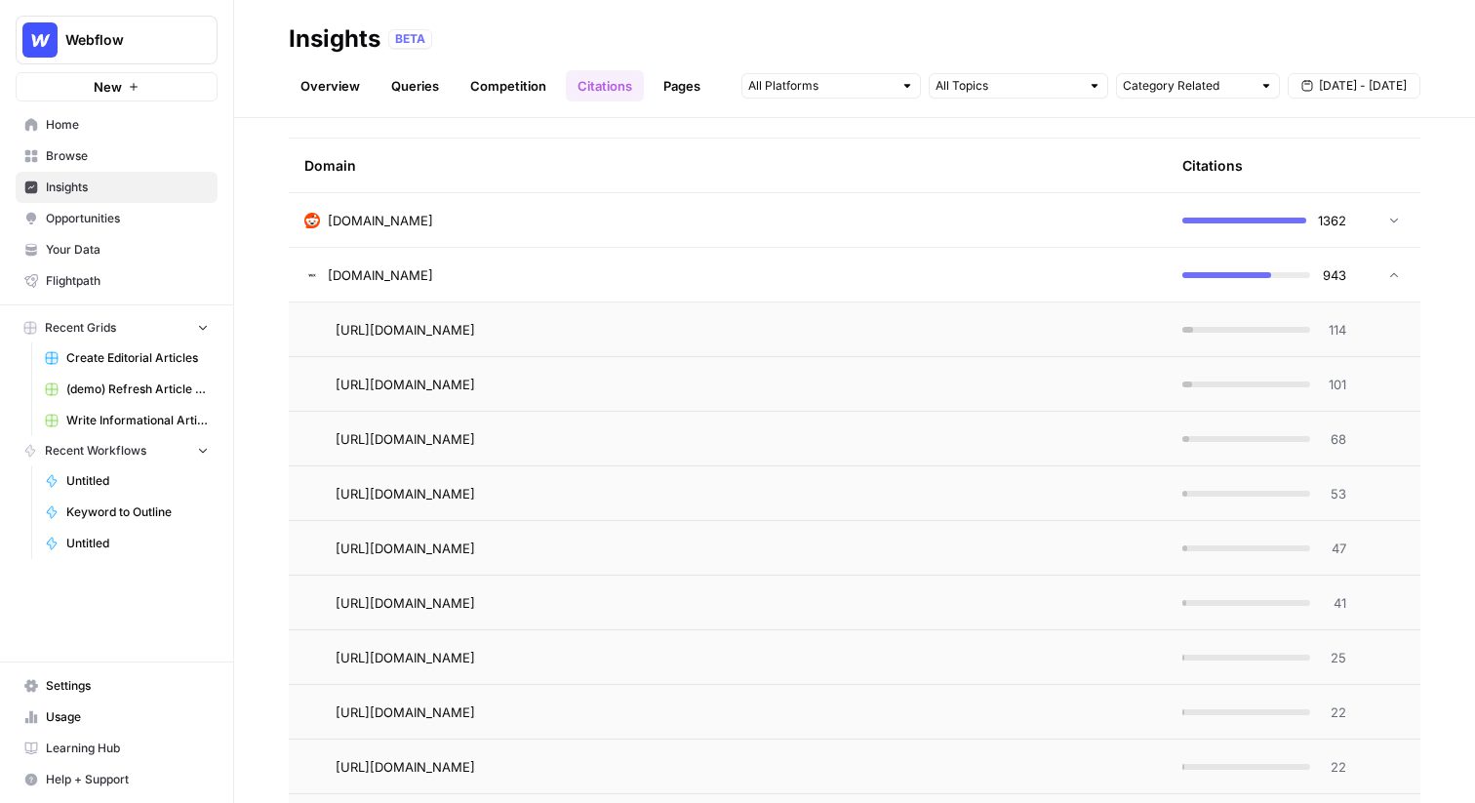
scroll to position [501, 0]
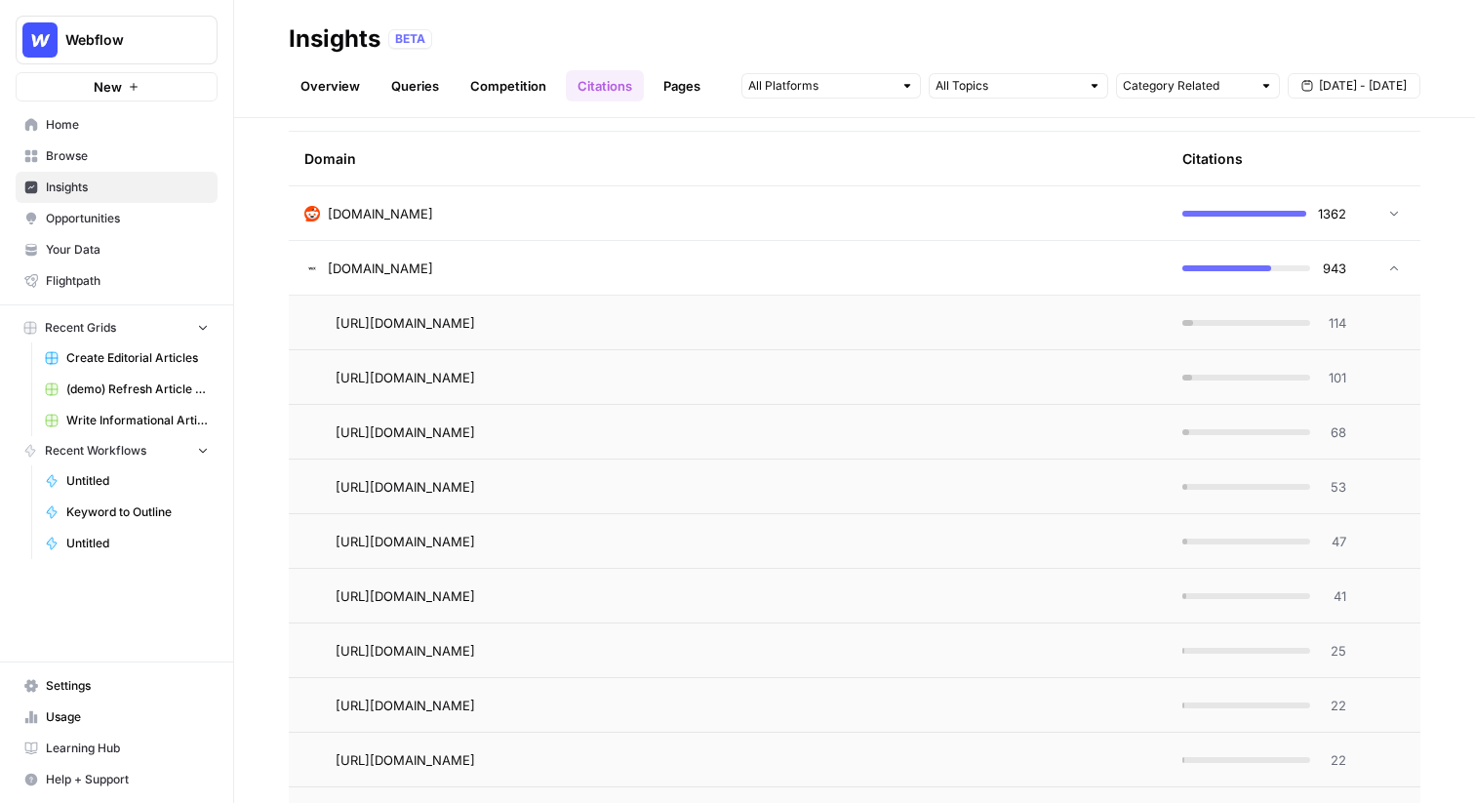
click at [1103, 340] on td "https://www.wix.com/studio" at bounding box center [728, 323] width 878 height 54
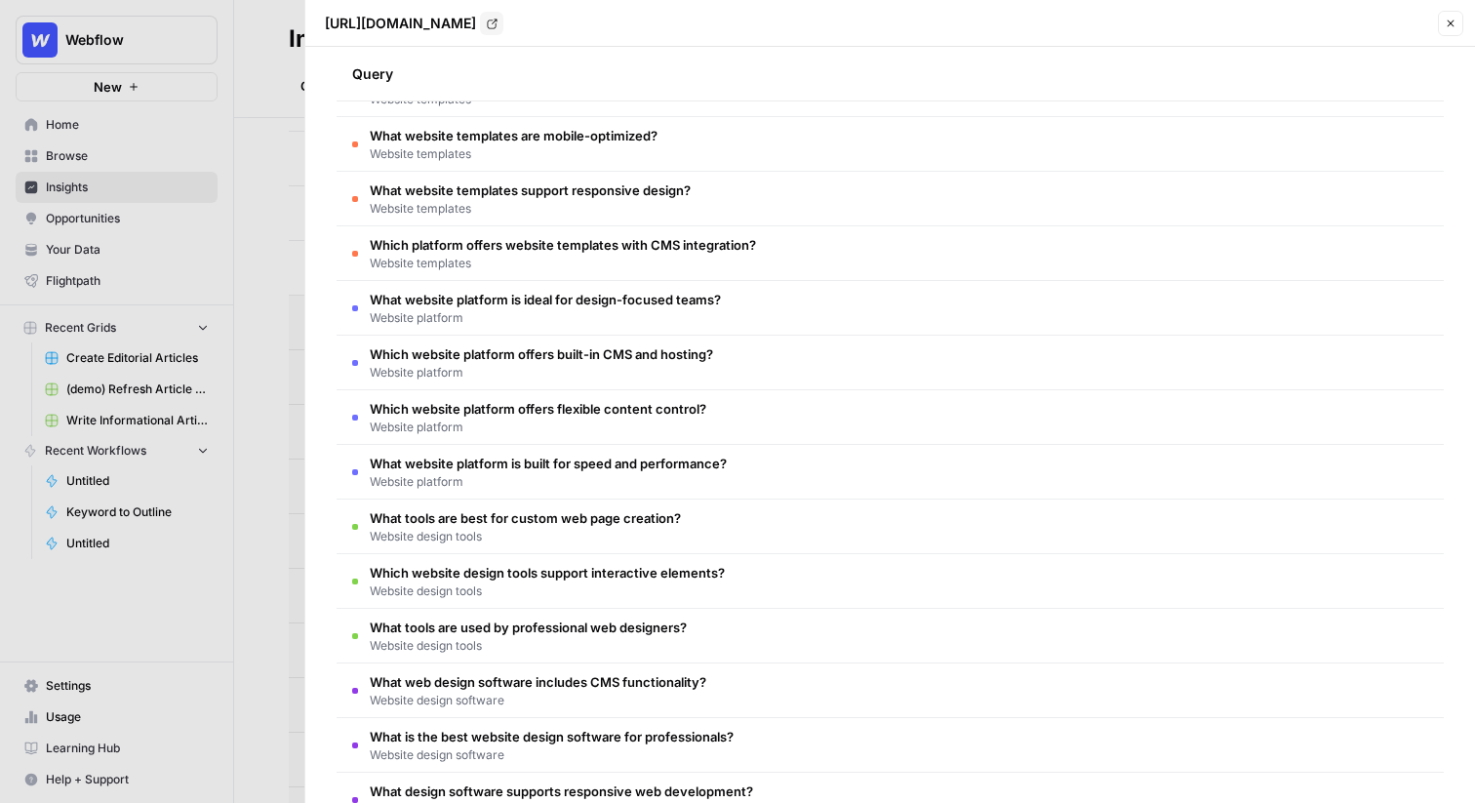
scroll to position [0, 0]
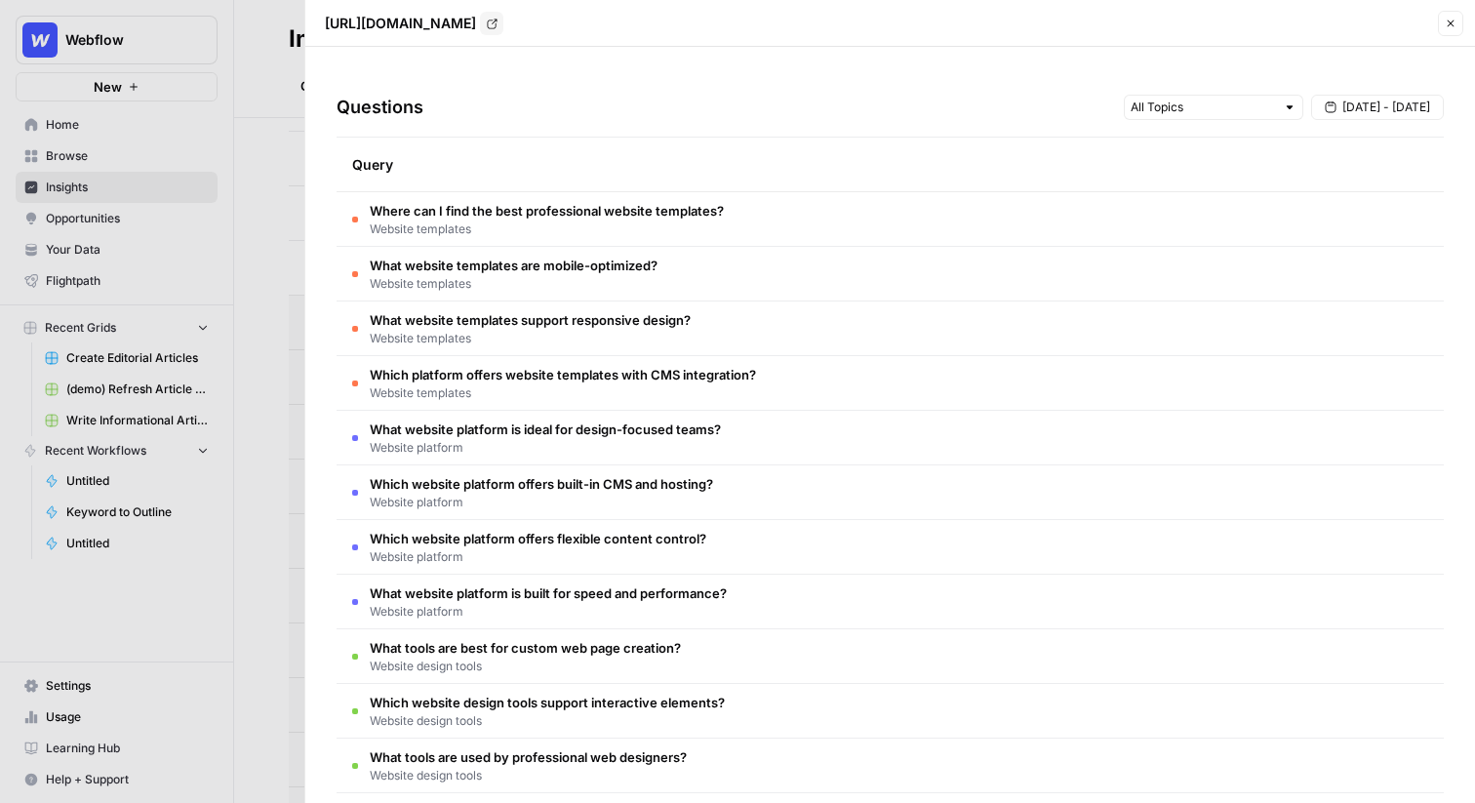
click at [1445, 28] on icon "button" at bounding box center [1451, 24] width 12 height 12
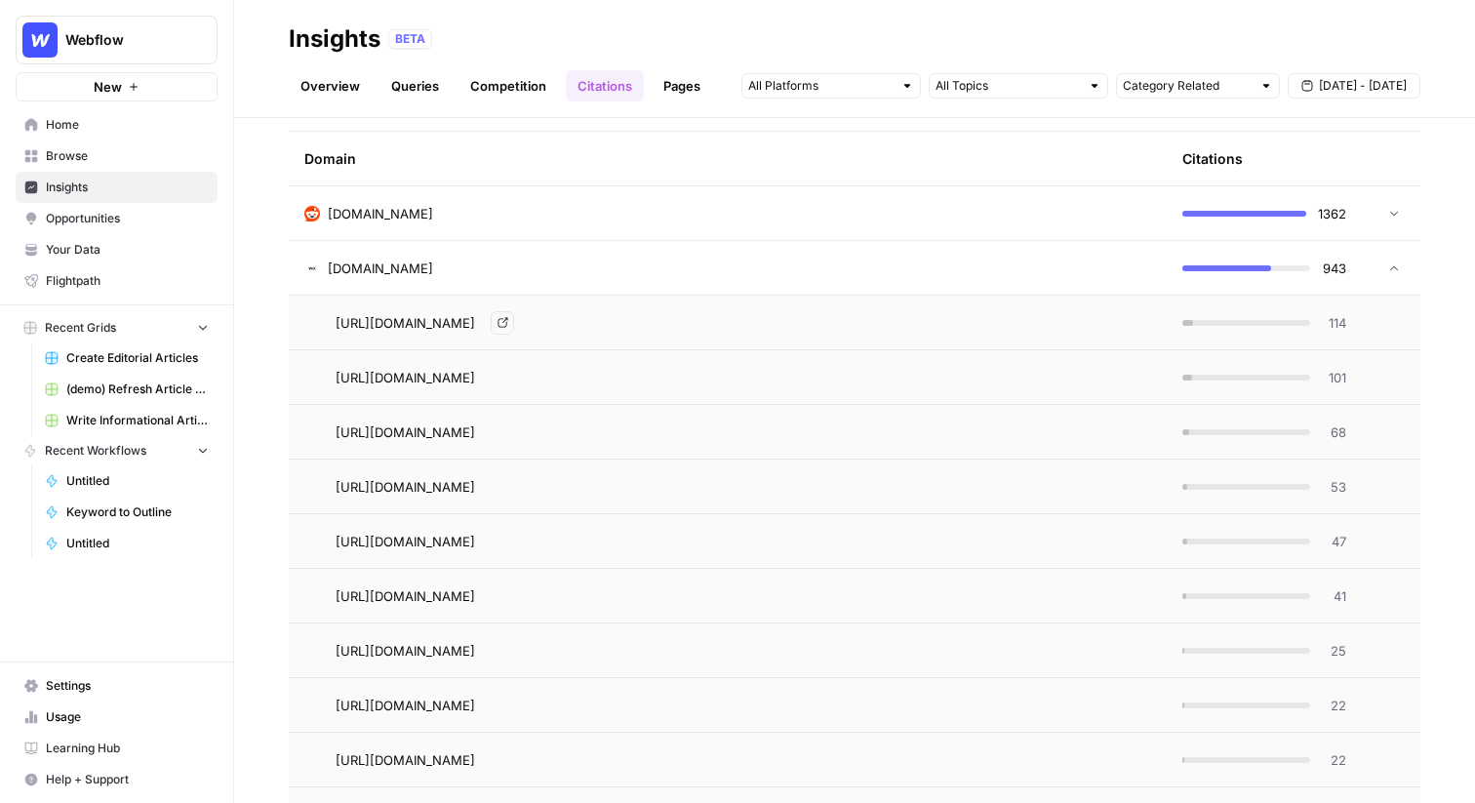
click at [992, 330] on div "https://www.wix.com/studio Go to page" at bounding box center [744, 322] width 816 height 23
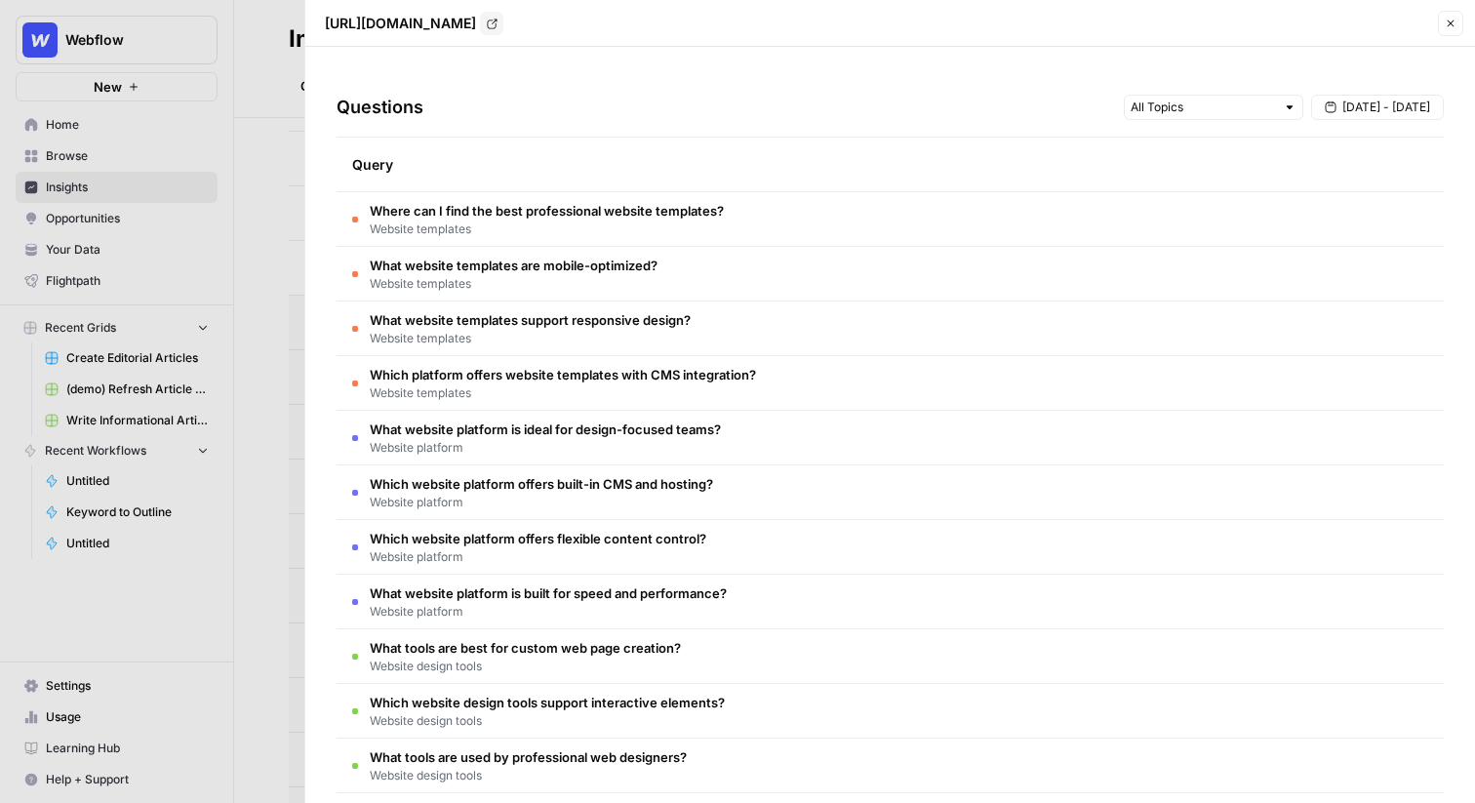
click at [881, 227] on td "Where can I find the best professional website templates? Website templates" at bounding box center [891, 219] width 1108 height 54
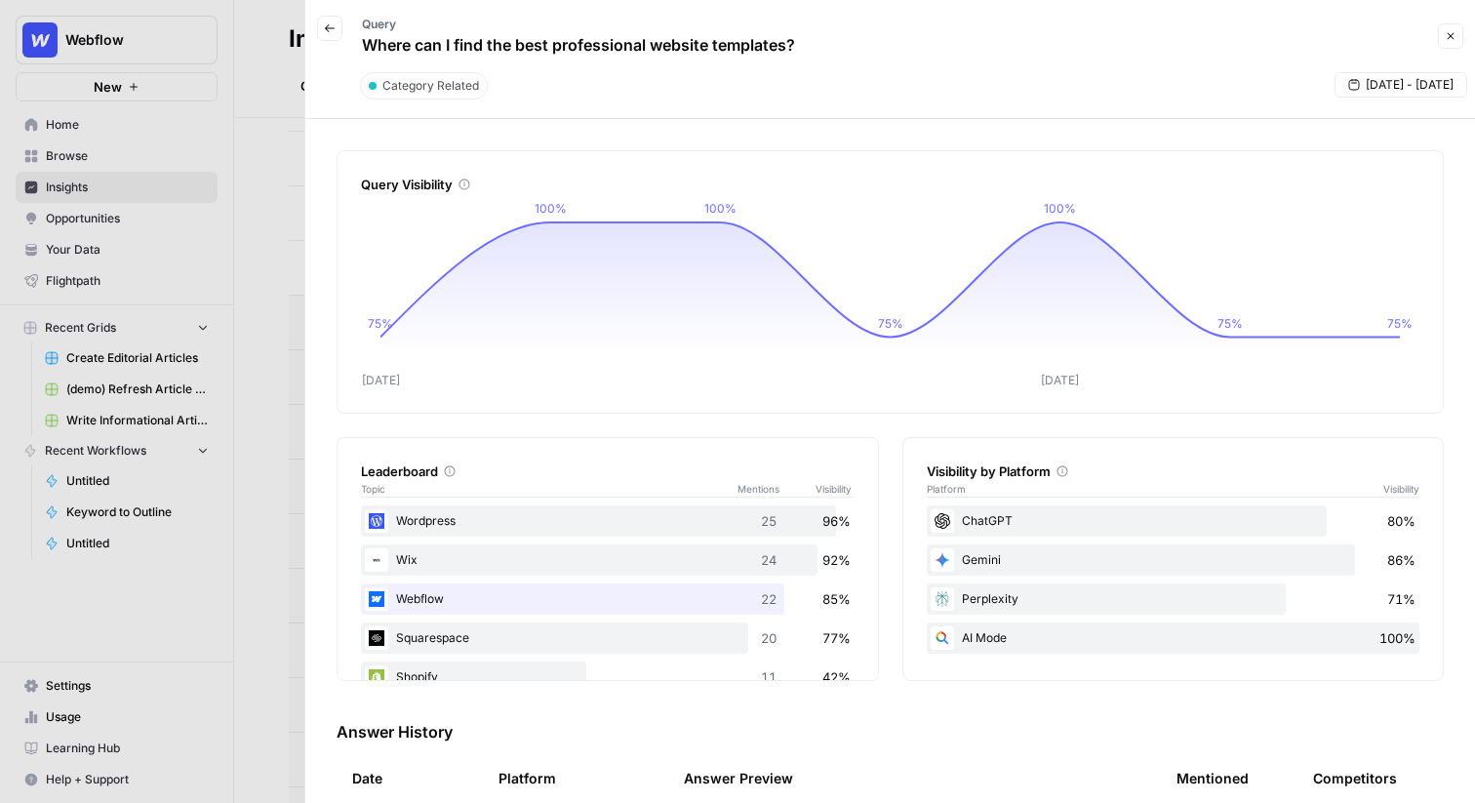
click at [329, 23] on icon "button" at bounding box center [330, 28] width 12 height 12
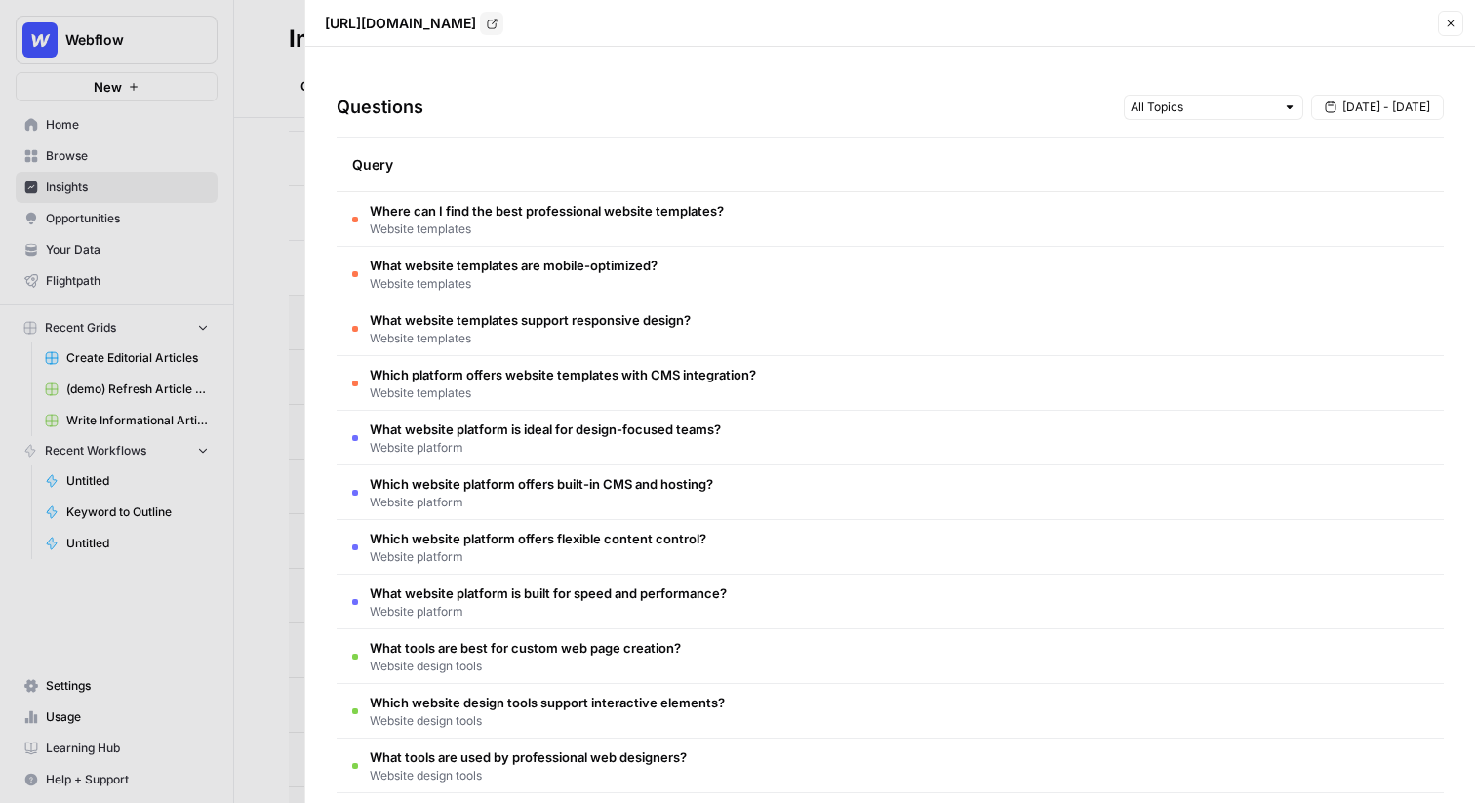
click at [1441, 19] on button "Close" at bounding box center [1450, 23] width 25 height 25
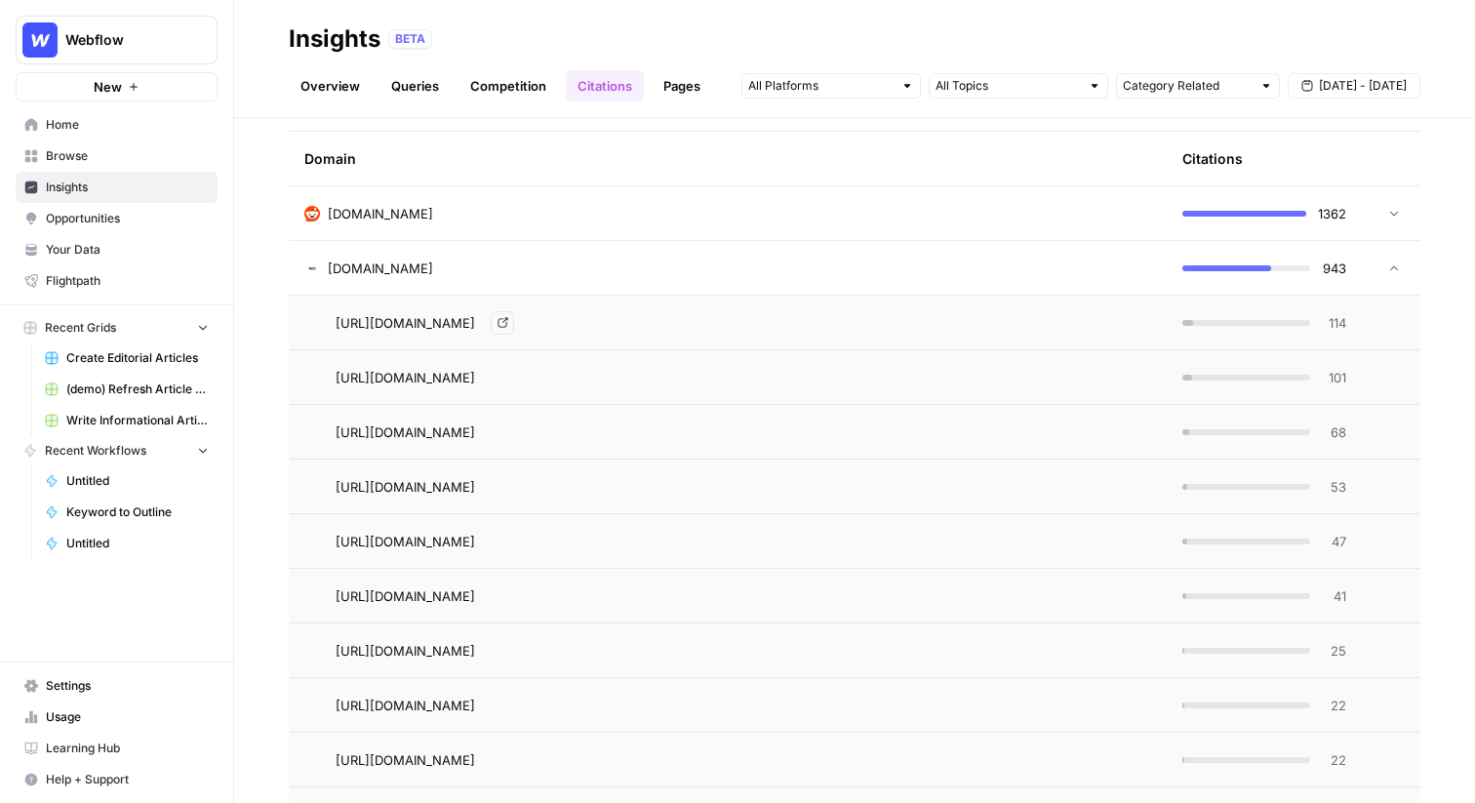
click at [1036, 312] on div "https://www.wix.com/studio Go to page" at bounding box center [744, 322] width 816 height 23
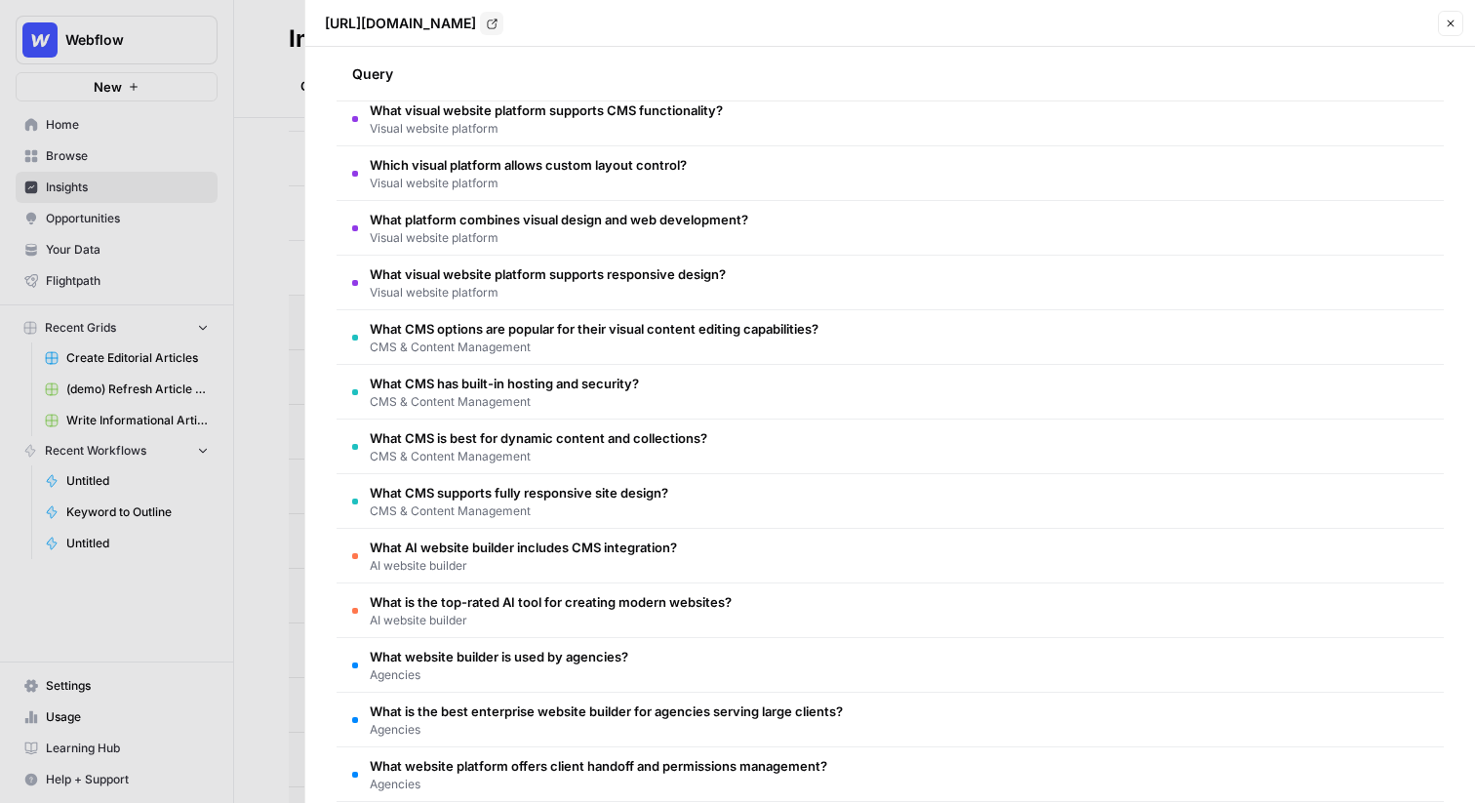
scroll to position [1152, 0]
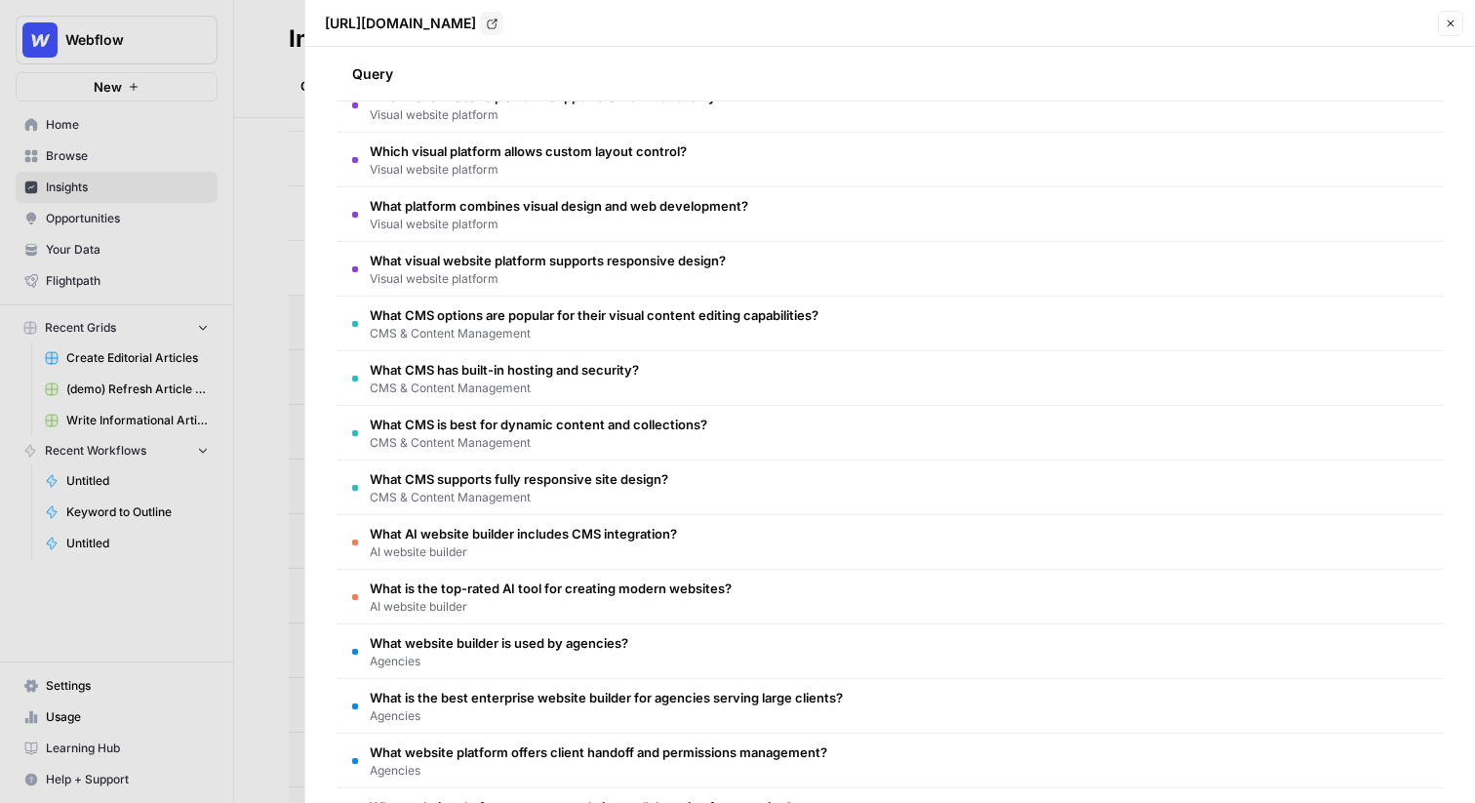
click at [247, 177] on div at bounding box center [737, 401] width 1475 height 803
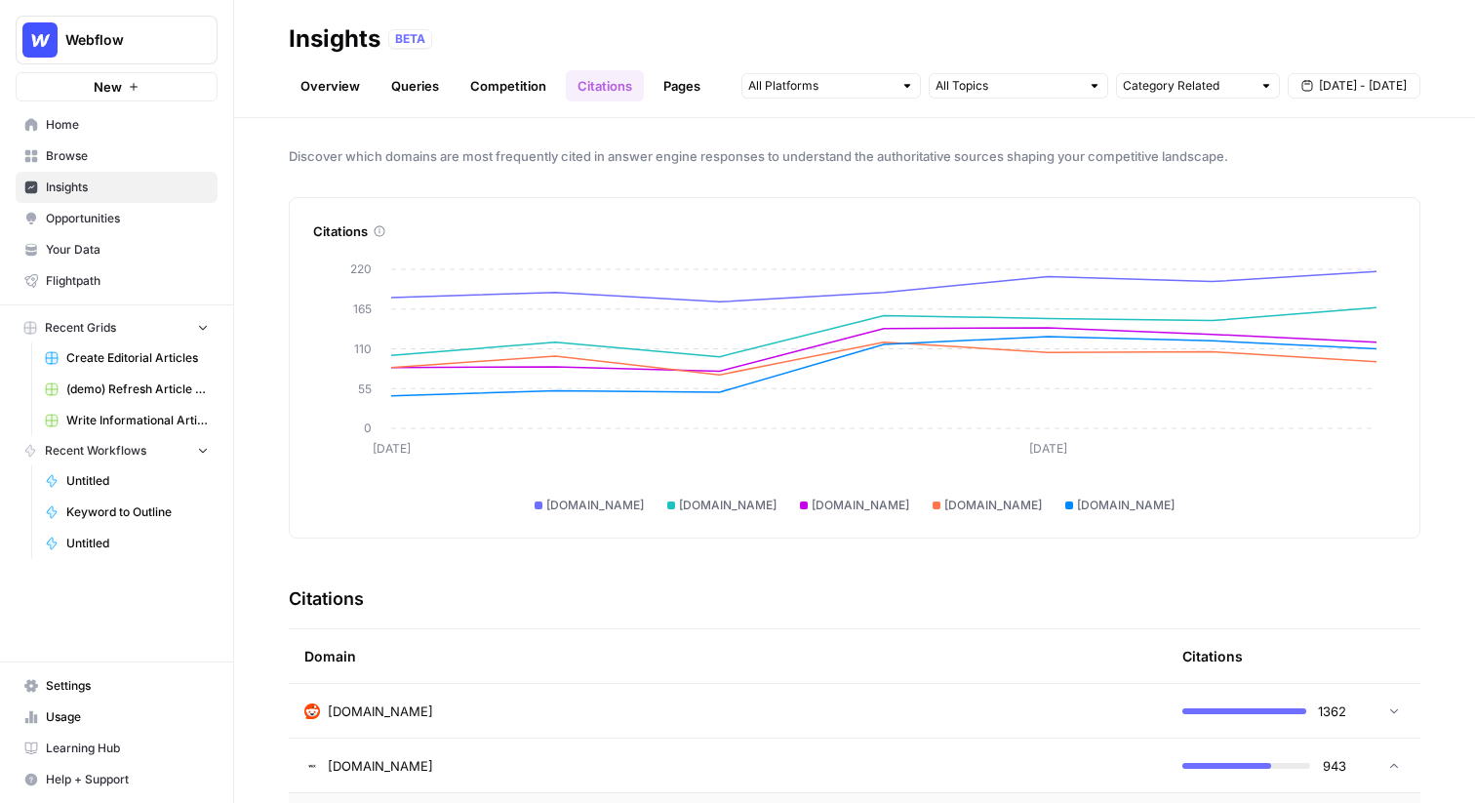
scroll to position [0, 0]
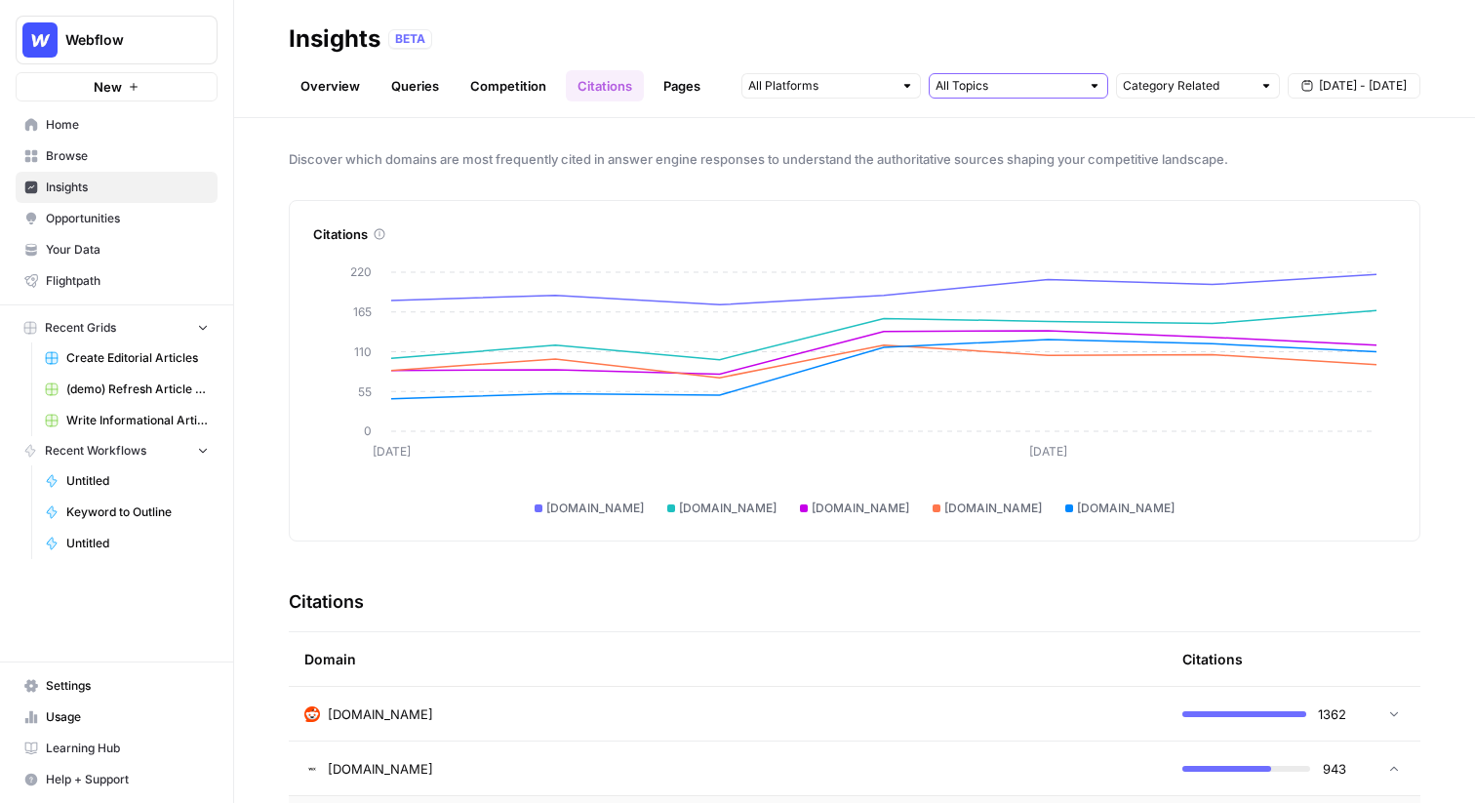
click at [1078, 88] on input "text" at bounding box center [1008, 86] width 144 height 20
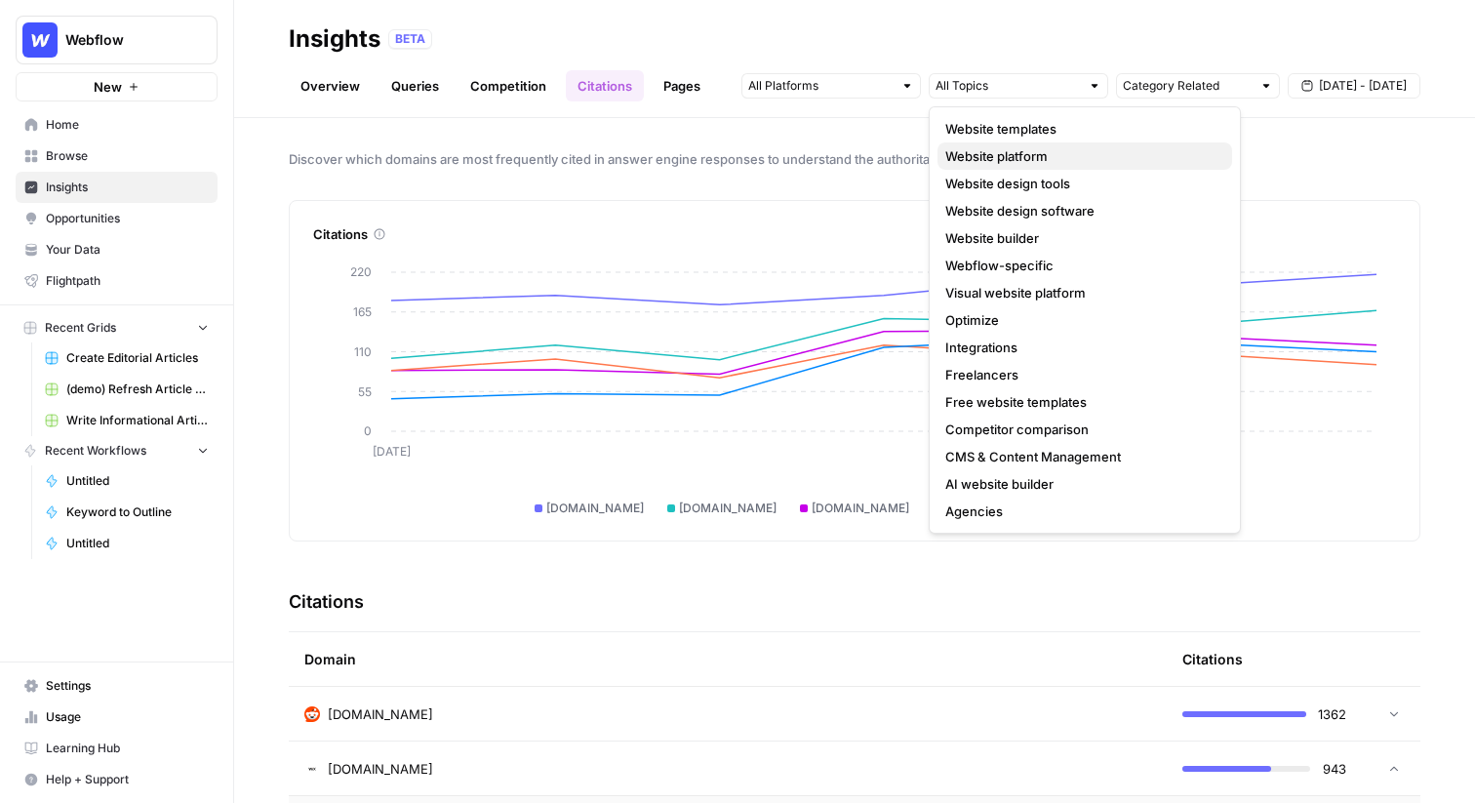
click at [1042, 154] on span "Website platform" at bounding box center [1081, 156] width 271 height 20
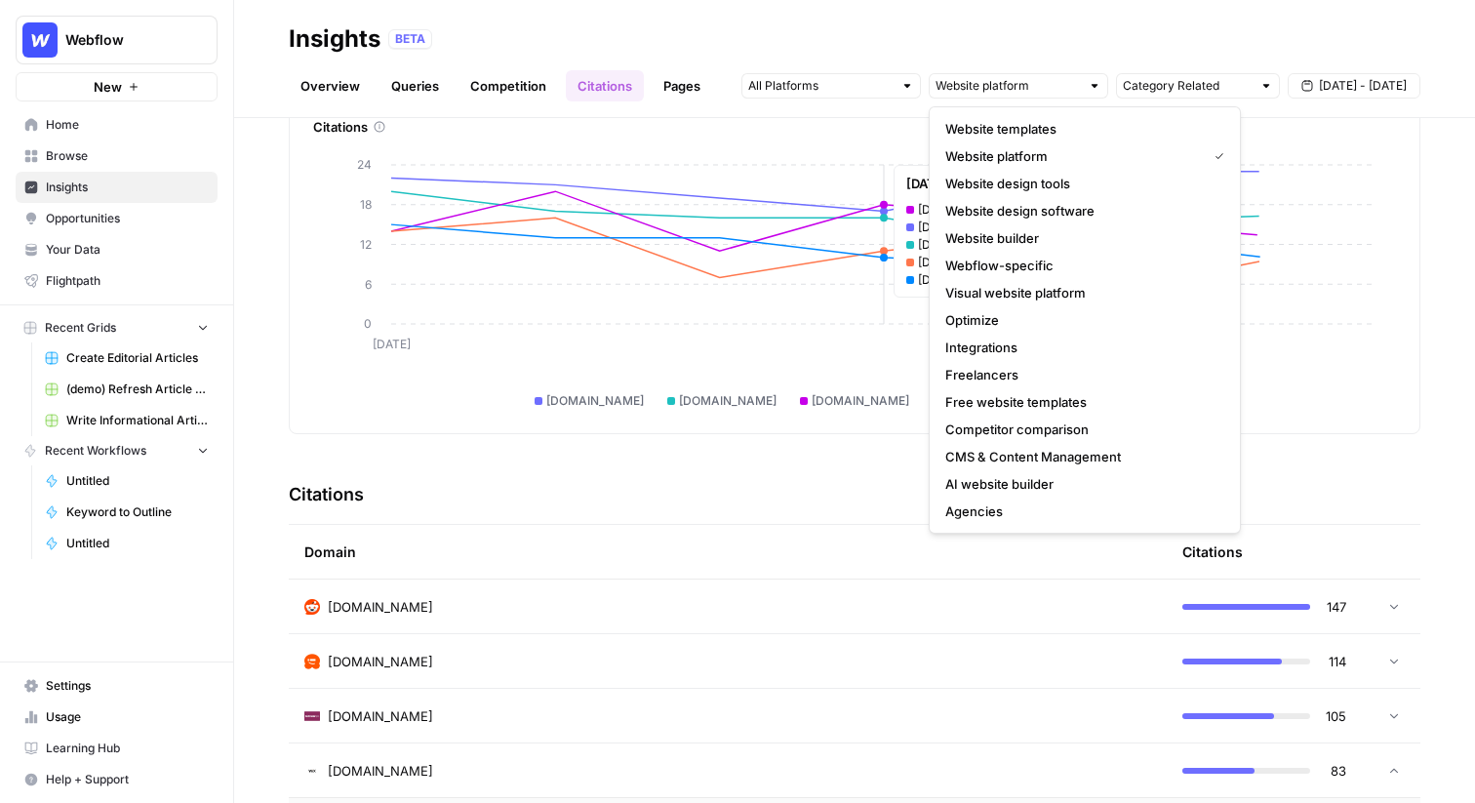
scroll to position [106, 0]
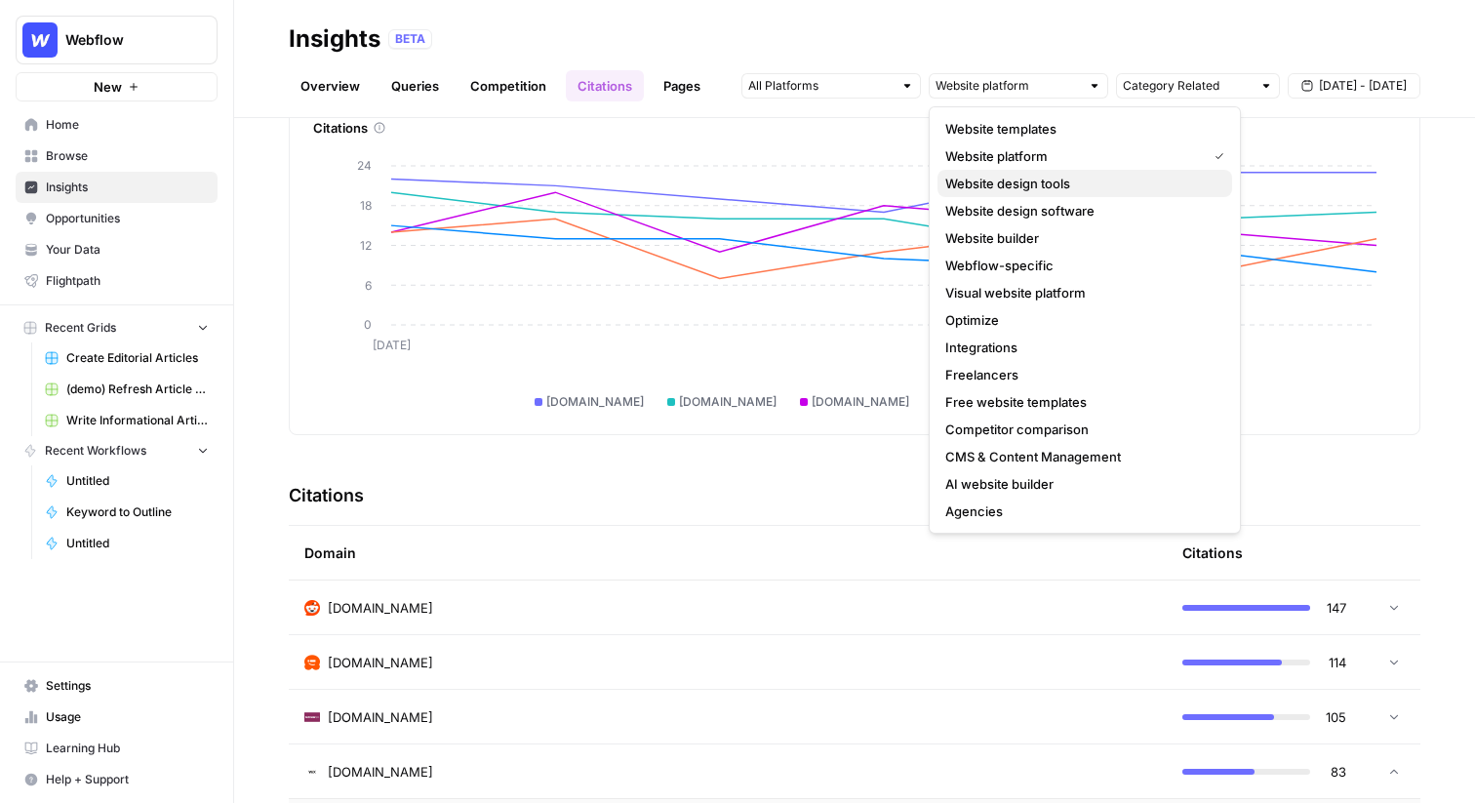
click at [1057, 195] on button "Website design tools" at bounding box center [1085, 183] width 295 height 27
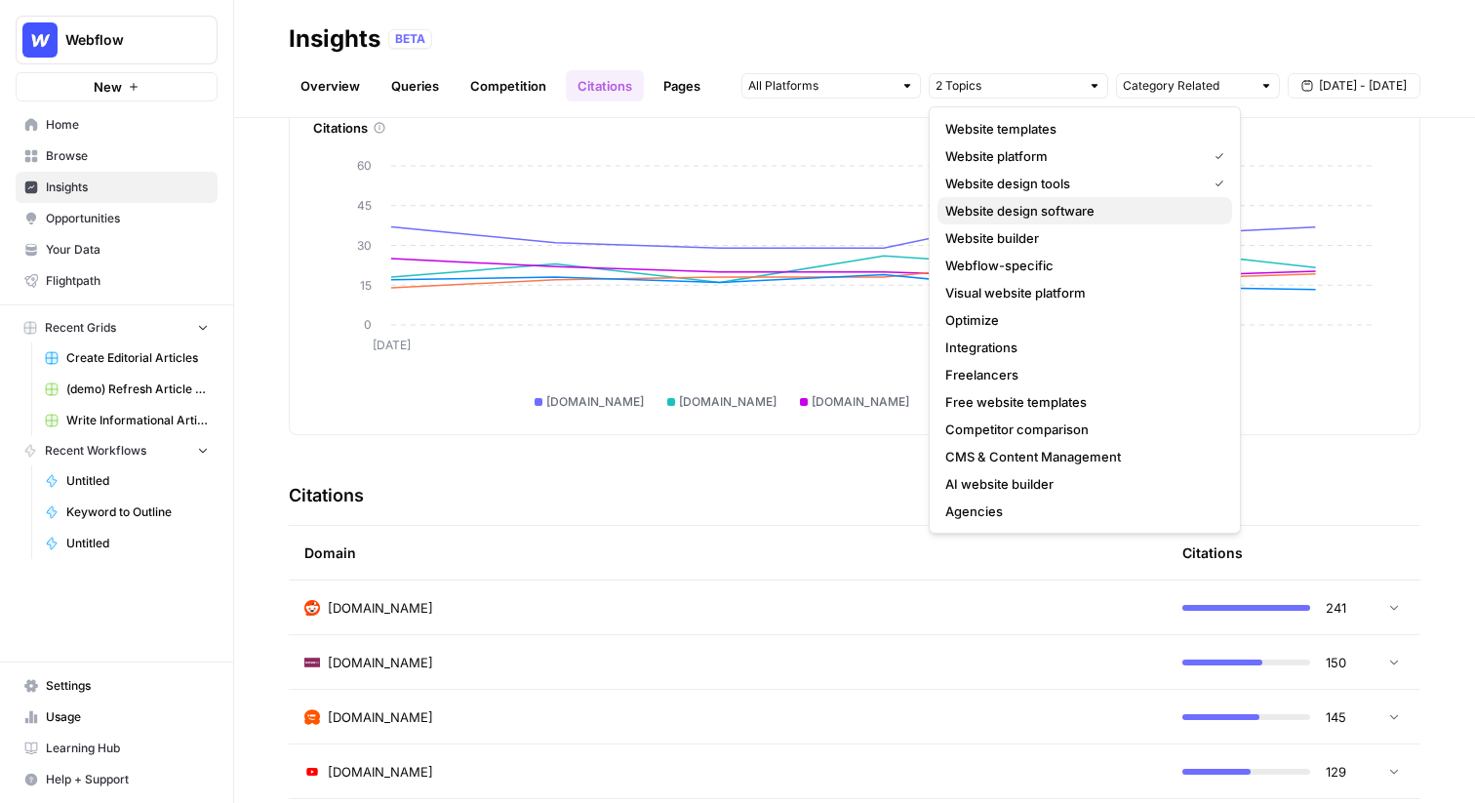
click at [1079, 207] on span "Website design software" at bounding box center [1081, 211] width 271 height 20
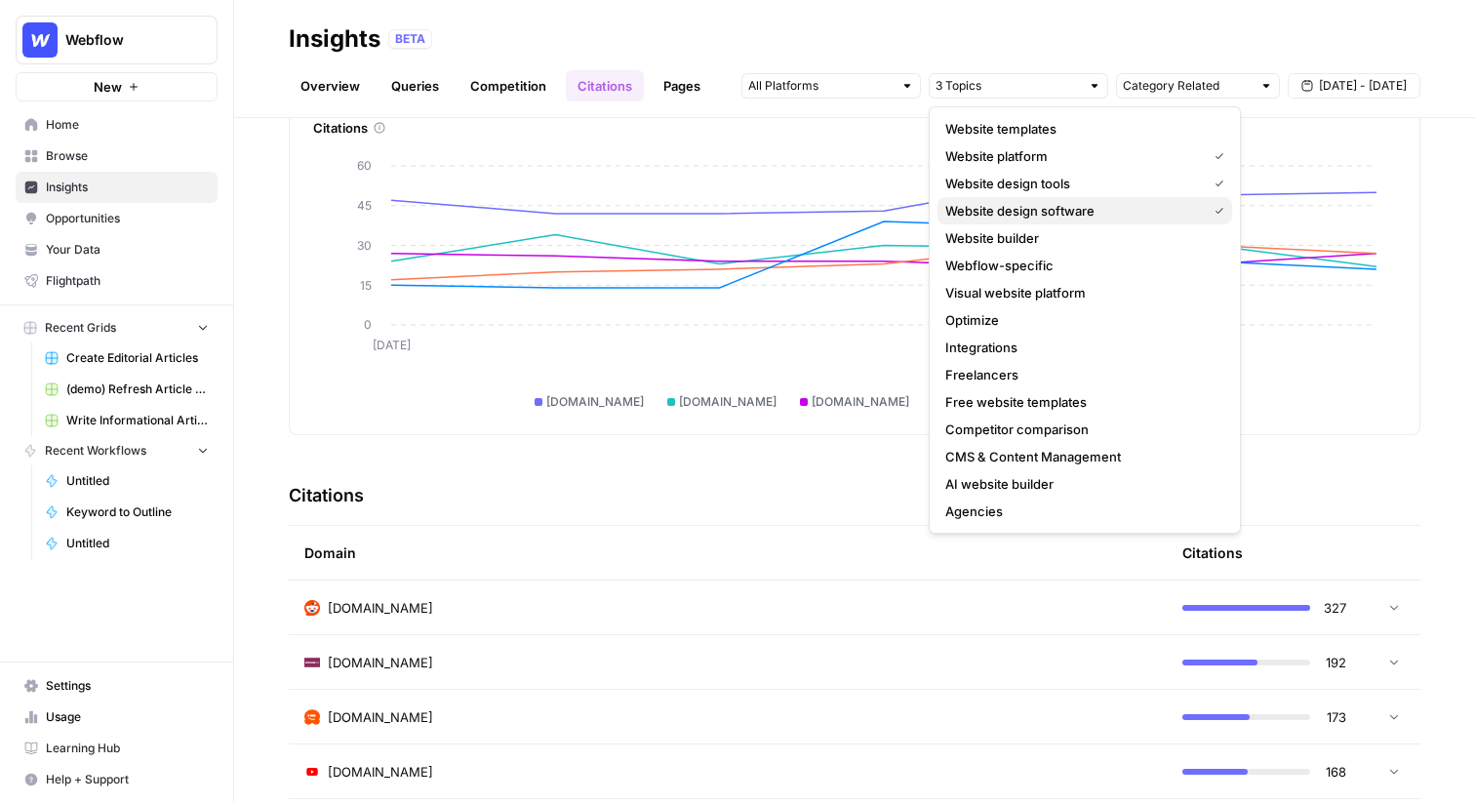
click at [1081, 208] on span "Website design software" at bounding box center [1073, 211] width 254 height 20
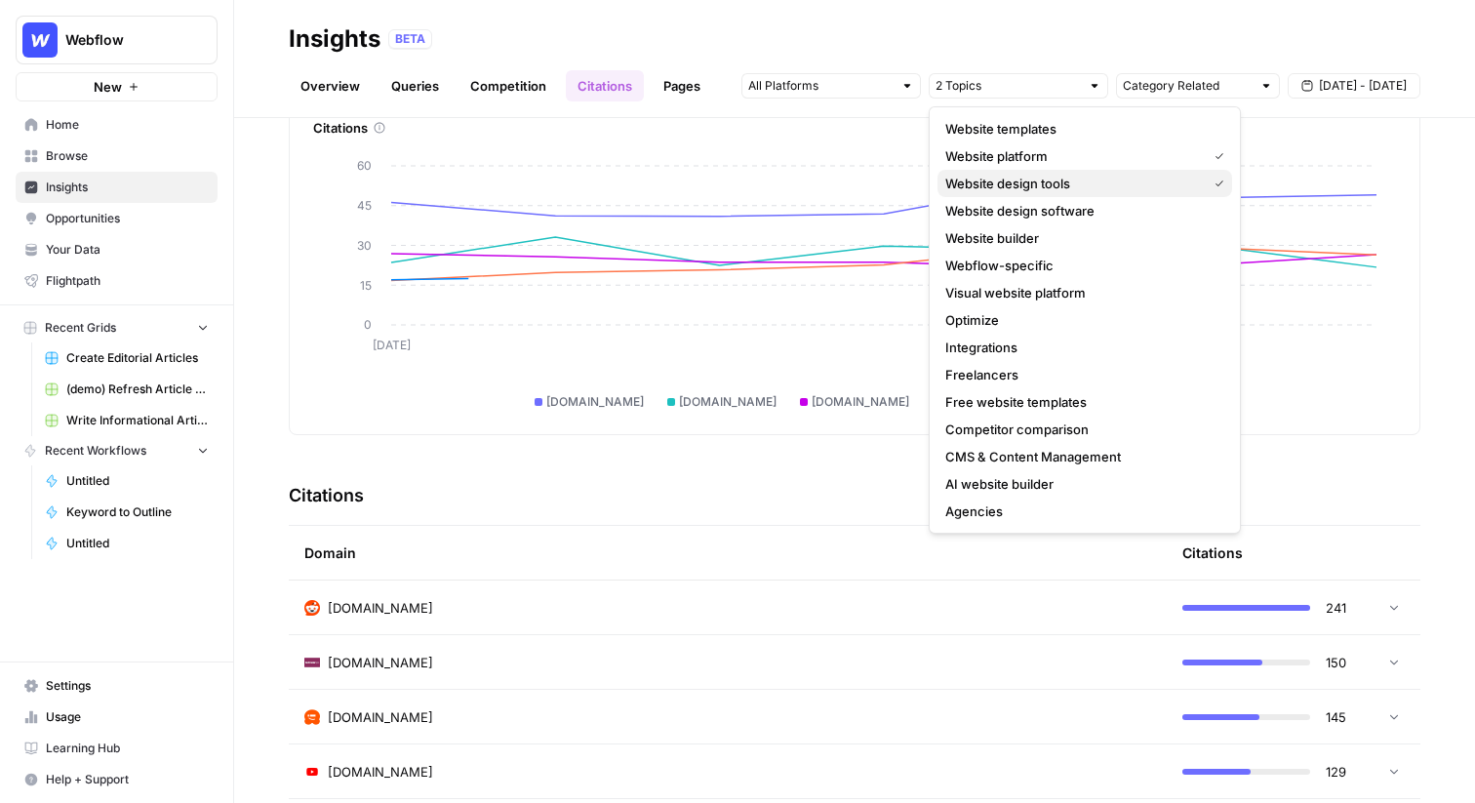
click at [1078, 189] on span "Website design tools" at bounding box center [1073, 184] width 254 height 20
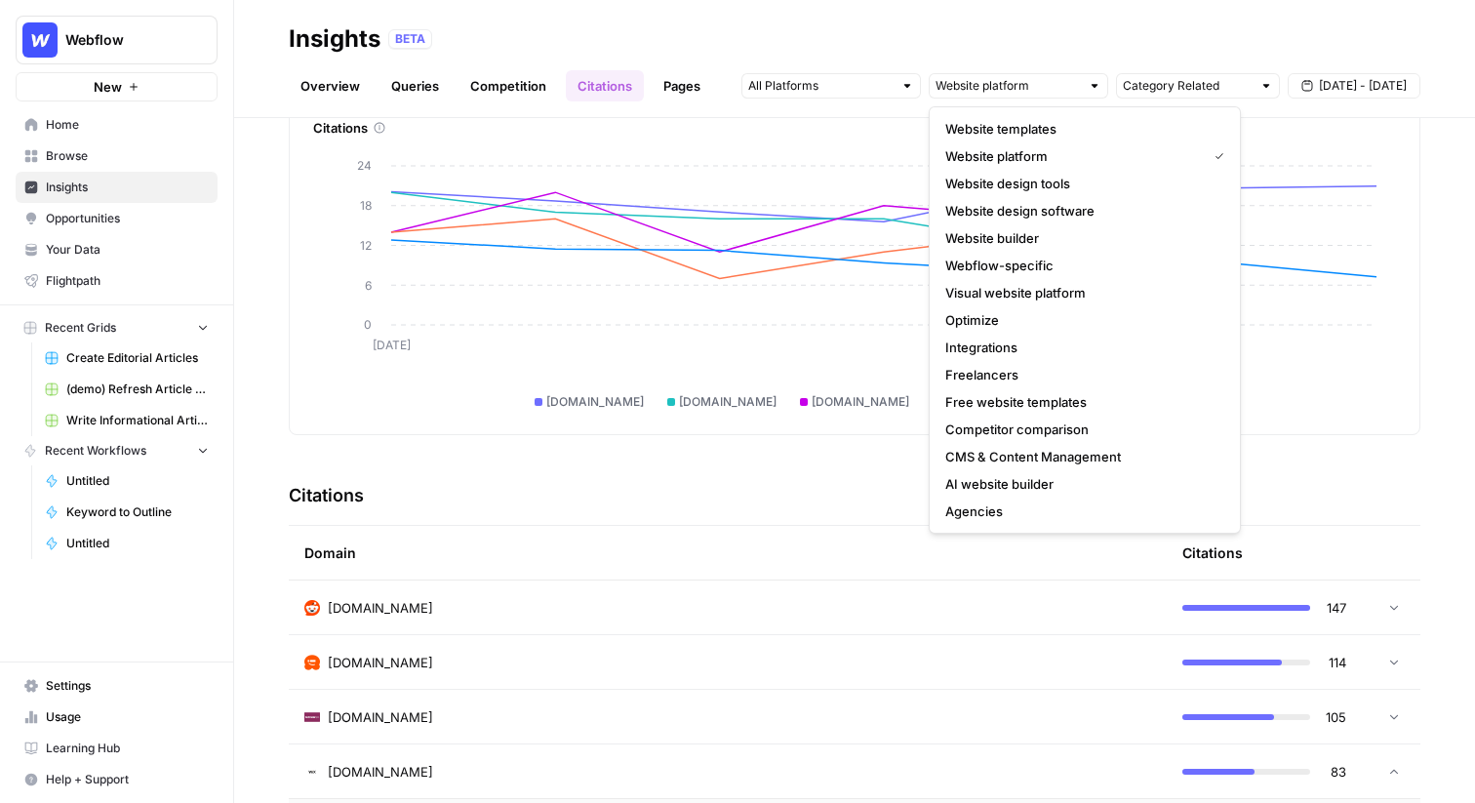
click at [1071, 164] on span "Website platform" at bounding box center [1073, 156] width 254 height 20
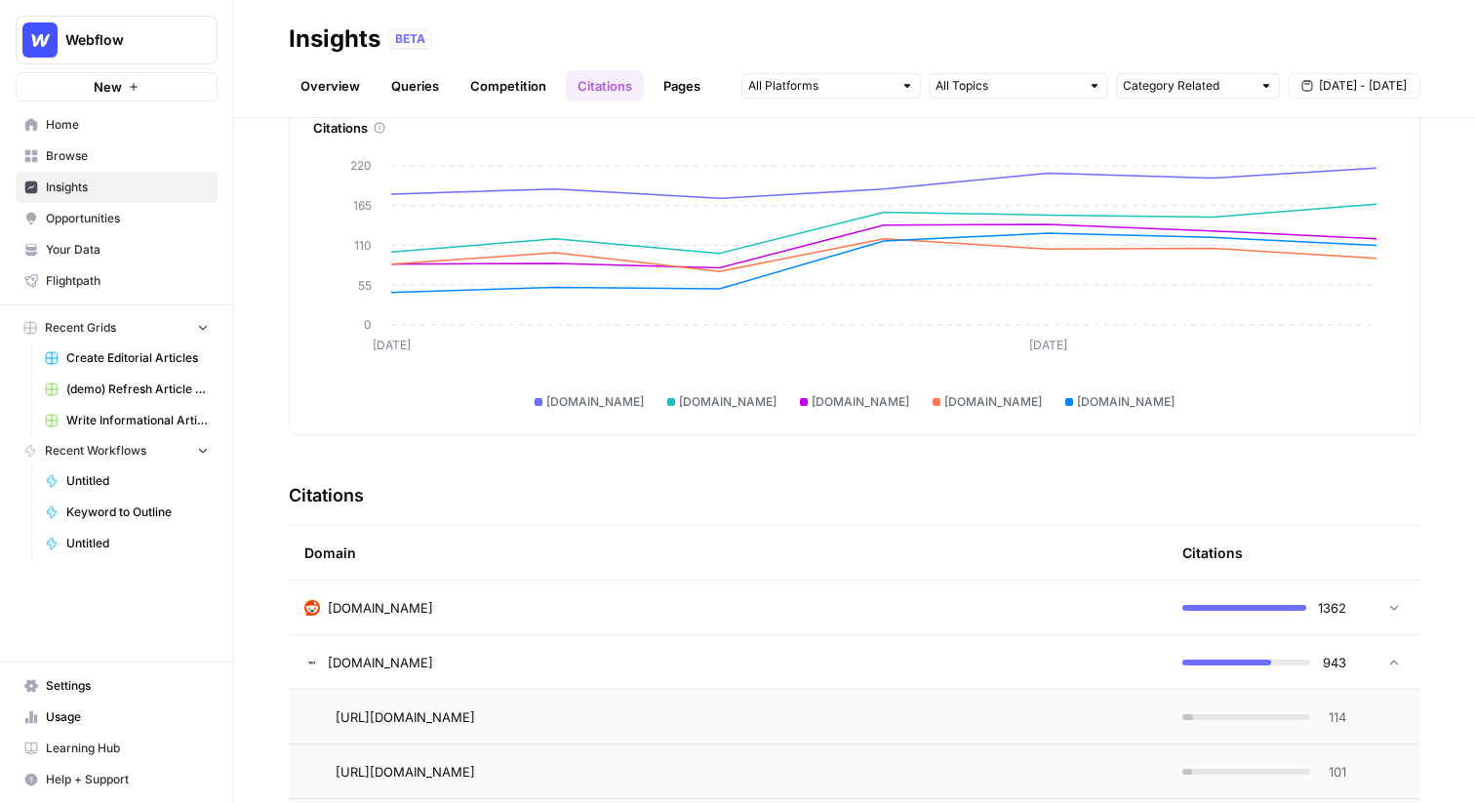
click at [909, 92] on div at bounding box center [908, 86] width 14 height 14
click at [942, 59] on div "Overview Queries Competition Citations Pages Category Related Sep 23 - Sep 29" at bounding box center [855, 78] width 1132 height 47
click at [1170, 81] on input "text" at bounding box center [1187, 86] width 129 height 20
type input "Category Related"
click at [1150, 56] on div "Overview Queries Competition Citations Pages Category Related Sep 23 - Sep 29" at bounding box center [855, 78] width 1132 height 47
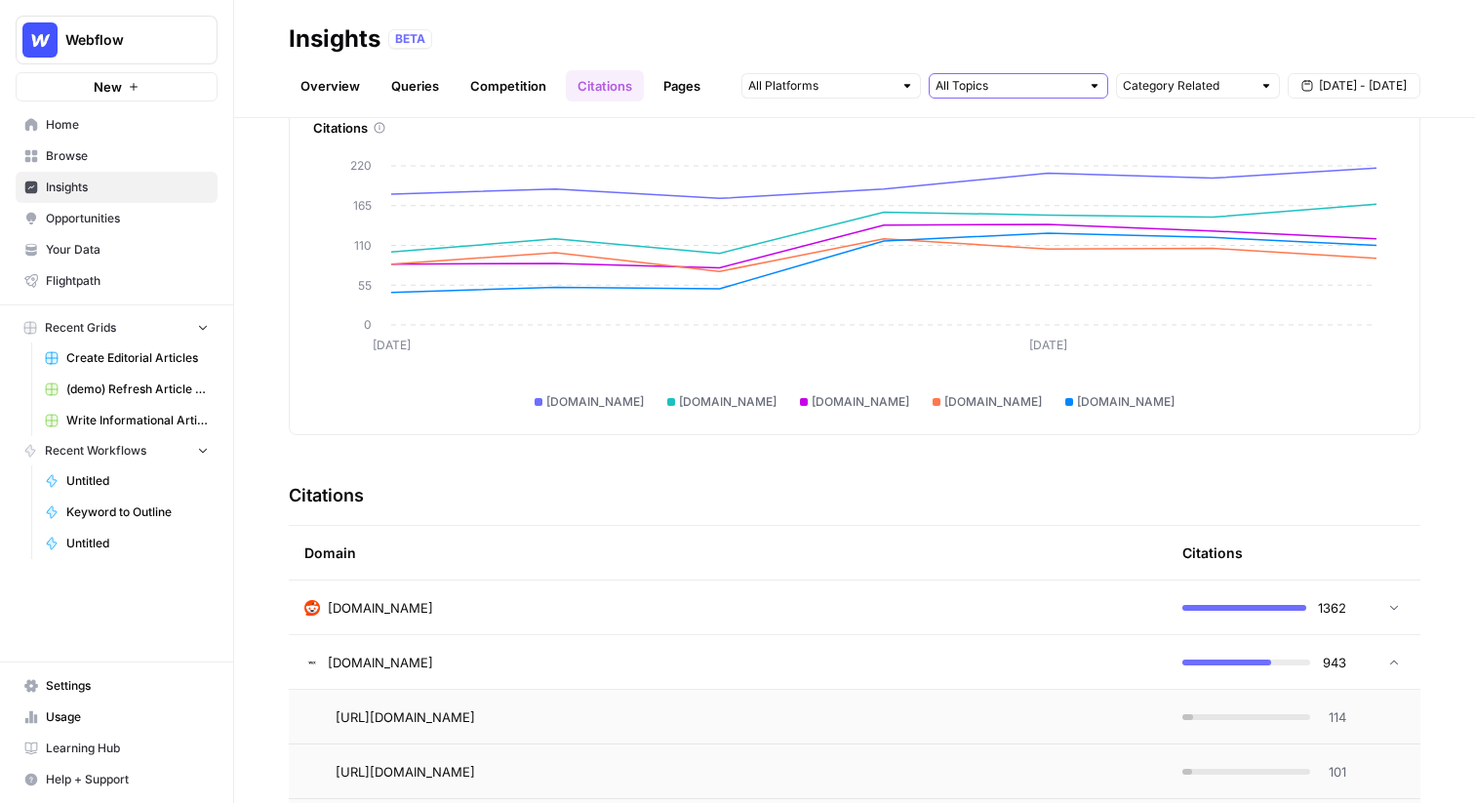
click at [1077, 80] on input "text" at bounding box center [1008, 86] width 144 height 20
click at [1084, 67] on div "Overview Queries Competition Citations Pages Category Related Sep 23 - Sep 29" at bounding box center [855, 78] width 1132 height 47
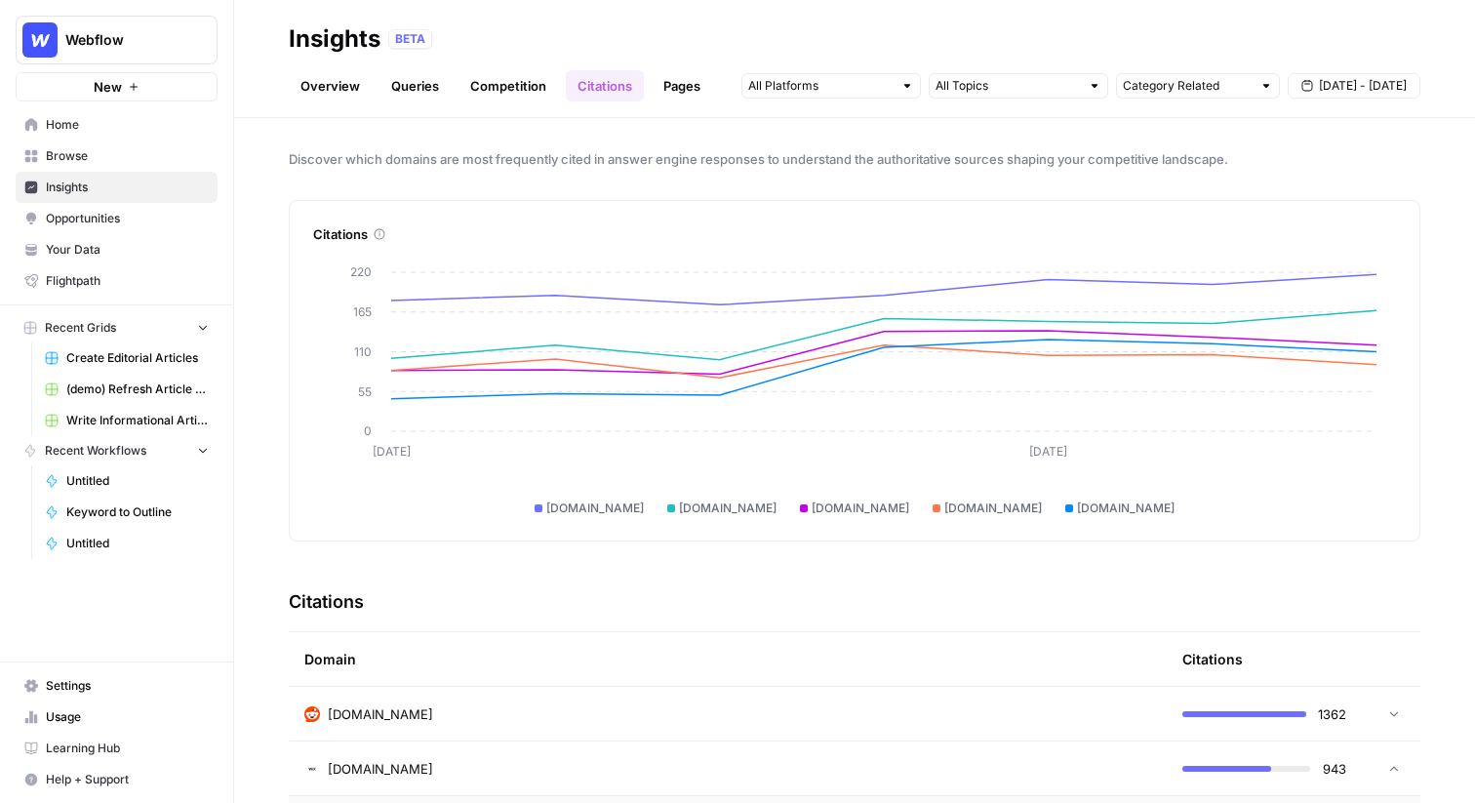
click at [665, 74] on link "Pages" at bounding box center [682, 85] width 61 height 31
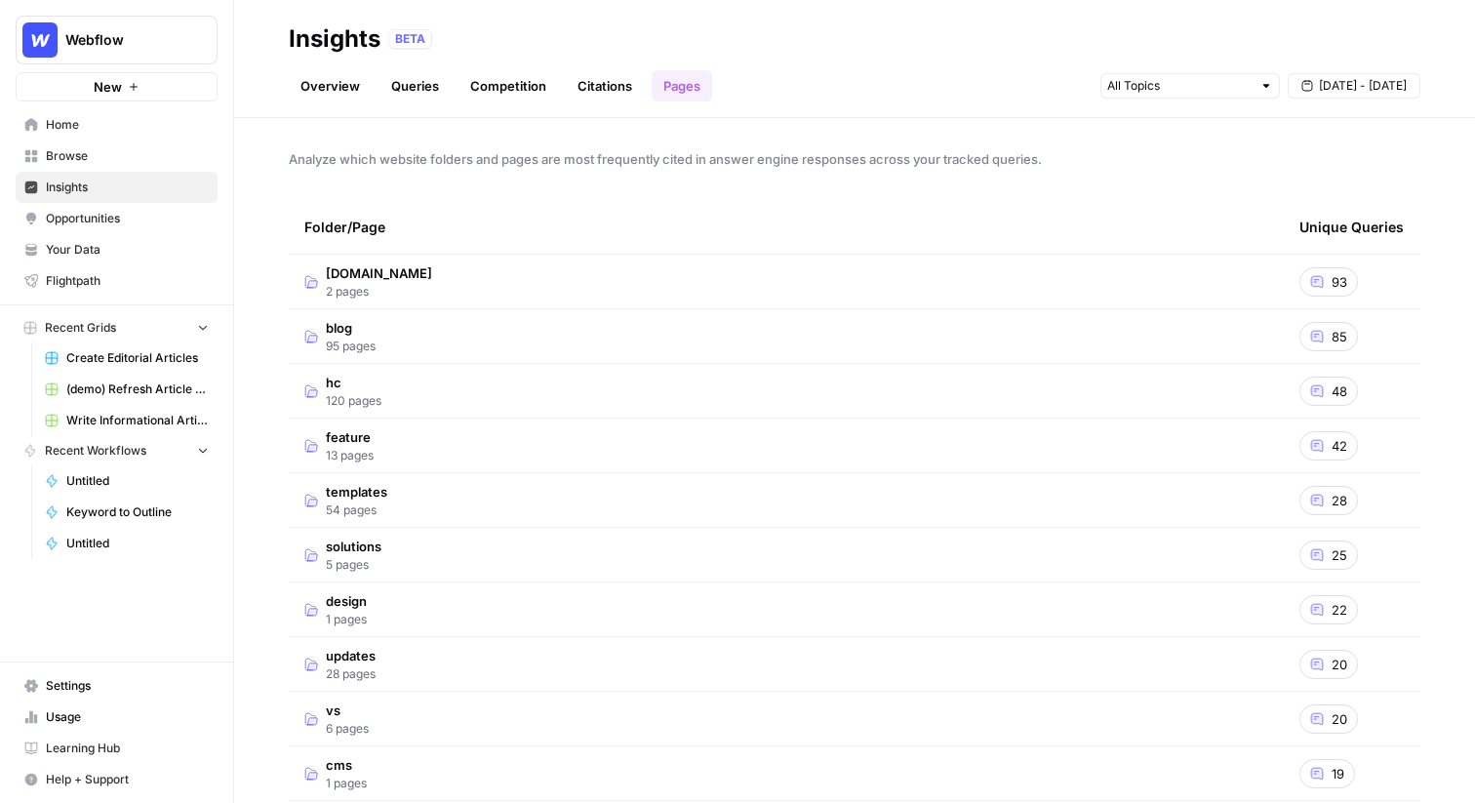
click at [144, 219] on span "Opportunities" at bounding box center [127, 219] width 163 height 18
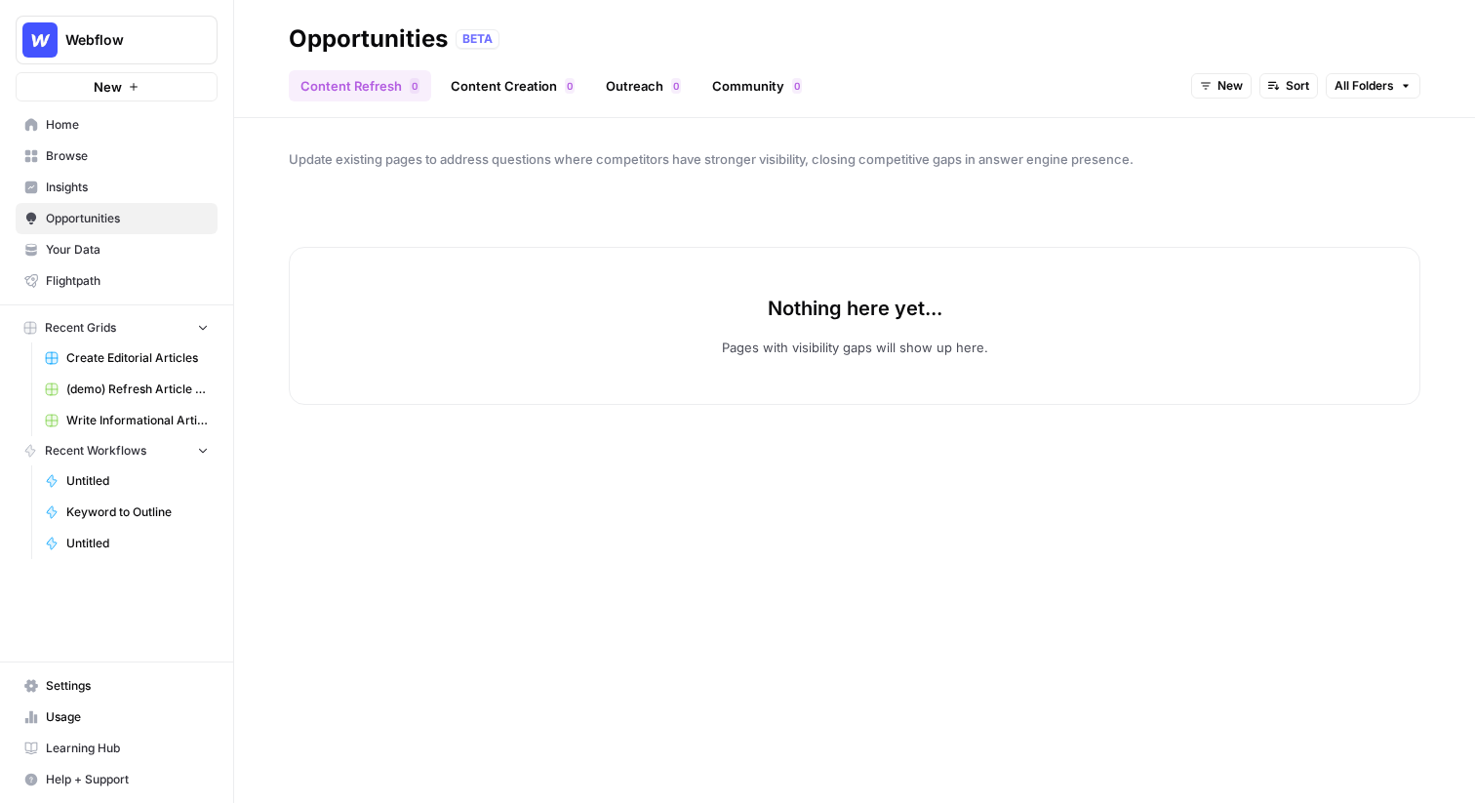
click at [644, 94] on link "Outreach 0" at bounding box center [643, 85] width 99 height 31
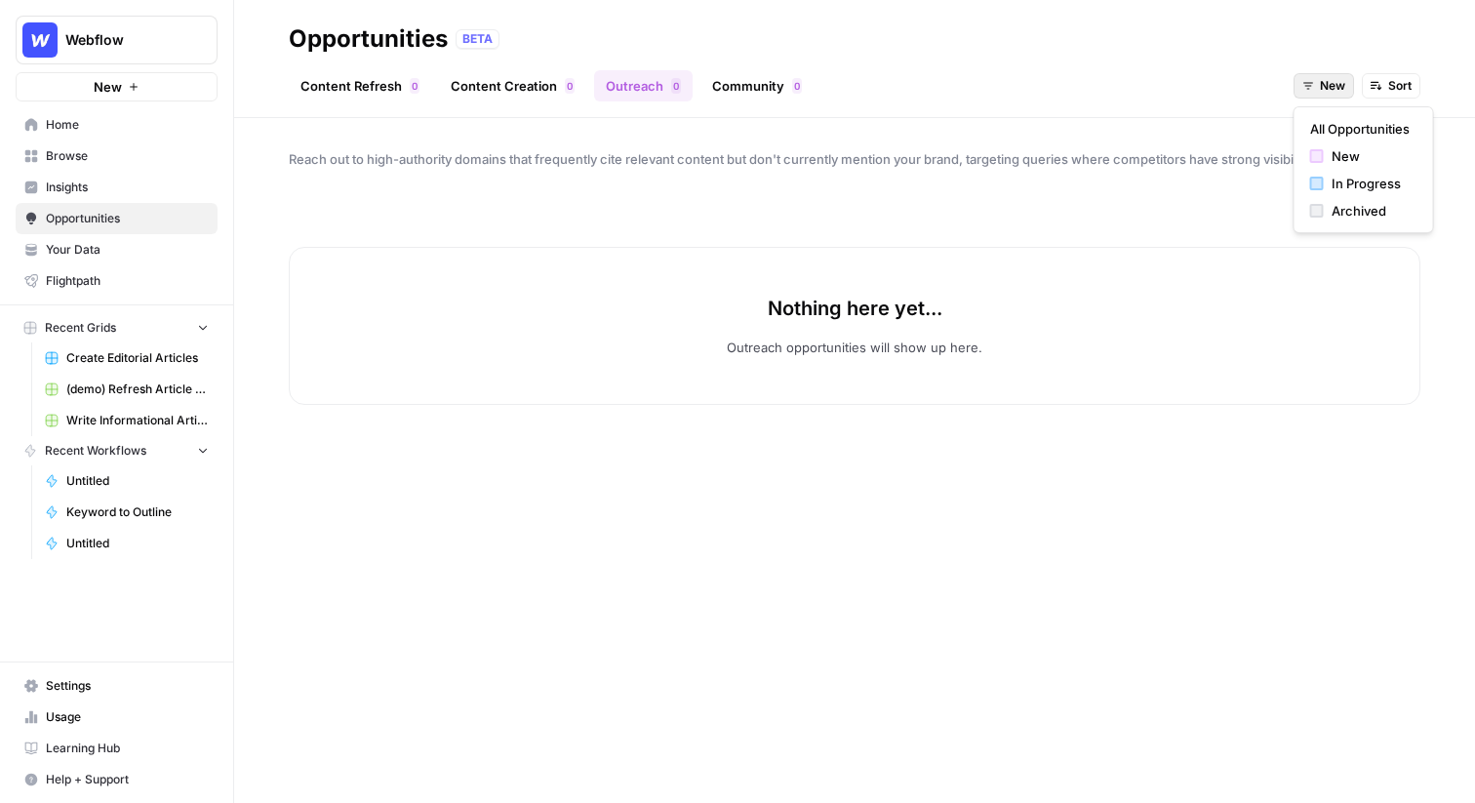
click at [1323, 77] on span "New" at bounding box center [1332, 86] width 25 height 18
click at [1356, 213] on span "Archived" at bounding box center [1371, 211] width 78 height 20
click at [1325, 83] on span "Archived" at bounding box center [1320, 86] width 51 height 18
click at [1332, 134] on span "All Opportunities" at bounding box center [1335, 129] width 100 height 20
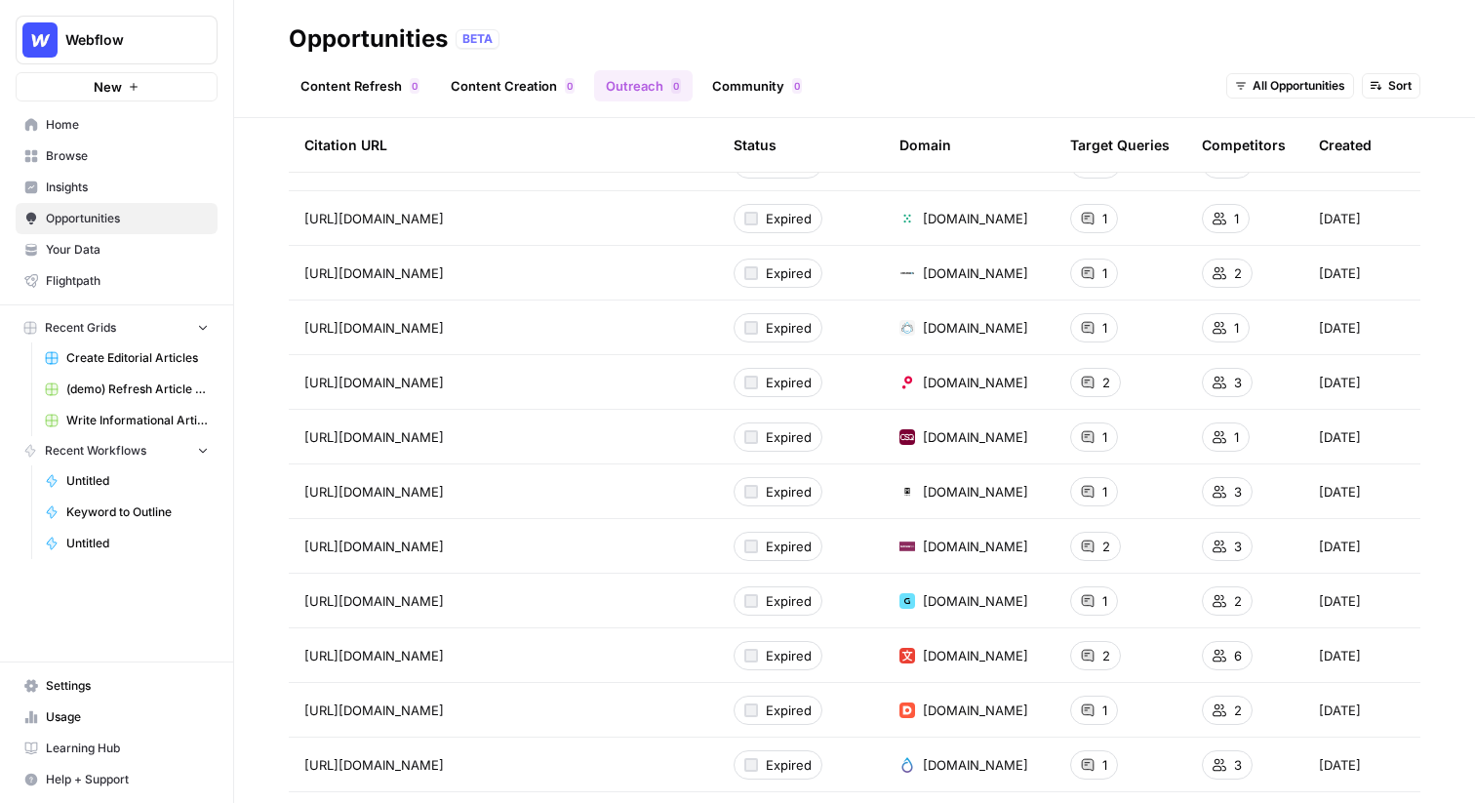
scroll to position [1556, 0]
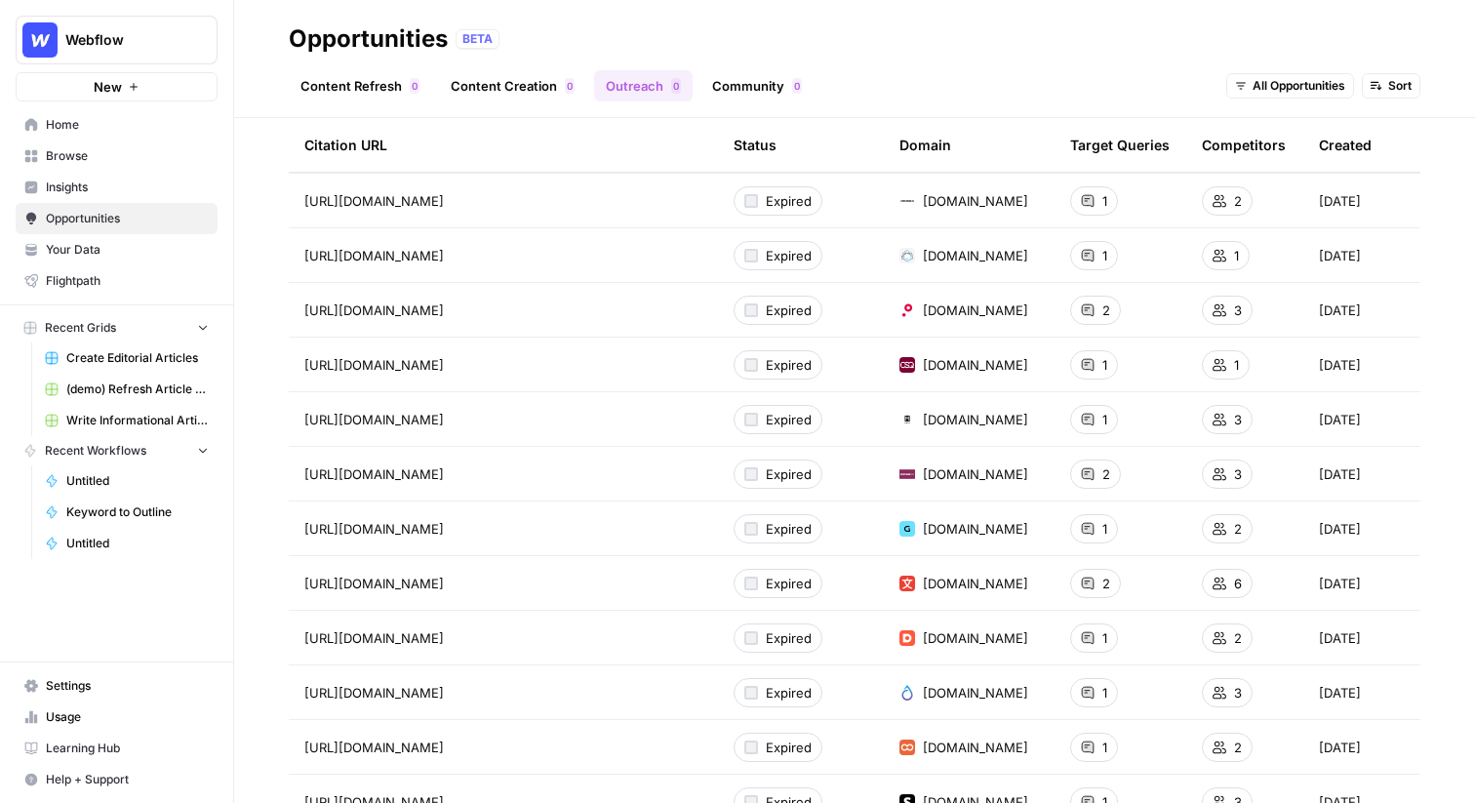
click at [174, 95] on button "New" at bounding box center [117, 86] width 202 height 29
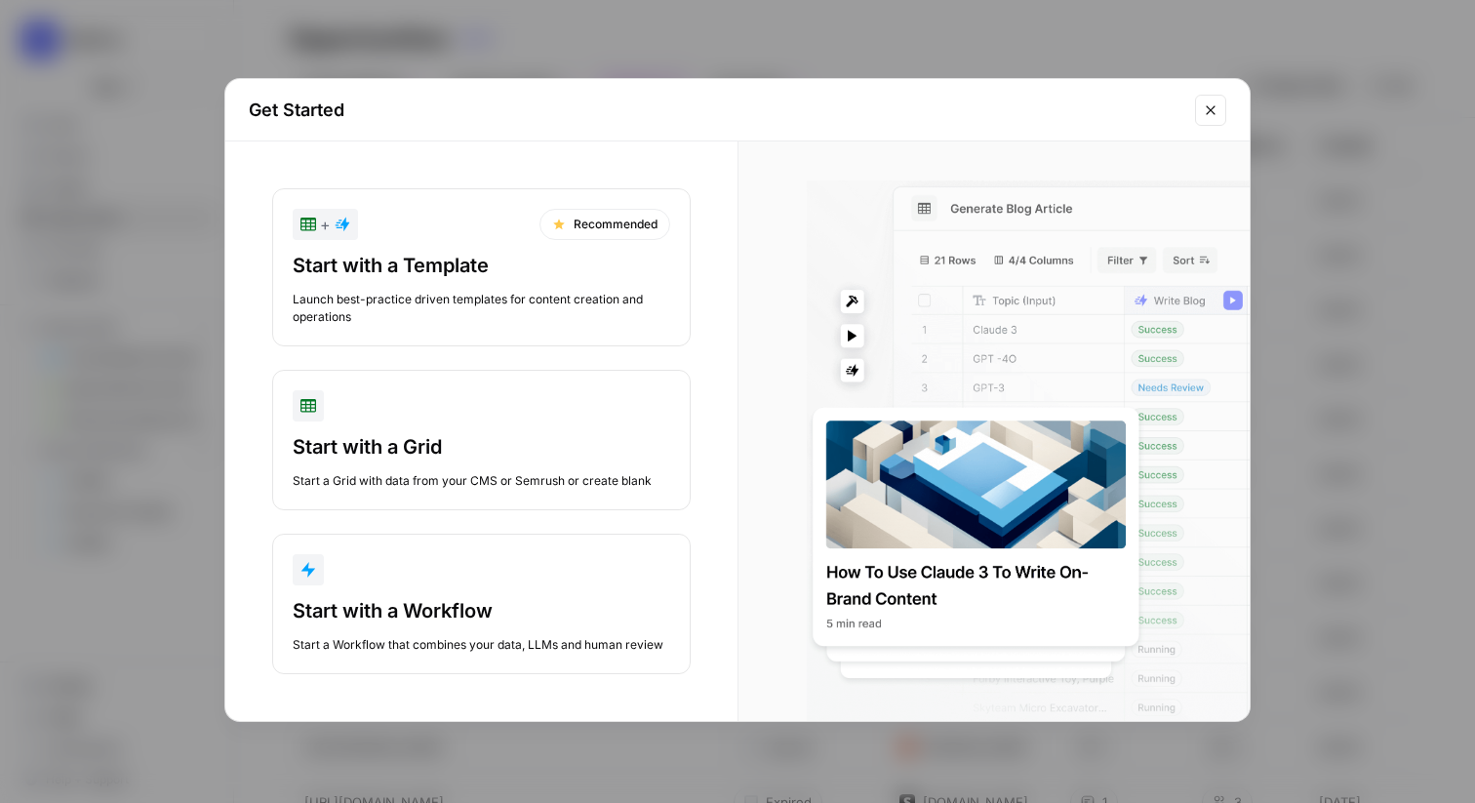
click at [858, 5] on div "Get Started + Recommended Start with a Template Launch best-practice driven tem…" at bounding box center [737, 401] width 1475 height 803
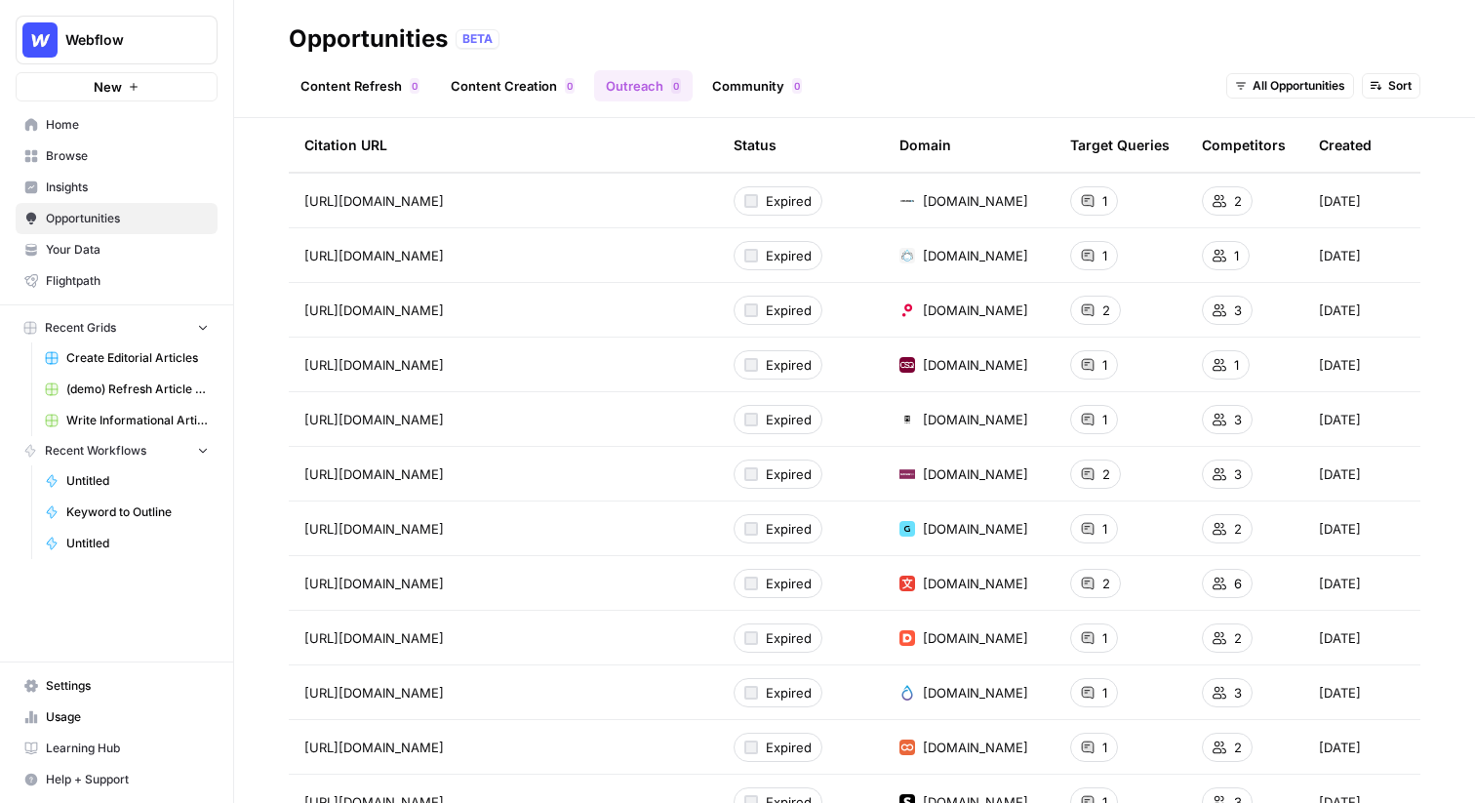
click at [71, 49] on span "Webflow" at bounding box center [124, 40] width 118 height 20
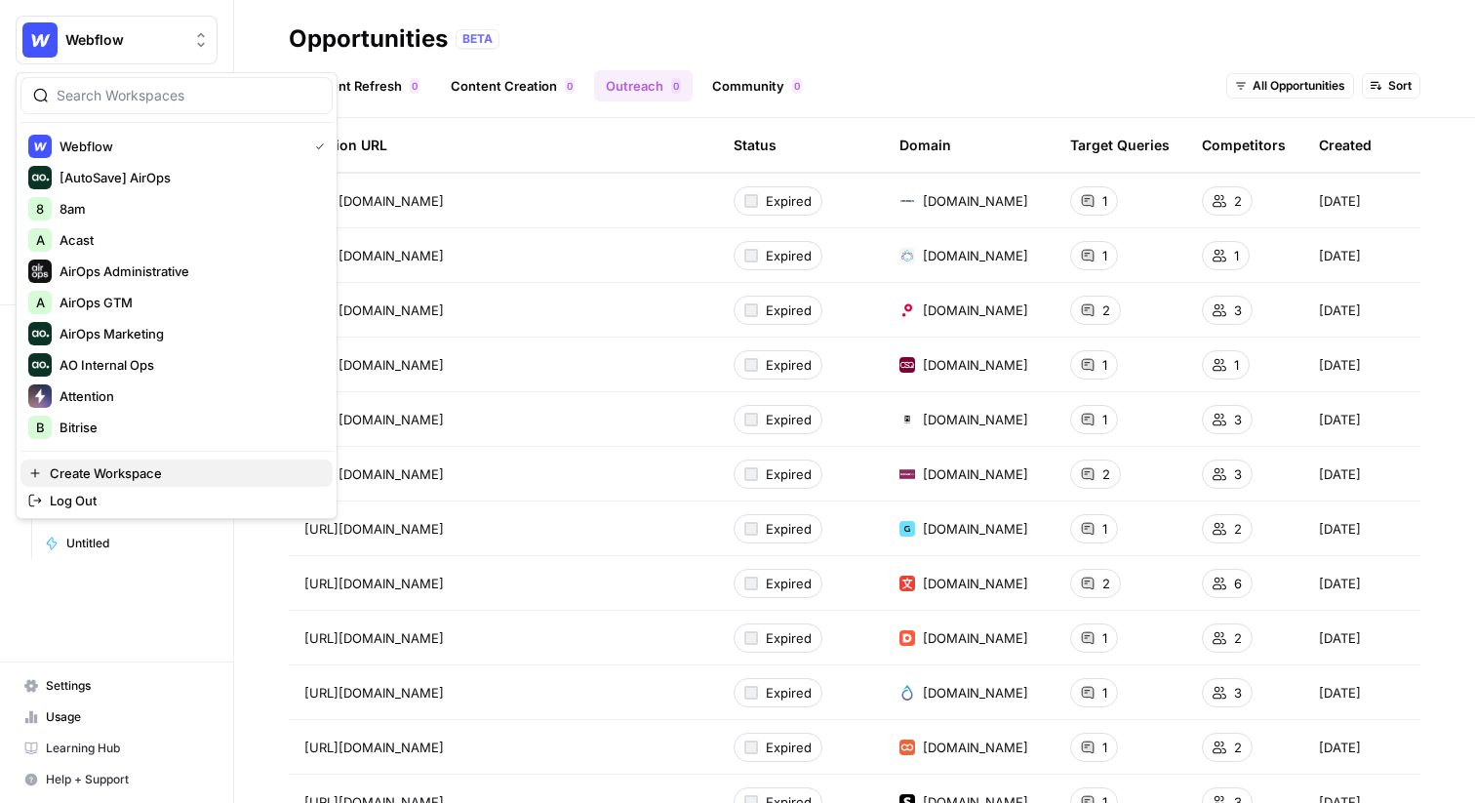
click at [148, 469] on span "Create Workspace" at bounding box center [183, 474] width 267 height 20
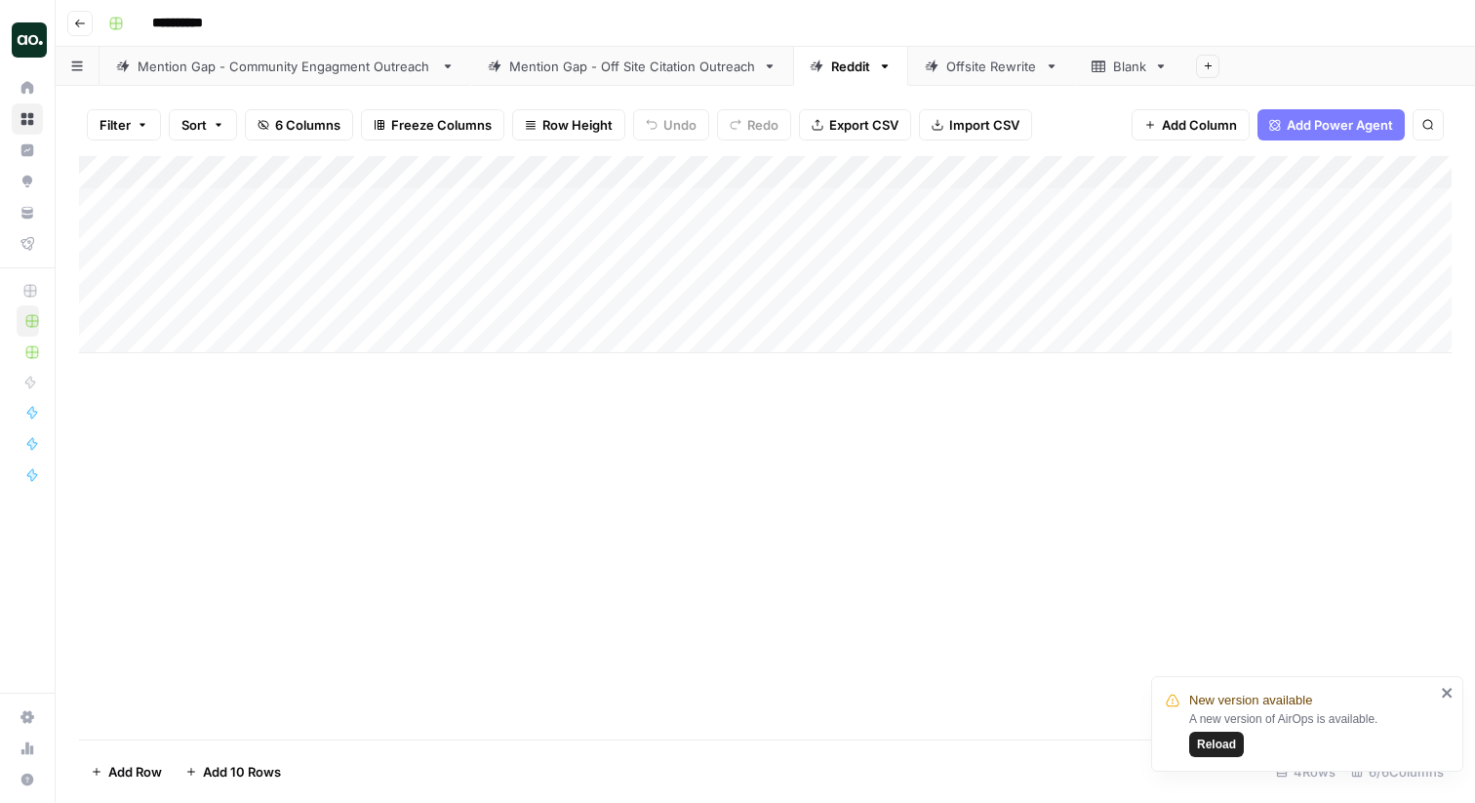
click at [603, 80] on link "Mention Gap - Off Site Citation Outreach" at bounding box center [632, 66] width 322 height 39
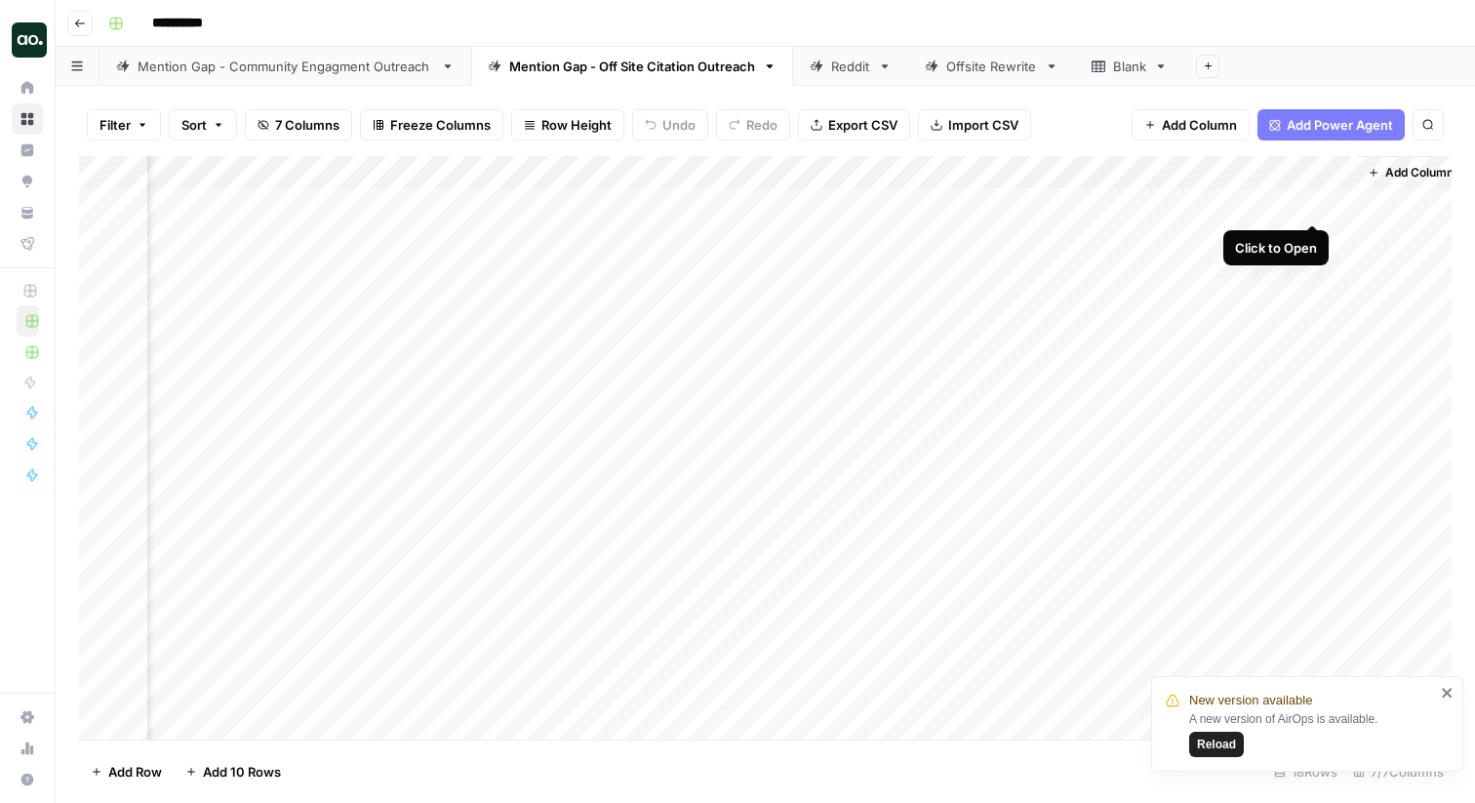
click at [1312, 205] on div "Add Column" at bounding box center [765, 448] width 1373 height 584
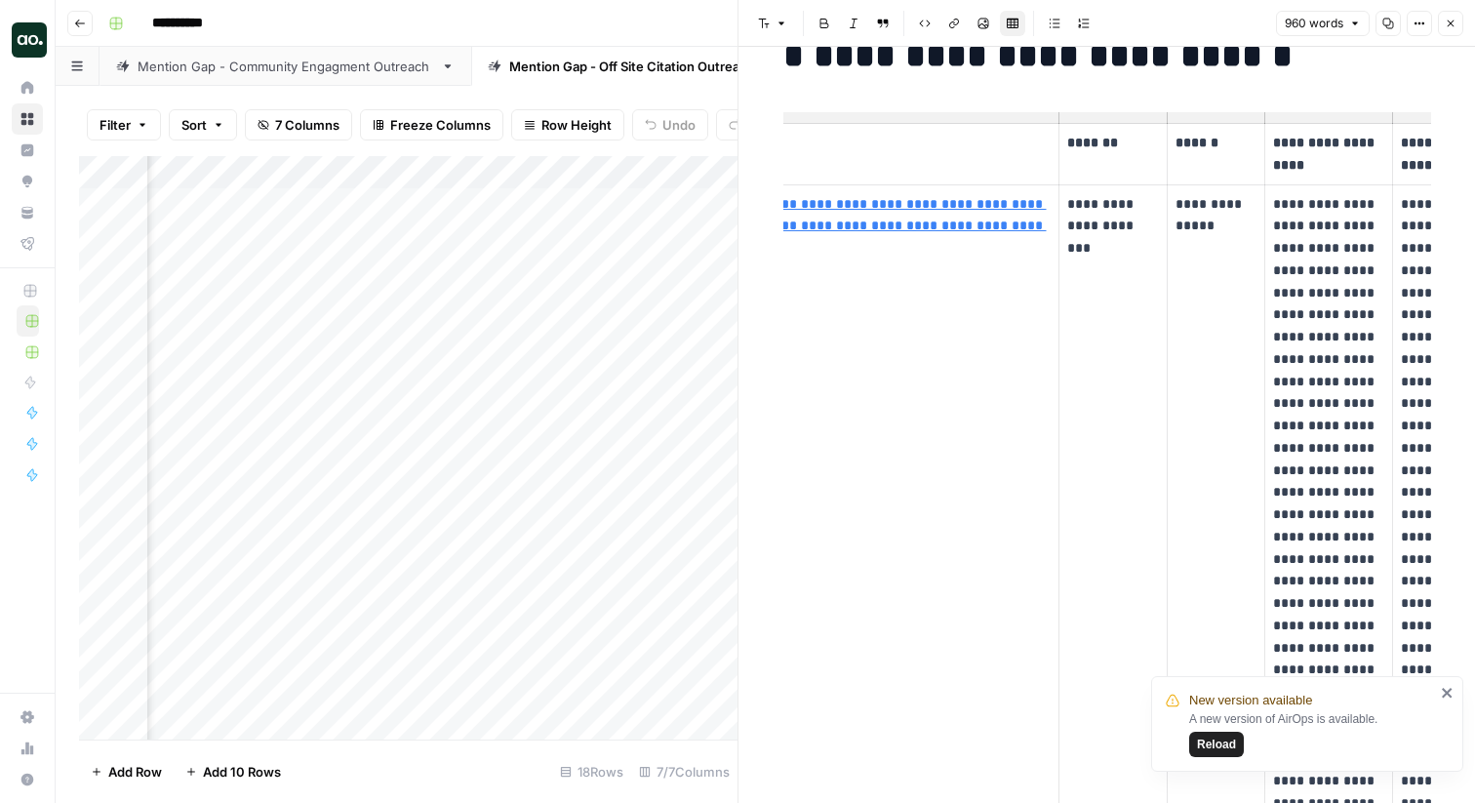
scroll to position [0, 153]
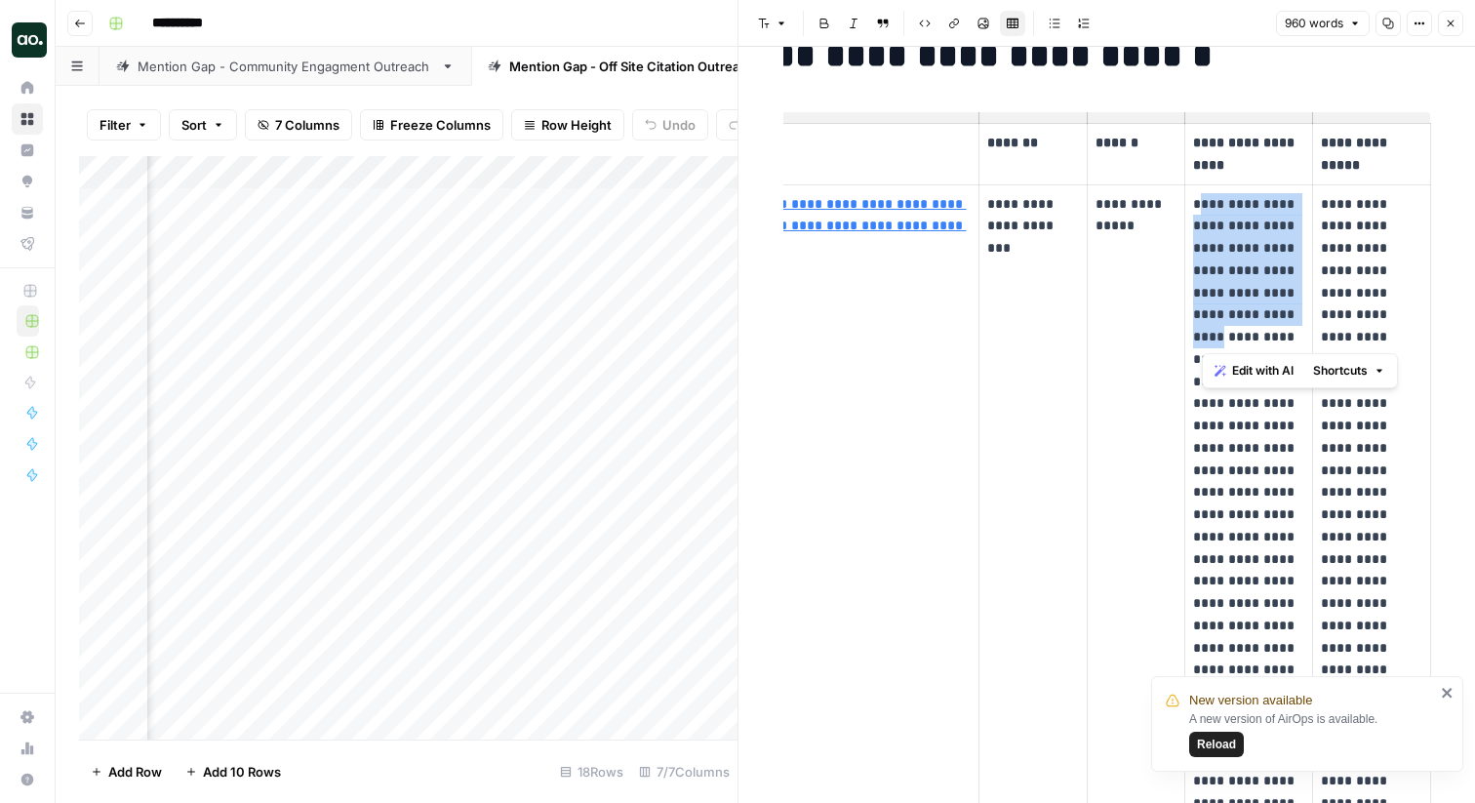
drag, startPoint x: 1198, startPoint y: 204, endPoint x: 1250, endPoint y: 328, distance: 134.3
click at [1251, 328] on p "**********" at bounding box center [1248, 670] width 110 height 954
click at [1250, 328] on p "**********" at bounding box center [1248, 670] width 110 height 954
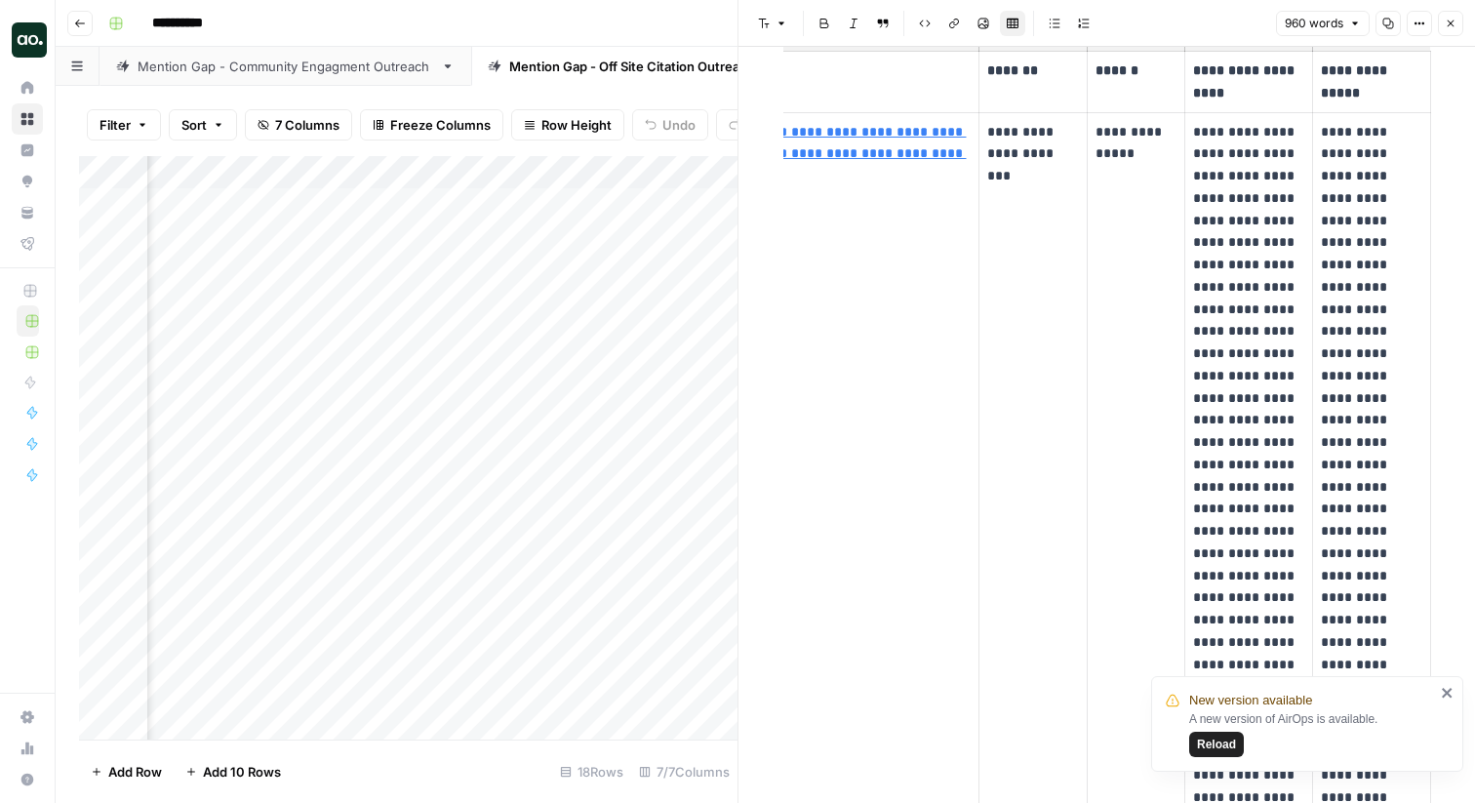
scroll to position [115, 0]
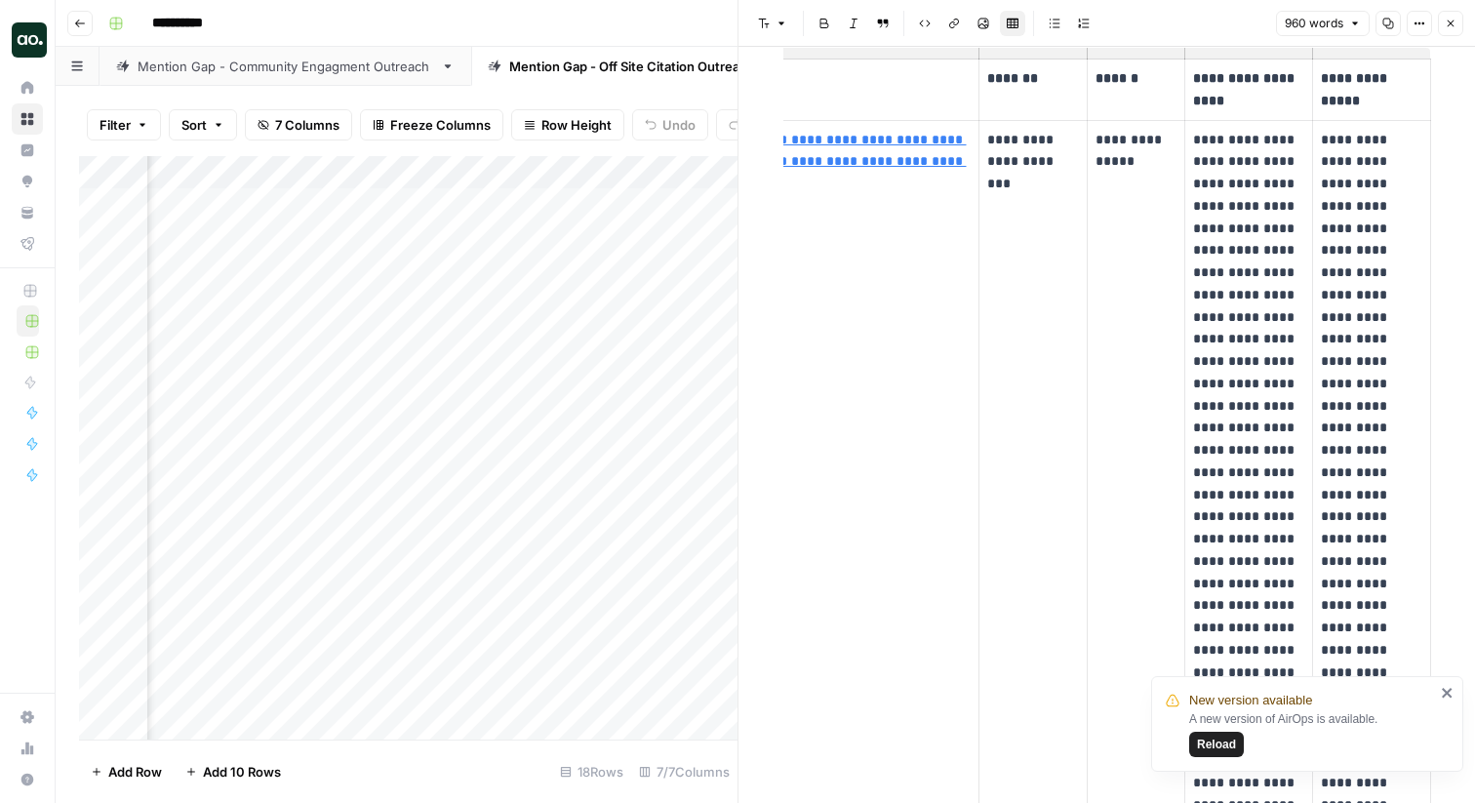
click at [1450, 27] on icon "button" at bounding box center [1451, 24] width 12 height 12
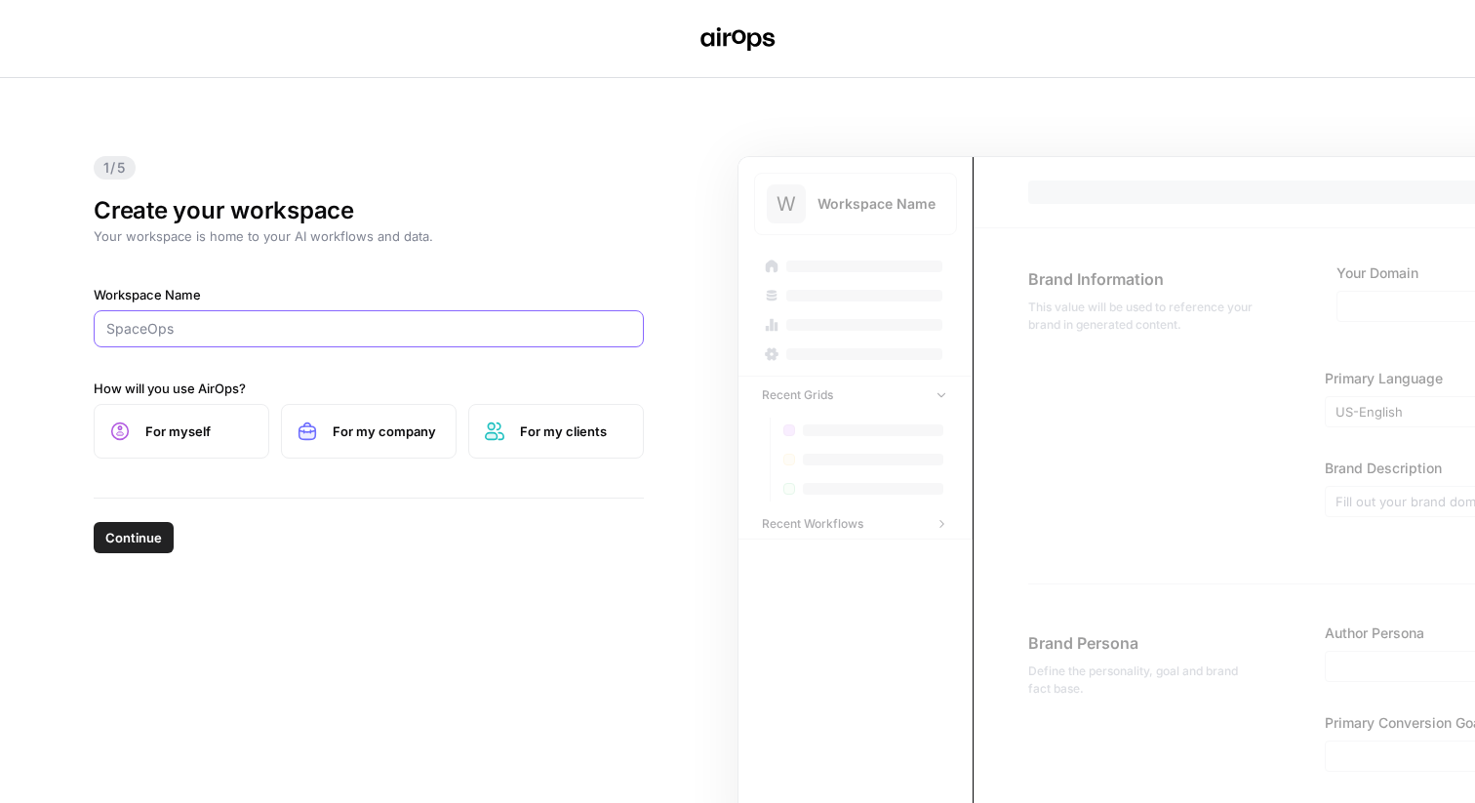
click at [326, 327] on input "Workspace Name" at bounding box center [368, 329] width 525 height 20
paste input "[URL][DOMAIN_NAME]"
type input "[URL][DOMAIN_NAME]"
type input "PostHog"
click at [148, 535] on span "Continue" at bounding box center [133, 538] width 57 height 20
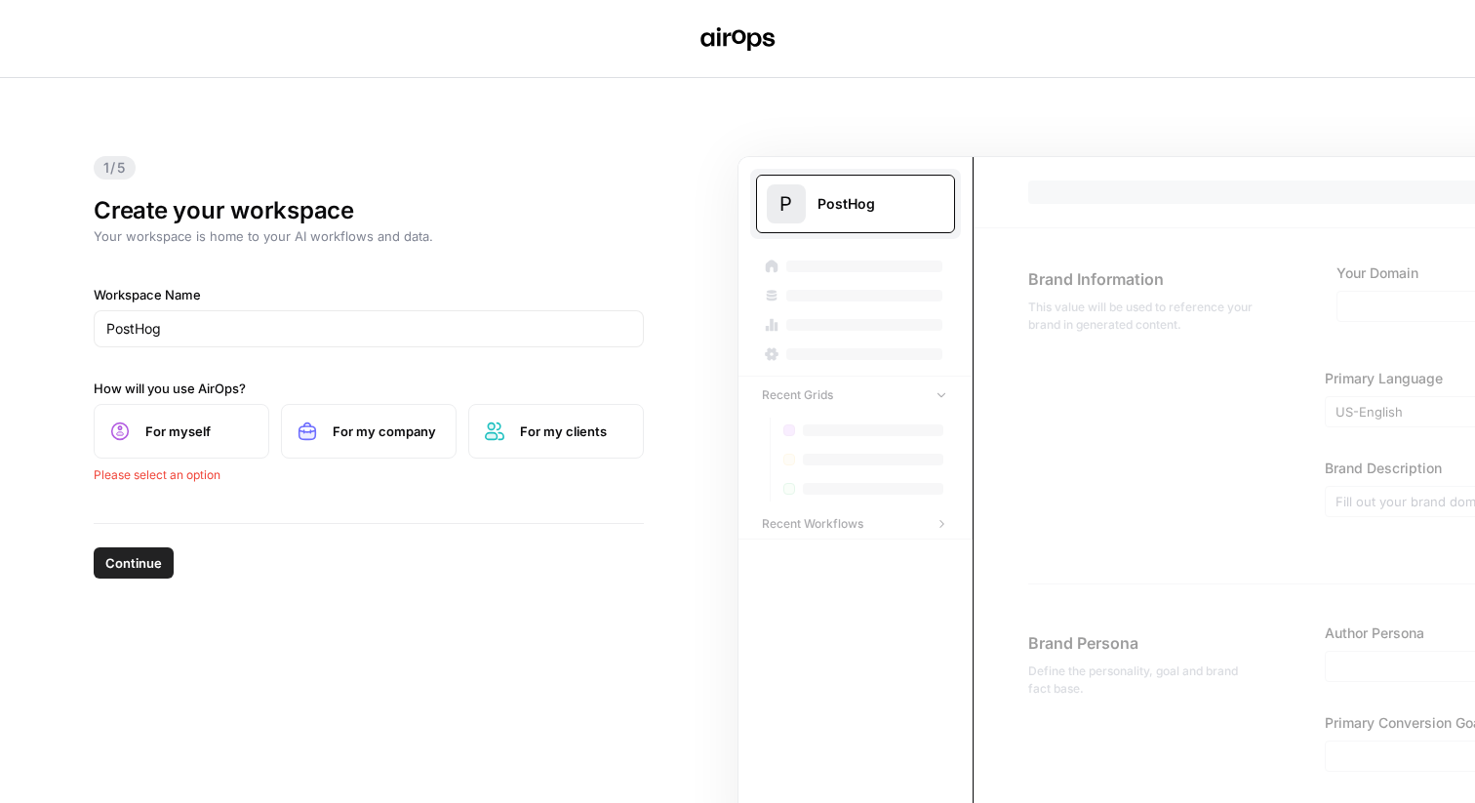
click at [177, 438] on span "For myself" at bounding box center [198, 432] width 107 height 20
click at [396, 430] on span "For my company" at bounding box center [386, 432] width 107 height 20
click at [115, 540] on span "Continue" at bounding box center [133, 538] width 57 height 20
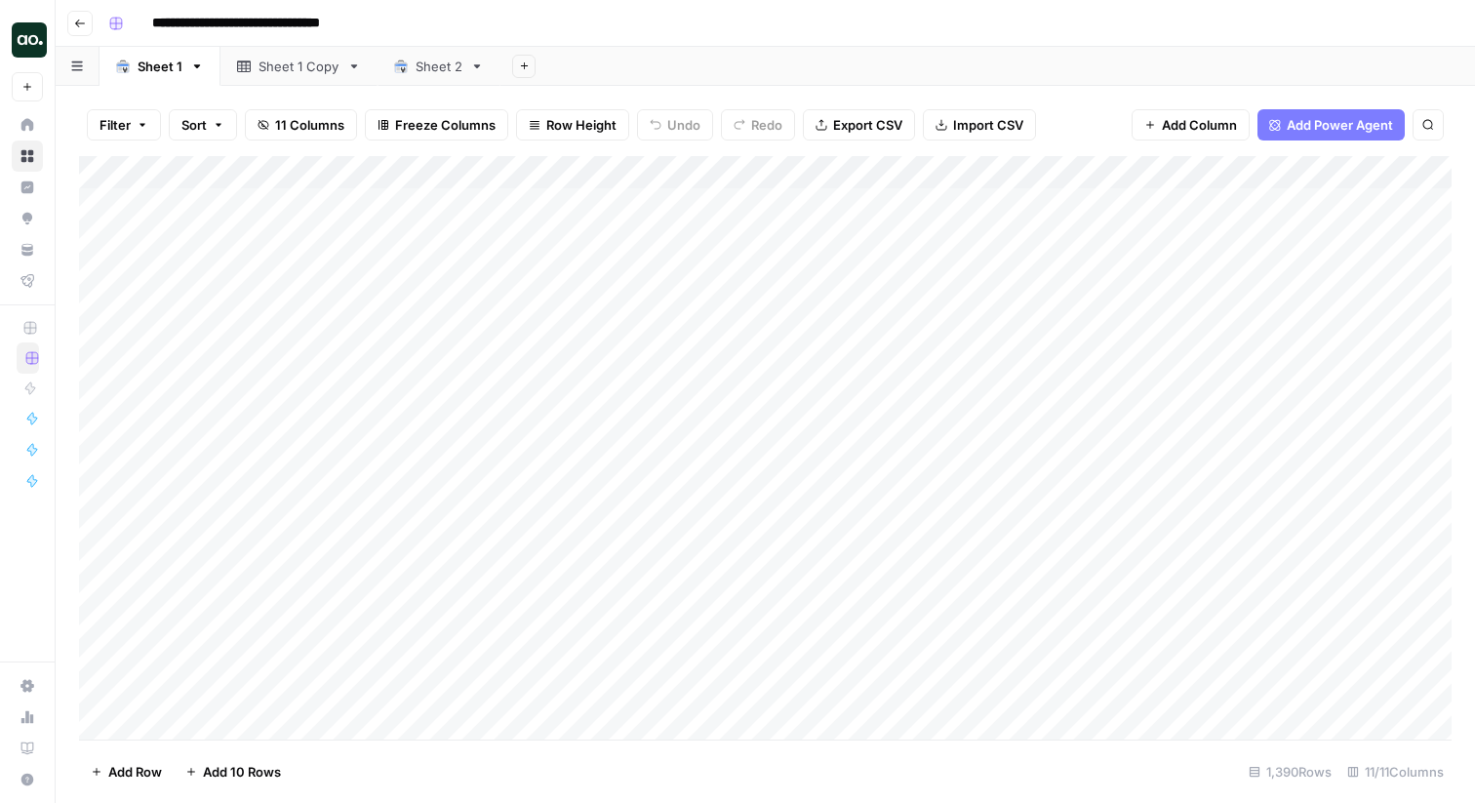
click at [78, 18] on icon "button" at bounding box center [80, 24] width 12 height 12
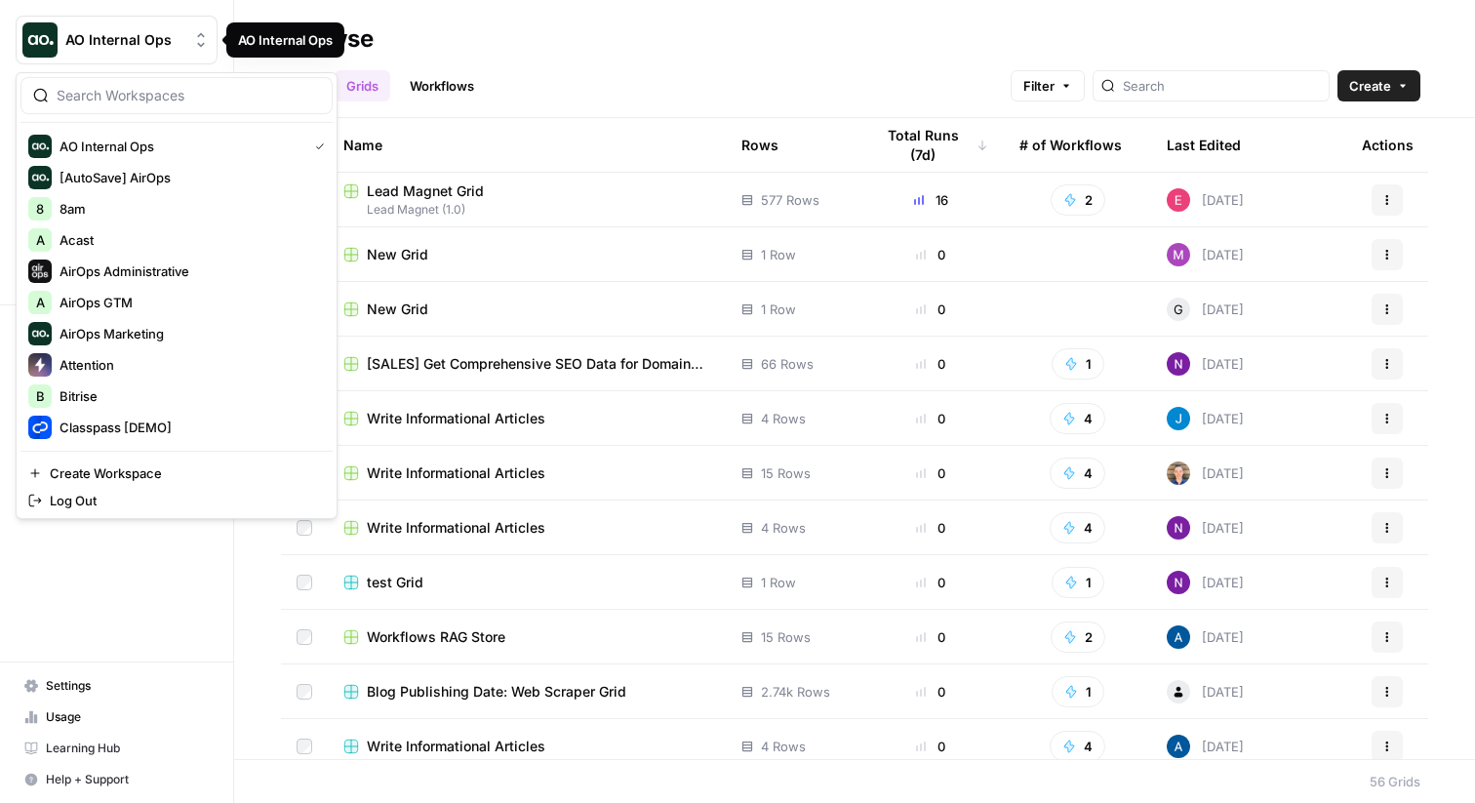
click at [130, 56] on button "AO Internal Ops" at bounding box center [117, 40] width 202 height 49
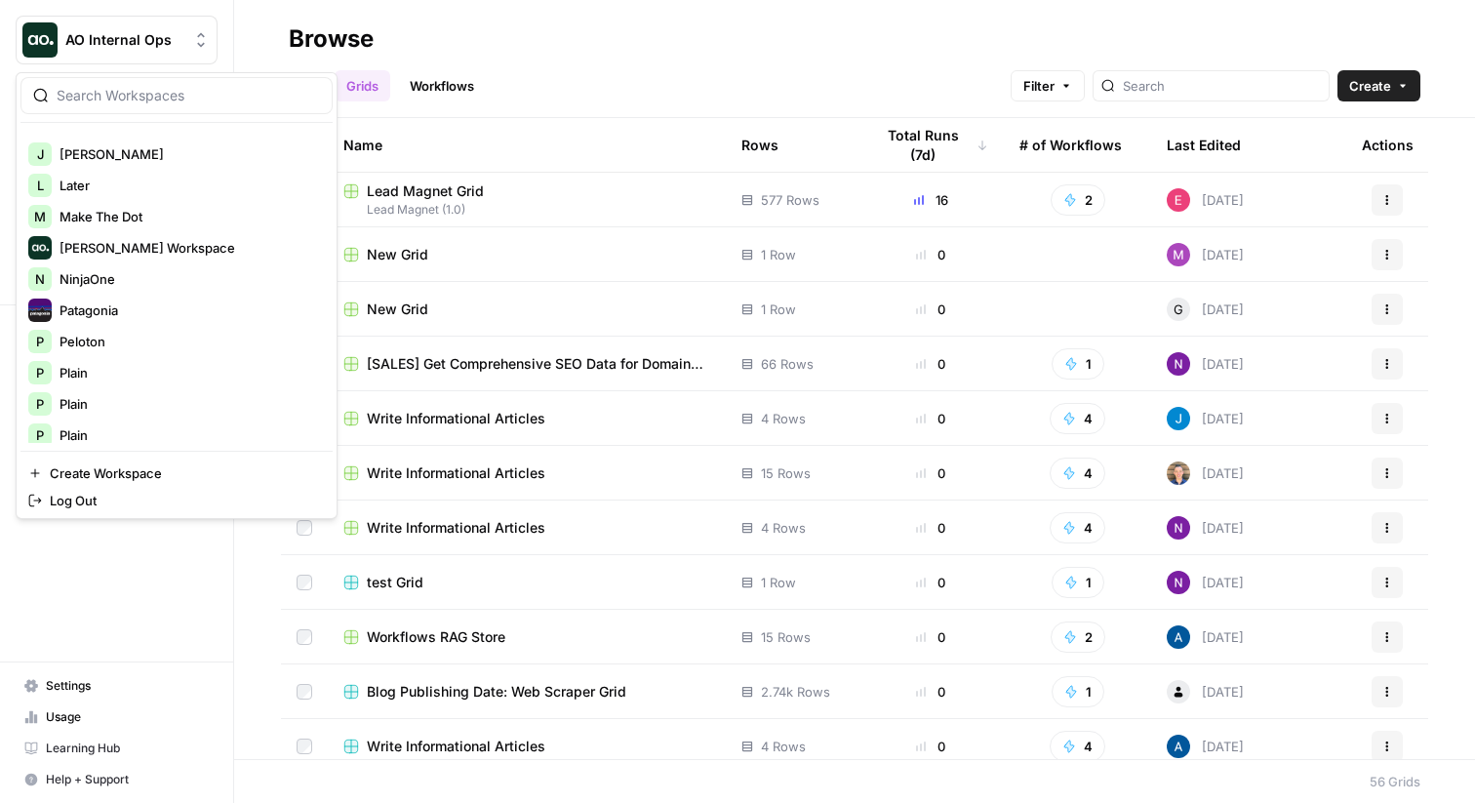
scroll to position [593, 0]
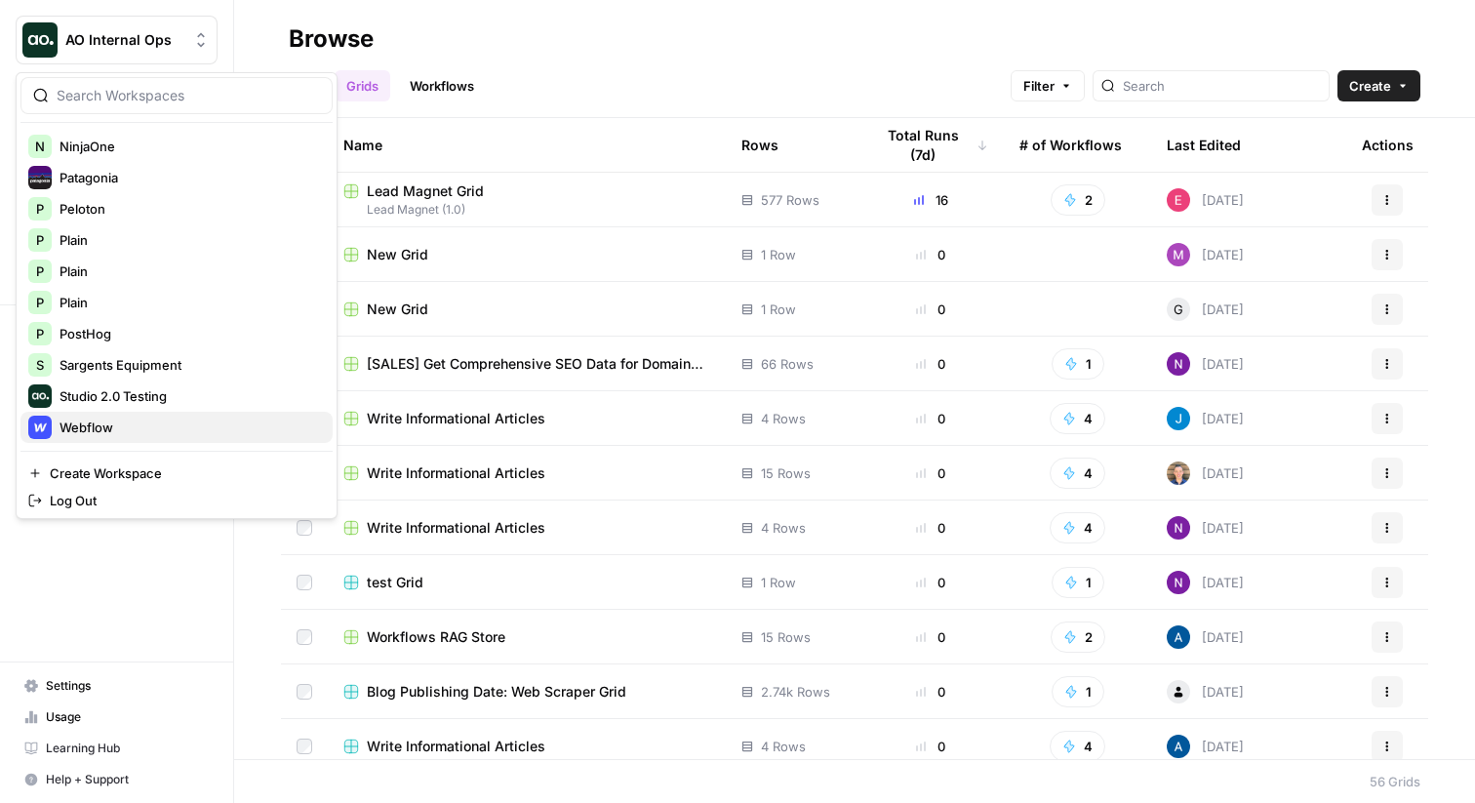
click at [108, 438] on div "Webflow" at bounding box center [176, 427] width 297 height 23
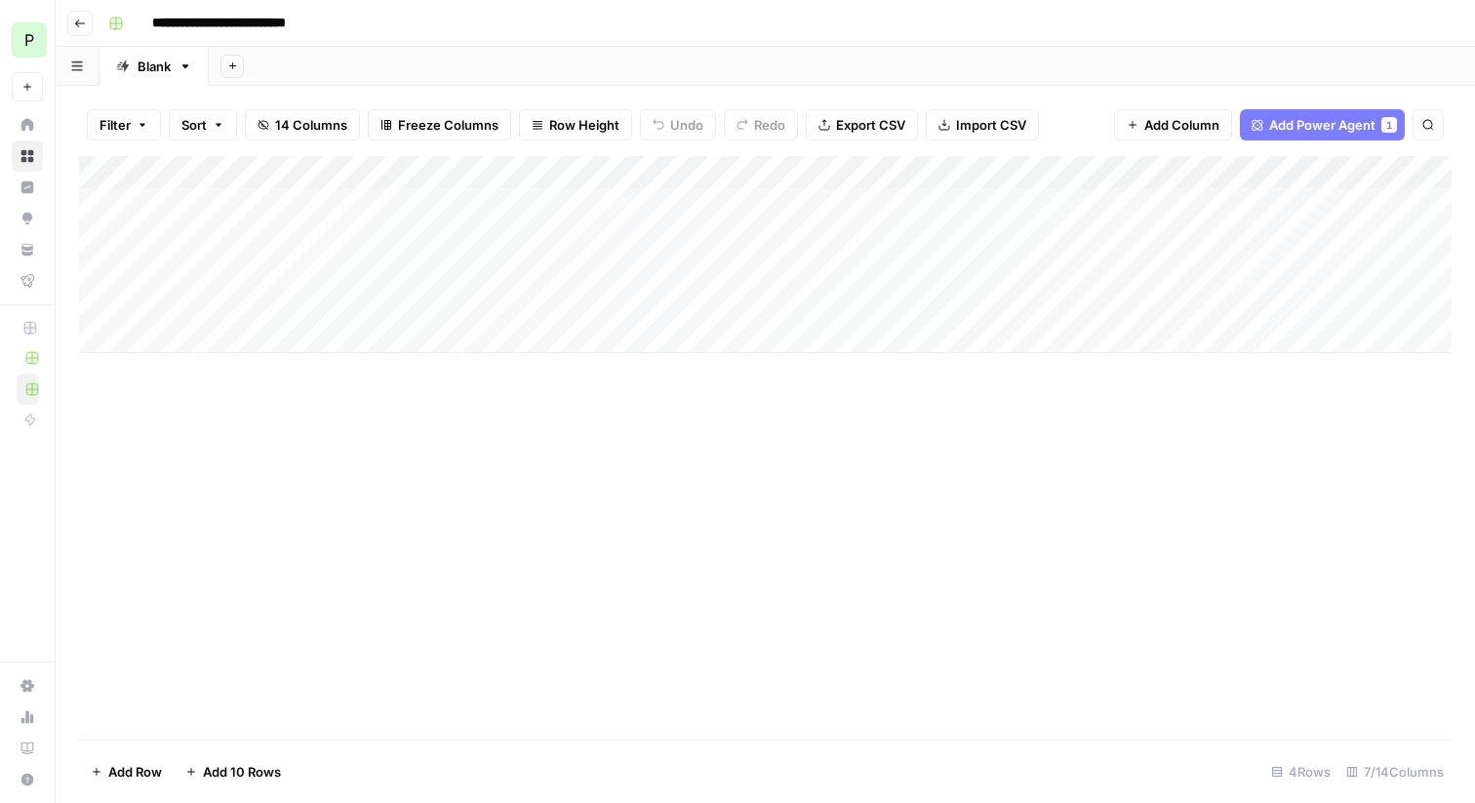
click at [344, 202] on div "Add Column" at bounding box center [765, 254] width 1373 height 197
click at [234, 235] on div "Add Column" at bounding box center [765, 254] width 1373 height 197
click at [544, 204] on div "Add Column" at bounding box center [765, 254] width 1373 height 197
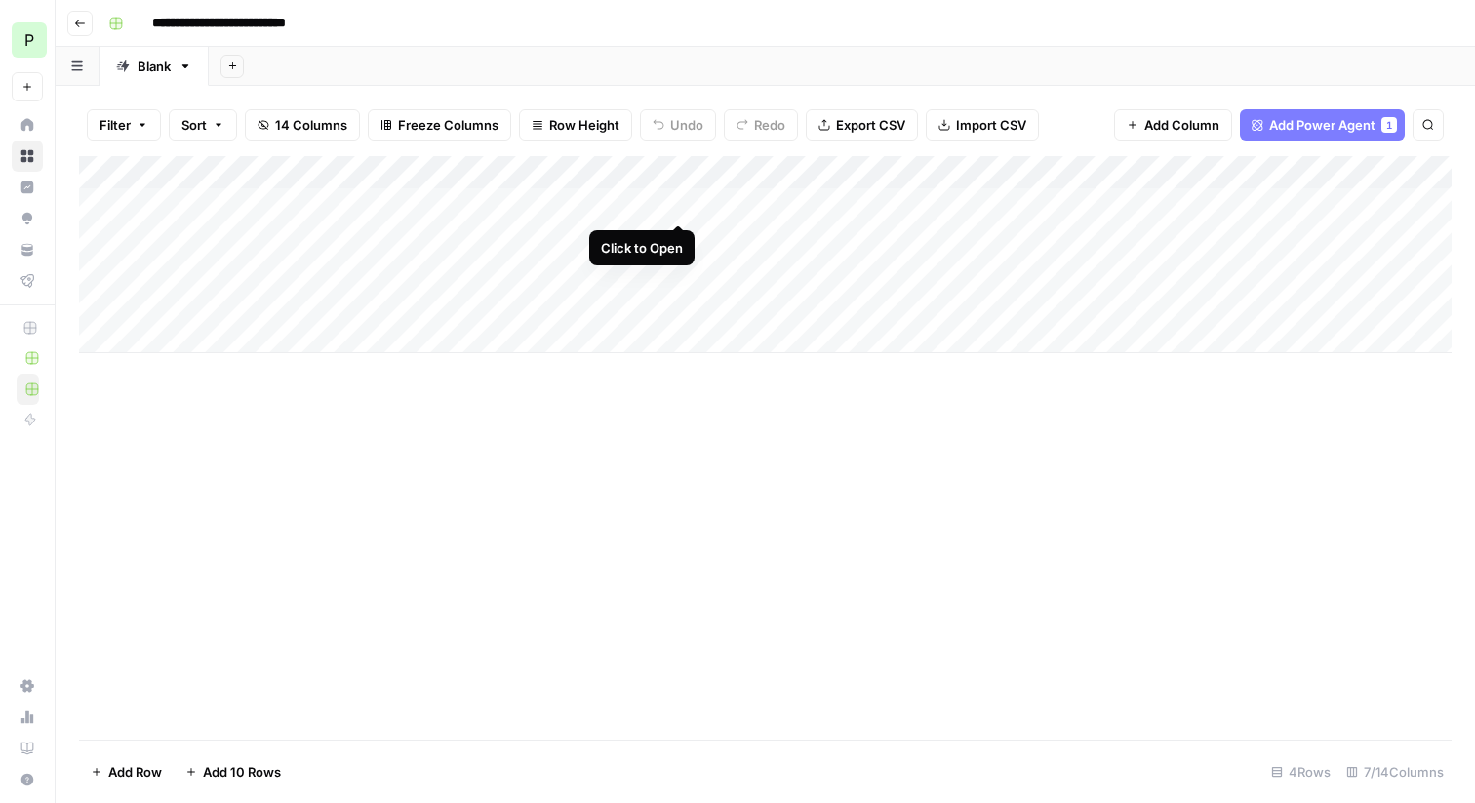
click at [679, 206] on div "Add Column" at bounding box center [765, 254] width 1373 height 197
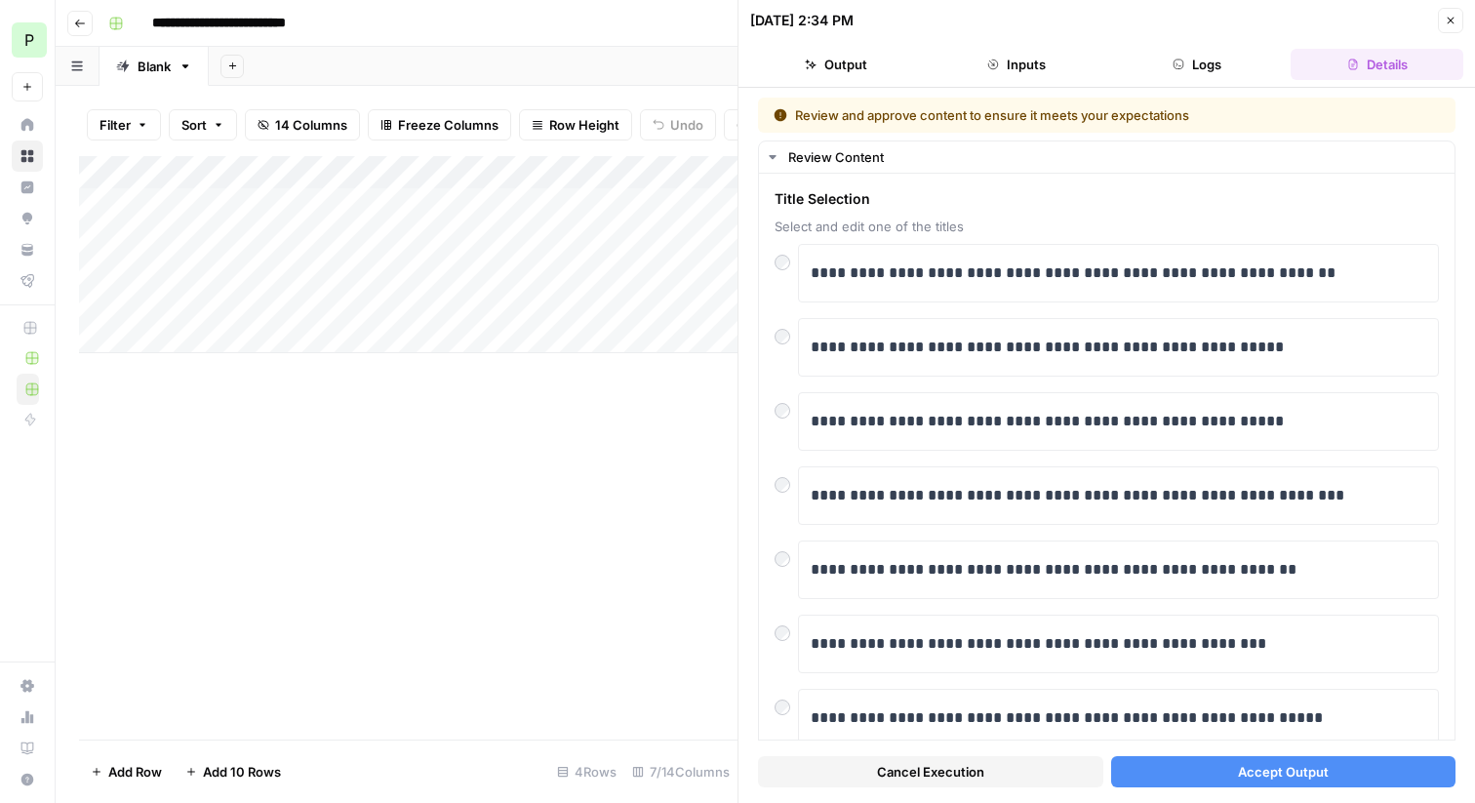
click at [1450, 22] on icon "button" at bounding box center [1451, 21] width 12 height 12
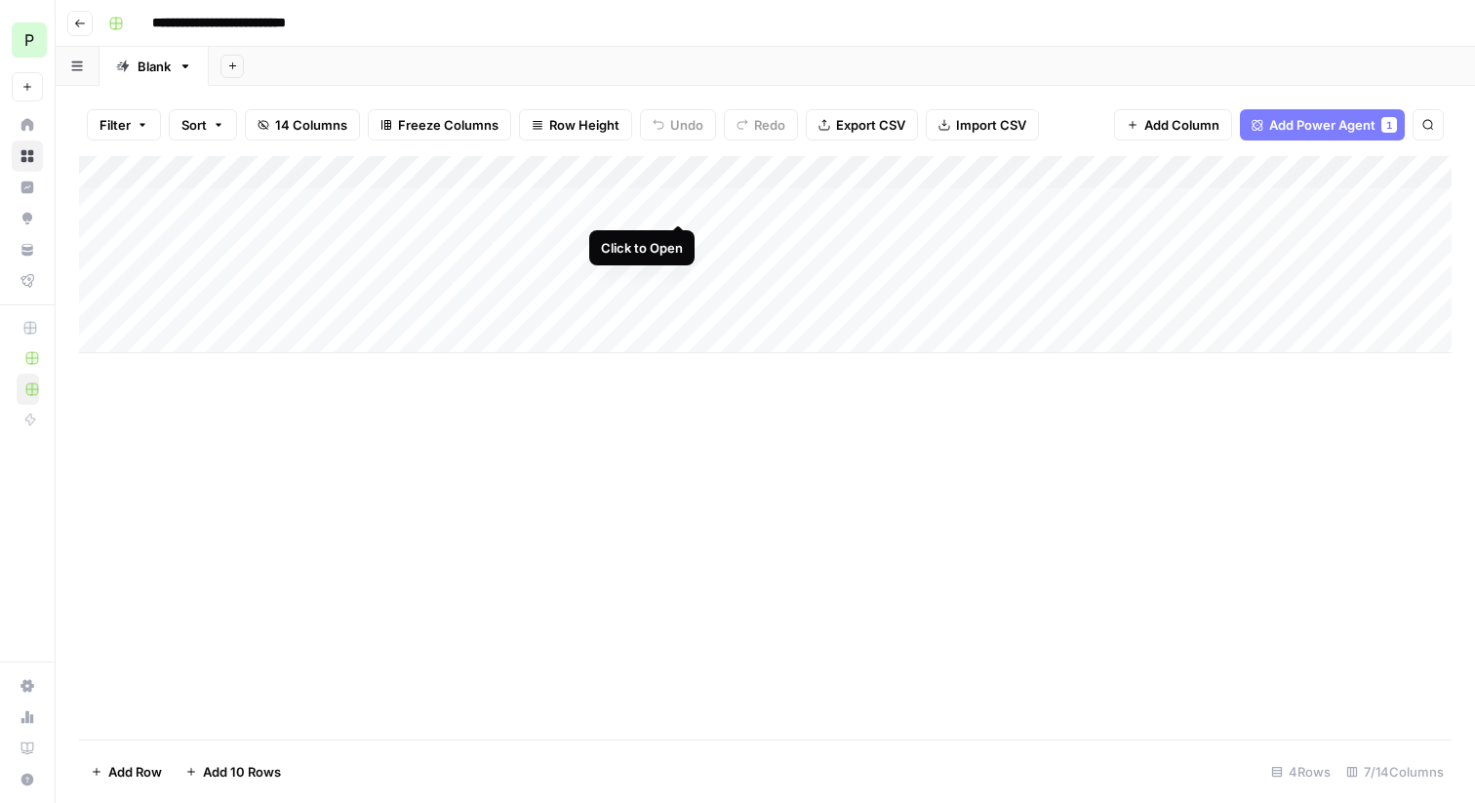
click at [677, 206] on div "Add Column" at bounding box center [765, 254] width 1373 height 197
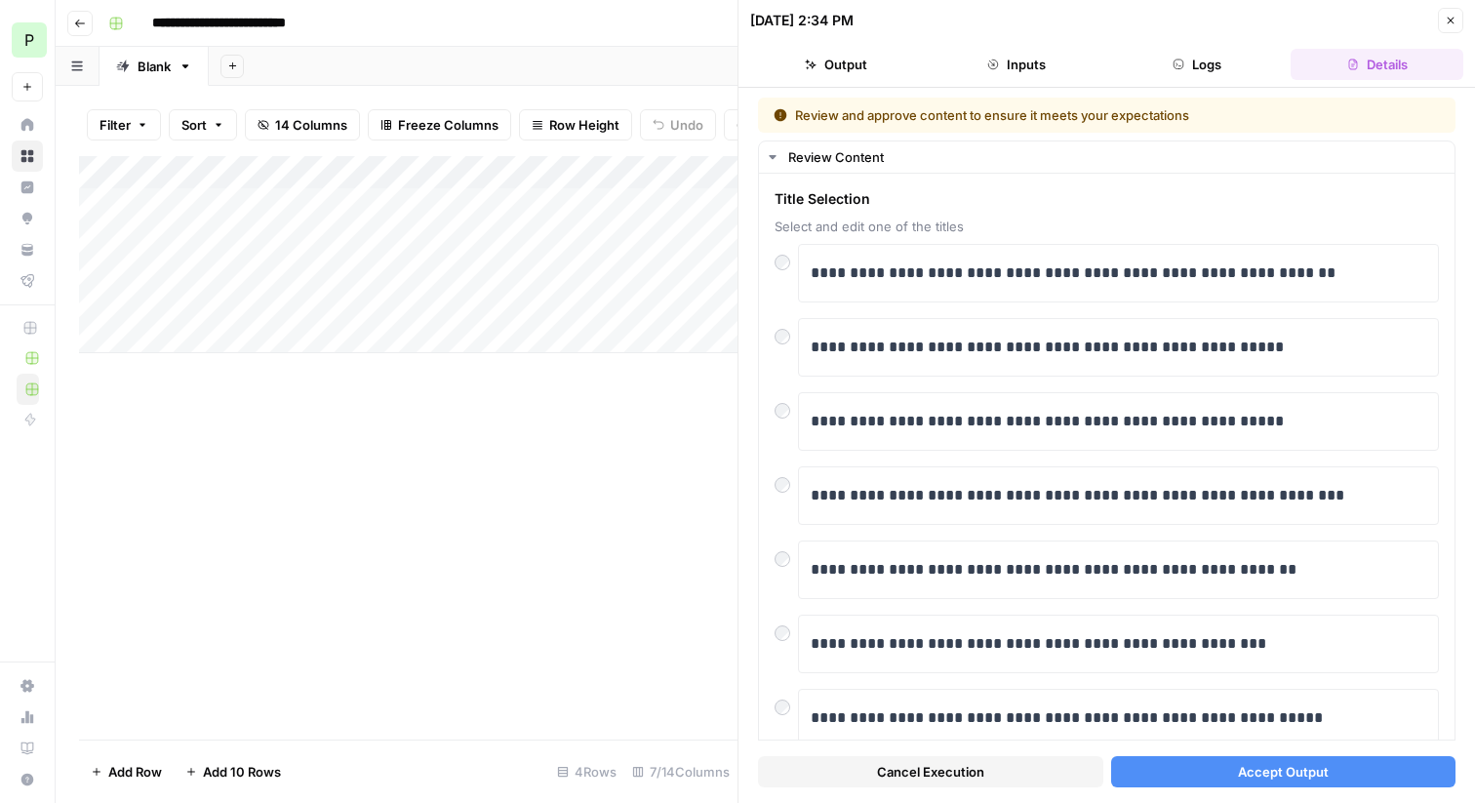
click at [1270, 776] on span "Accept Output" at bounding box center [1283, 772] width 91 height 20
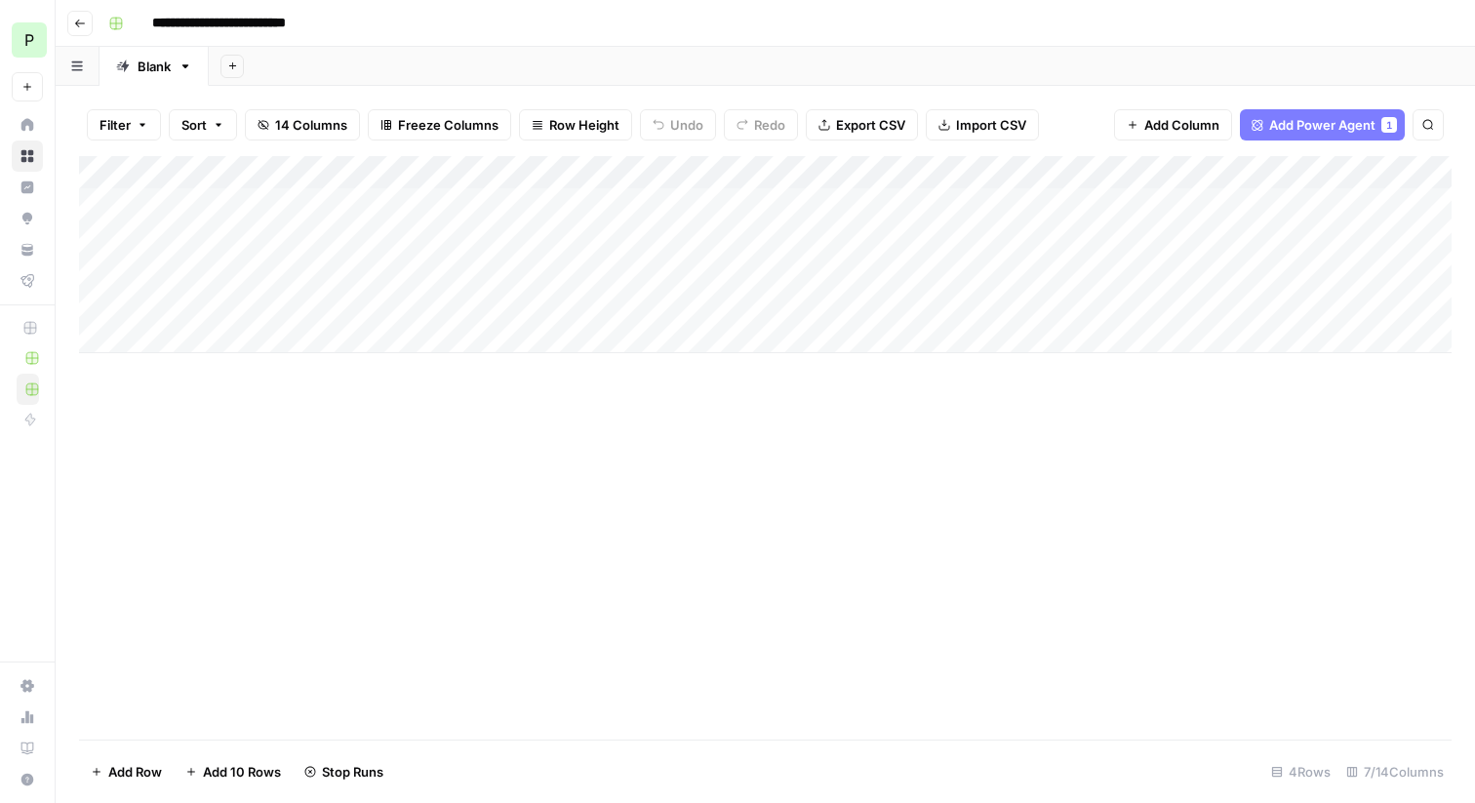
click at [548, 234] on div "Add Column" at bounding box center [765, 254] width 1373 height 197
click at [911, 201] on div "Add Column" at bounding box center [765, 254] width 1373 height 197
click at [1027, 201] on div "Add Column" at bounding box center [765, 254] width 1373 height 197
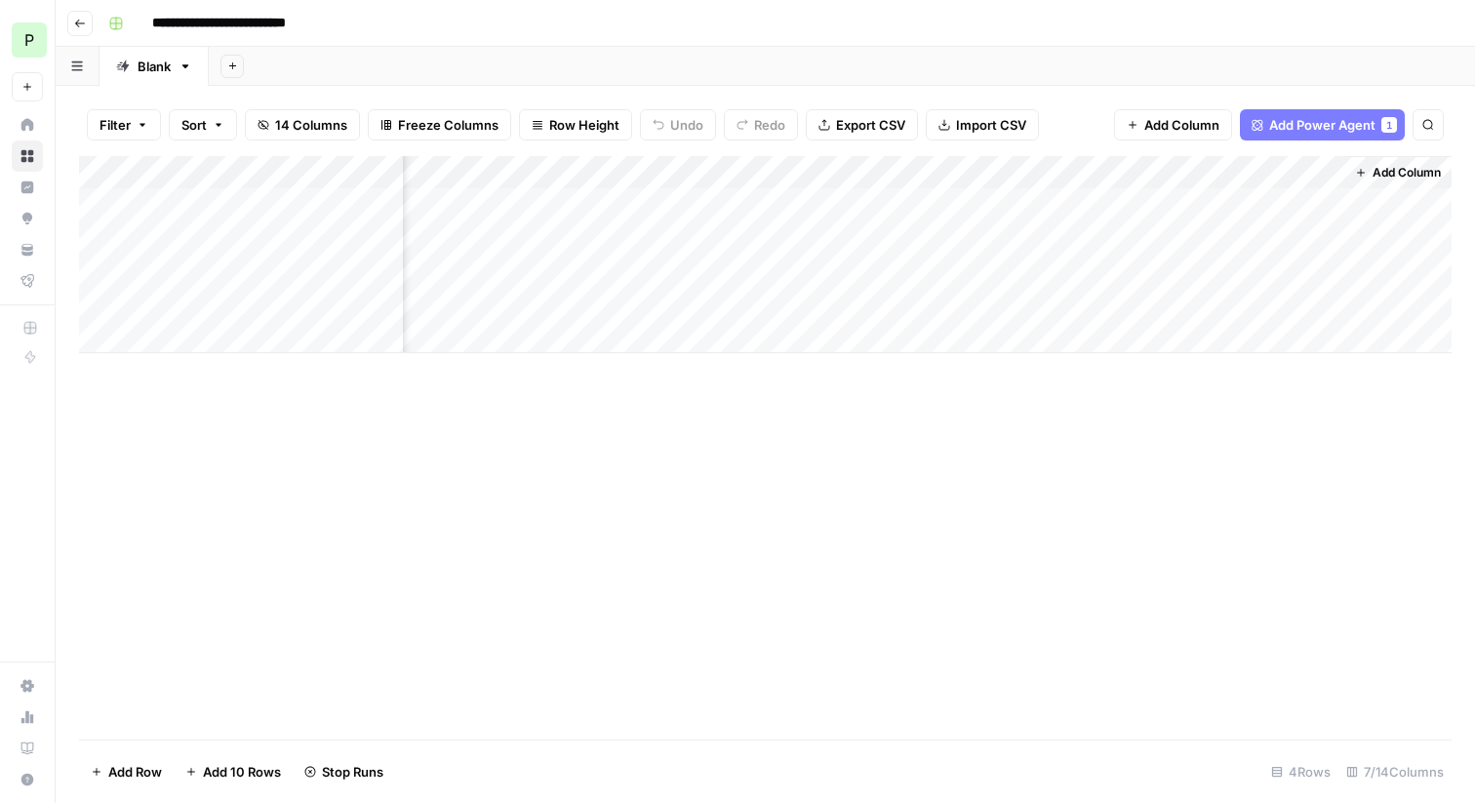
scroll to position [0, 0]
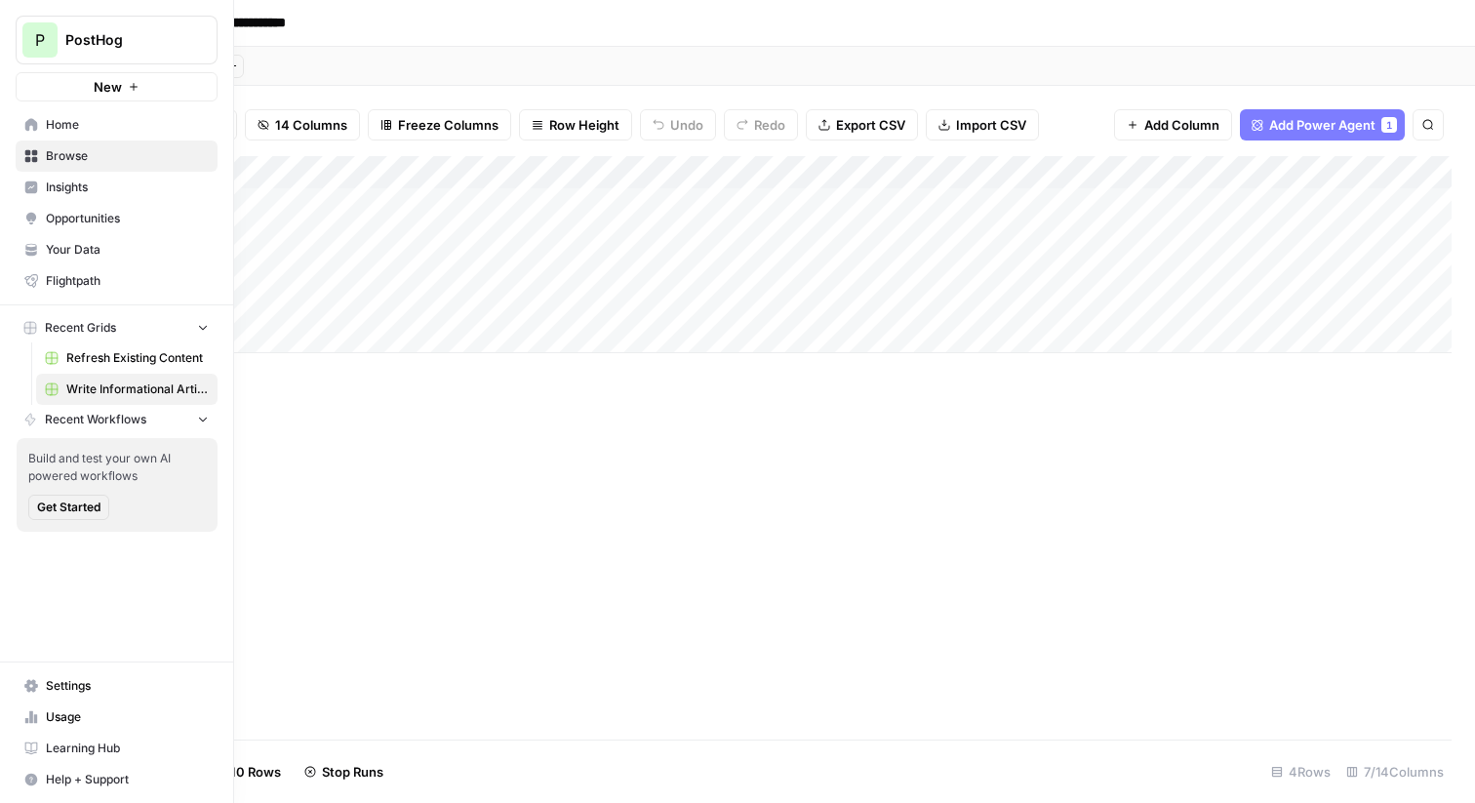
click at [62, 193] on span "Insights" at bounding box center [127, 188] width 163 height 18
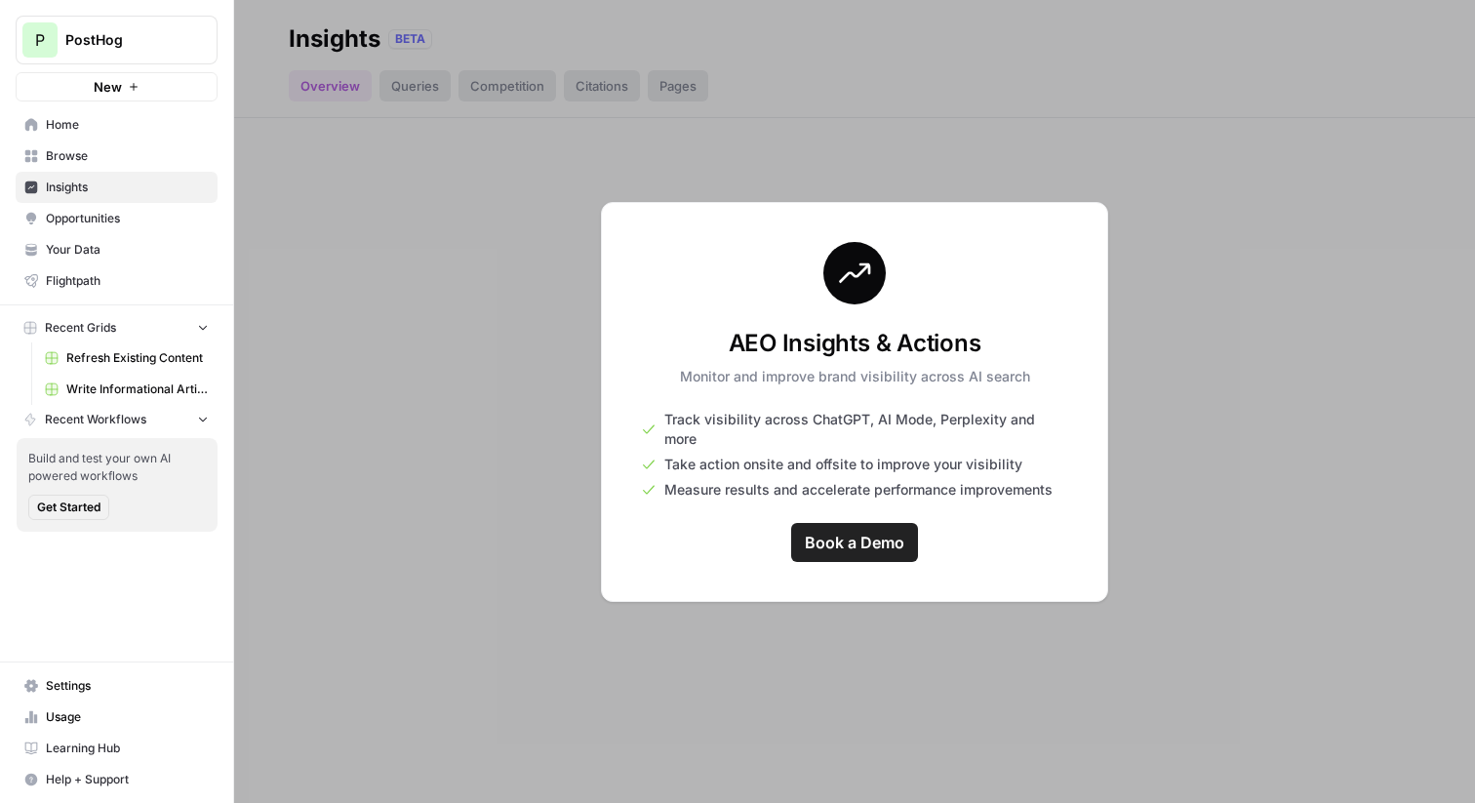
click at [82, 154] on span "Browse" at bounding box center [127, 156] width 163 height 18
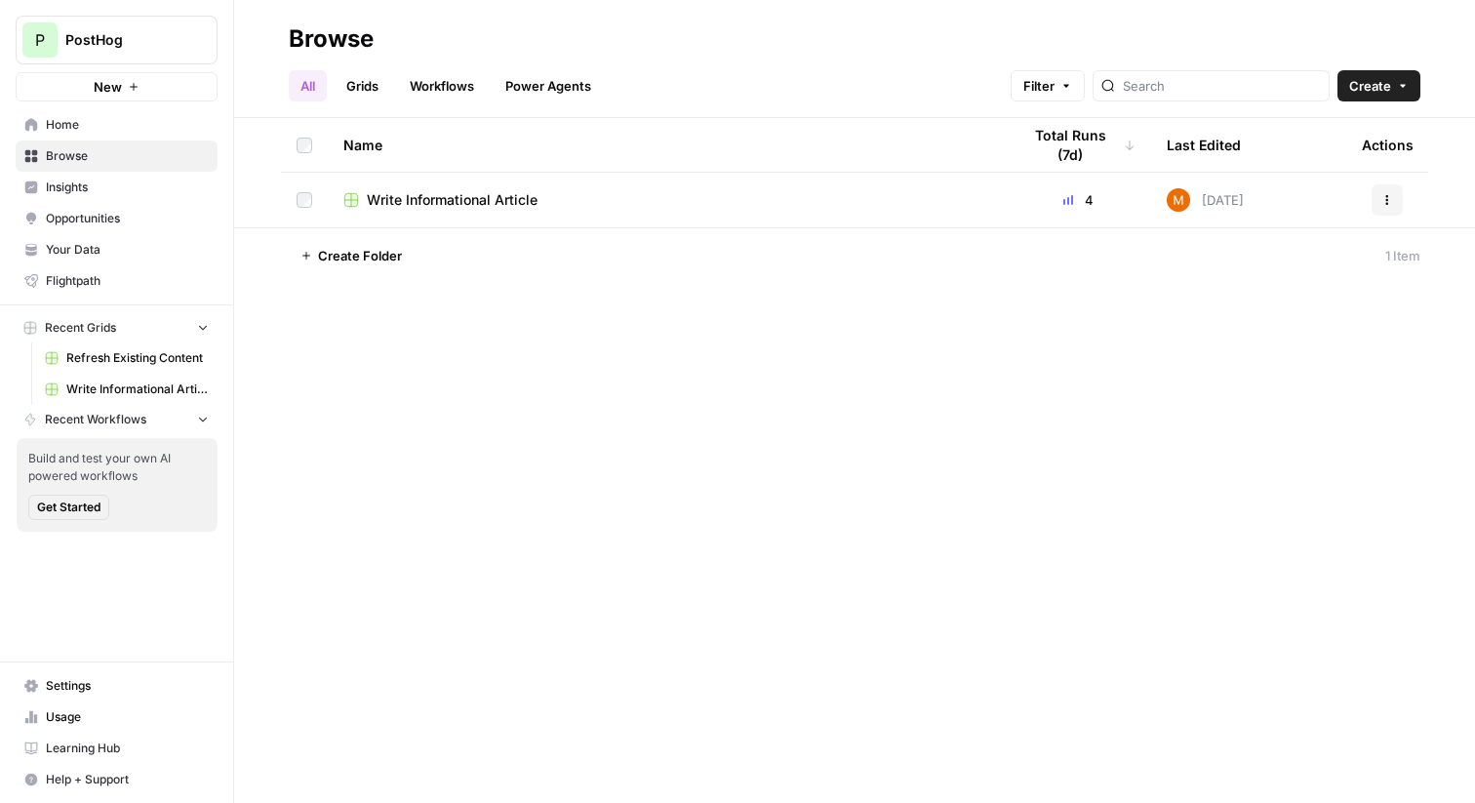
click at [87, 191] on span "Insights" at bounding box center [127, 188] width 163 height 18
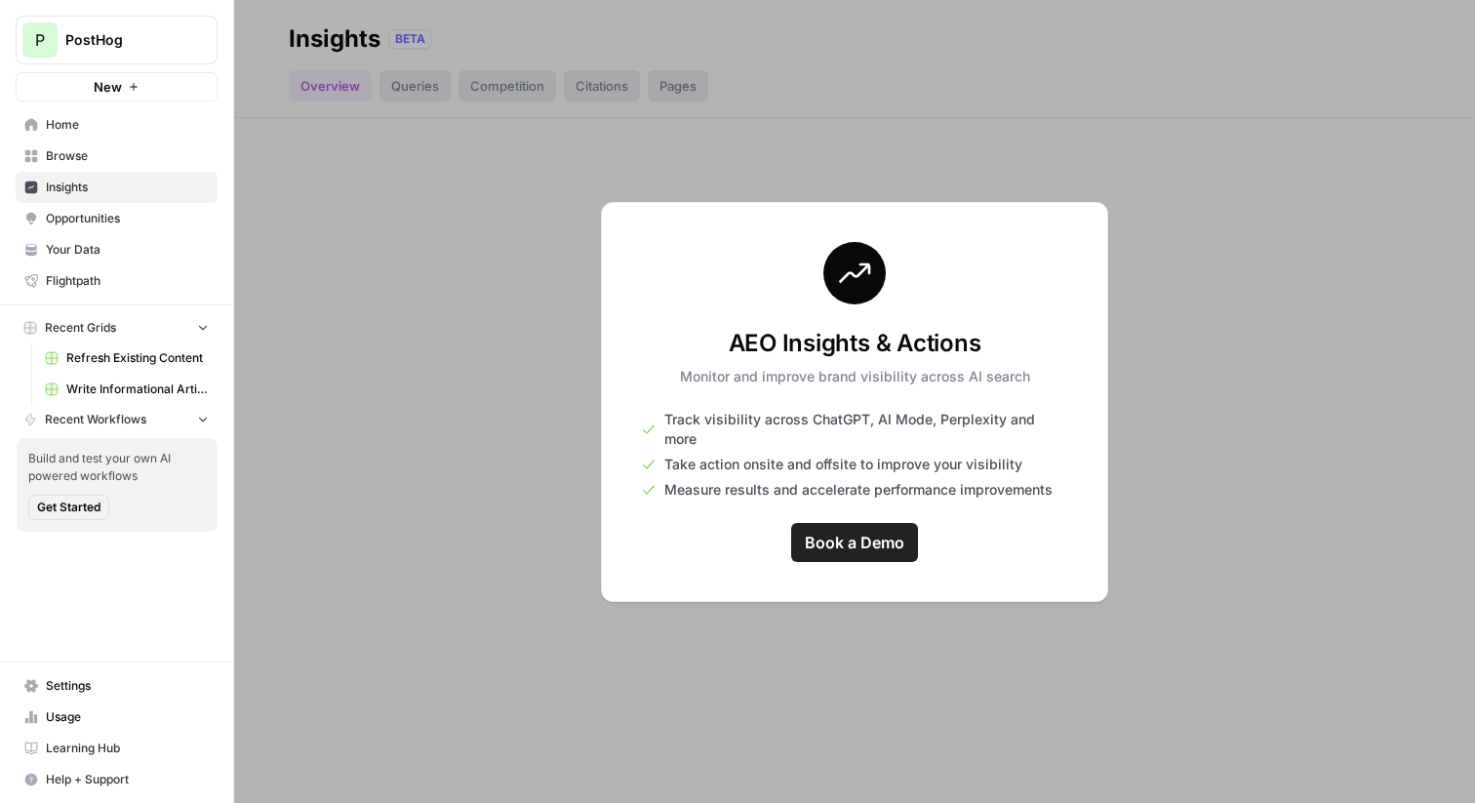
click at [104, 159] on span "Browse" at bounding box center [127, 156] width 163 height 18
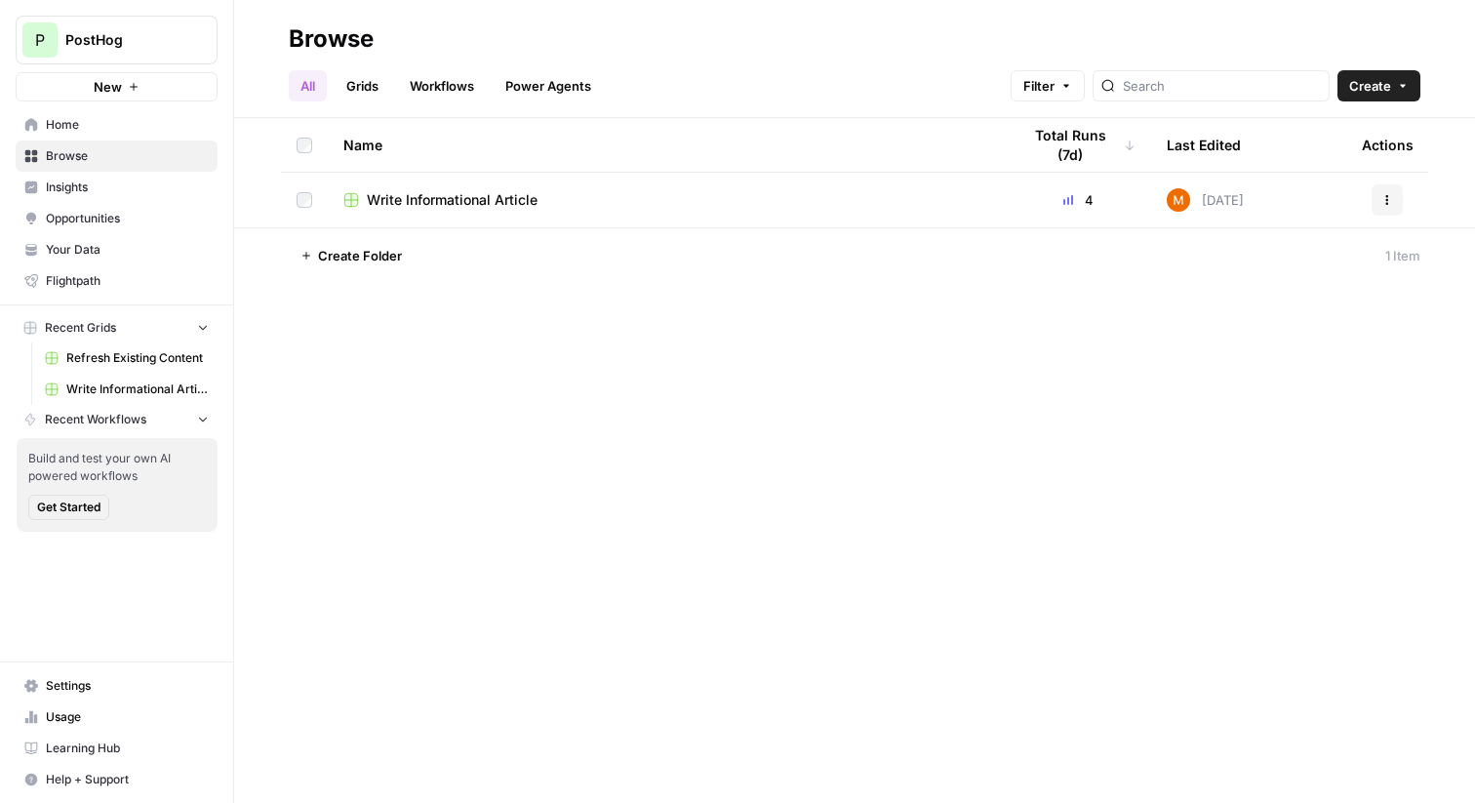
click at [113, 243] on span "Your Data" at bounding box center [127, 250] width 163 height 18
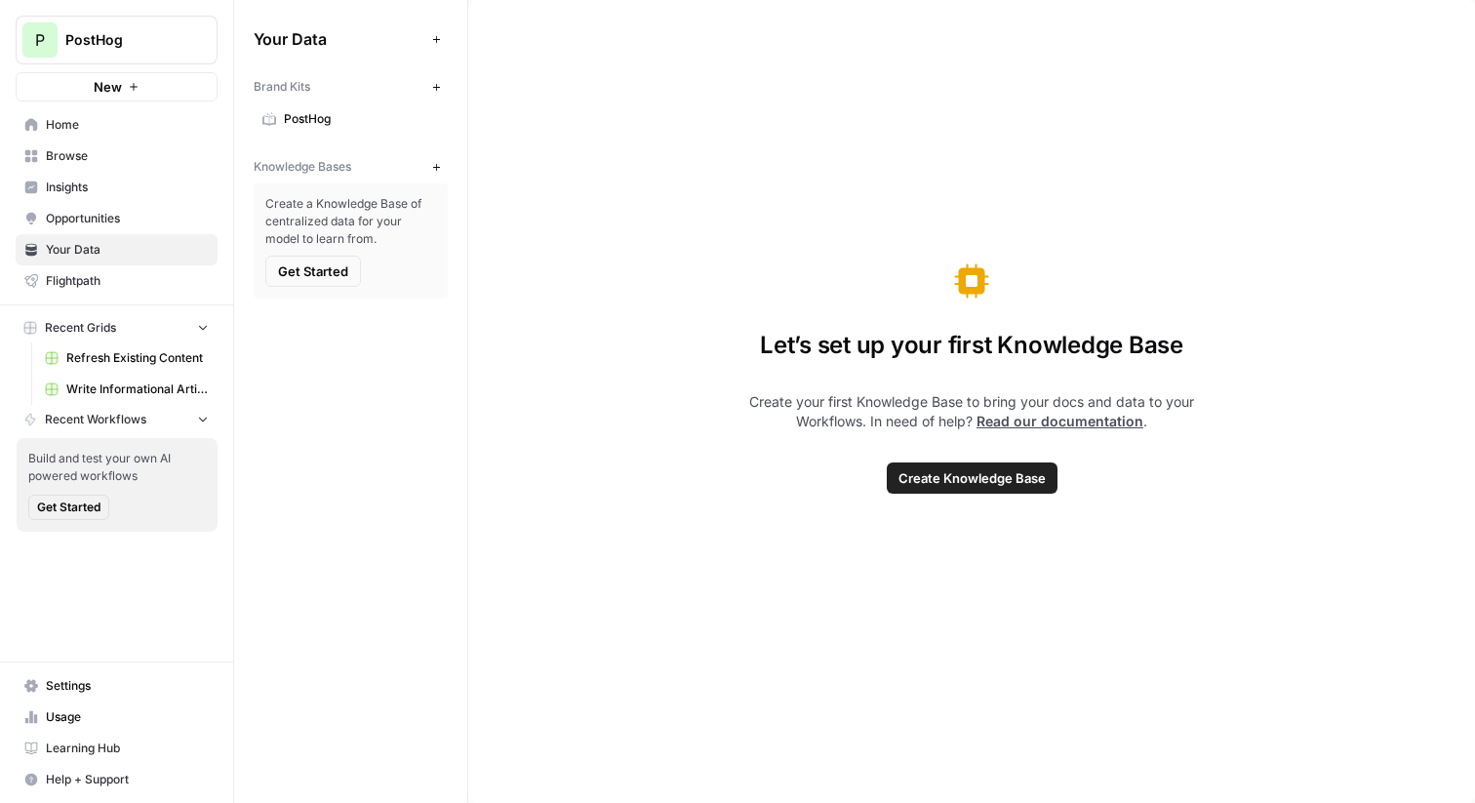
click at [427, 164] on button "New" at bounding box center [435, 166] width 23 height 23
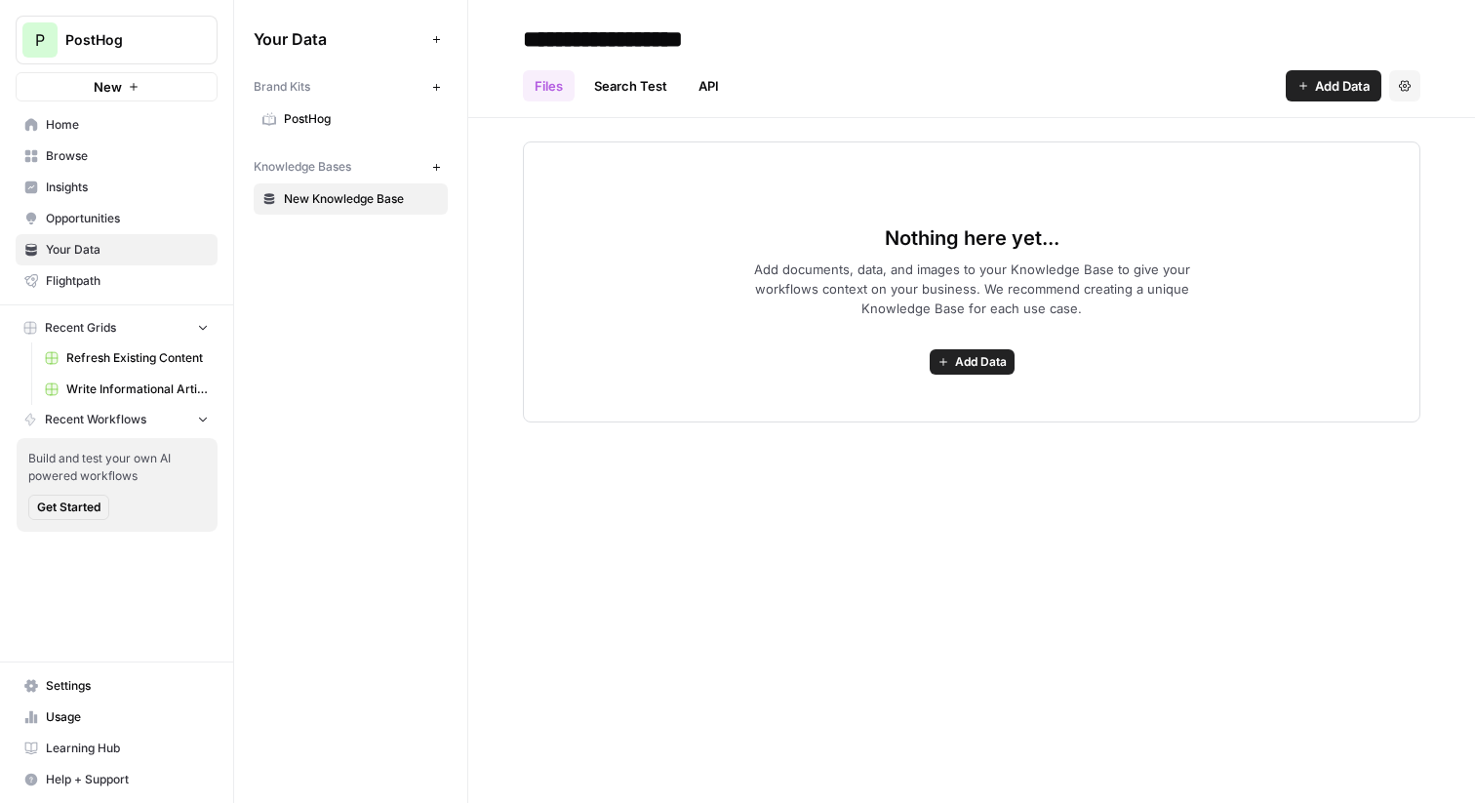
click at [625, 38] on input "**********" at bounding box center [671, 39] width 312 height 39
type input "*******"
click at [432, 169] on icon "button" at bounding box center [436, 167] width 11 height 11
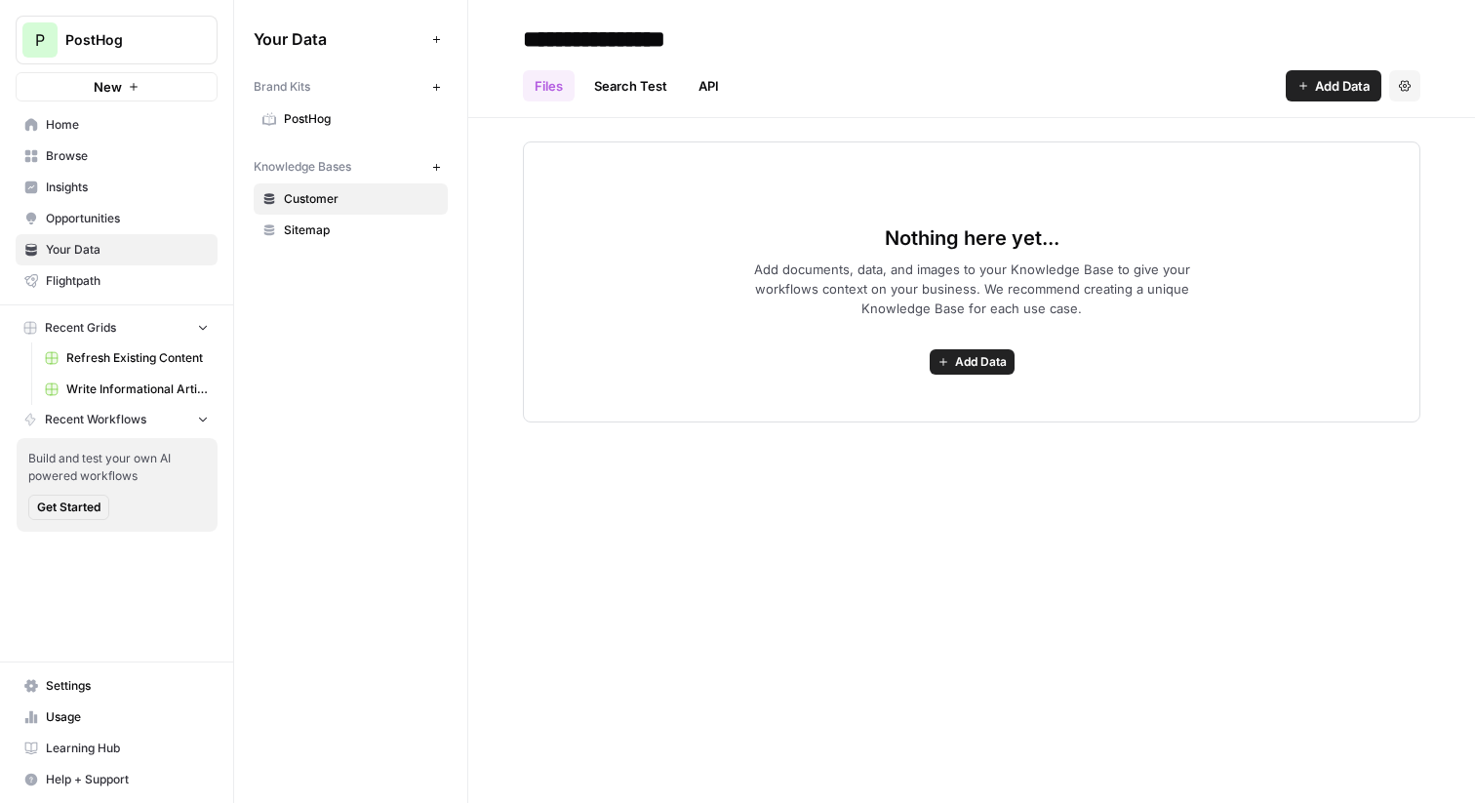
type input "**********"
click at [923, 39] on div "**********" at bounding box center [972, 38] width 898 height 31
click at [434, 169] on icon "button" at bounding box center [436, 167] width 11 height 11
type input "**********"
click at [434, 166] on icon "button" at bounding box center [435, 166] width 7 height 7
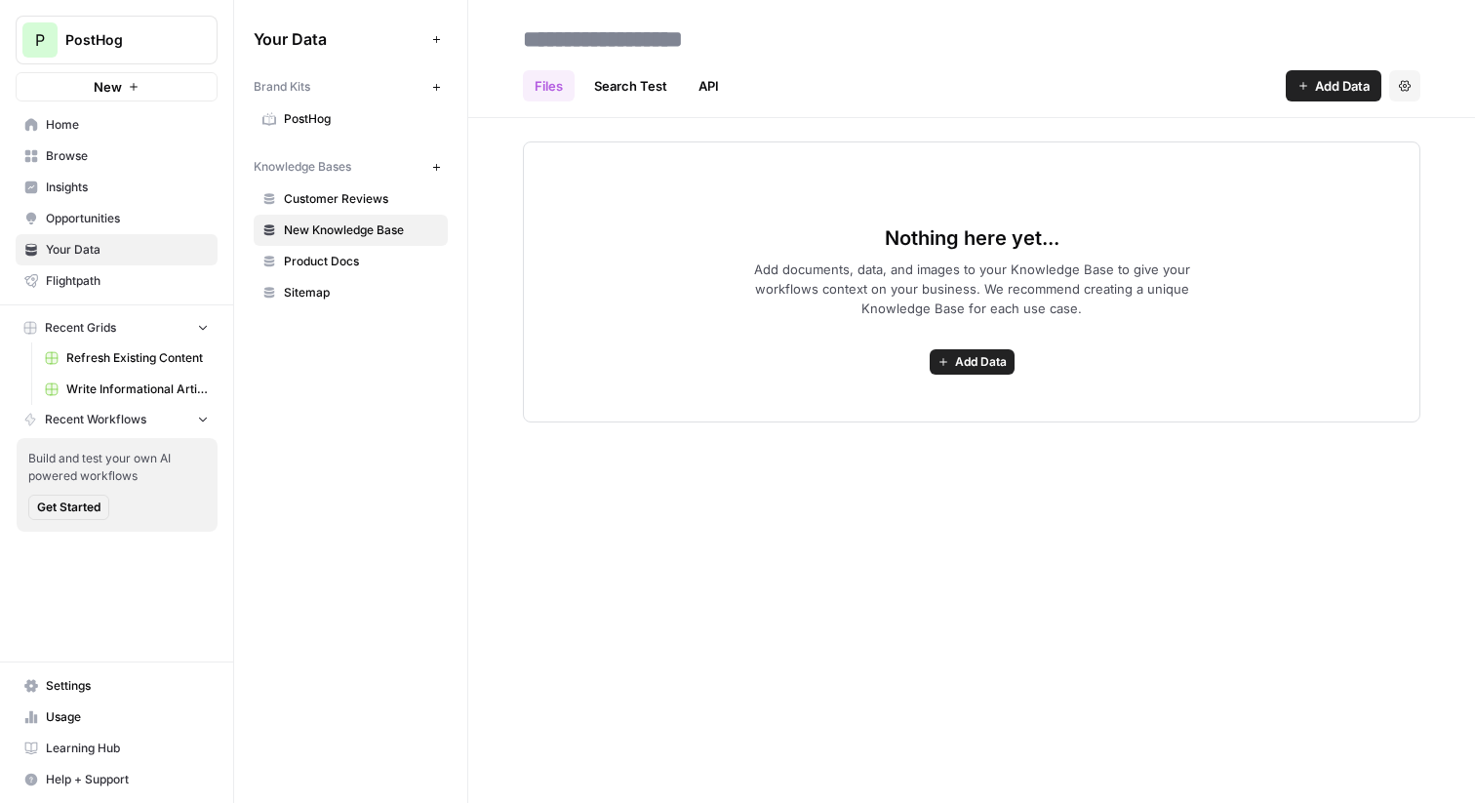
type input "*"
type input "**********"
click at [179, 369] on link "Refresh Existing Content" at bounding box center [127, 358] width 182 height 31
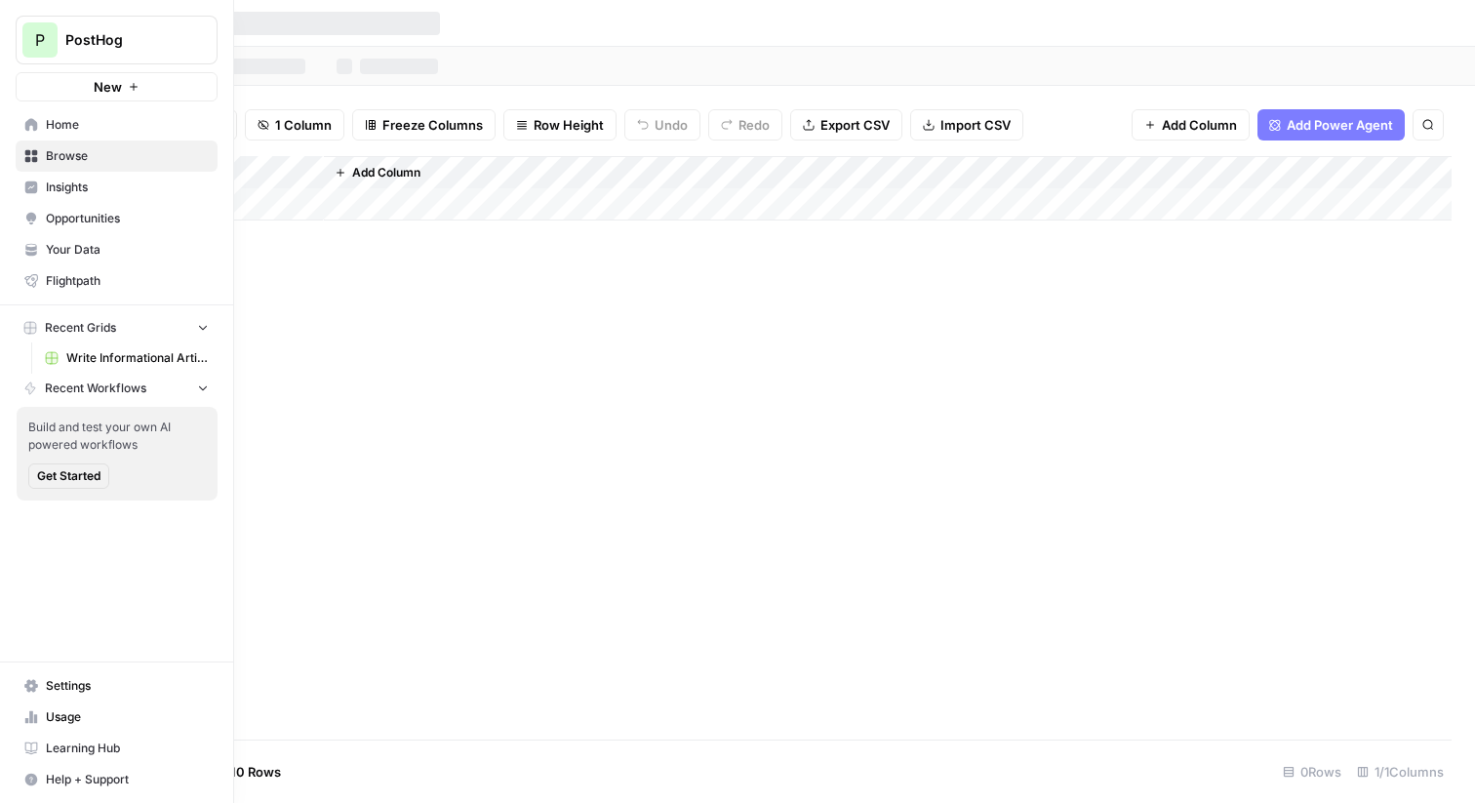
click at [94, 356] on span "Write Informational Article" at bounding box center [137, 358] width 142 height 18
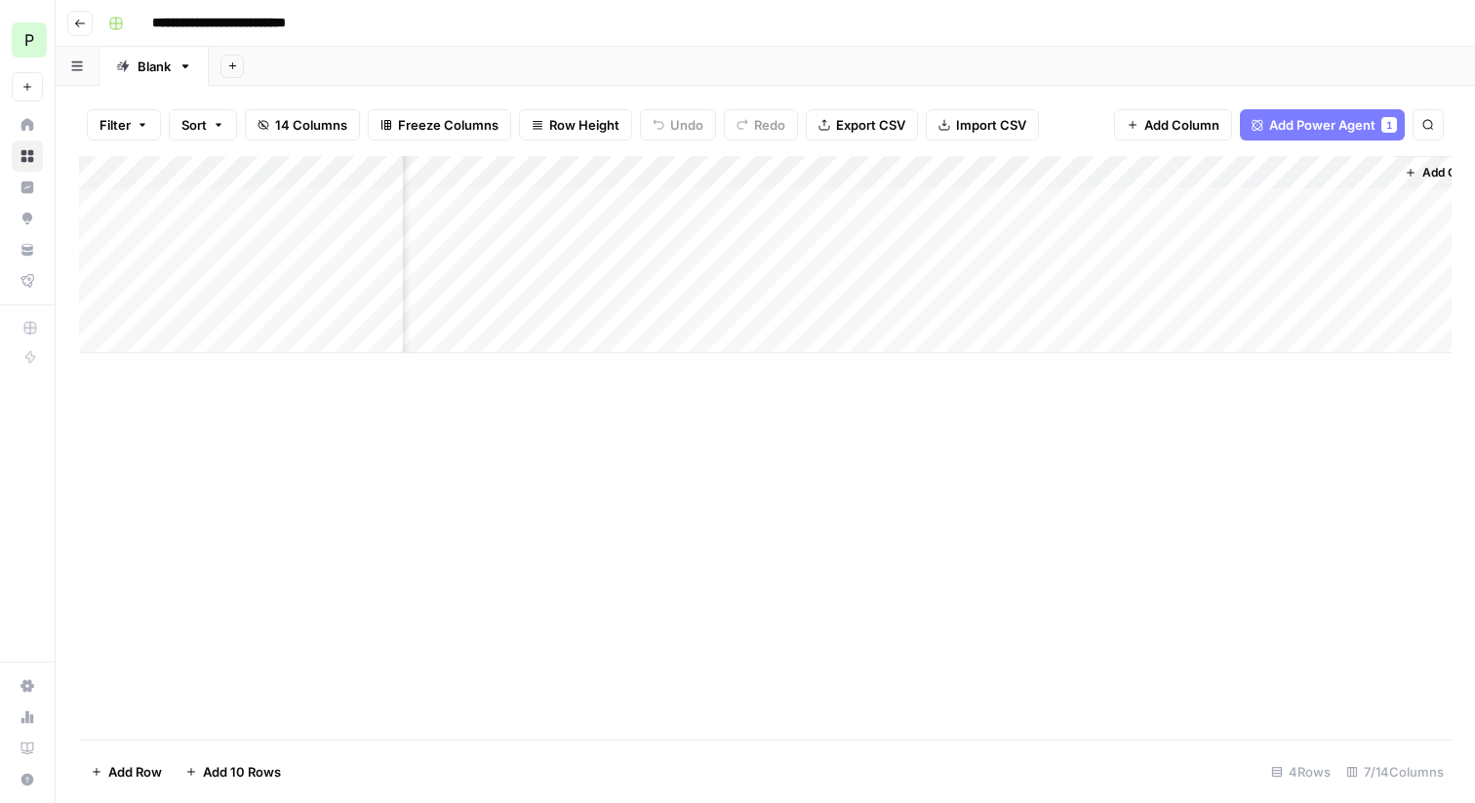
scroll to position [0, 432]
click at [1147, 204] on div "Add Column" at bounding box center [765, 254] width 1373 height 197
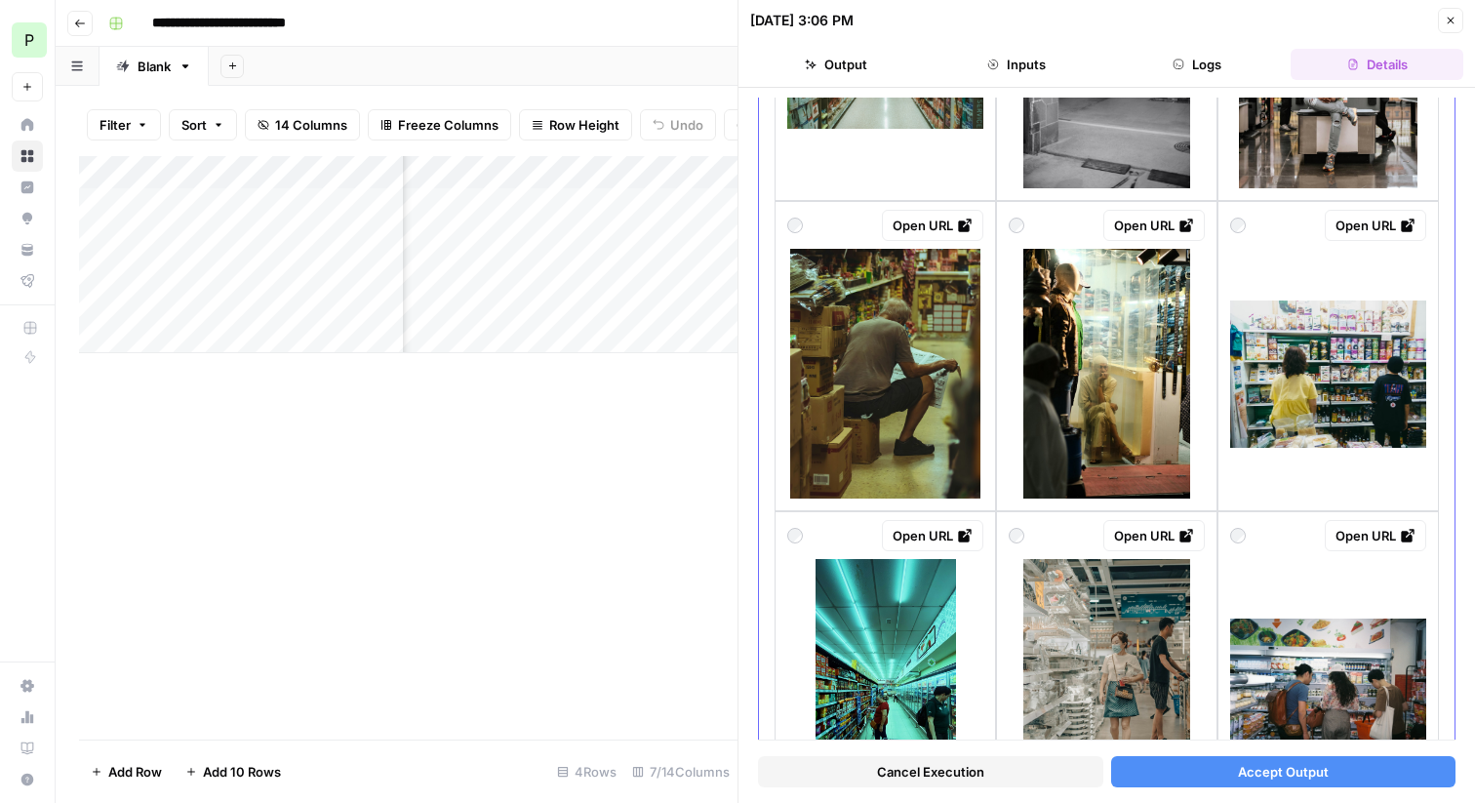
scroll to position [1543, 0]
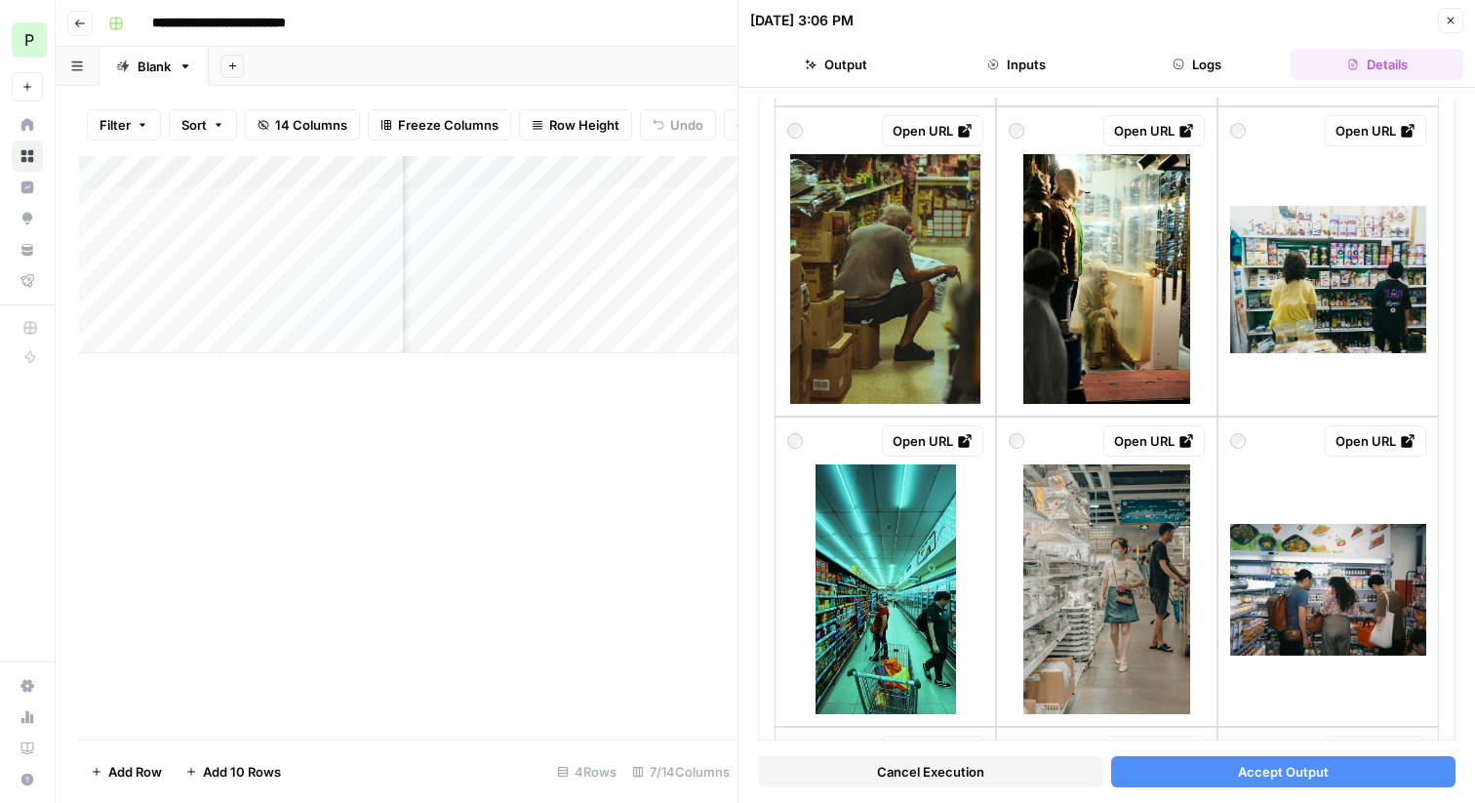
click at [194, 202] on div "Add Column" at bounding box center [408, 254] width 659 height 197
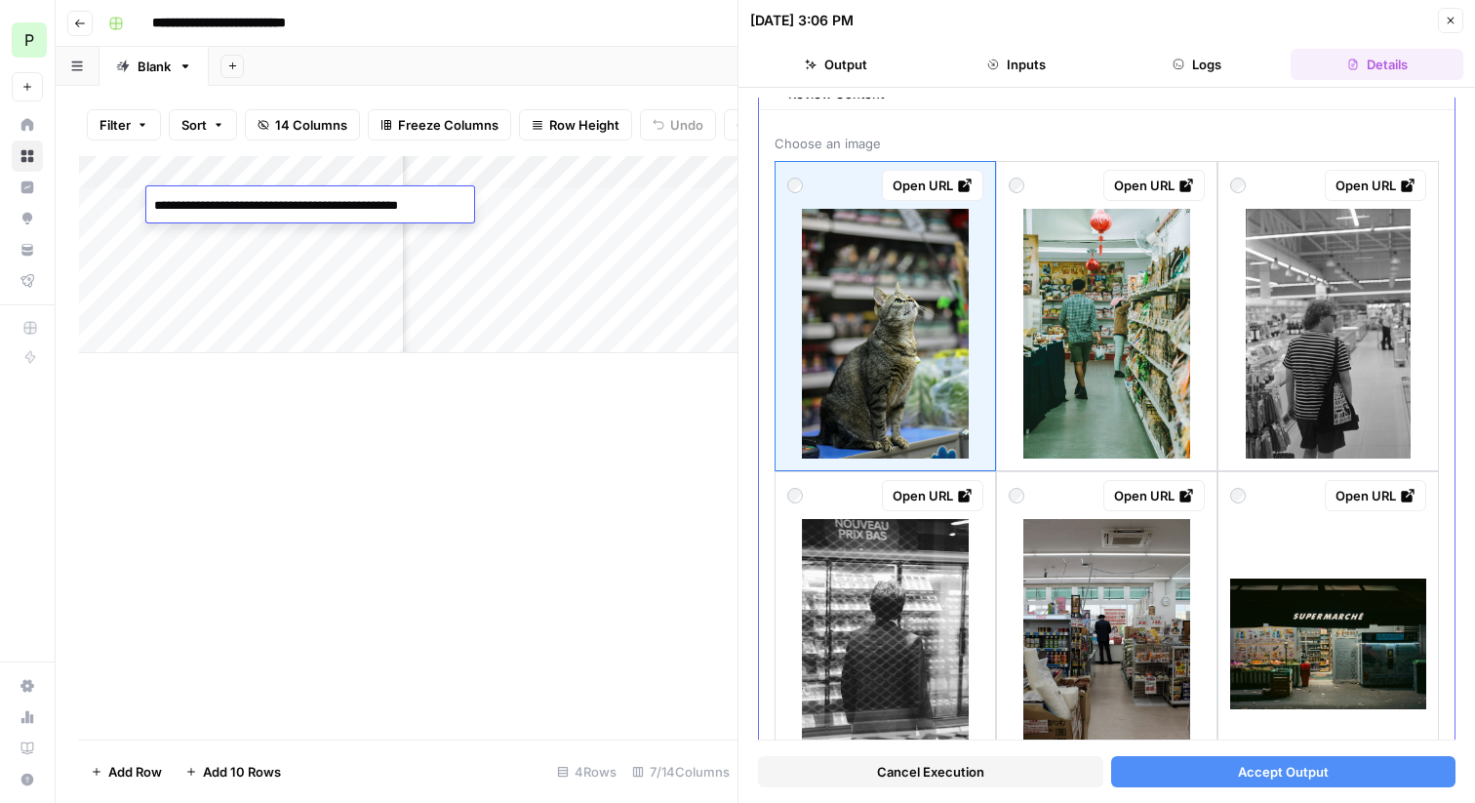
scroll to position [0, 0]
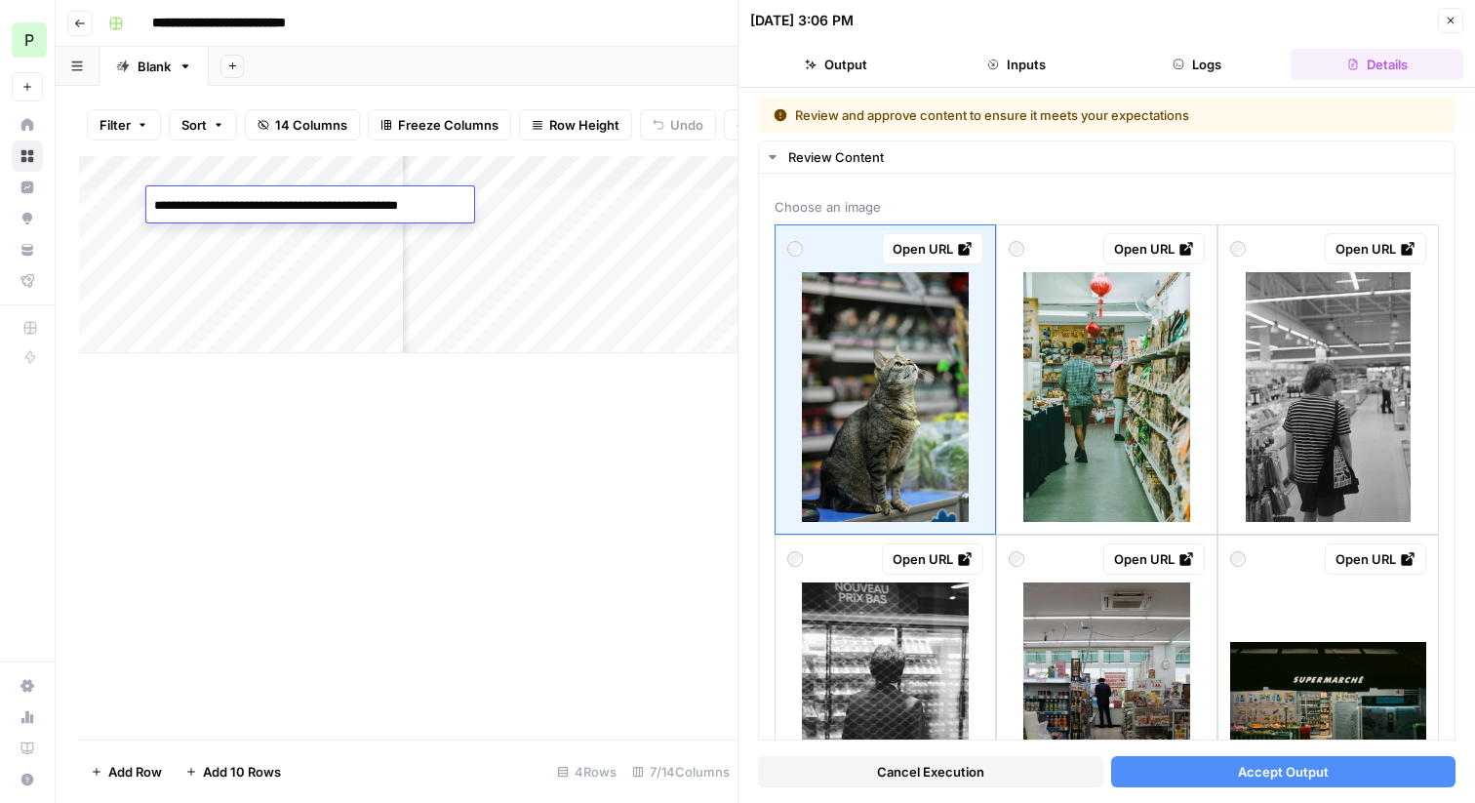
click at [1447, 18] on icon "button" at bounding box center [1451, 21] width 12 height 12
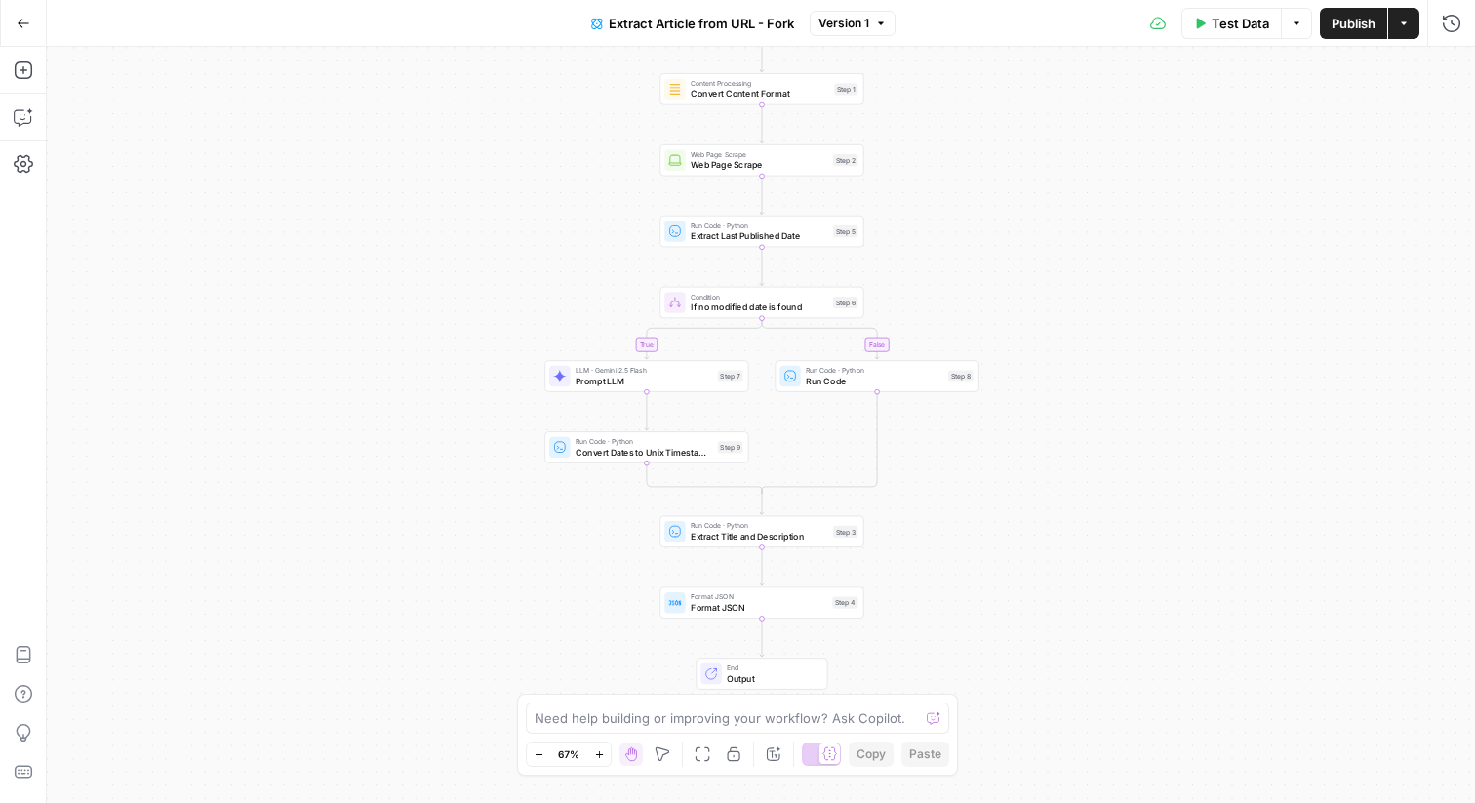
drag, startPoint x: 917, startPoint y: 226, endPoint x: 918, endPoint y: 147, distance: 79.0
click at [918, 147] on div "true false Workflow Input Settings Inputs Content Processing Convert Content Fo…" at bounding box center [761, 425] width 1429 height 756
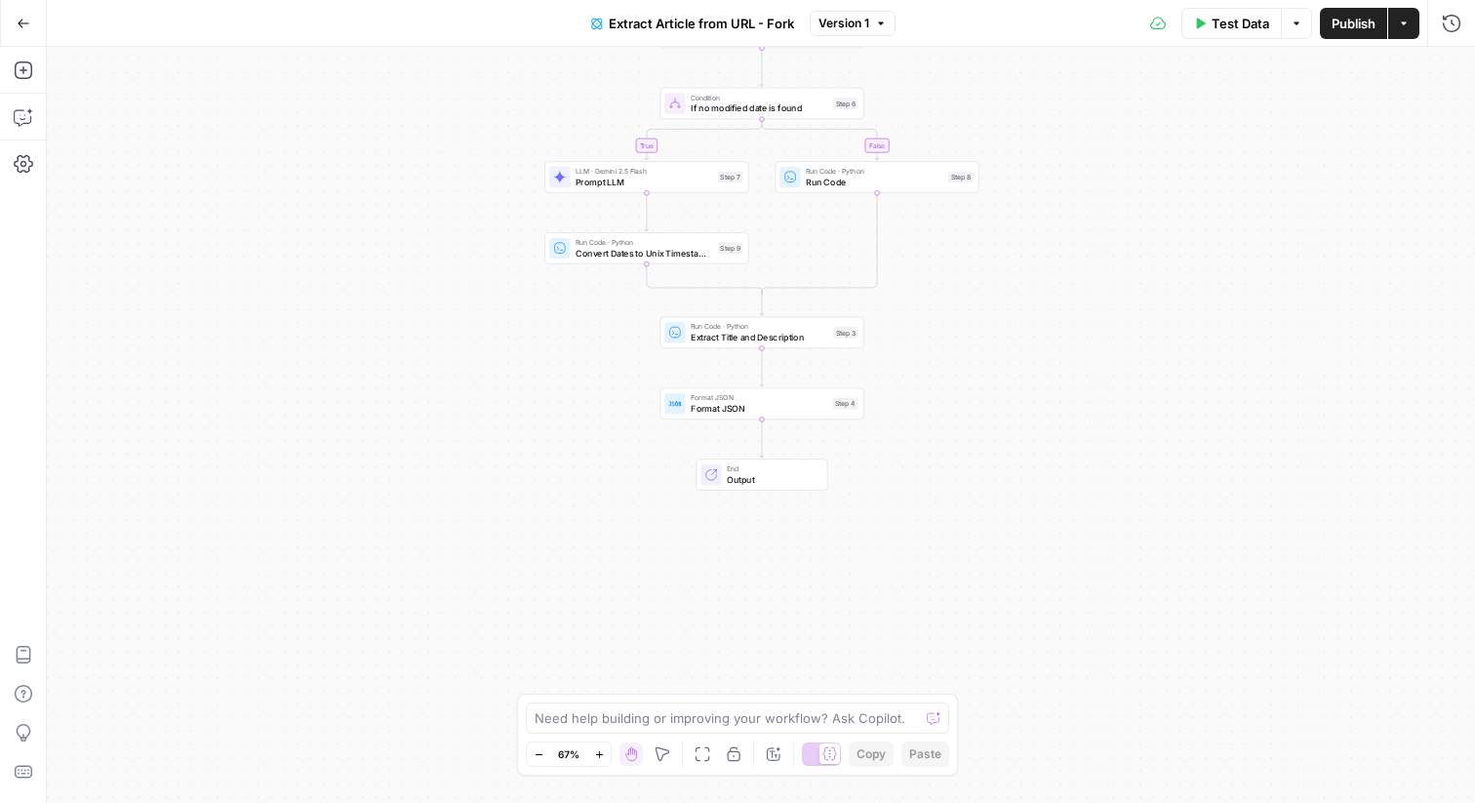
drag, startPoint x: 930, startPoint y: 289, endPoint x: 930, endPoint y: 67, distance: 221.5
click at [930, 67] on div "true false Workflow Input Settings Inputs Content Processing Convert Content Fo…" at bounding box center [761, 425] width 1429 height 756
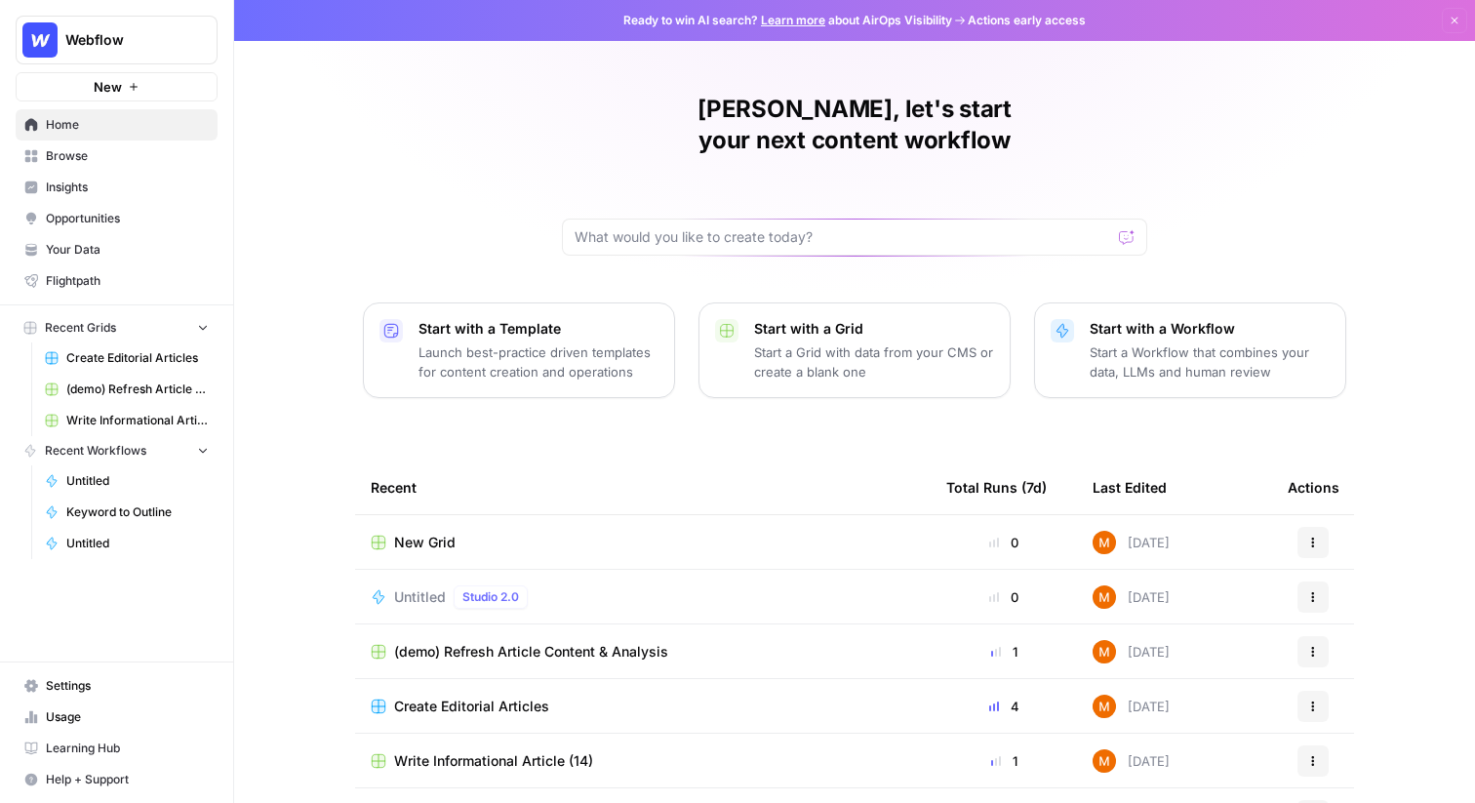
click at [132, 382] on span "(demo) Refresh Article Content & Analysis" at bounding box center [137, 390] width 142 height 18
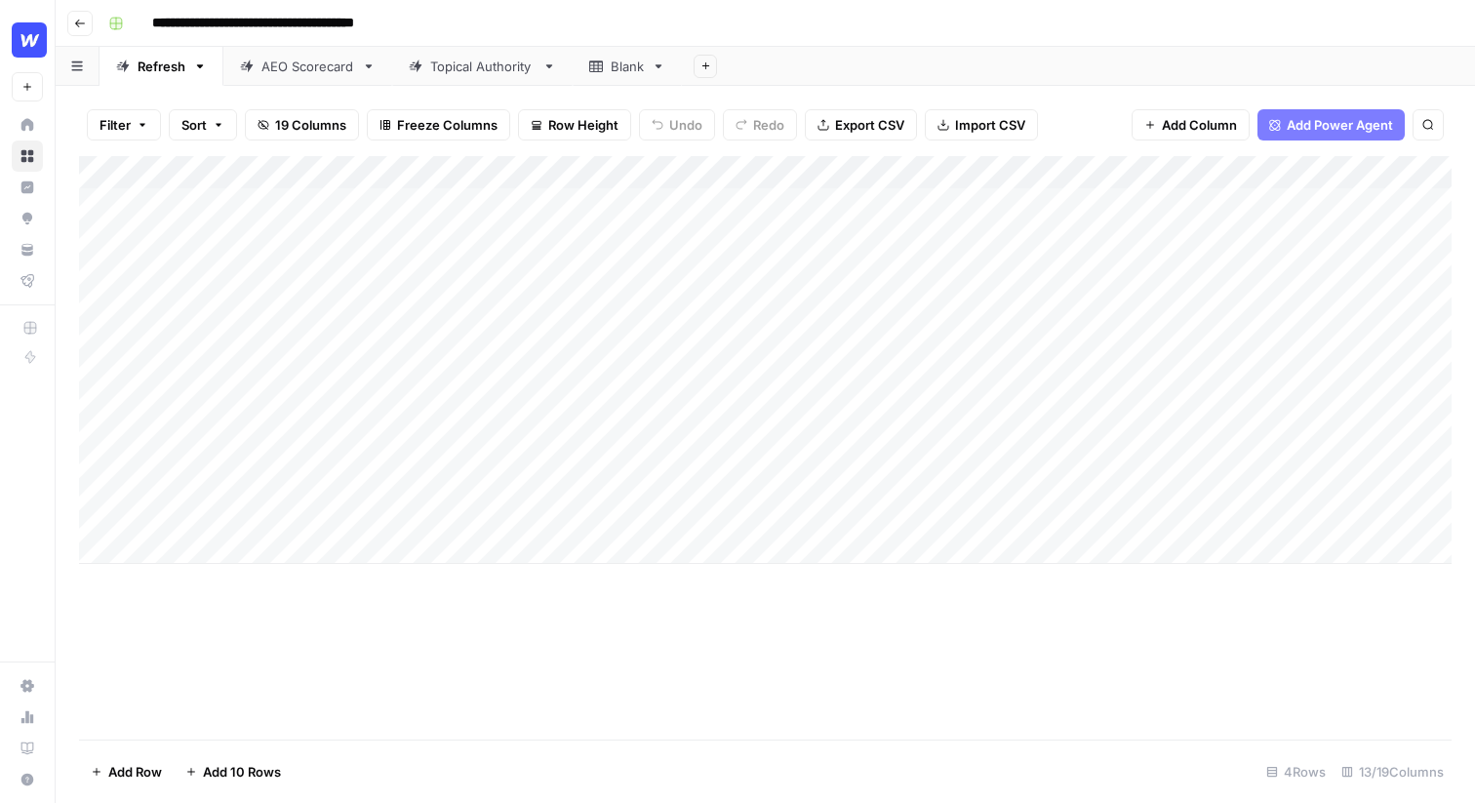
click at [262, 210] on div "Add Column" at bounding box center [765, 360] width 1373 height 408
click at [263, 277] on div "Add Column" at bounding box center [765, 360] width 1373 height 408
click at [304, 395] on div "Add Column" at bounding box center [765, 360] width 1373 height 408
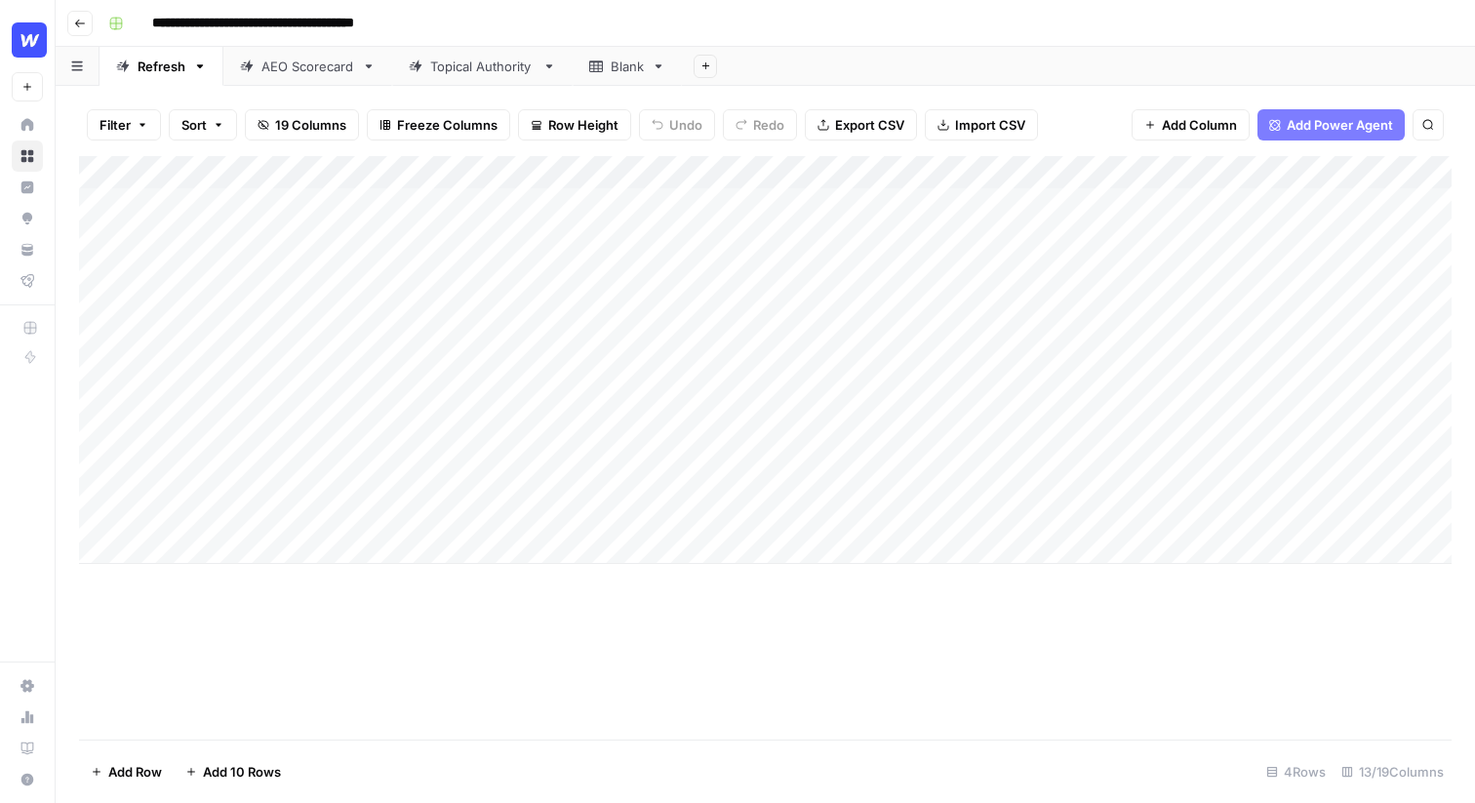
click at [302, 374] on div "Add Column" at bounding box center [765, 360] width 1373 height 408
click at [302, 374] on input "**********" at bounding box center [310, 381] width 312 height 23
click at [305, 422] on div "**********" at bounding box center [310, 402] width 328 height 89
click at [304, 470] on div "Add Column" at bounding box center [765, 360] width 1373 height 408
click at [260, 487] on div "Add Column" at bounding box center [765, 360] width 1373 height 408
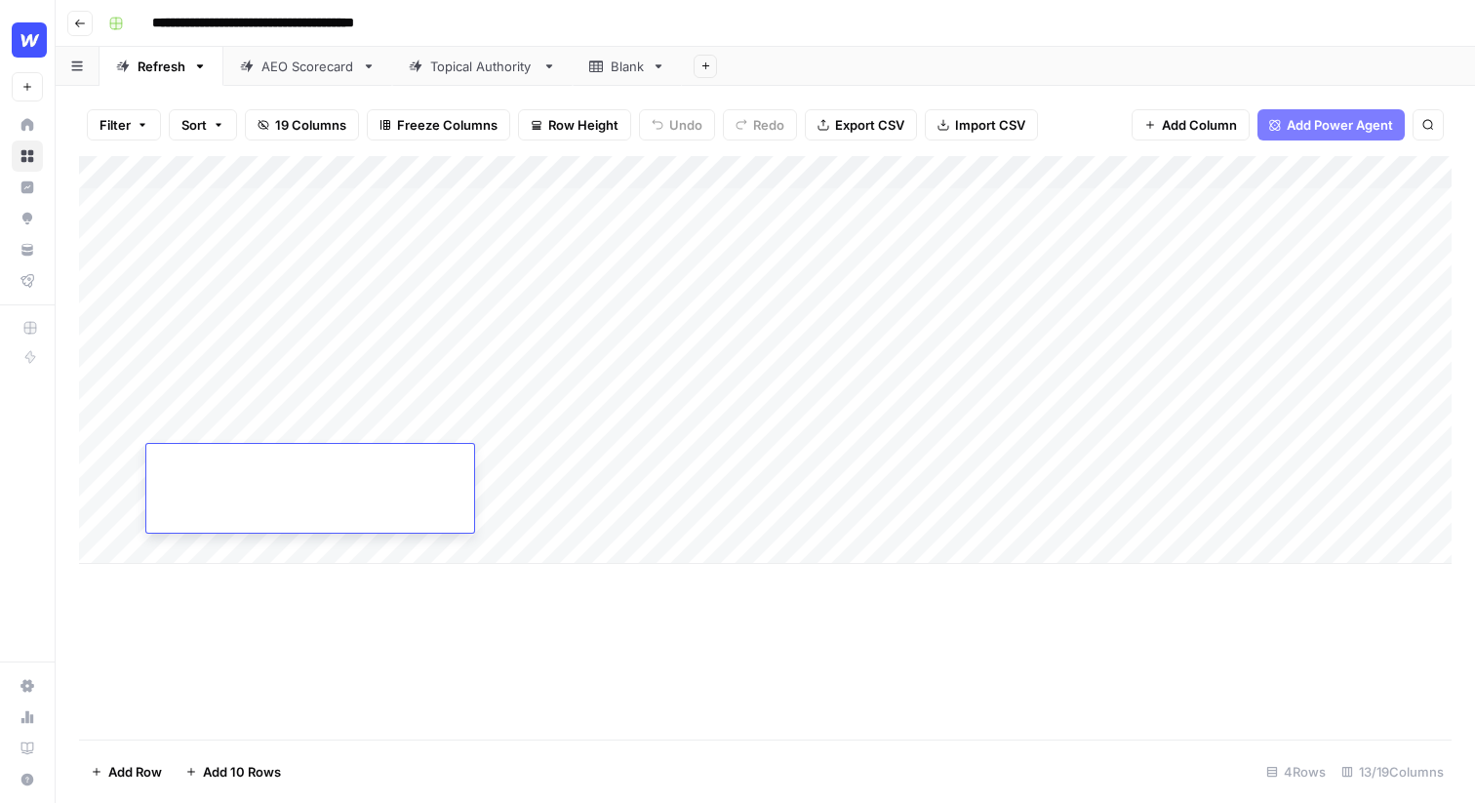
click at [260, 487] on div at bounding box center [310, 488] width 328 height 89
click at [242, 456] on input at bounding box center [310, 467] width 312 height 23
click at [229, 222] on div "Add Column" at bounding box center [765, 360] width 1373 height 408
click at [232, 222] on div "Add Column" at bounding box center [765, 360] width 1373 height 408
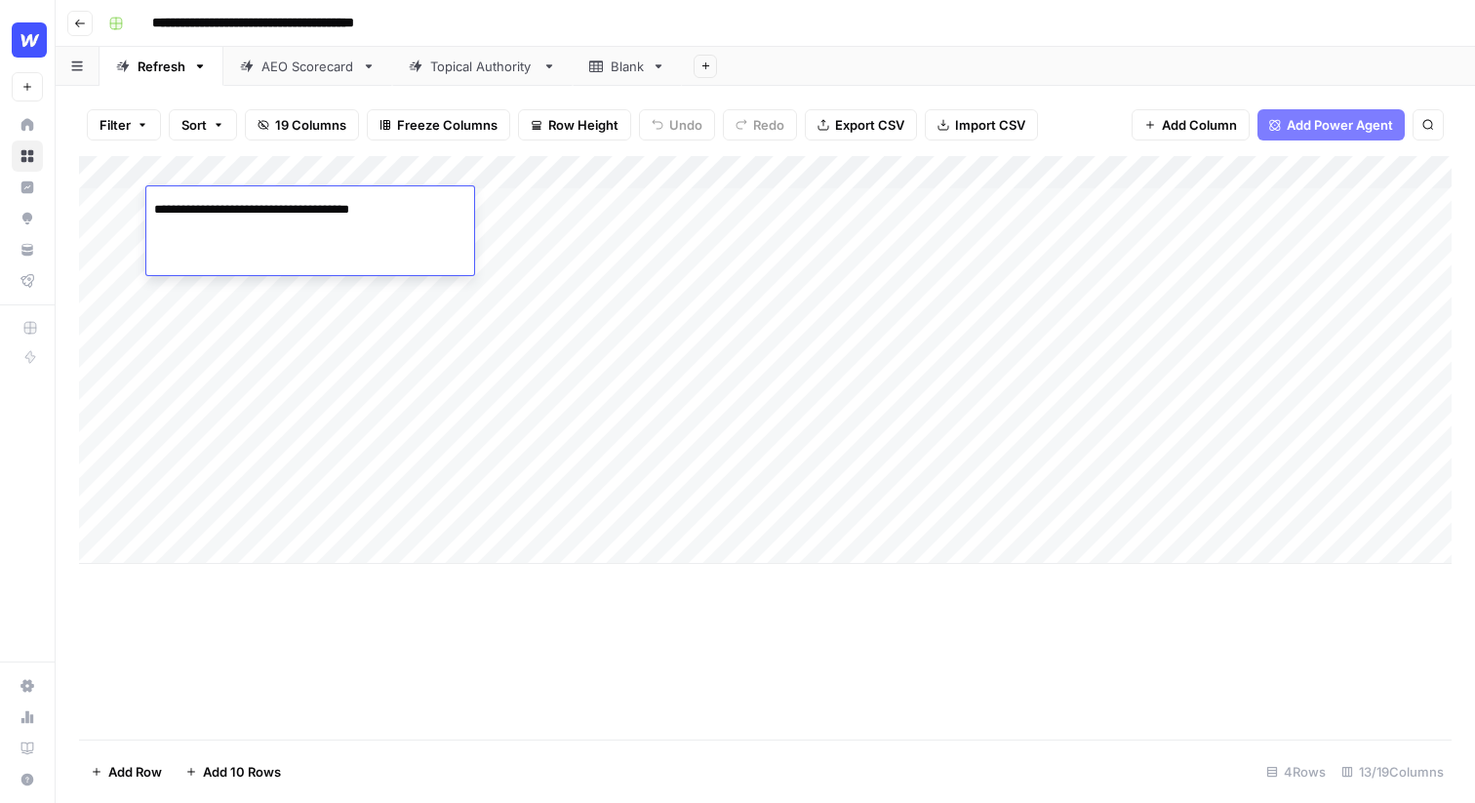
click at [232, 222] on div "**********" at bounding box center [310, 208] width 328 height 33
click at [267, 202] on input "**********" at bounding box center [310, 209] width 312 height 23
paste input "**********"
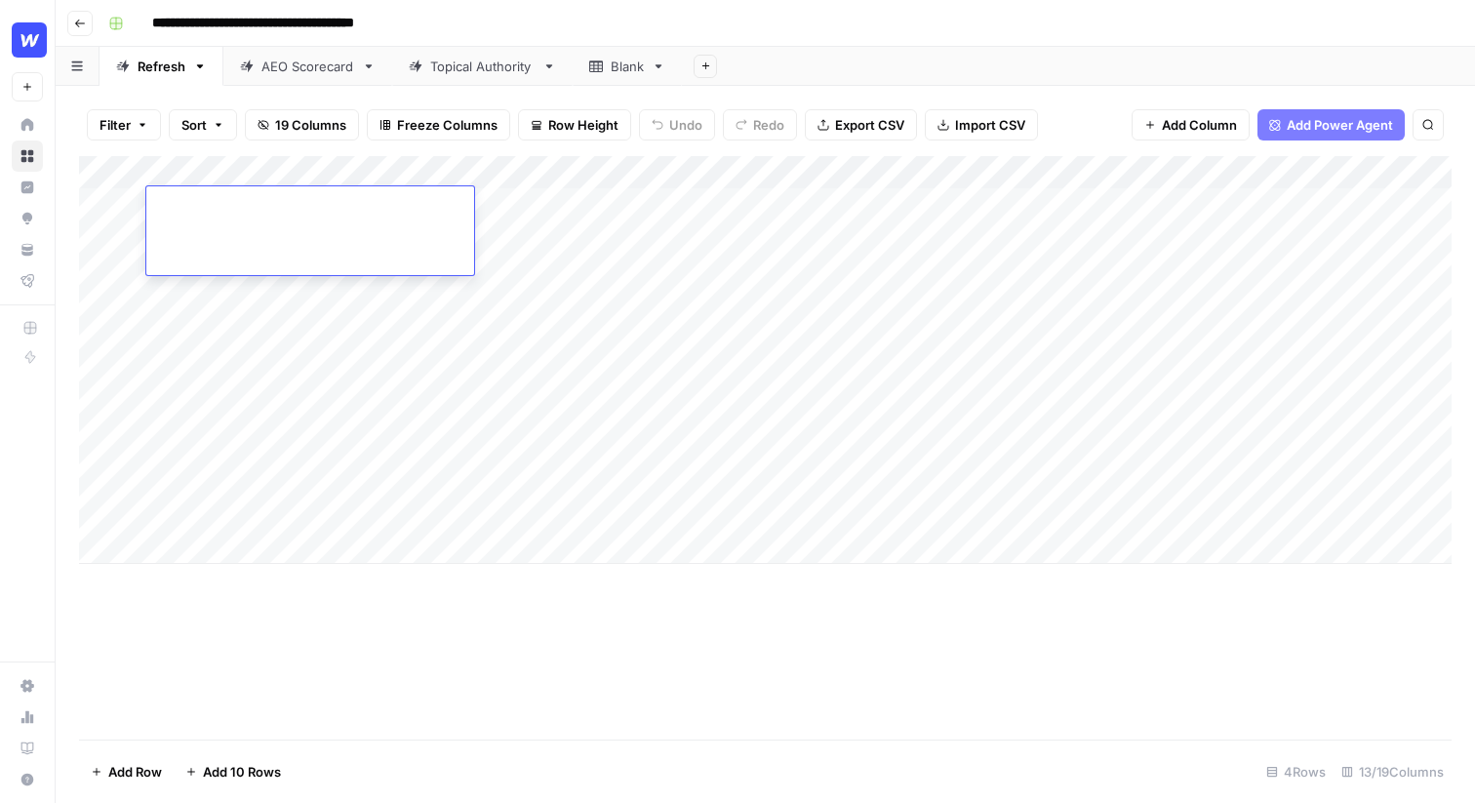
type input "**********"
click at [667, 203] on div "Add Column" at bounding box center [765, 360] width 1373 height 408
click at [1009, 204] on div "Add Column" at bounding box center [765, 360] width 1373 height 408
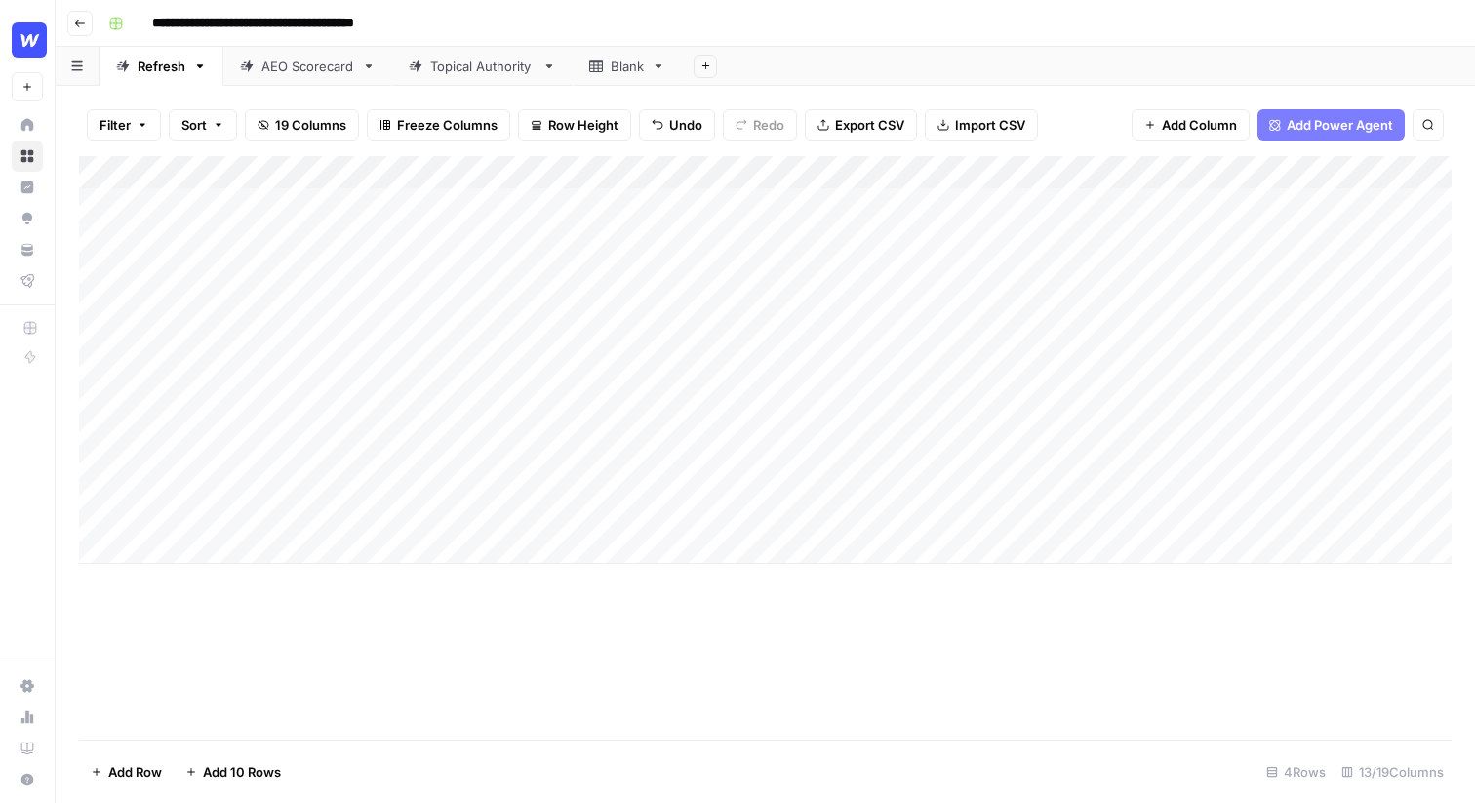
click at [278, 393] on div "Add Column" at bounding box center [765, 360] width 1373 height 408
click at [300, 213] on div "Add Column" at bounding box center [765, 360] width 1373 height 408
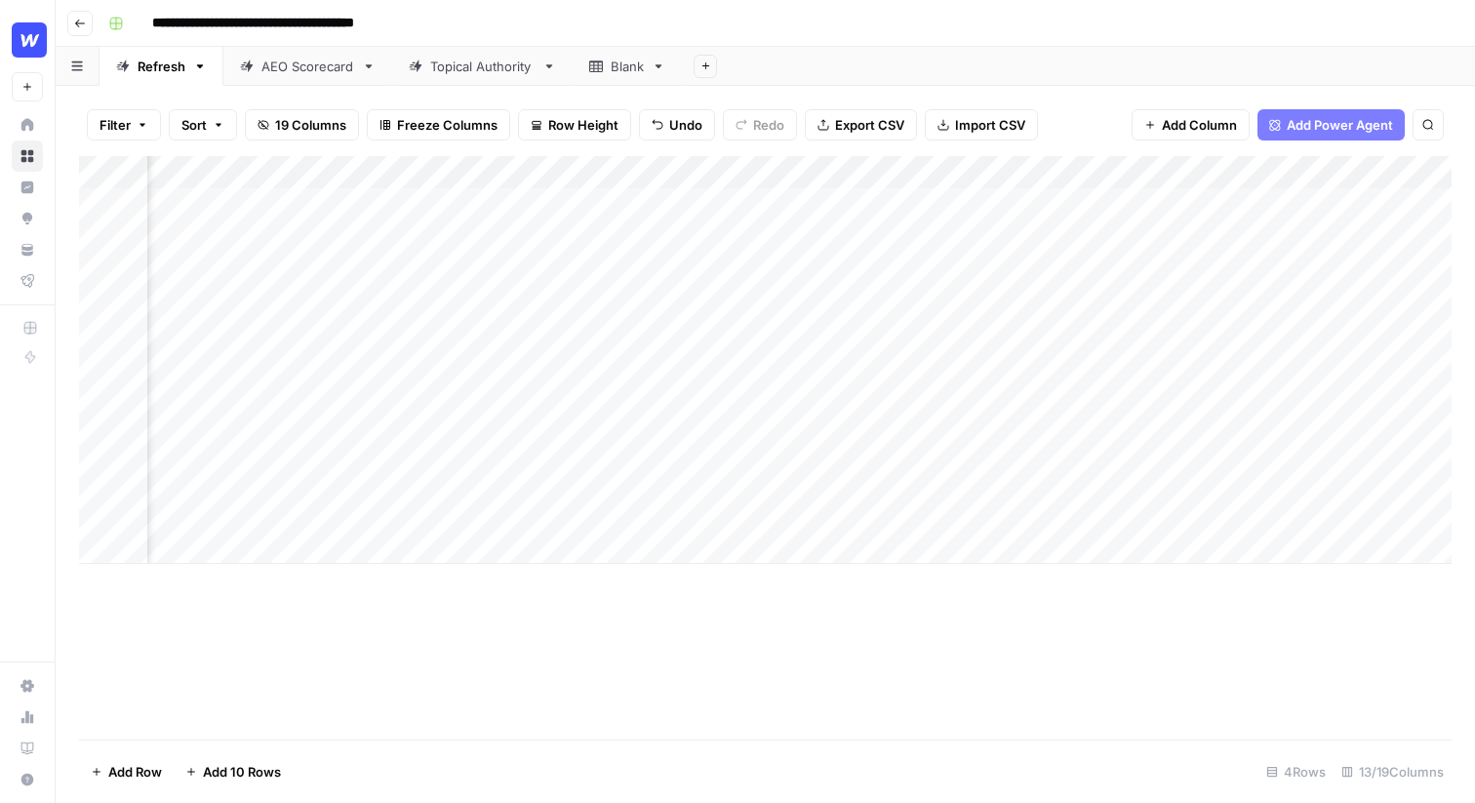
click at [1110, 204] on div "Add Column" at bounding box center [765, 360] width 1373 height 408
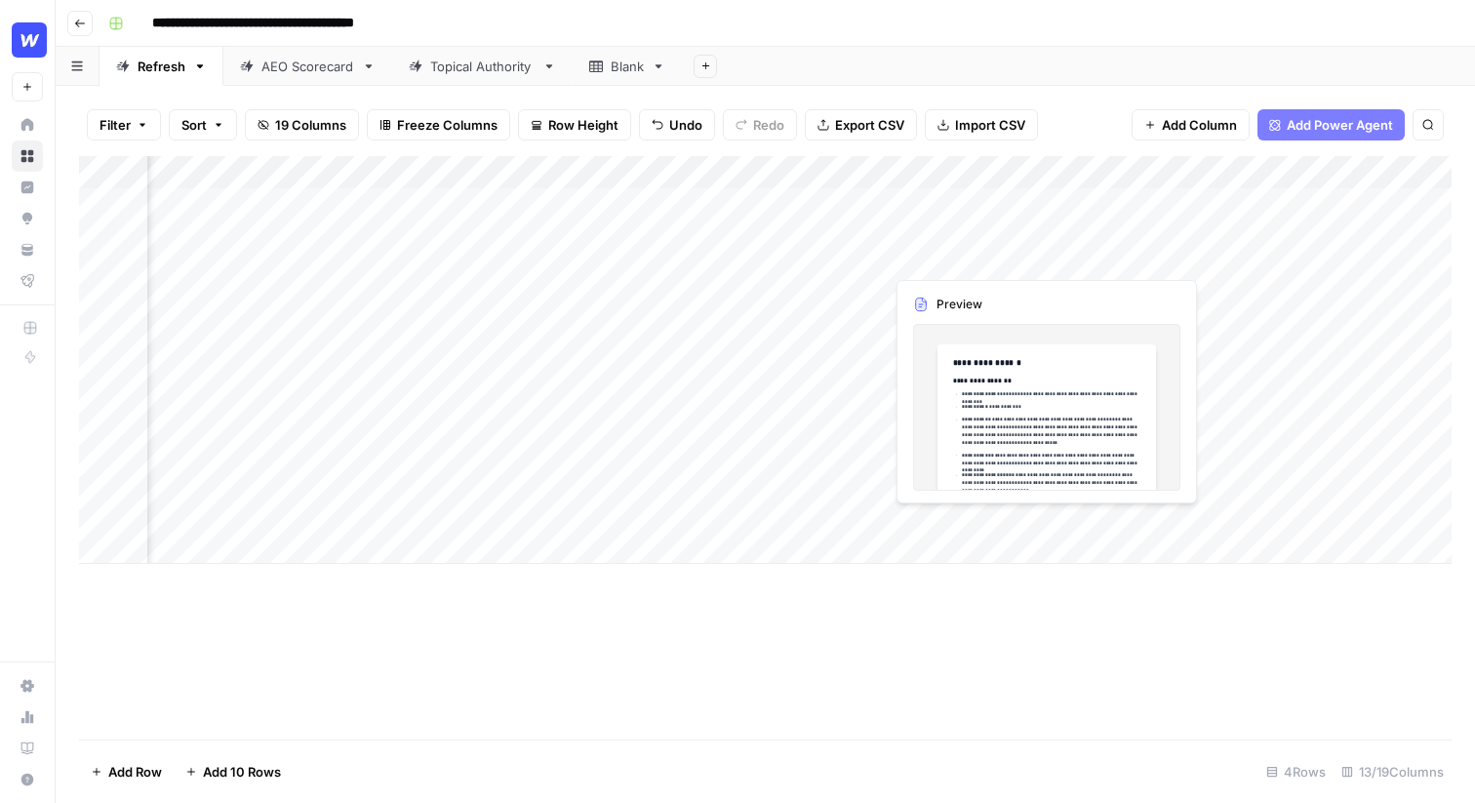
scroll to position [0, 943]
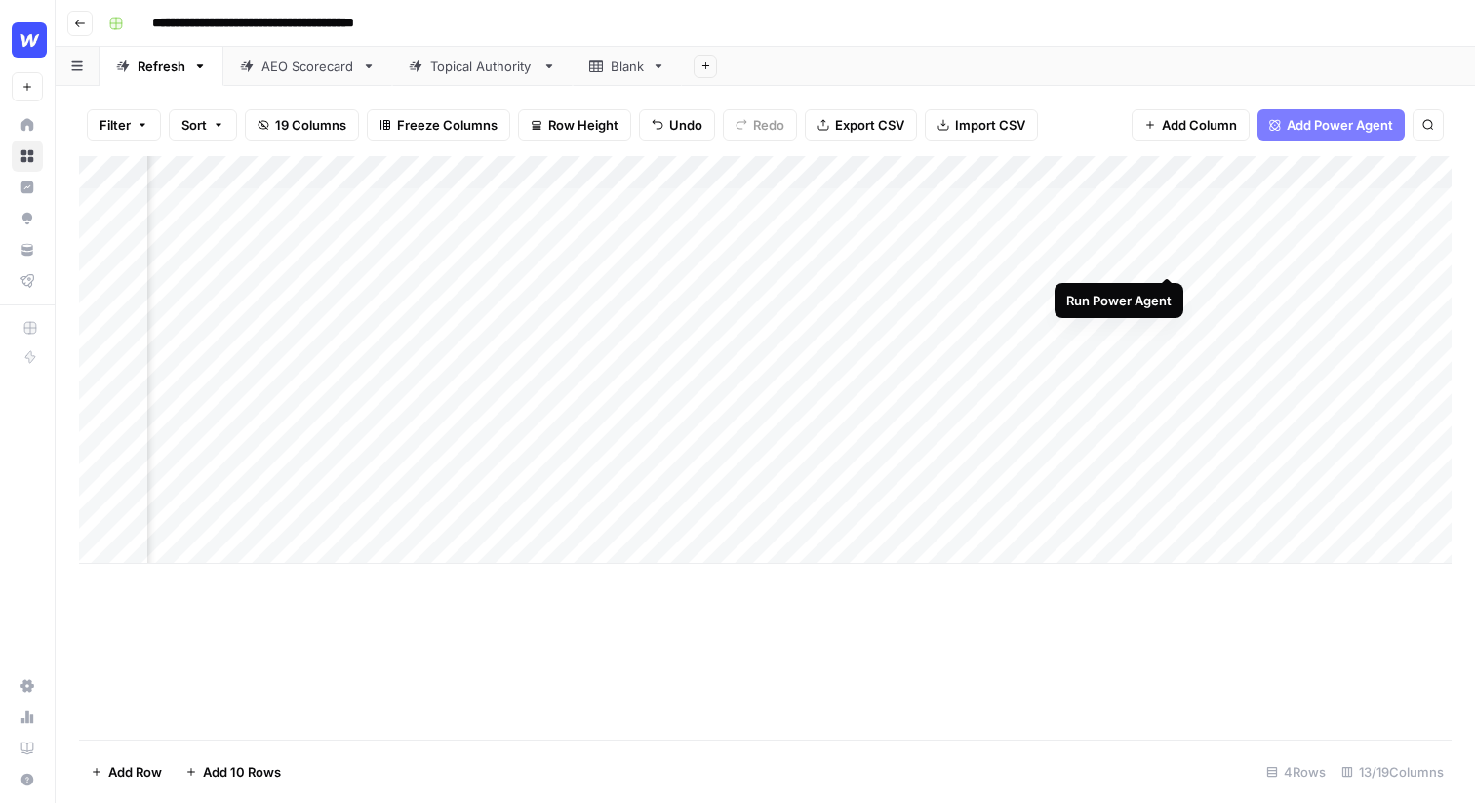
click at [1168, 204] on div "Add Column" at bounding box center [765, 360] width 1373 height 408
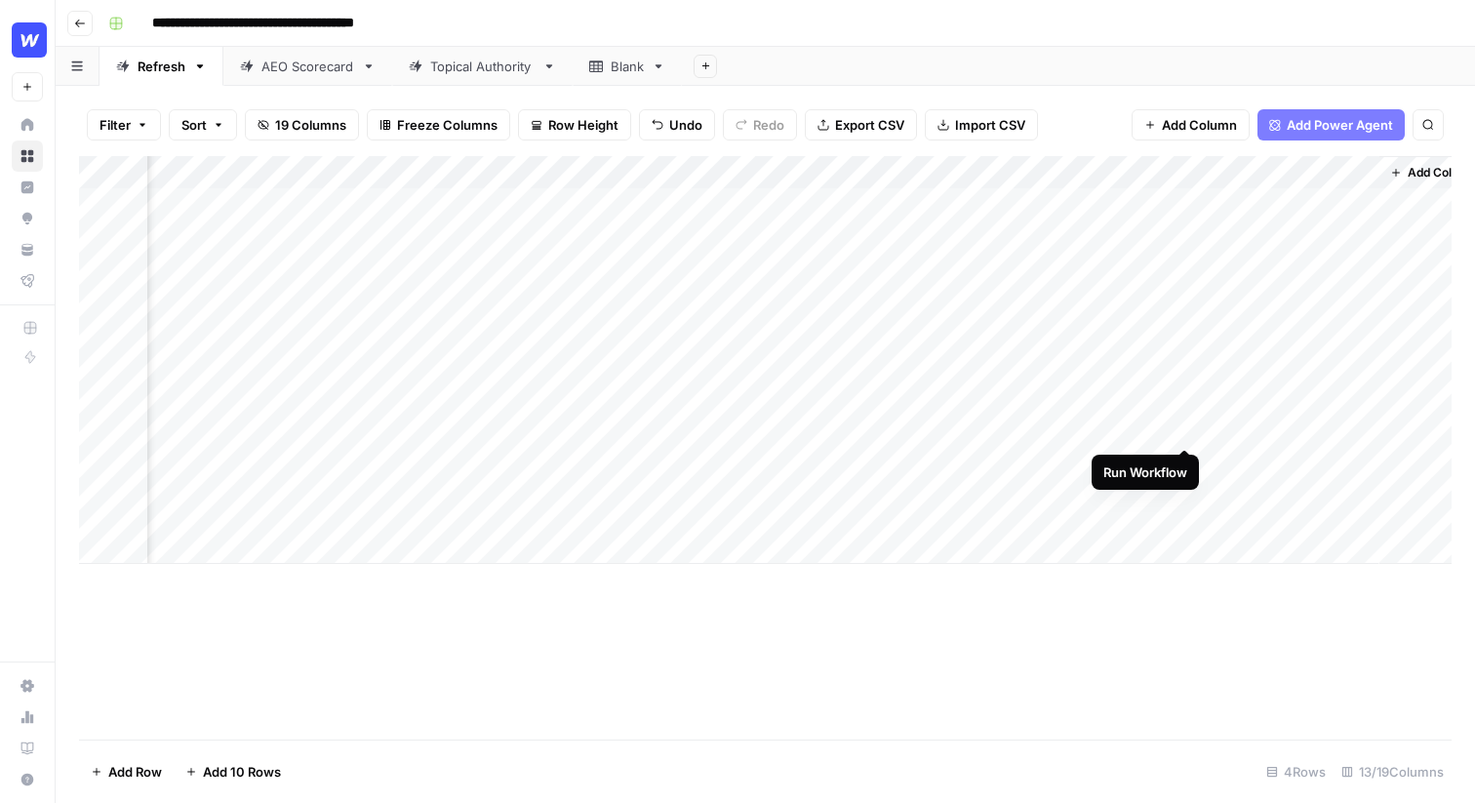
click at [1186, 376] on div "Add Column" at bounding box center [765, 360] width 1373 height 408
click at [1185, 376] on div "Add Column" at bounding box center [765, 360] width 1373 height 408
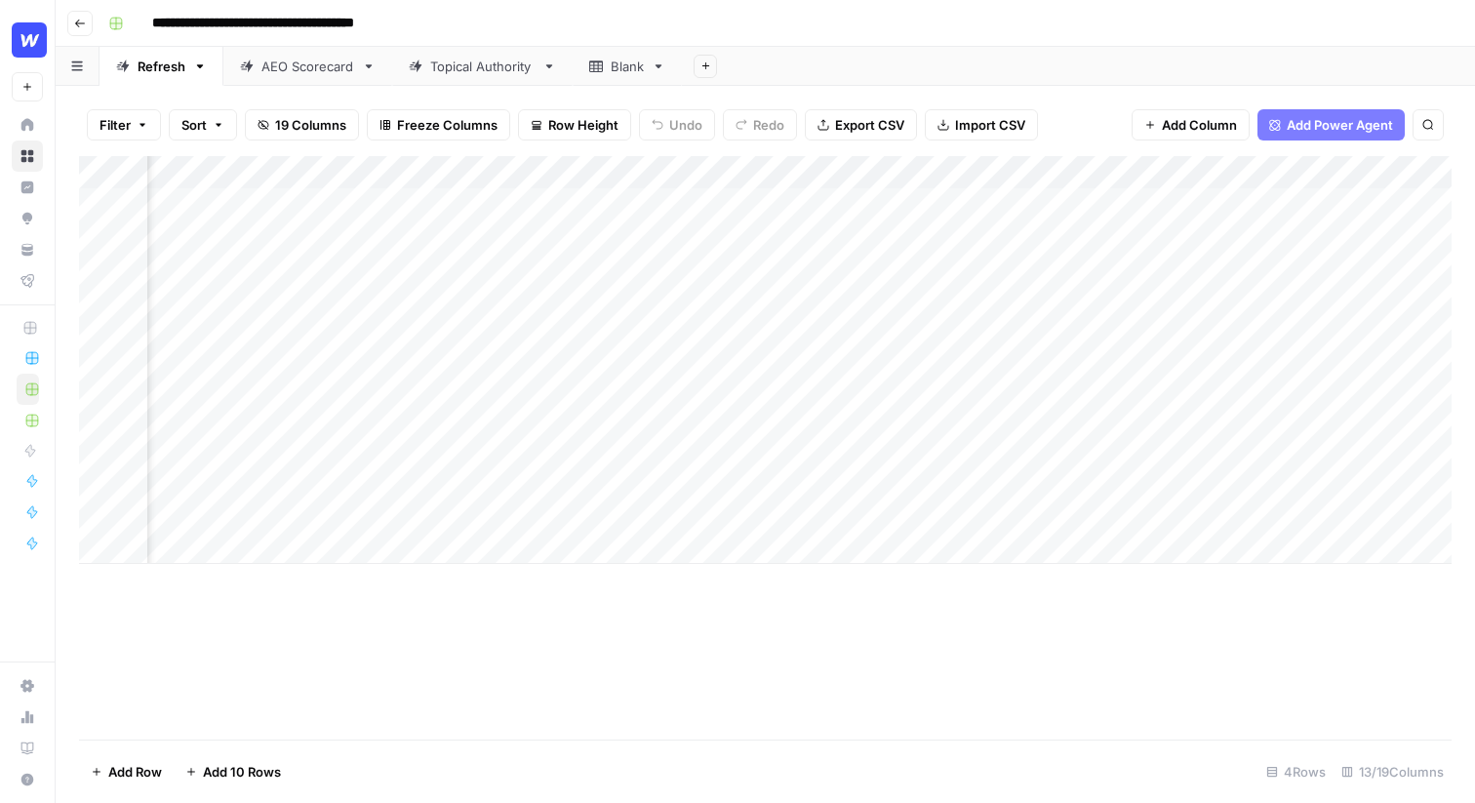
click at [690, 222] on div "Add Column" at bounding box center [765, 360] width 1373 height 408
click at [675, 210] on div "Add Column" at bounding box center [765, 360] width 1373 height 408
click at [909, 239] on div "Add Column" at bounding box center [765, 360] width 1373 height 408
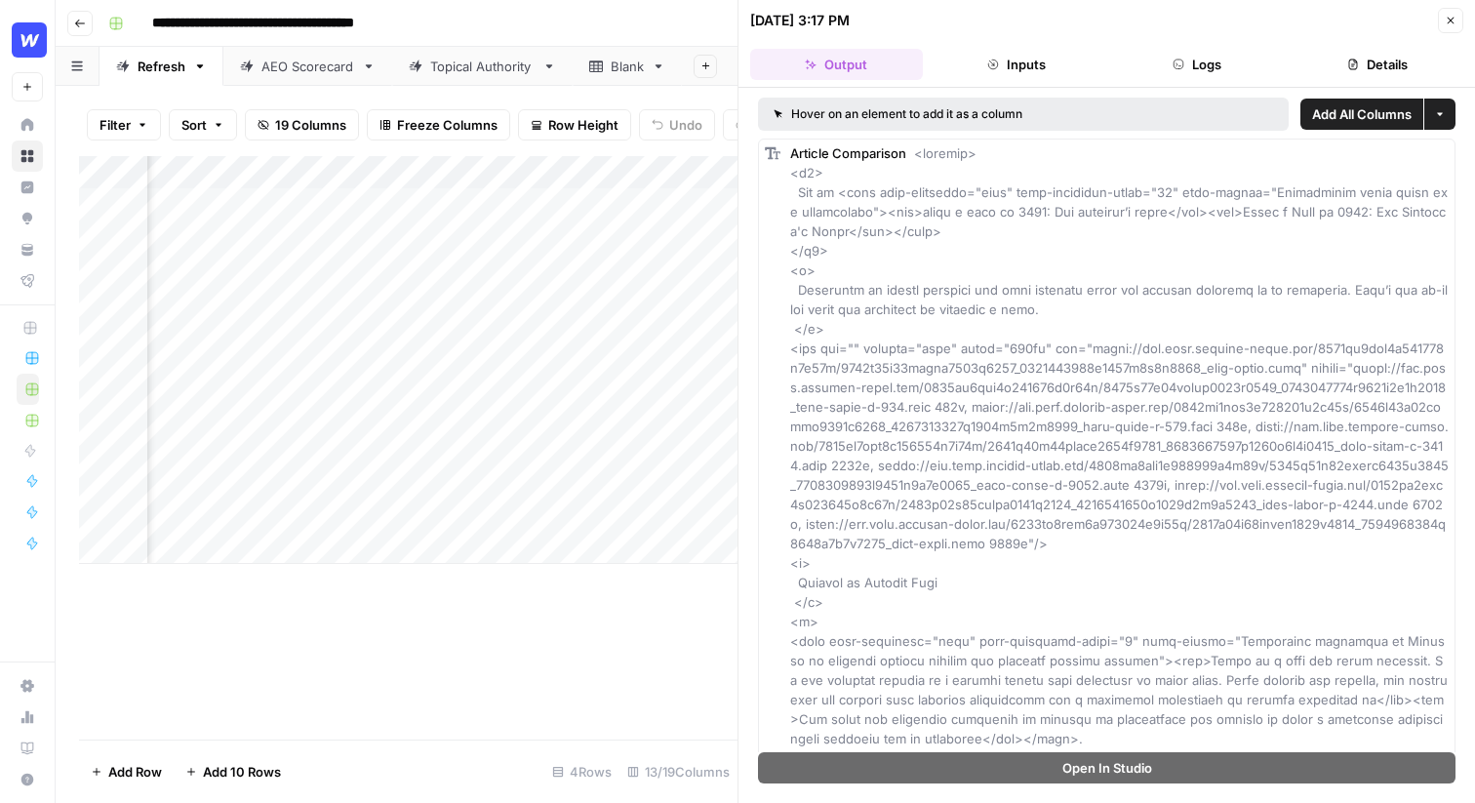
click at [1448, 21] on icon "button" at bounding box center [1451, 21] width 7 height 7
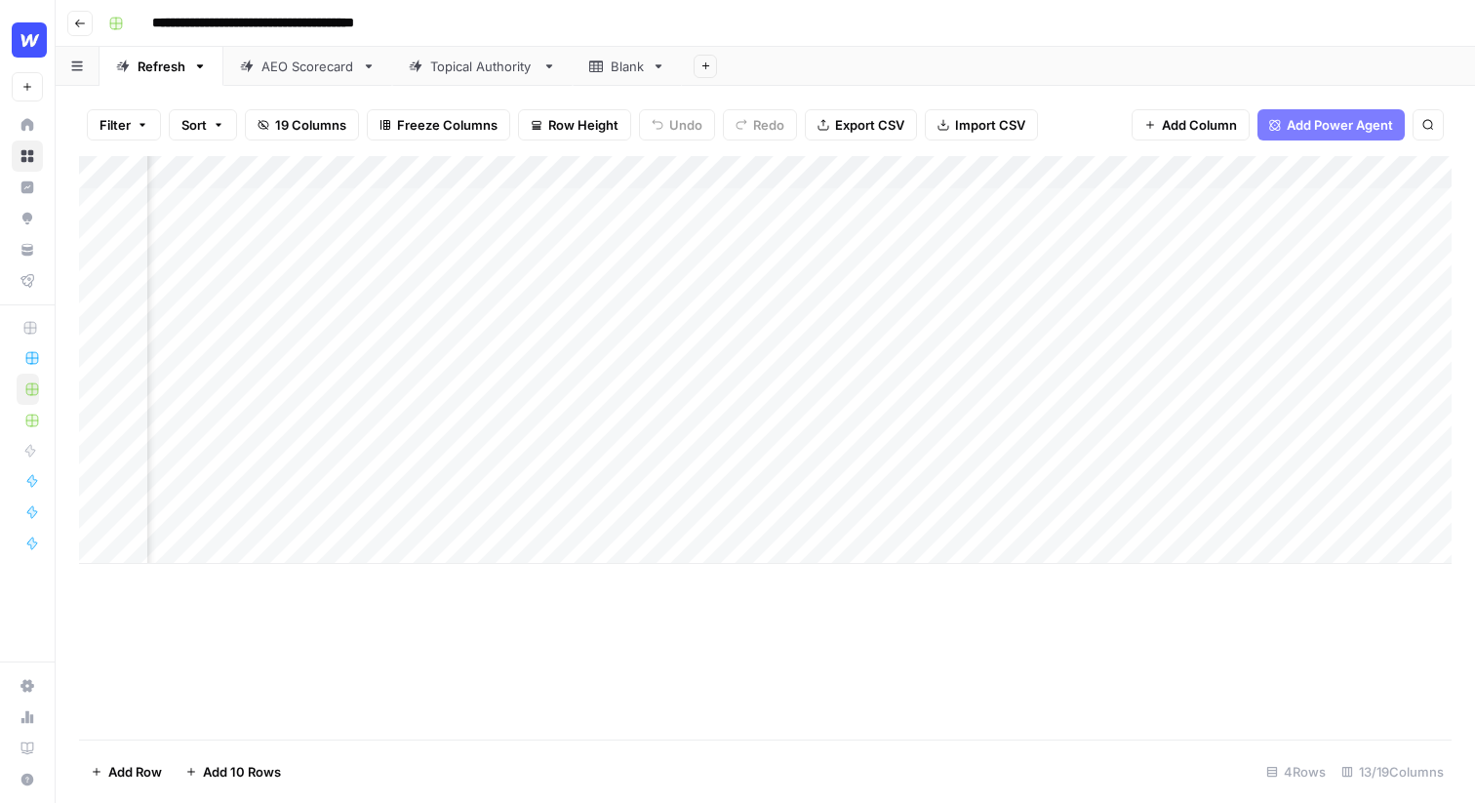
click at [560, 206] on div "Add Column" at bounding box center [765, 360] width 1373 height 408
click at [747, 205] on div "Add Column" at bounding box center [765, 360] width 1373 height 408
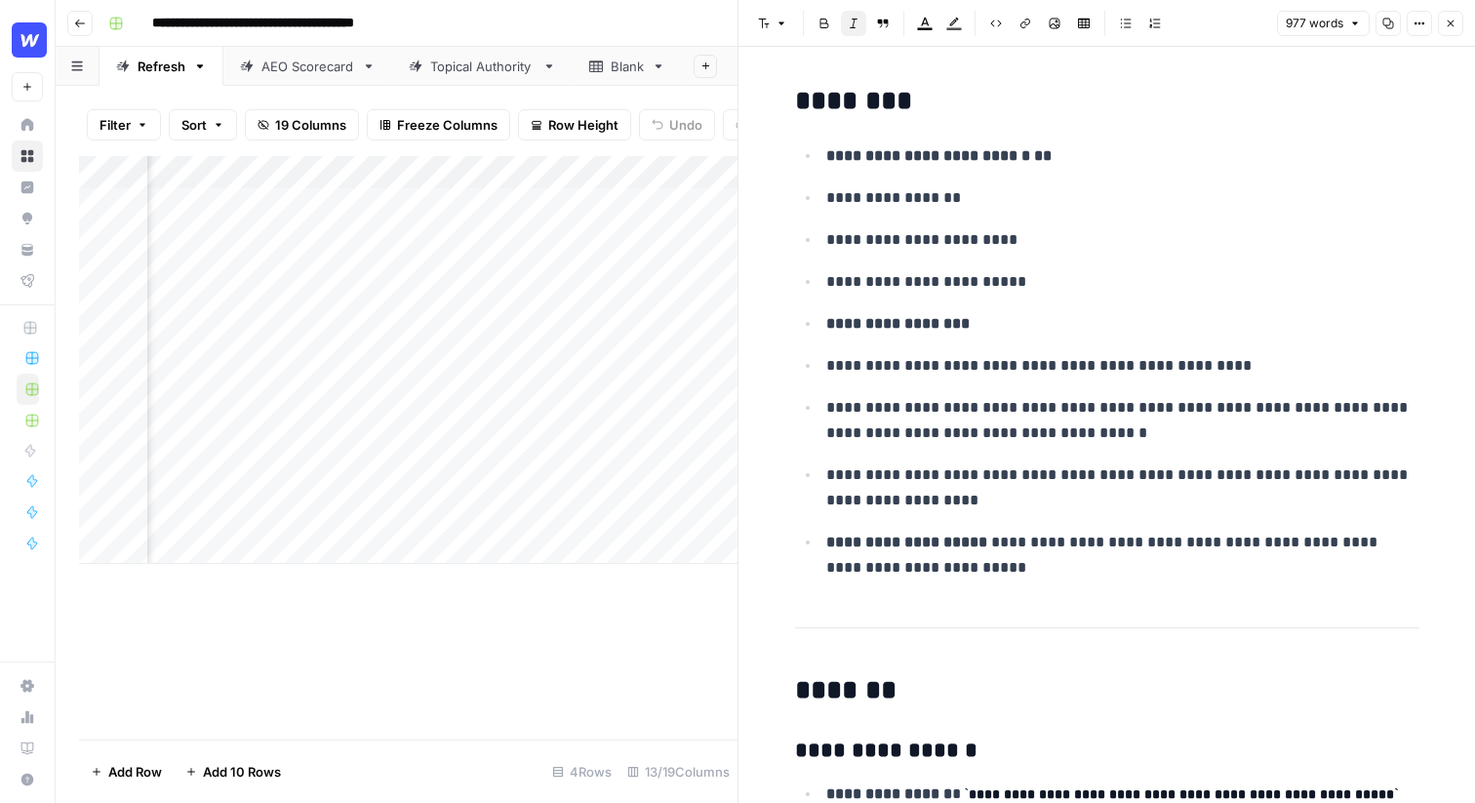
click at [1451, 31] on button "Close" at bounding box center [1450, 23] width 25 height 25
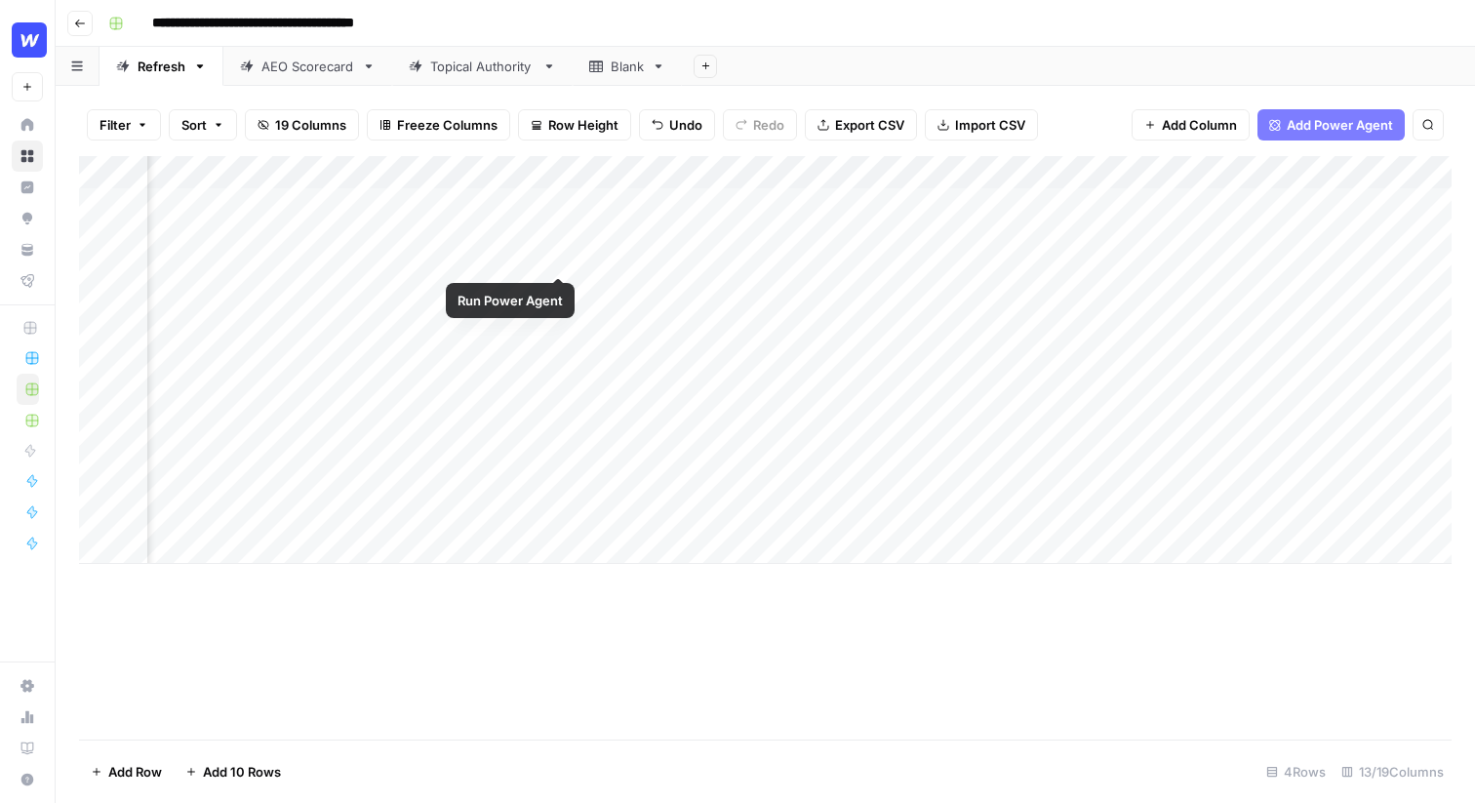
click at [567, 201] on div "Add Column" at bounding box center [765, 360] width 1373 height 408
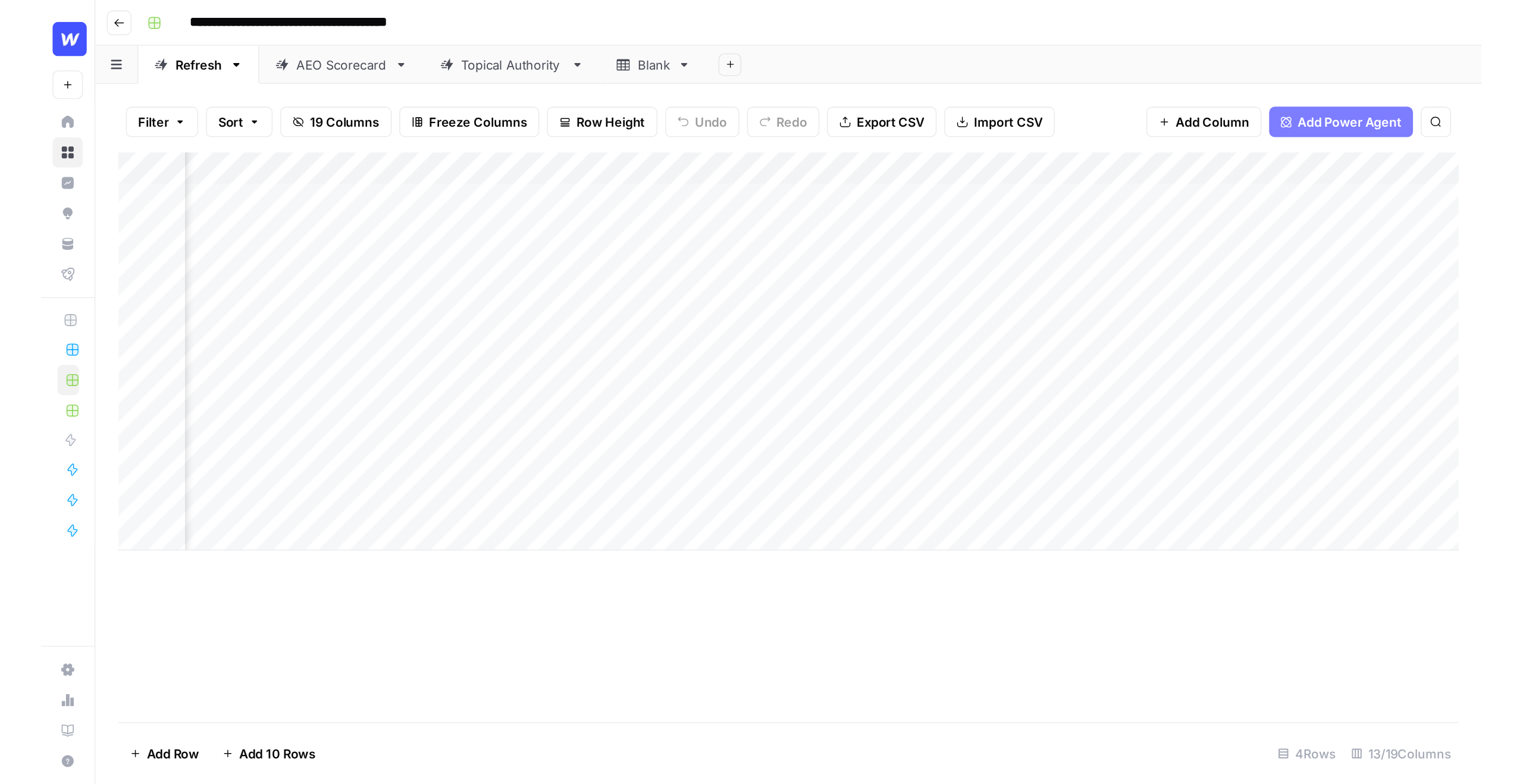
scroll to position [0, 807]
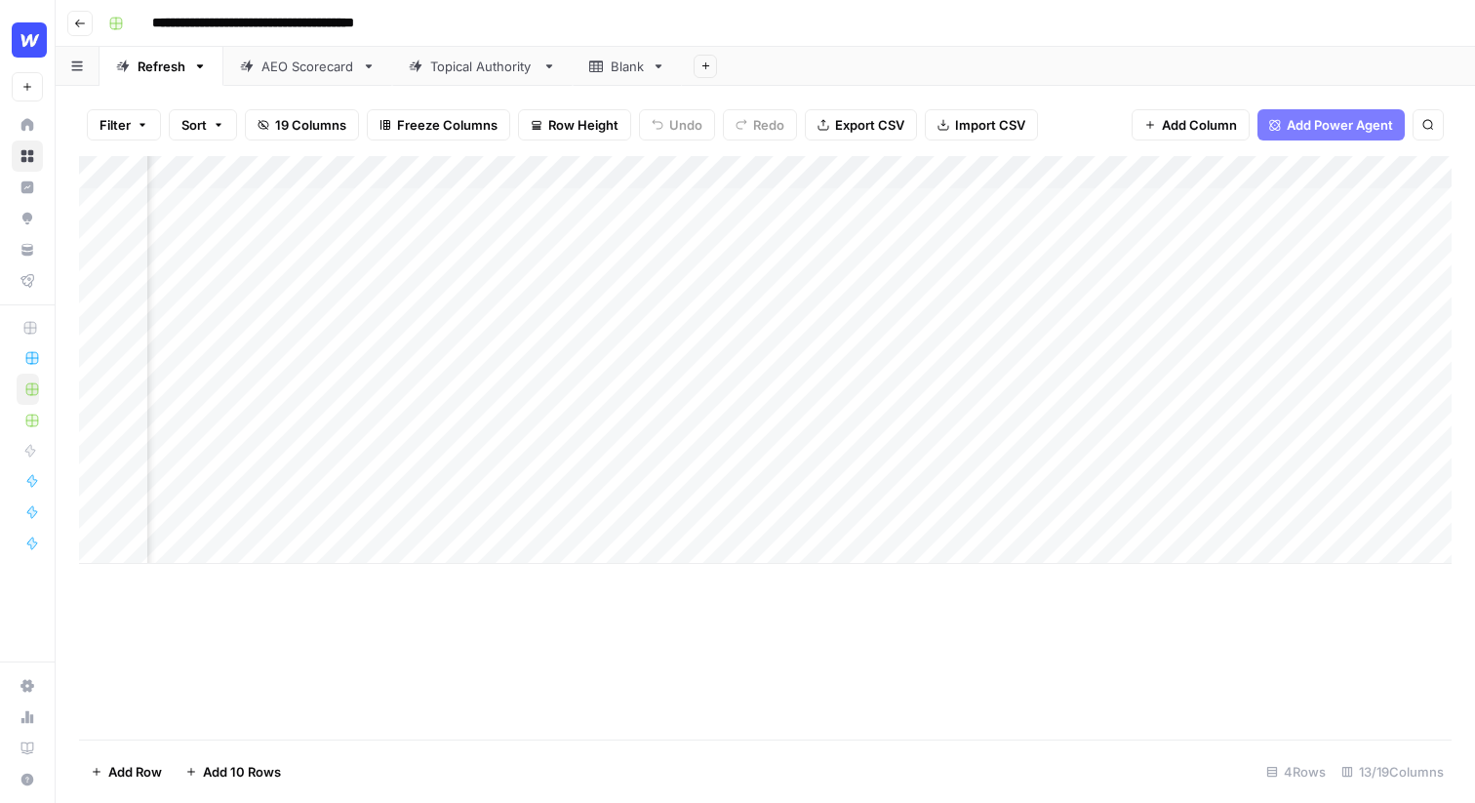
click at [891, 232] on div "Add Column" at bounding box center [765, 360] width 1373 height 408
click at [1122, 227] on div "Add Column" at bounding box center [765, 360] width 1373 height 408
click at [760, 205] on div "Add Column" at bounding box center [765, 360] width 1373 height 408
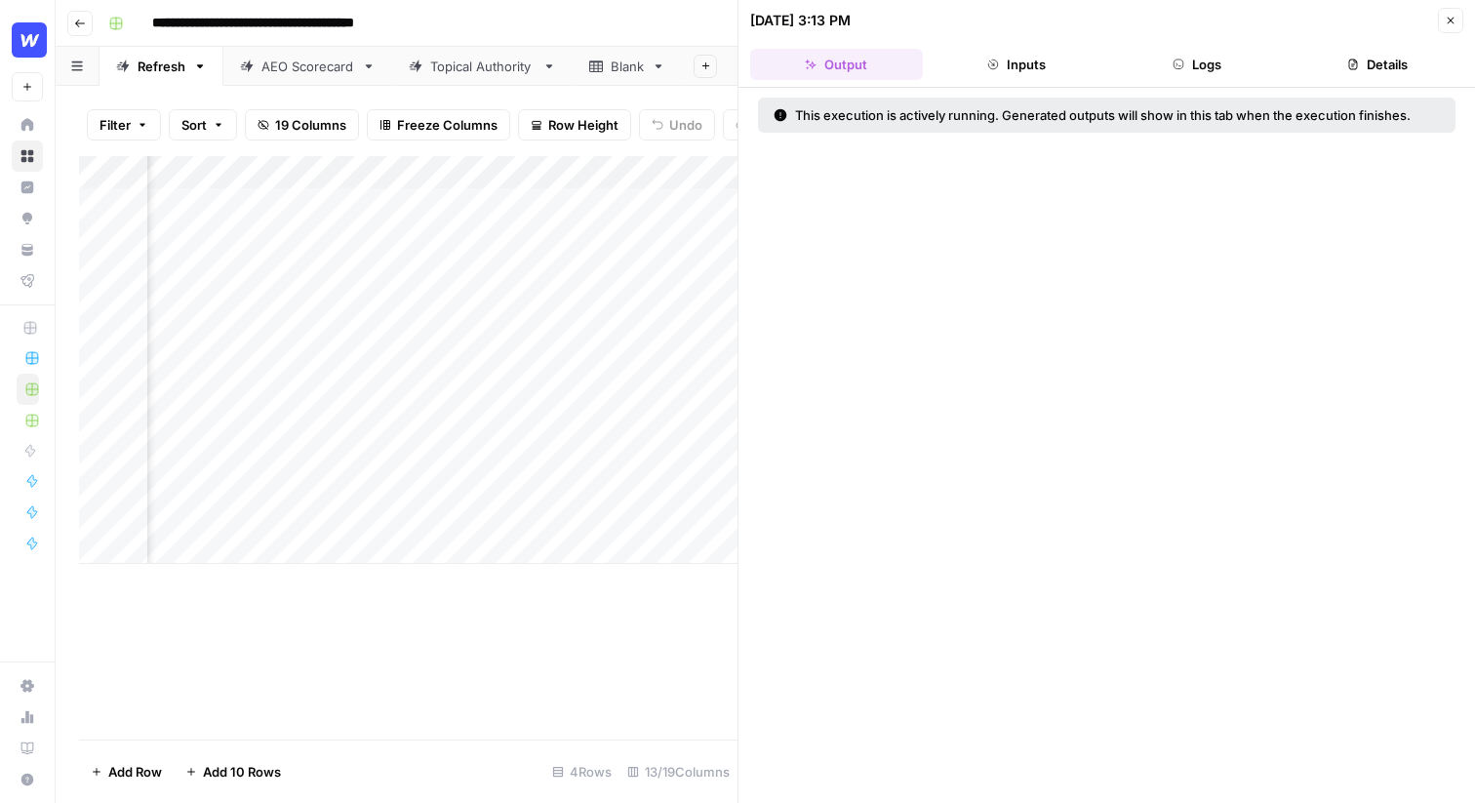
click at [1452, 20] on icon "button" at bounding box center [1451, 21] width 12 height 12
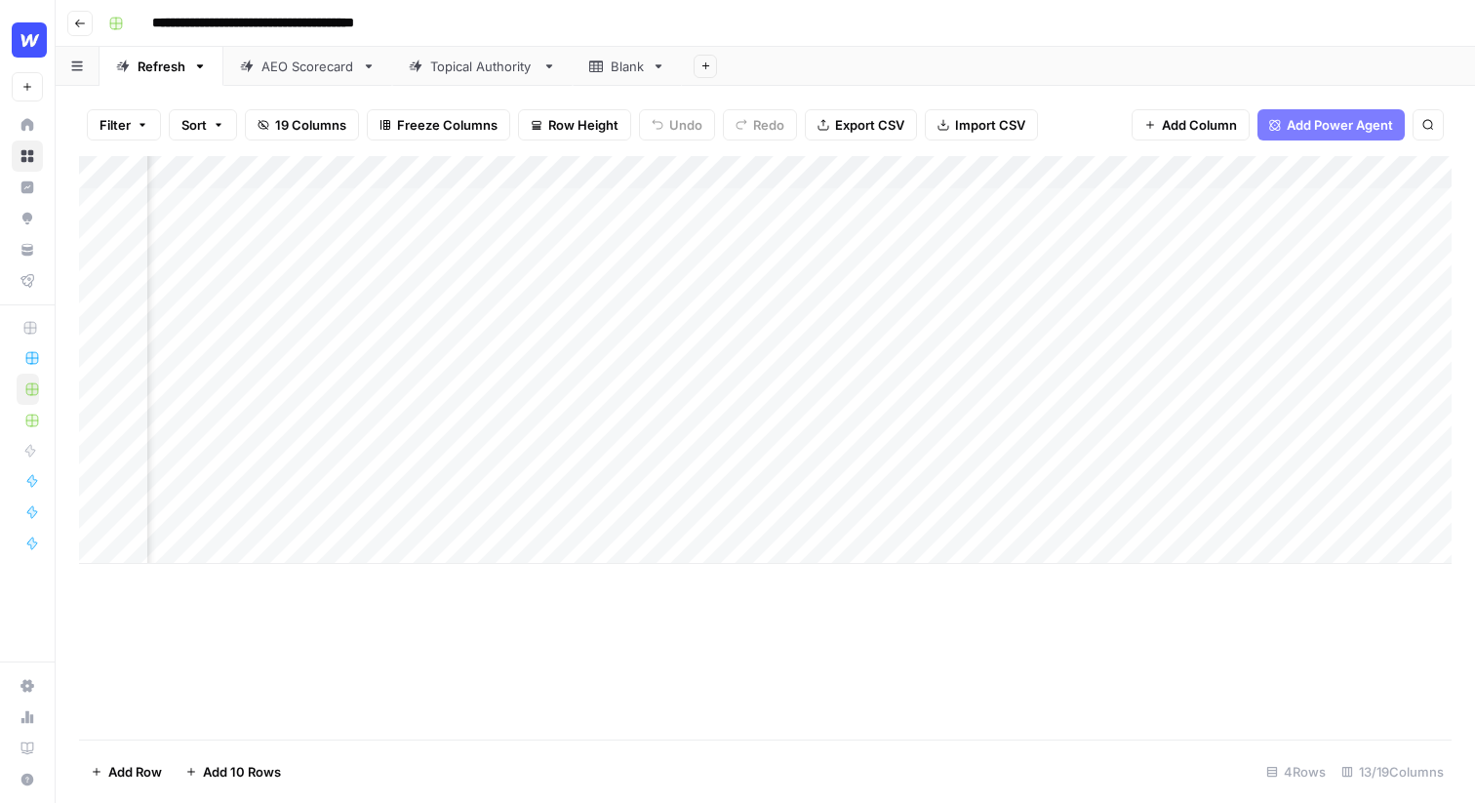
click at [926, 239] on div "Add Column" at bounding box center [765, 360] width 1373 height 408
click at [1085, 228] on div "Add Column" at bounding box center [765, 360] width 1373 height 408
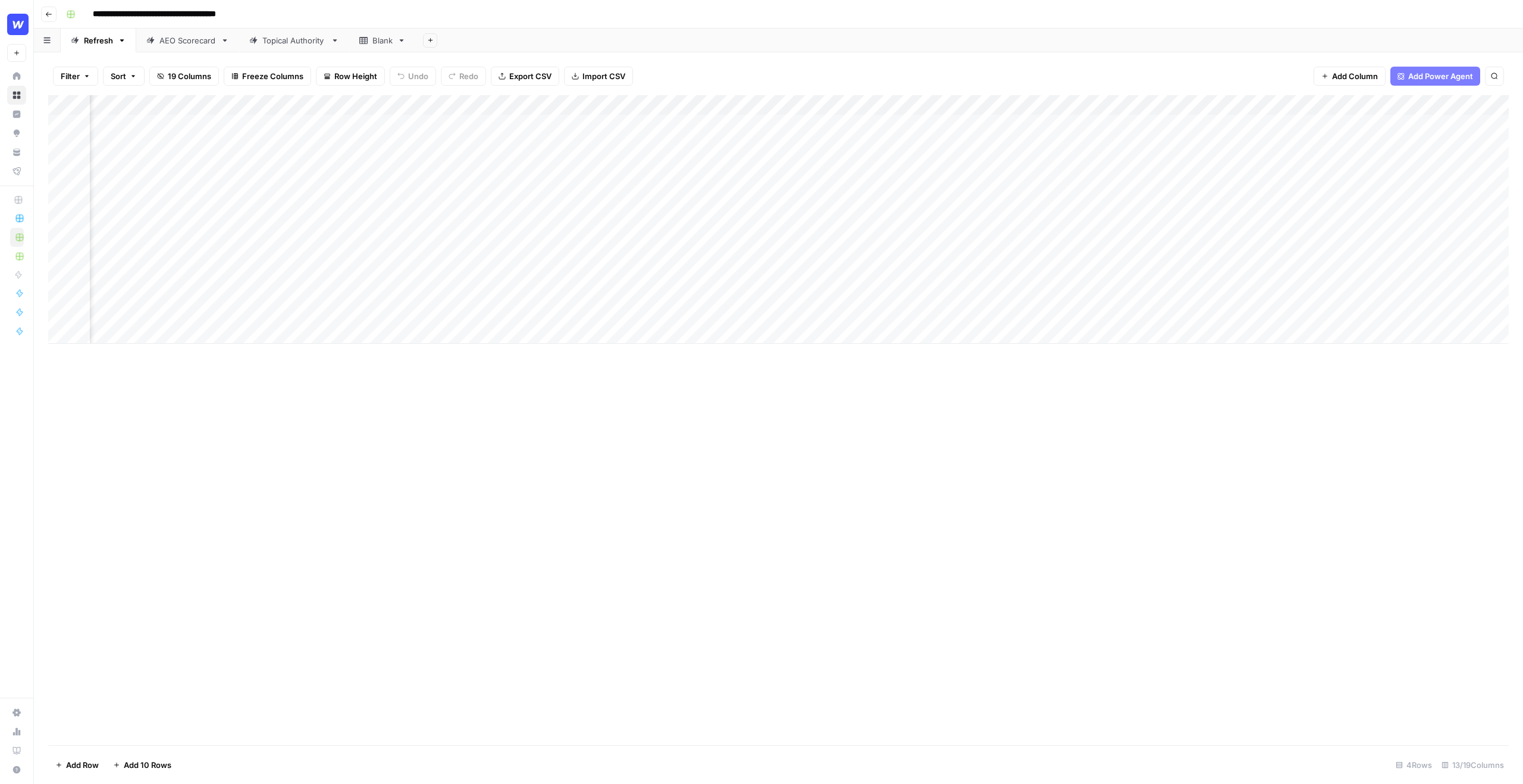
scroll to position [0, 456]
click at [899, 124] on div "Add Column" at bounding box center [779, 219] width 1461 height 249
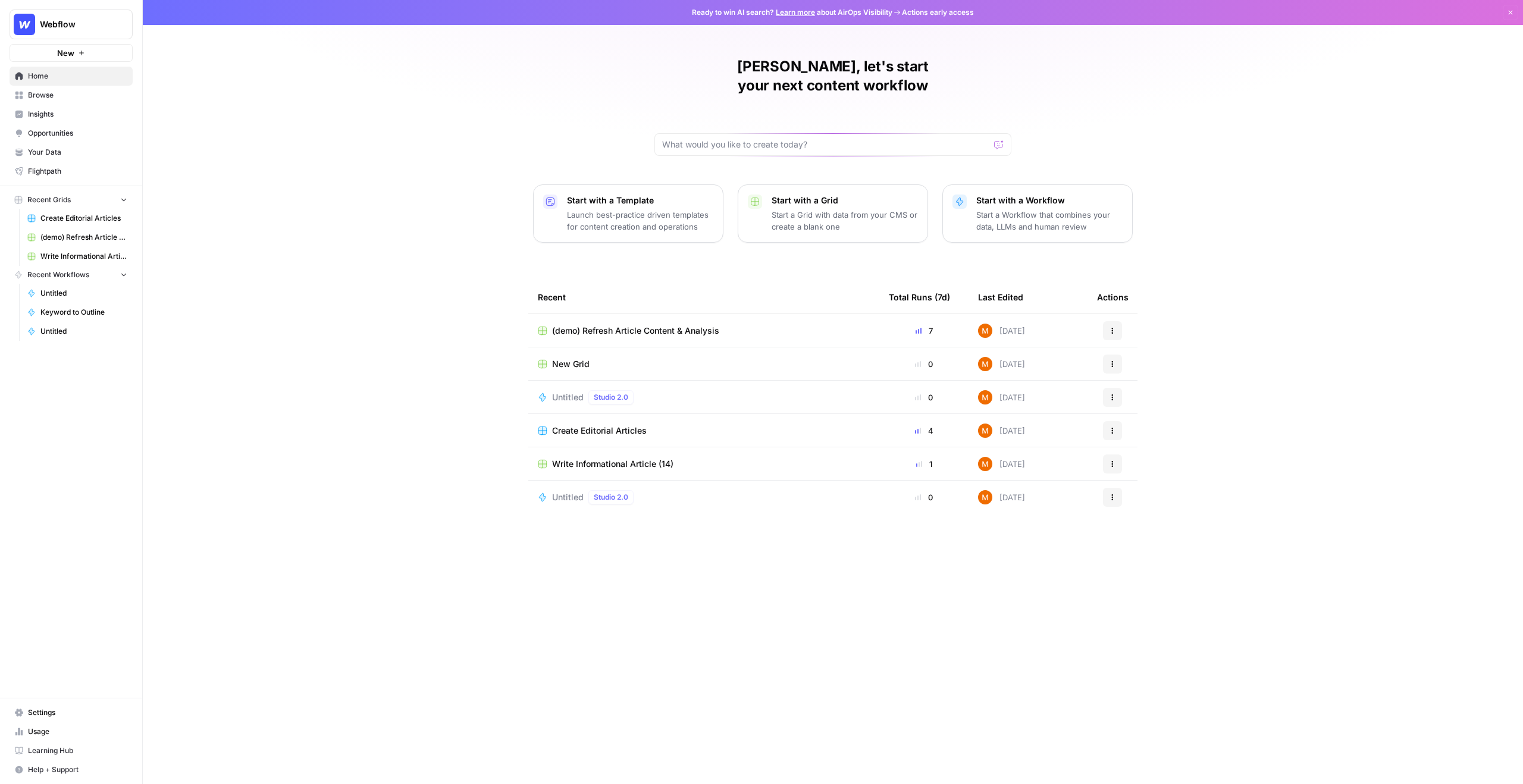
click at [61, 113] on span "Insights" at bounding box center [77, 115] width 99 height 11
